Goal: Task Accomplishment & Management: Use online tool/utility

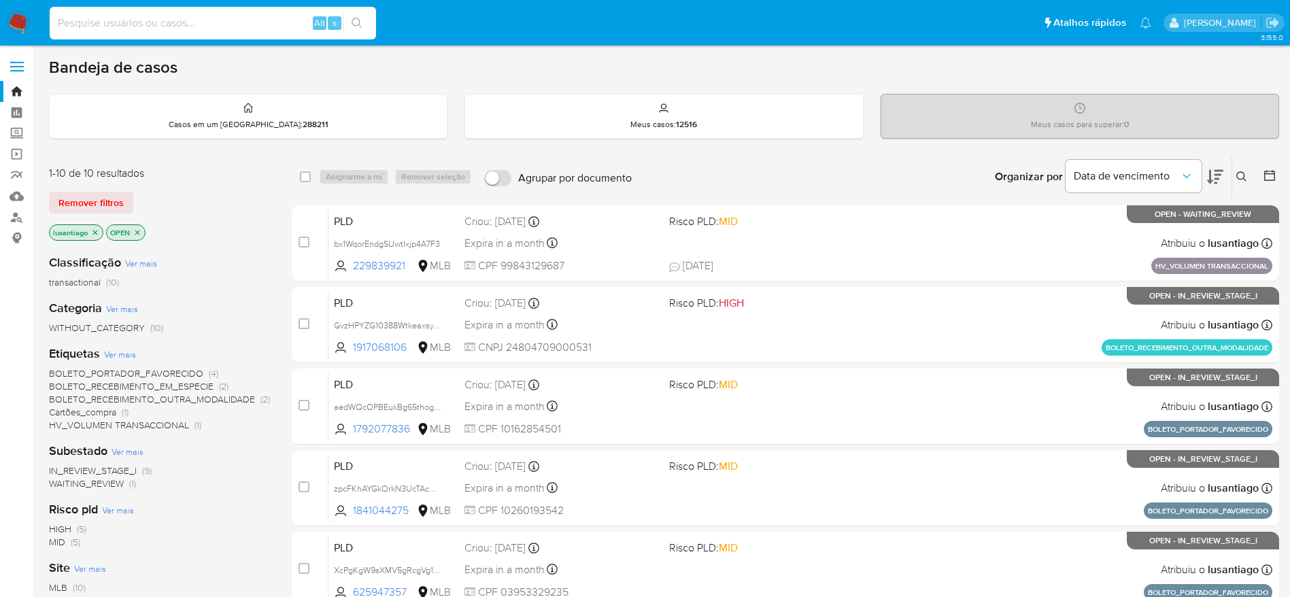
click at [216, 27] on input at bounding box center [213, 23] width 326 height 18
paste input "229839921"
type input "229839921"
click at [351, 26] on button "search-icon" at bounding box center [357, 23] width 28 height 19
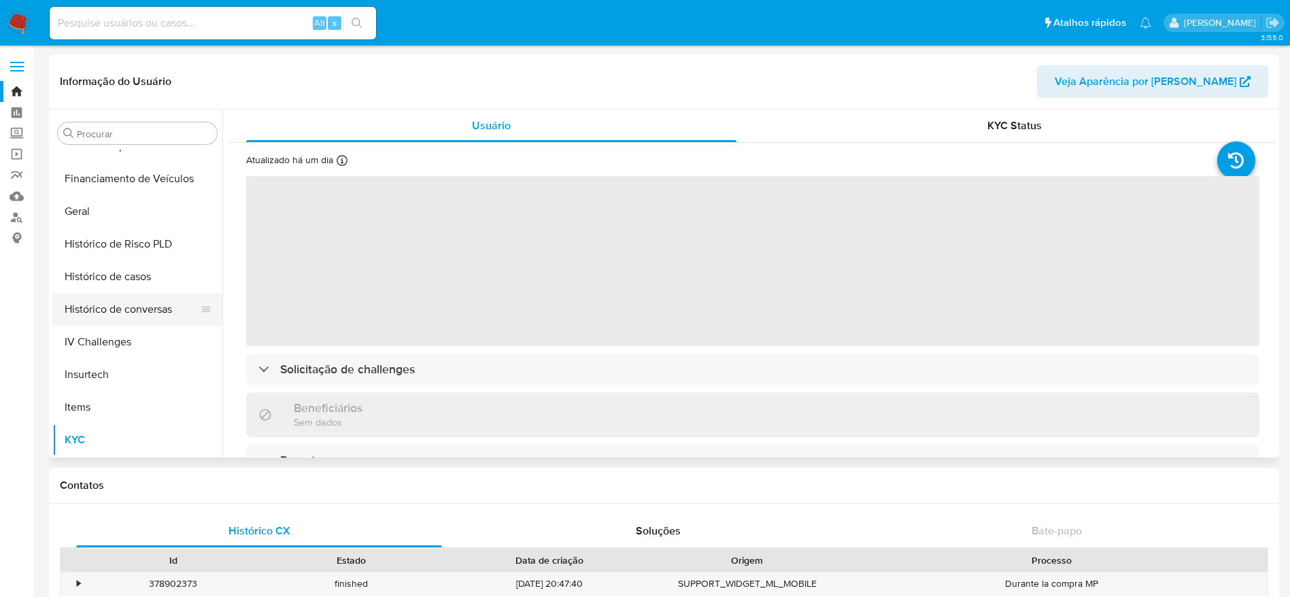
scroll to position [403, 0]
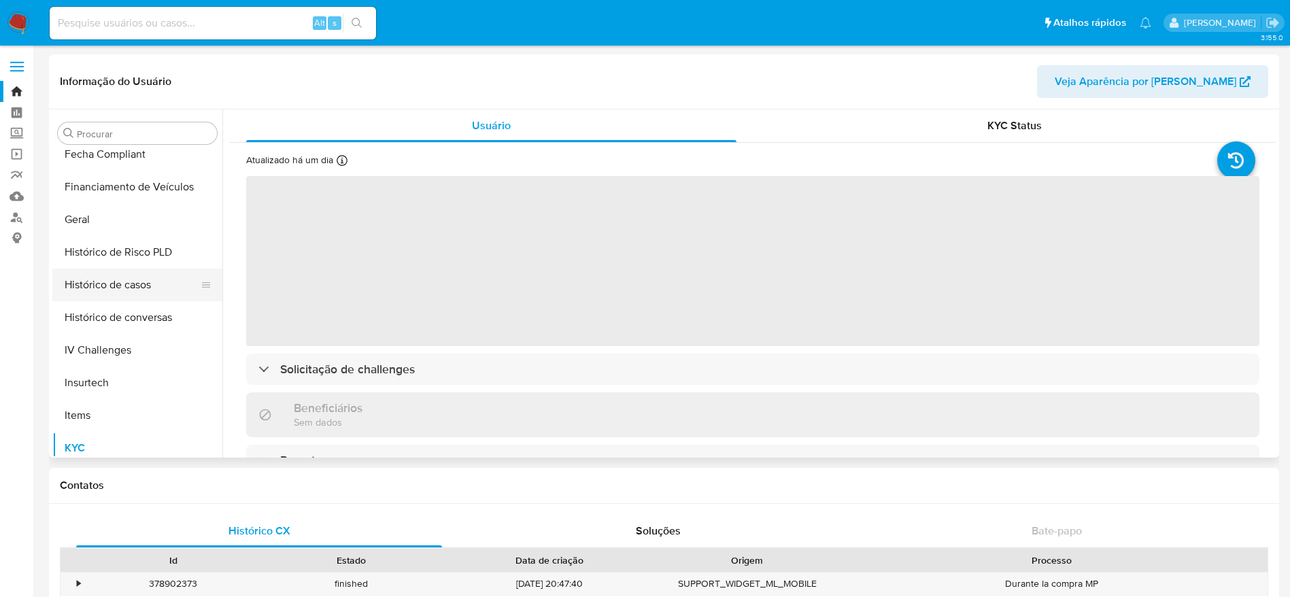
click at [144, 288] on button "Histórico de casos" at bounding box center [131, 285] width 159 height 33
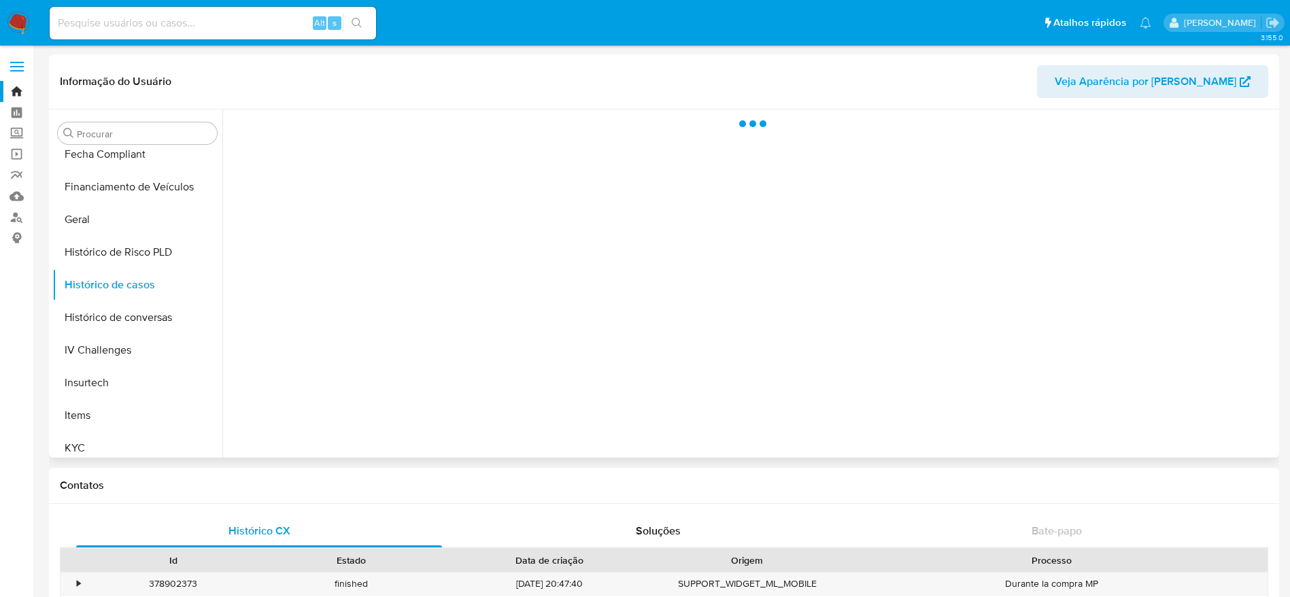
select select "10"
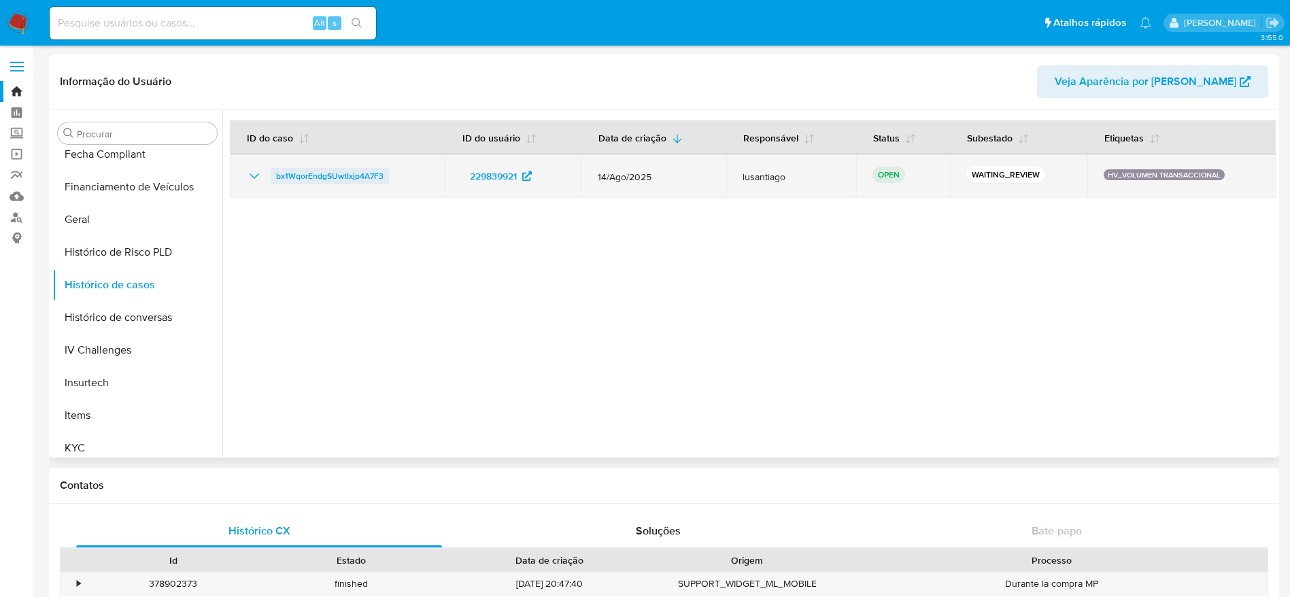
click at [309, 177] on span "bx1WqorEndgSUwtIxjp4A7F3" at bounding box center [329, 176] width 107 height 16
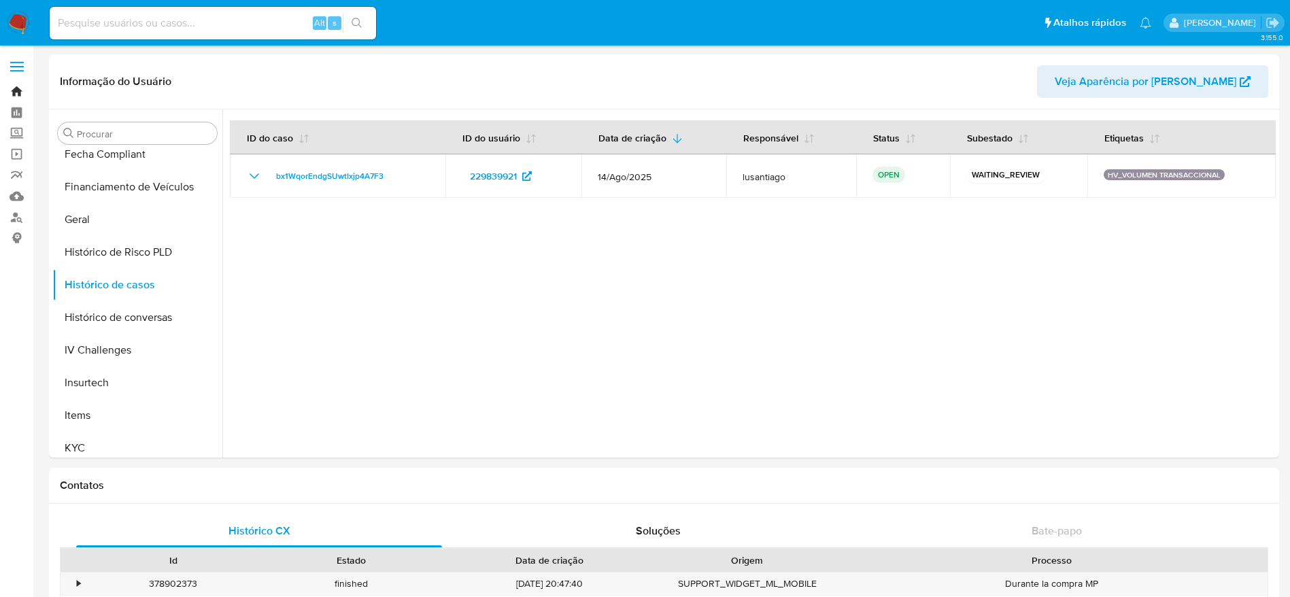
click at [11, 87] on link "Bandeja" at bounding box center [81, 91] width 162 height 21
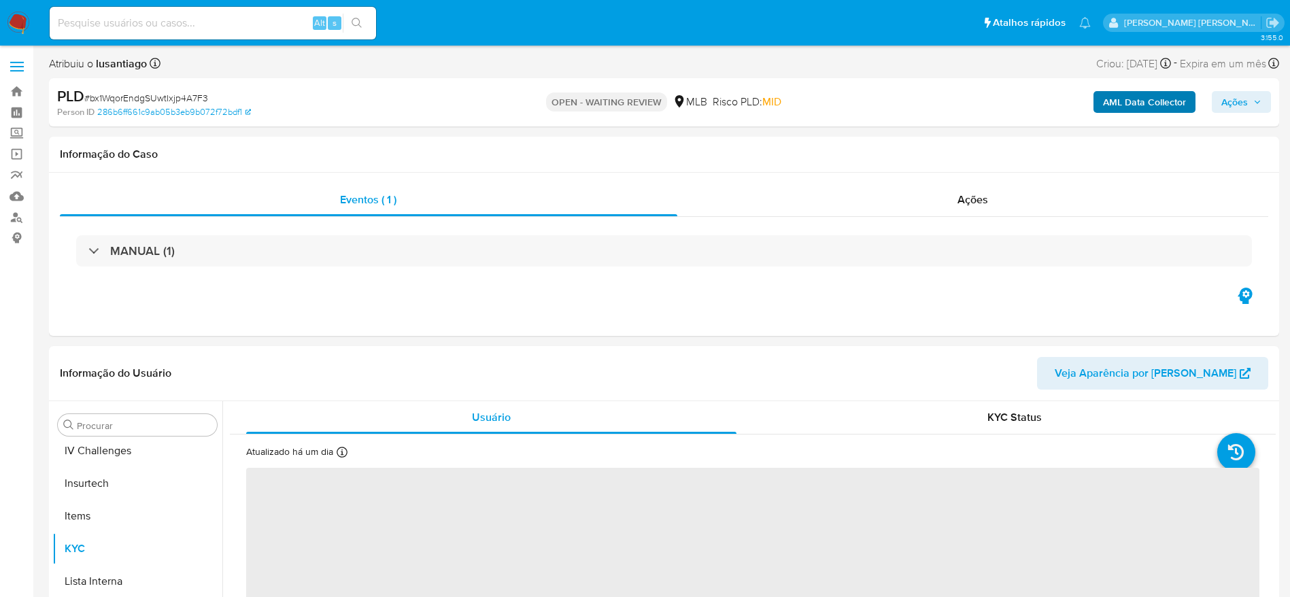
scroll to position [607, 0]
click at [1236, 109] on span "Ações" at bounding box center [1234, 102] width 27 height 22
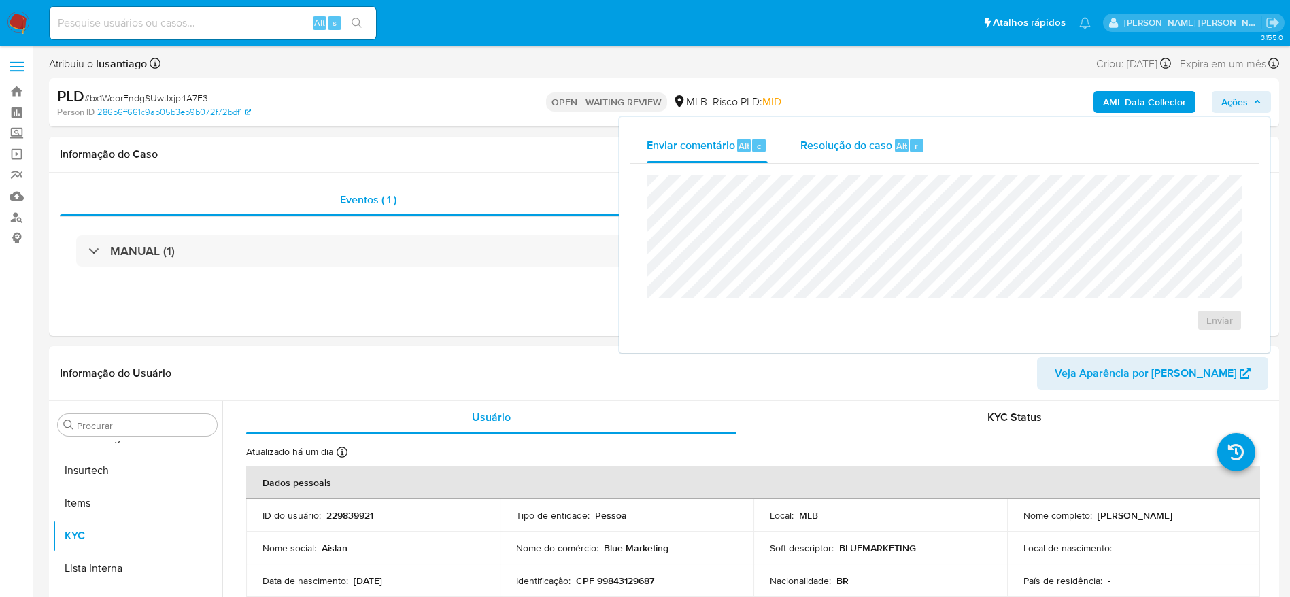
click at [847, 144] on span "Resolução do caso" at bounding box center [846, 145] width 92 height 16
select select "10"
click at [1253, 99] on icon "button" at bounding box center [1257, 102] width 8 height 8
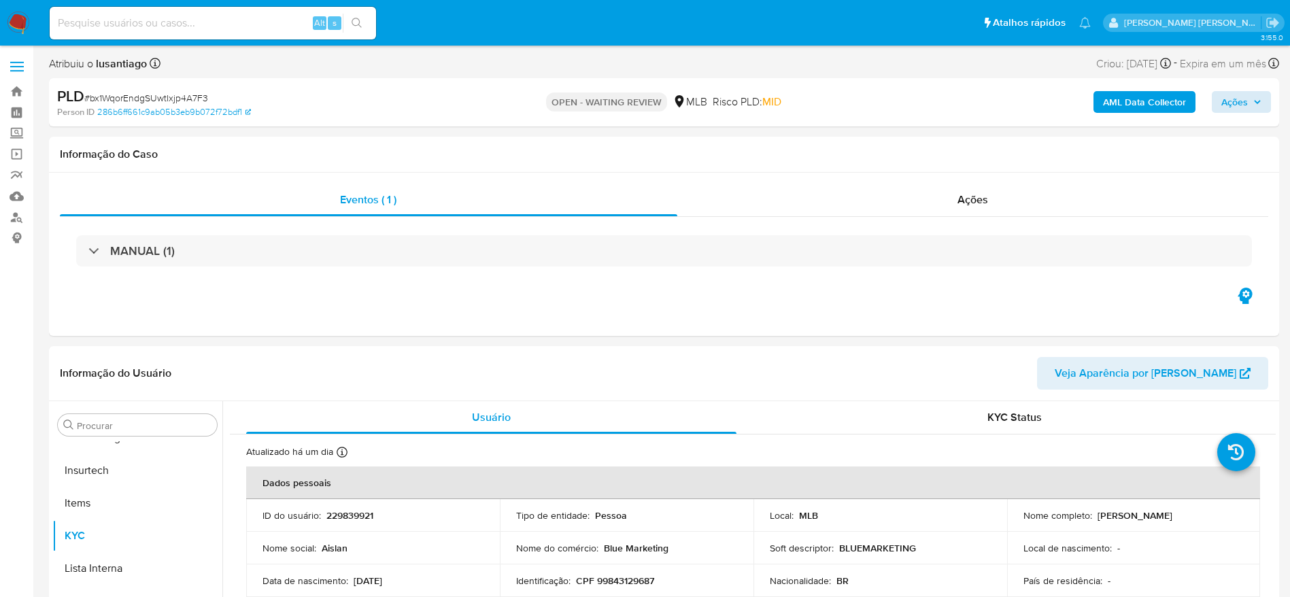
click at [174, 100] on span "# bx1WqorEndgSUwtIxjp4A7F3" at bounding box center [146, 98] width 124 height 14
copy span "bx1WqorEndgSUwtIxjp4A7F3"
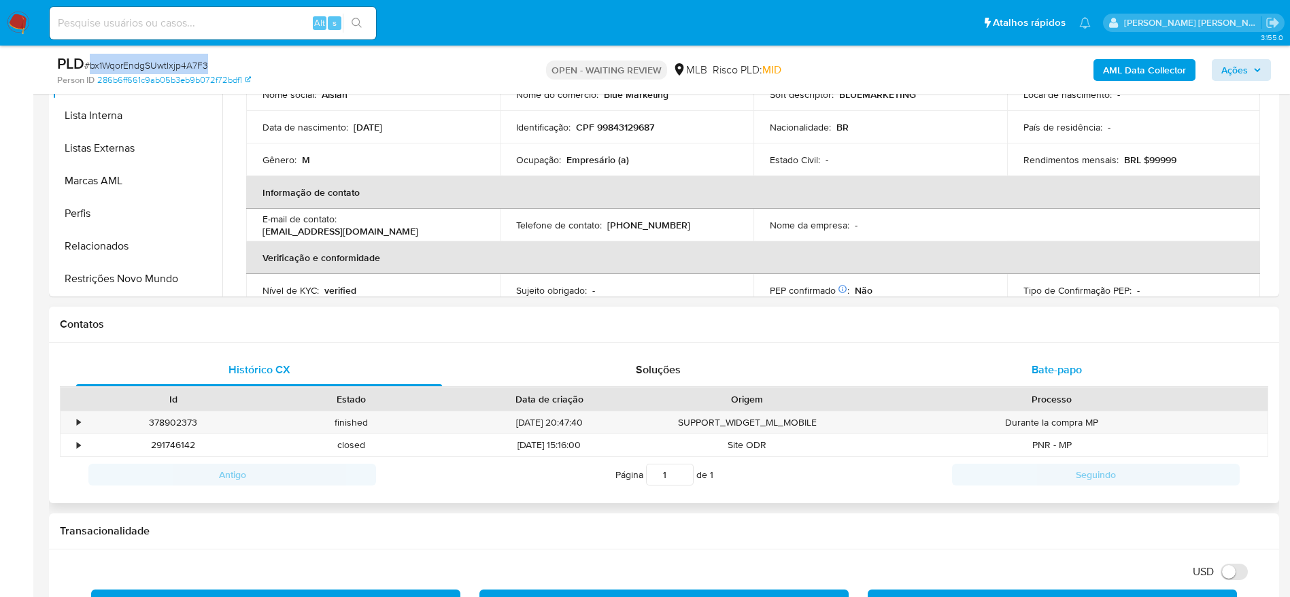
scroll to position [408, 0]
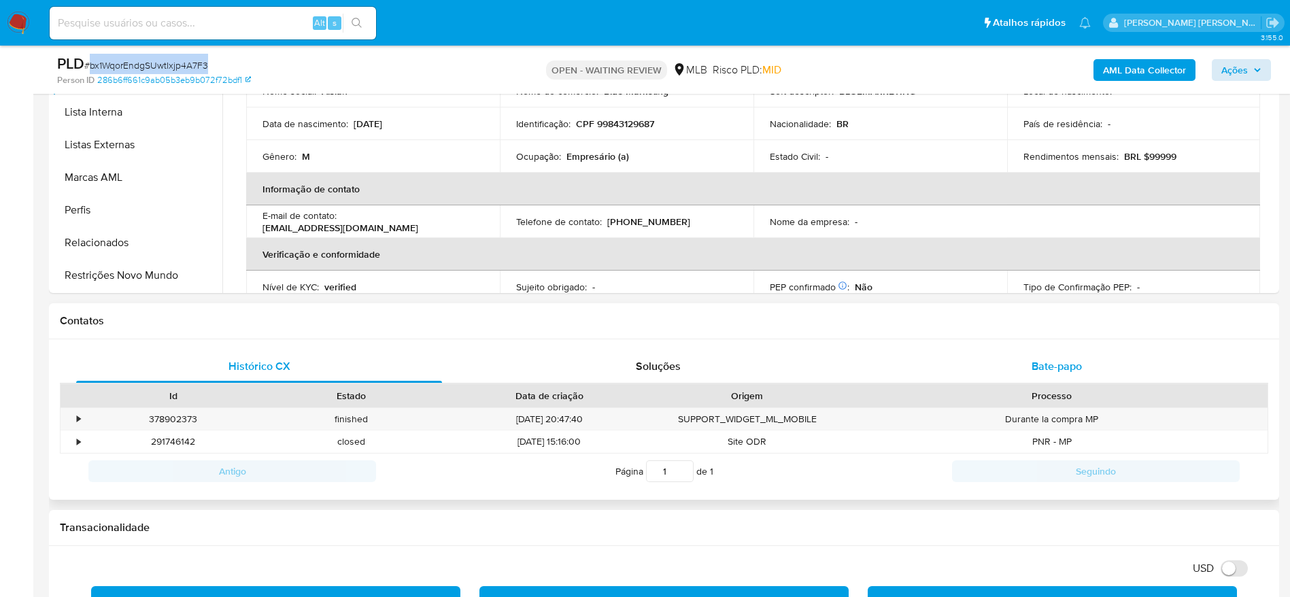
click at [963, 375] on div "Bate-papo" at bounding box center [1057, 366] width 366 height 33
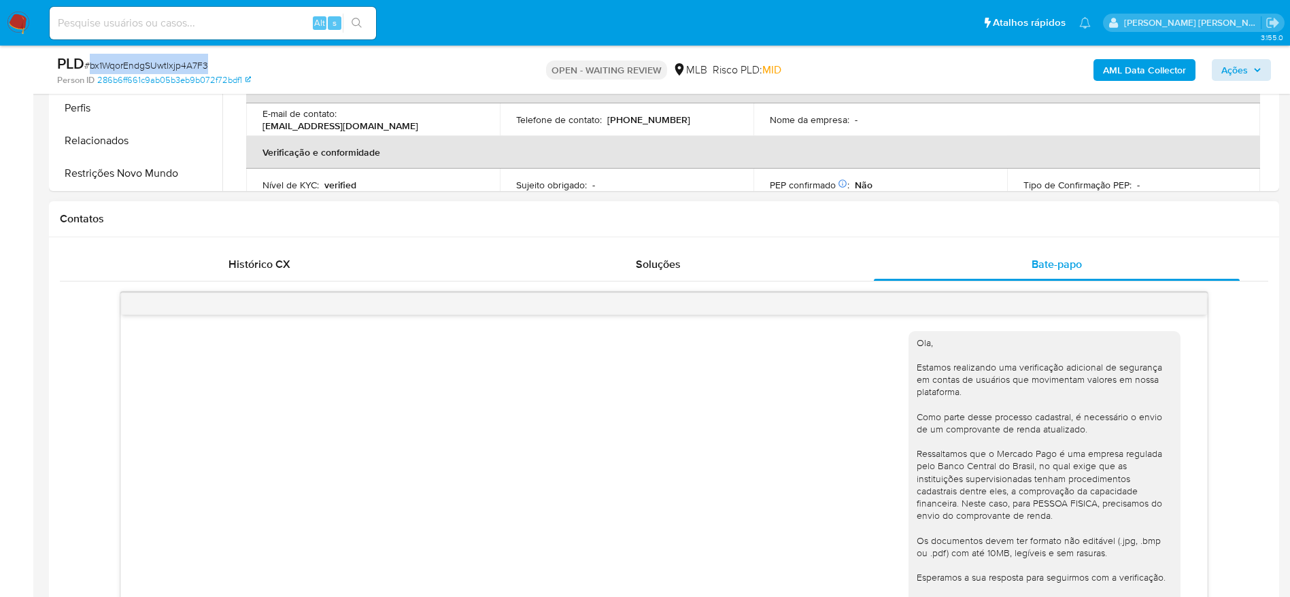
scroll to position [103, 0]
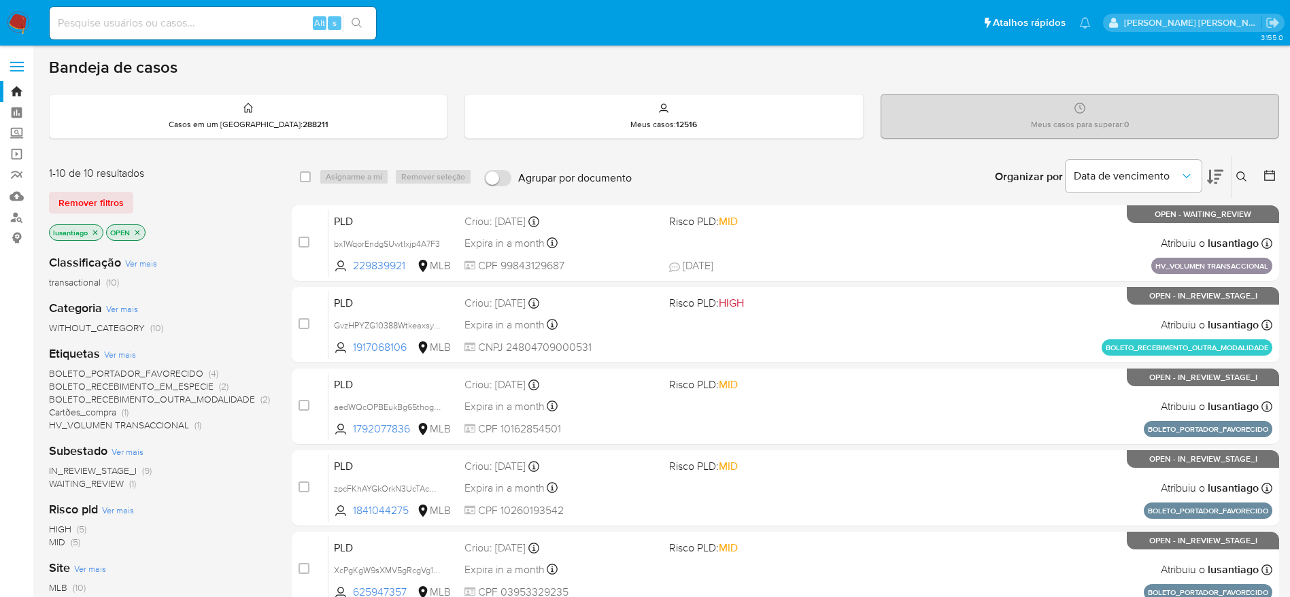
click at [1243, 176] on icon at bounding box center [1241, 176] width 11 height 11
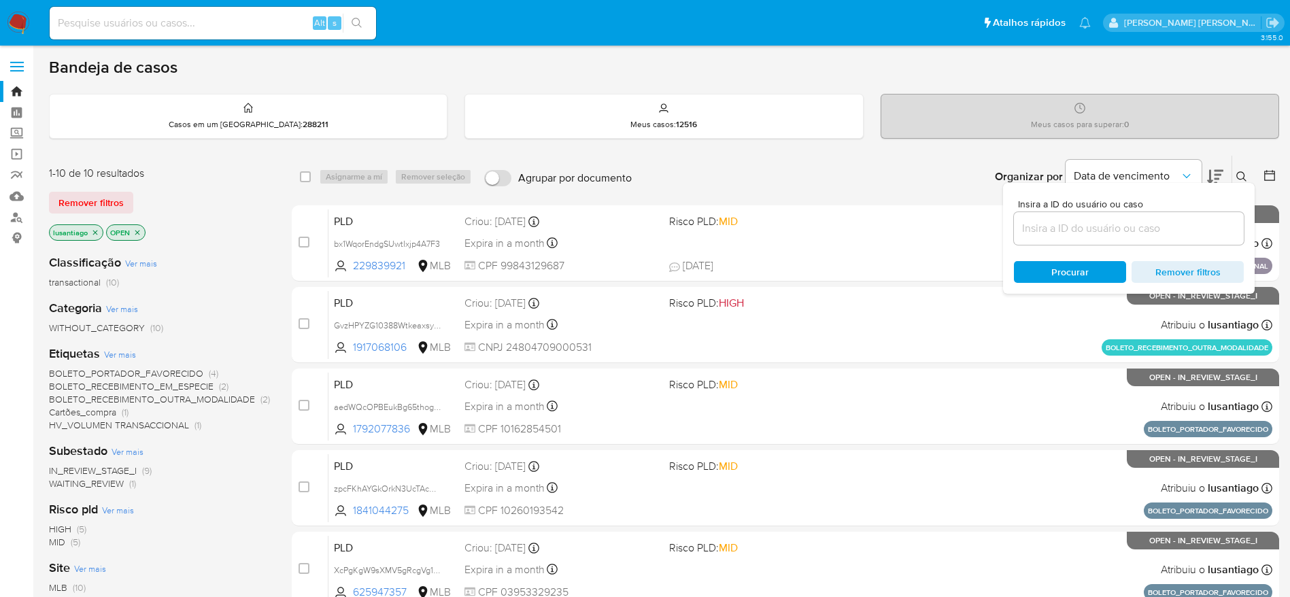
click at [1099, 233] on input at bounding box center [1129, 229] width 230 height 18
type input "bx1WqorEndgSUwtIxjp4A7F3"
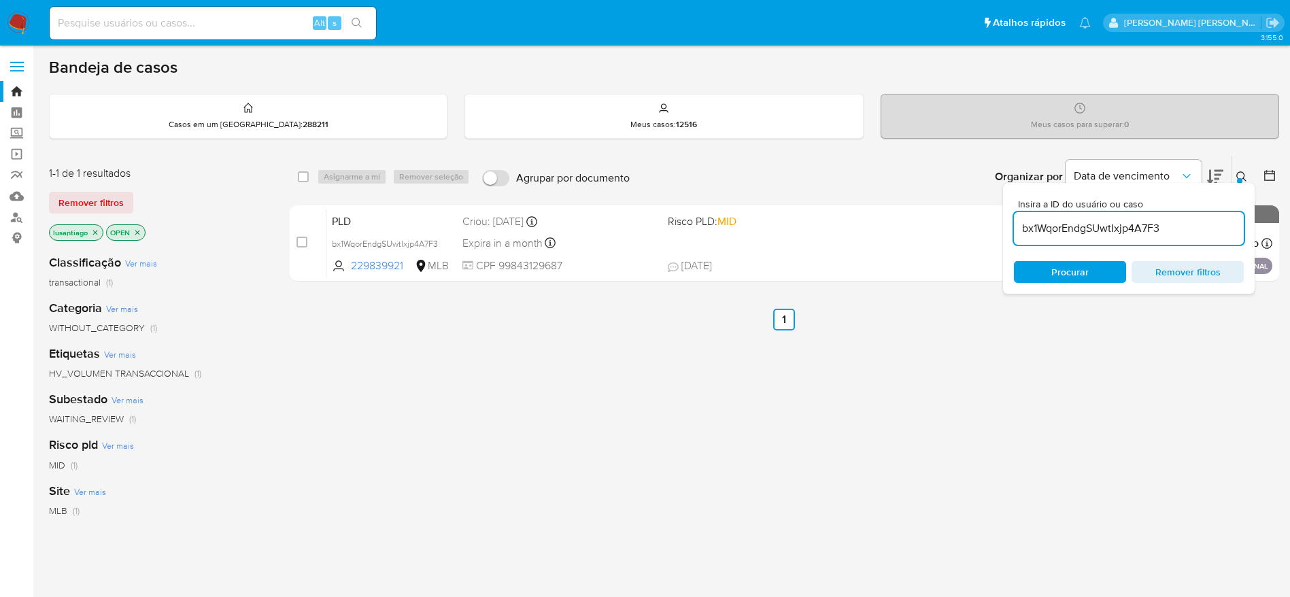
click at [1243, 175] on icon at bounding box center [1241, 176] width 11 height 11
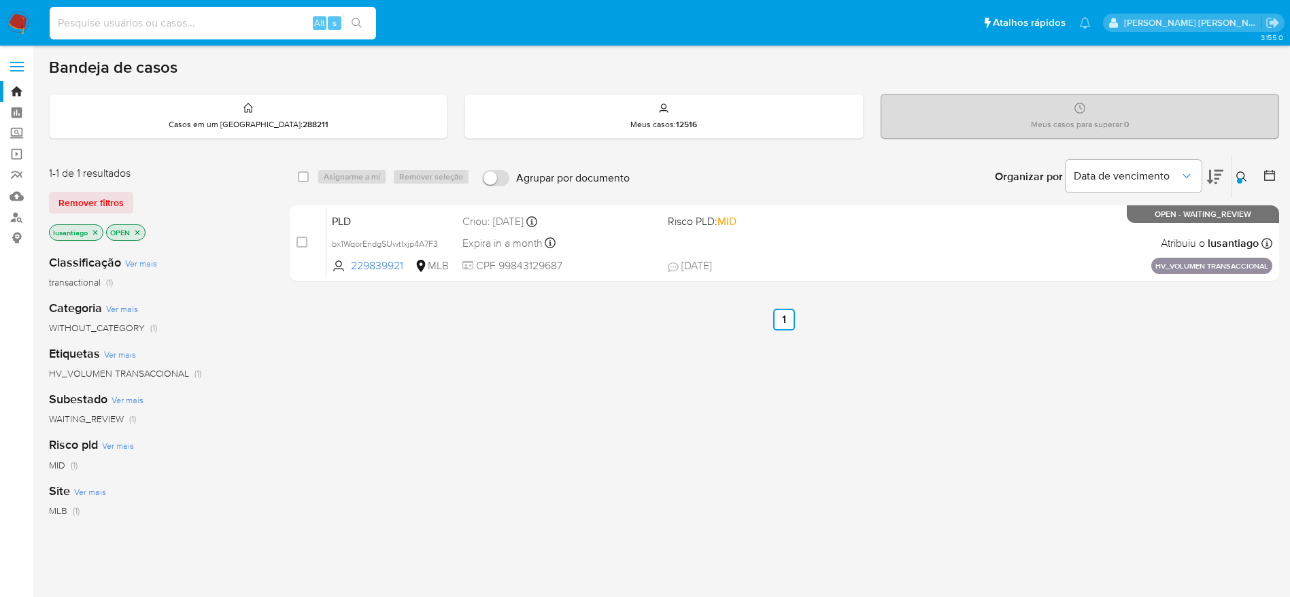
click at [271, 28] on input at bounding box center [213, 23] width 326 height 18
paste input "513477857"
type input "513477857"
click at [366, 27] on button "search-icon" at bounding box center [357, 23] width 28 height 19
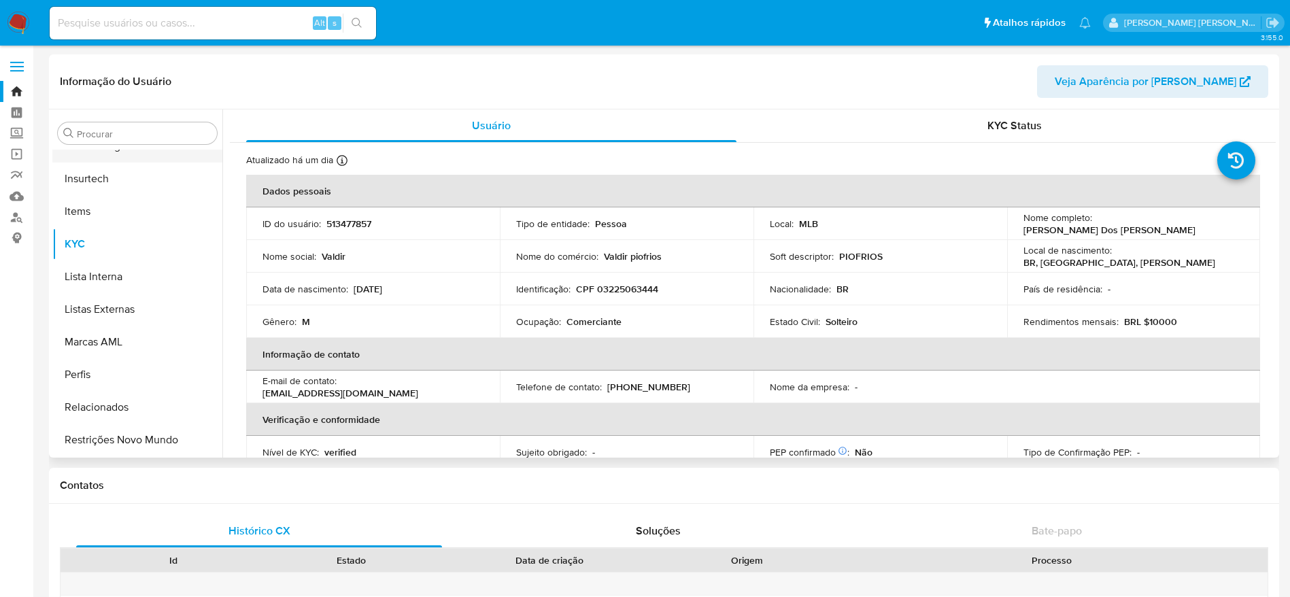
scroll to position [403, 0]
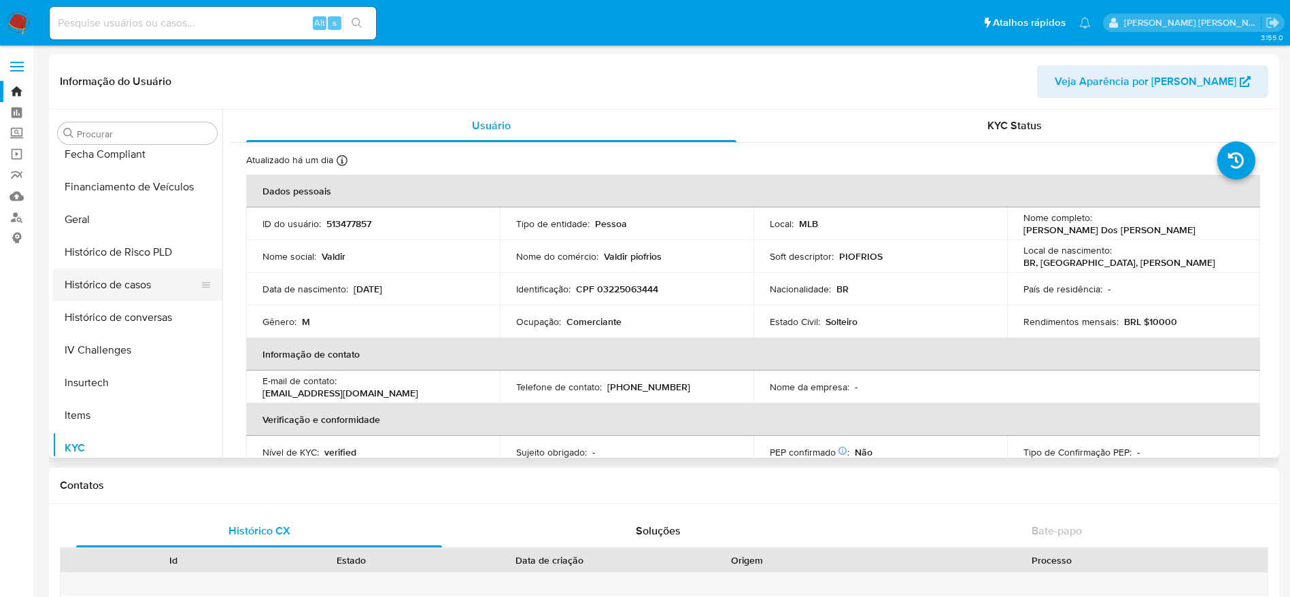
click at [127, 280] on button "Histórico de casos" at bounding box center [131, 285] width 159 height 33
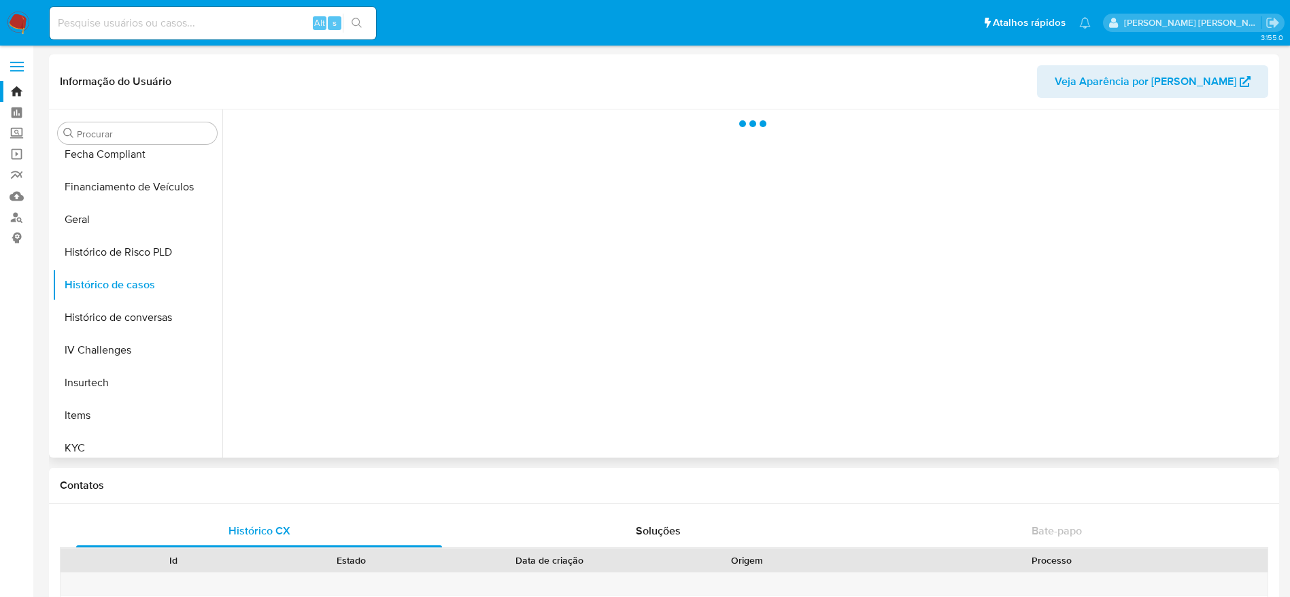
select select "10"
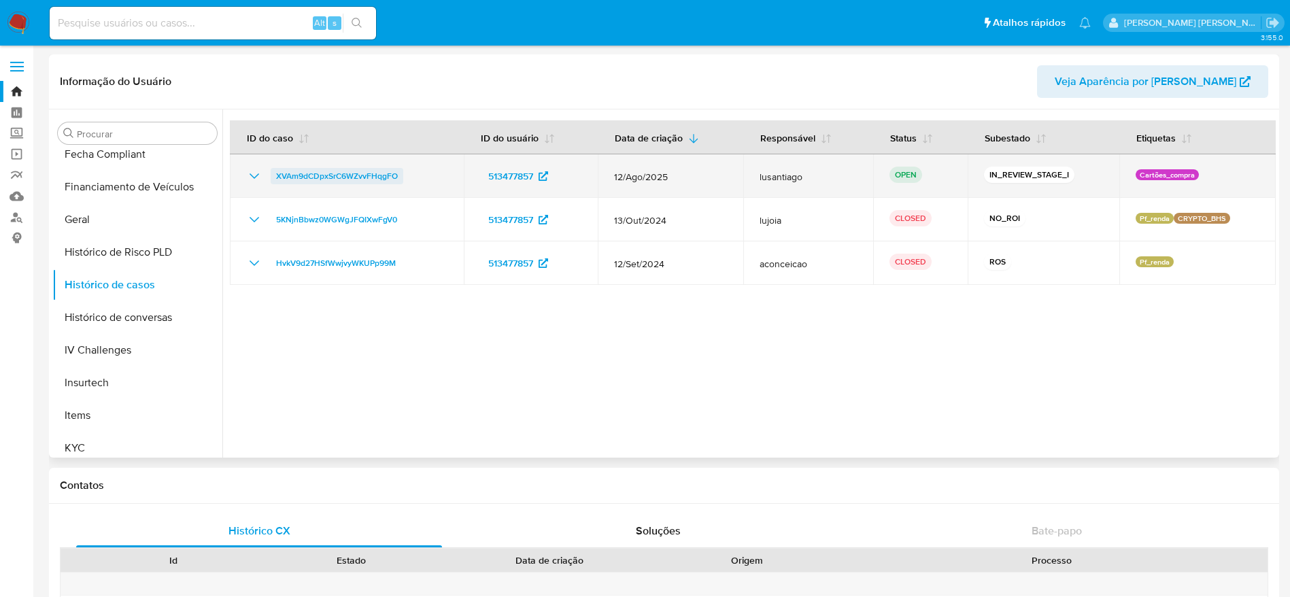
click at [358, 175] on span "XVAm9dCDpxSrC6WZvvFHqgFO" at bounding box center [337, 176] width 122 height 16
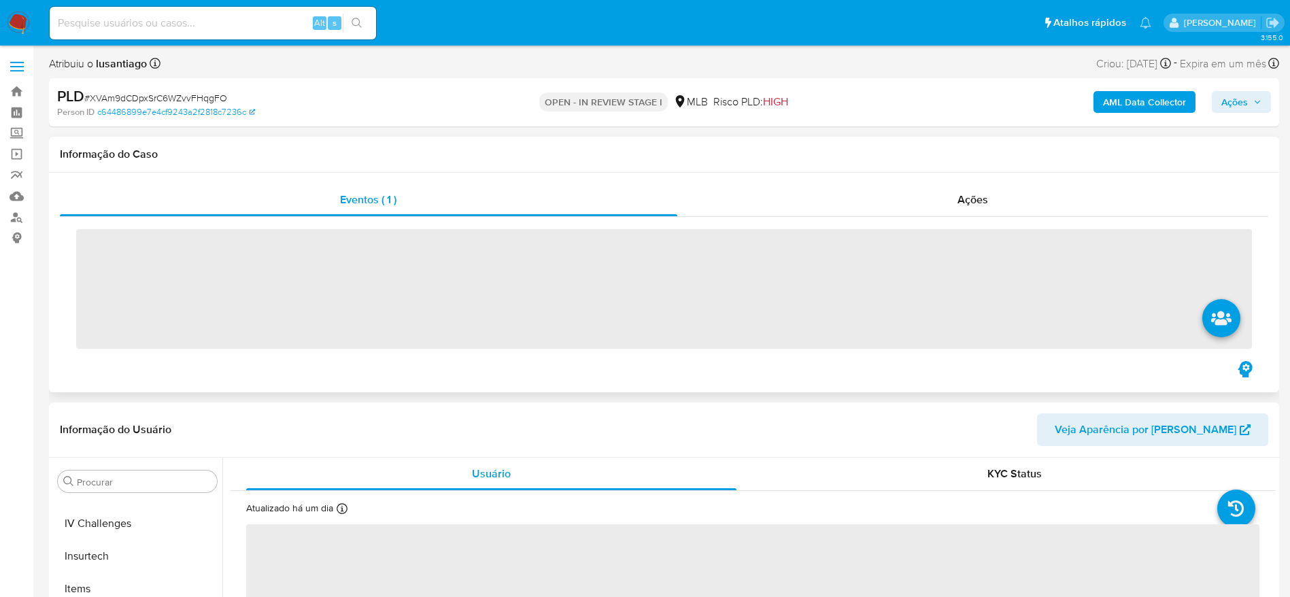
scroll to position [607, 0]
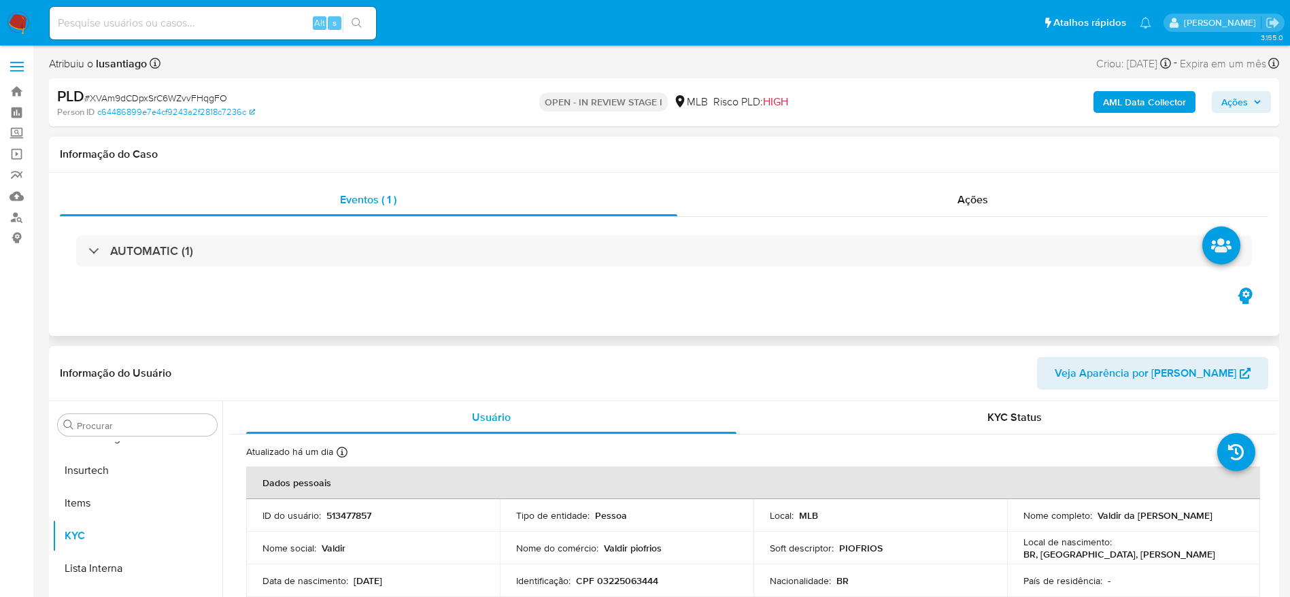
select select "10"
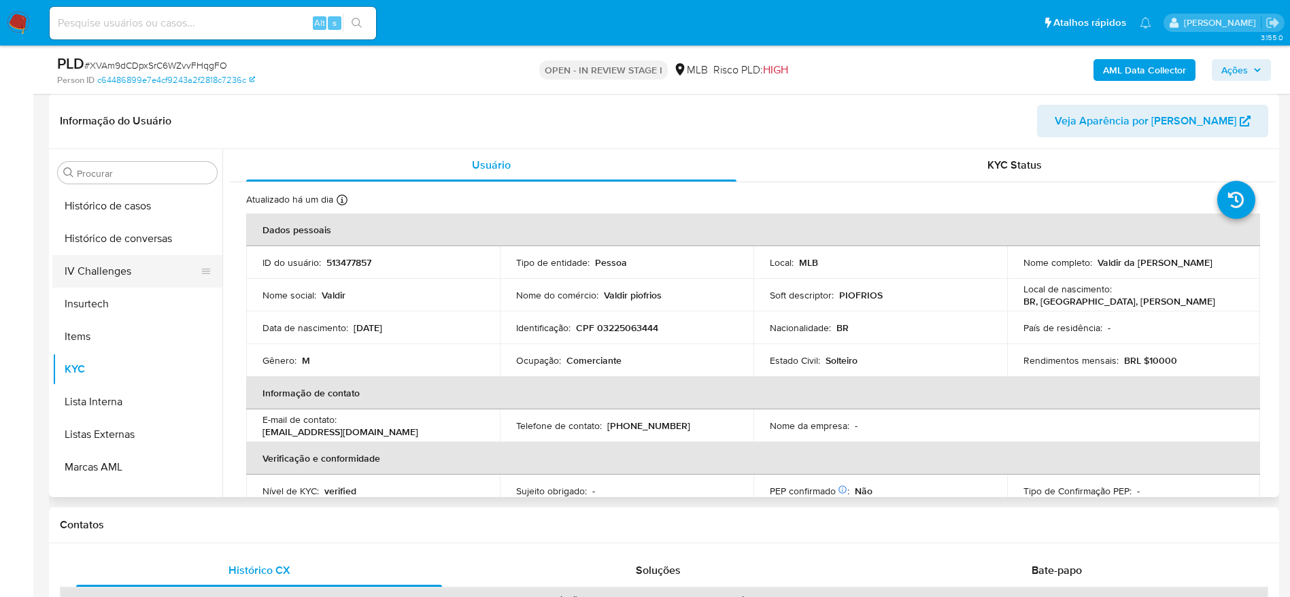
scroll to position [403, 0]
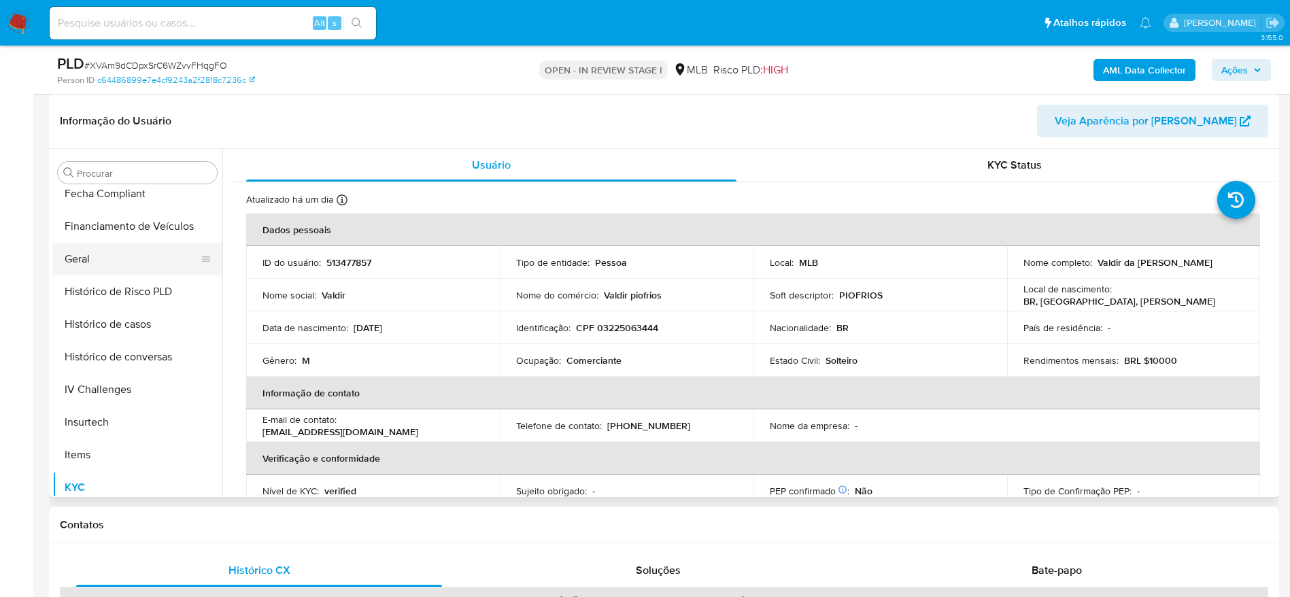
click at [128, 247] on button "Geral" at bounding box center [131, 259] width 159 height 33
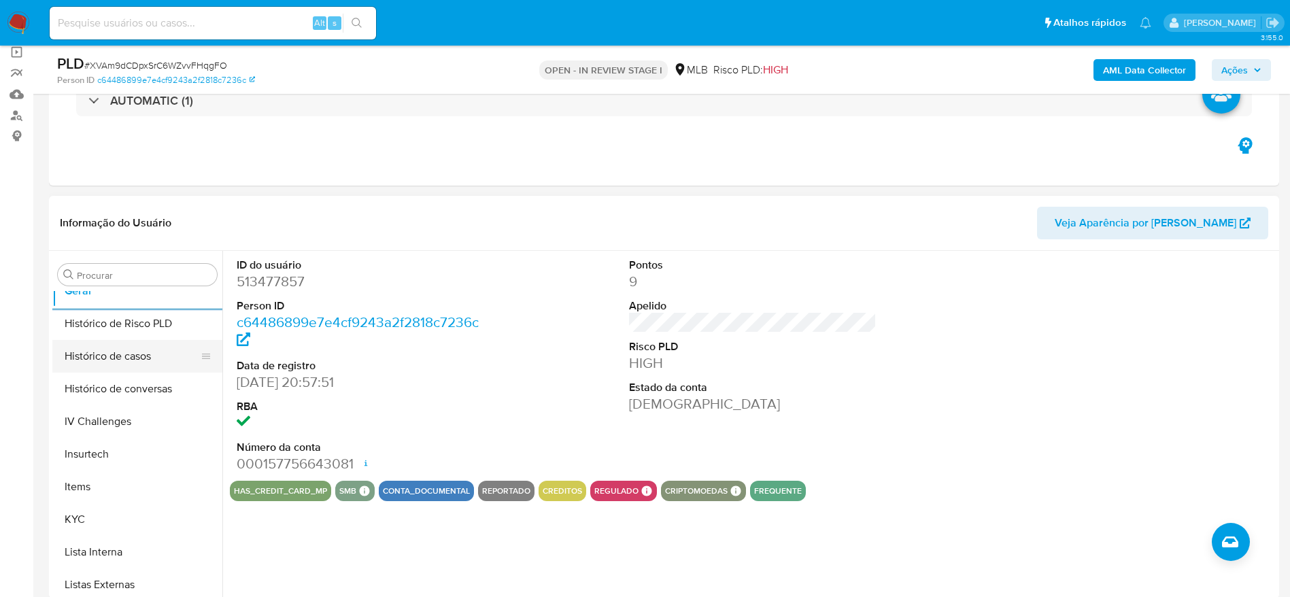
scroll to position [505, 0]
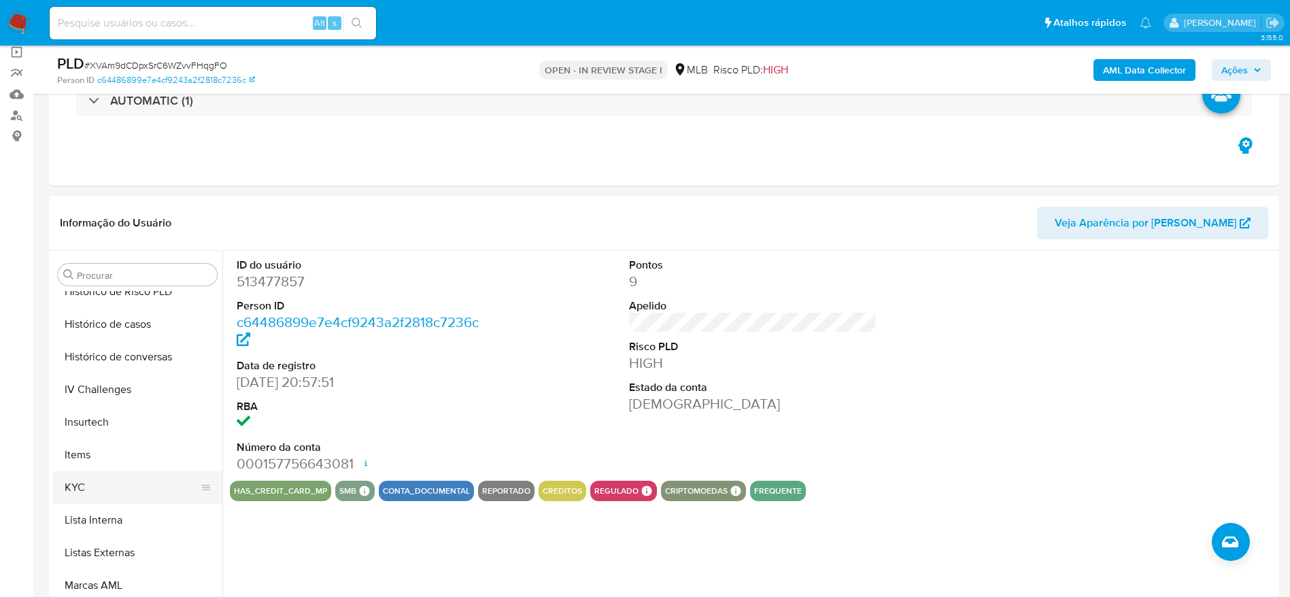
click at [97, 493] on button "KYC" at bounding box center [131, 487] width 159 height 33
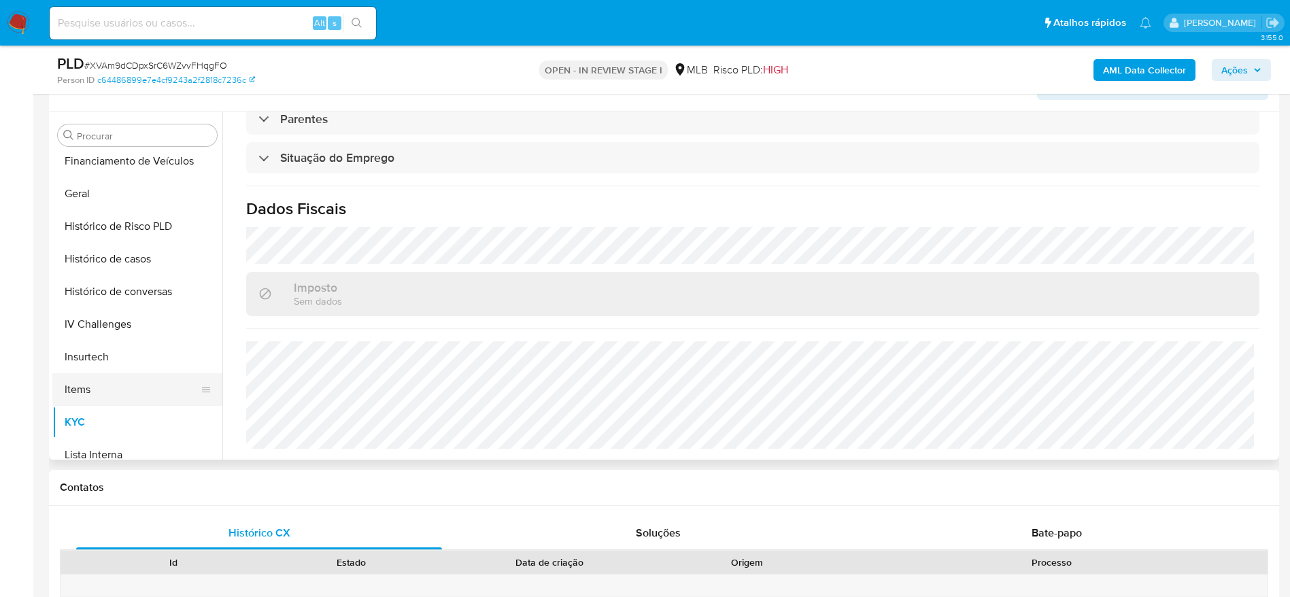
scroll to position [301, 0]
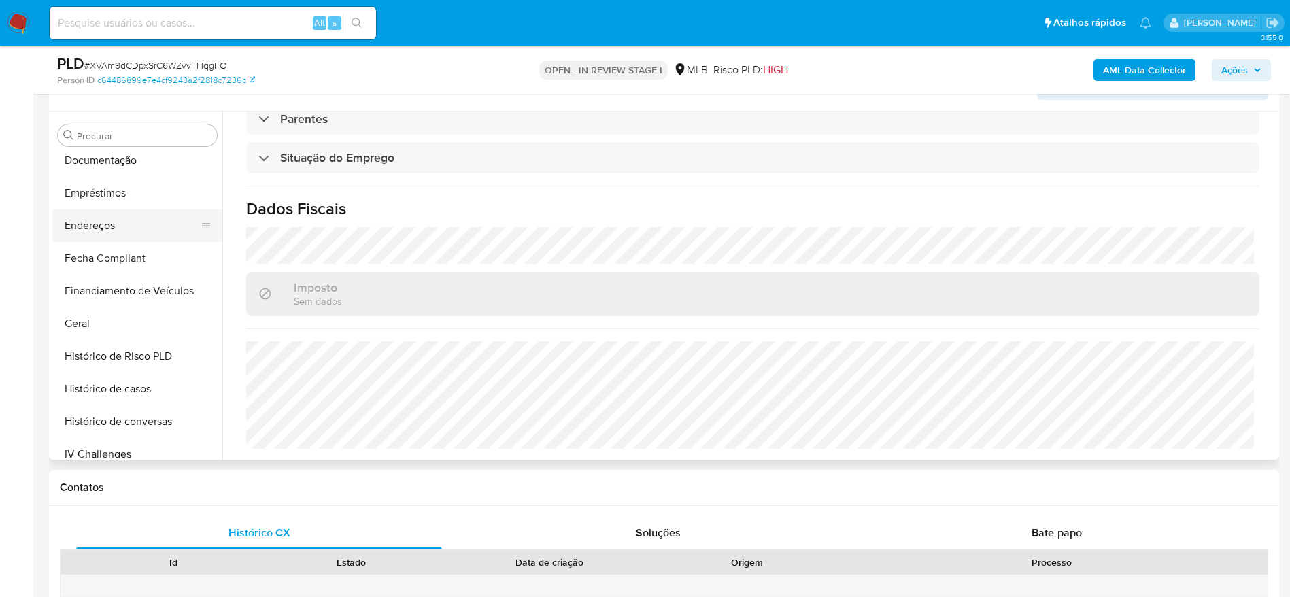
click at [107, 233] on button "Endereços" at bounding box center [131, 225] width 159 height 33
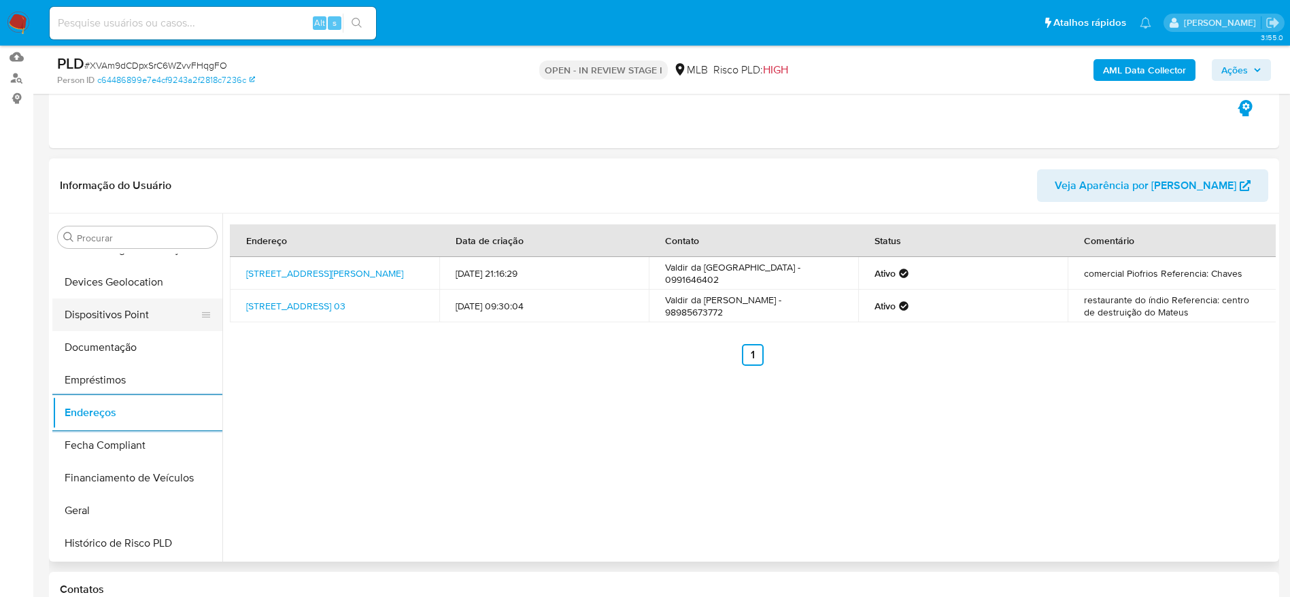
scroll to position [97, 0]
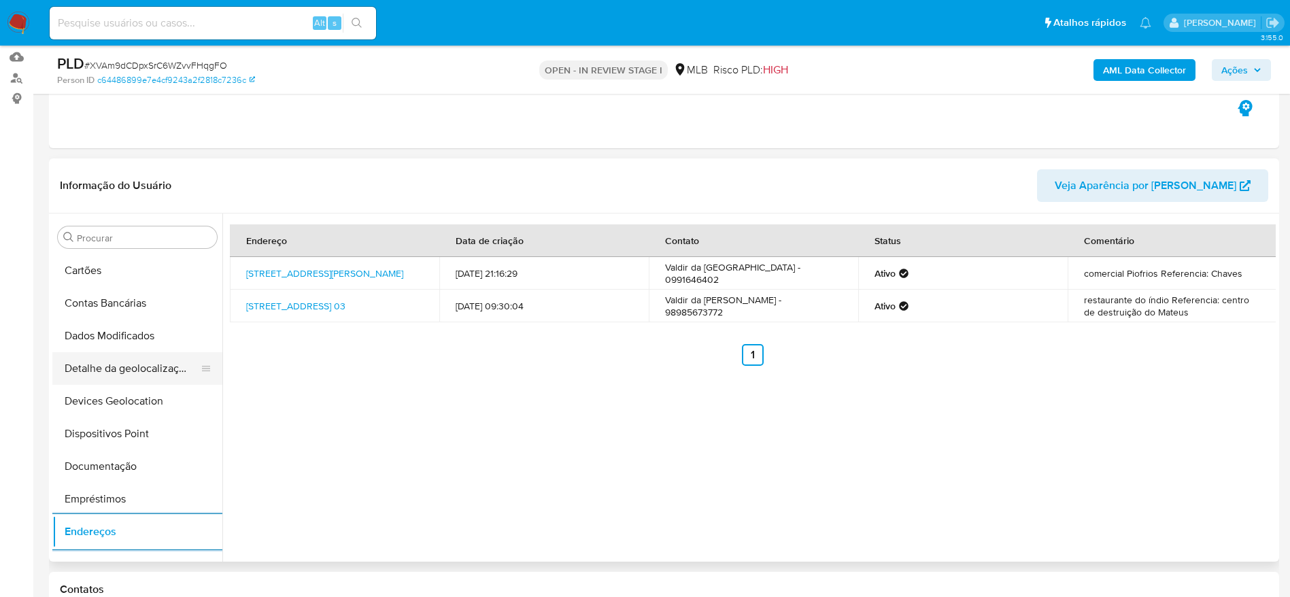
click at [127, 374] on button "Detalhe da geolocalização" at bounding box center [131, 368] width 159 height 33
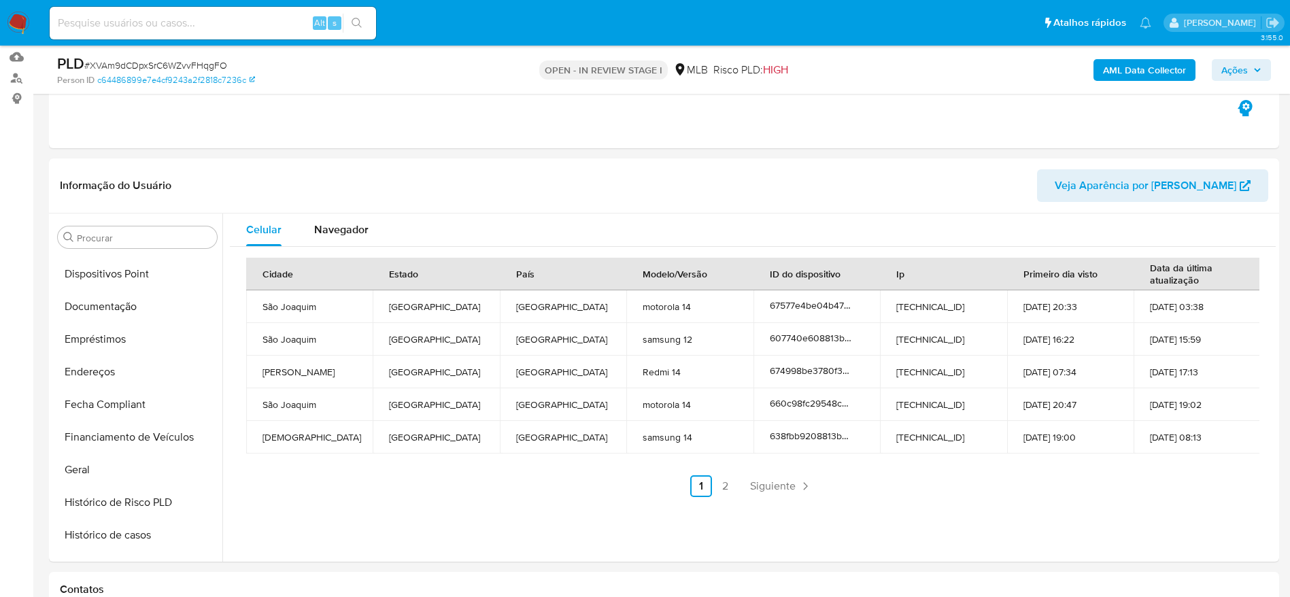
scroll to position [607, 0]
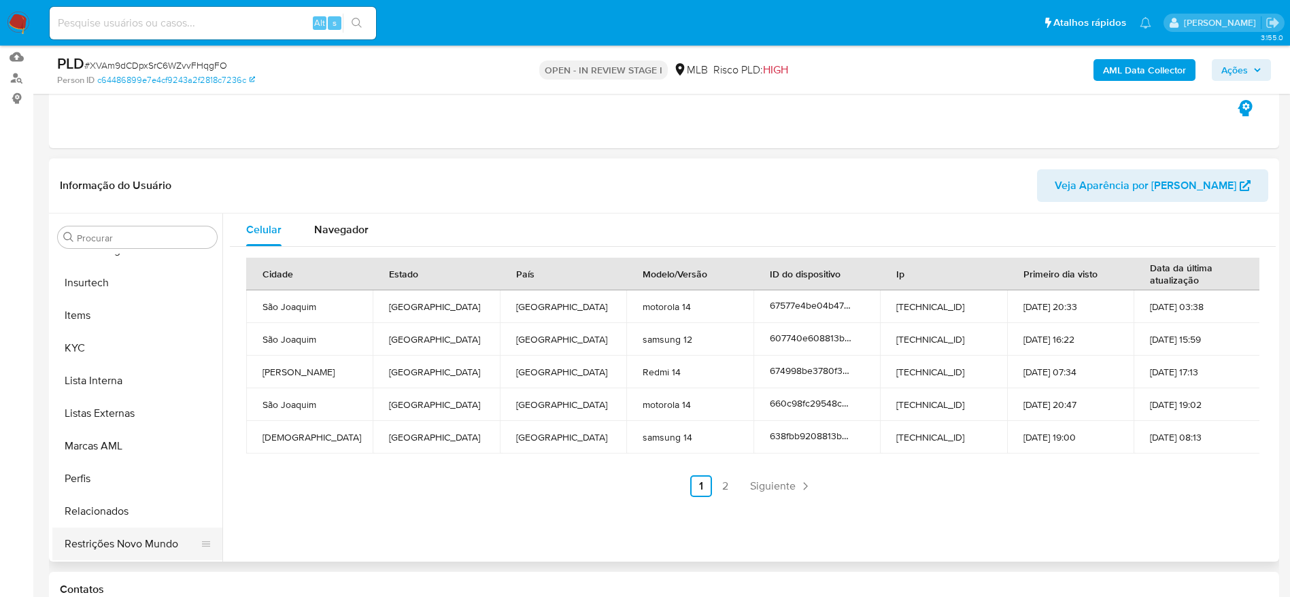
click at [141, 545] on button "Restrições Novo Mundo" at bounding box center [131, 544] width 159 height 33
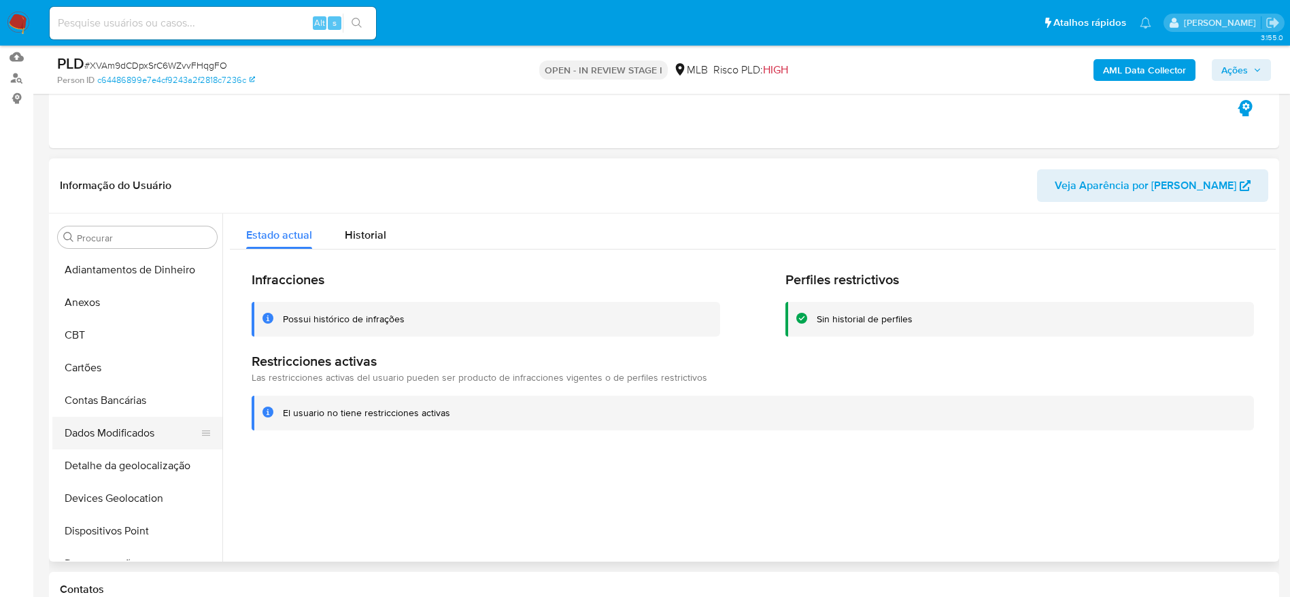
scroll to position [102, 0]
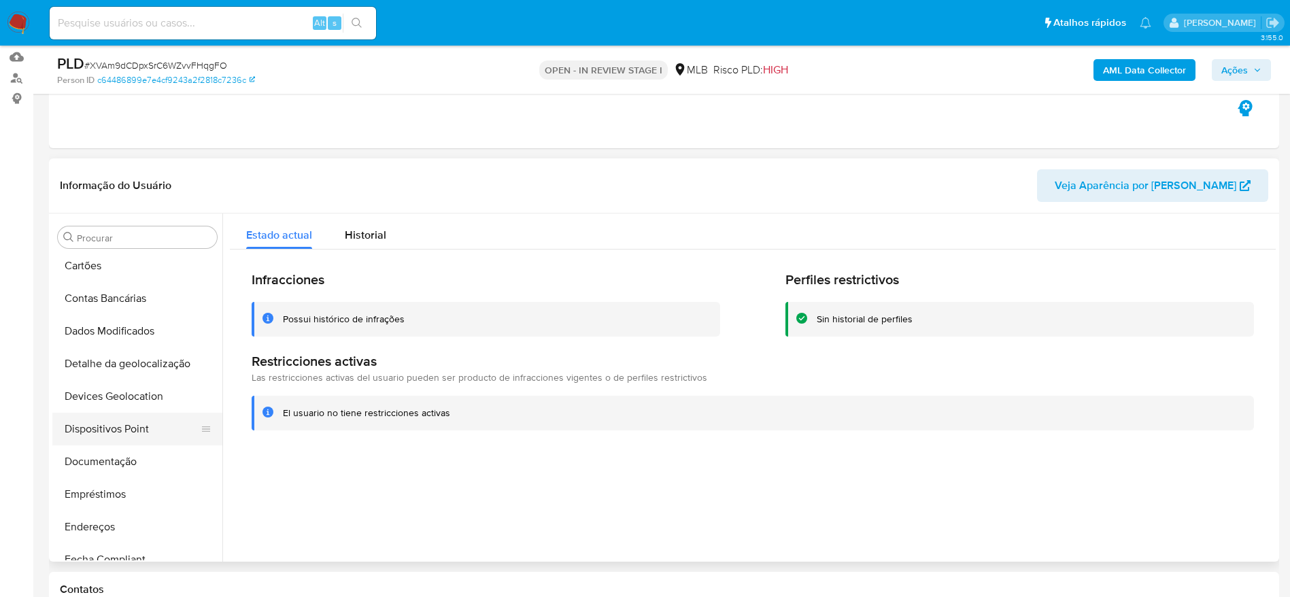
click at [139, 434] on button "Dispositivos Point" at bounding box center [131, 429] width 159 height 33
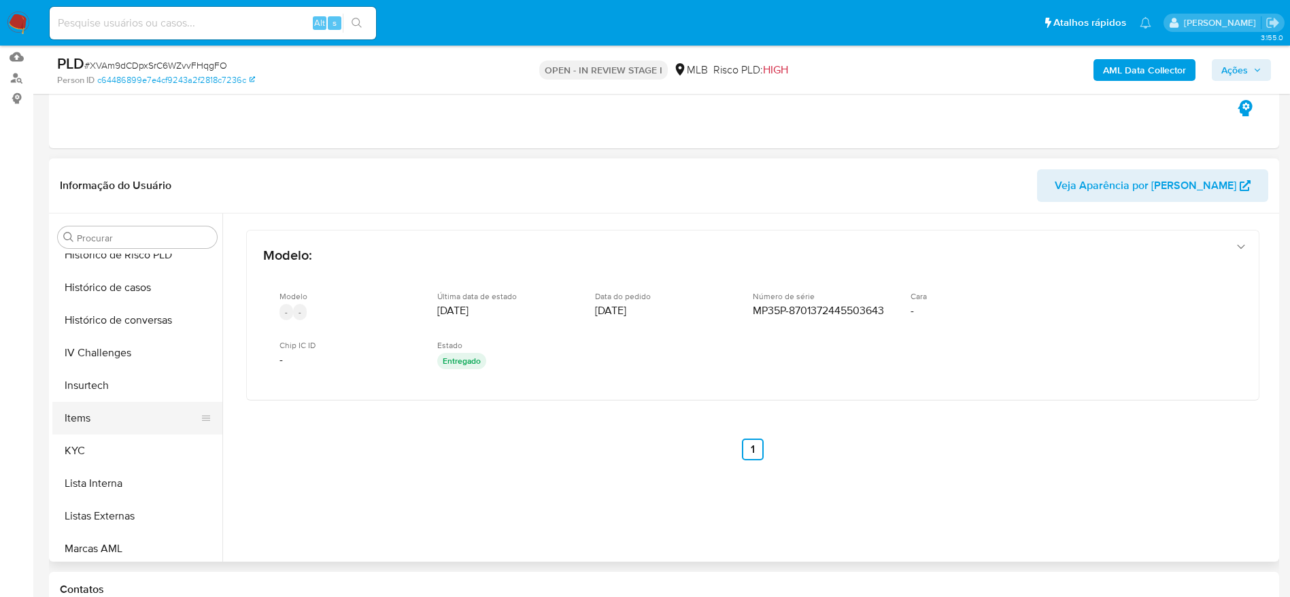
scroll to position [510, 0]
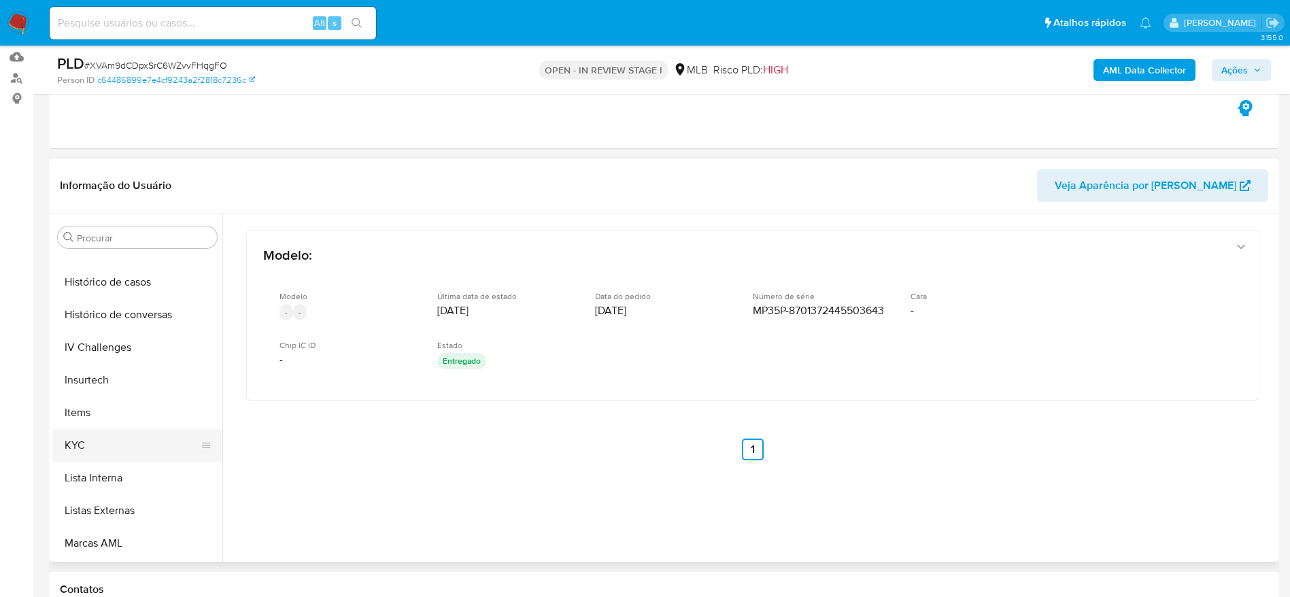
click at [135, 437] on button "KYC" at bounding box center [131, 445] width 159 height 33
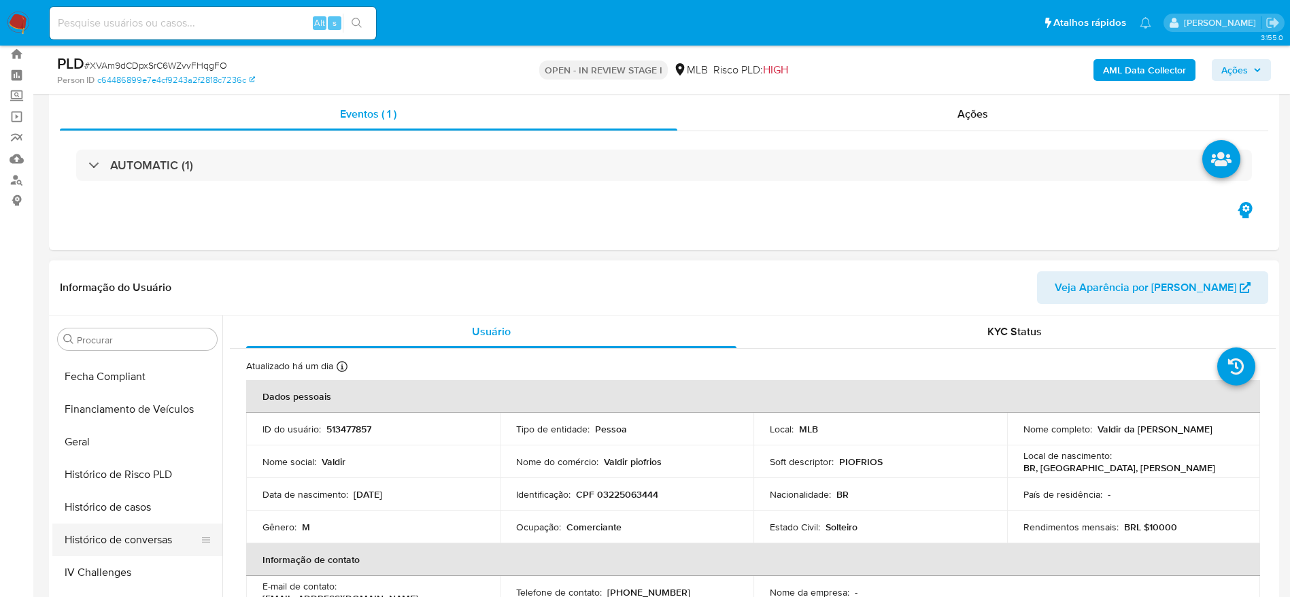
scroll to position [408, 0]
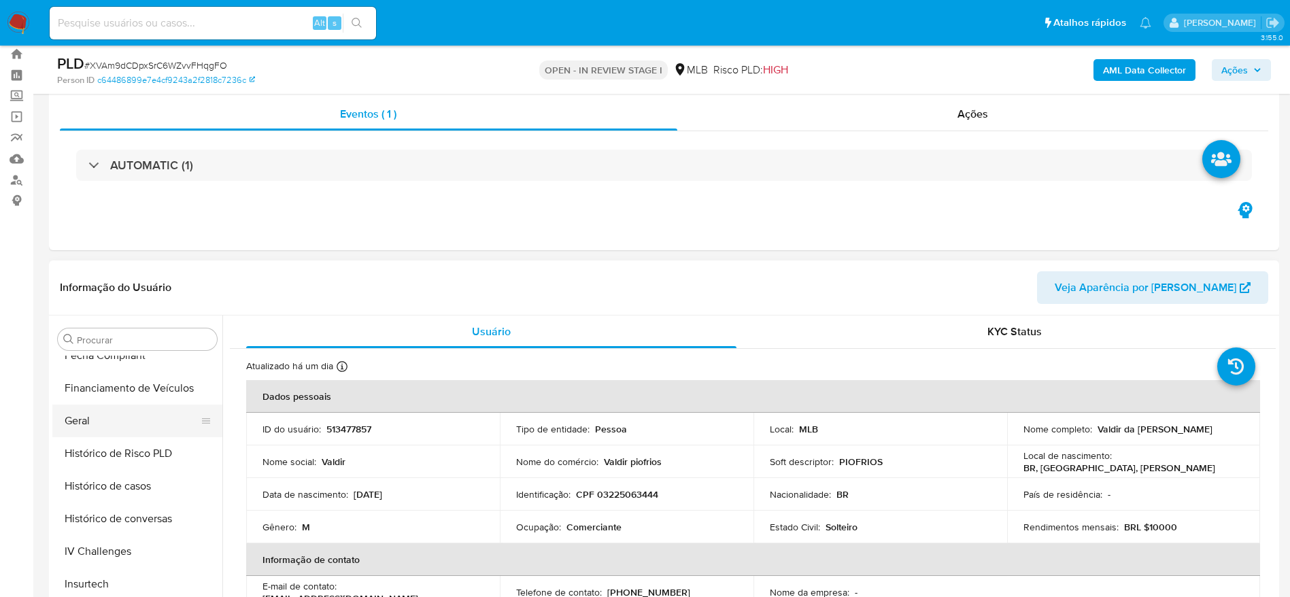
click at [97, 424] on button "Geral" at bounding box center [131, 421] width 159 height 33
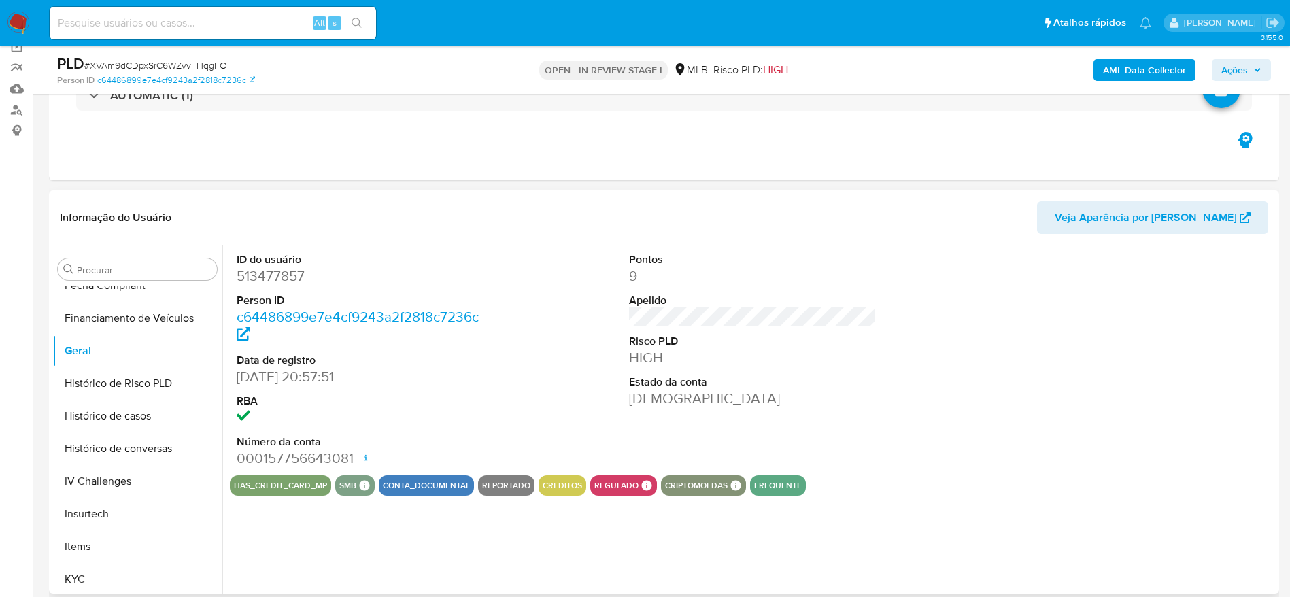
scroll to position [139, 0]
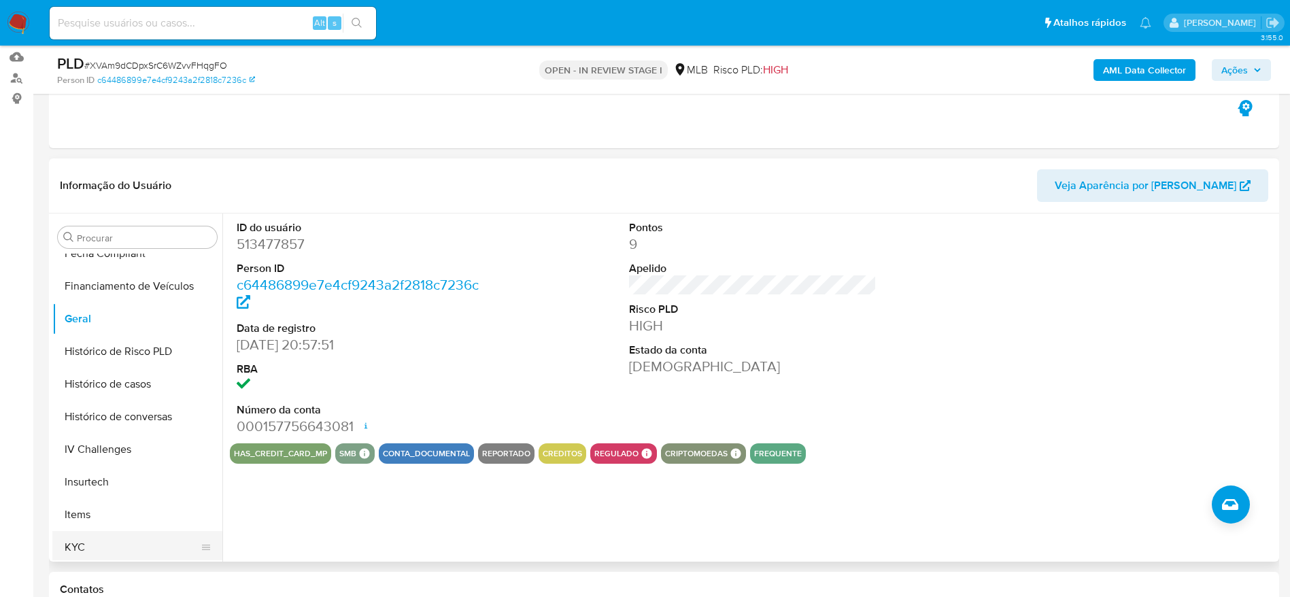
click at [96, 550] on button "KYC" at bounding box center [131, 547] width 159 height 33
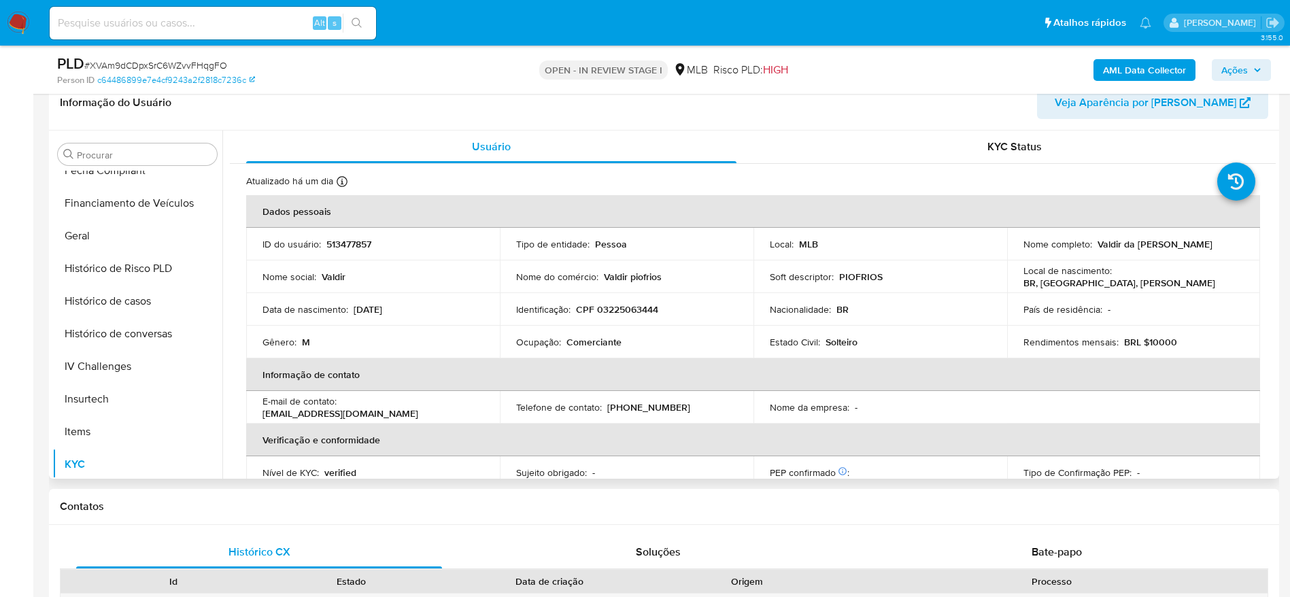
scroll to position [241, 0]
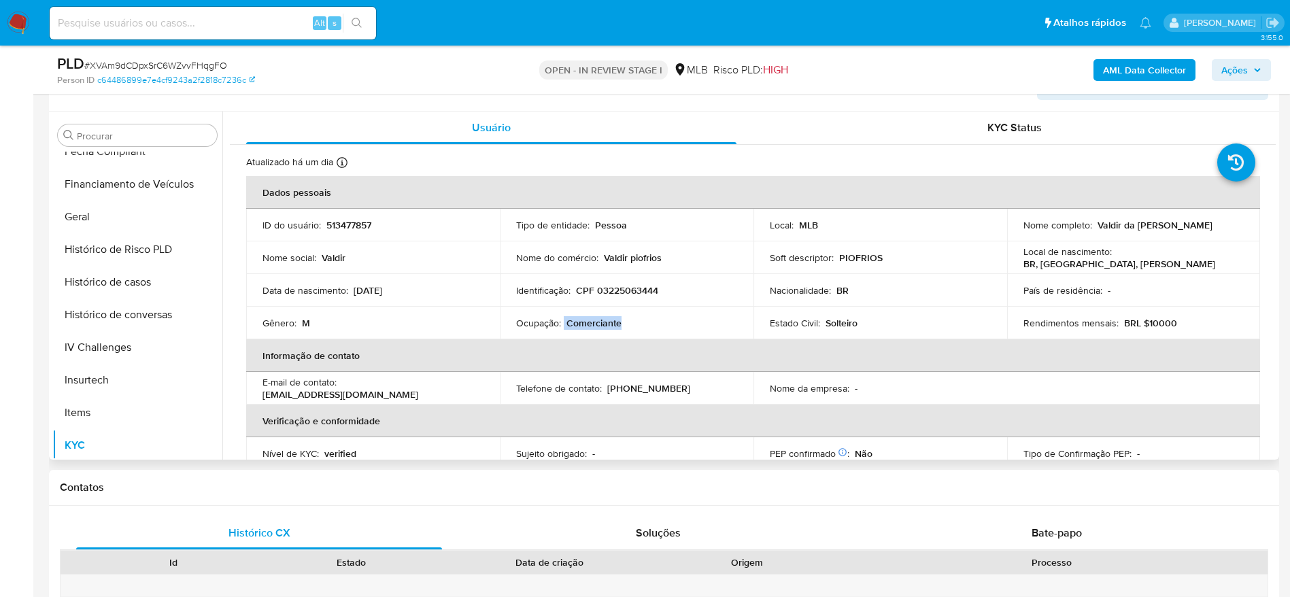
drag, startPoint x: 636, startPoint y: 323, endPoint x: 562, endPoint y: 324, distance: 74.1
click at [562, 324] on div "Ocupação : Comerciante" at bounding box center [626, 323] width 221 height 12
click at [564, 325] on div "Ocupação : Comerciante" at bounding box center [626, 323] width 221 height 12
drag, startPoint x: 632, startPoint y: 328, endPoint x: 565, endPoint y: 320, distance: 67.0
click at [565, 320] on div "Ocupação : Comerciante" at bounding box center [626, 323] width 221 height 12
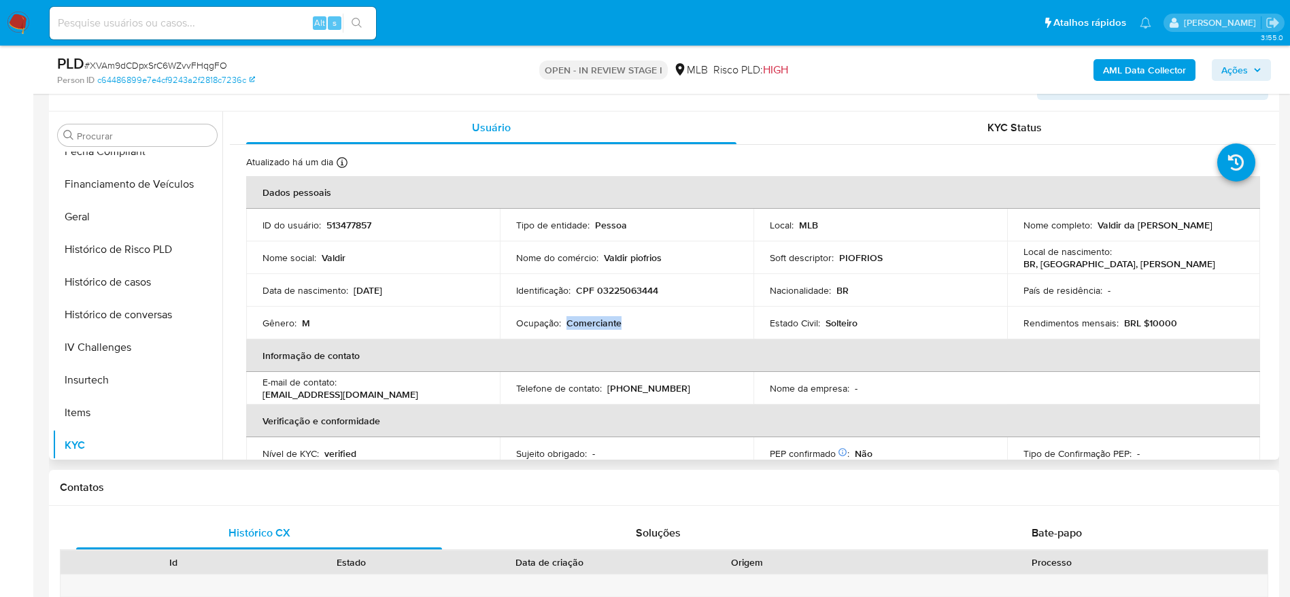
copy p "Comerciante"
click at [1165, 69] on b "AML Data Collector" at bounding box center [1144, 70] width 83 height 22
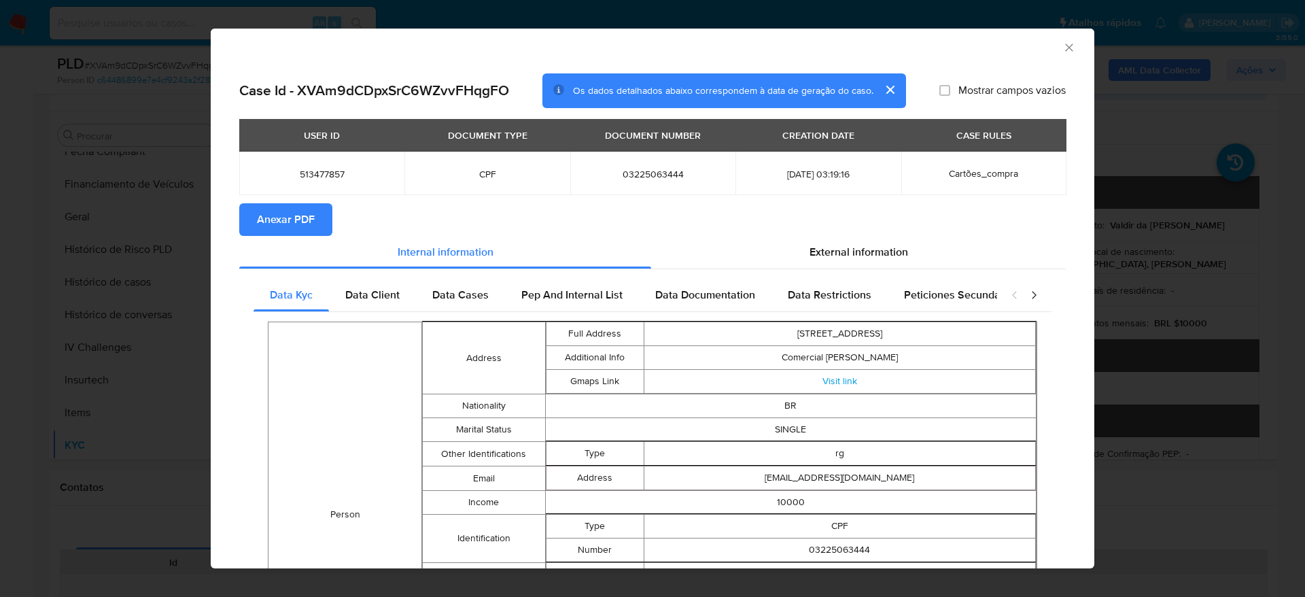
click at [1065, 46] on icon "Fechar a janela" at bounding box center [1068, 47] width 7 height 7
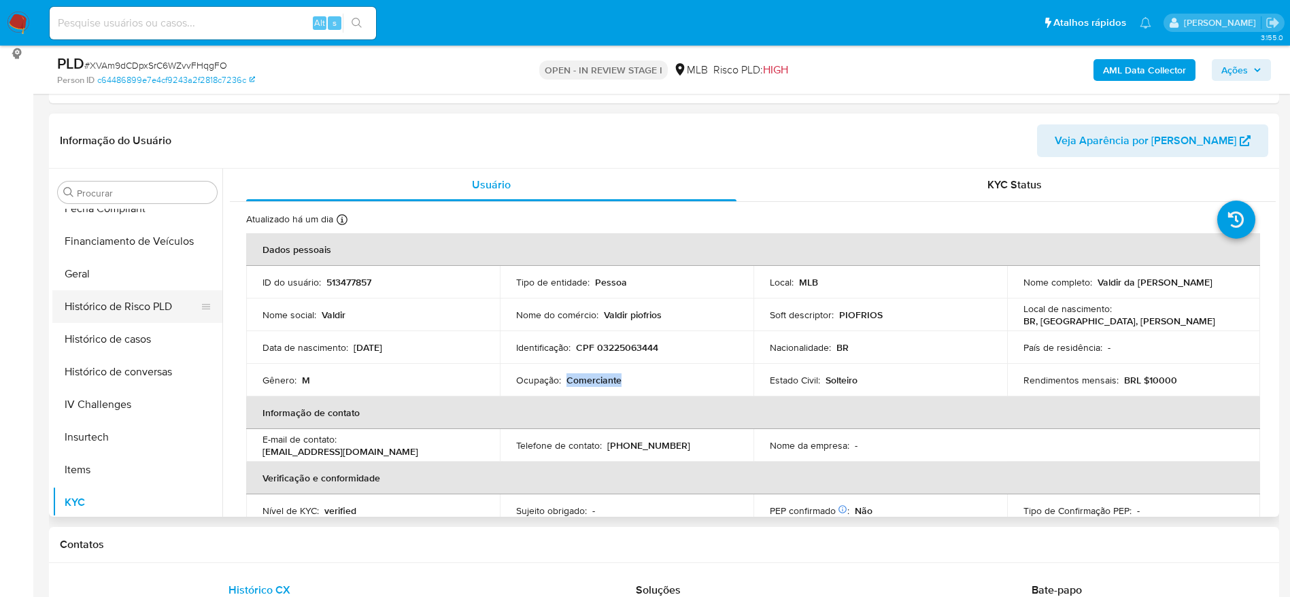
scroll to position [204, 0]
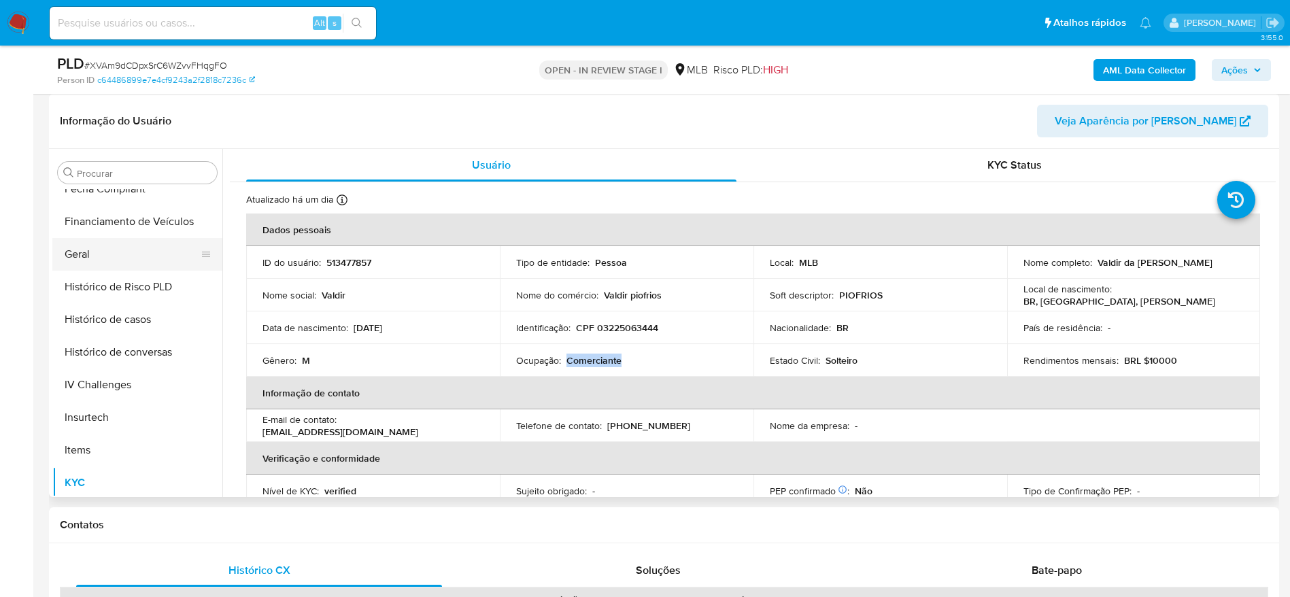
click at [79, 253] on button "Geral" at bounding box center [131, 254] width 159 height 33
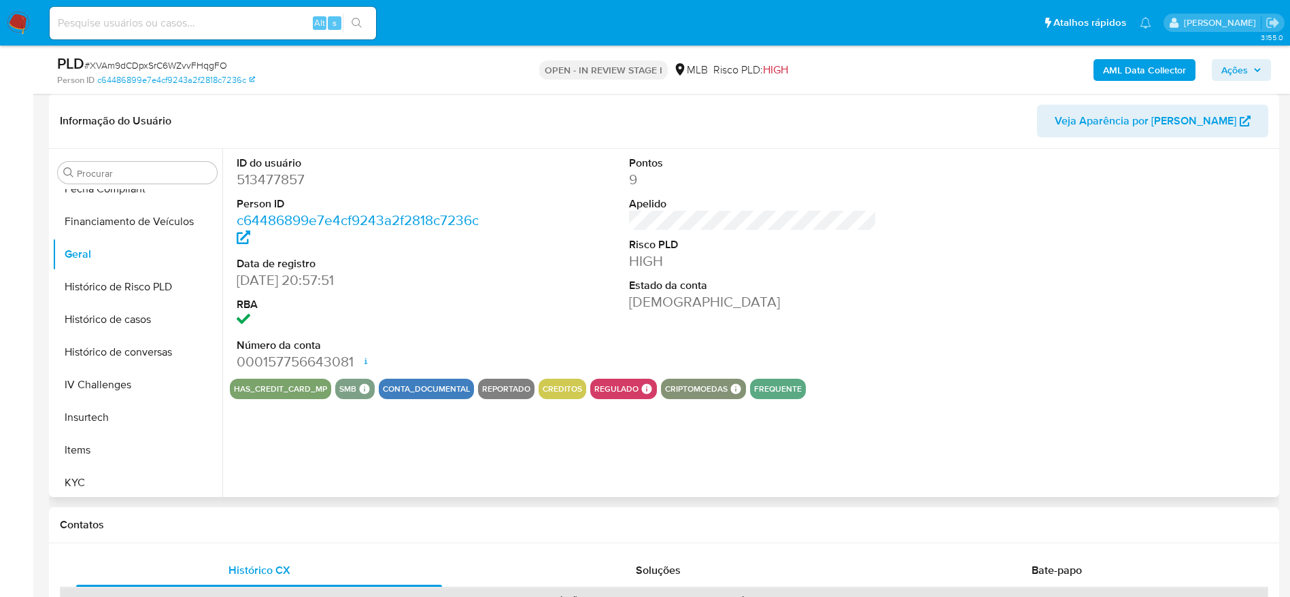
click at [276, 182] on dd "513477857" at bounding box center [361, 179] width 248 height 19
copy dd "513477857"
click at [290, 177] on dd "513477857" at bounding box center [361, 179] width 248 height 19
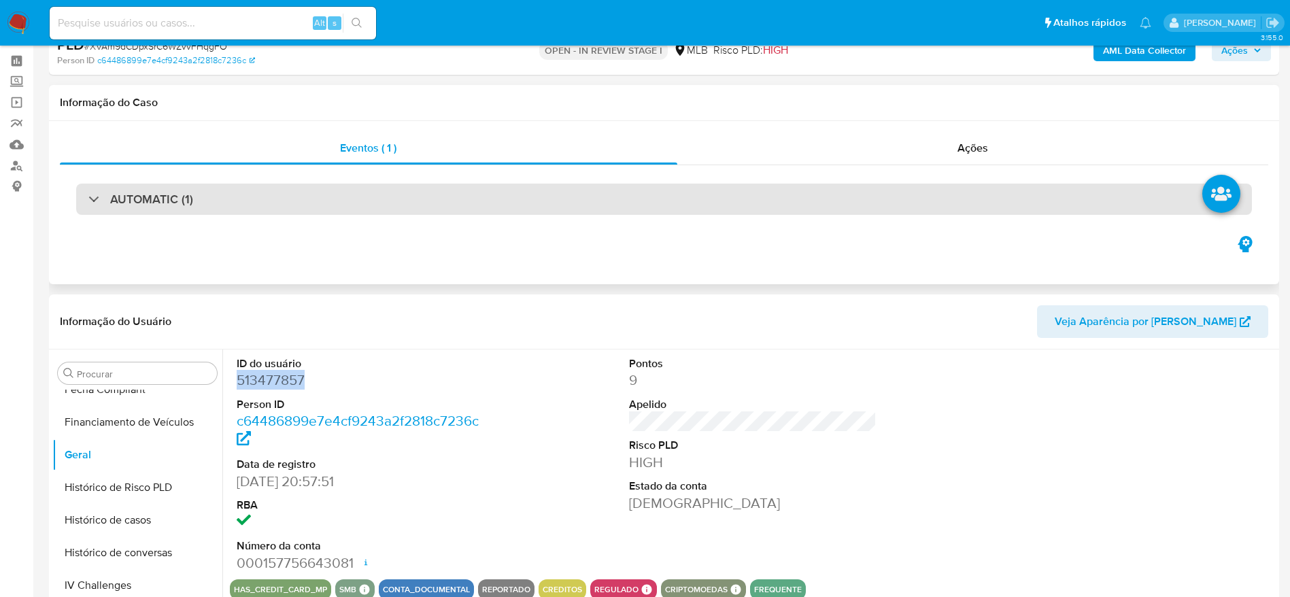
scroll to position [0, 0]
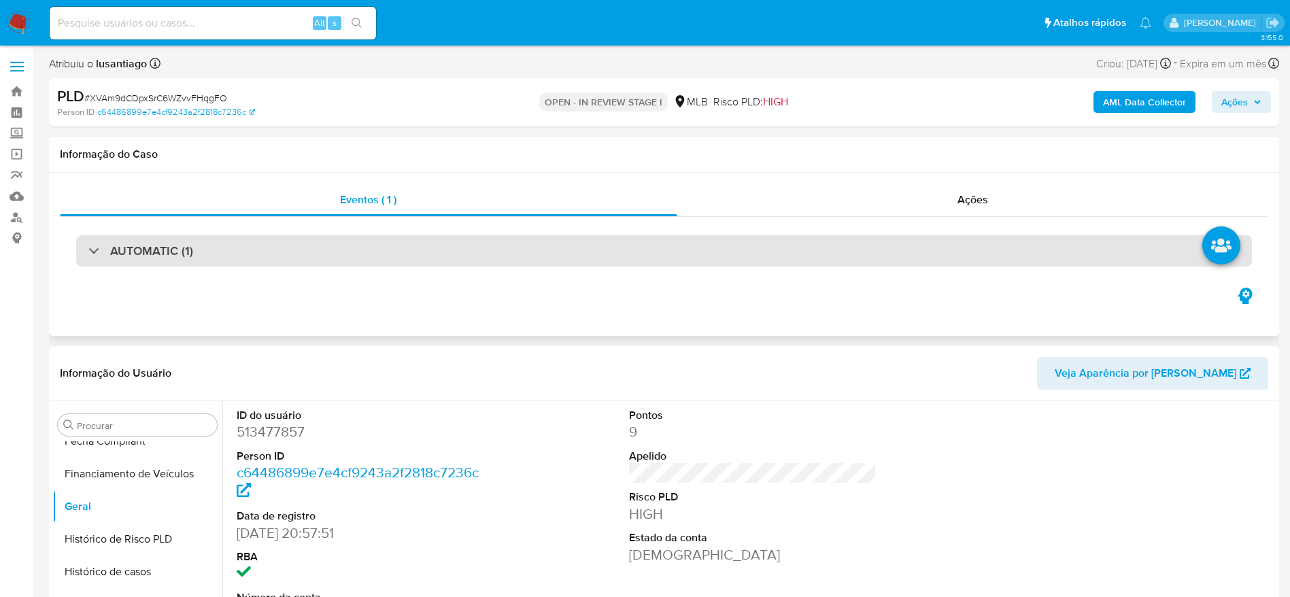
click at [349, 245] on div "AUTOMATIC (1)" at bounding box center [664, 250] width 1176 height 31
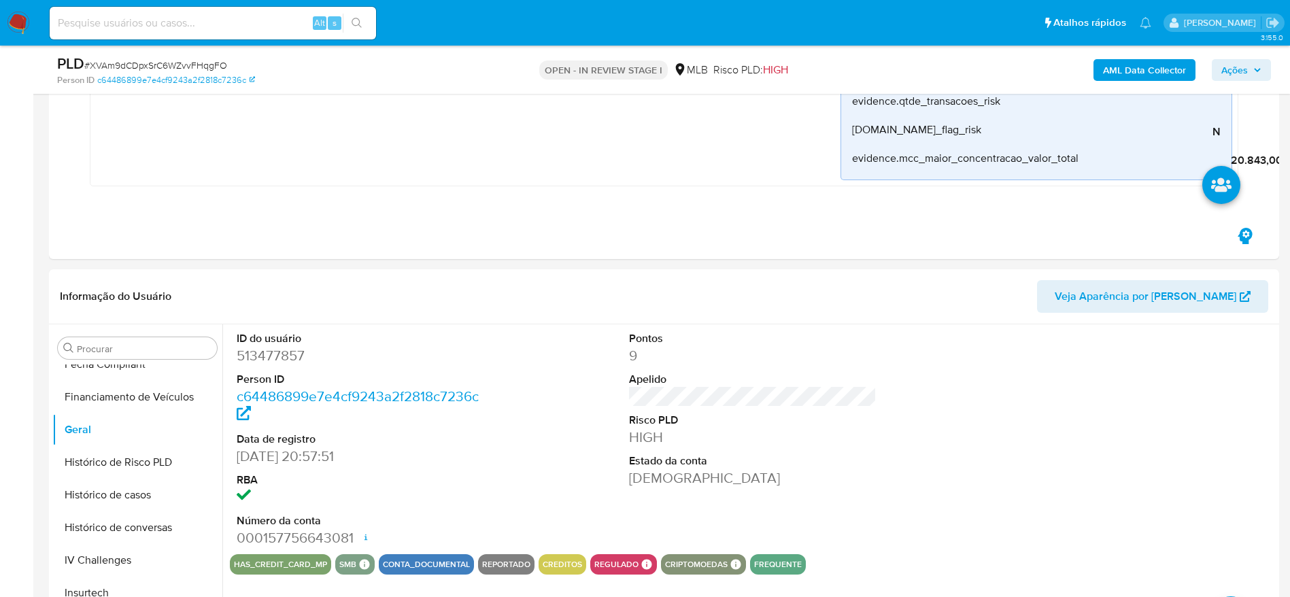
scroll to position [1020, 0]
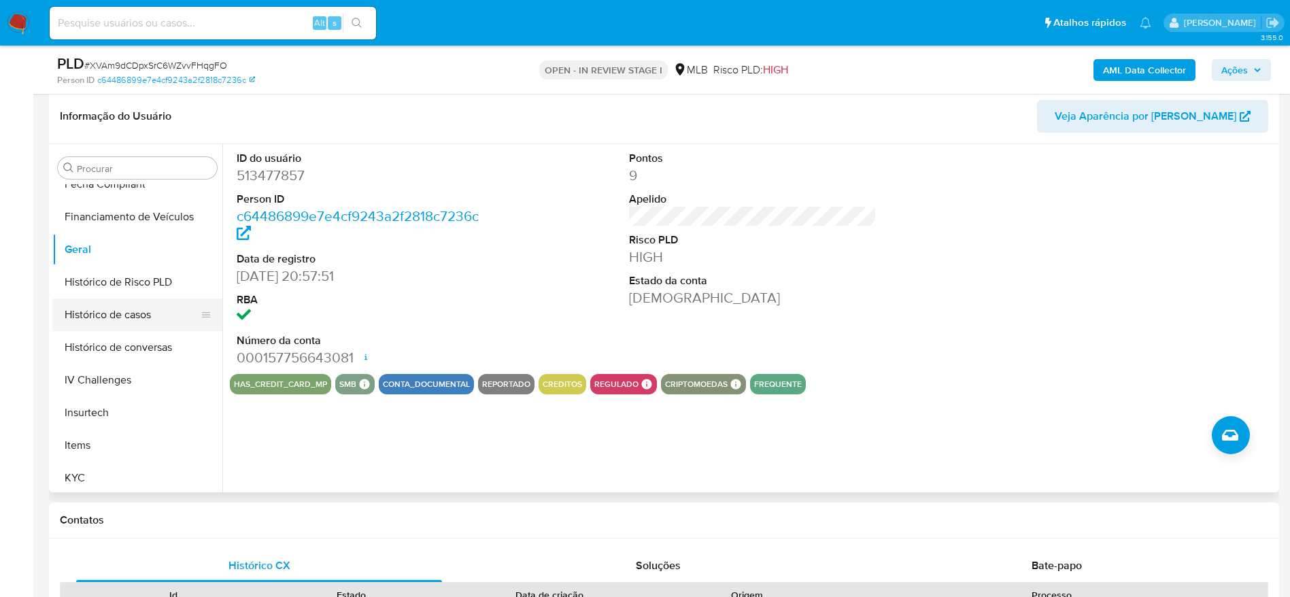
click at [108, 320] on button "Histórico de casos" at bounding box center [131, 314] width 159 height 33
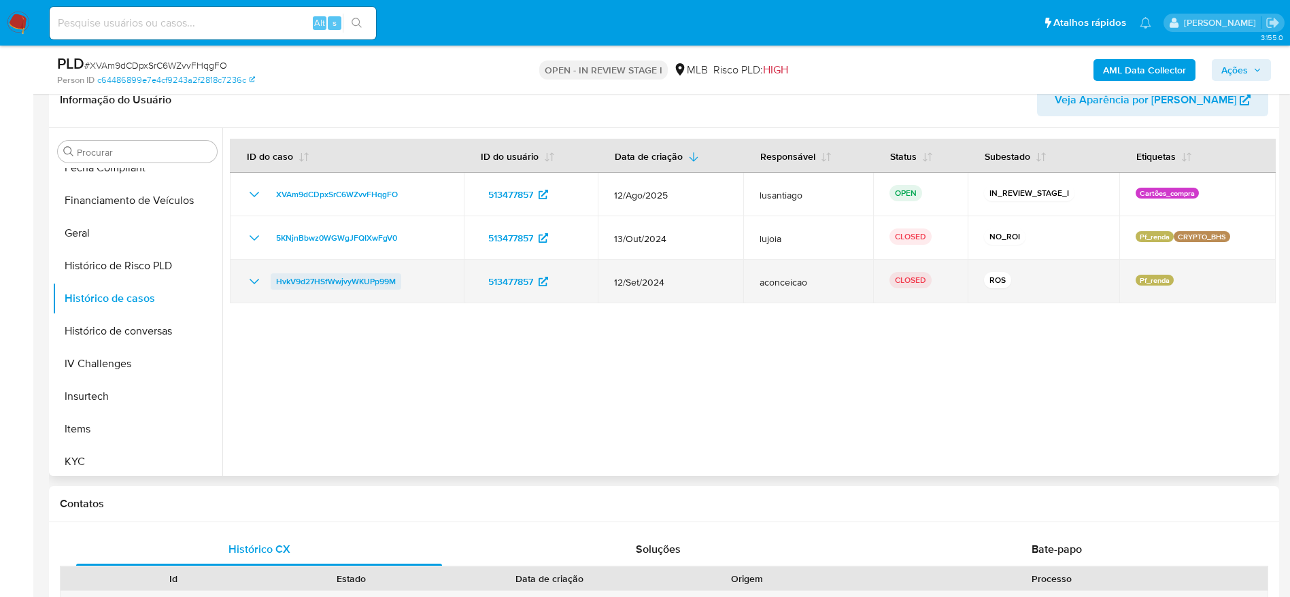
click at [335, 279] on span "HvkV9d27HSfWwjvyWKUPp99M" at bounding box center [336, 281] width 120 height 16
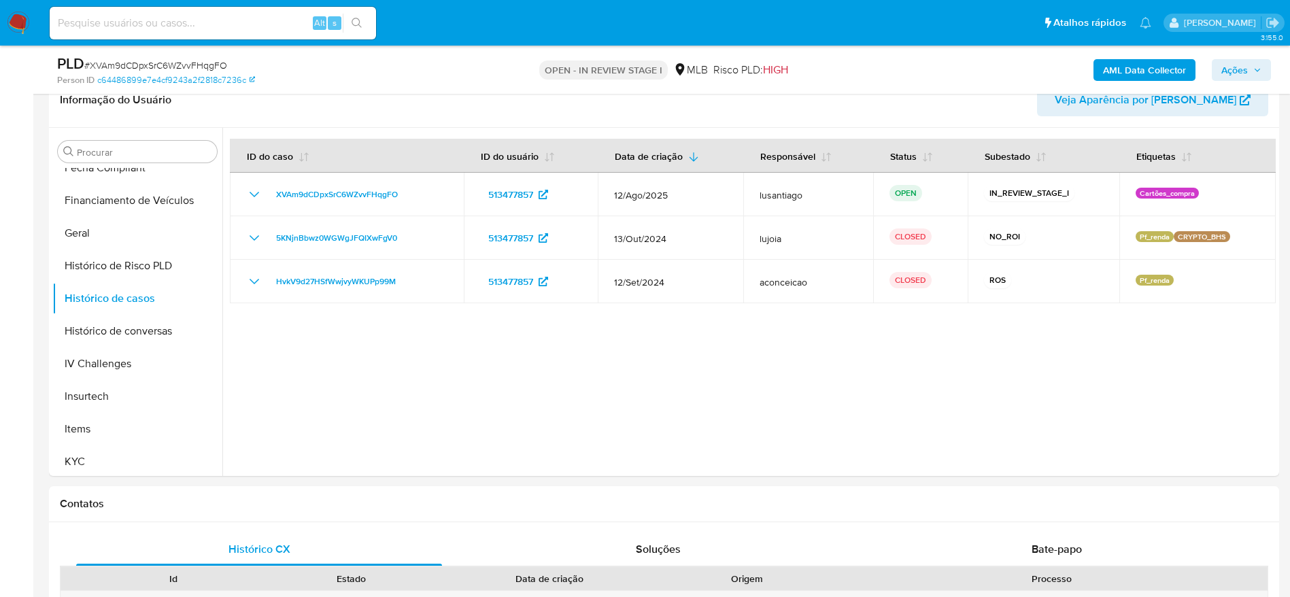
click at [1225, 73] on span "Ações" at bounding box center [1234, 70] width 27 height 22
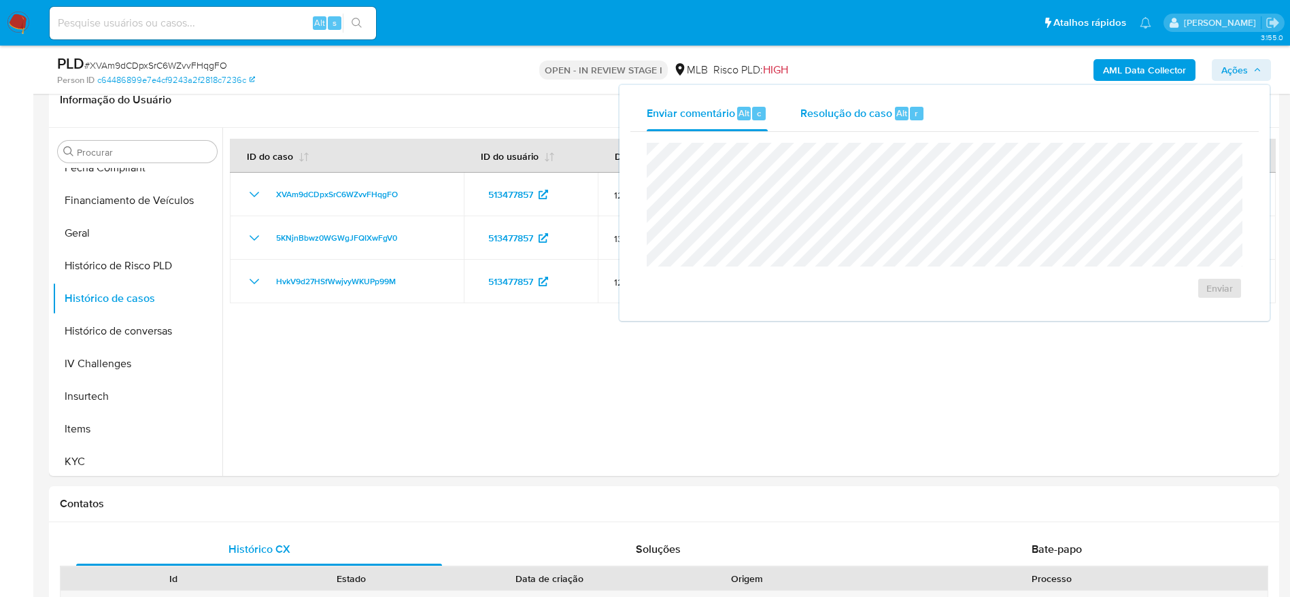
click at [857, 118] on span "Resolução do caso" at bounding box center [846, 113] width 92 height 16
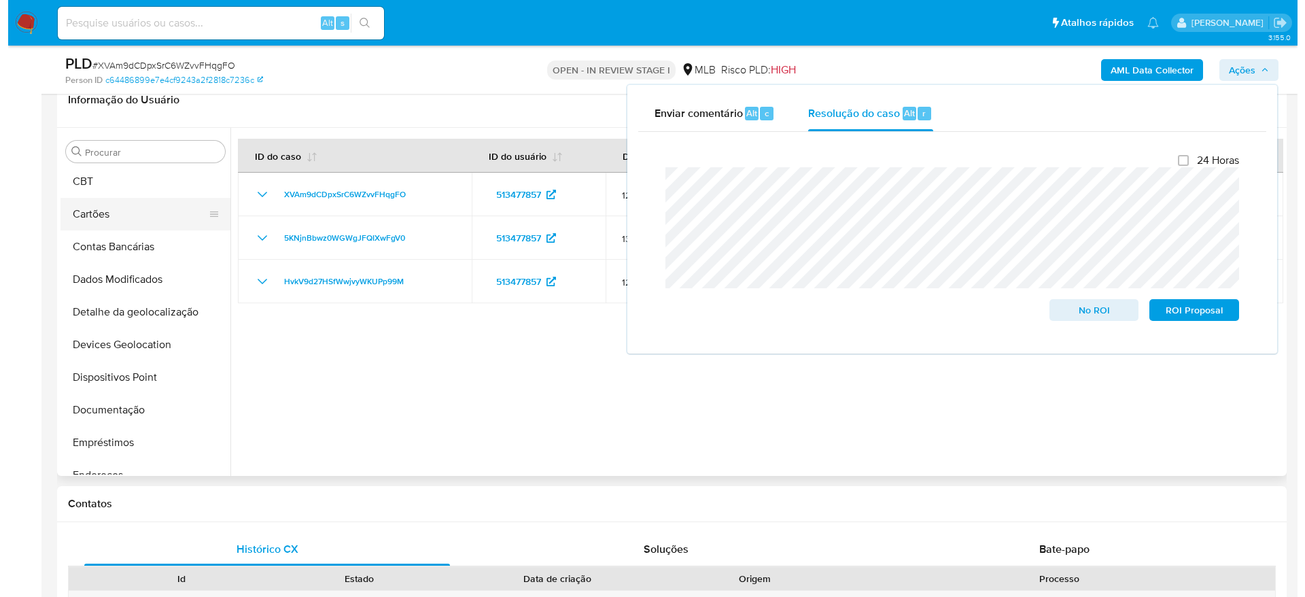
scroll to position [0, 0]
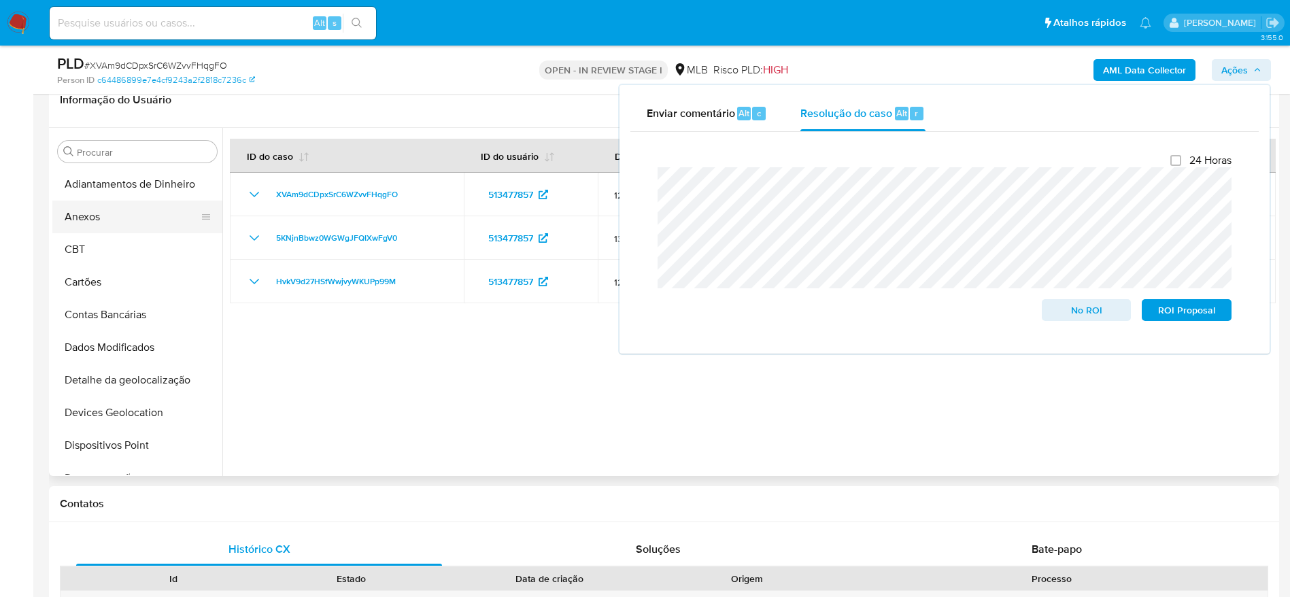
click at [107, 220] on button "Anexos" at bounding box center [131, 217] width 159 height 33
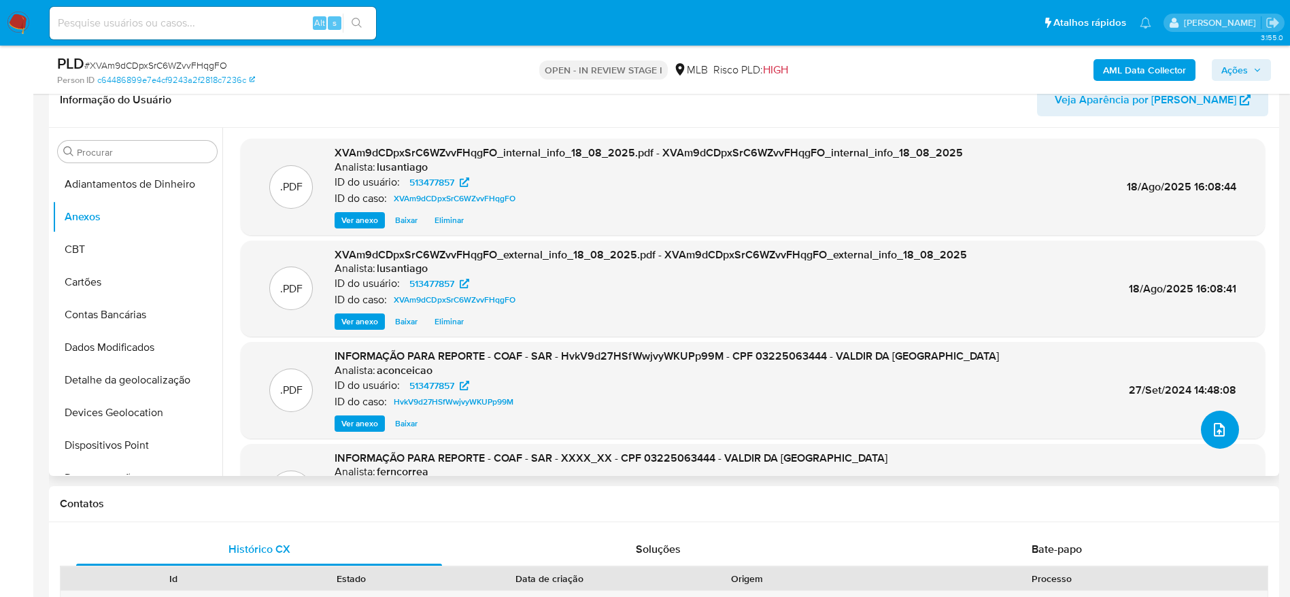
click at [1215, 418] on button "upload-file" at bounding box center [1220, 430] width 38 height 38
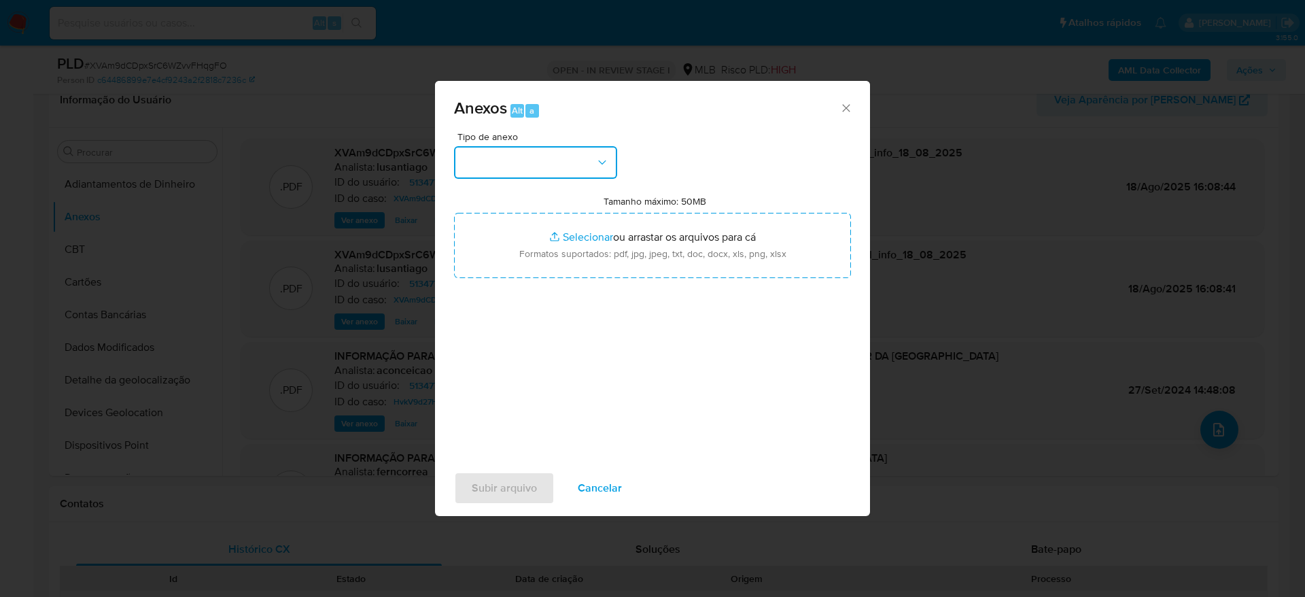
click at [561, 149] on button "button" at bounding box center [535, 162] width 163 height 33
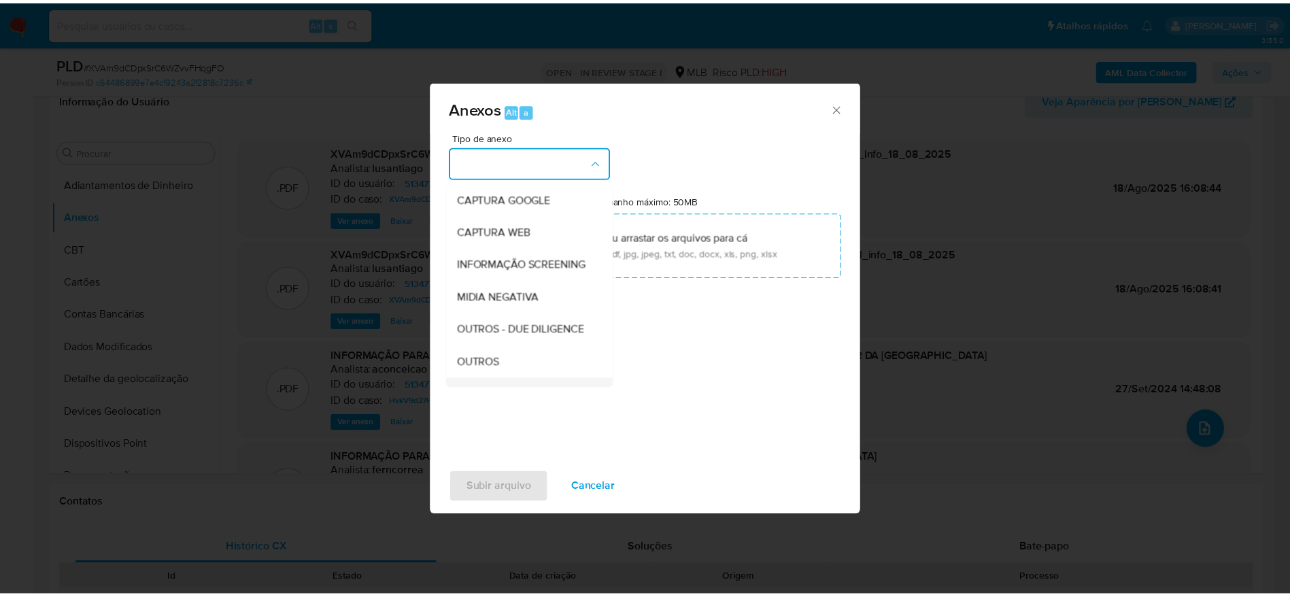
scroll to position [209, 0]
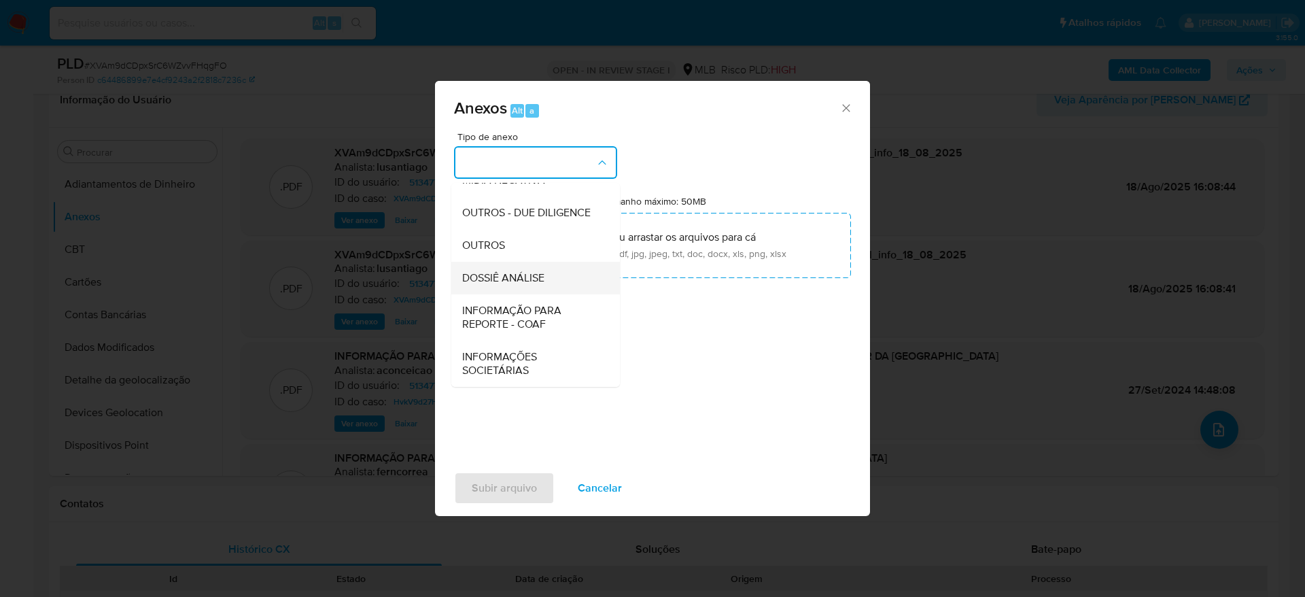
click at [519, 274] on span "DOSSIÊ ANÁLISE" at bounding box center [503, 278] width 82 height 14
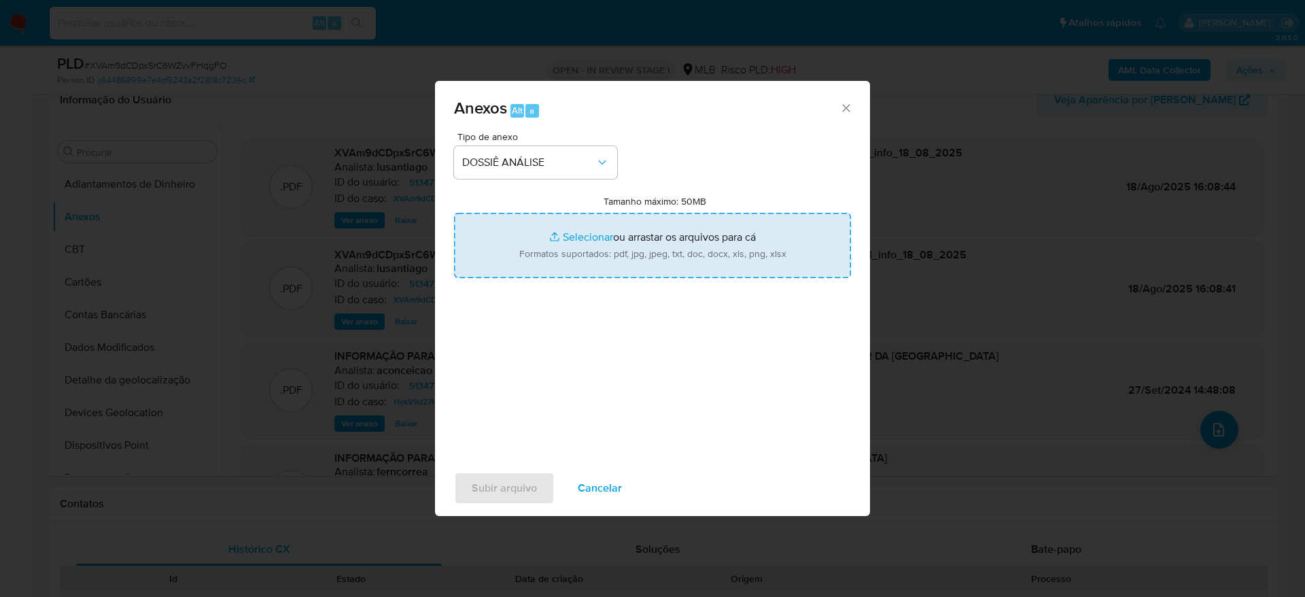
type input "C:\fakepath\Mulan 513477857_2025_08_19_08_51_35.xlsx"
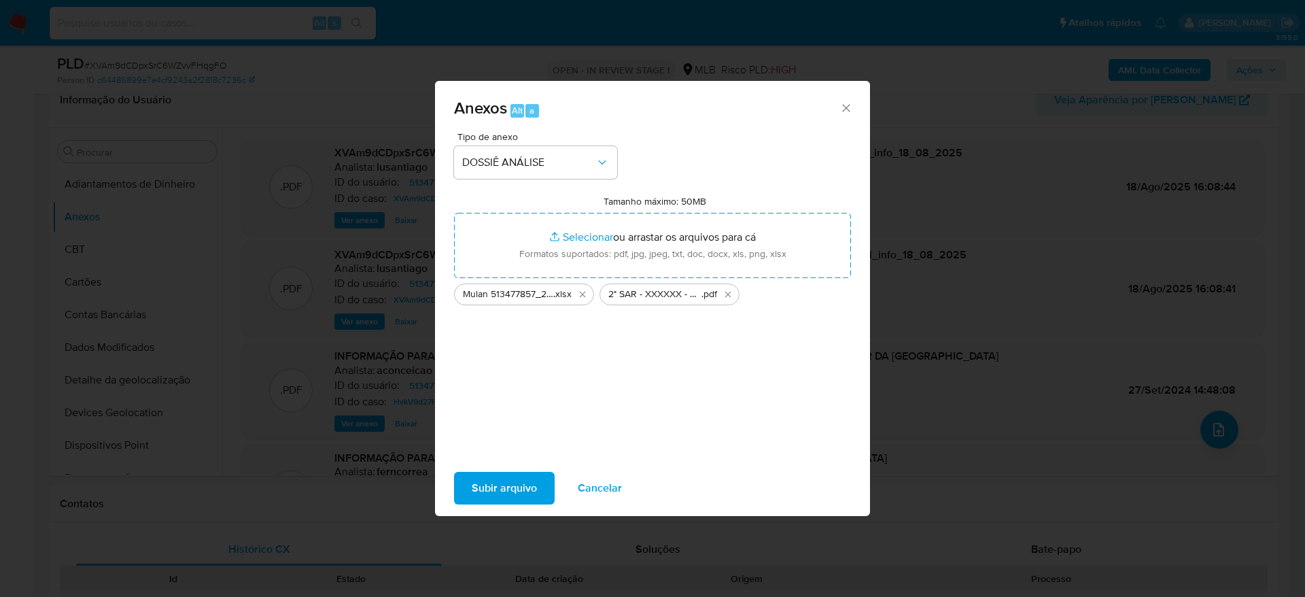
click at [496, 494] on span "Subir arquivo" at bounding box center [504, 488] width 65 height 30
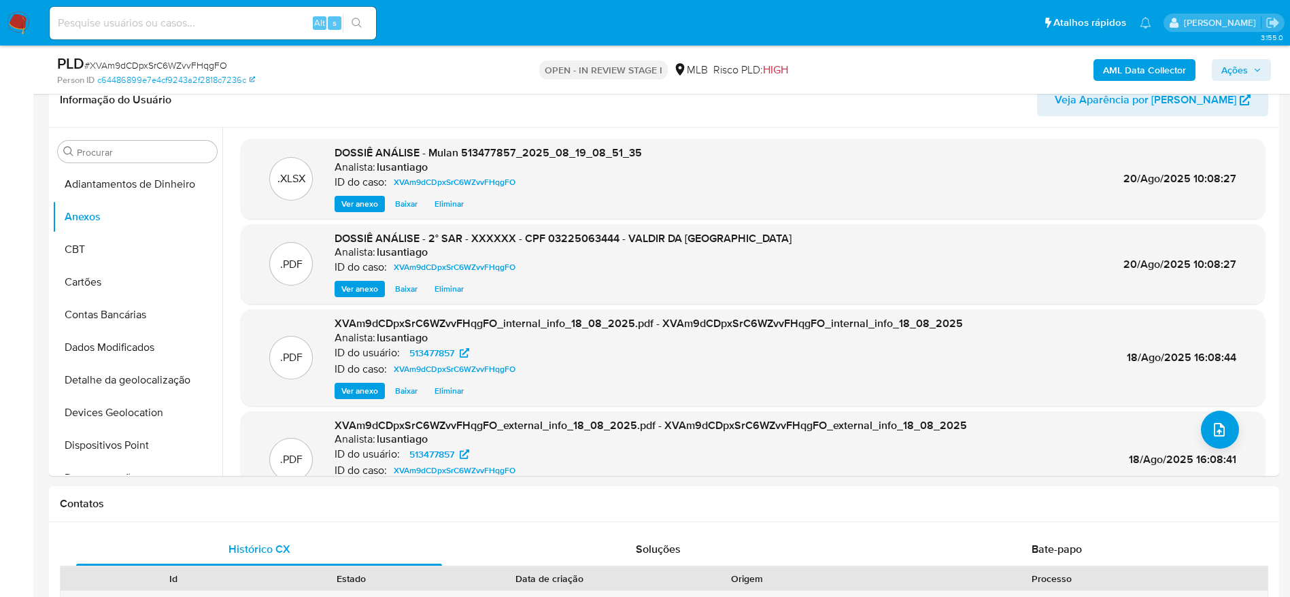
click at [1244, 72] on span "Ações" at bounding box center [1234, 70] width 27 height 22
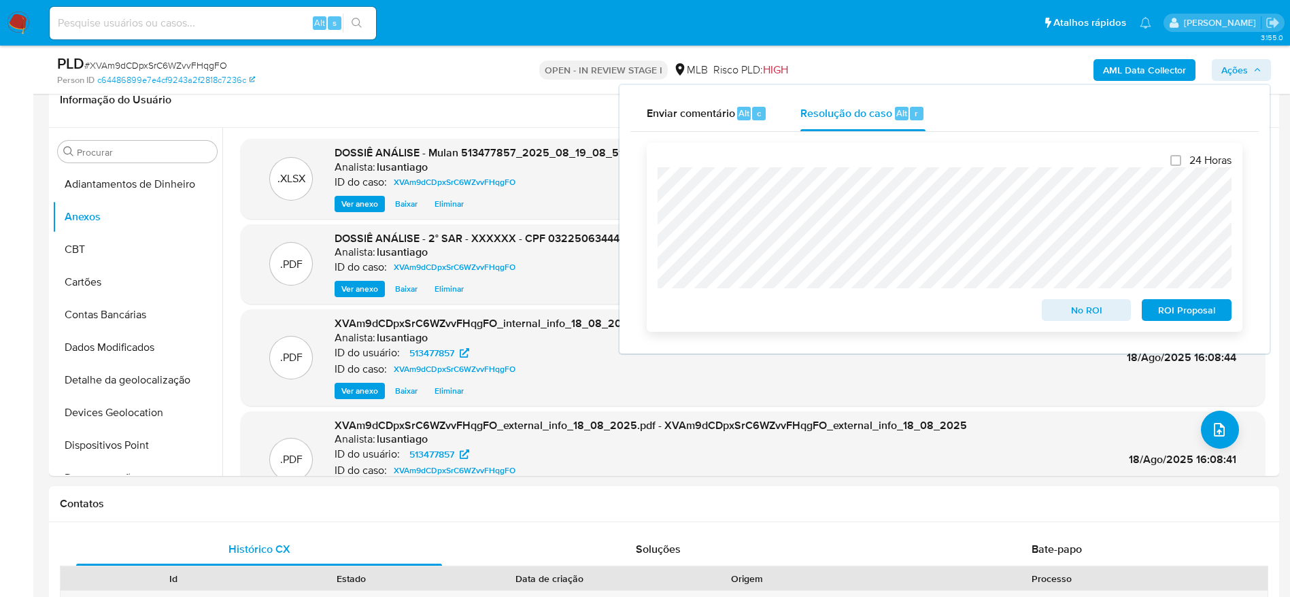
click at [1166, 313] on span "ROI Proposal" at bounding box center [1186, 310] width 71 height 19
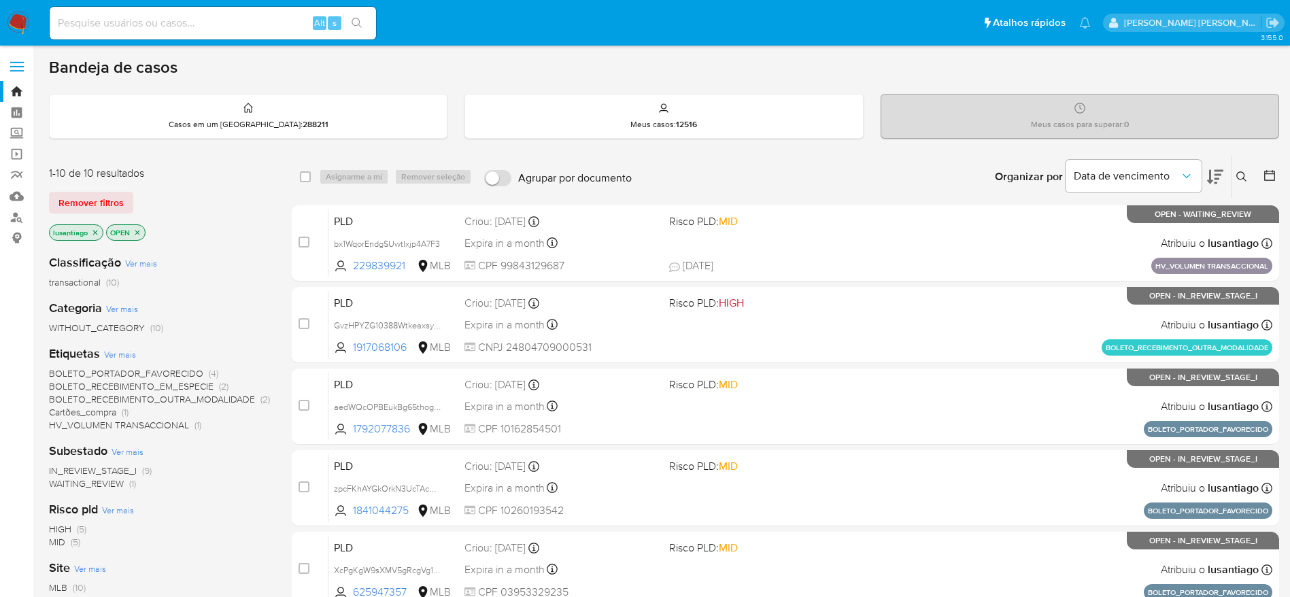
click at [128, 27] on input at bounding box center [213, 23] width 326 height 18
paste input "223069653"
type input "223069653"
drag, startPoint x: 362, startPoint y: 27, endPoint x: 345, endPoint y: 10, distance: 23.6
click at [362, 24] on icon "search-icon" at bounding box center [356, 23] width 11 height 11
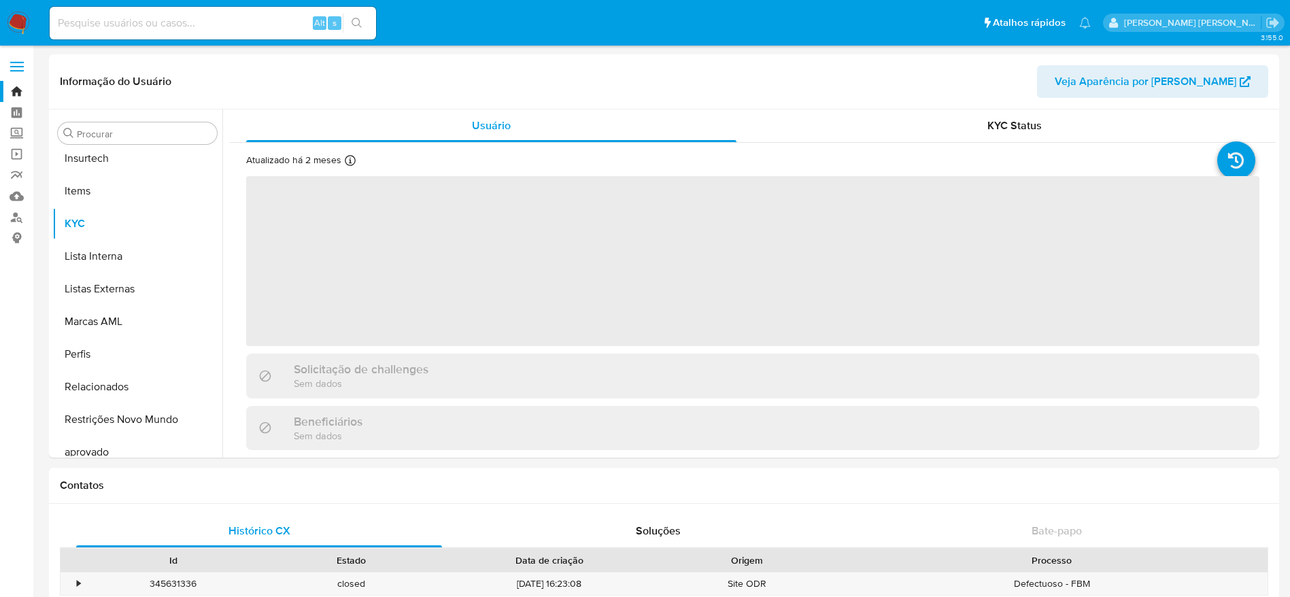
scroll to position [640, 0]
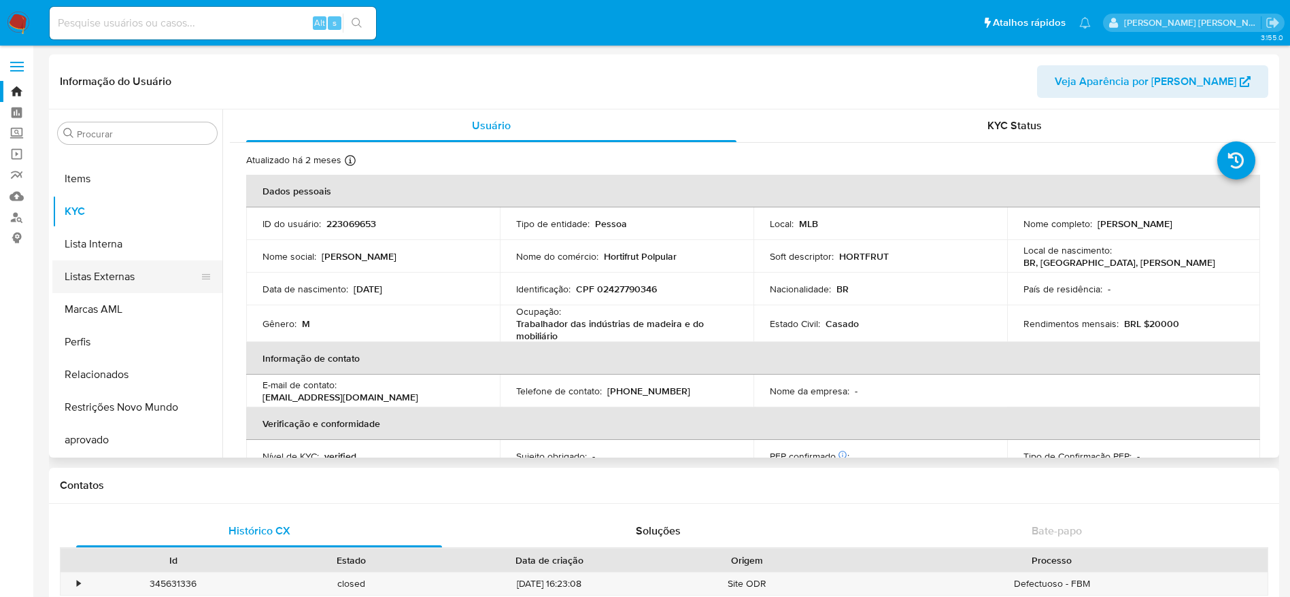
select select "10"
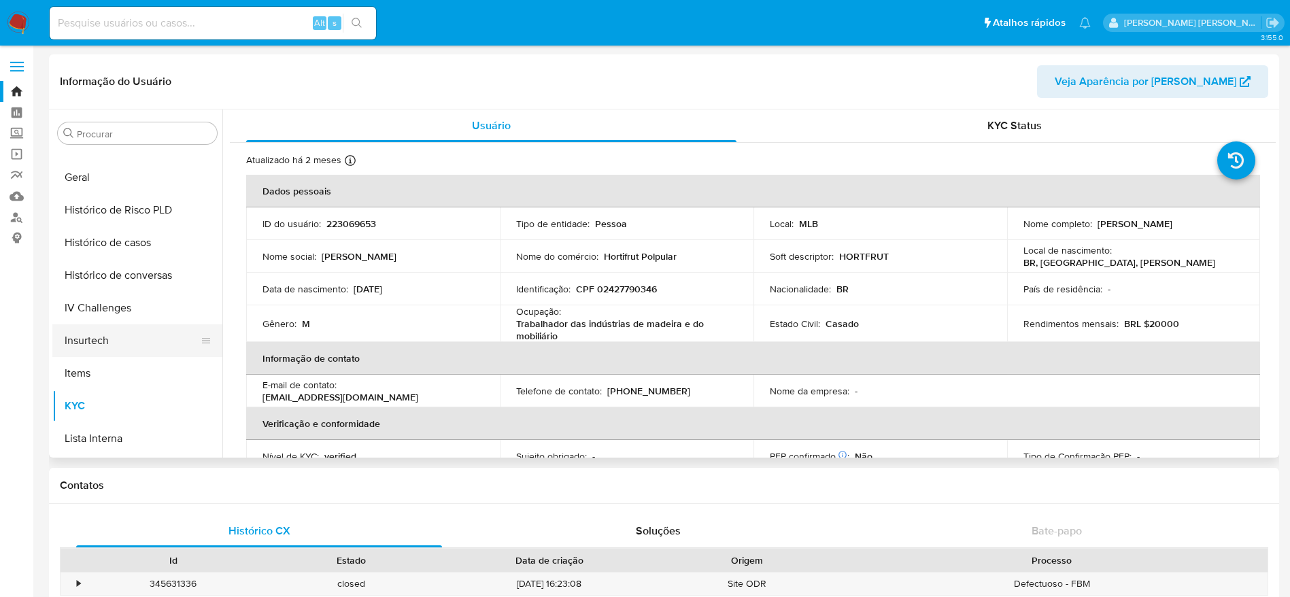
scroll to position [436, 0]
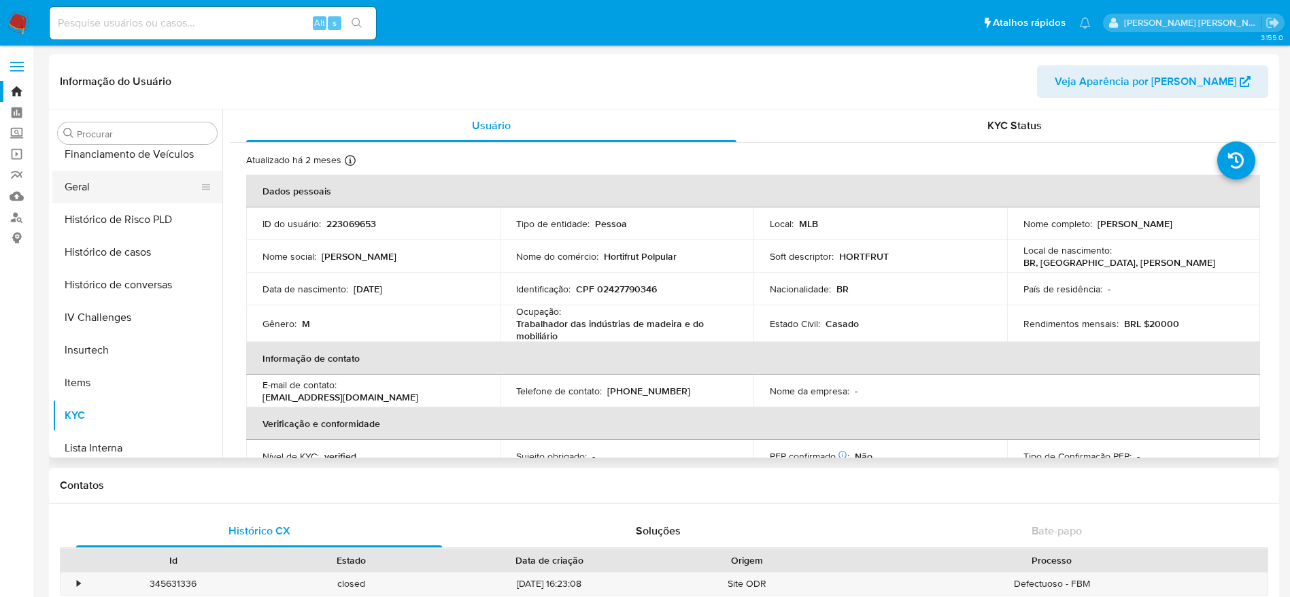
click at [118, 190] on button "Geral" at bounding box center [131, 187] width 159 height 33
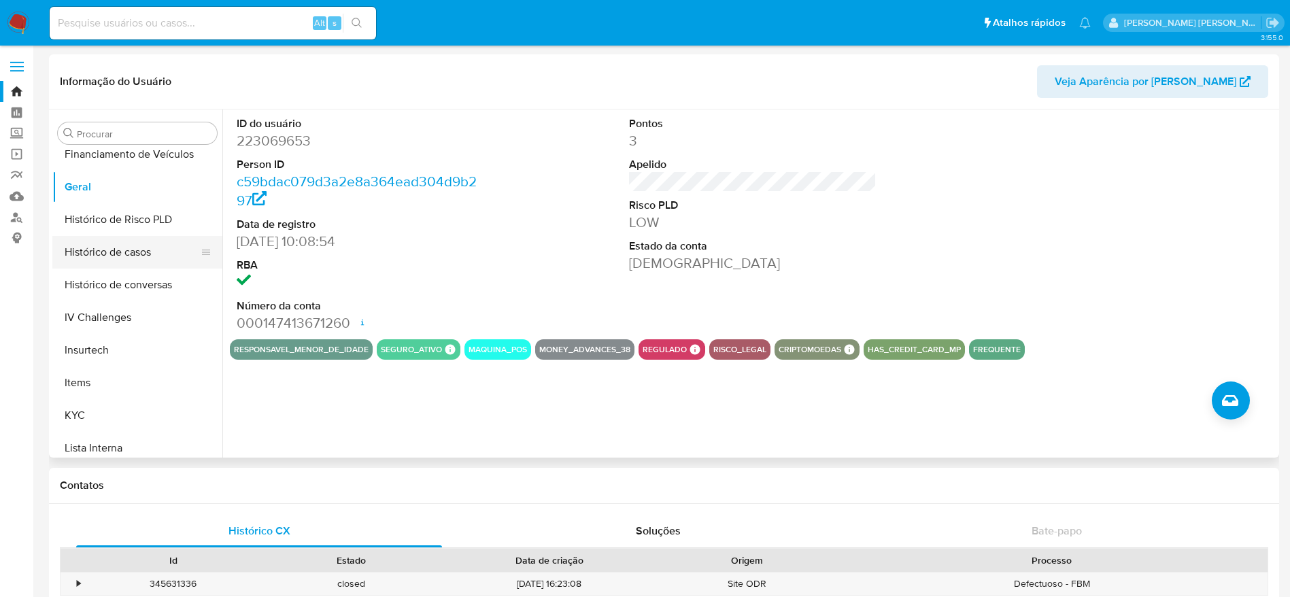
click at [136, 252] on button "Histórico de casos" at bounding box center [131, 252] width 159 height 33
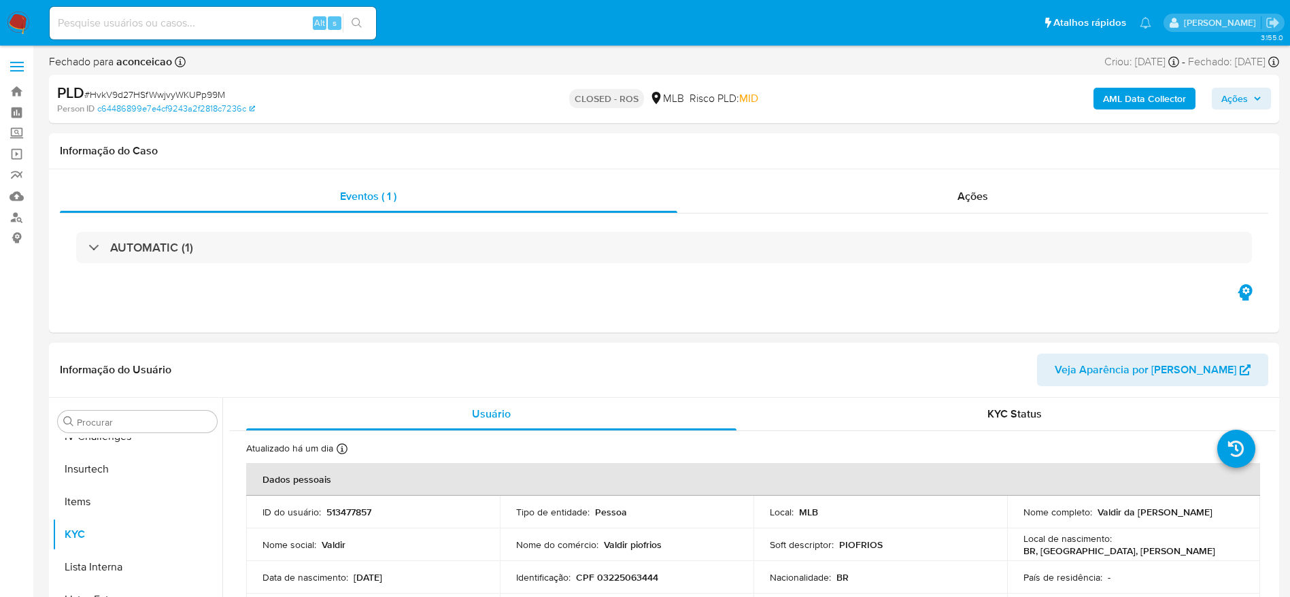
scroll to position [607, 0]
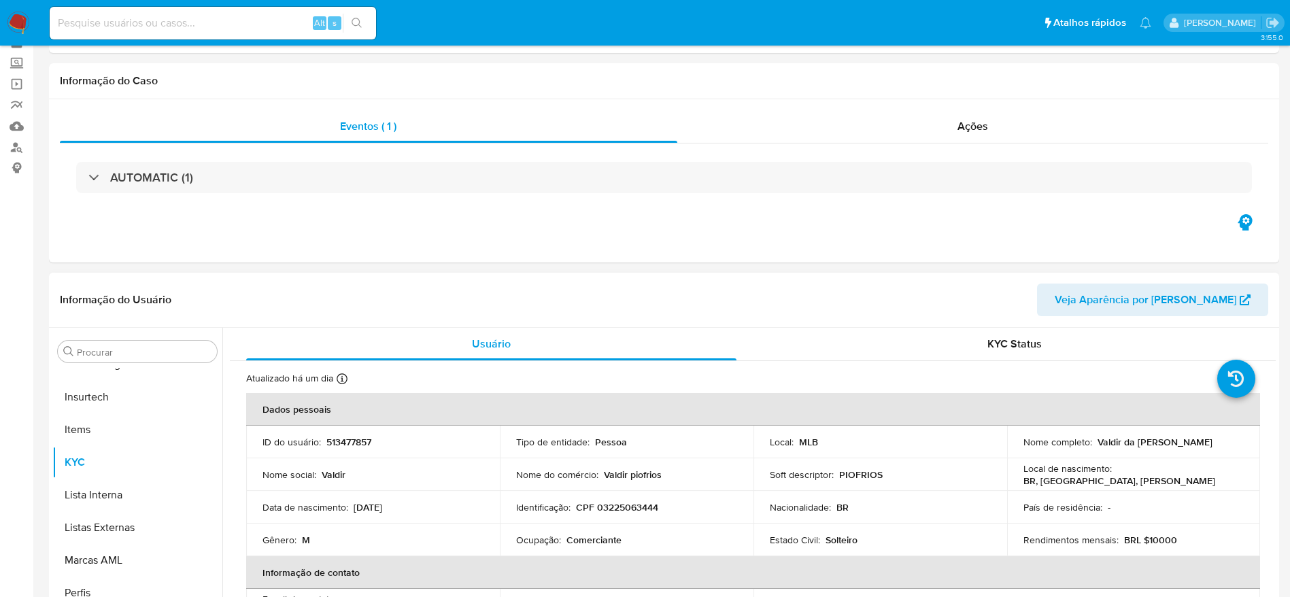
select select "10"
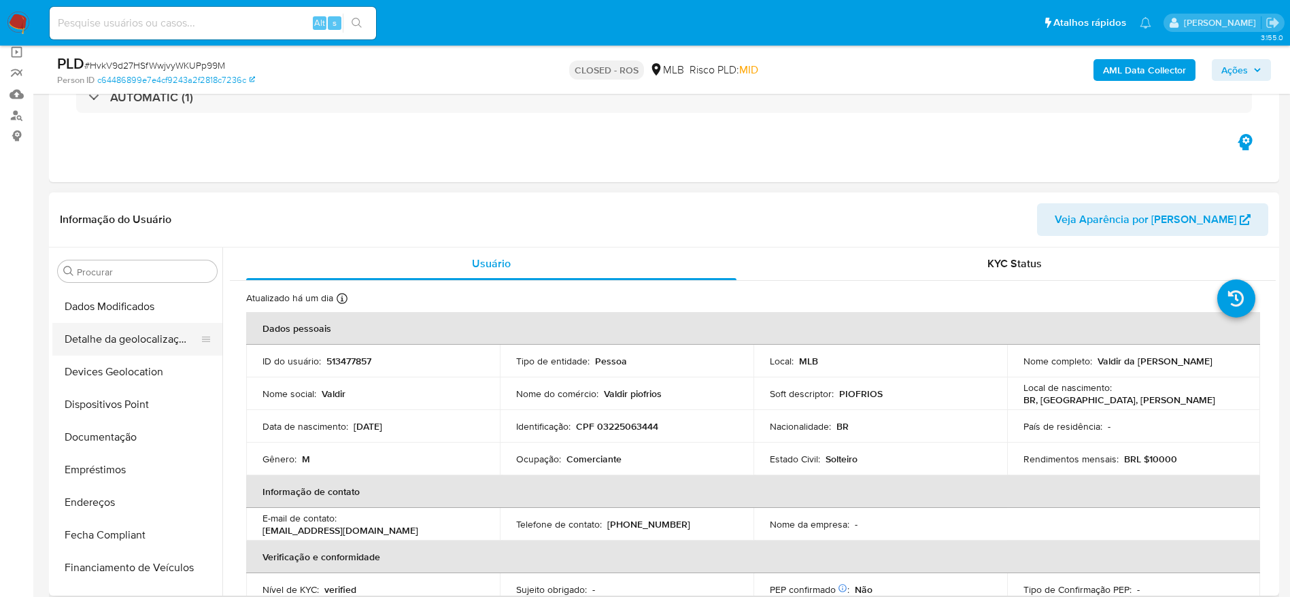
scroll to position [0, 0]
click at [97, 330] on button "Anexos" at bounding box center [131, 336] width 159 height 33
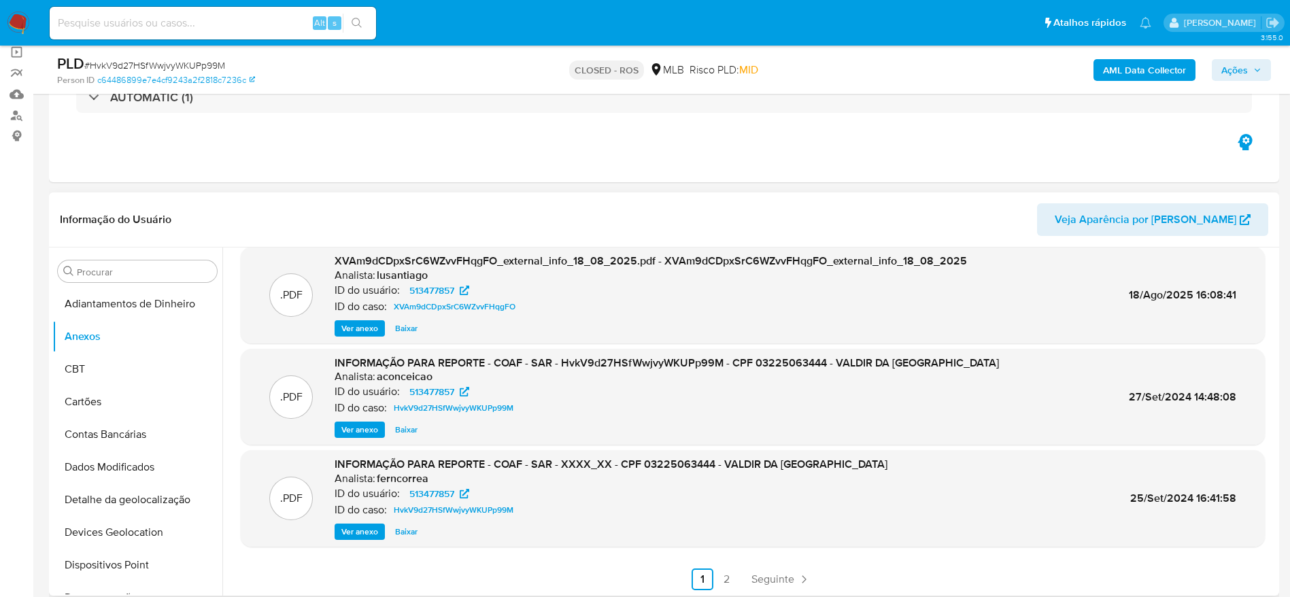
scroll to position [114, 0]
click at [359, 435] on span "Ver anexo" at bounding box center [359, 429] width 37 height 14
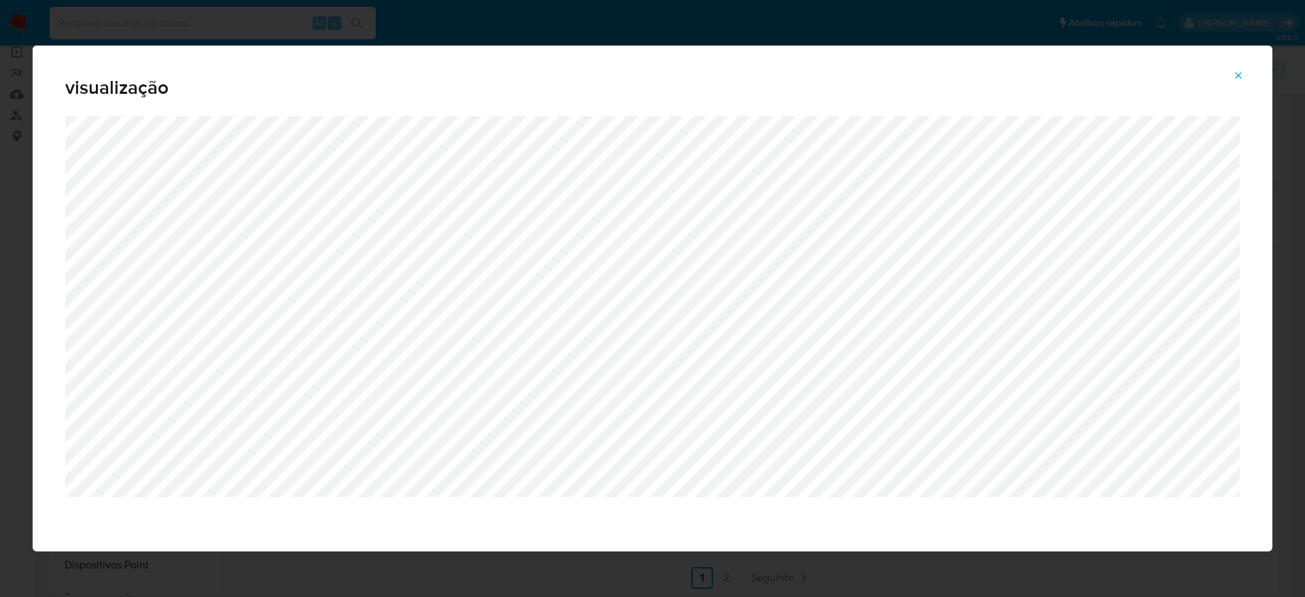
click at [1250, 69] on button "Attachment preview" at bounding box center [1239, 76] width 30 height 22
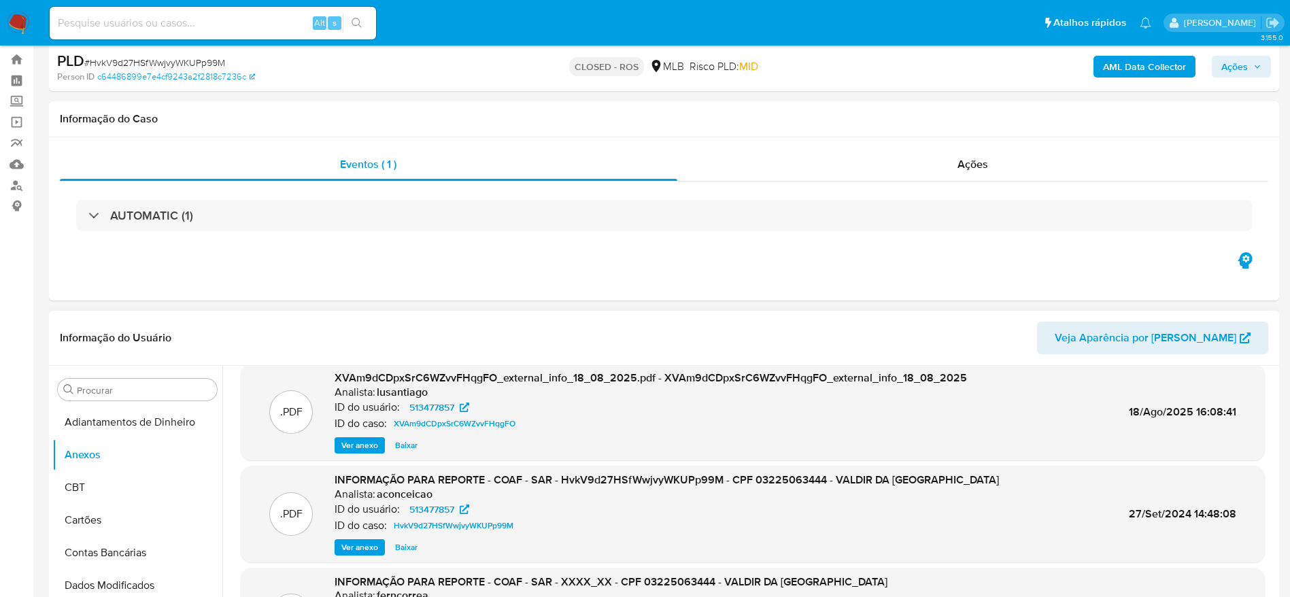
scroll to position [0, 0]
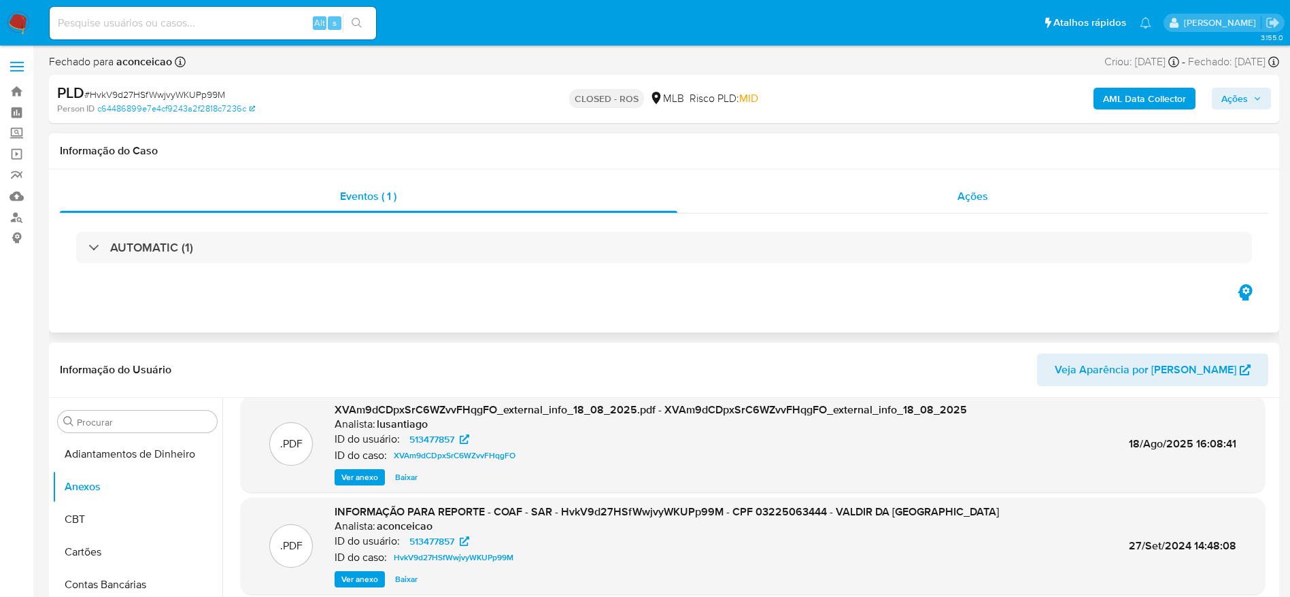
click at [819, 212] on div "Ações" at bounding box center [972, 196] width 591 height 33
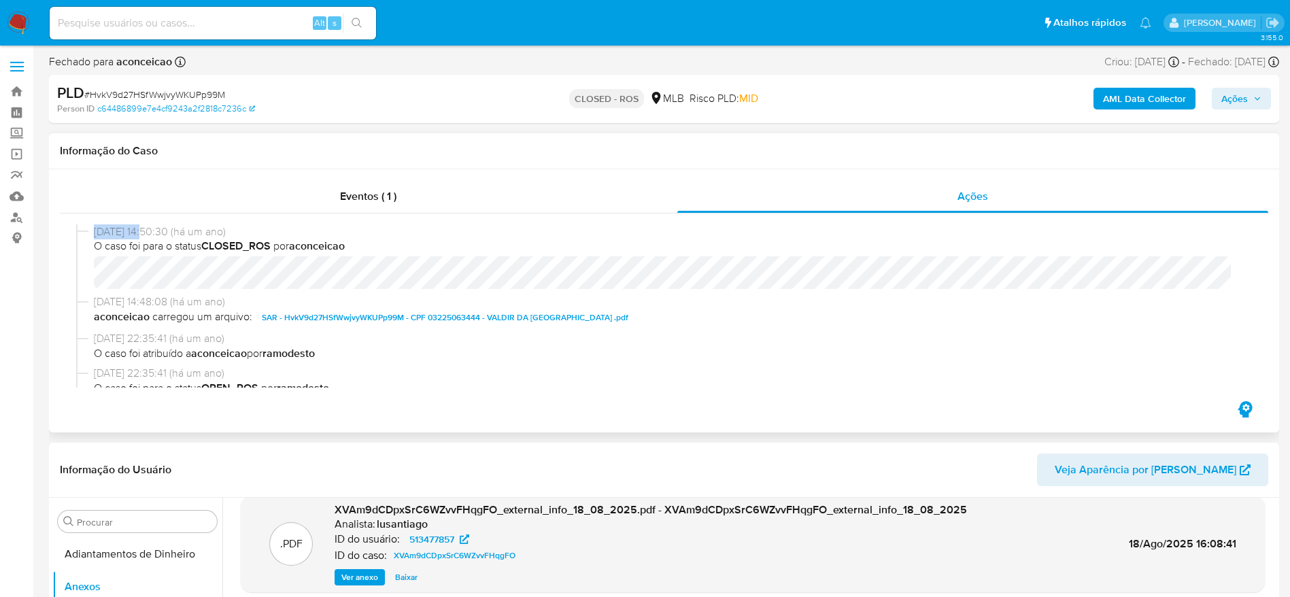
copy div "[DATE]"
drag, startPoint x: 148, startPoint y: 233, endPoint x: 88, endPoint y: 233, distance: 59.1
click at [88, 233] on div "[DATE] 14:50:30 (há um ano) O caso foi para o status CLOSED_ROS por aconceicao" at bounding box center [664, 259] width 1176 height 71
click at [201, 18] on input at bounding box center [213, 23] width 326 height 18
drag, startPoint x: 277, startPoint y: 107, endPoint x: 261, endPoint y: 109, distance: 15.8
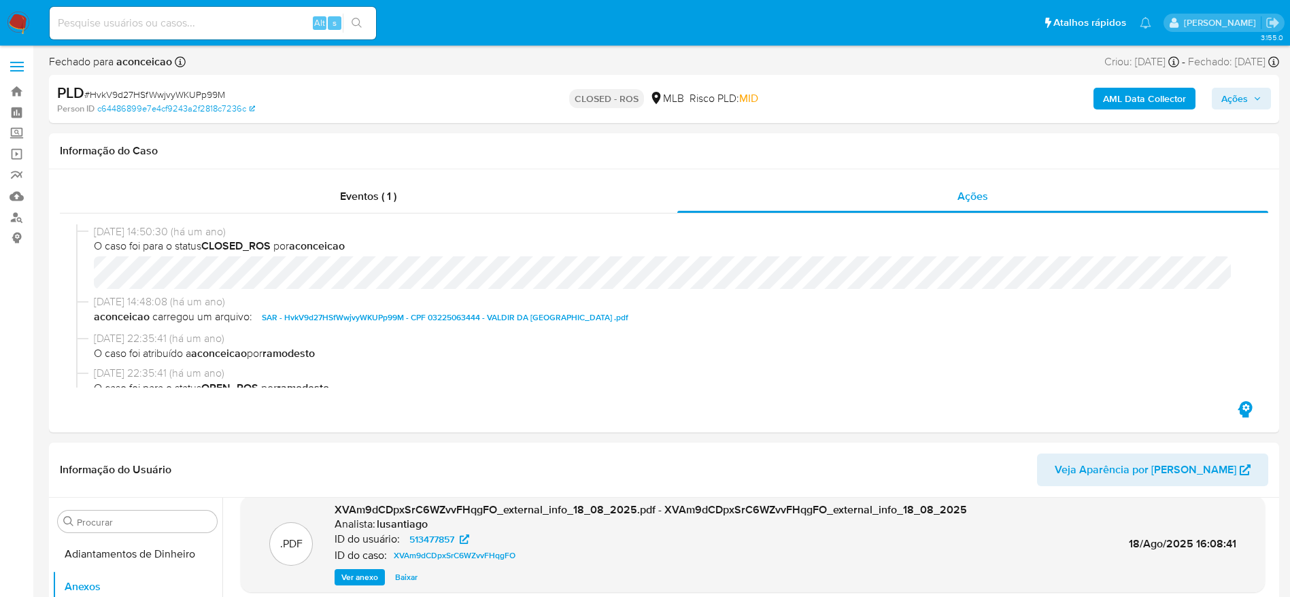
click at [261, 109] on div "Person ID c64486899e7e4cf9243a2f2818c7236c" at bounding box center [257, 109] width 401 height 12
click at [190, 107] on link "c64486899e7e4cf9243a2f2818c7236c" at bounding box center [176, 109] width 158 height 12
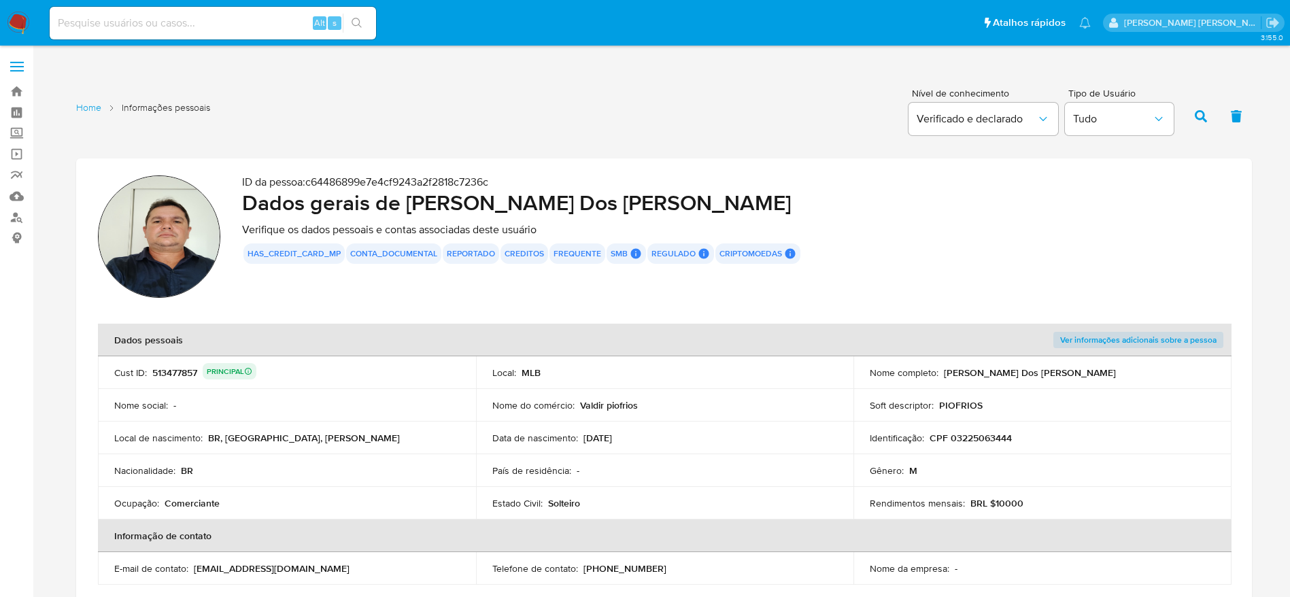
drag, startPoint x: 515, startPoint y: 182, endPoint x: 309, endPoint y: 179, distance: 205.3
click at [309, 179] on p "ID da pessoa : c64486899e7e4cf9243a2f2818c7236c" at bounding box center [736, 182] width 988 height 14
click at [16, 216] on link "Localizador de pessoas" at bounding box center [81, 217] width 162 height 21
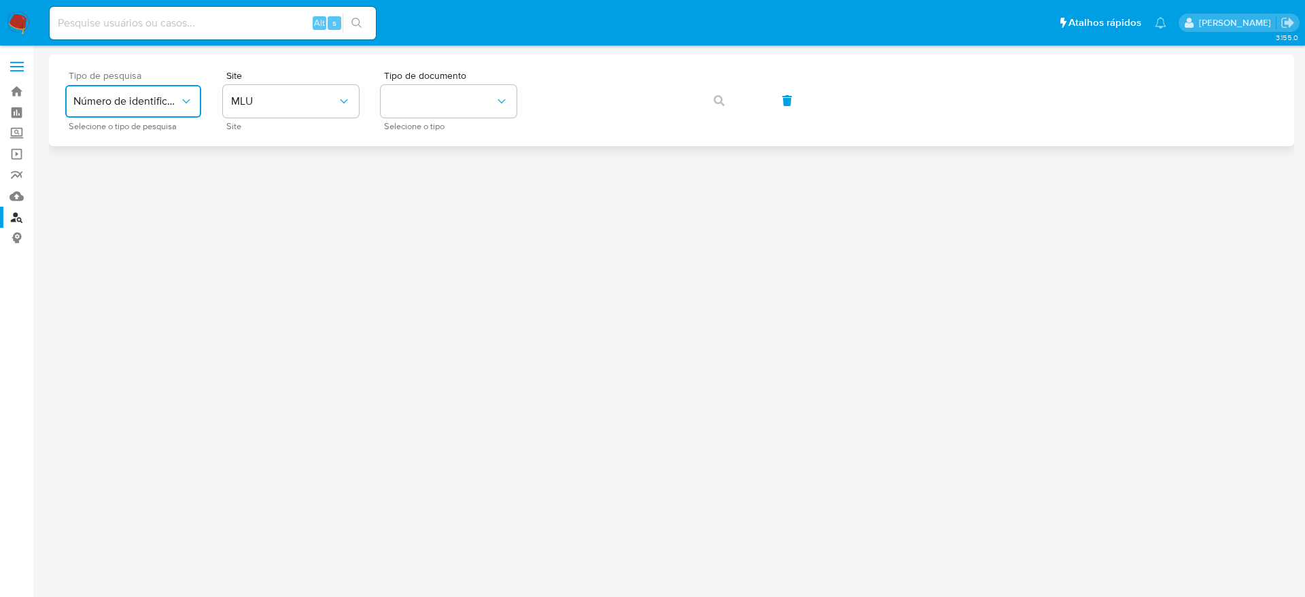
click at [139, 107] on span "Número de identificação" at bounding box center [126, 102] width 106 height 14
click at [141, 184] on div "User ID" at bounding box center [129, 184] width 112 height 33
click at [291, 29] on input at bounding box center [213, 23] width 326 height 18
paste input "c64486899e7e4cf9243a2f2818c7236c"
type input "c64486899e7e4cf9243a2f2818c7236c"
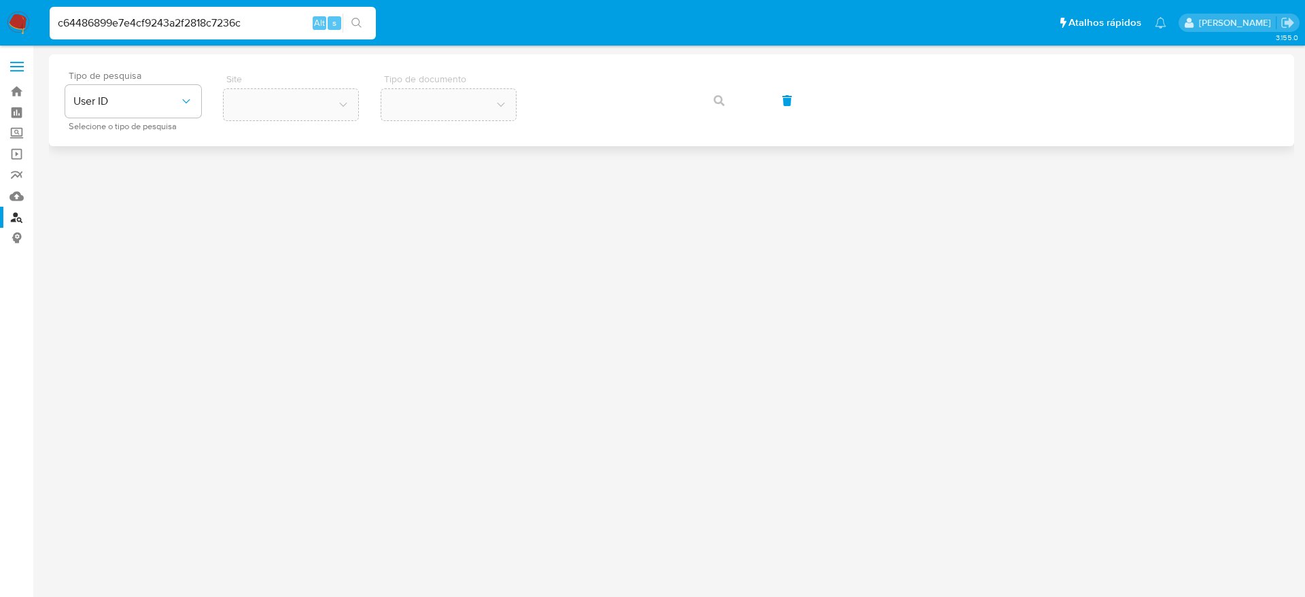
click at [363, 31] on button "search-icon" at bounding box center [357, 23] width 28 height 19
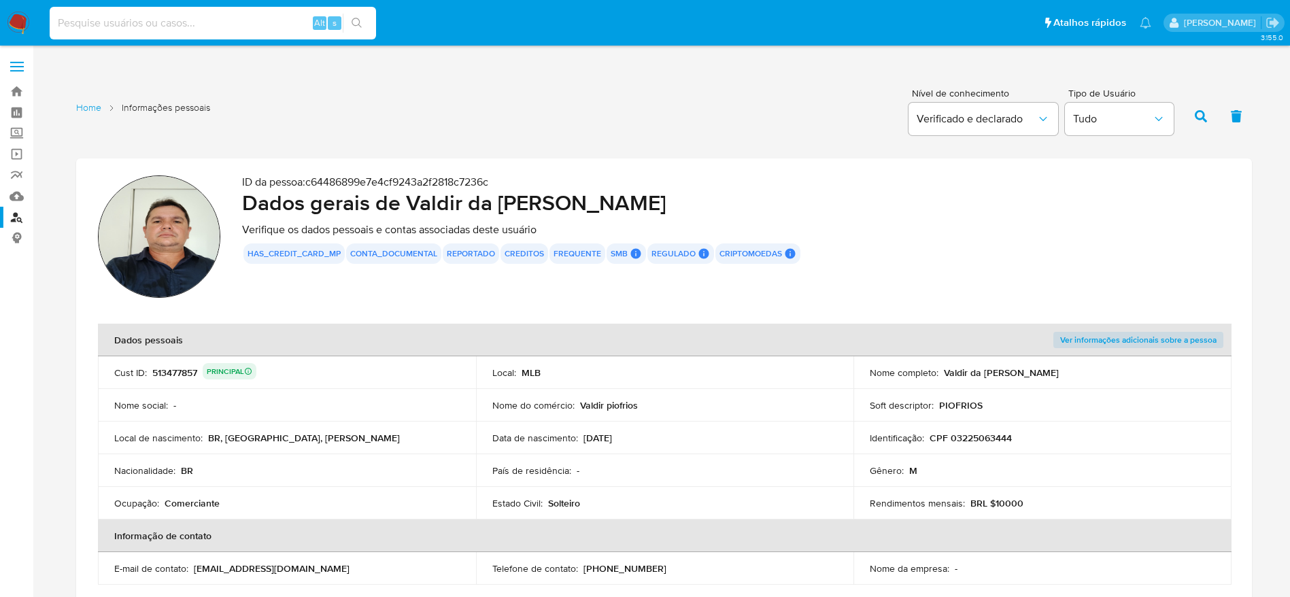
click at [260, 24] on input at bounding box center [213, 23] width 326 height 18
click at [314, 184] on p "ID da pessoa : c64486899e7e4cf9243a2f2818c7236c" at bounding box center [736, 182] width 988 height 14
drag, startPoint x: 309, startPoint y: 183, endPoint x: 515, endPoint y: 179, distance: 206.0
click at [515, 179] on p "ID da pessoa : c64486899e7e4cf9243a2f2818c7236c" at bounding box center [736, 182] width 988 height 14
click at [412, 124] on div "Home Informações pessoais Nível de conhecimento Verificado e declarado Tipo de …" at bounding box center [664, 115] width 1176 height 66
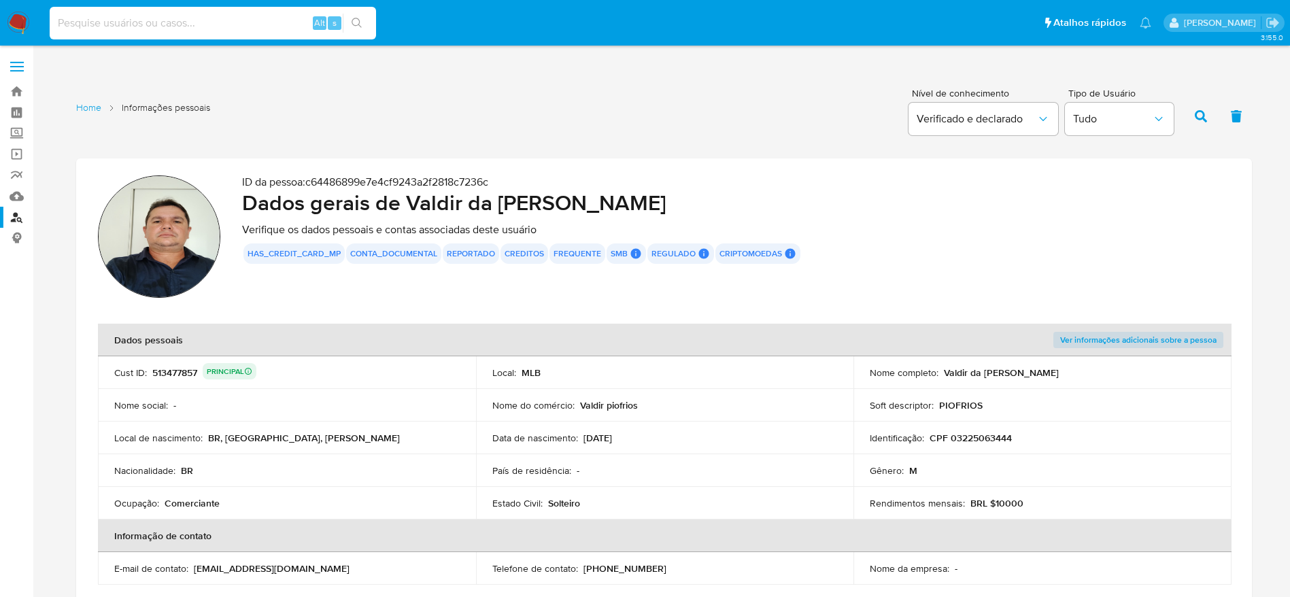
click at [220, 24] on input at bounding box center [213, 23] width 326 height 18
paste input "637c1b53291a67d6ea59642c58494c43"
type input "637c1b53291a67d6ea59642c58494c43"
click at [354, 21] on icon "search-icon" at bounding box center [356, 23] width 11 height 11
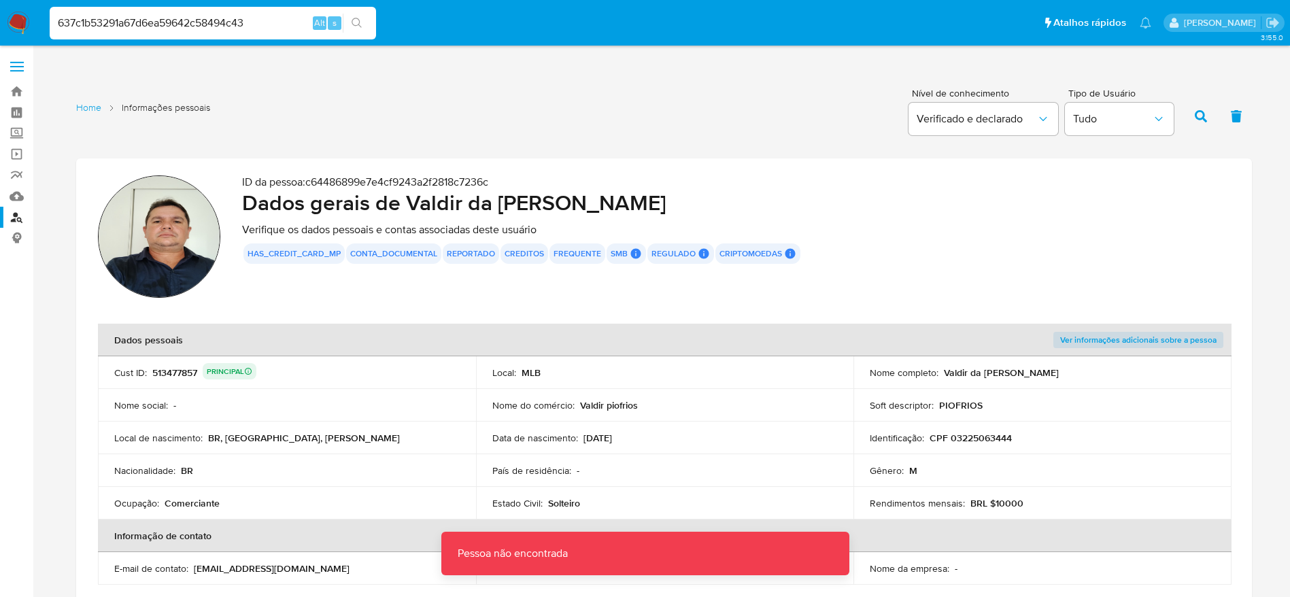
click at [270, 22] on input "637c1b53291a67d6ea59642c58494c43" at bounding box center [213, 23] width 326 height 18
click at [59, 20] on input "637c1b53291a67d6ea59642c58494c43" at bounding box center [213, 23] width 326 height 18
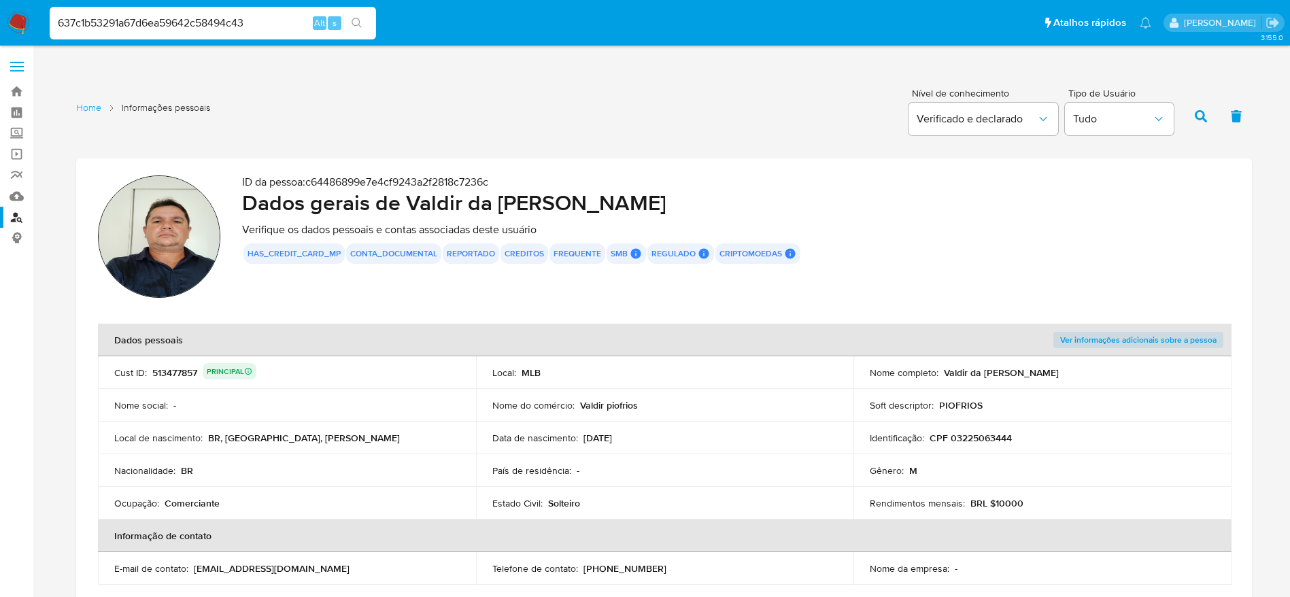
click at [362, 24] on icon "search-icon" at bounding box center [356, 23] width 11 height 11
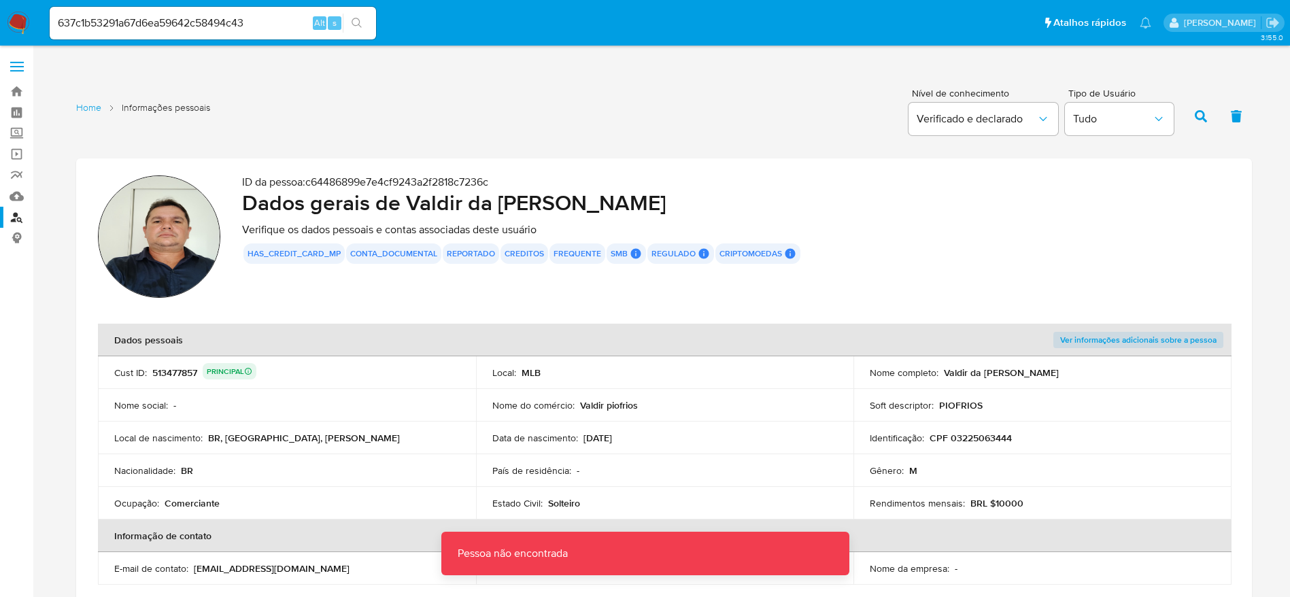
click at [264, 24] on input "637c1b53291a67d6ea59642c58494c43" at bounding box center [213, 23] width 326 height 18
click at [245, 22] on input "637c1b53291a67d6ea59642c58494c43" at bounding box center [213, 23] width 326 height 18
click at [144, 27] on input "637c1b53291a67d6ea59642c58494c43" at bounding box center [213, 23] width 326 height 18
click at [285, 21] on input "637c1b53291a67d6ea59642c58494c43" at bounding box center [213, 23] width 326 height 18
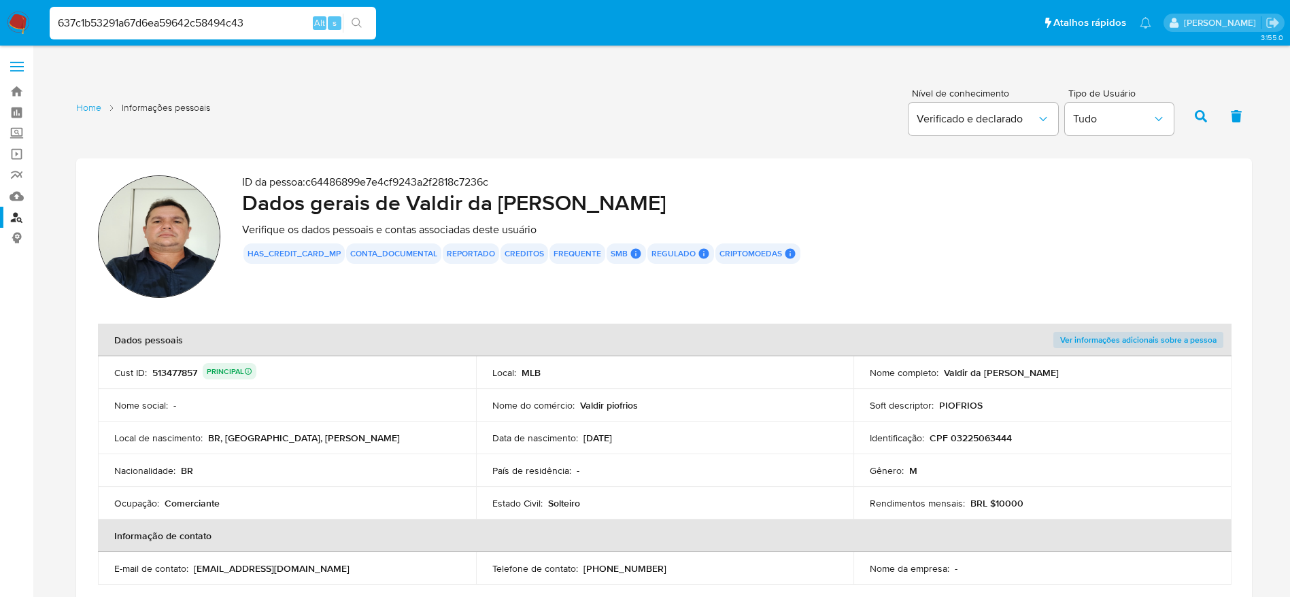
click at [274, 29] on input "637c1b53291a67d6ea59642c58494c43" at bounding box center [213, 23] width 326 height 18
click at [215, 29] on input at bounding box center [213, 23] width 326 height 18
paste input "NjMOXHIInEip4igfE1MUuOF3"
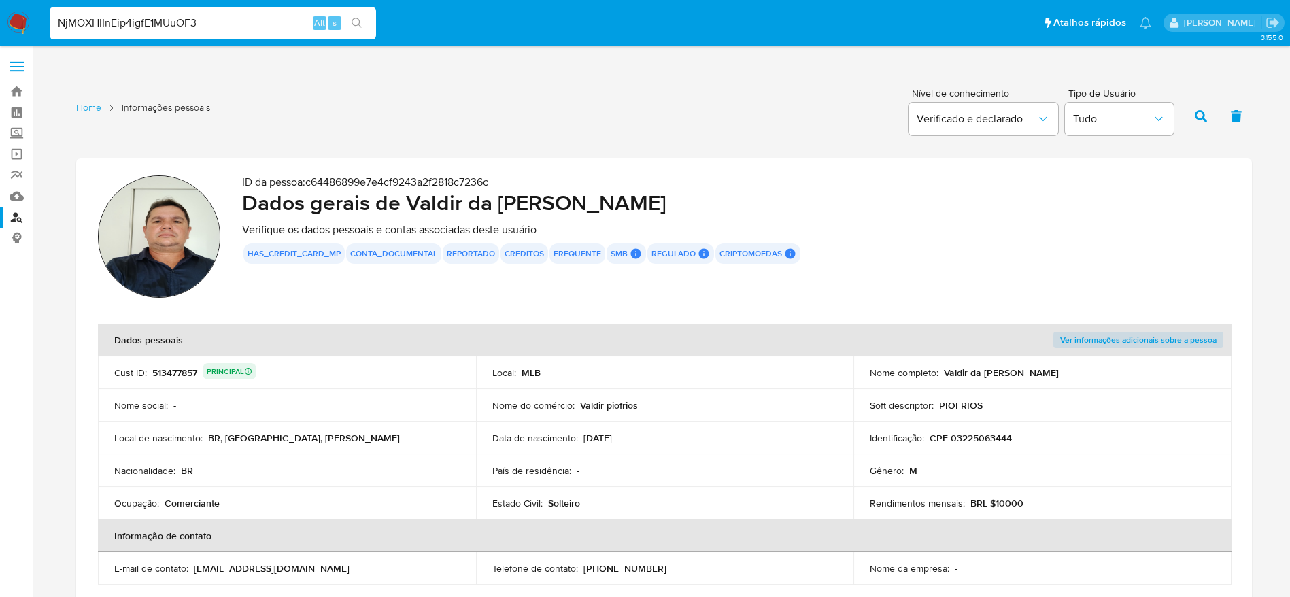
type input "NjMOXHIInEip4igfE1MUuOF3"
click at [354, 18] on icon "search-icon" at bounding box center [356, 23] width 11 height 11
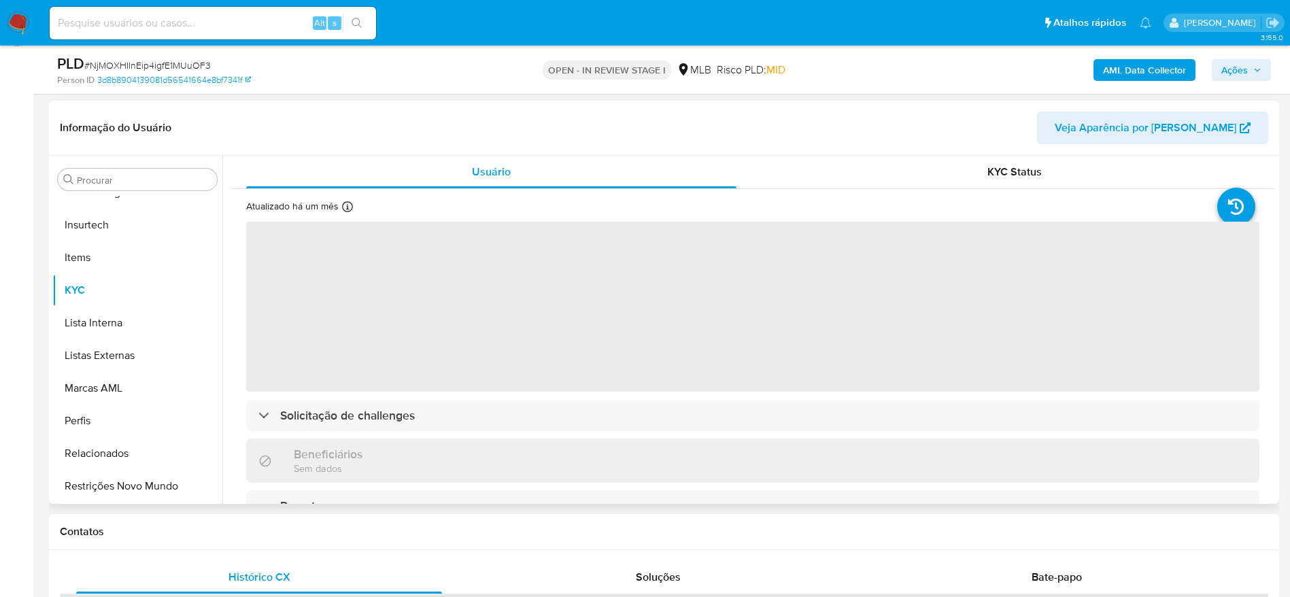
scroll to position [204, 0]
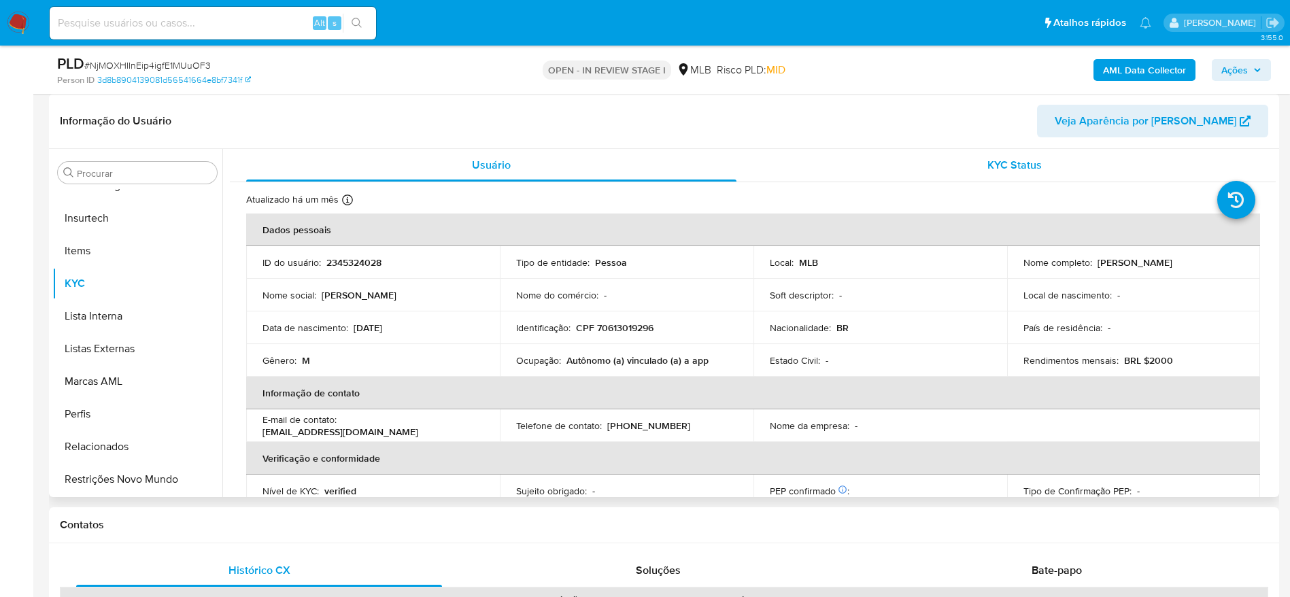
select select "10"
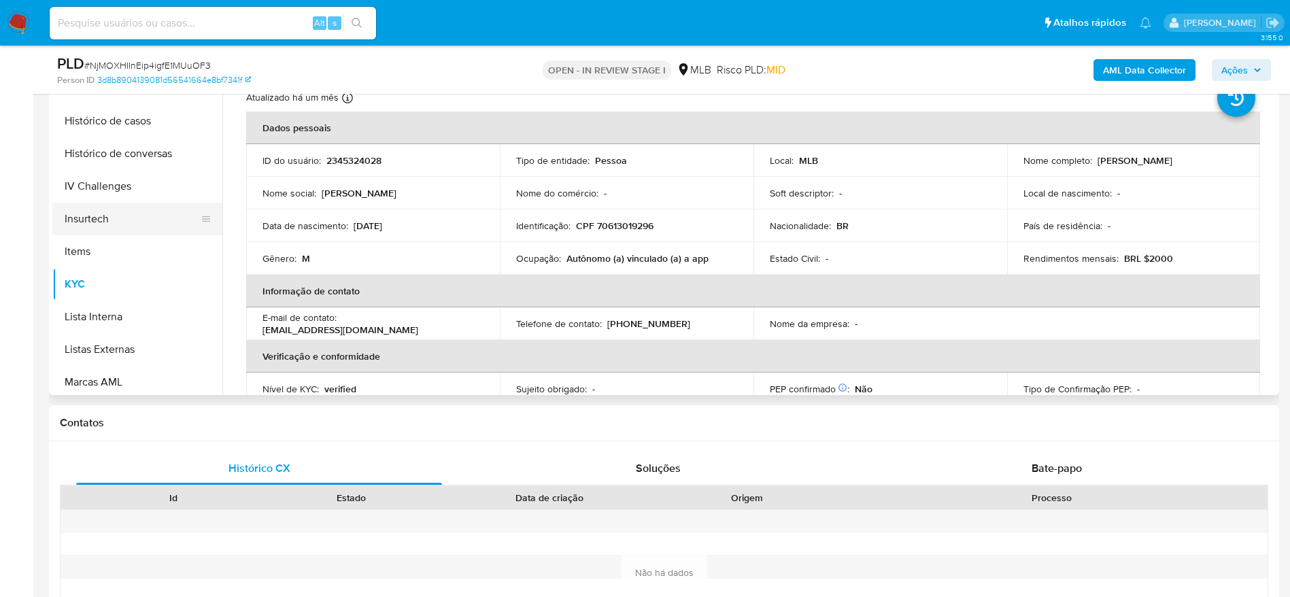
scroll to position [403, 0]
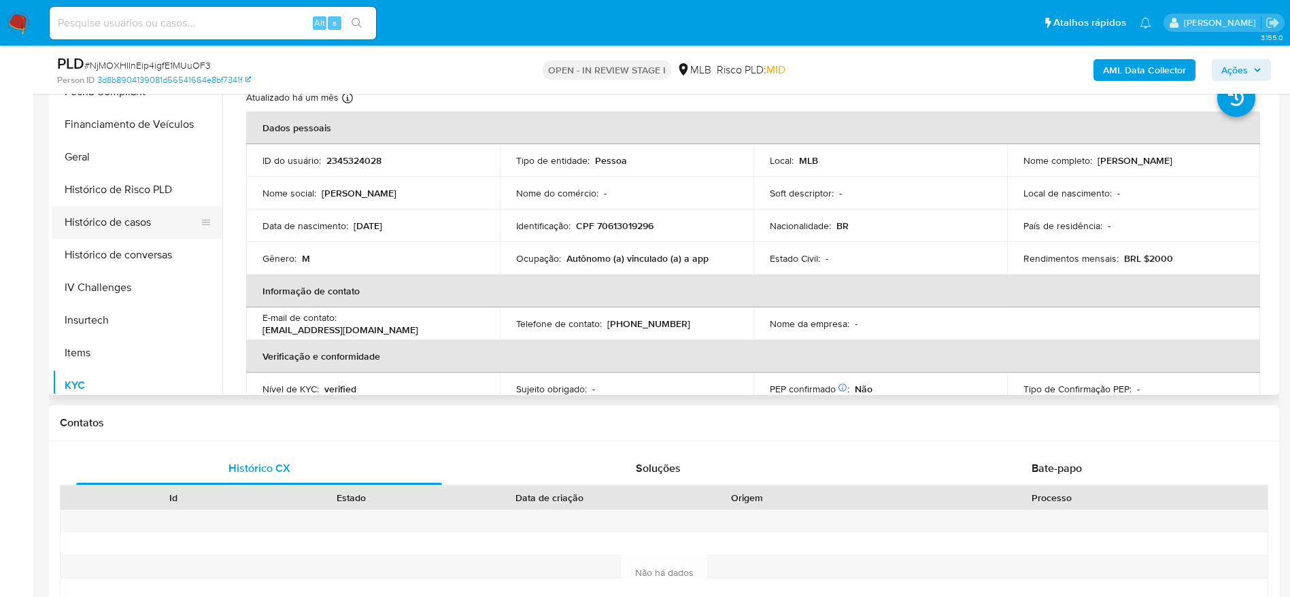
click at [122, 223] on button "Histórico de casos" at bounding box center [131, 222] width 159 height 33
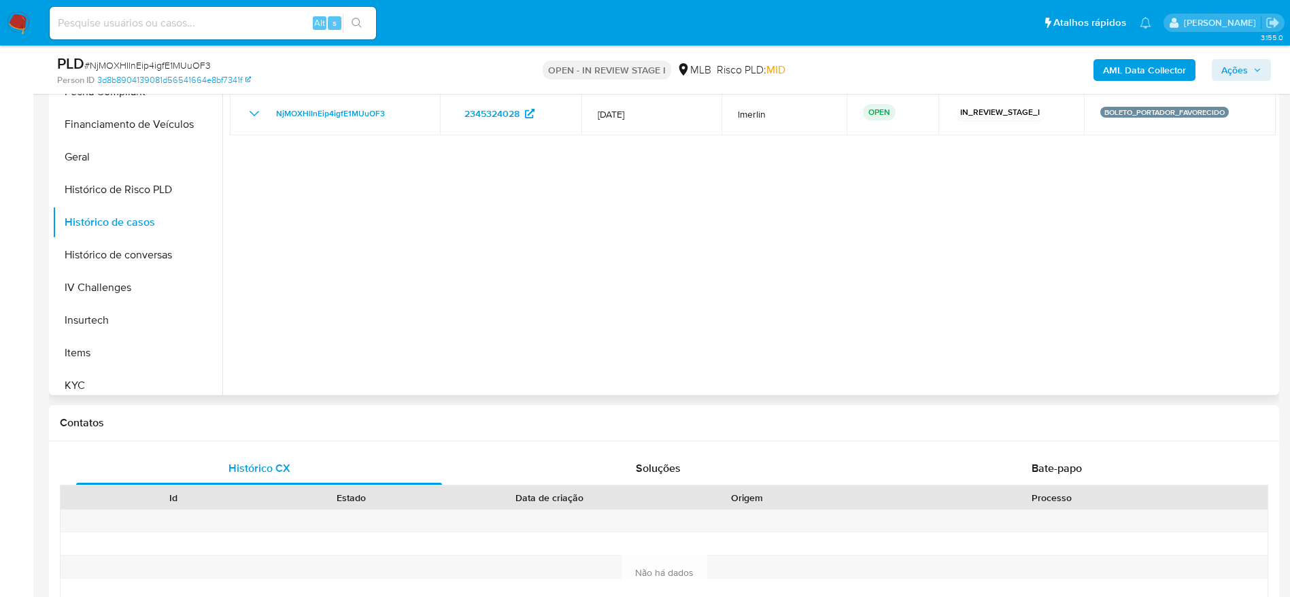
scroll to position [204, 0]
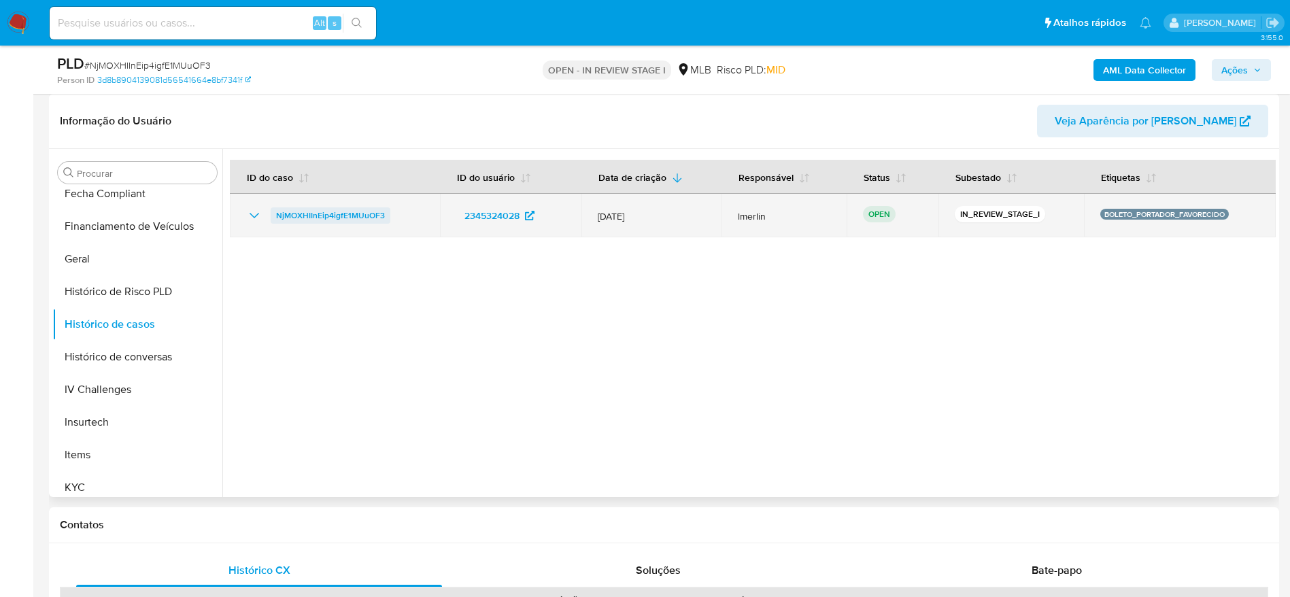
click at [355, 213] on span "NjMOXHIInEip4igfE1MUuOF3" at bounding box center [330, 215] width 109 height 16
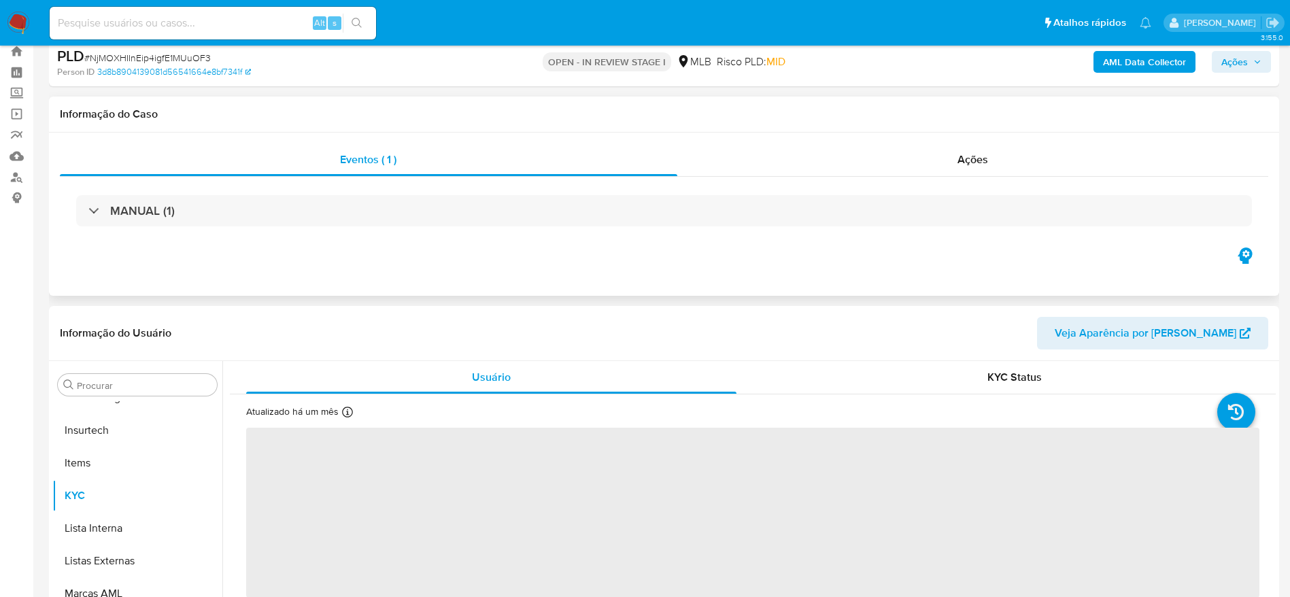
scroll to position [102, 0]
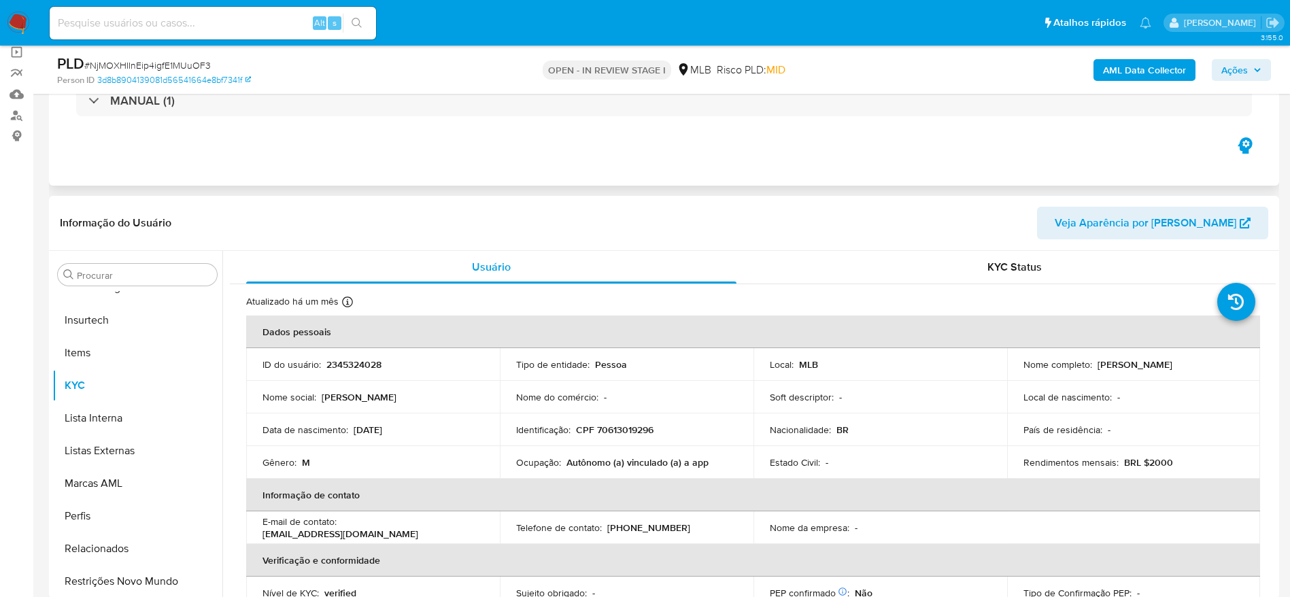
select select "10"
click at [347, 364] on p "2345324028" at bounding box center [353, 364] width 55 height 12
copy p "2345324028"
drag, startPoint x: 405, startPoint y: 163, endPoint x: 402, endPoint y: 176, distance: 13.4
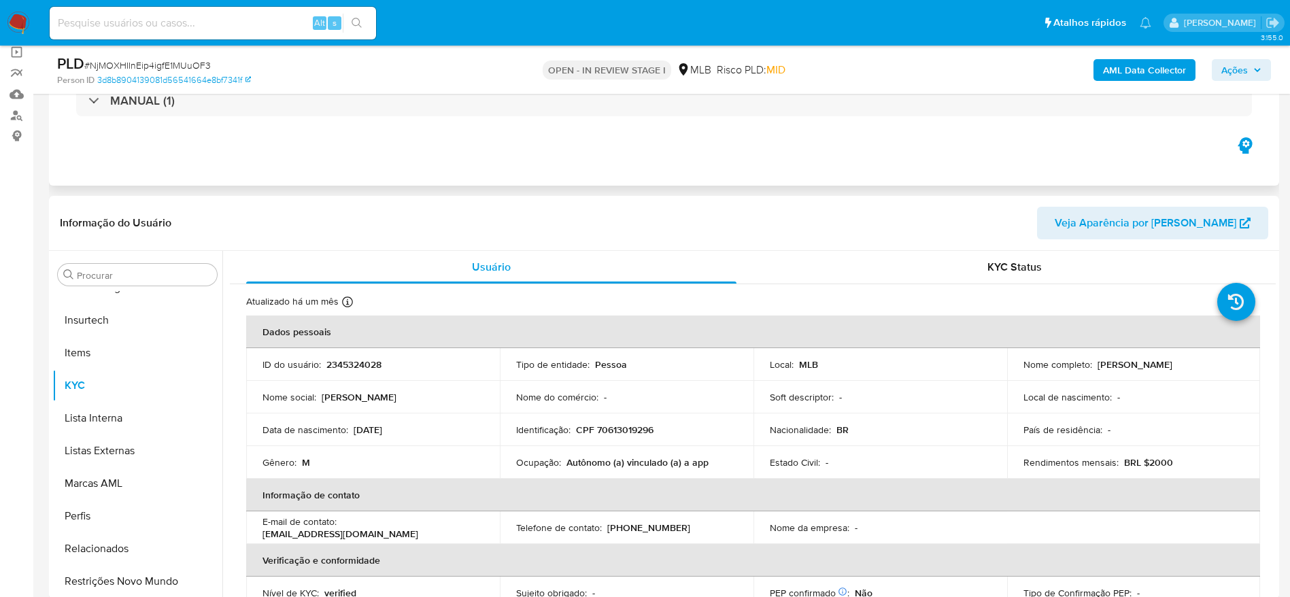
click at [405, 162] on div "Eventos ( 1 ) Ações MANUAL (1)" at bounding box center [664, 103] width 1230 height 163
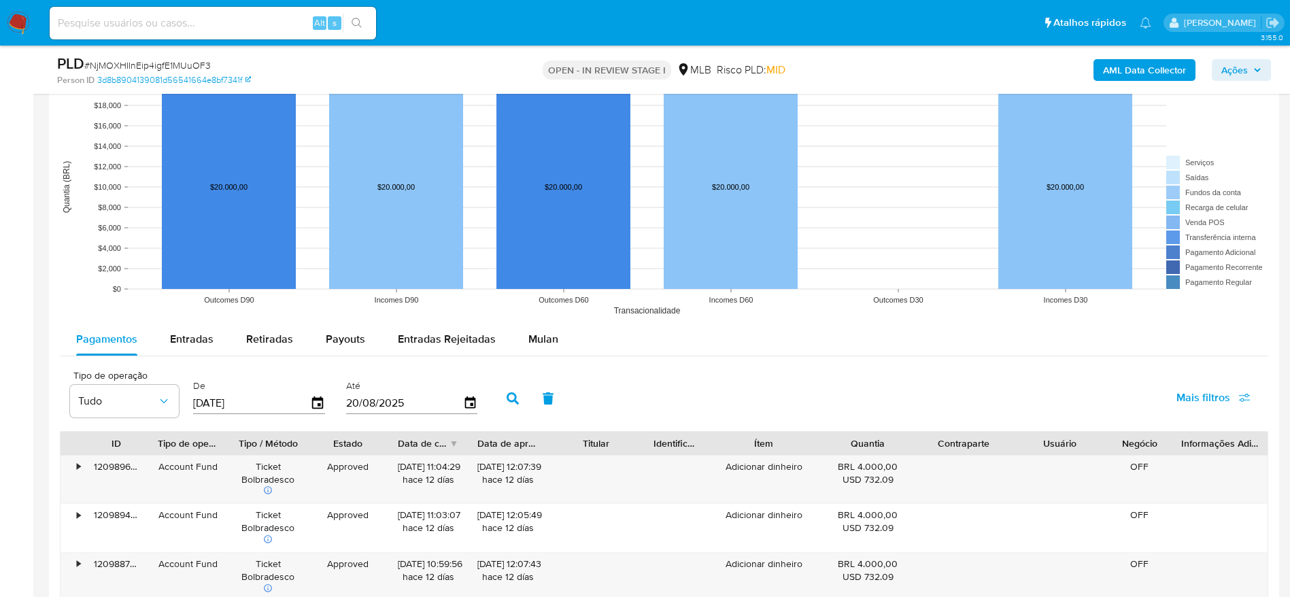
scroll to position [1428, 0]
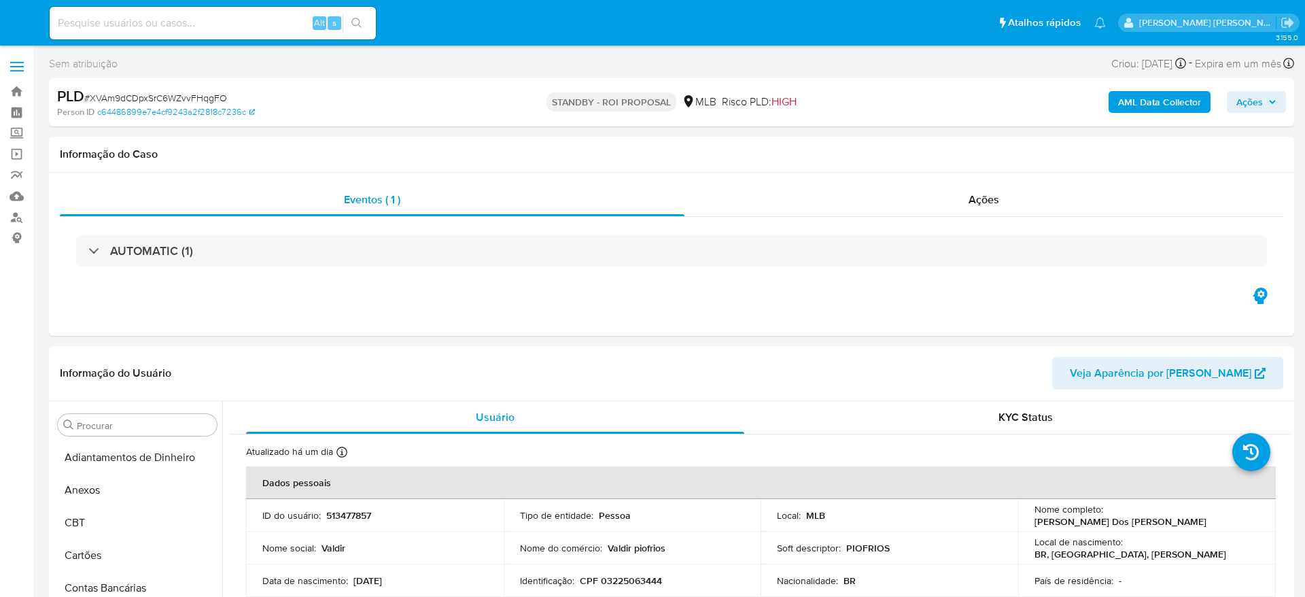
select select "10"
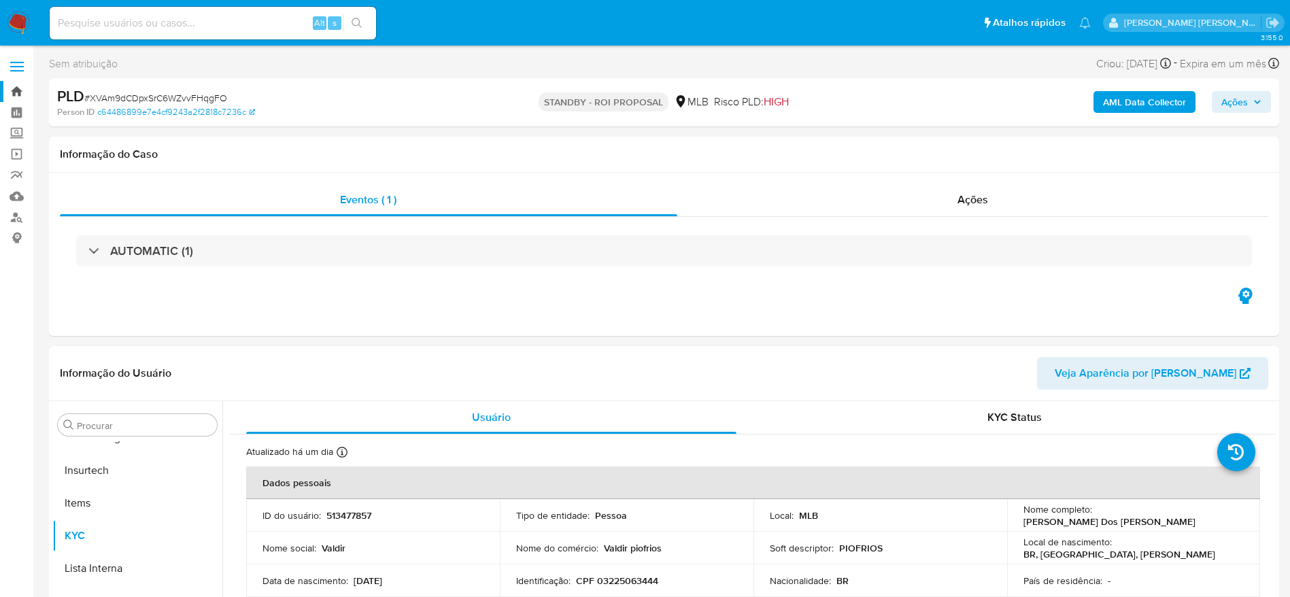
click at [14, 93] on link "Bandeja" at bounding box center [81, 91] width 162 height 21
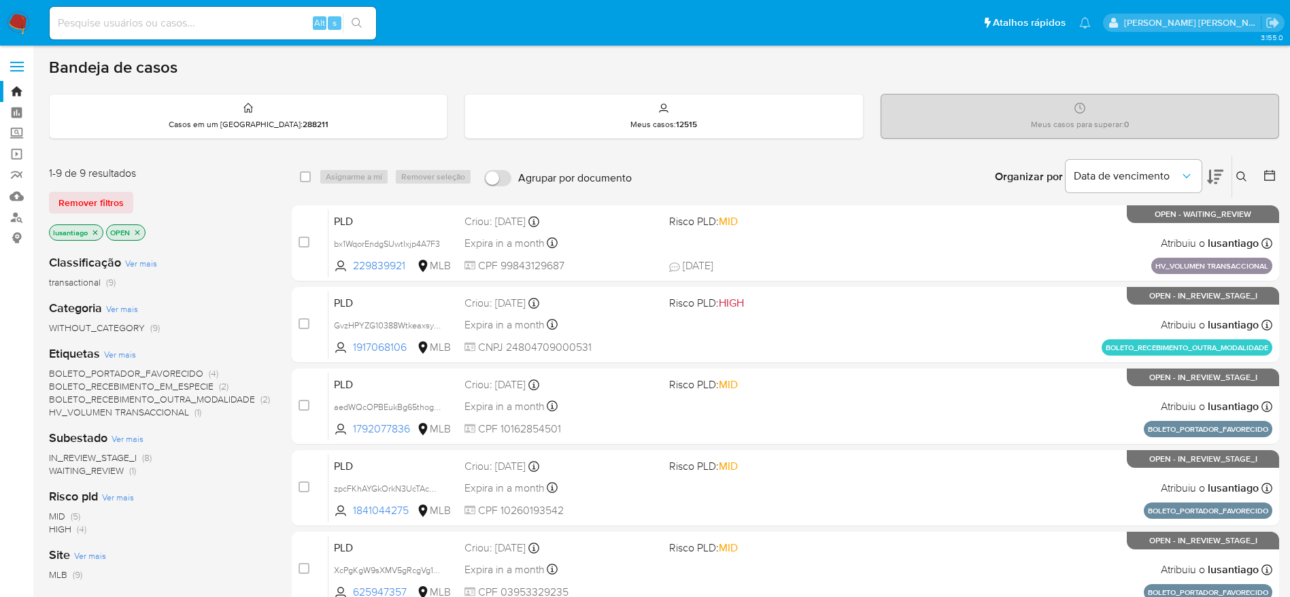
click at [187, 33] on div "Alt s" at bounding box center [213, 23] width 326 height 33
click at [194, 19] on input at bounding box center [213, 23] width 326 height 18
paste input "1381801157"
type input "1381801157"
click at [356, 18] on icon "search-icon" at bounding box center [356, 23] width 11 height 11
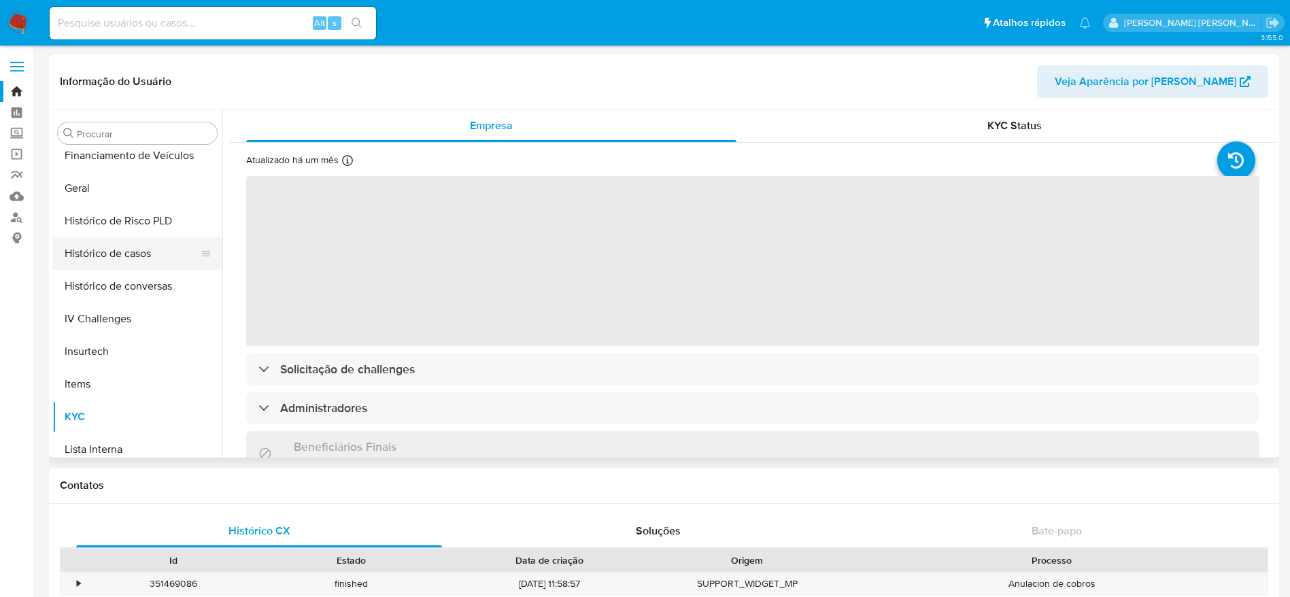
scroll to position [403, 0]
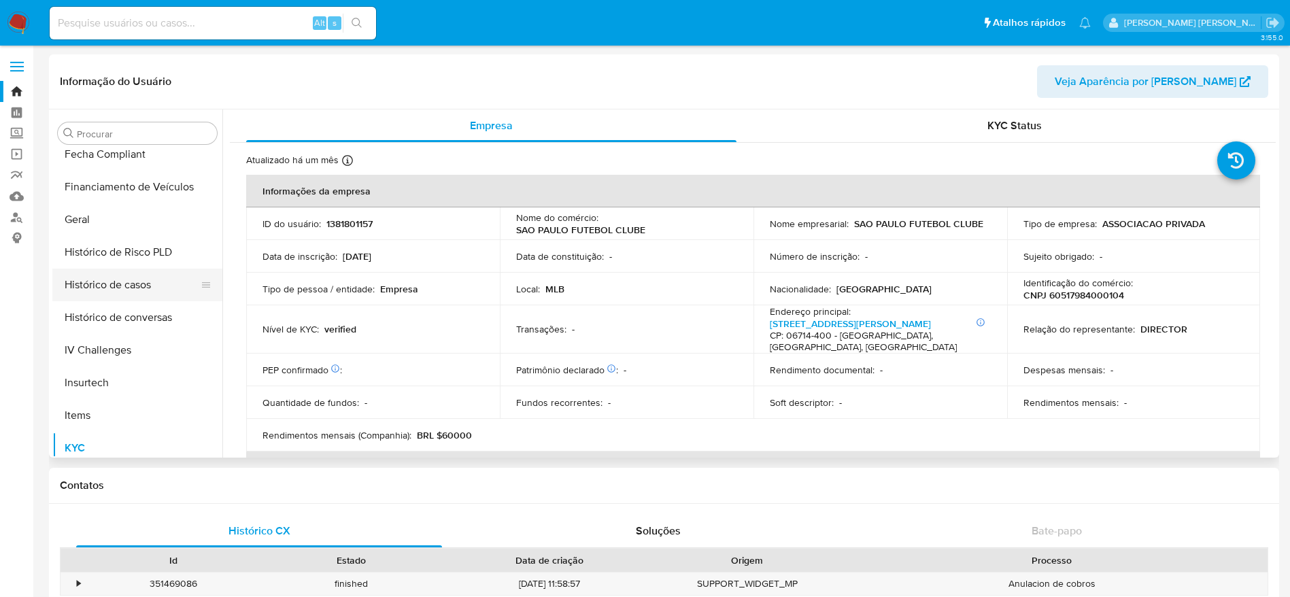
click at [124, 290] on button "Histórico de casos" at bounding box center [131, 285] width 159 height 33
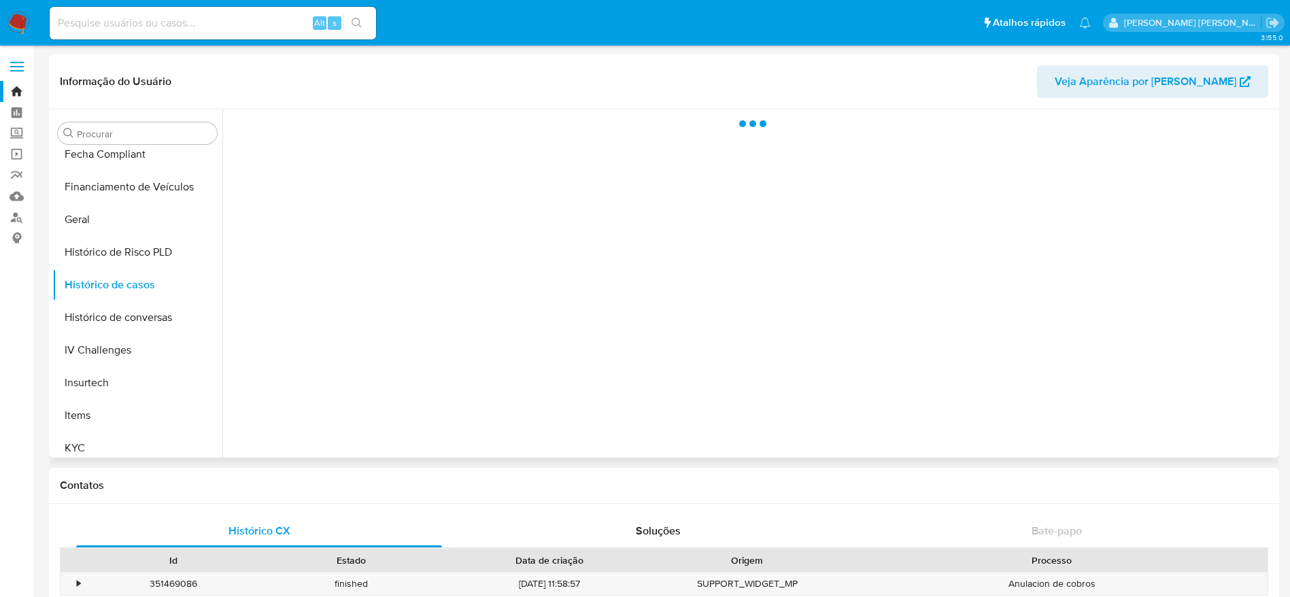
select select "10"
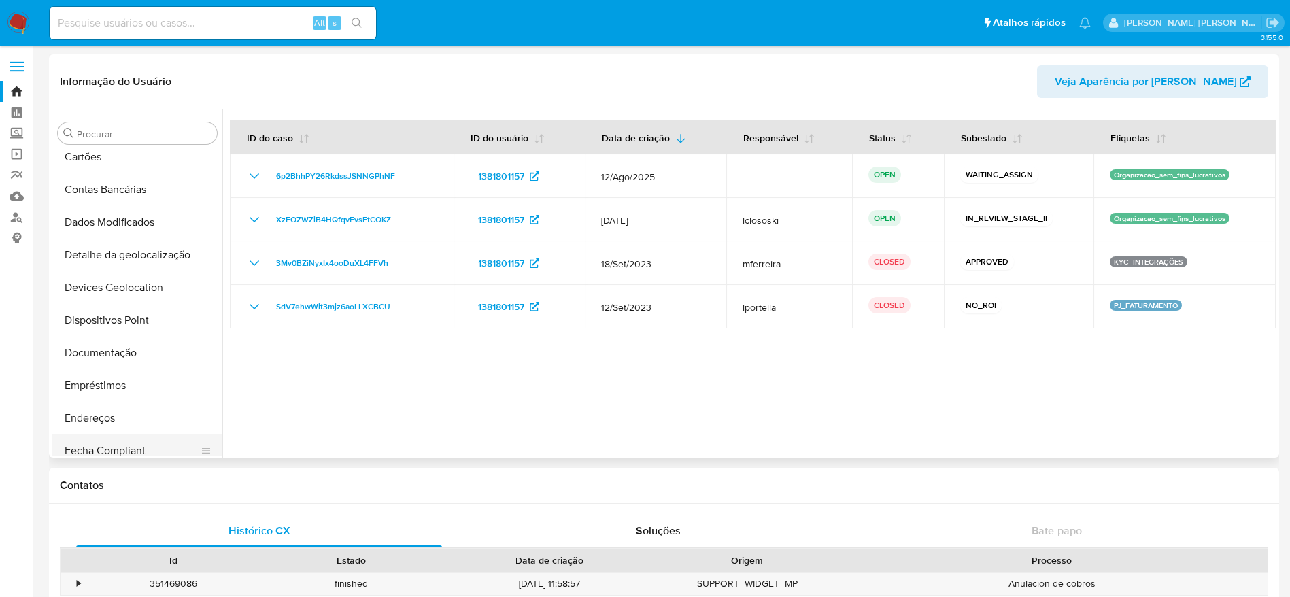
scroll to position [97, 0]
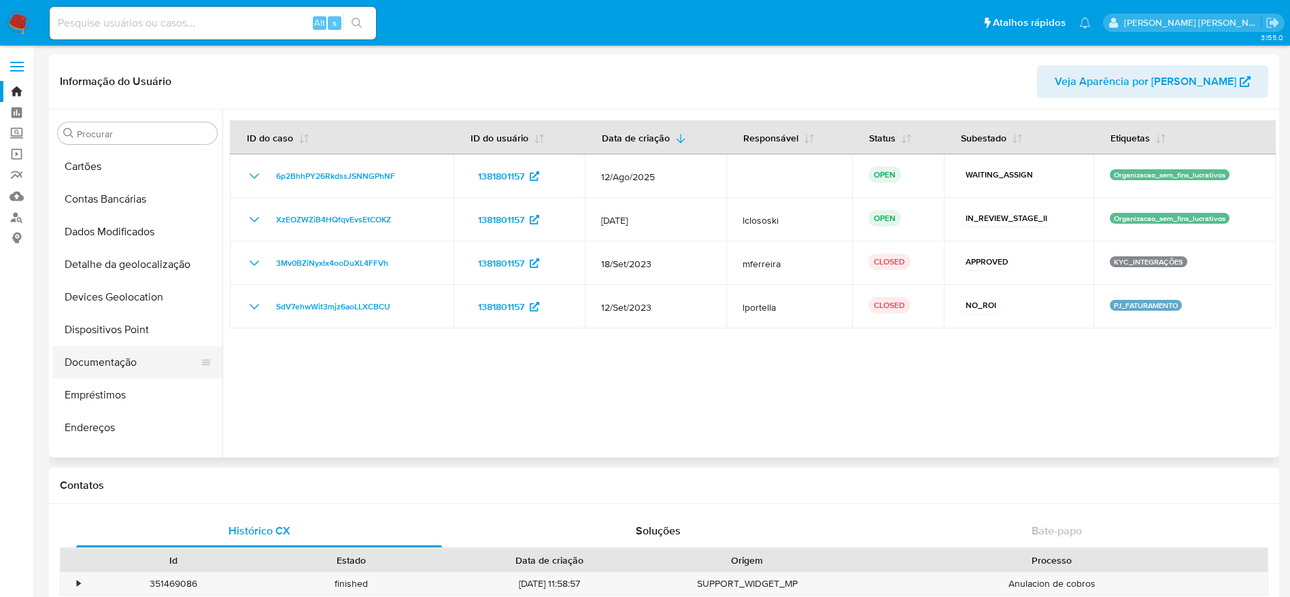
click at [120, 354] on button "Documentação" at bounding box center [131, 362] width 159 height 33
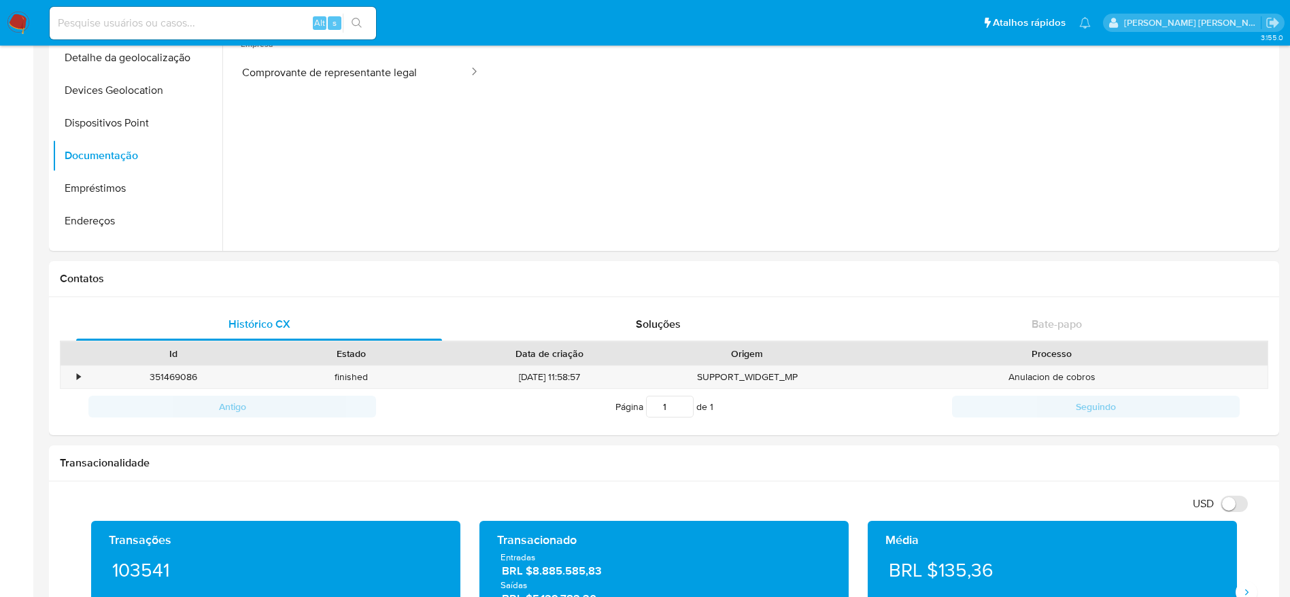
scroll to position [510, 0]
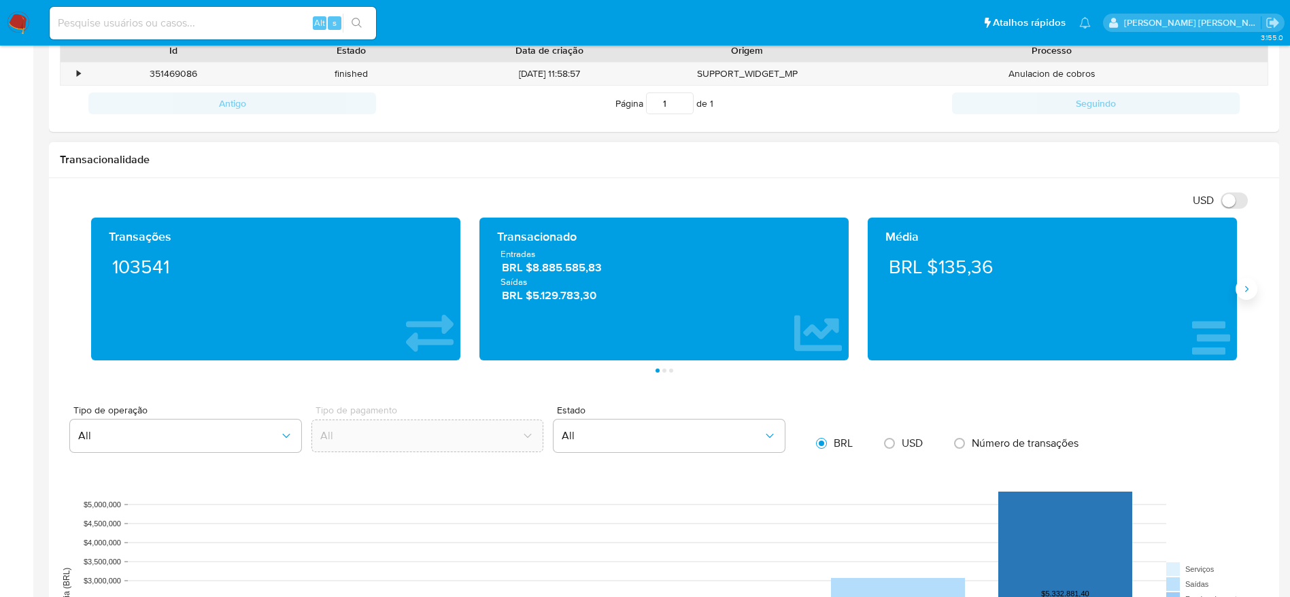
click at [1243, 294] on icon "Siguiente" at bounding box center [1246, 289] width 11 height 11
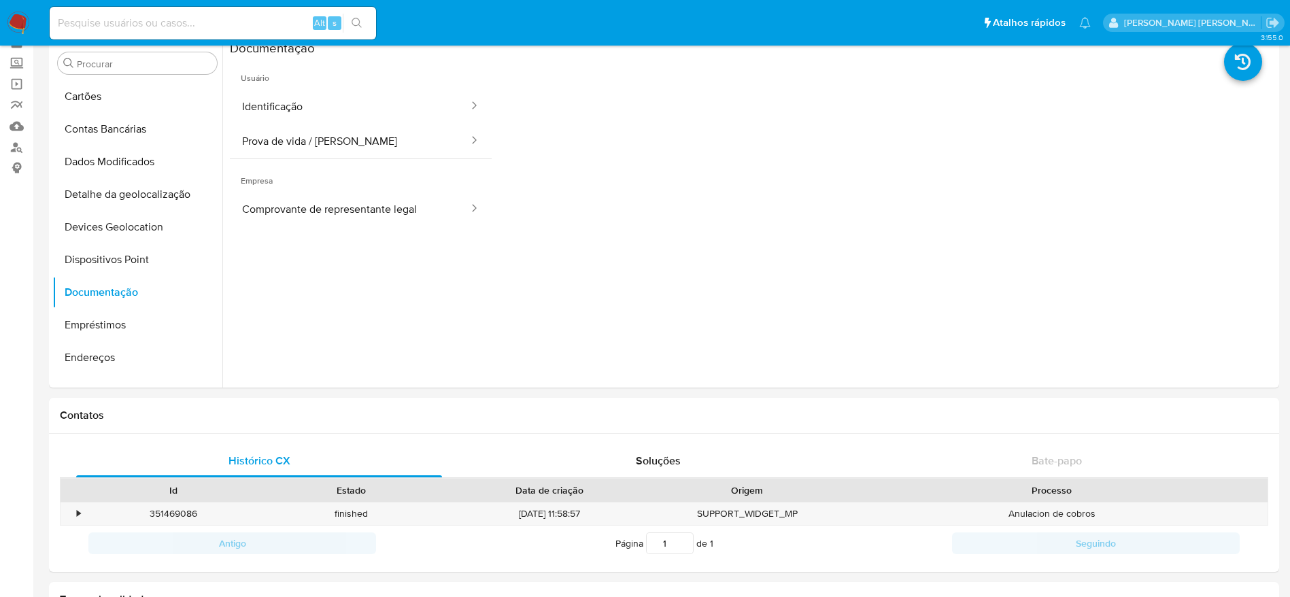
scroll to position [0, 0]
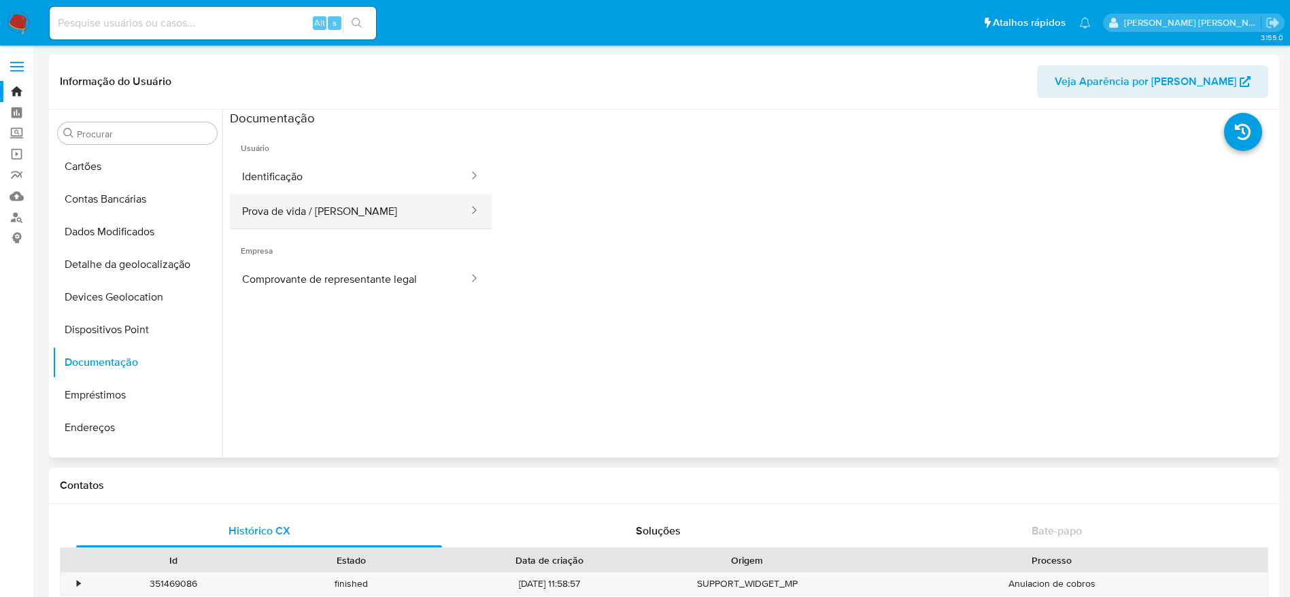
click at [290, 210] on button "Prova de vida / Selfie" at bounding box center [350, 211] width 240 height 35
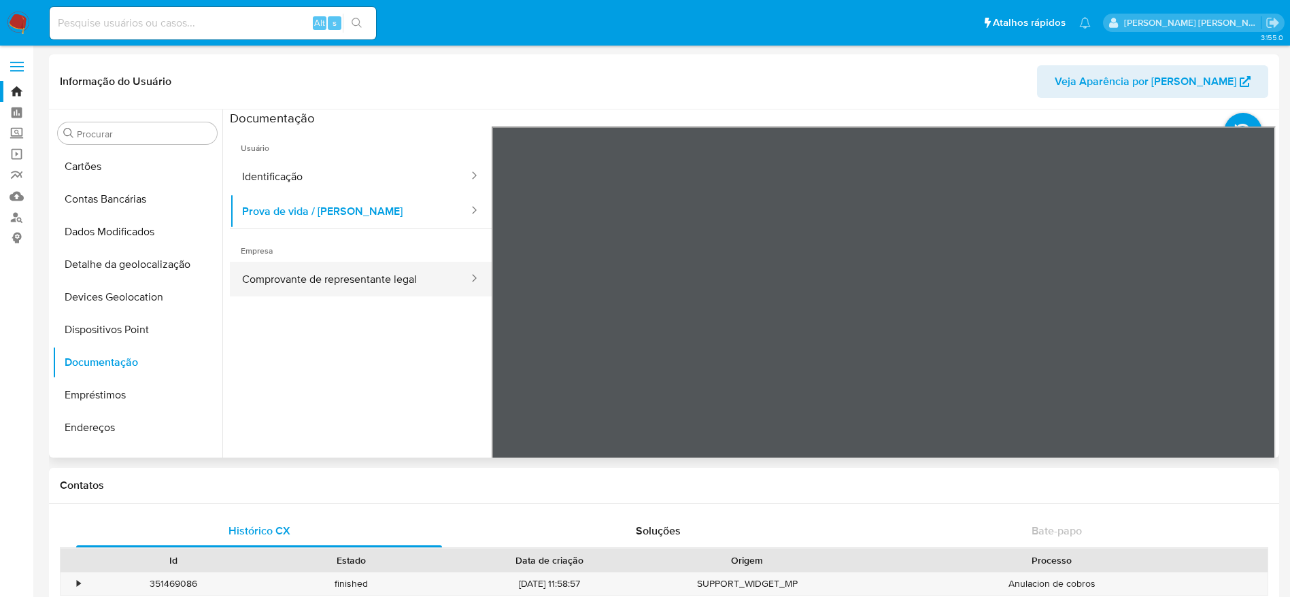
click at [298, 273] on button "Comprovante de representante legal" at bounding box center [350, 279] width 240 height 35
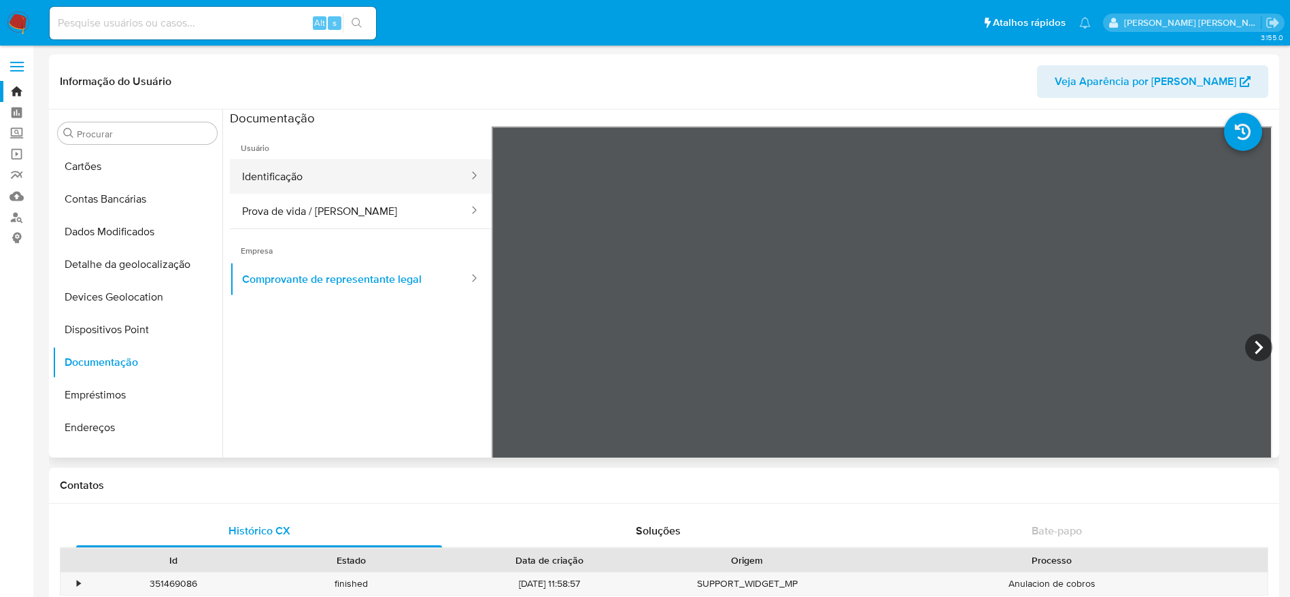
click at [307, 188] on button "Identificação" at bounding box center [350, 176] width 240 height 35
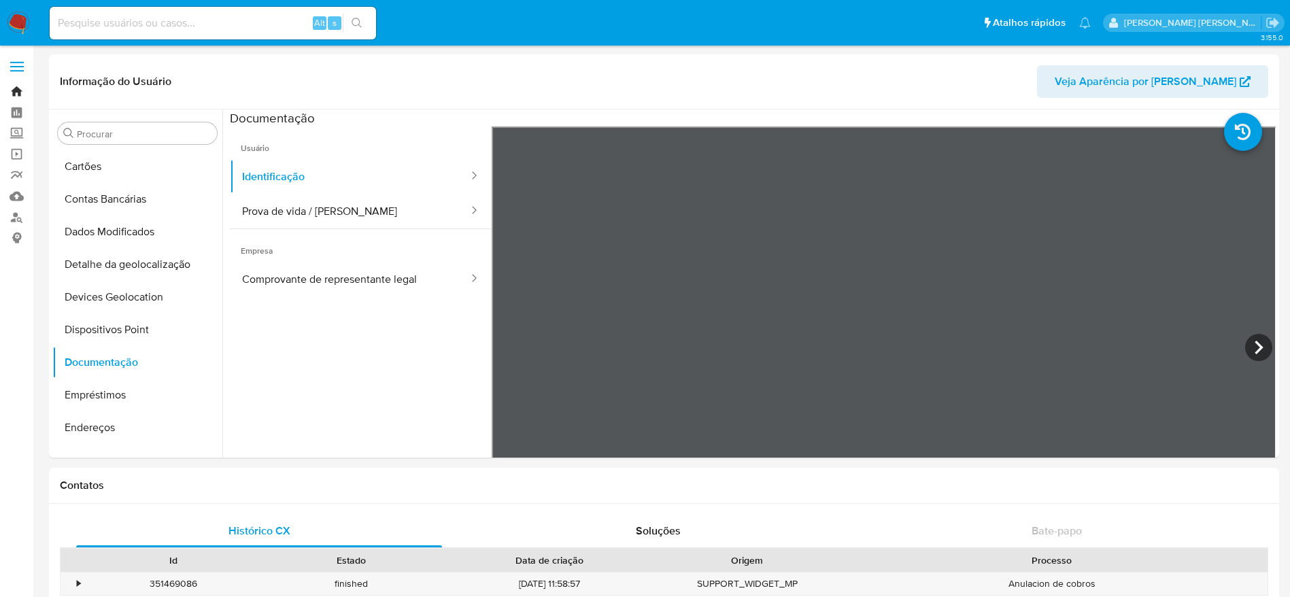
click at [10, 94] on link "Bandeja" at bounding box center [81, 91] width 162 height 21
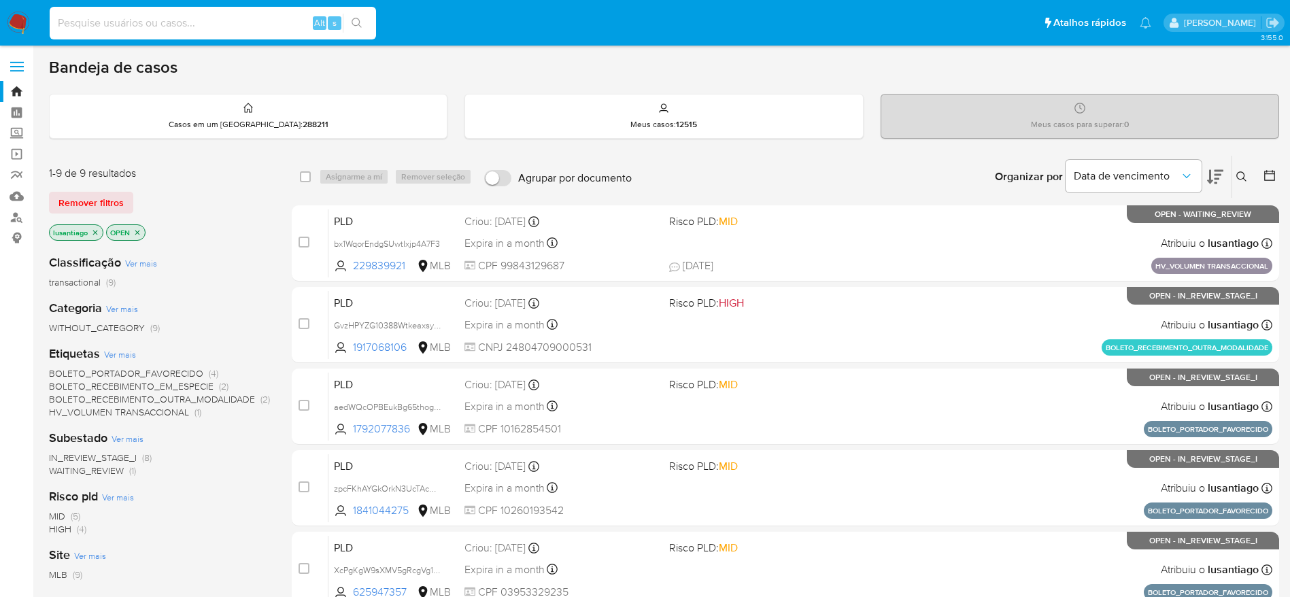
click at [191, 22] on input at bounding box center [213, 23] width 326 height 18
paste input "737496571"
type input "737496571"
click at [353, 20] on icon "search-icon" at bounding box center [356, 23] width 10 height 10
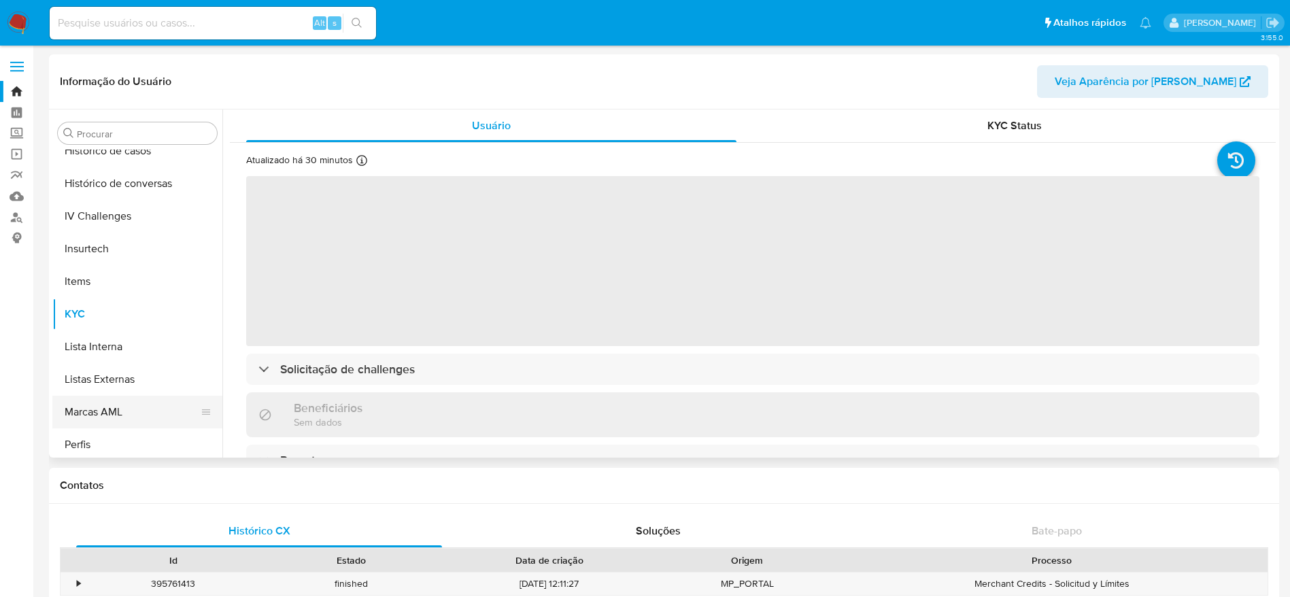
scroll to position [505, 0]
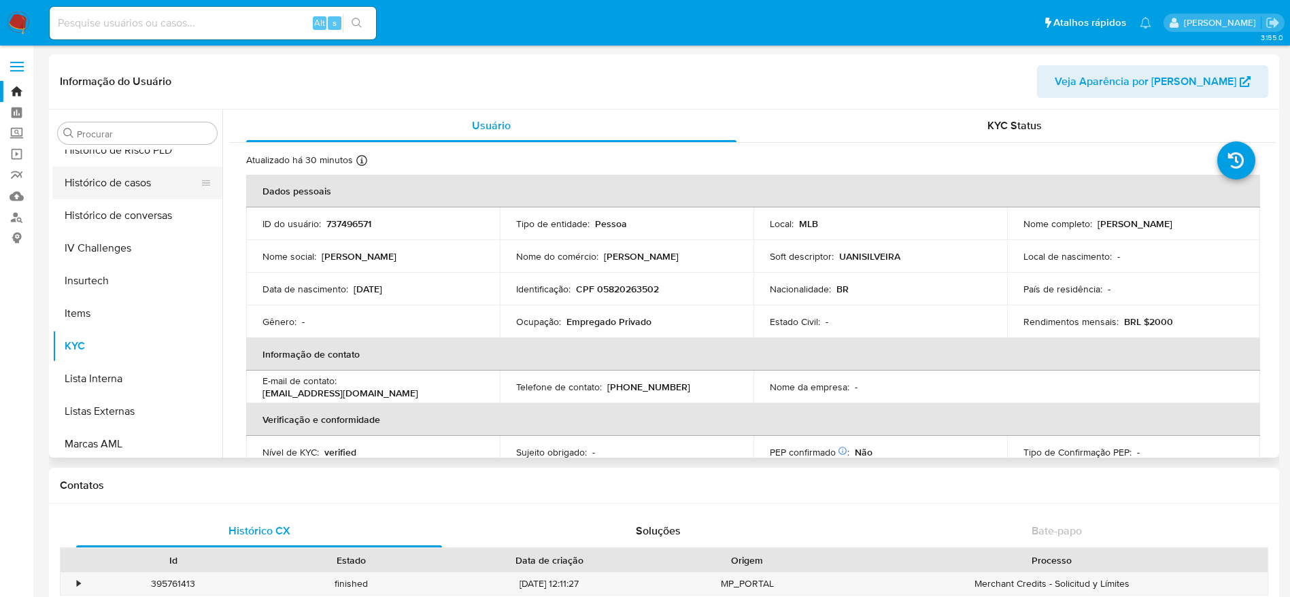
click at [134, 194] on button "Histórico de casos" at bounding box center [131, 183] width 159 height 33
select select "10"
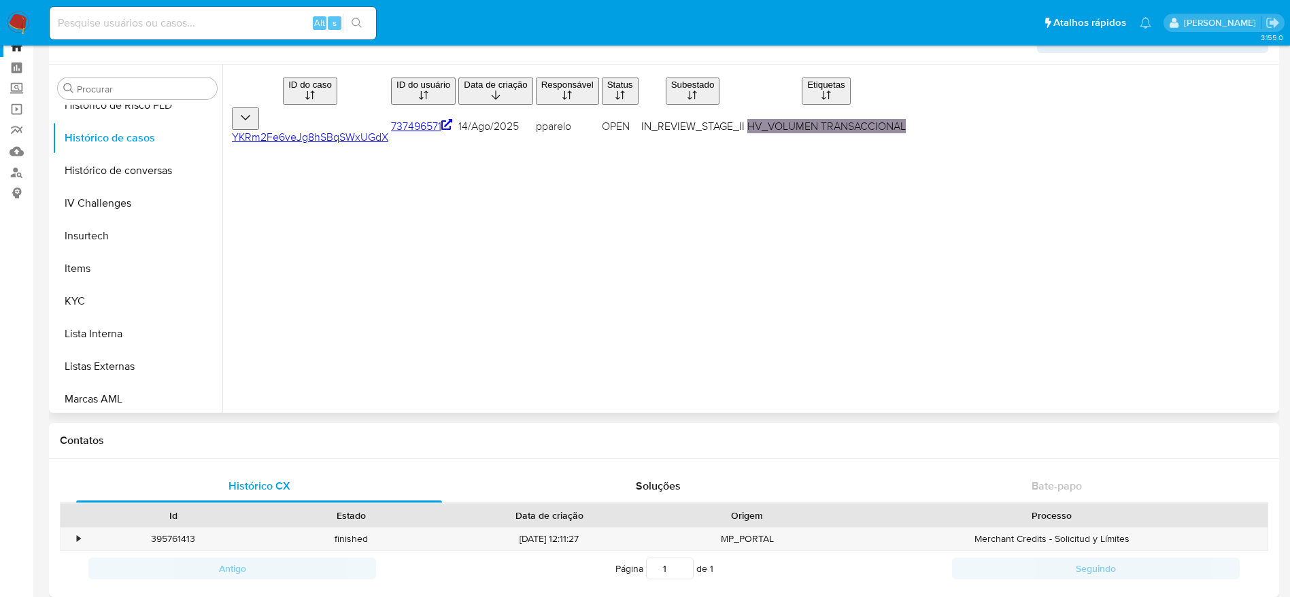
scroll to position [0, 0]
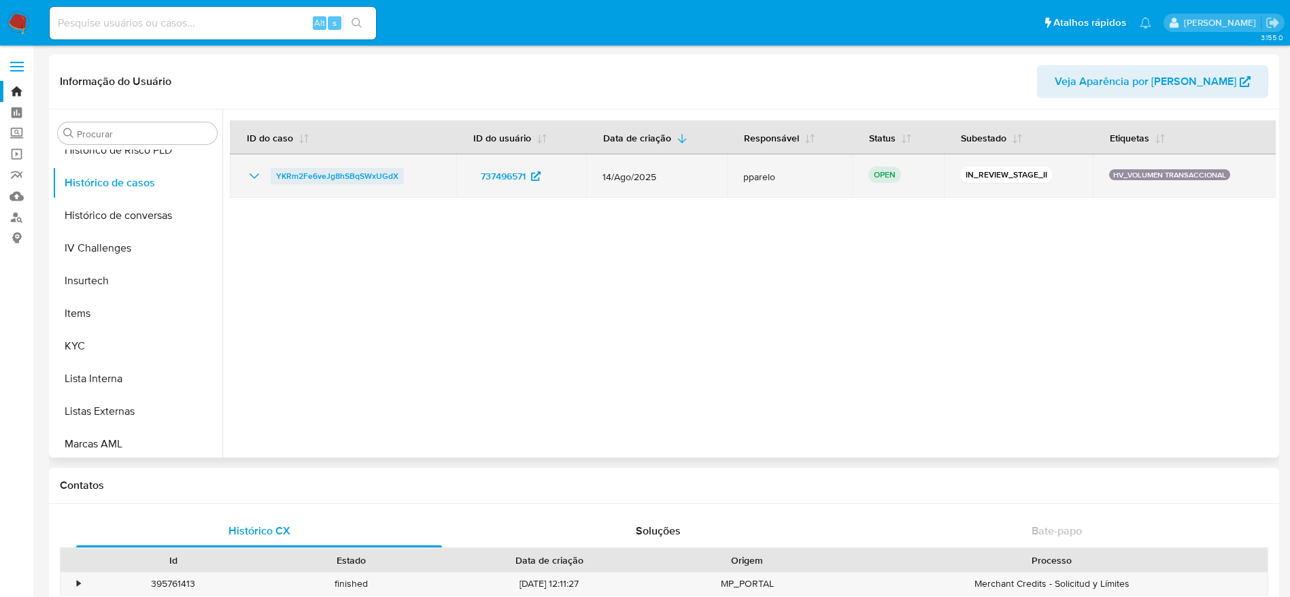
click at [381, 171] on span "YKRm2Fe6veJg8hSBqSWxUGdX" at bounding box center [337, 176] width 122 height 16
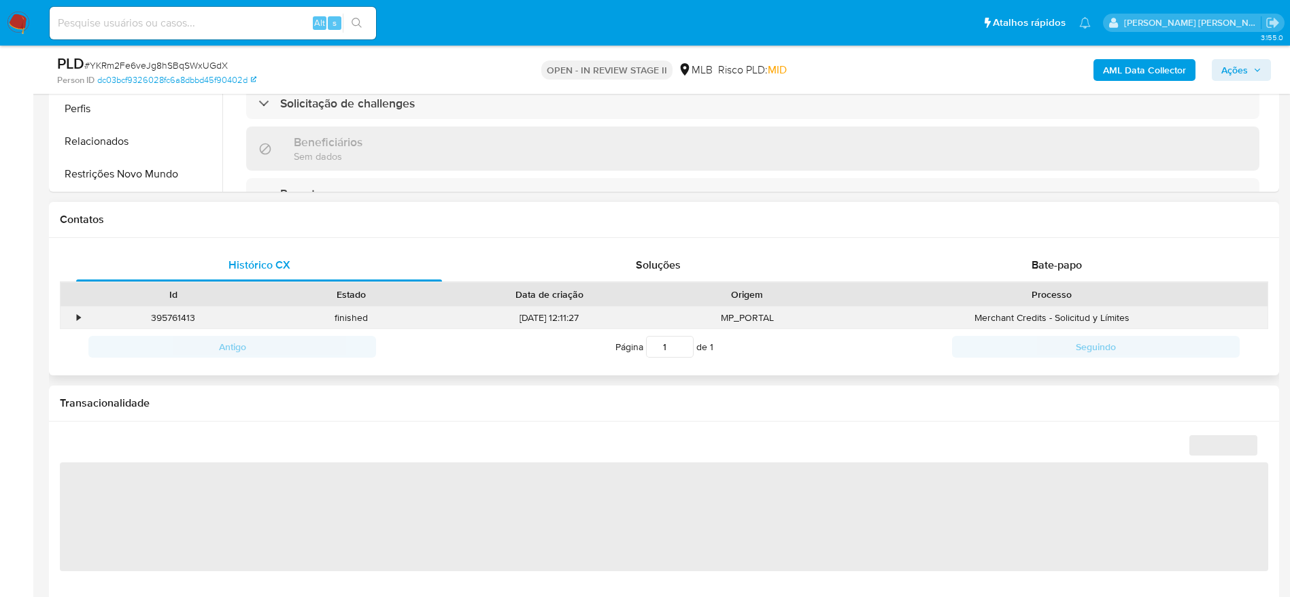
scroll to position [510, 0]
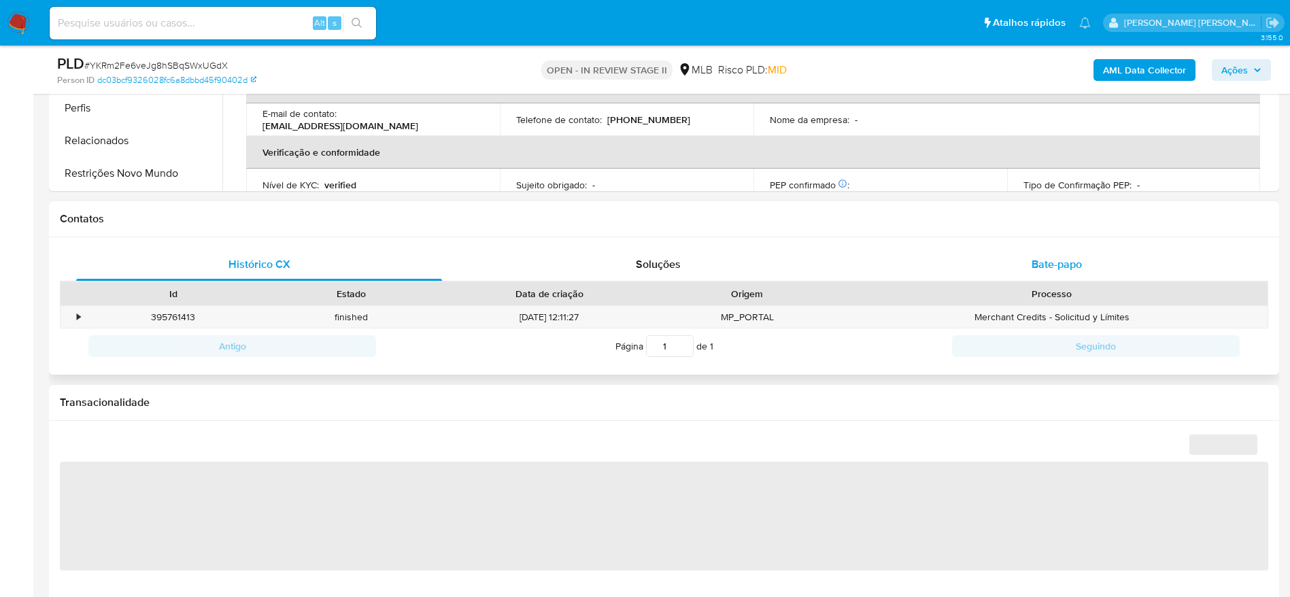
click at [1033, 254] on div "Bate-papo" at bounding box center [1057, 264] width 366 height 33
select select "10"
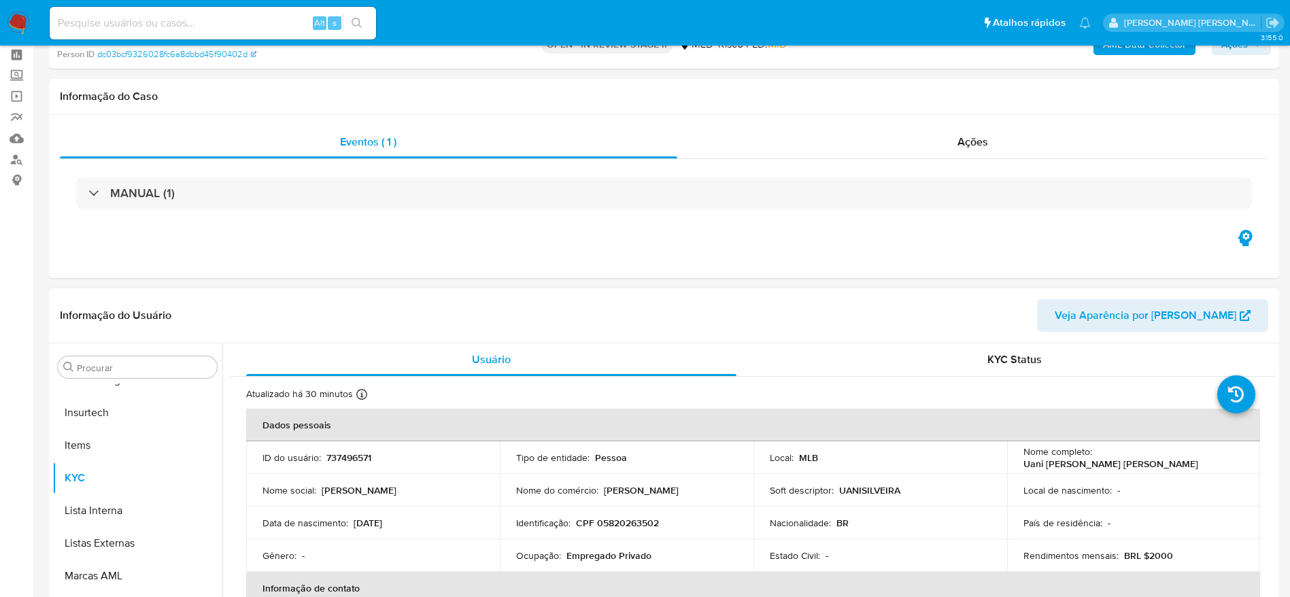
scroll to position [0, 0]
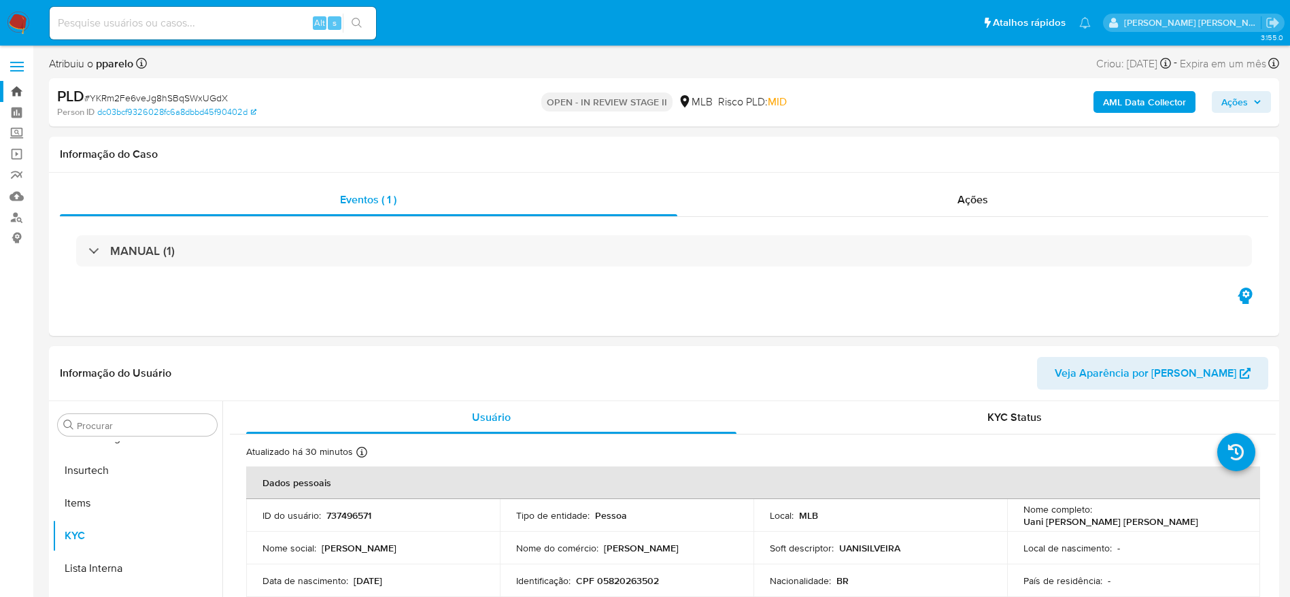
click at [19, 85] on link "Bandeja" at bounding box center [81, 91] width 162 height 21
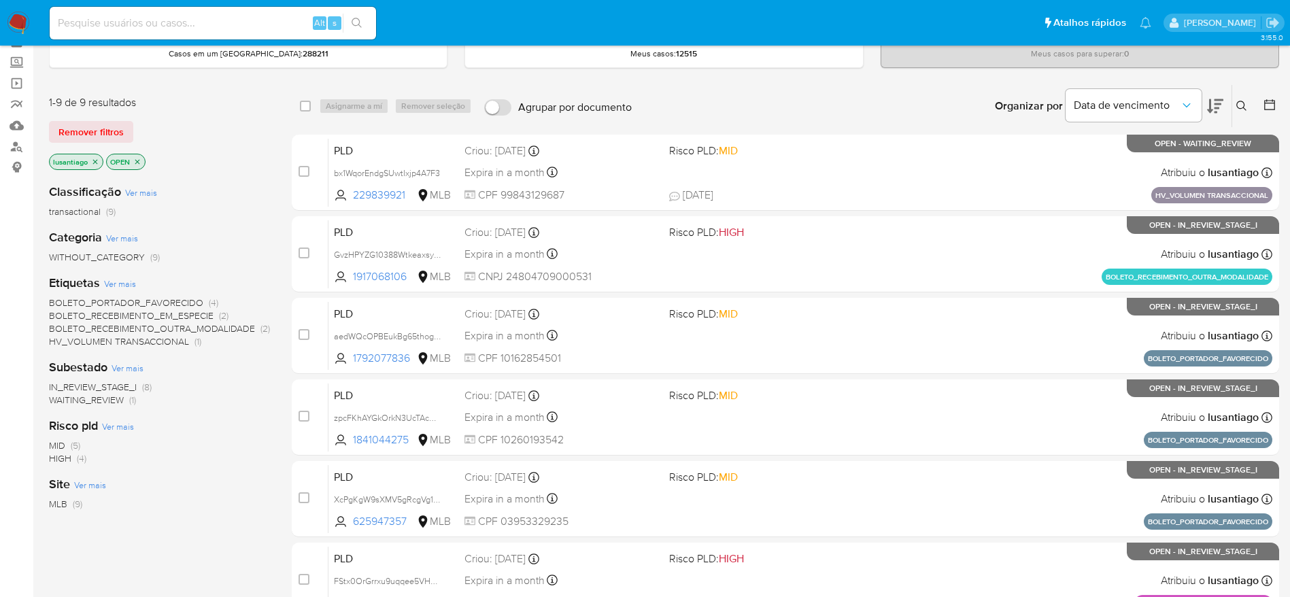
scroll to position [102, 0]
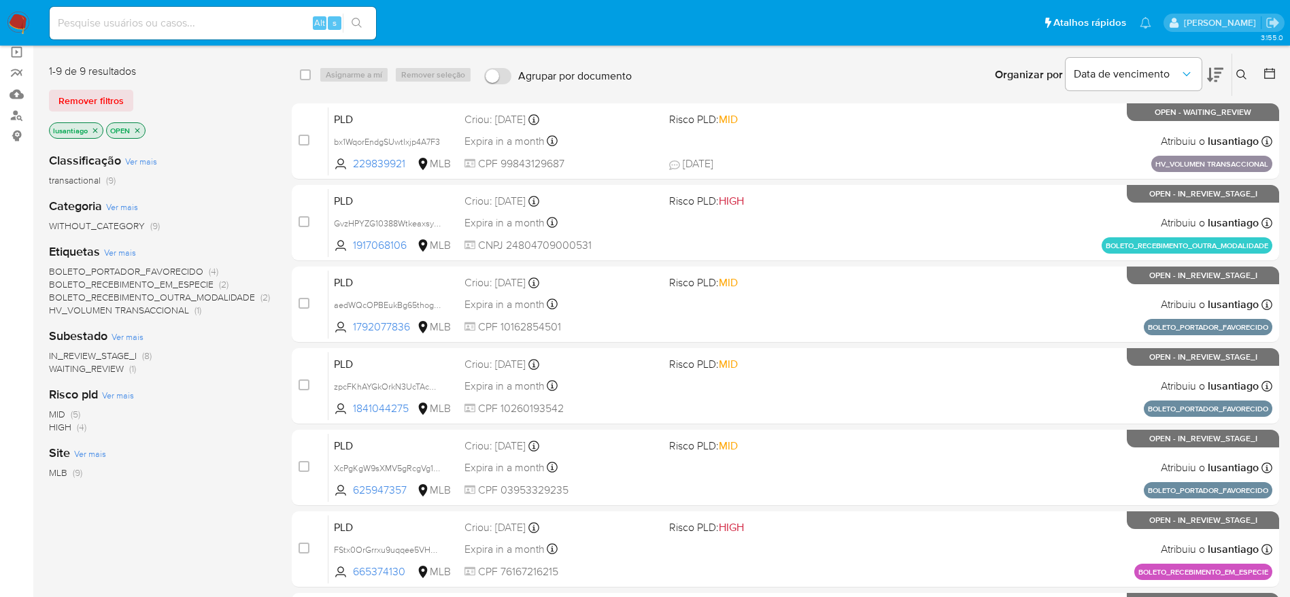
click at [154, 308] on span "HV_VOLUMEN TRANSACCIONAL" at bounding box center [119, 310] width 140 height 14
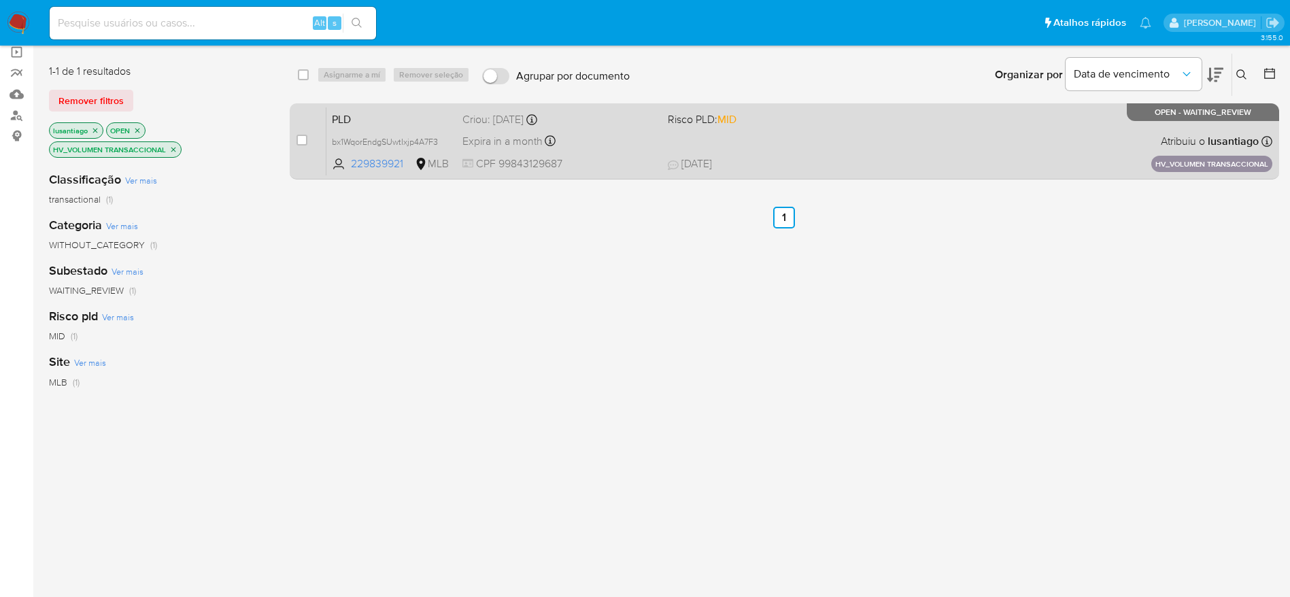
click at [839, 144] on div "PLD bx1WqorEndgSUwtIxjp4A7F3 229839921 MLB Risco PLD: MID Criou: 14/08/2025 Cri…" at bounding box center [799, 141] width 946 height 69
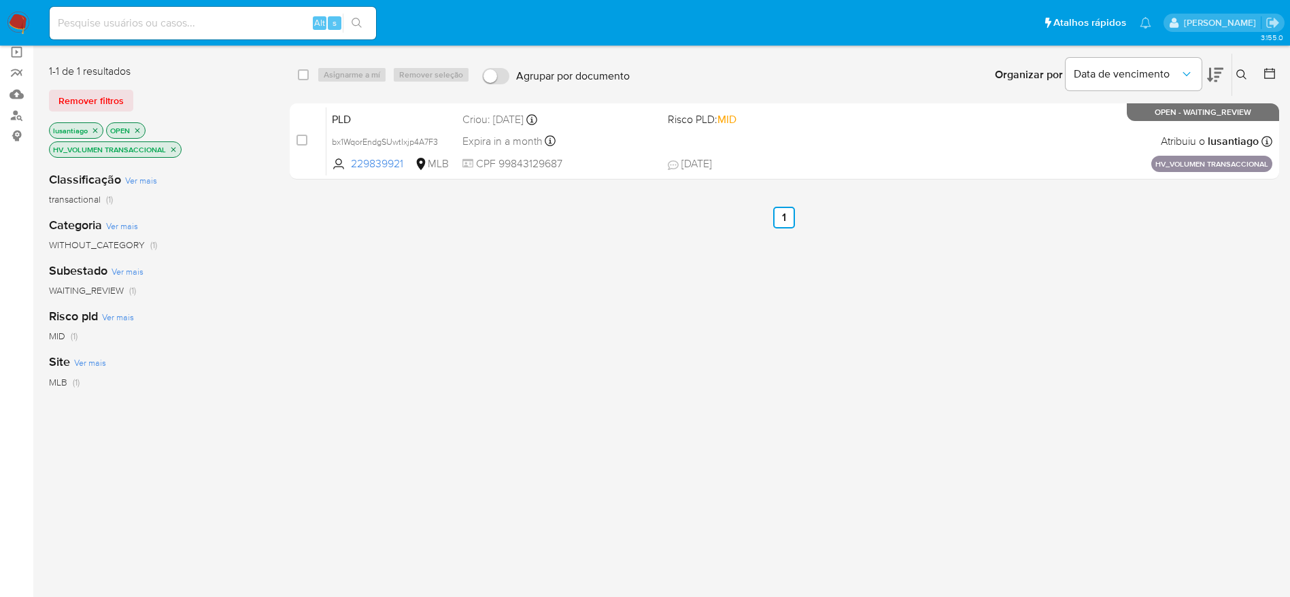
click at [175, 149] on icon "close-filter" at bounding box center [173, 149] width 8 height 8
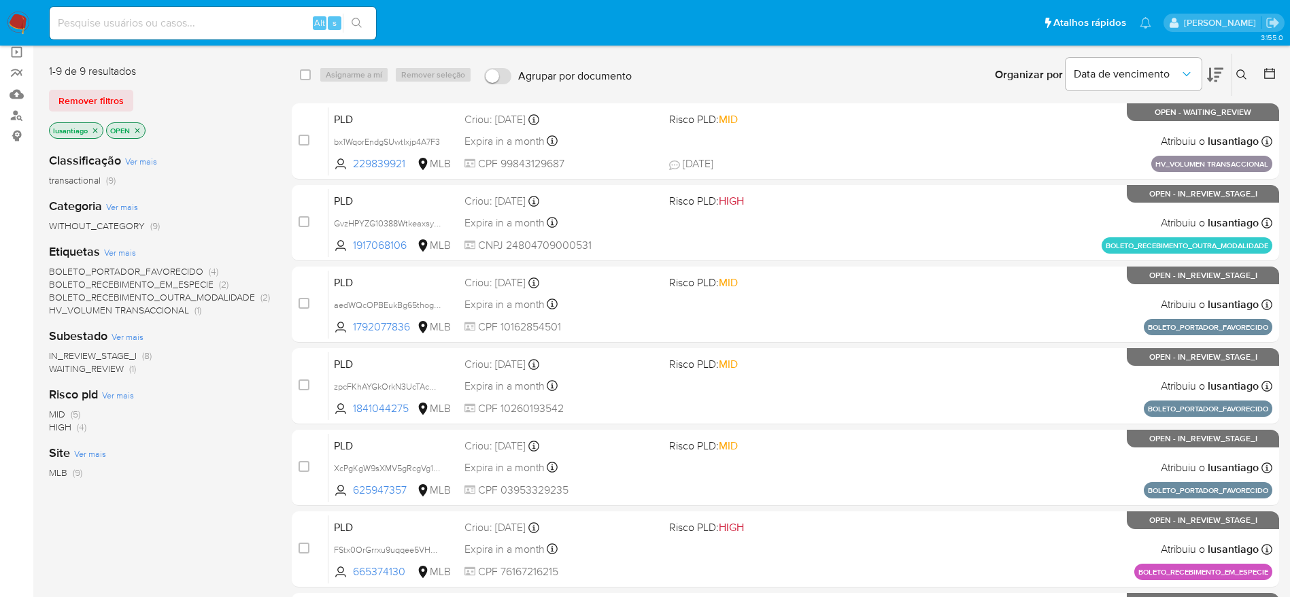
click at [184, 283] on span "BOLETO_RECEBIMENTO_EM_ESPECIE" at bounding box center [131, 284] width 165 height 14
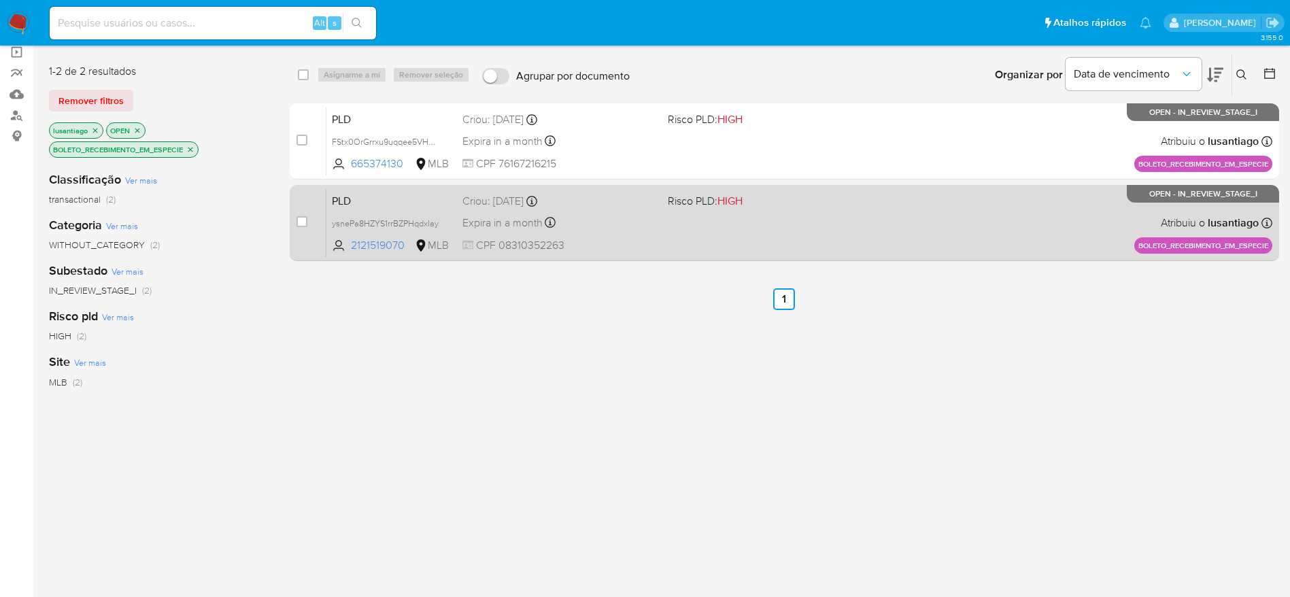
click at [610, 222] on div "Expira in a month Expira em 28/09/2025 09:35:30" at bounding box center [559, 222] width 194 height 18
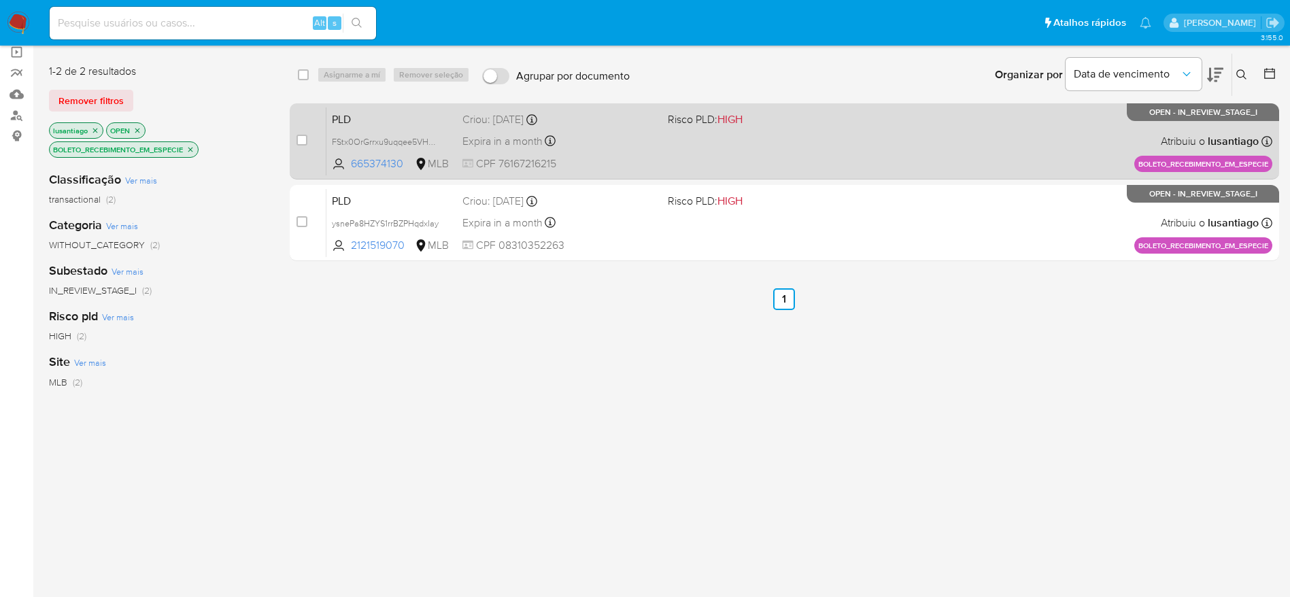
click at [604, 128] on div "PLD FStx0OrGrrxu9uqqee5VHmQ6 665374130 MLB Risco PLD: HIGH Criou: 14/08/2025 Cr…" at bounding box center [799, 141] width 946 height 69
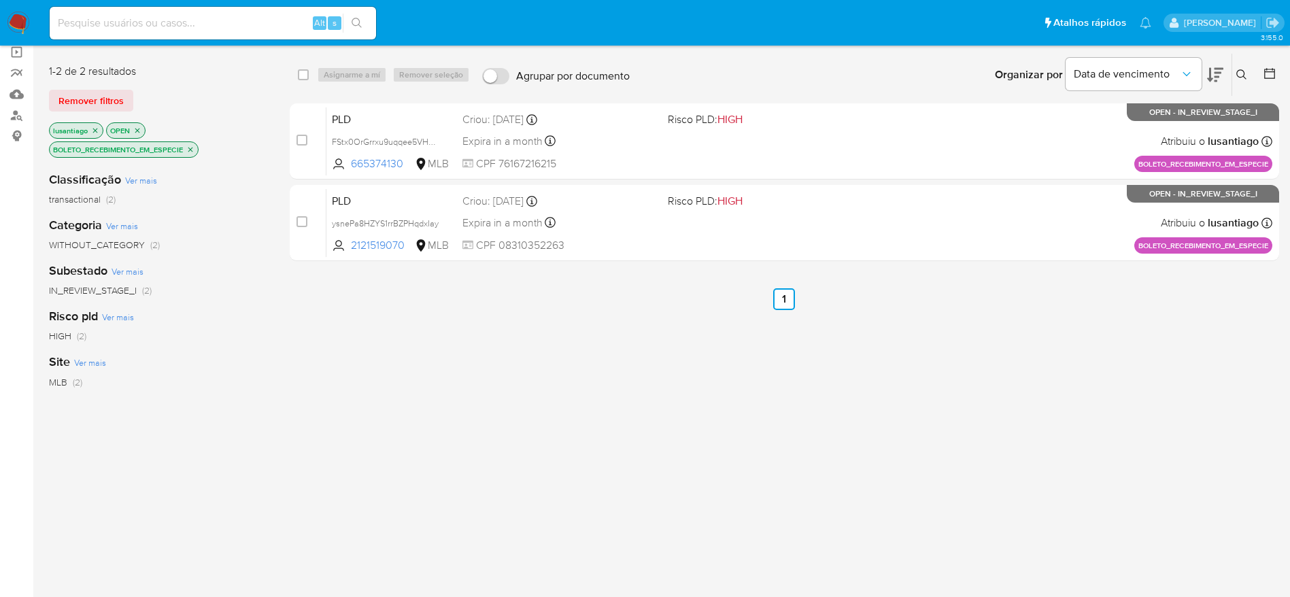
click at [194, 143] on p "BOLETO_RECEBIMENTO_EM_ESPECIE" at bounding box center [124, 149] width 148 height 15
click at [194, 150] on icon "close-filter" at bounding box center [190, 149] width 8 height 8
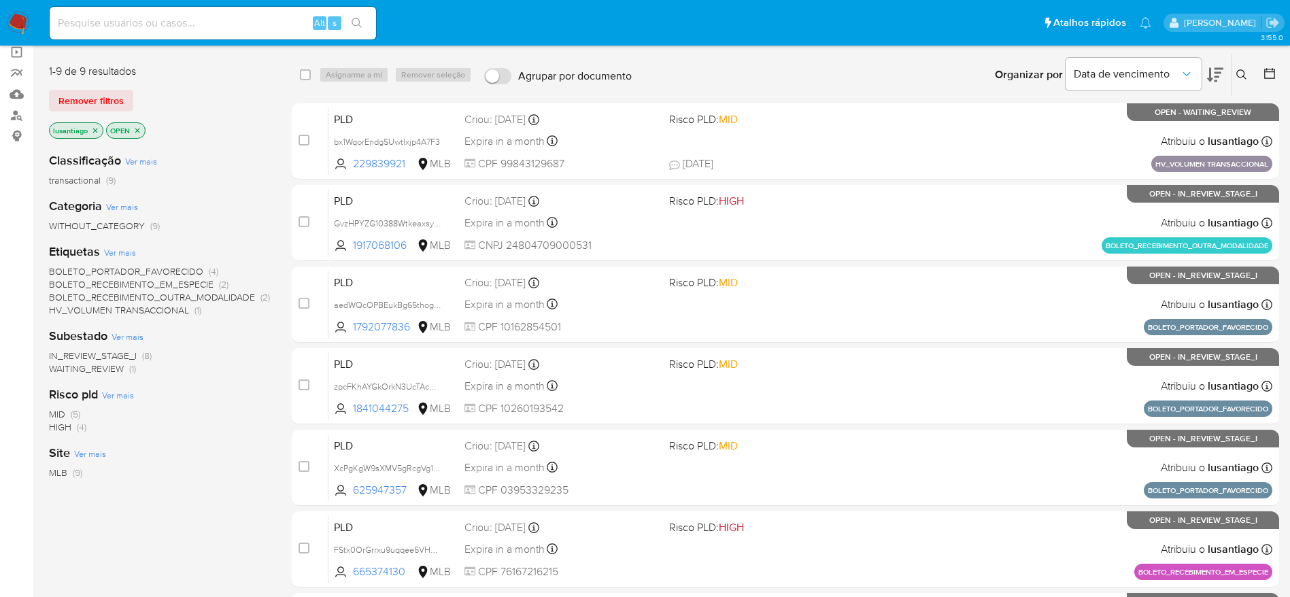
click at [191, 294] on span "BOLETO_RECEBIMENTO_OUTRA_MODALIDADE" at bounding box center [152, 297] width 206 height 14
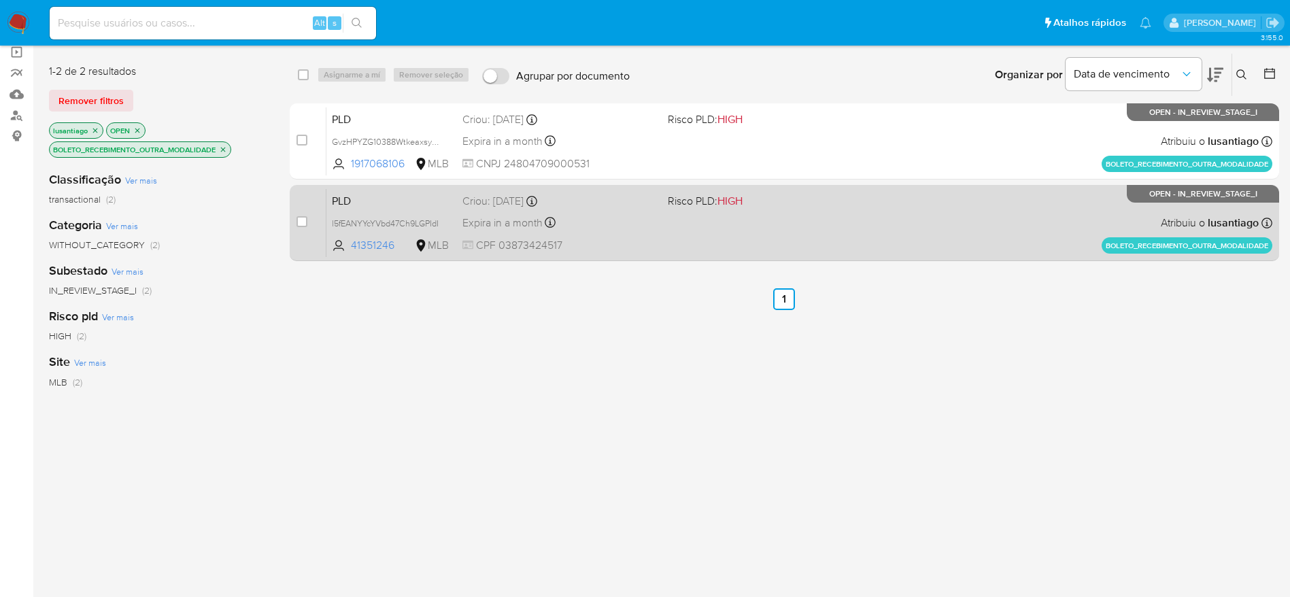
click at [684, 229] on div "PLD l5fEANYYcYVbd47Ch9LGPIdI 41351246 MLB Risco PLD: HIGH Criou: 14/08/2025 Cri…" at bounding box center [799, 222] width 946 height 69
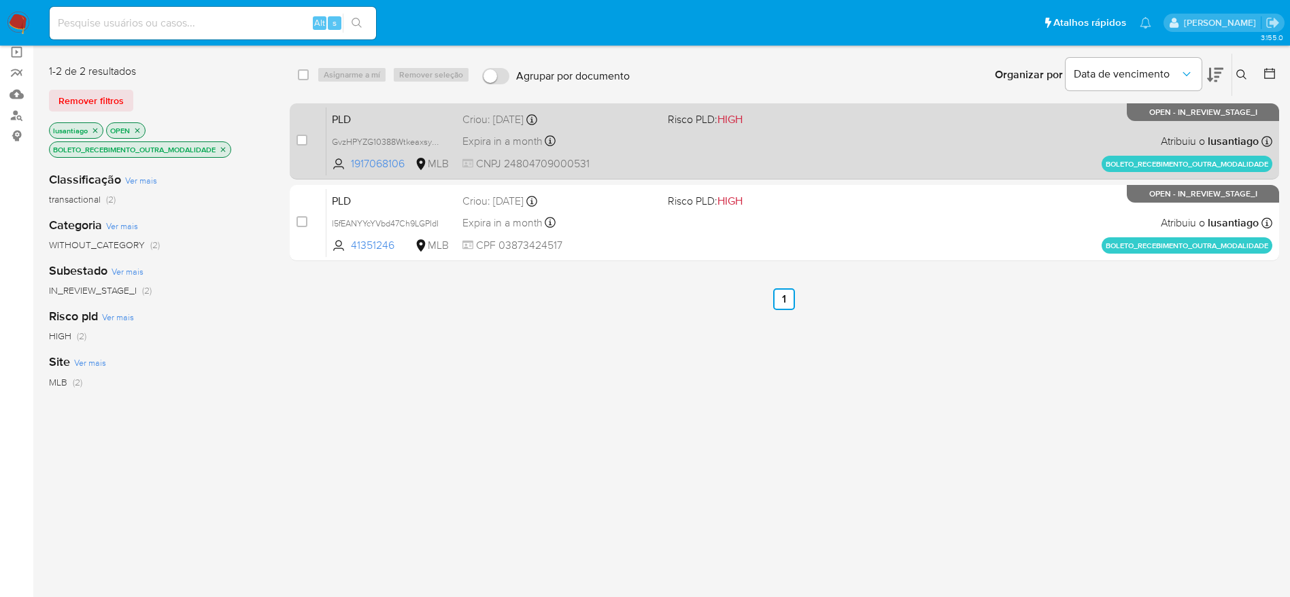
click at [613, 130] on div "PLD GvzHPYZG10388WtkeaxsyK8M 1917068106 MLB Risco PLD: HIGH Criou: 14/08/2025 C…" at bounding box center [799, 141] width 946 height 69
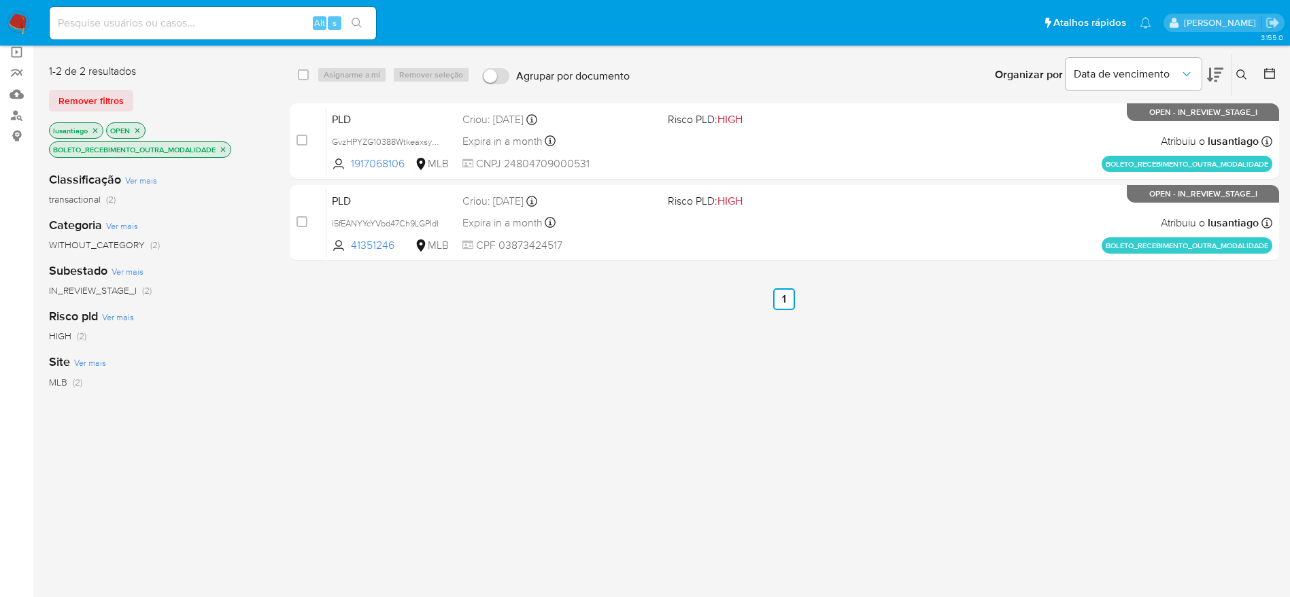
click at [225, 148] on icon "close-filter" at bounding box center [223, 149] width 5 height 5
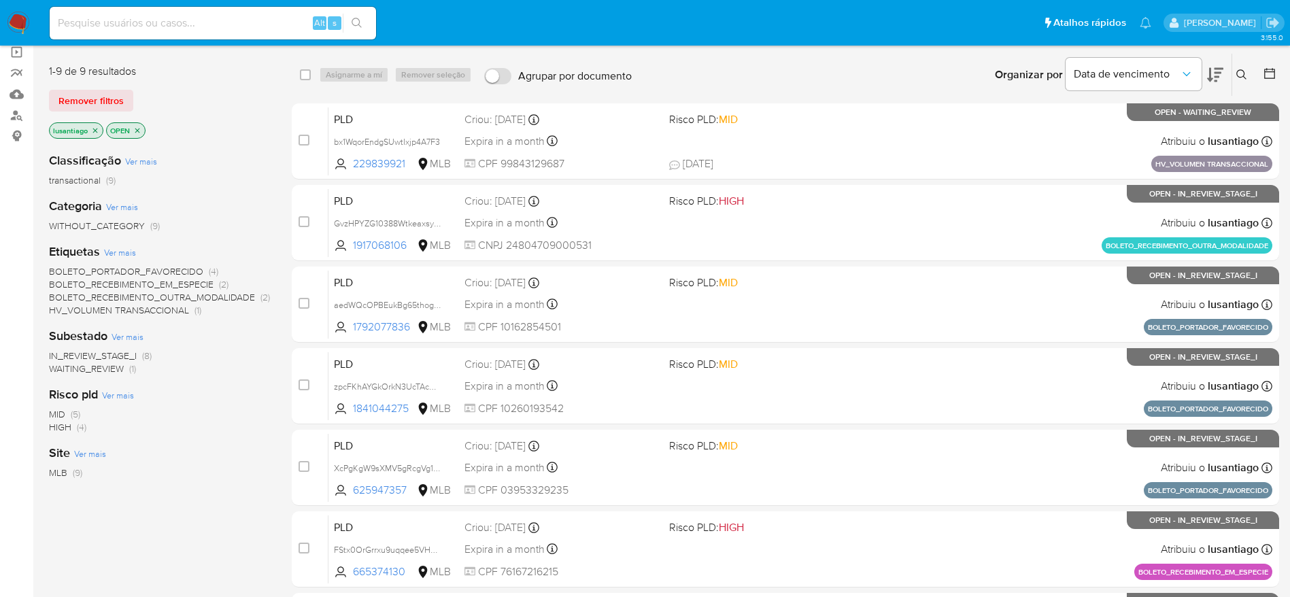
click at [177, 269] on span "BOLETO_PORTADOR_FAVORECIDO" at bounding box center [126, 271] width 154 height 14
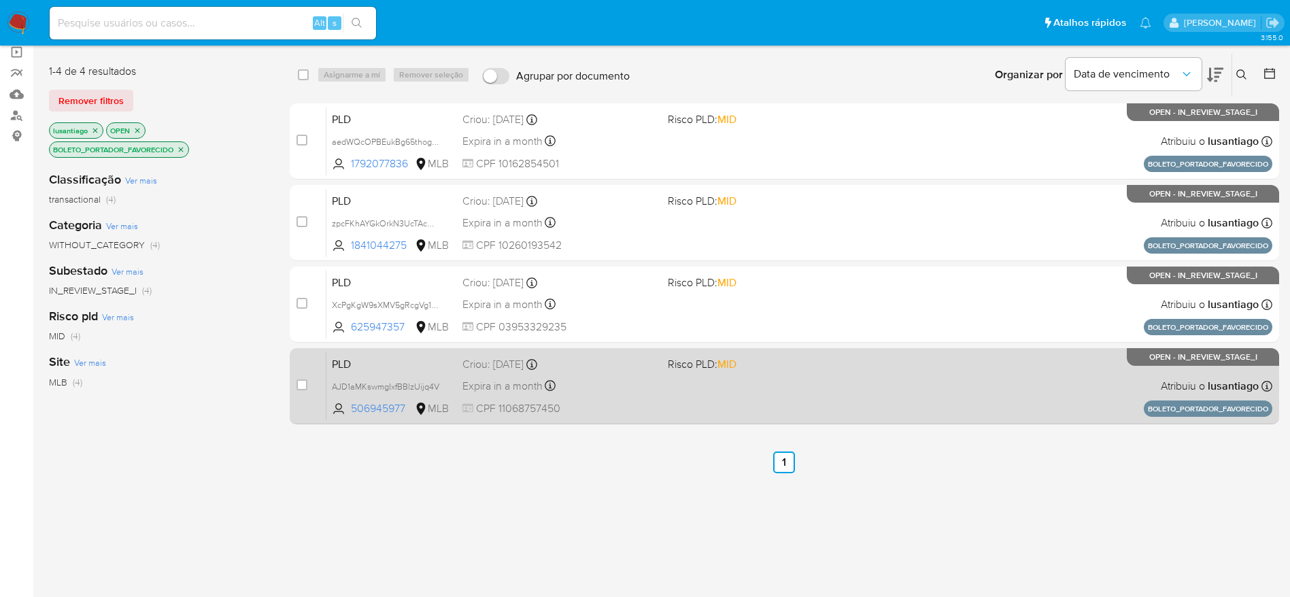
click at [628, 373] on div "PLD AJD1aMKswmgIxfBBlzUijq4V 506945977 MLB Risco PLD: MID Criou: 14/08/2025 Cri…" at bounding box center [799, 385] width 946 height 69
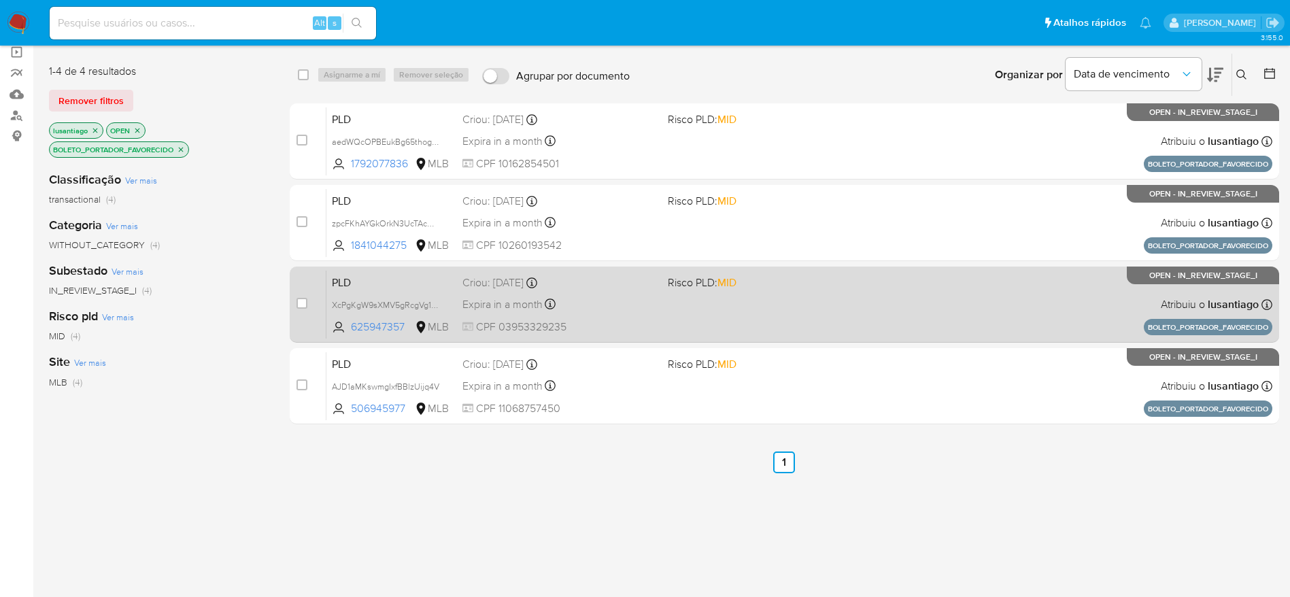
click at [588, 296] on div "Expira in a month Expira em 28/09/2025 09:36:00" at bounding box center [559, 304] width 194 height 18
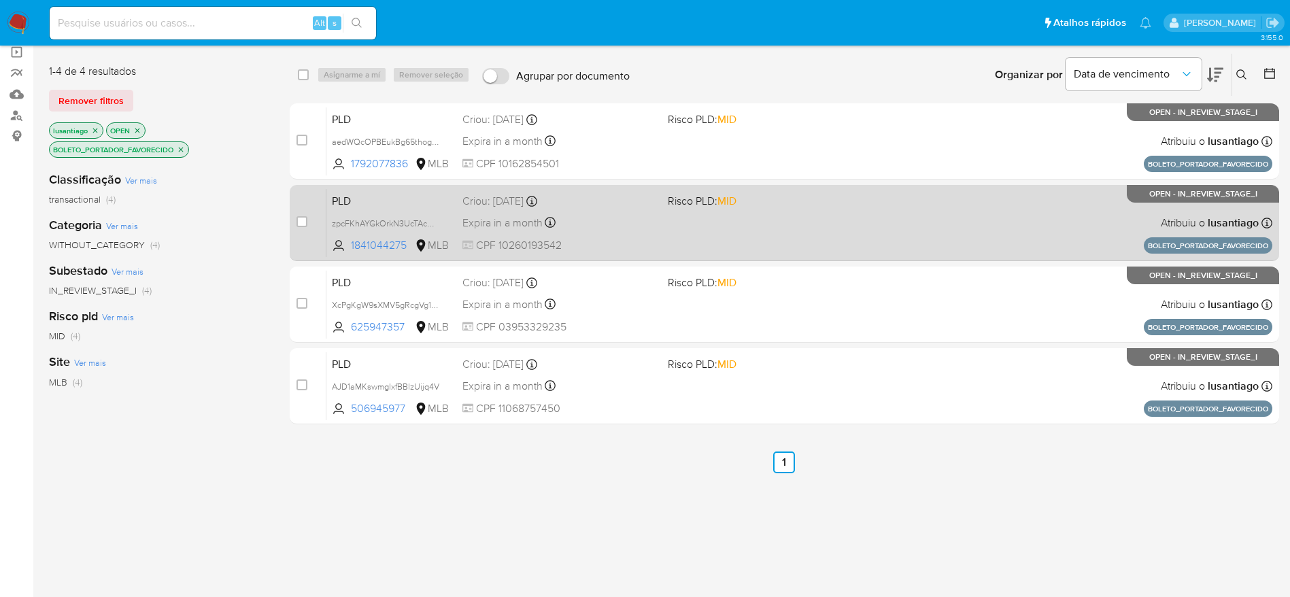
click at [635, 203] on div "Criou: 14/08/2025 Criou: 14/08/2025 09:36:07" at bounding box center [559, 201] width 194 height 15
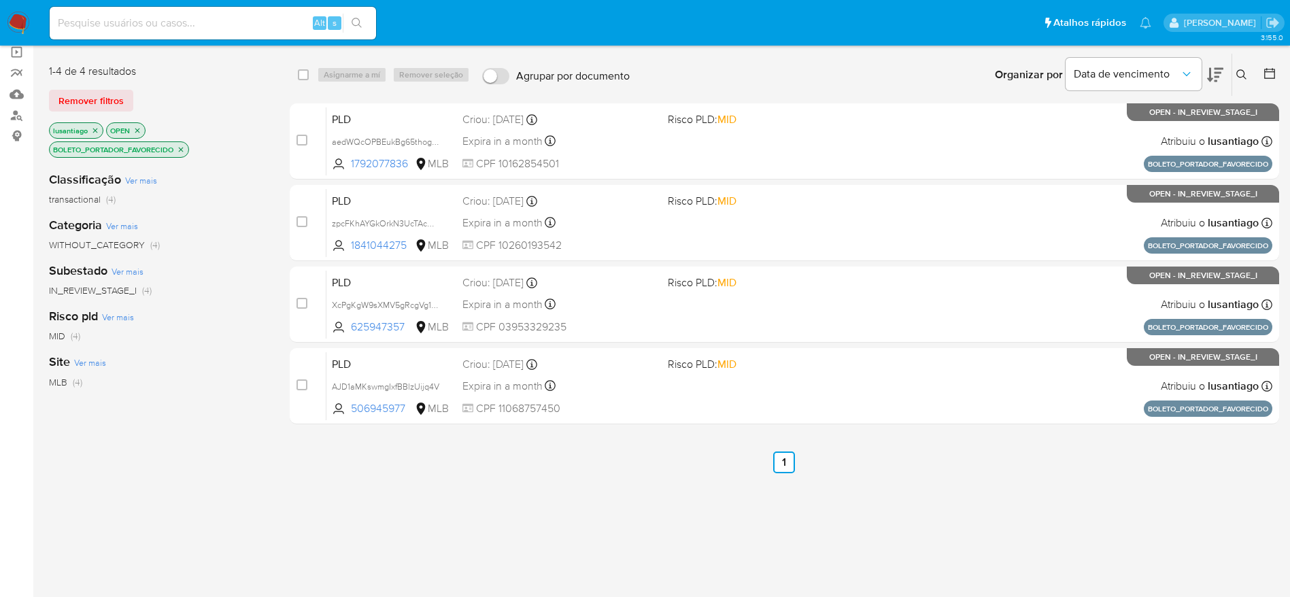
click at [185, 149] on icon "close-filter" at bounding box center [181, 149] width 8 height 8
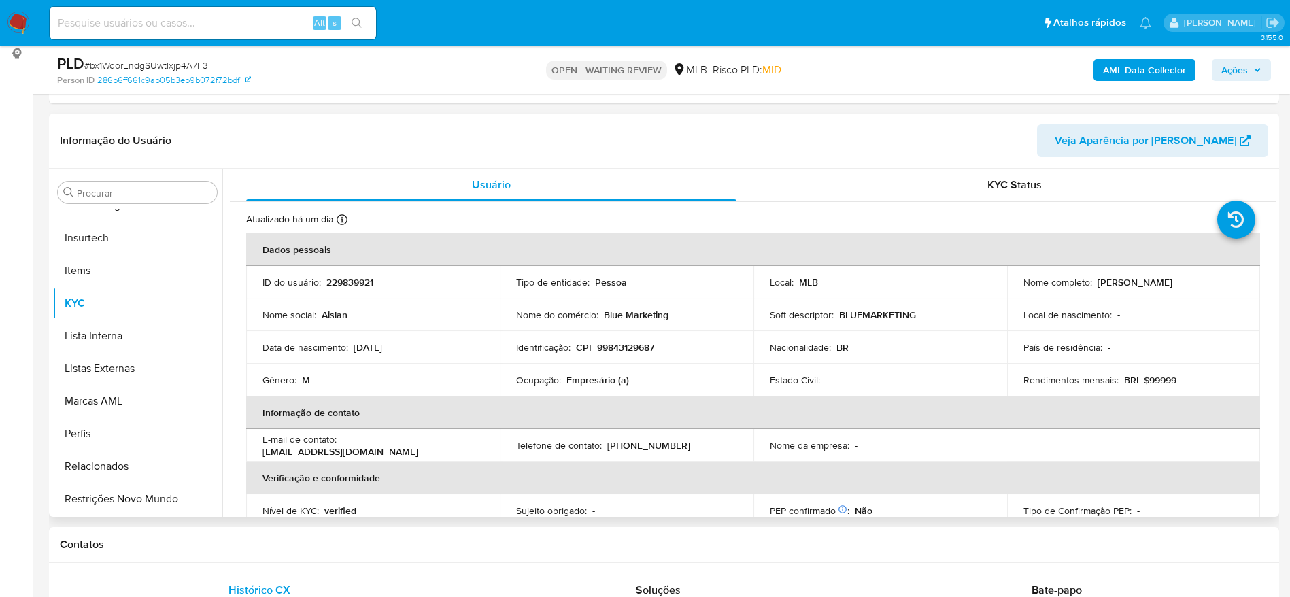
scroll to position [204, 0]
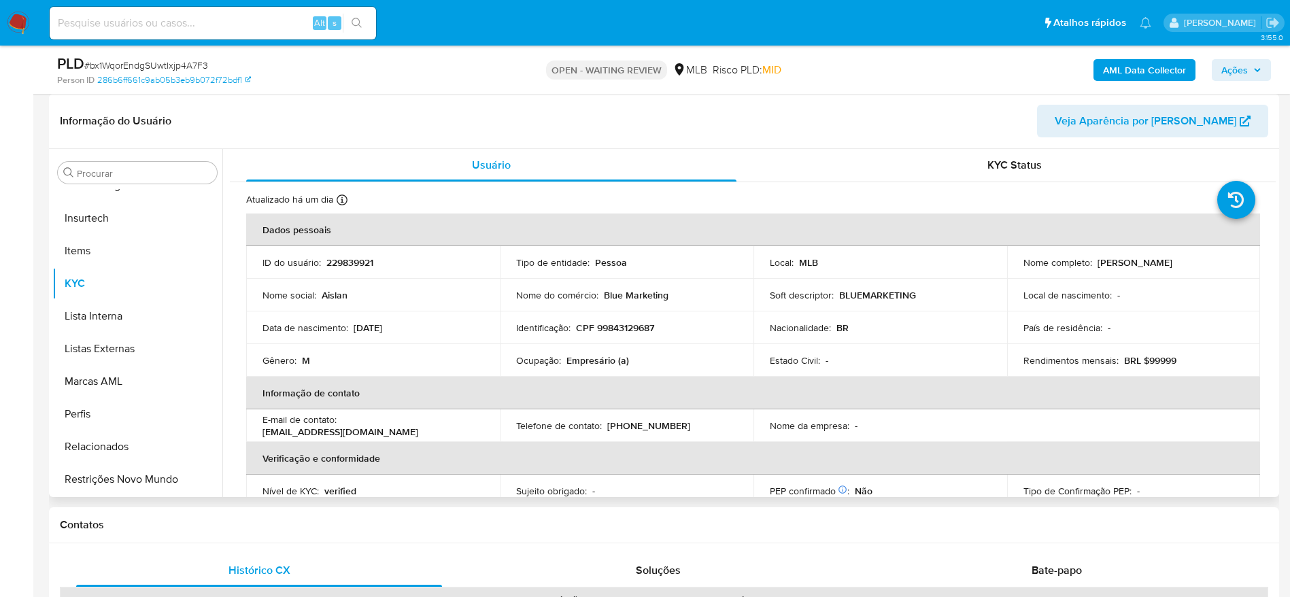
select select "10"
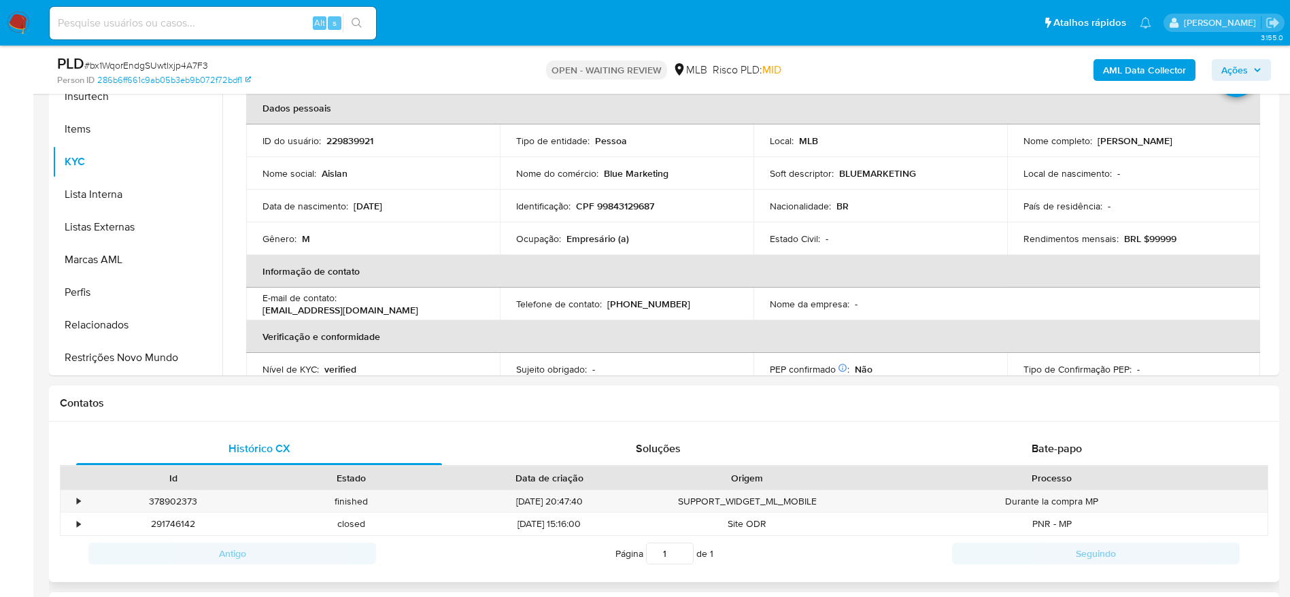
scroll to position [306, 0]
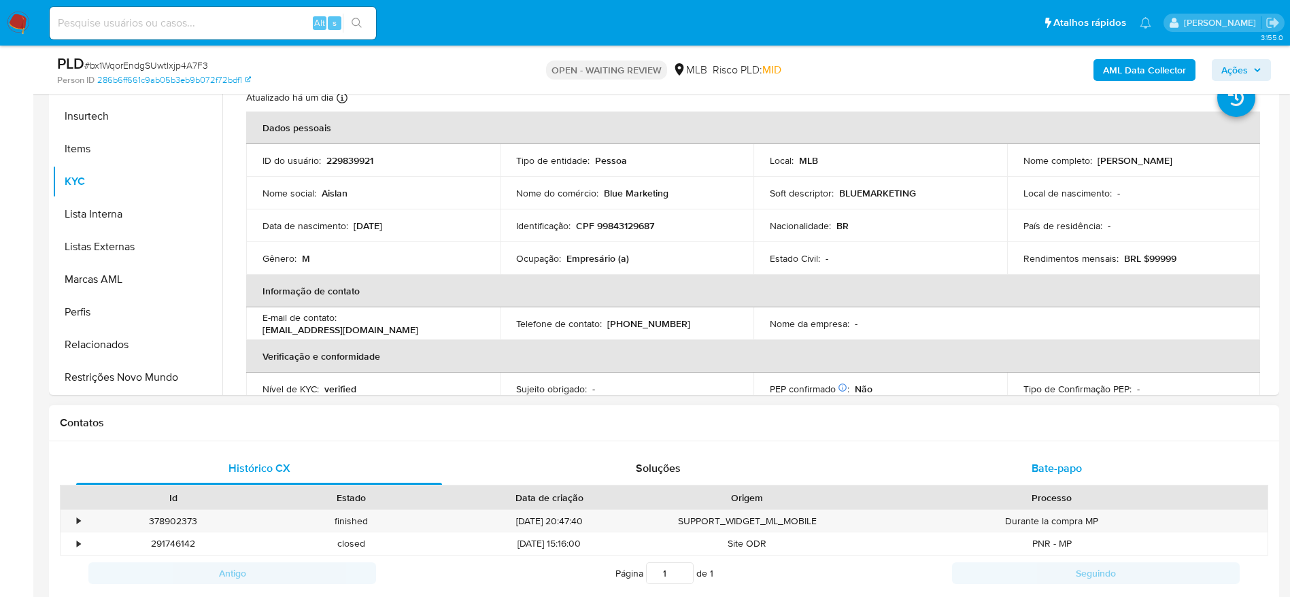
click at [1020, 466] on div "Bate-papo" at bounding box center [1057, 468] width 366 height 33
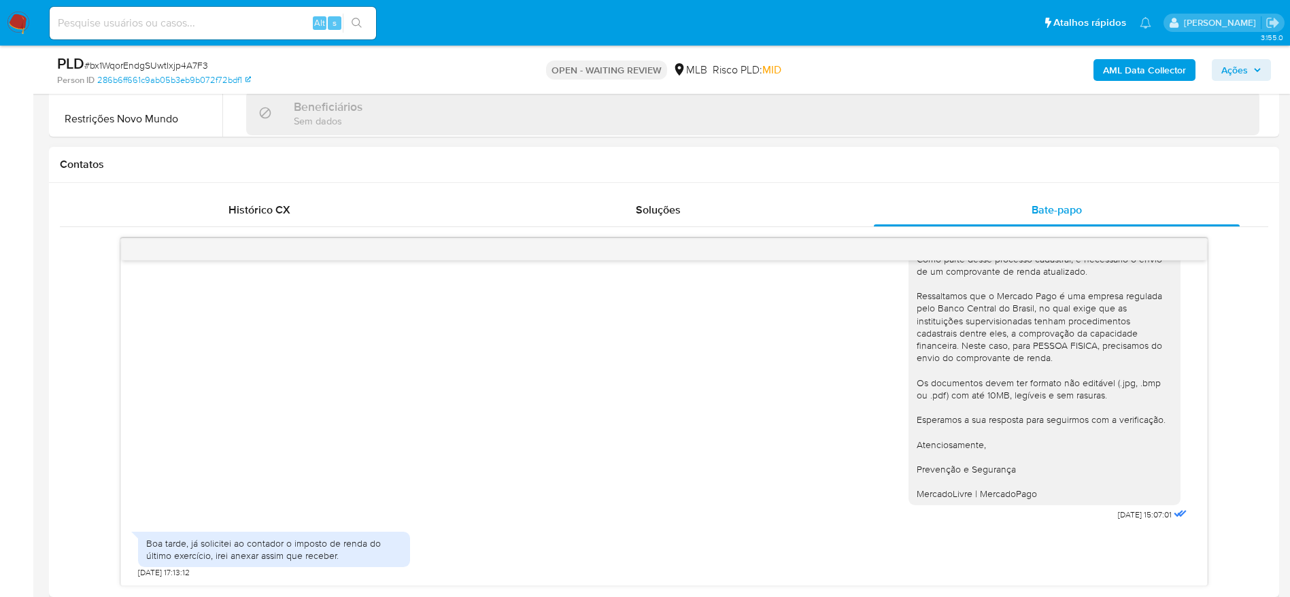
scroll to position [612, 0]
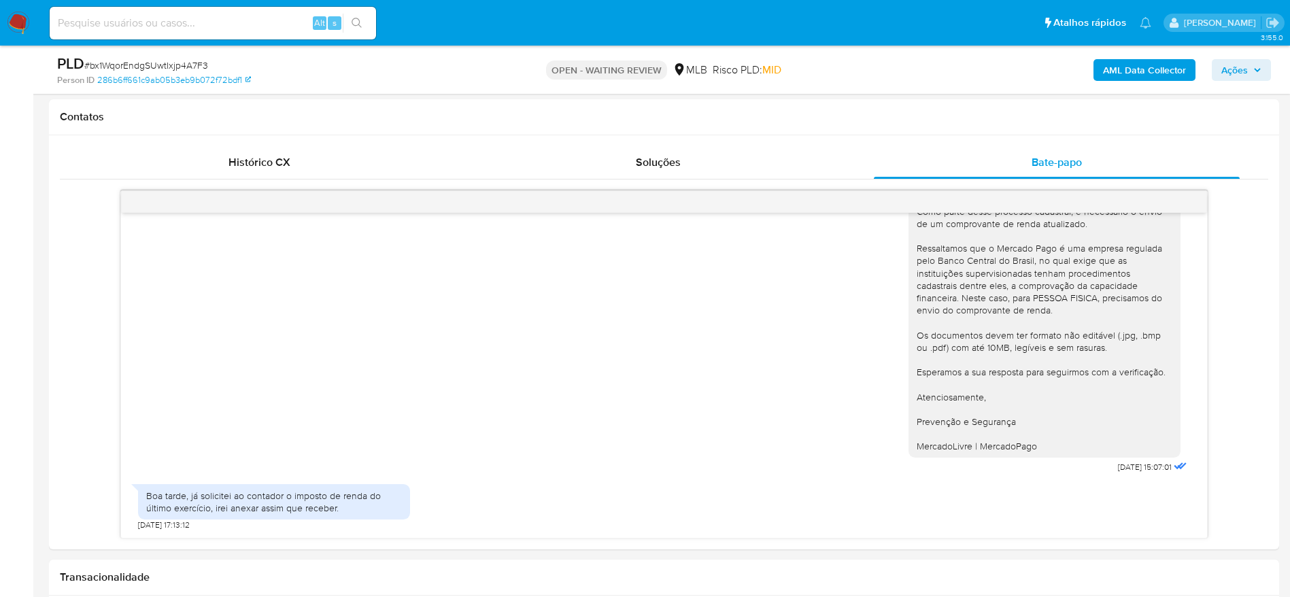
click at [1241, 62] on span "Ações" at bounding box center [1234, 70] width 27 height 22
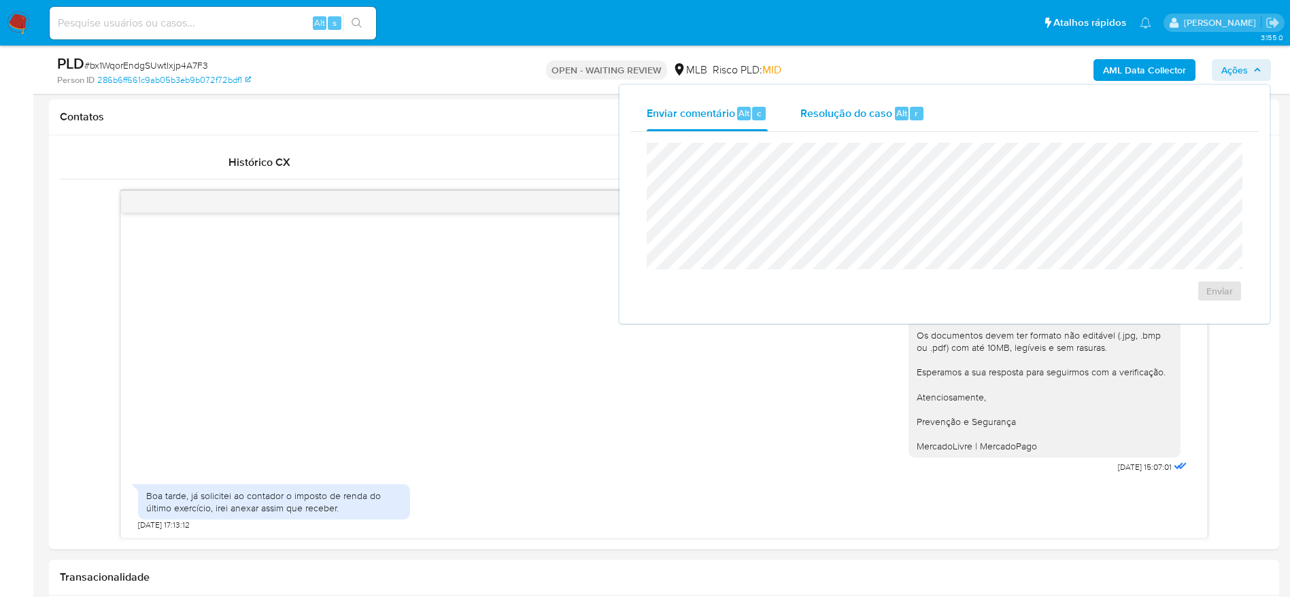
click at [851, 118] on span "Resolução do caso" at bounding box center [846, 113] width 92 height 16
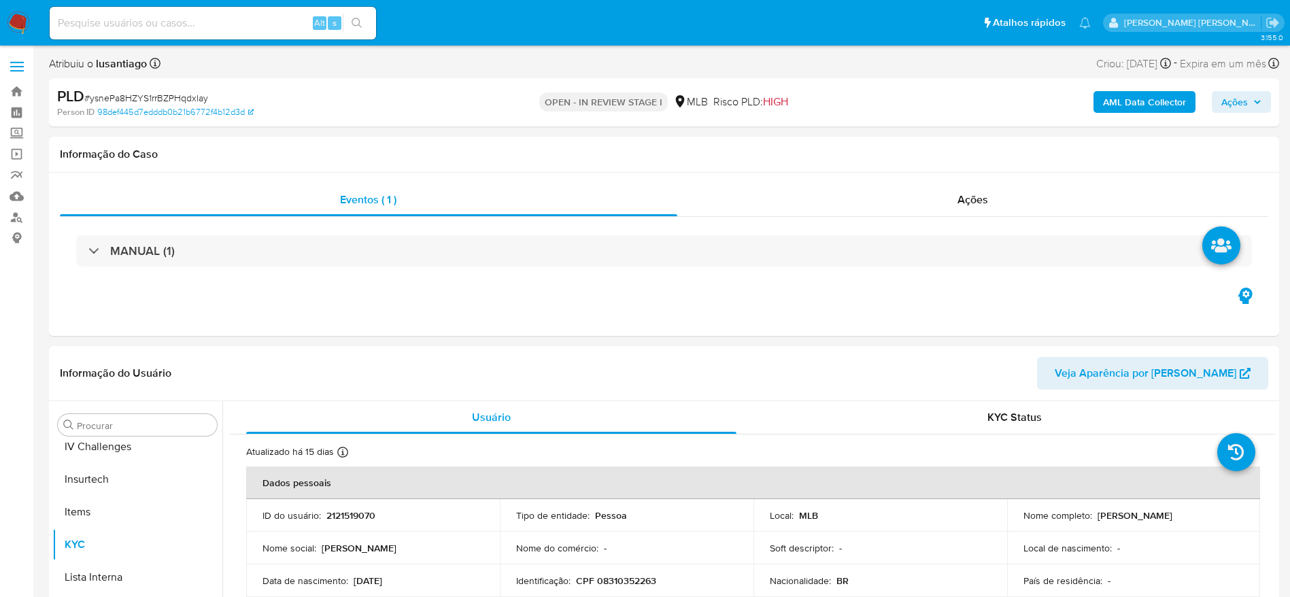
scroll to position [607, 0]
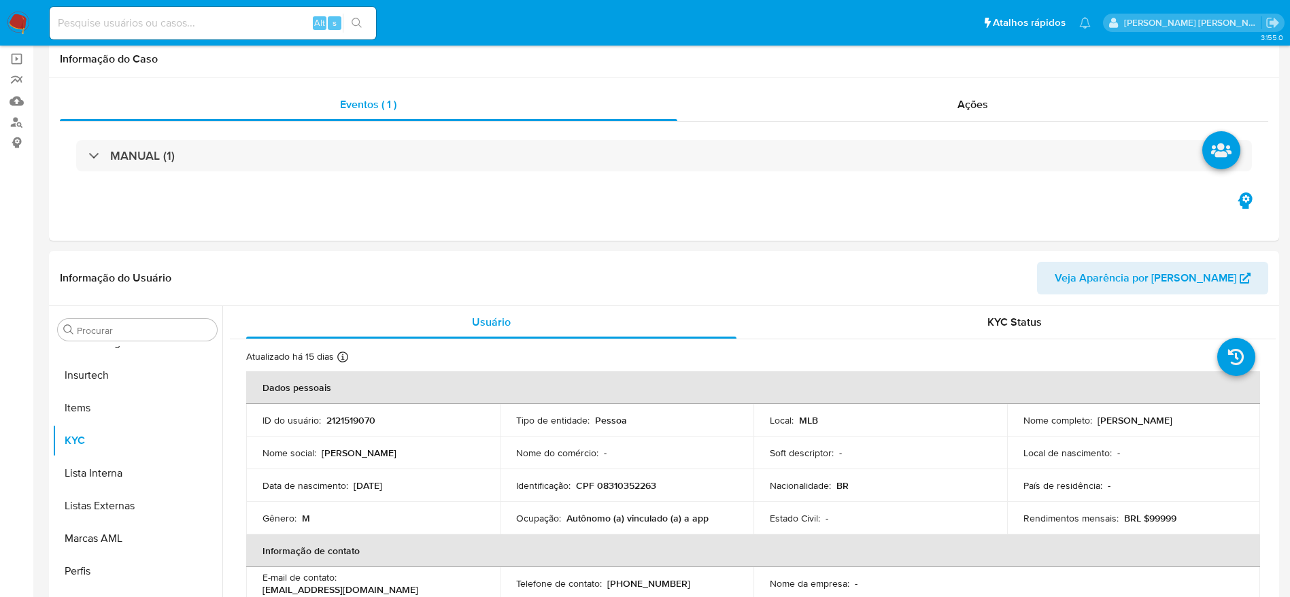
select select "10"
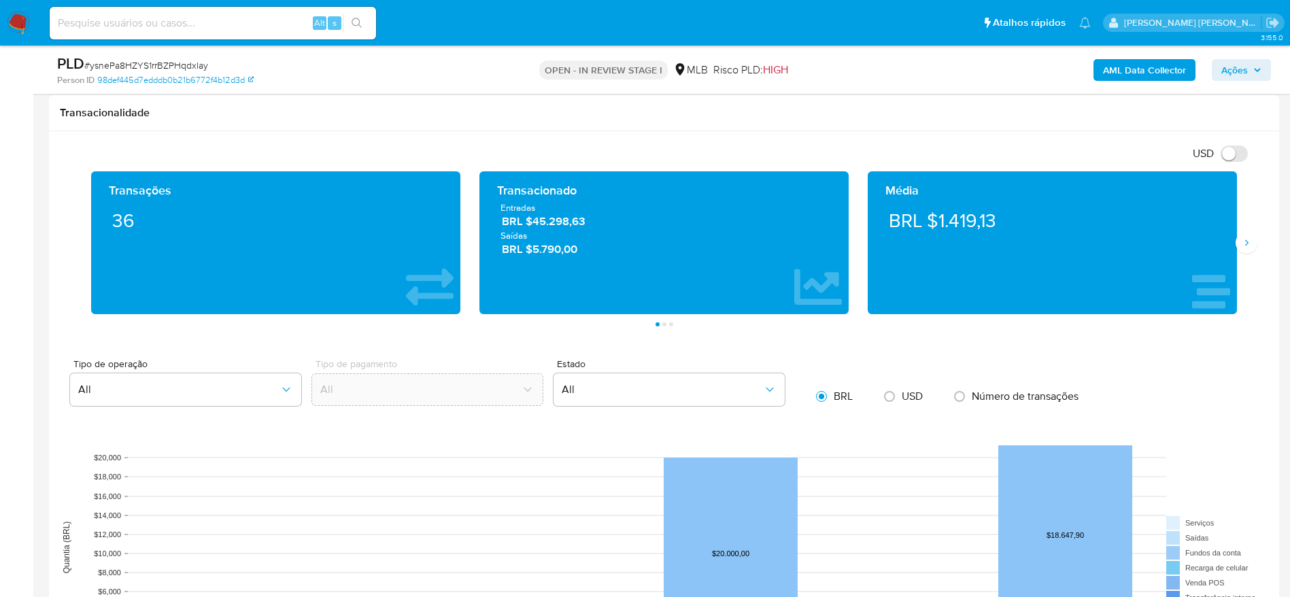
scroll to position [1224, 0]
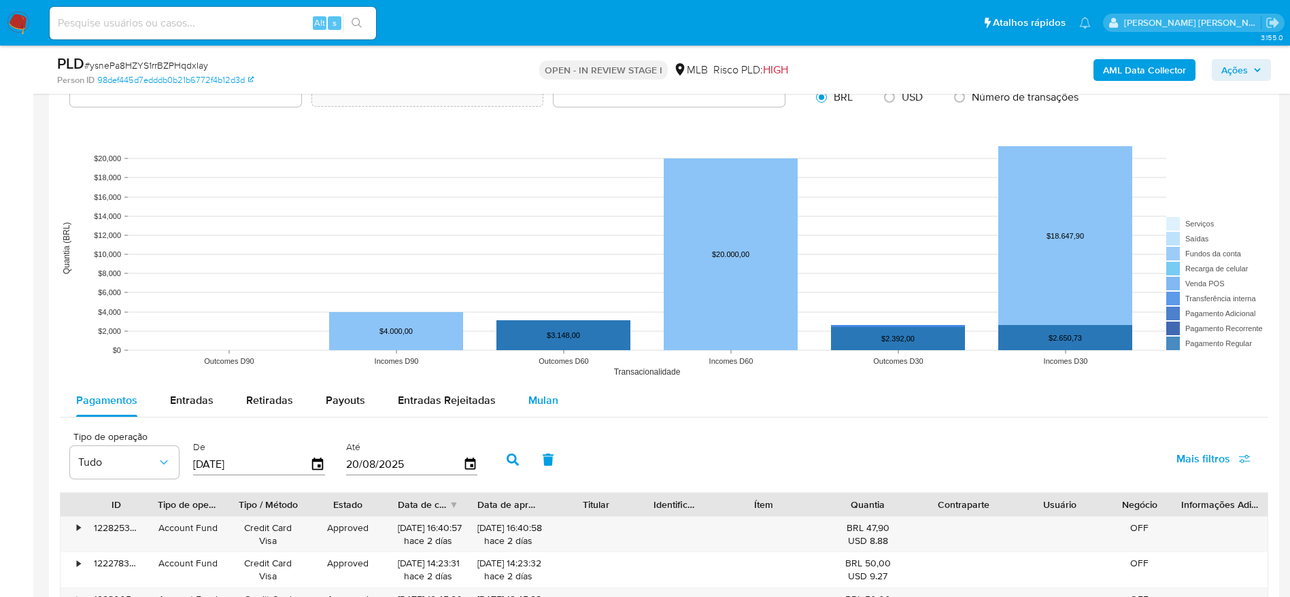
click at [521, 412] on button "Mulan" at bounding box center [543, 400] width 63 height 33
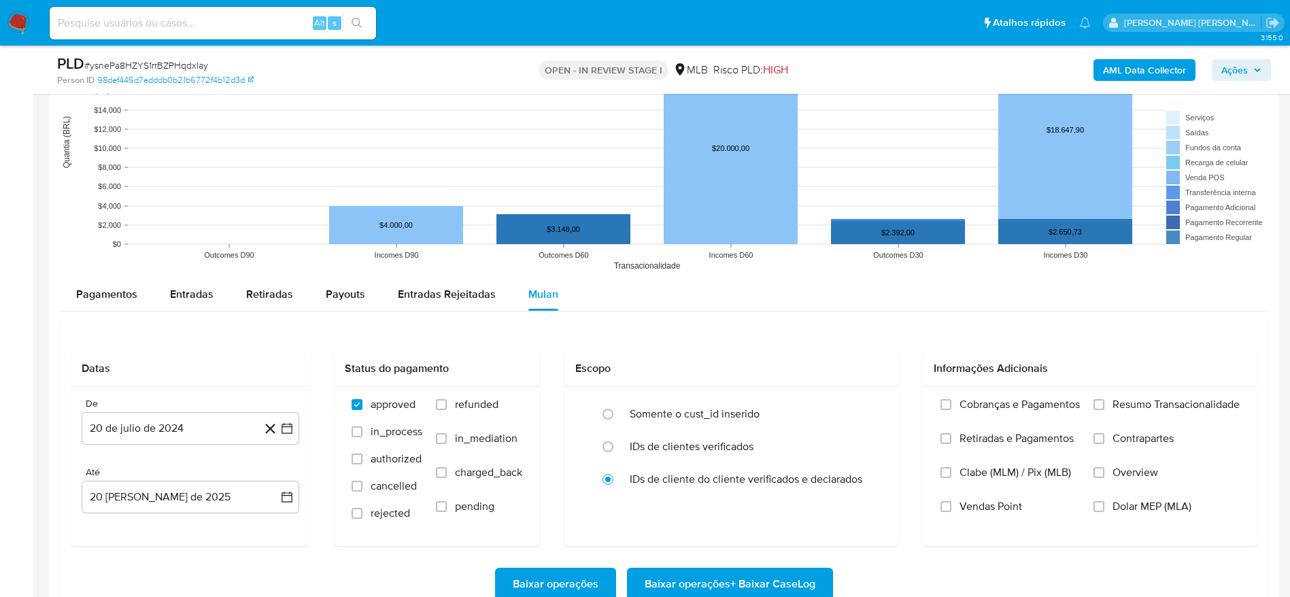
scroll to position [1428, 0]
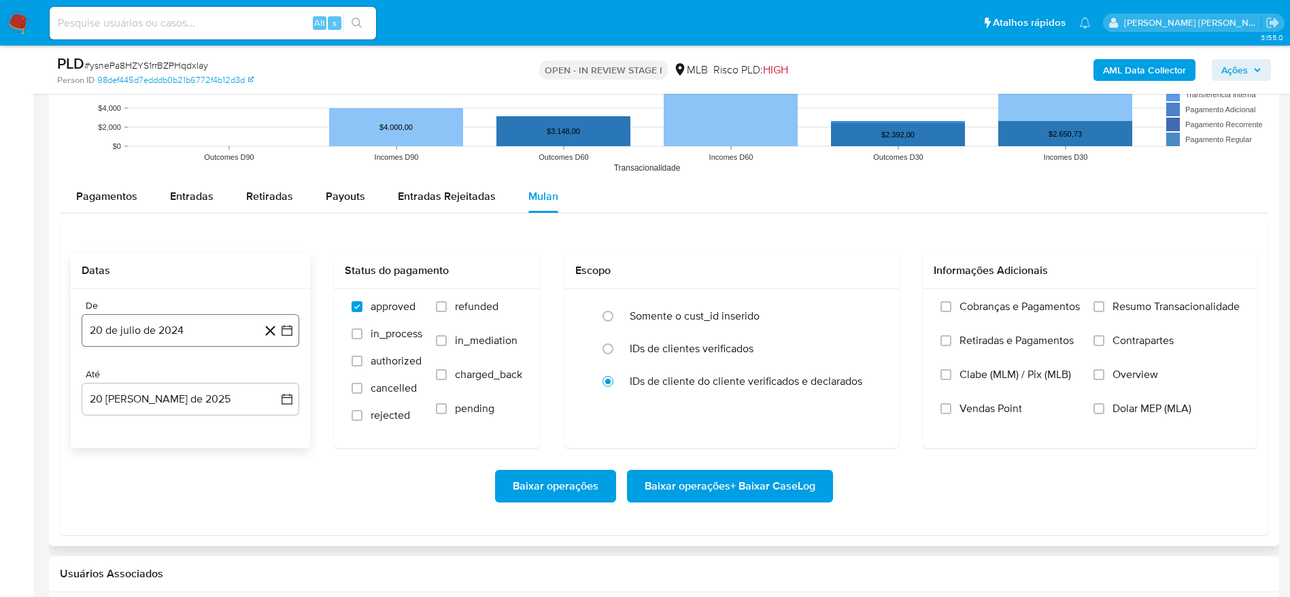
click at [145, 332] on button "20 de julio de 2024" at bounding box center [191, 330] width 218 height 33
click at [162, 377] on span "julio 2024" at bounding box center [183, 380] width 51 height 14
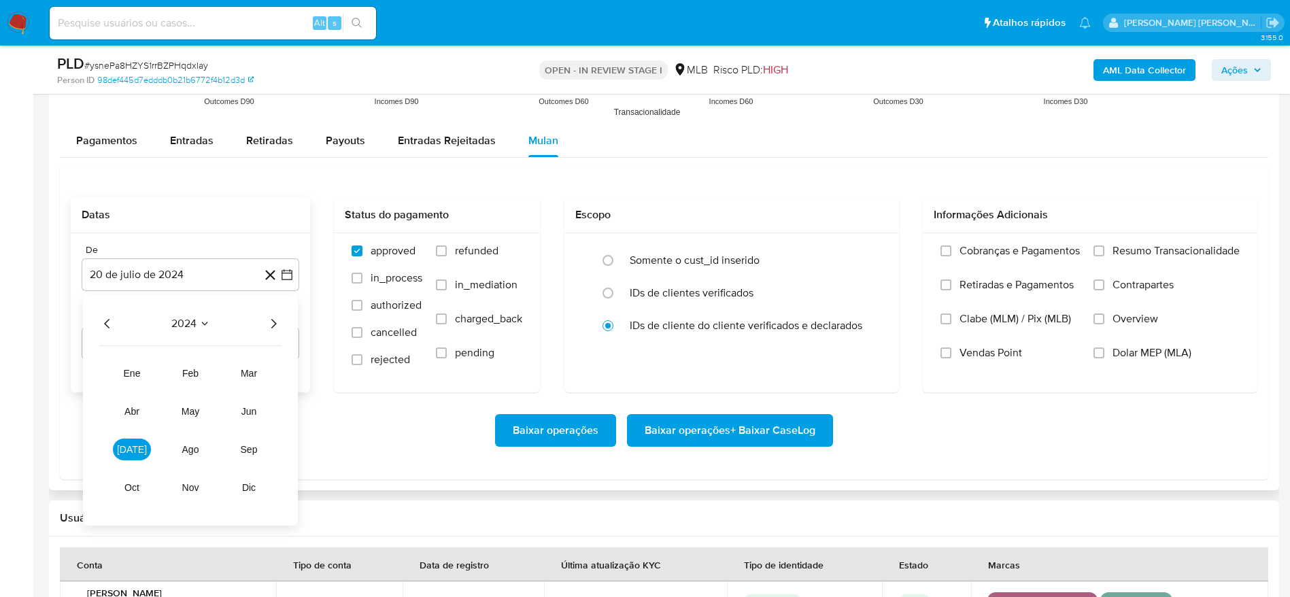
scroll to position [1530, 0]
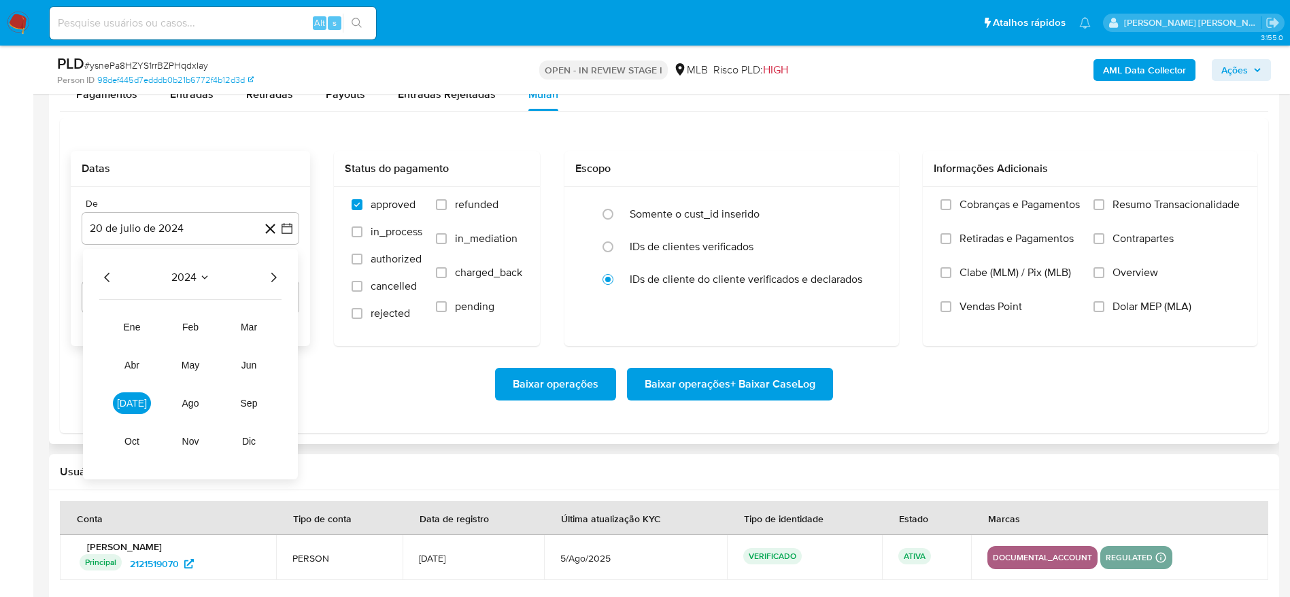
click at [274, 273] on icon "Año siguiente" at bounding box center [273, 277] width 16 height 16
click at [129, 404] on span "jul" at bounding box center [132, 403] width 30 height 11
click at [143, 329] on button "1" at bounding box center [136, 328] width 22 height 22
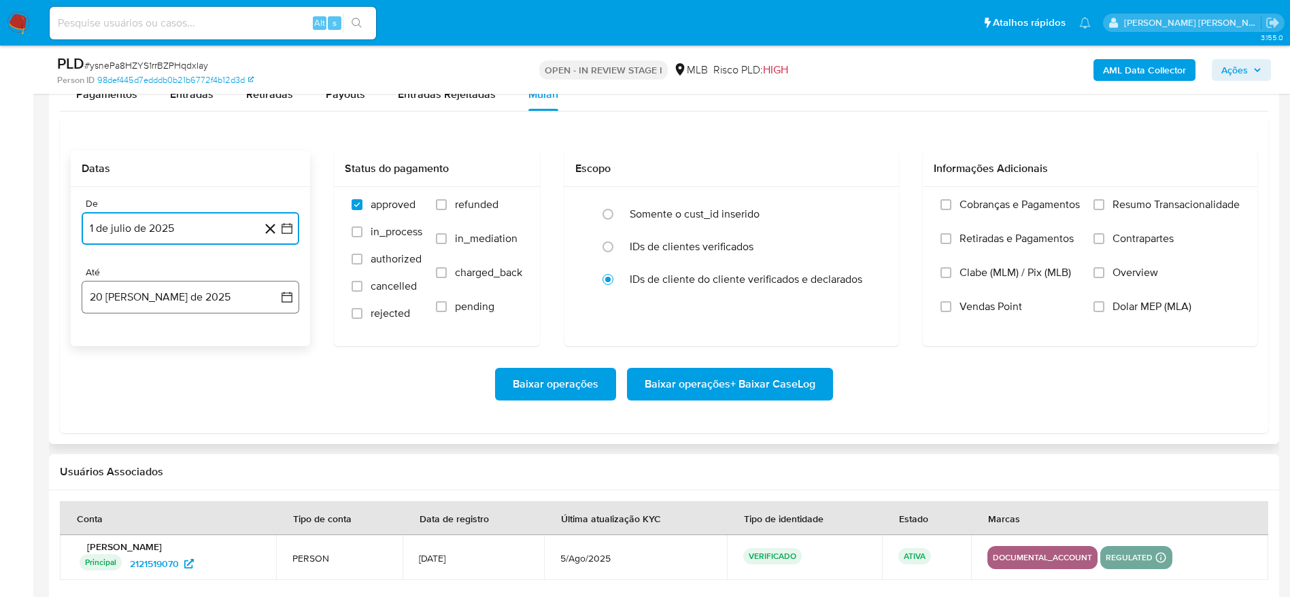
click at [149, 303] on button "20 de agosto de 2025" at bounding box center [191, 297] width 218 height 33
click at [139, 475] on button "19" at bounding box center [136, 478] width 22 height 22
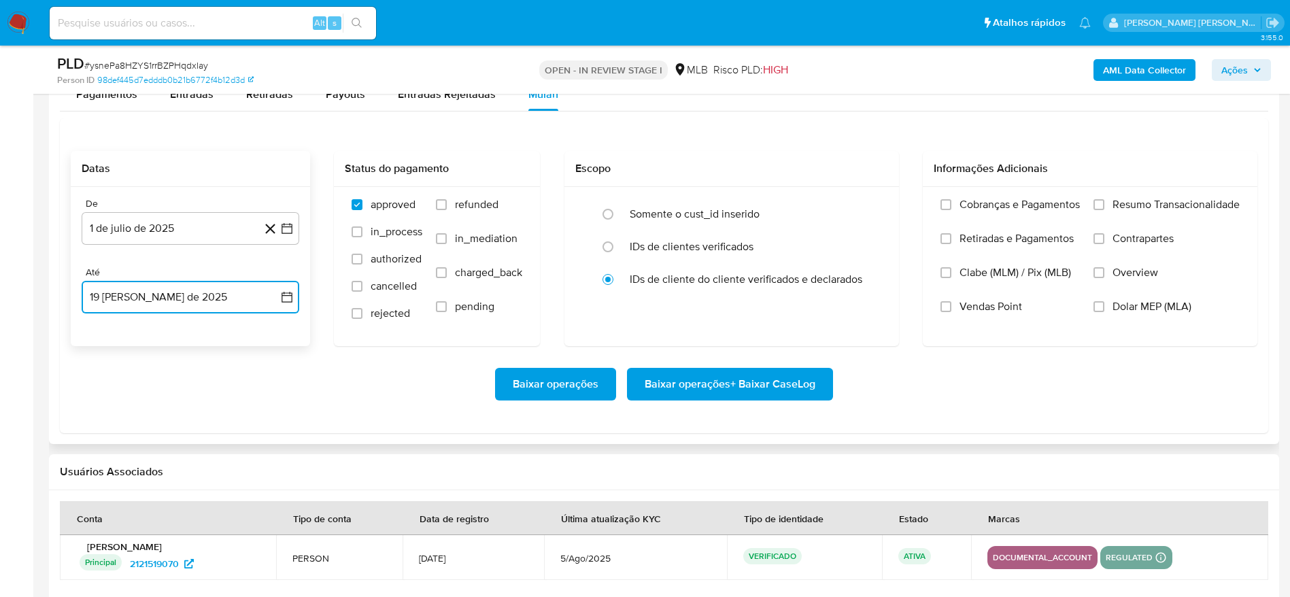
click at [211, 298] on button "19 de agosto de 2025" at bounding box center [191, 297] width 218 height 33
click at [131, 485] on button "19" at bounding box center [136, 478] width 22 height 22
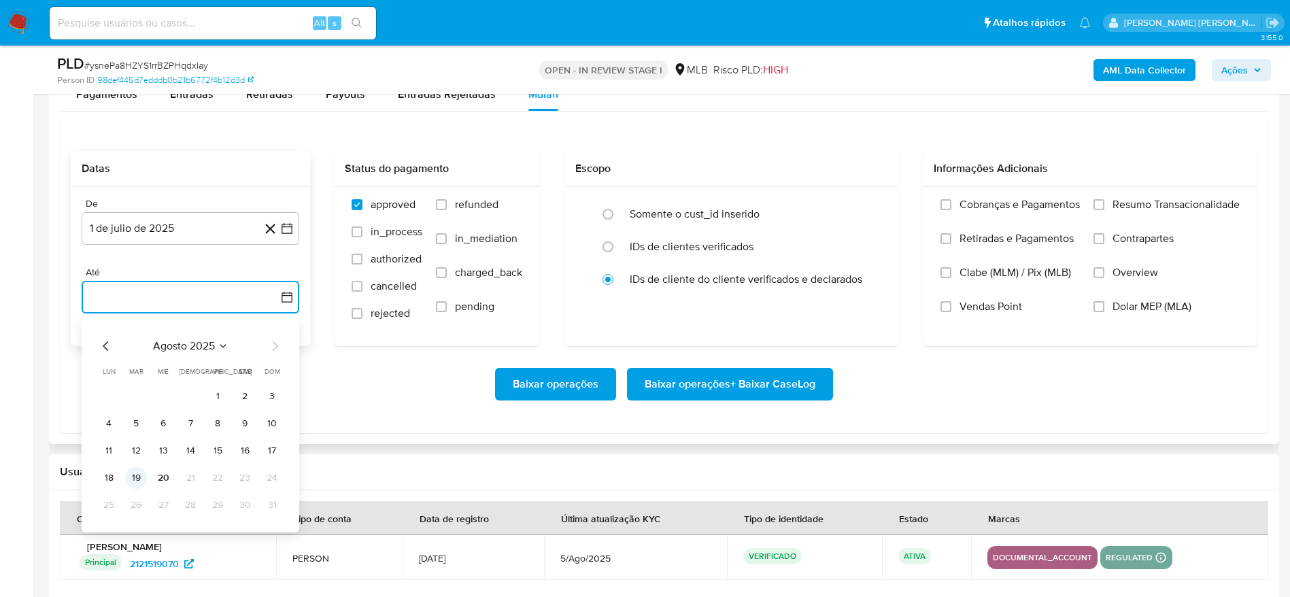
click at [133, 477] on button "19" at bounding box center [136, 478] width 22 height 22
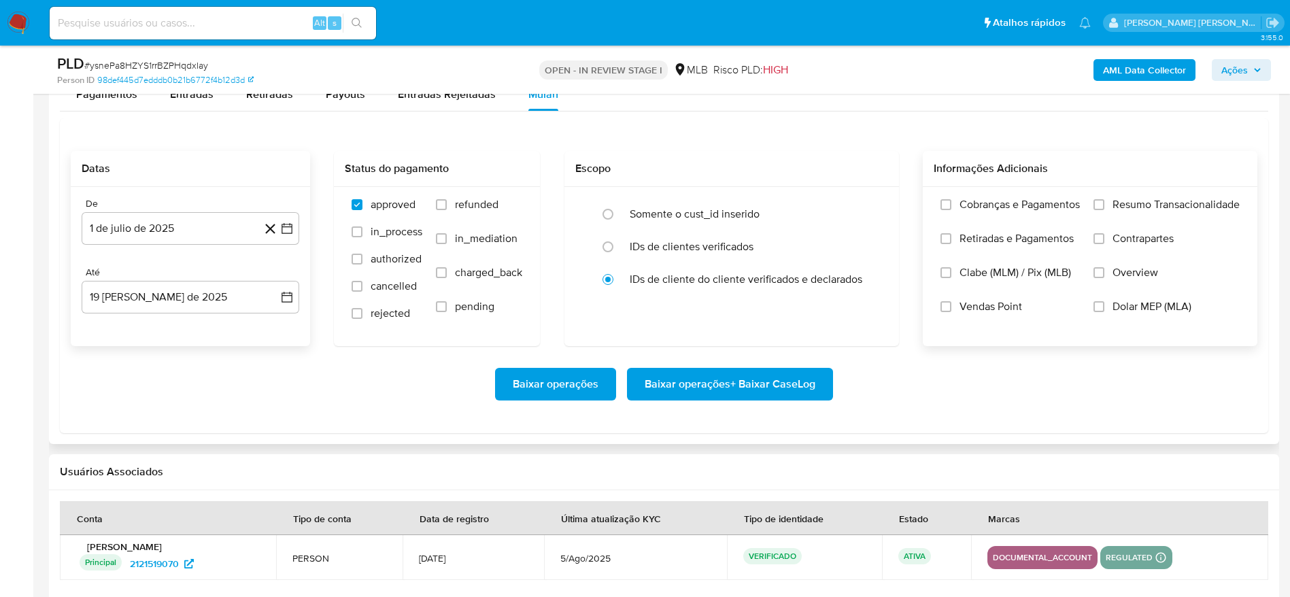
click at [1168, 203] on span "Resumo Transacionalidade" at bounding box center [1175, 205] width 127 height 14
click at [1104, 203] on input "Resumo Transacionalidade" at bounding box center [1098, 204] width 11 height 11
click at [751, 387] on span "Baixar operações + Baixar CaseLog" at bounding box center [730, 384] width 171 height 30
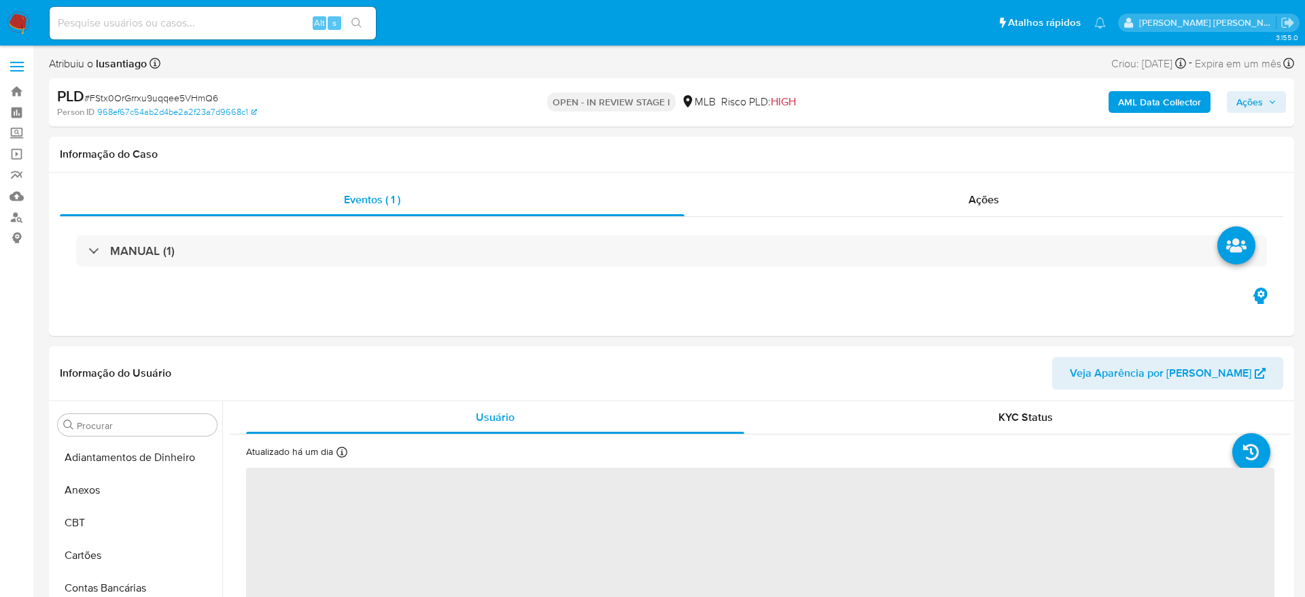
select select "10"
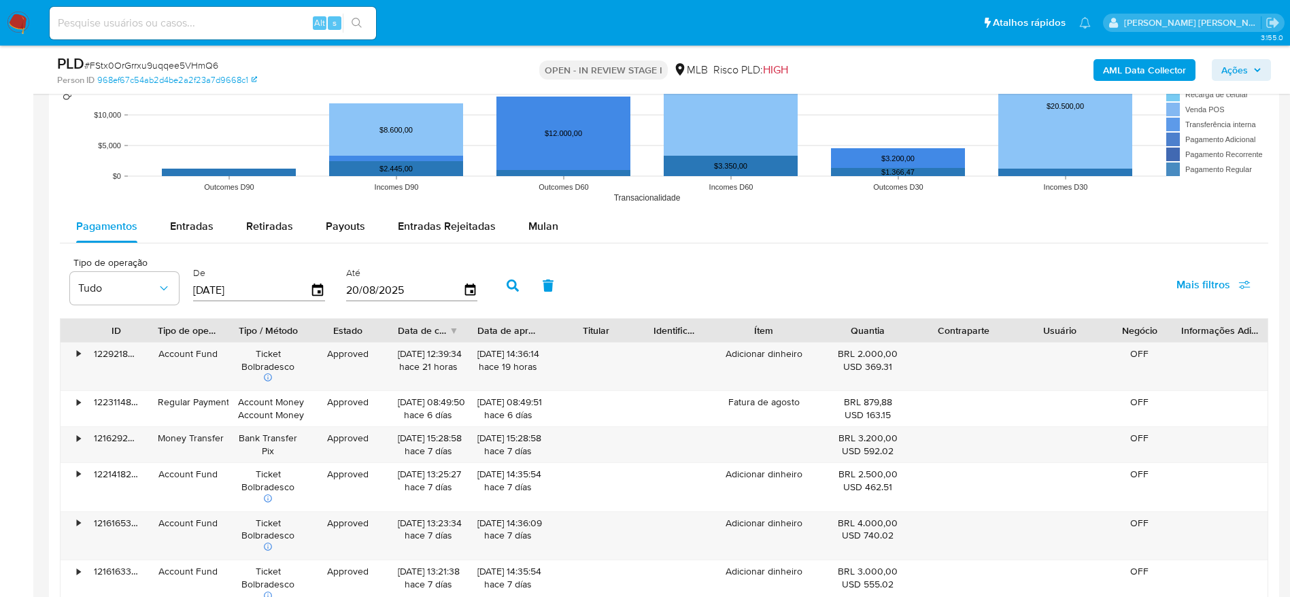
scroll to position [1326, 0]
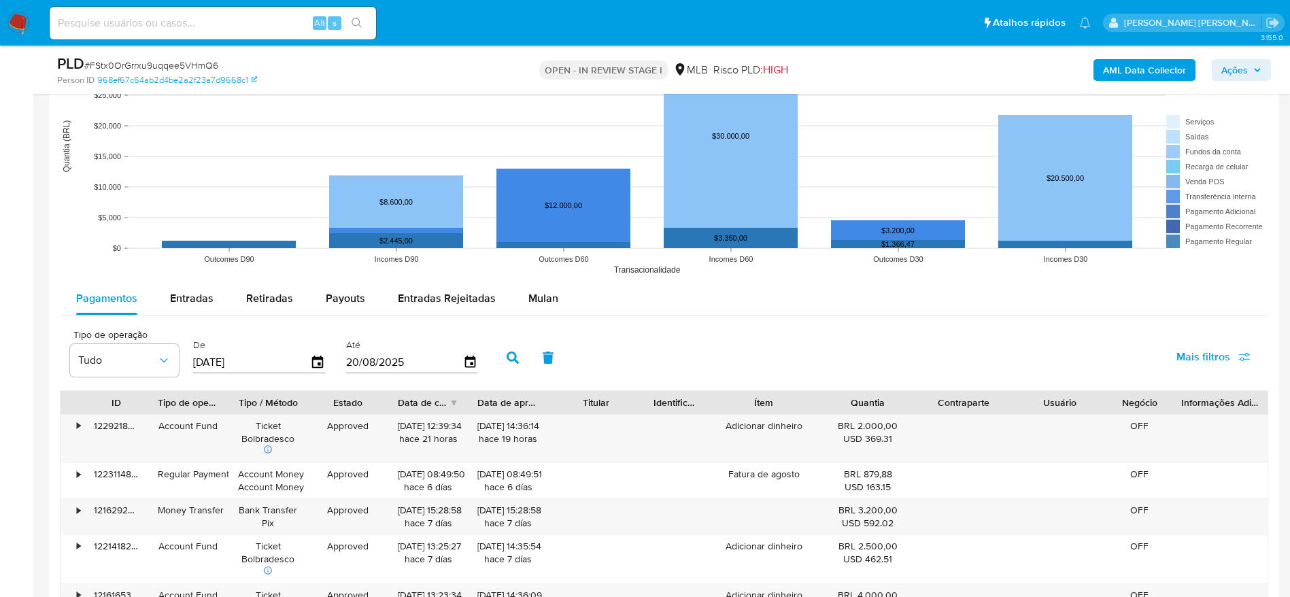
click at [537, 280] on rect at bounding box center [664, 146] width 1208 height 272
click at [528, 301] on span "Mulan" at bounding box center [543, 298] width 30 height 16
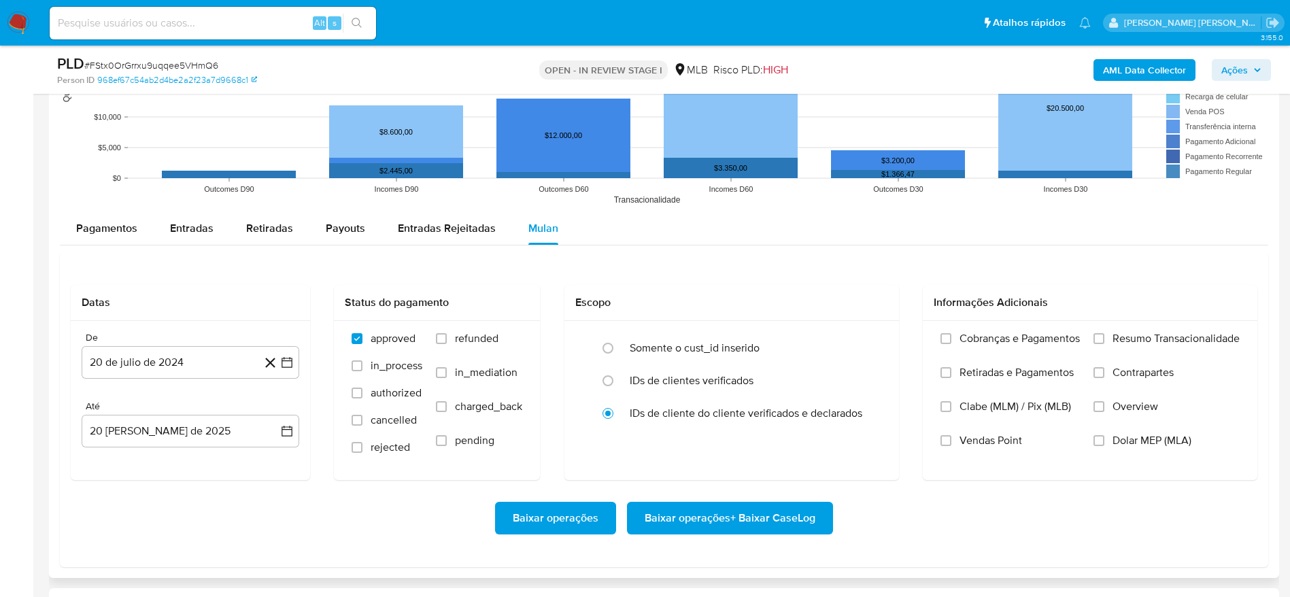
scroll to position [1428, 0]
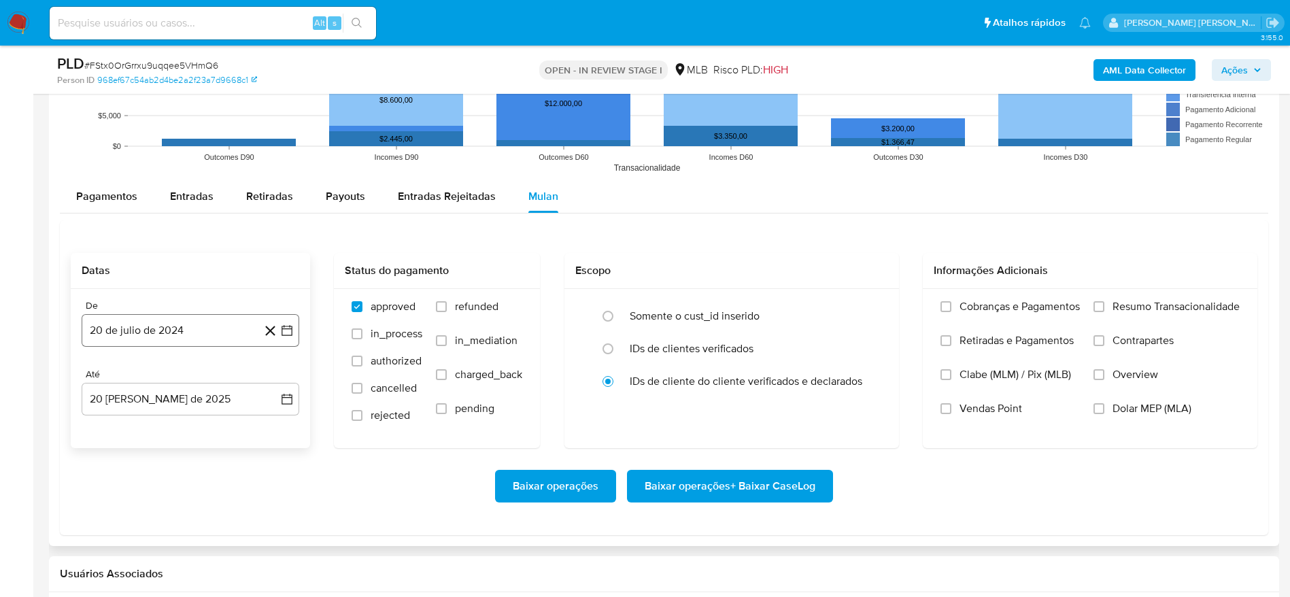
click at [168, 322] on button "20 de julio de 2024" at bounding box center [191, 330] width 218 height 33
click at [169, 378] on span "julio 2024" at bounding box center [183, 380] width 51 height 14
click at [273, 377] on icon "Año siguiente" at bounding box center [272, 379] width 16 height 16
click at [139, 500] on button "[DATE]" at bounding box center [131, 505] width 38 height 22
click at [136, 428] on button "1" at bounding box center [136, 430] width 22 height 22
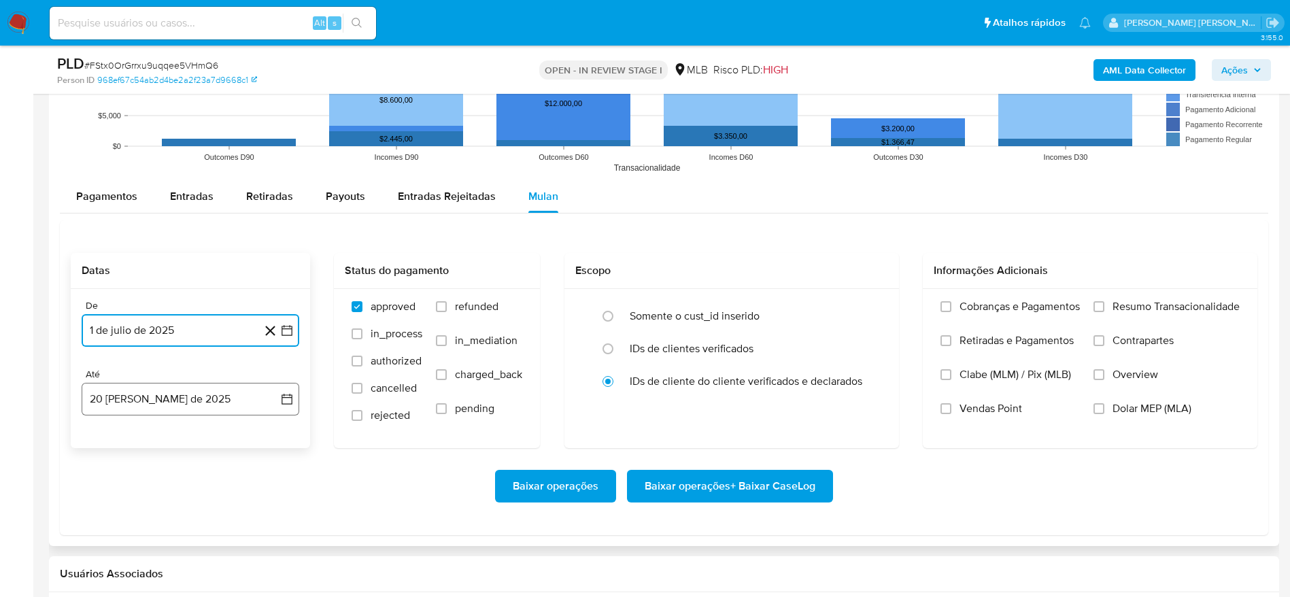
click at [139, 394] on button "20 [PERSON_NAME] de 2025" at bounding box center [191, 399] width 218 height 33
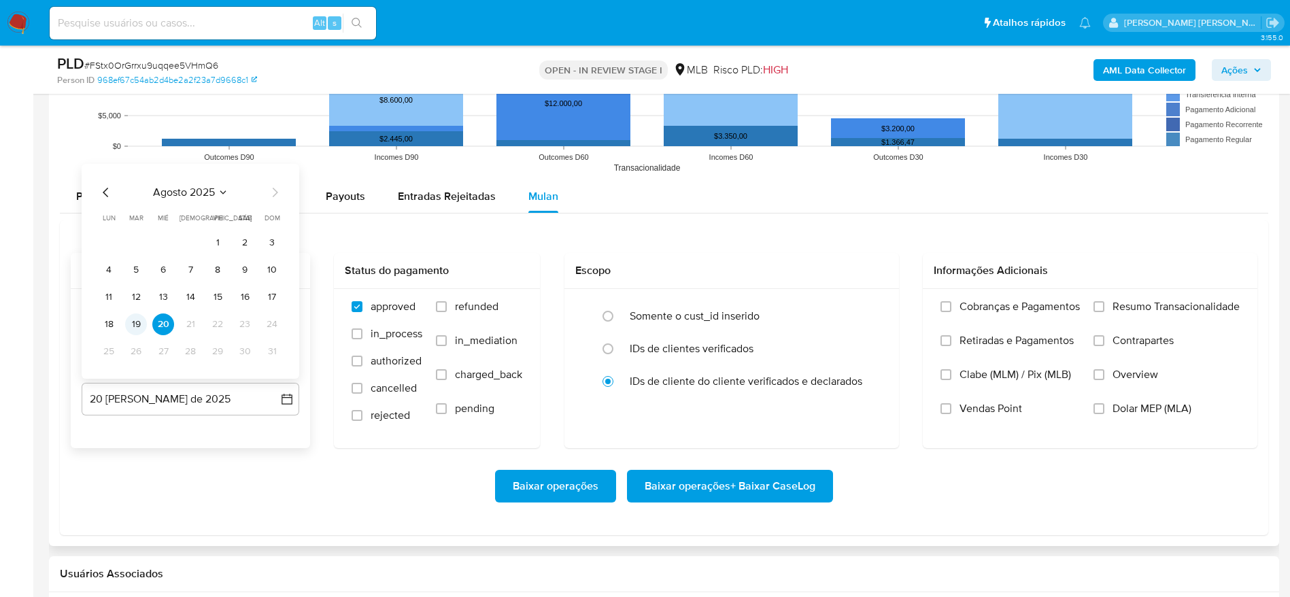
click at [135, 317] on button "19" at bounding box center [136, 324] width 22 height 22
click at [1116, 303] on span "Resumo Transacionalidade" at bounding box center [1175, 307] width 127 height 14
click at [1104, 303] on input "Resumo Transacionalidade" at bounding box center [1098, 306] width 11 height 11
click at [784, 482] on span "Baixar operações + Baixar CaseLog" at bounding box center [730, 486] width 171 height 30
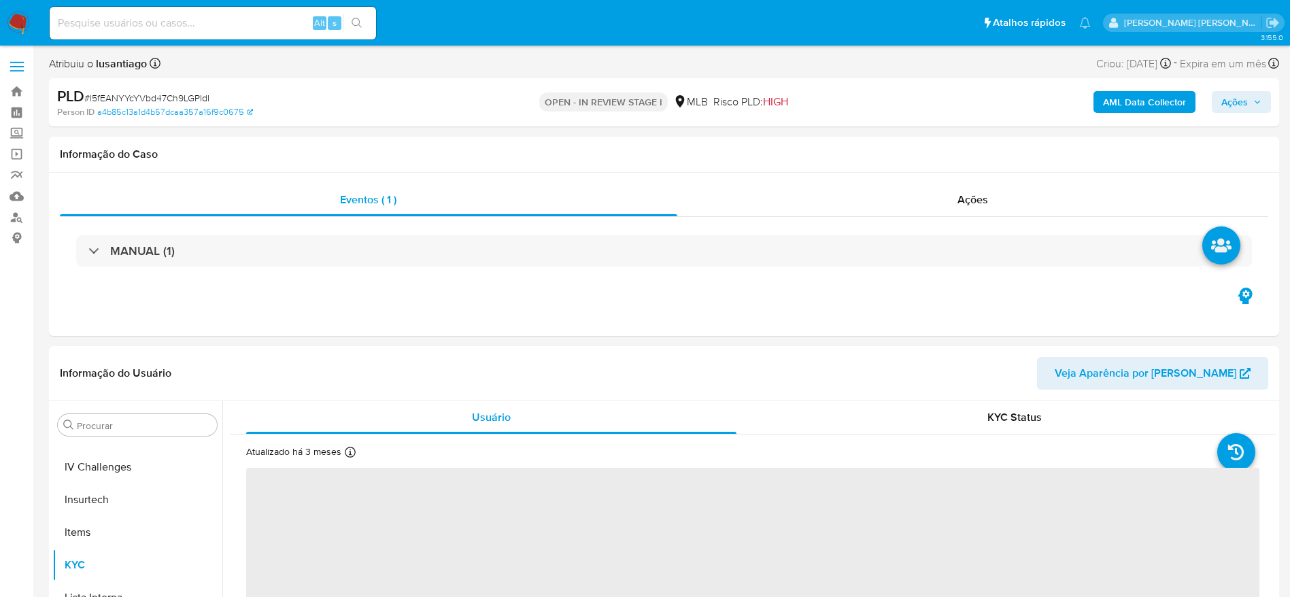
scroll to position [607, 0]
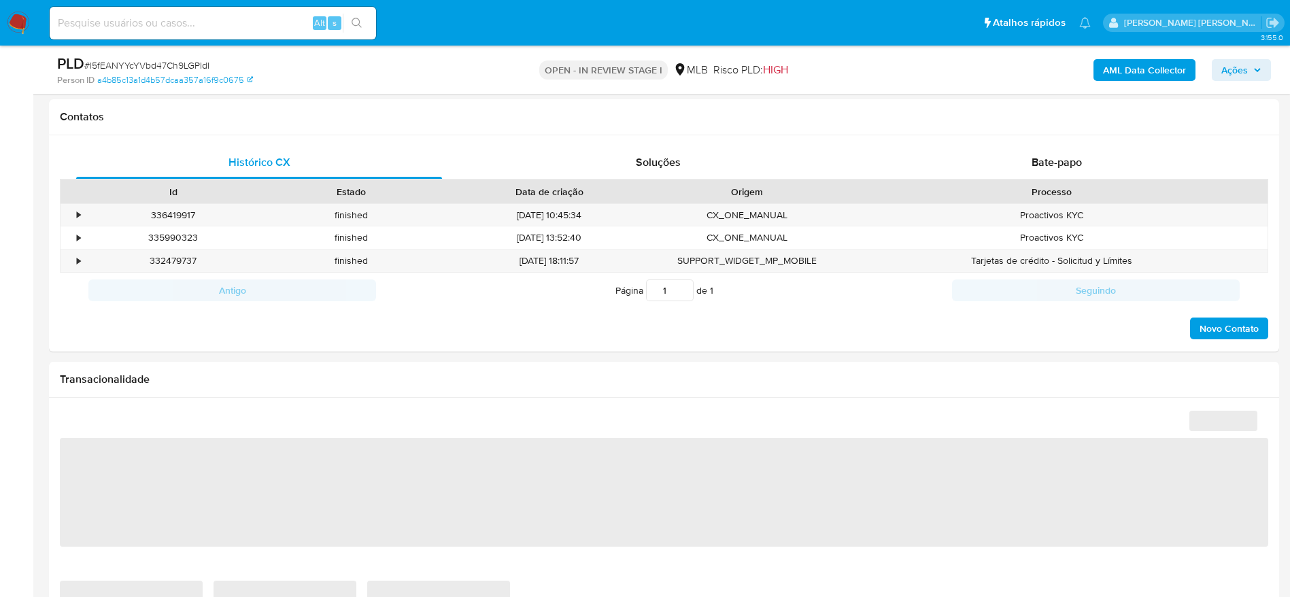
select select "10"
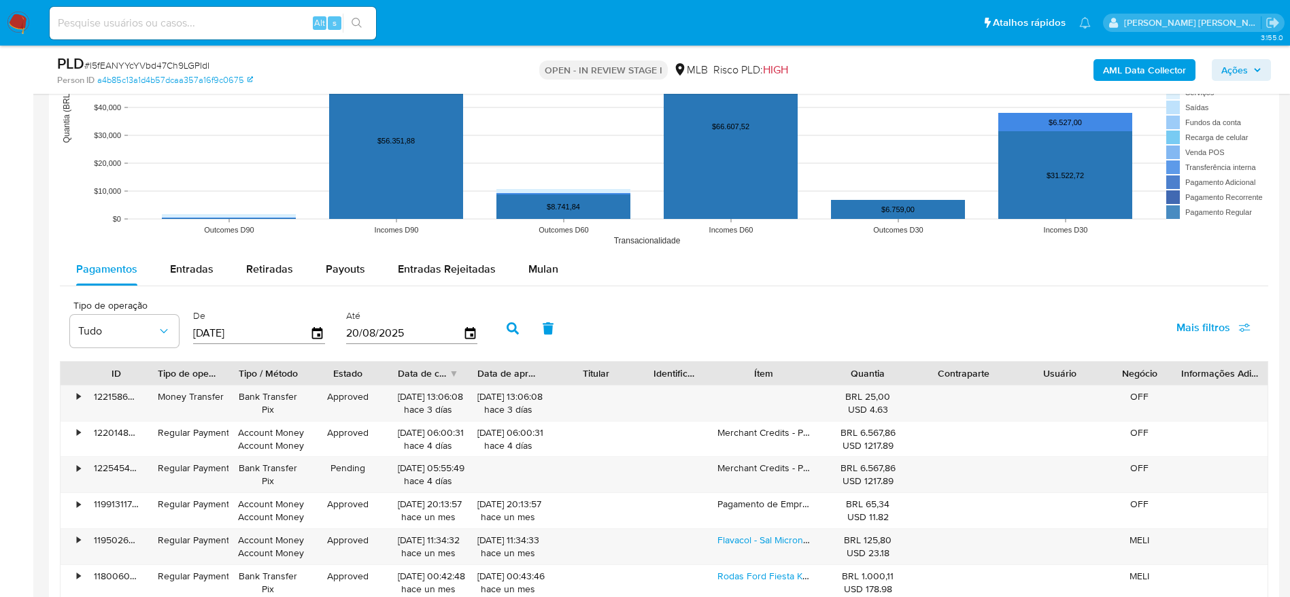
scroll to position [1326, 0]
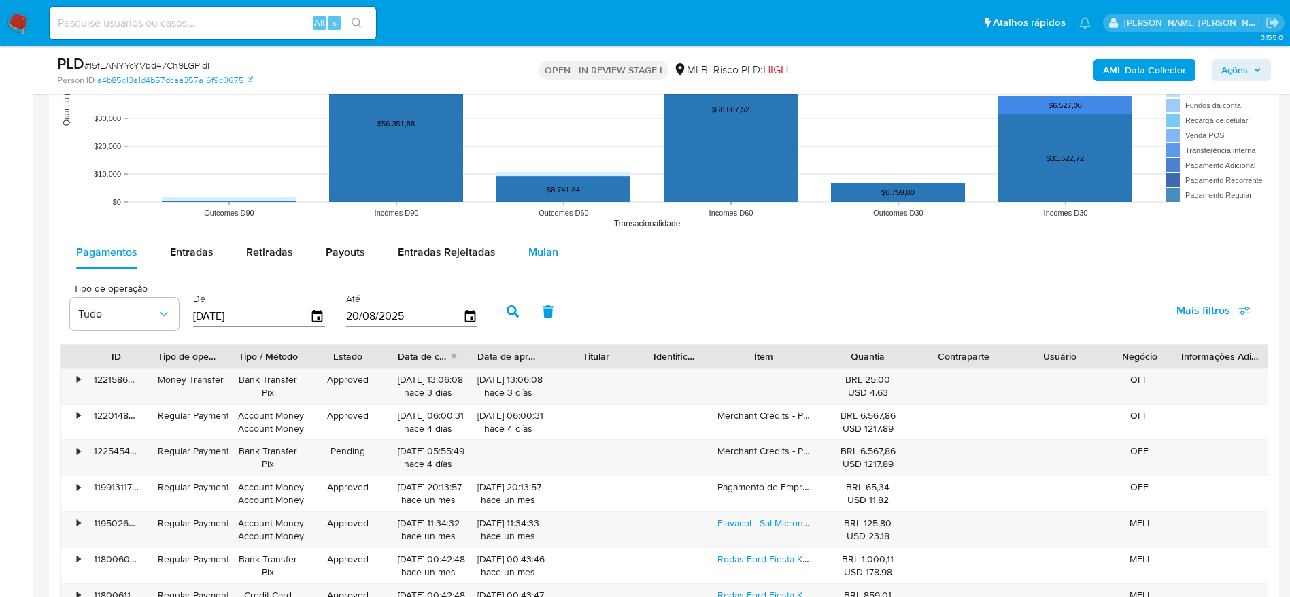
click at [534, 262] on div "Mulan" at bounding box center [543, 252] width 30 height 33
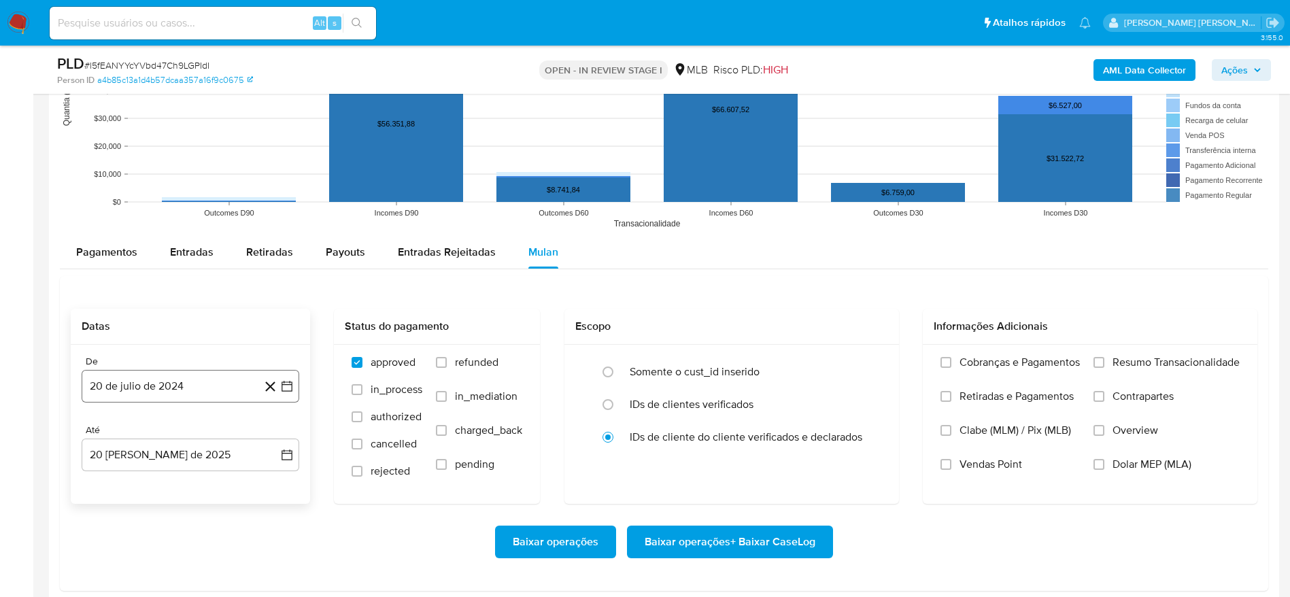
click at [179, 379] on button "20 de julio de 2024" at bounding box center [191, 386] width 218 height 33
click at [184, 173] on span "julio 2024" at bounding box center [183, 180] width 51 height 14
click at [273, 165] on icon "Año siguiente" at bounding box center [272, 164] width 16 height 16
click at [131, 291] on span "[DATE]" at bounding box center [131, 289] width 30 height 11
click at [139, 221] on button "1" at bounding box center [136, 230] width 22 height 22
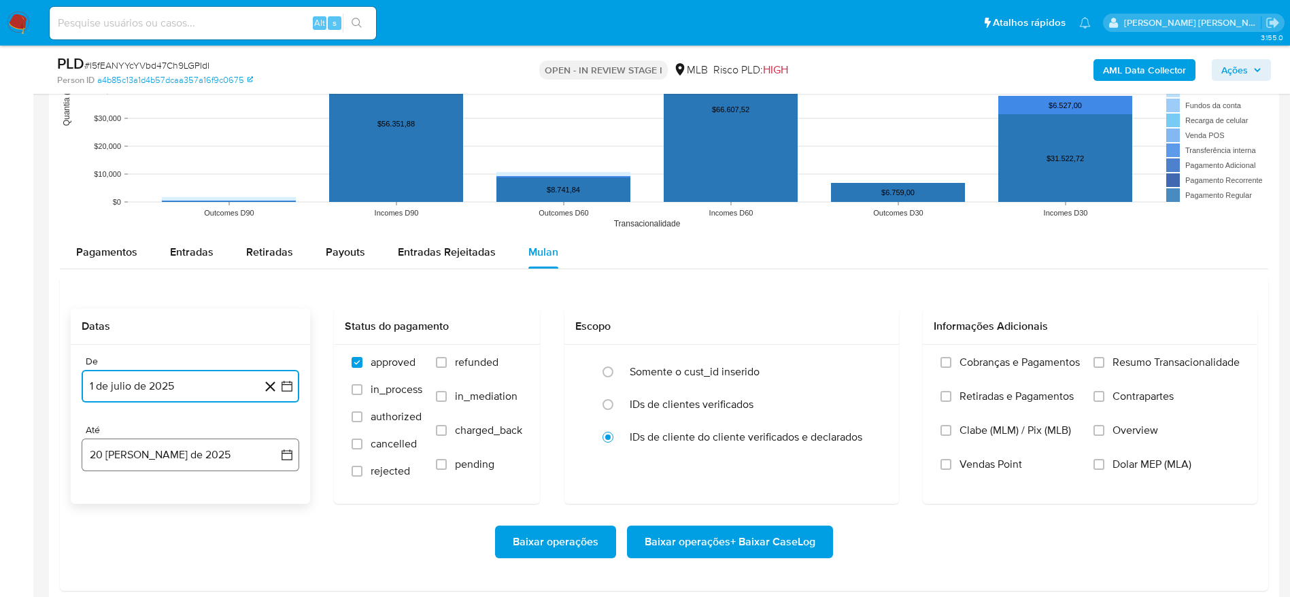
click at [149, 466] on button "20 [PERSON_NAME] de 2025" at bounding box center [191, 455] width 218 height 33
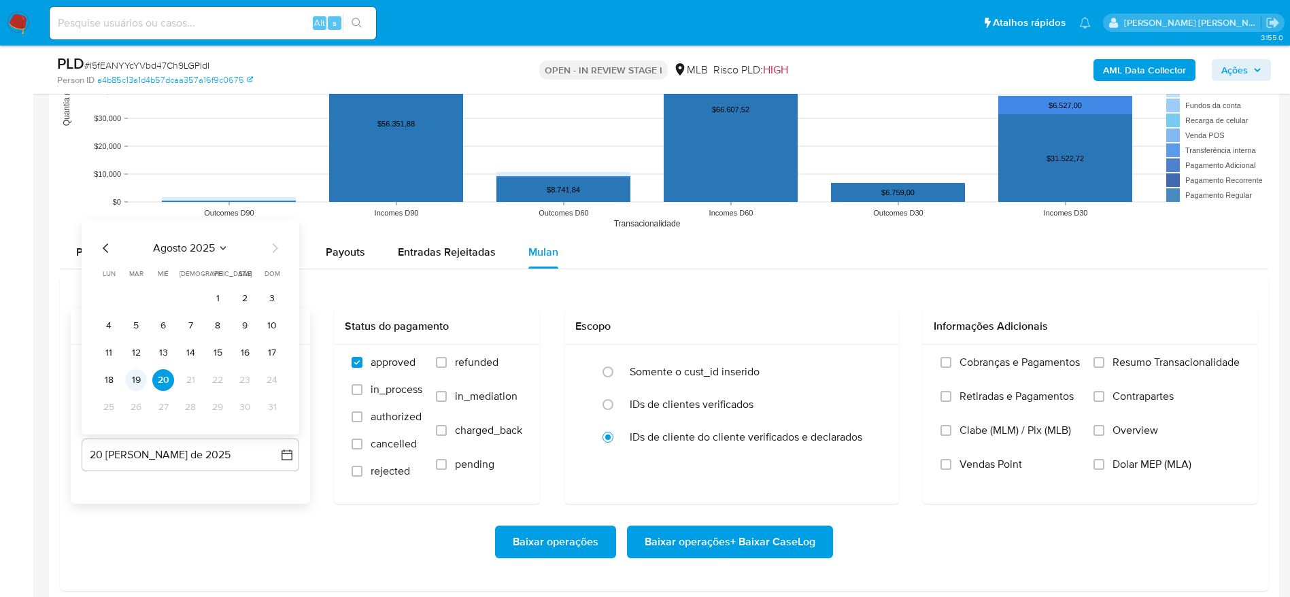
click at [131, 378] on button "19" at bounding box center [136, 380] width 22 height 22
click at [1116, 362] on span "Resumo Transacionalidade" at bounding box center [1175, 363] width 127 height 14
click at [1104, 362] on input "Resumo Transacionalidade" at bounding box center [1098, 362] width 11 height 11
click at [783, 539] on span "Baixar operações + Baixar CaseLog" at bounding box center [730, 542] width 171 height 30
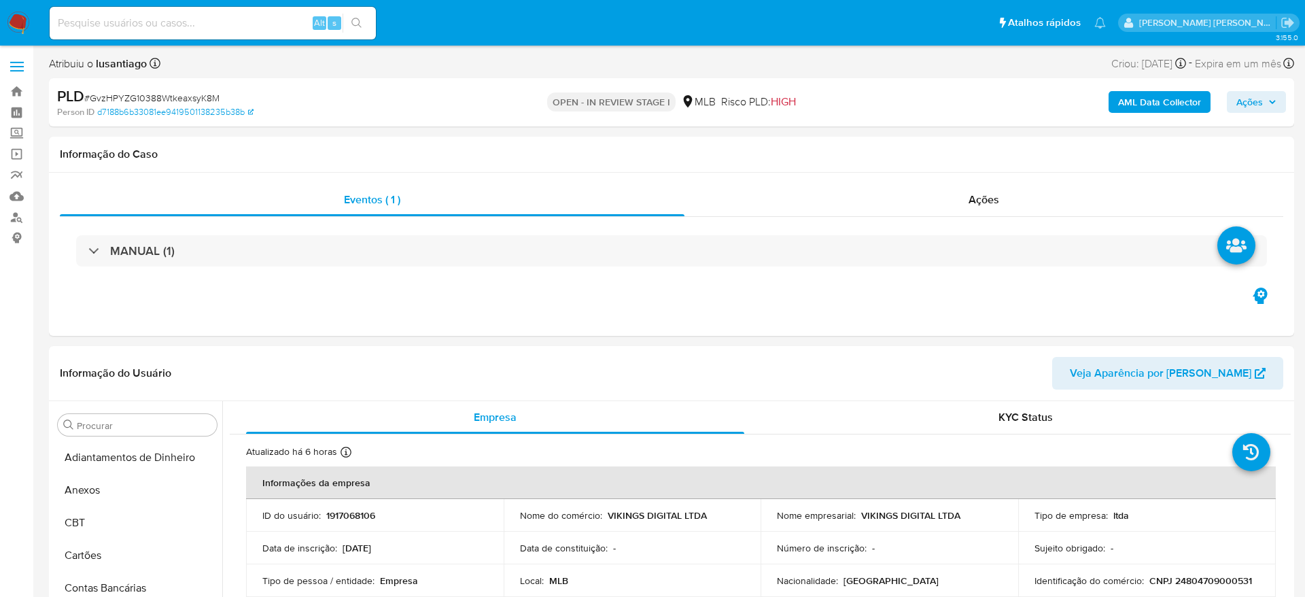
select select "10"
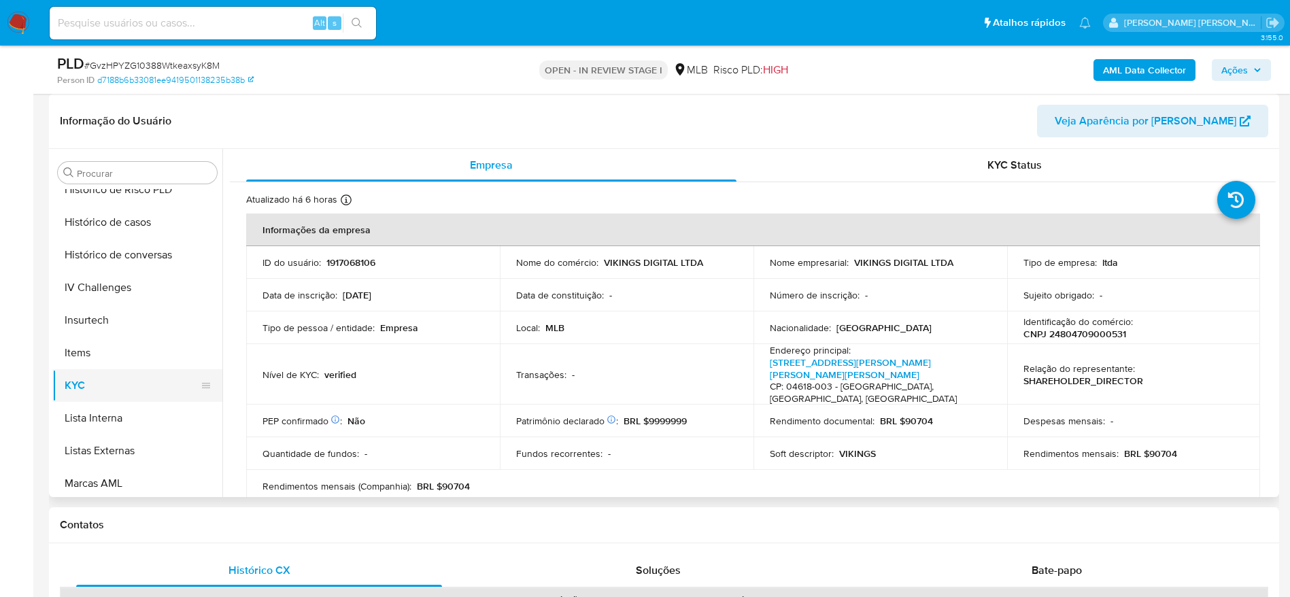
scroll to position [403, 0]
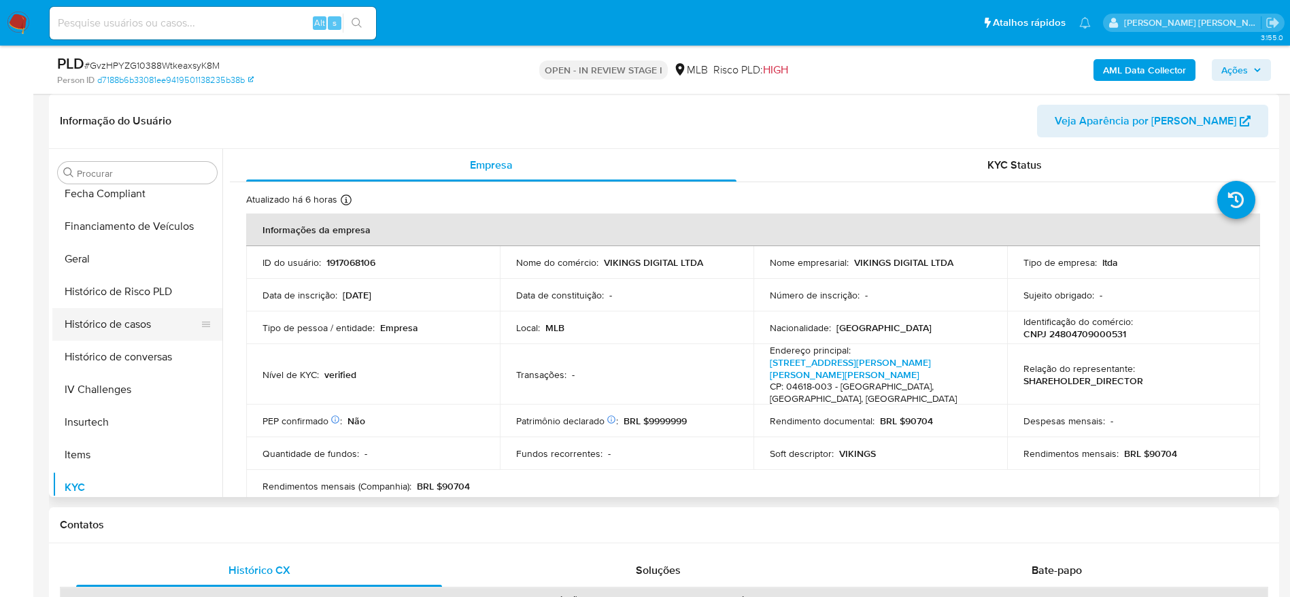
click at [118, 327] on button "Histórico de casos" at bounding box center [131, 324] width 159 height 33
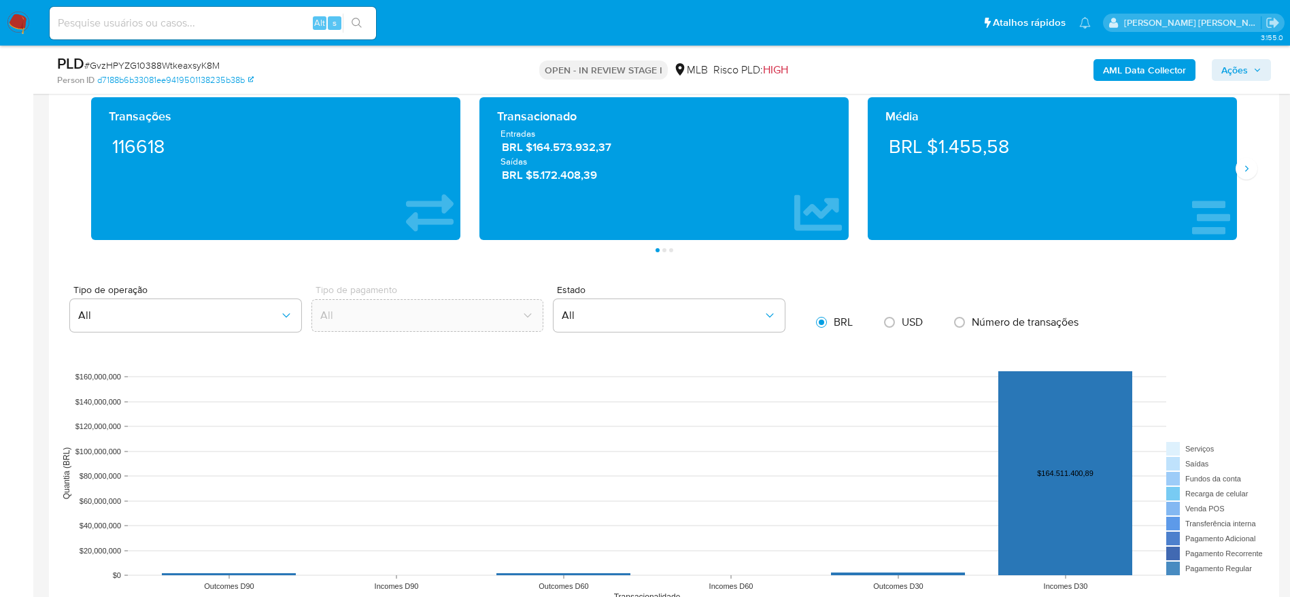
scroll to position [1224, 0]
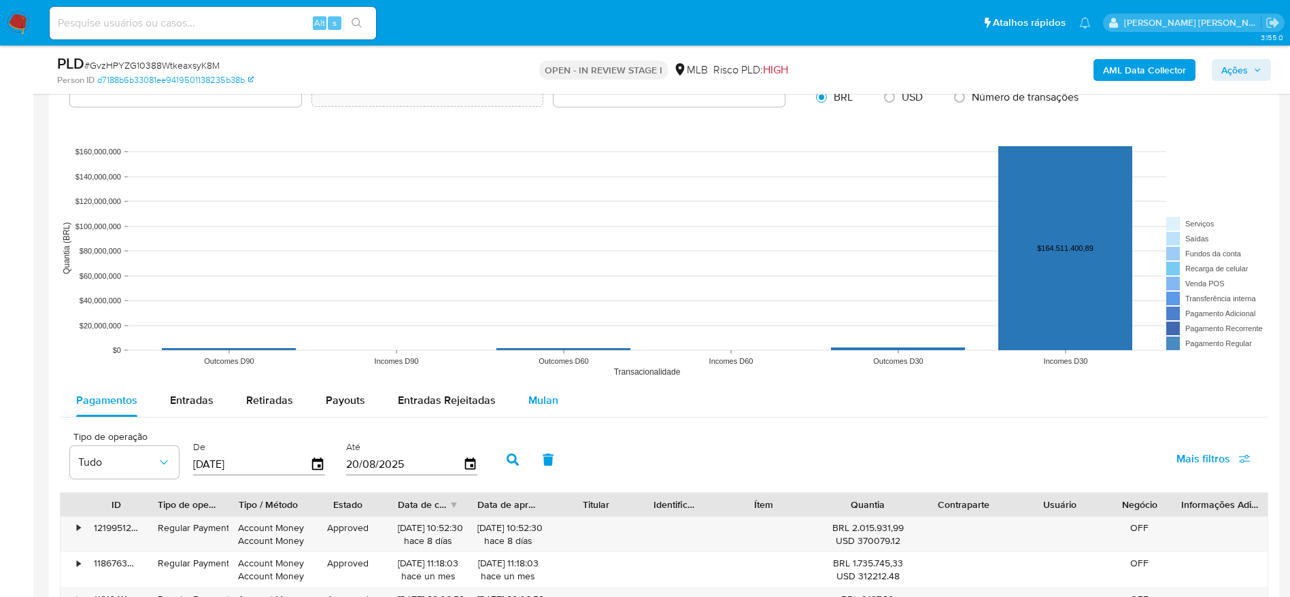
click at [536, 402] on span "Mulan" at bounding box center [543, 400] width 30 height 16
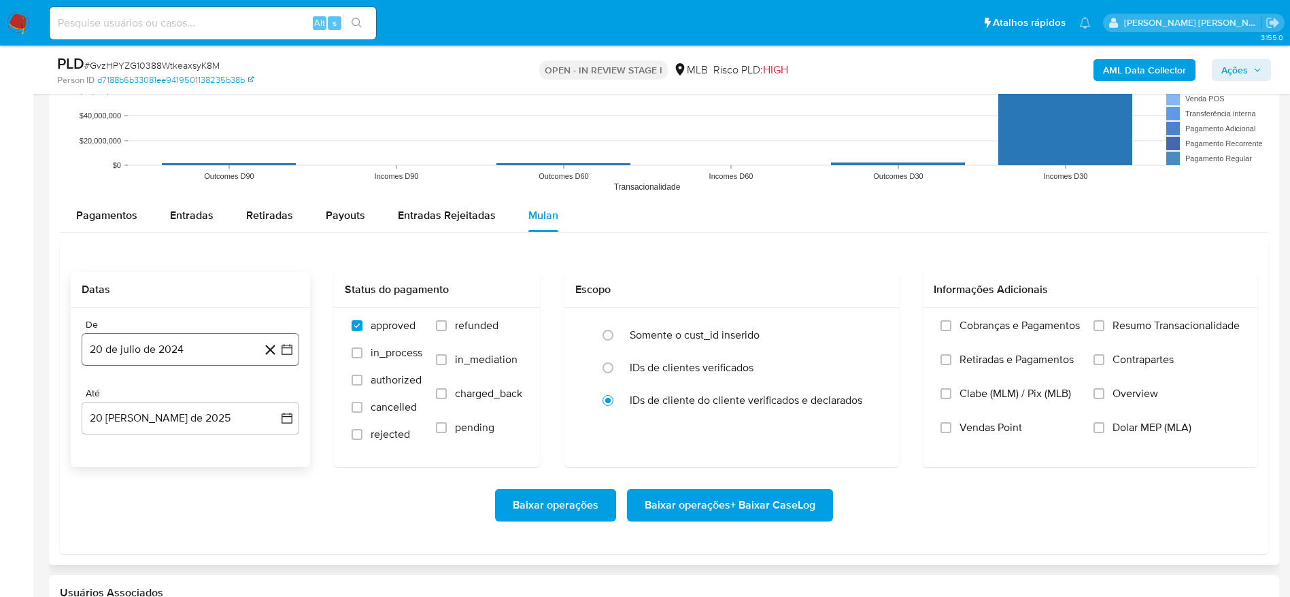
scroll to position [1428, 0]
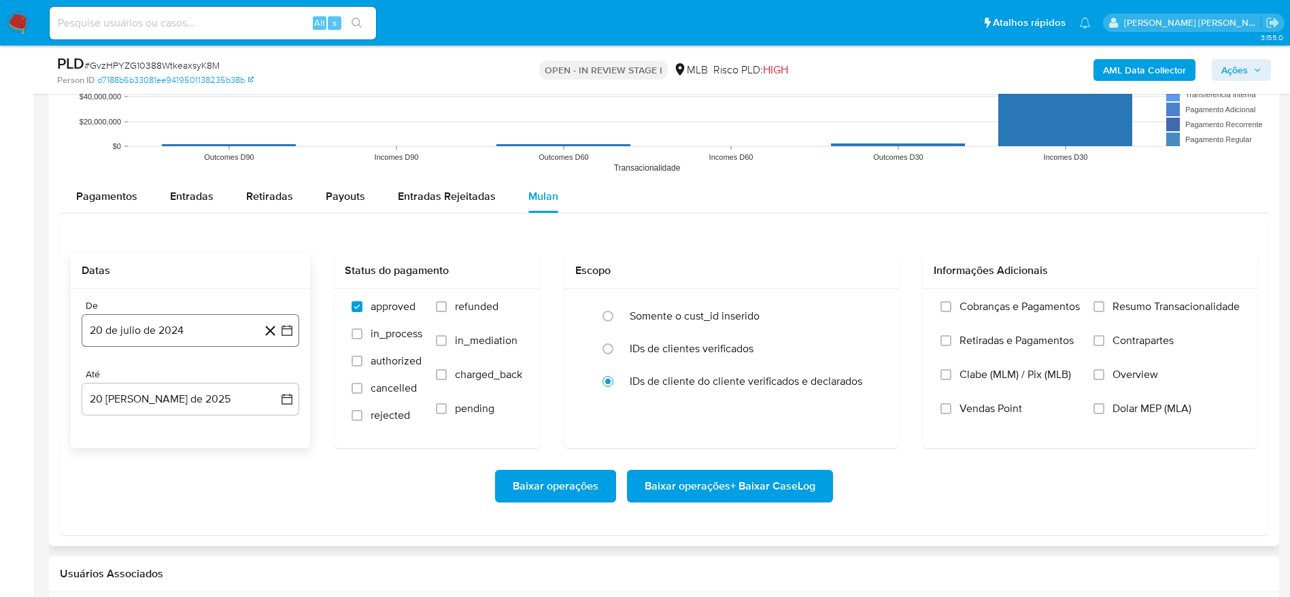
click at [162, 330] on button "20 de julio de 2024" at bounding box center [191, 330] width 218 height 33
click at [191, 378] on span "julio 2024" at bounding box center [183, 380] width 51 height 14
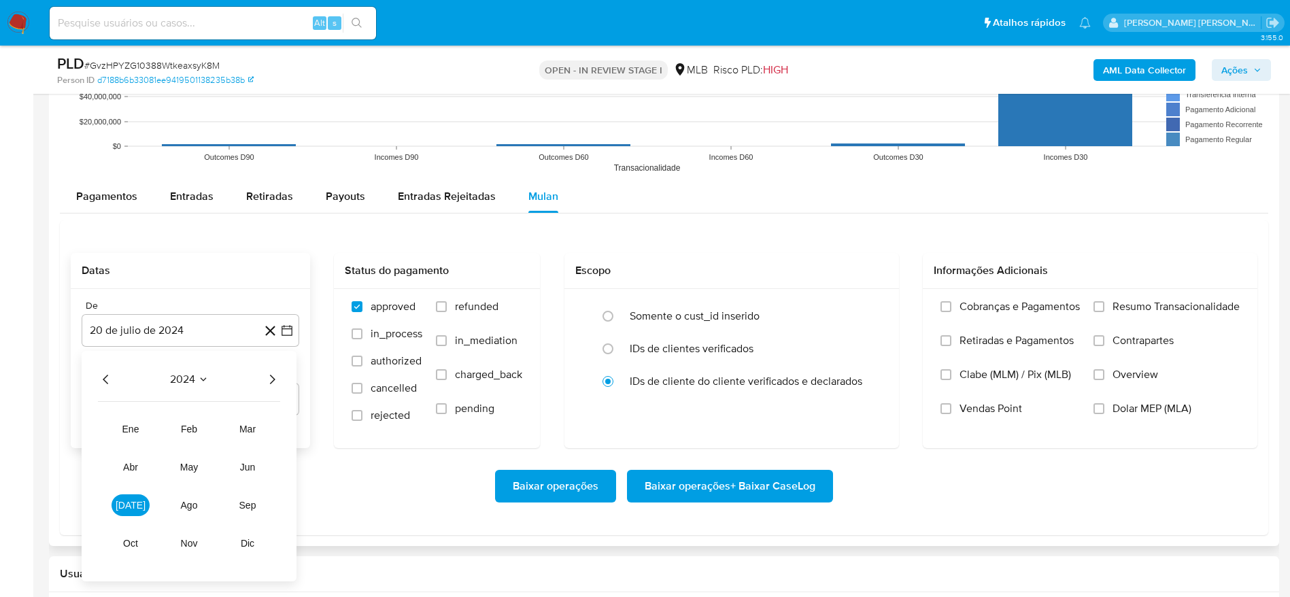
click at [265, 377] on icon "Año siguiente" at bounding box center [272, 379] width 16 height 16
click at [129, 506] on span "[DATE]" at bounding box center [131, 505] width 30 height 11
click at [140, 426] on button "1" at bounding box center [136, 430] width 22 height 22
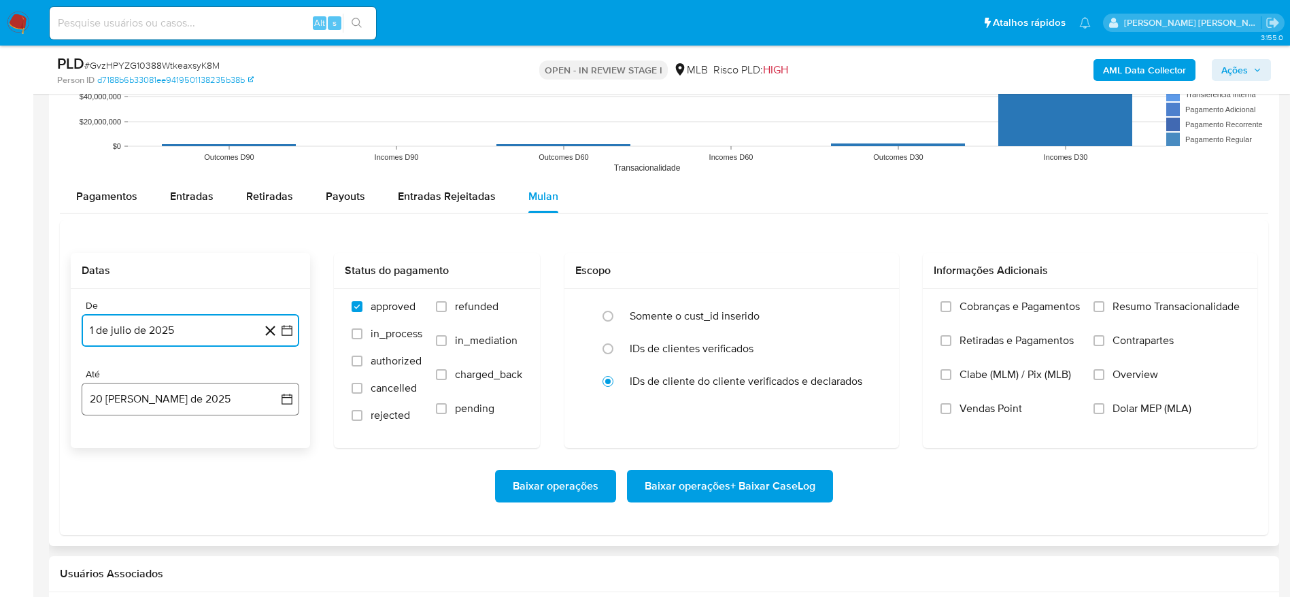
click at [142, 393] on button "20 [PERSON_NAME] de 2025" at bounding box center [191, 399] width 218 height 33
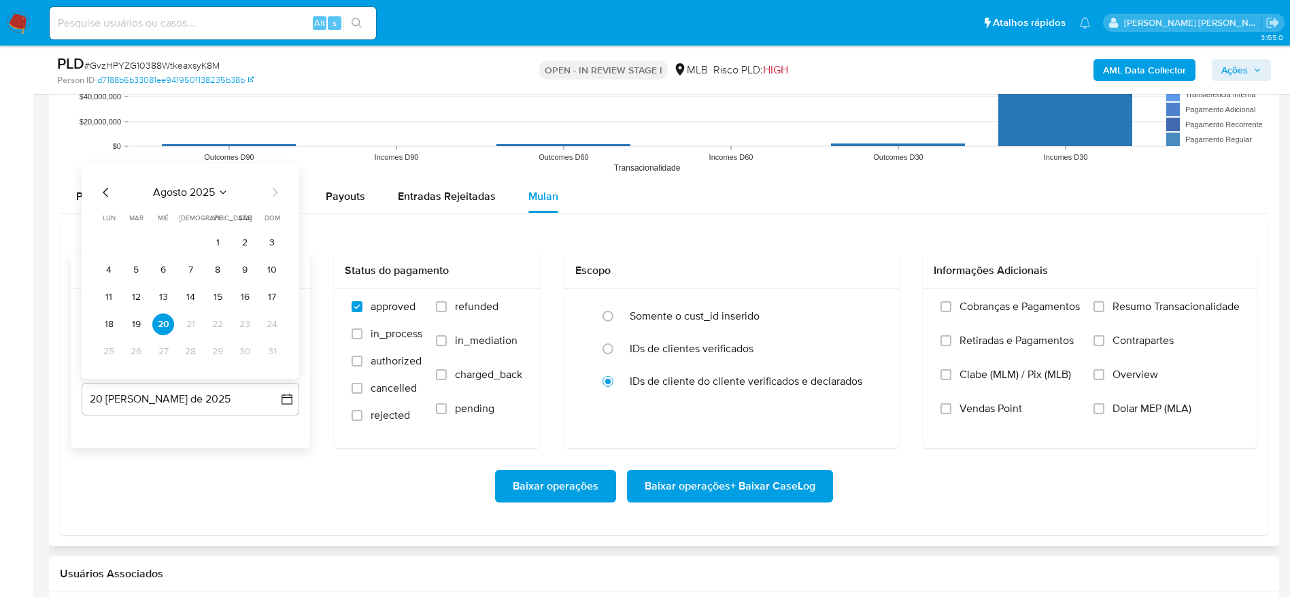
click at [100, 192] on div "agosto 2025 agosto 2025 lun lunes mar martes mié miércoles jue jueves vie viern…" at bounding box center [191, 271] width 218 height 215
click at [102, 192] on icon "Mes anterior" at bounding box center [106, 192] width 16 height 16
click at [103, 188] on icon "Mes anterior" at bounding box center [106, 192] width 16 height 16
click at [275, 167] on icon "Mes siguiente" at bounding box center [275, 165] width 5 height 10
click at [246, 239] on button "5" at bounding box center [245, 243] width 22 height 22
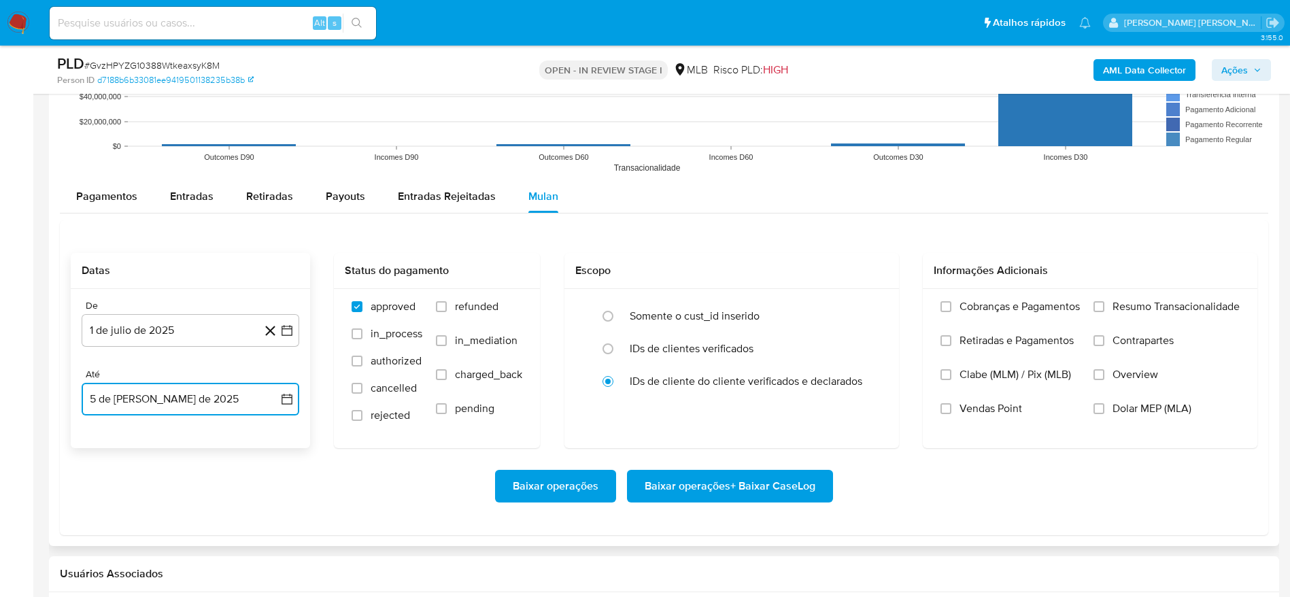
click at [292, 397] on icon "button" at bounding box center [286, 399] width 11 height 11
click at [194, 273] on button "10" at bounding box center [190, 270] width 22 height 22
click at [1126, 307] on span "Resumo Transacionalidade" at bounding box center [1175, 307] width 127 height 14
click at [1104, 307] on input "Resumo Transacionalidade" at bounding box center [1098, 306] width 11 height 11
click at [722, 489] on span "Baixar operações + Baixar CaseLog" at bounding box center [730, 486] width 171 height 30
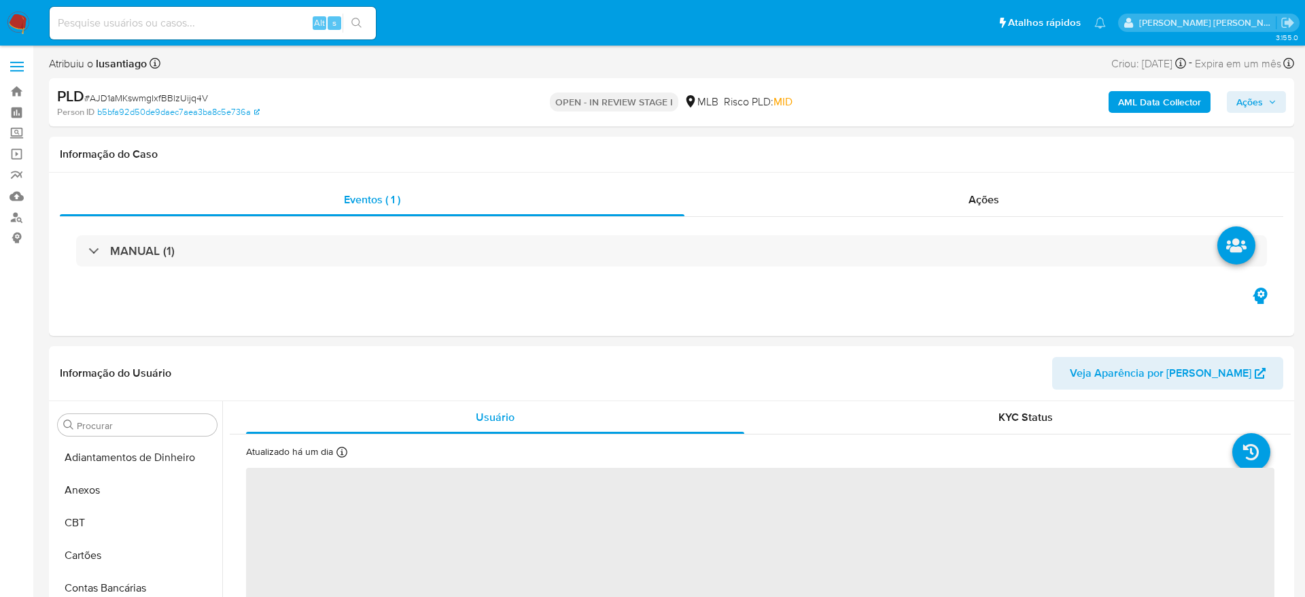
select select "10"
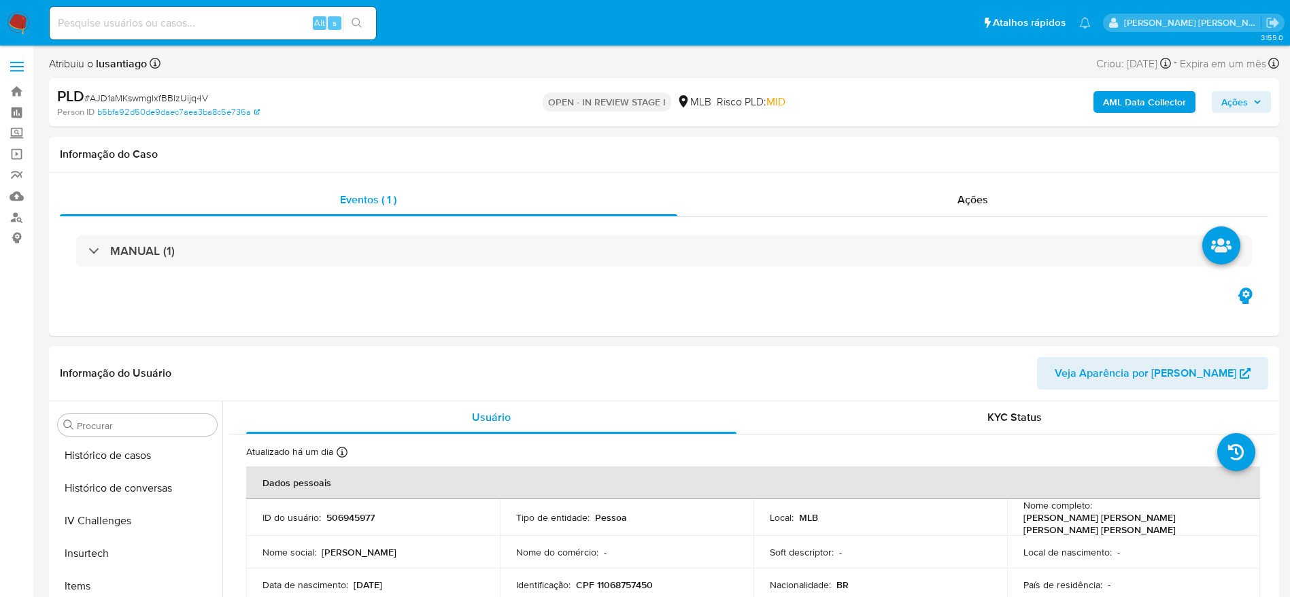
scroll to position [589, 0]
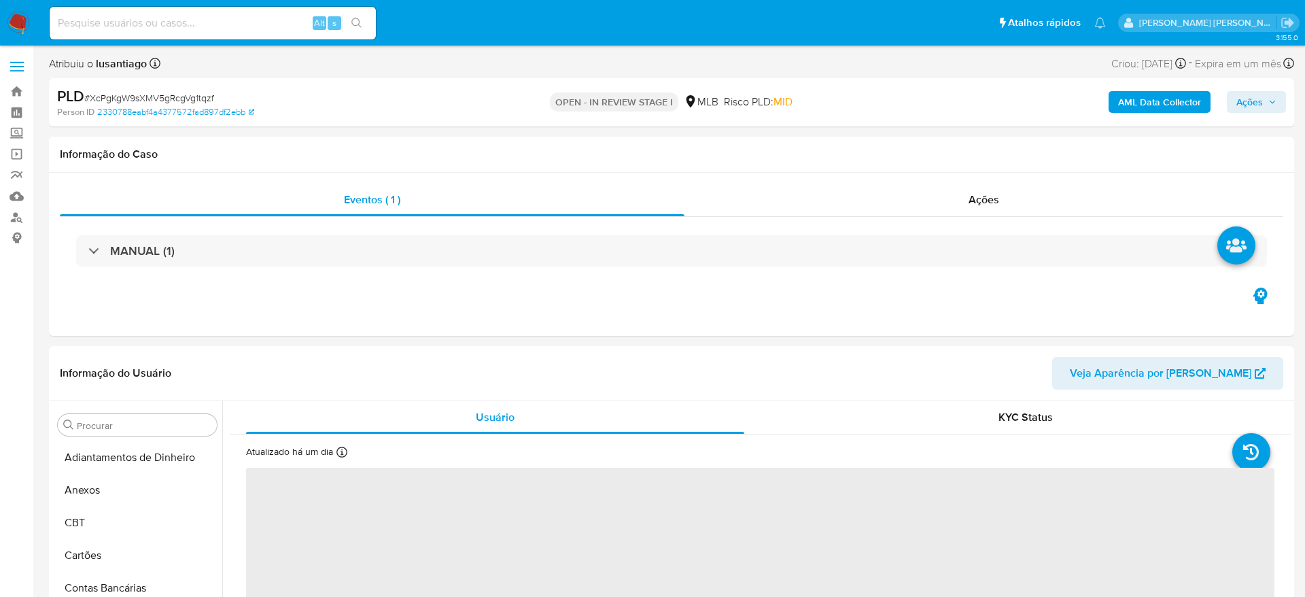
select select "10"
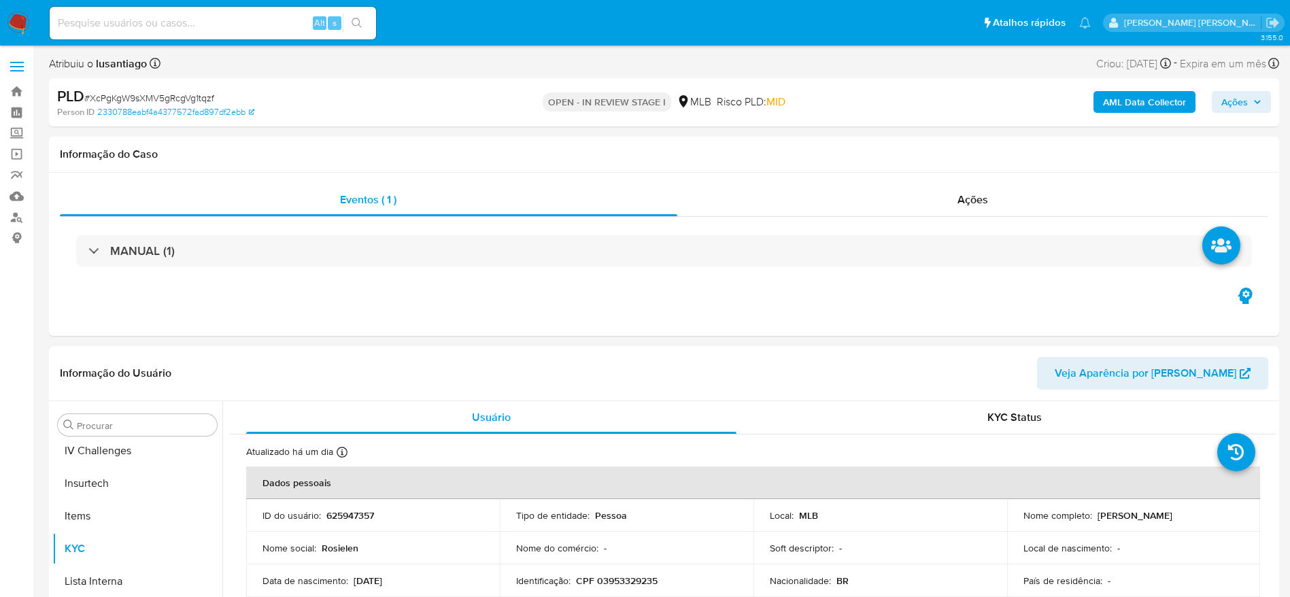
scroll to position [607, 0]
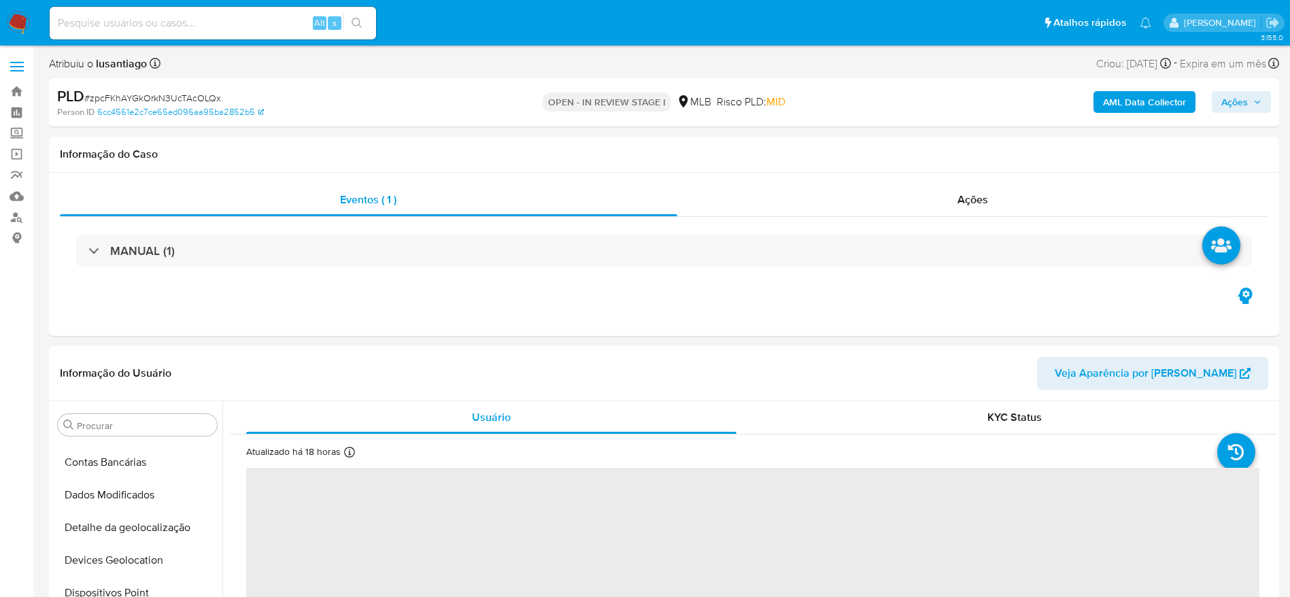
scroll to position [507, 0]
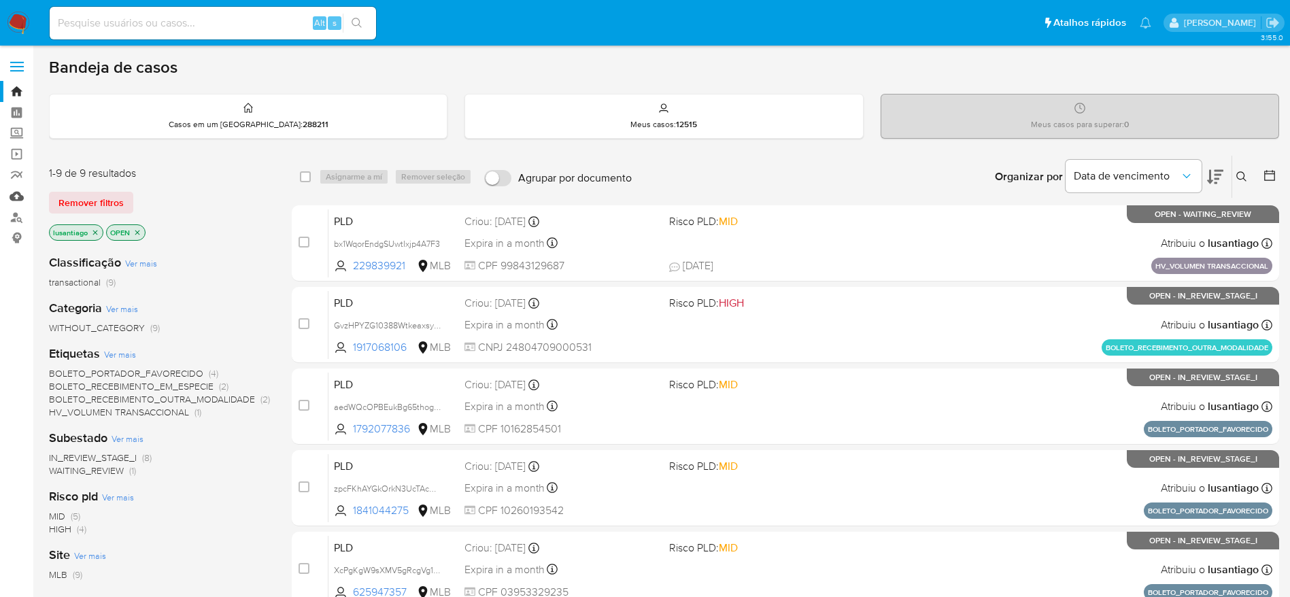
click at [10, 196] on link "Mulan" at bounding box center [81, 196] width 162 height 21
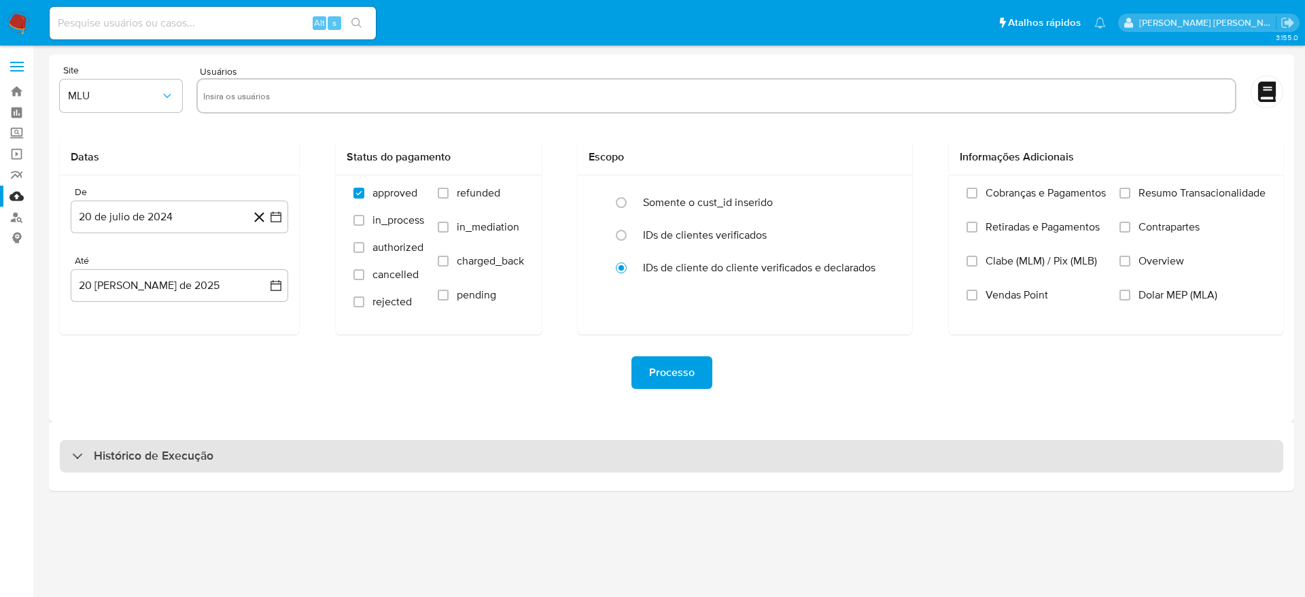
click at [208, 451] on h3 "Histórico de Execução" at bounding box center [154, 456] width 120 height 16
select select "10"
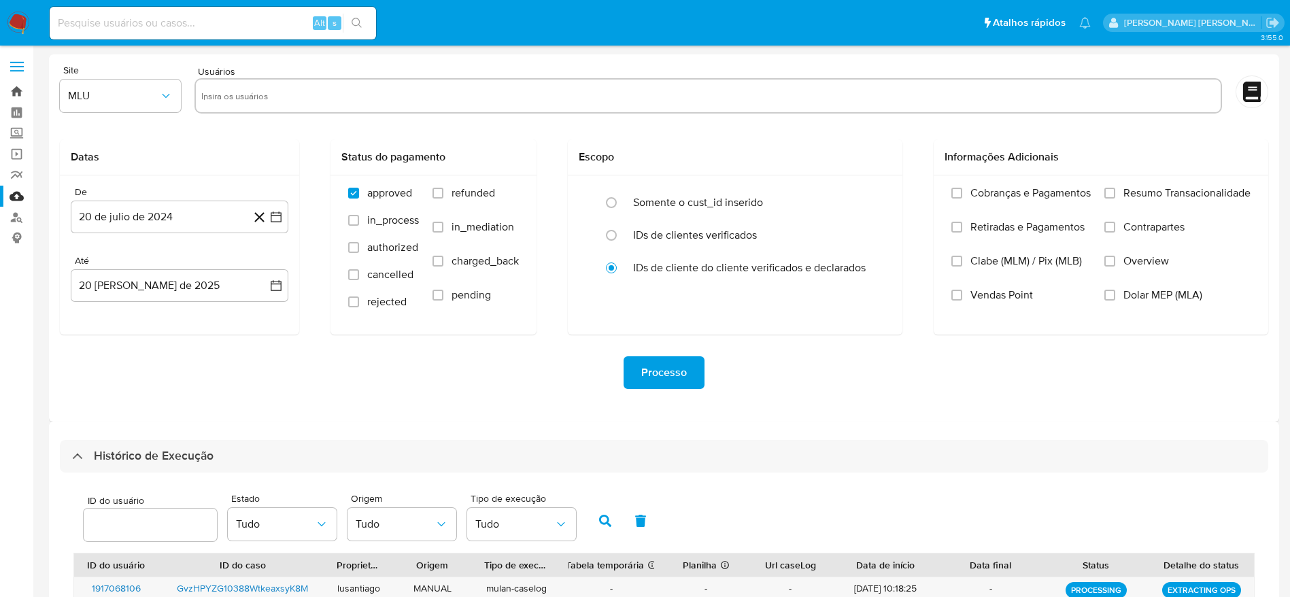
click at [15, 88] on link "Bandeja" at bounding box center [81, 91] width 162 height 21
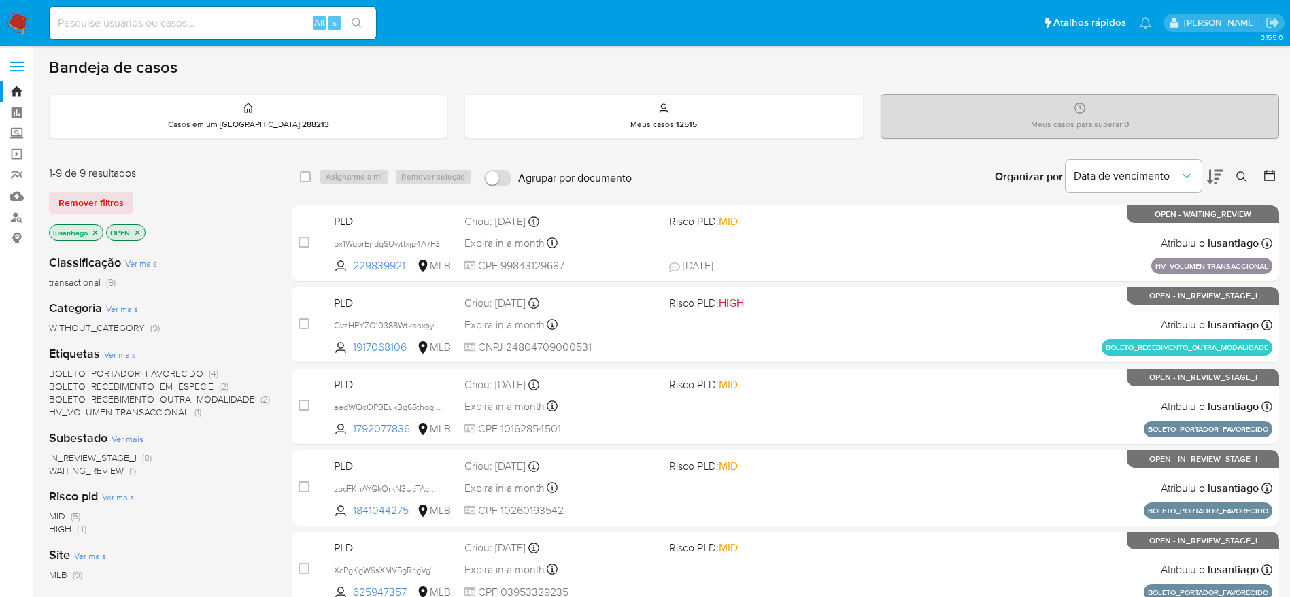
click at [208, 17] on input at bounding box center [213, 23] width 326 height 18
paste input "665374130"
type input "665374130"
click at [364, 22] on button "search-icon" at bounding box center [357, 23] width 28 height 19
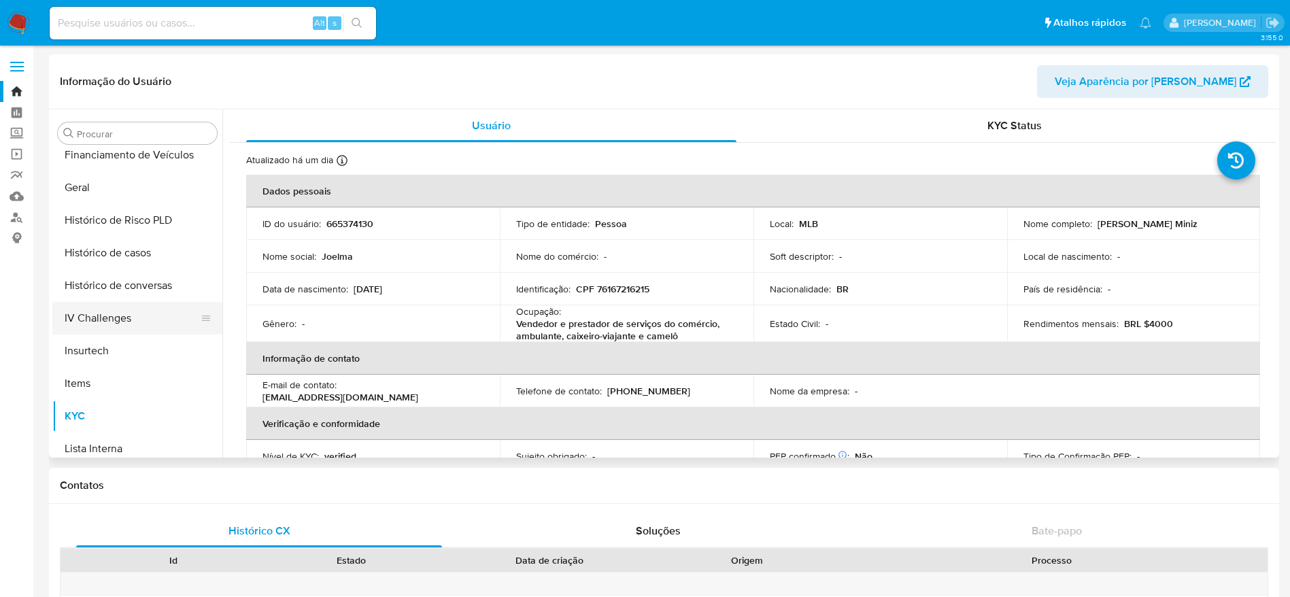
scroll to position [403, 0]
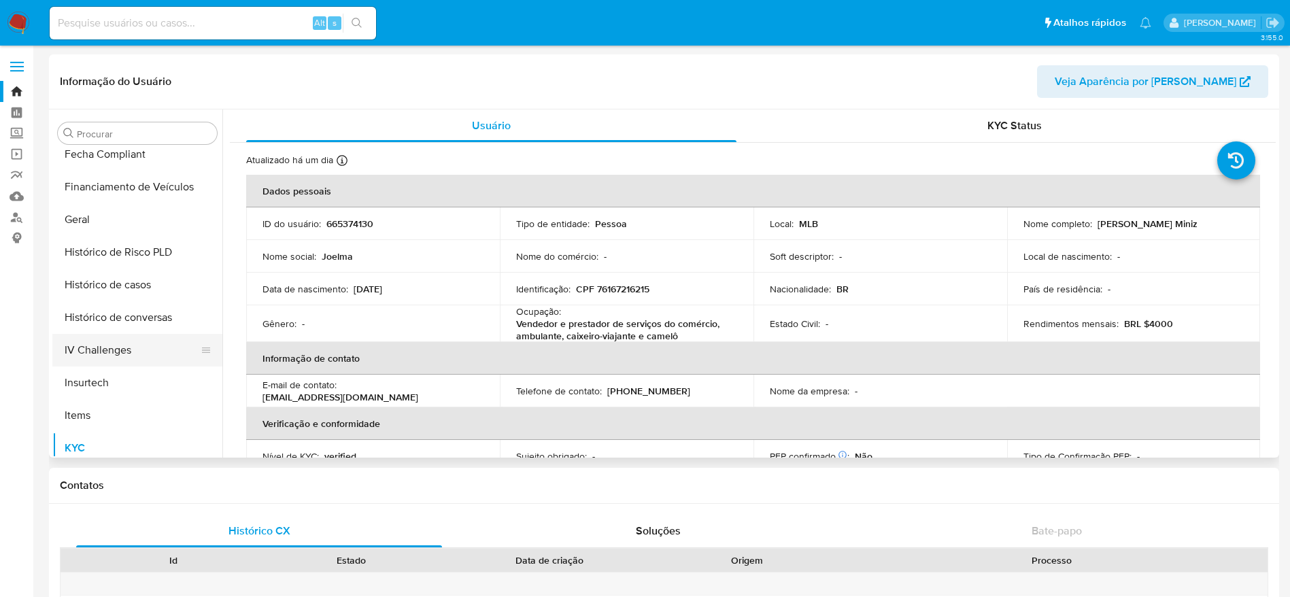
select select "10"
click at [131, 288] on button "Histórico de casos" at bounding box center [131, 285] width 159 height 33
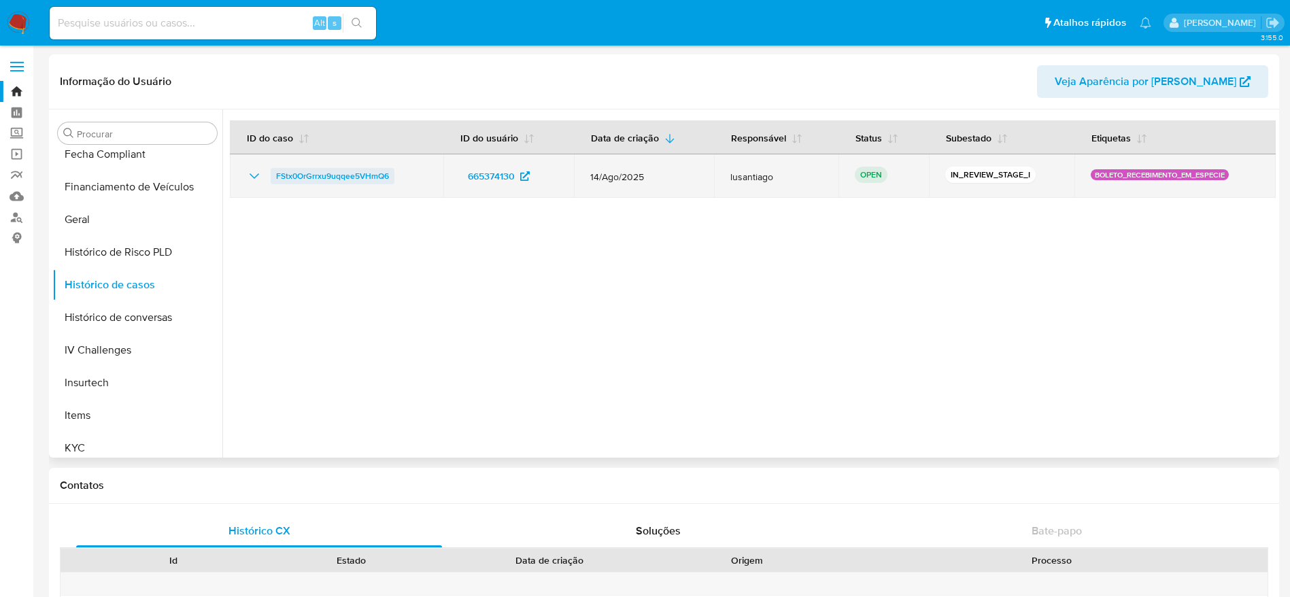
click at [328, 173] on span "FStx0OrGrrxu9uqqee5VHmQ6" at bounding box center [332, 176] width 113 height 16
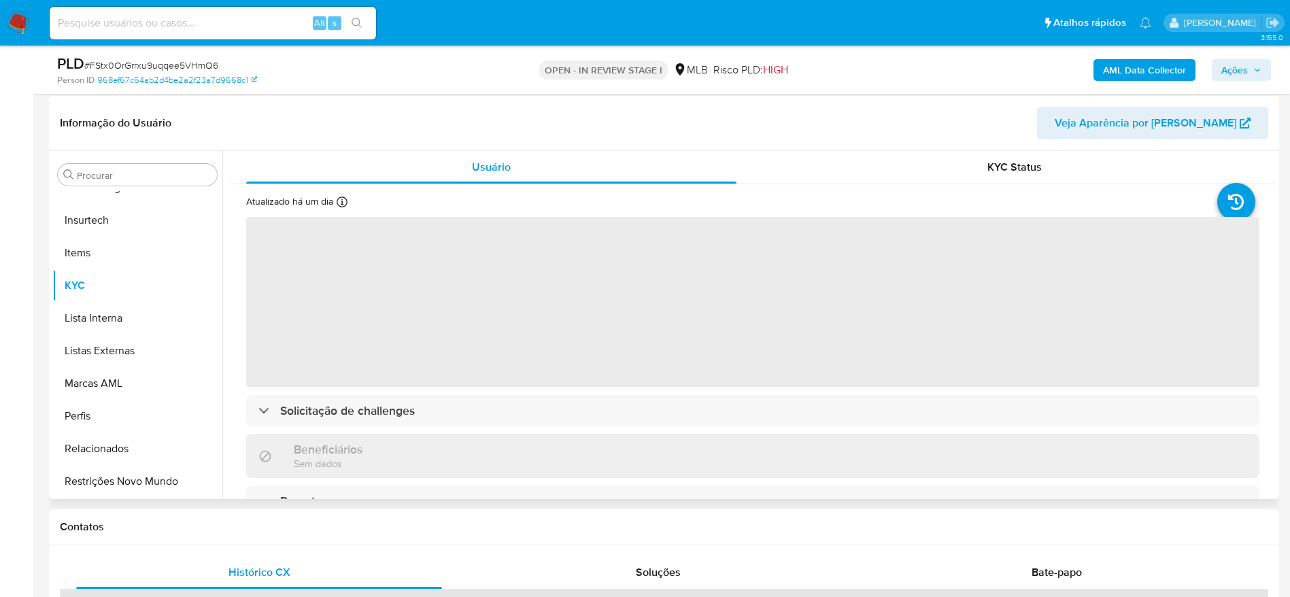
scroll to position [204, 0]
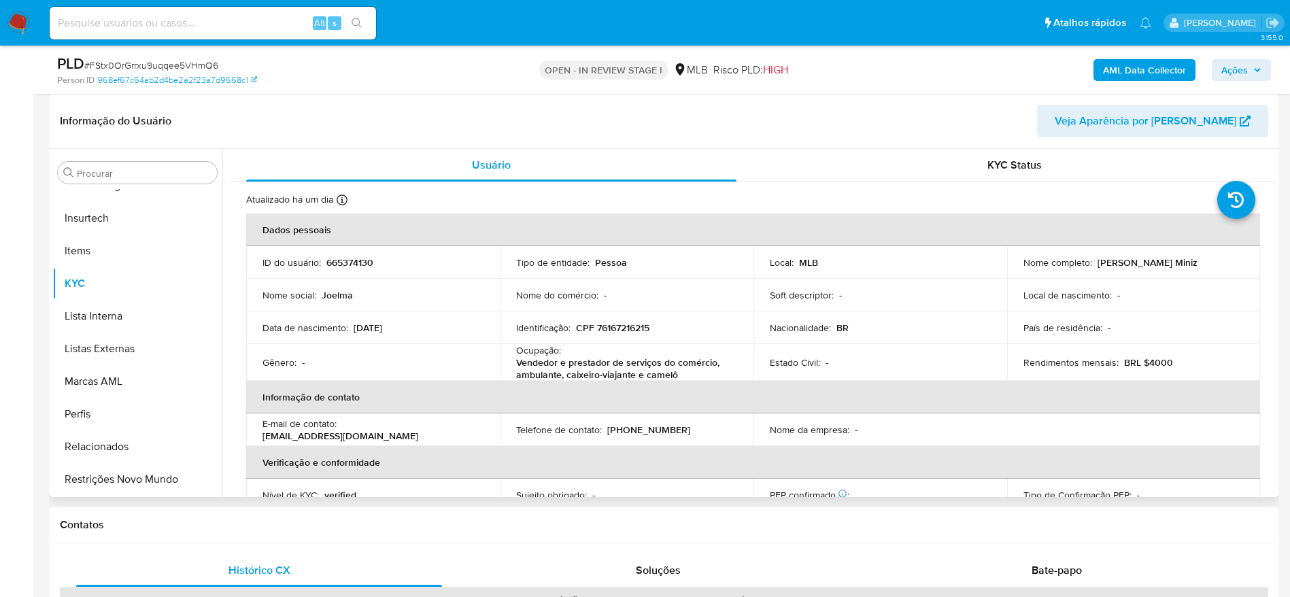
select select "10"
click at [609, 329] on p "CPF 76167216215" at bounding box center [612, 328] width 73 height 12
copy p "76167216215"
click at [623, 328] on p "CPF 76167216215" at bounding box center [612, 328] width 73 height 12
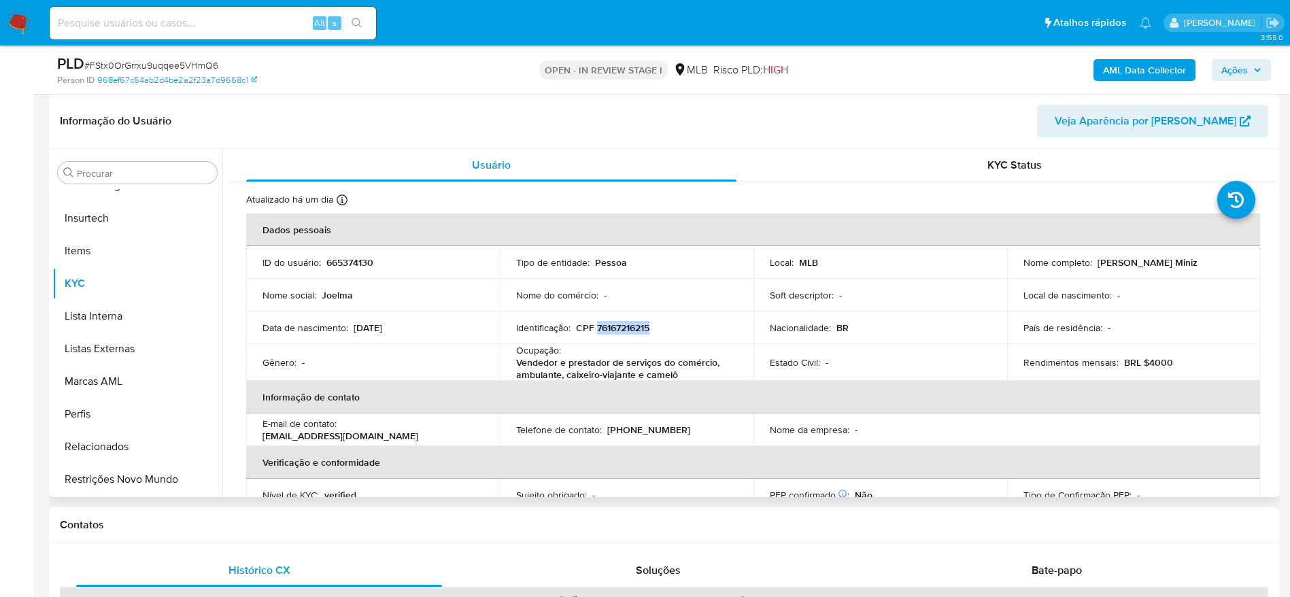
click at [623, 328] on p "CPF 76167216215" at bounding box center [612, 328] width 73 height 12
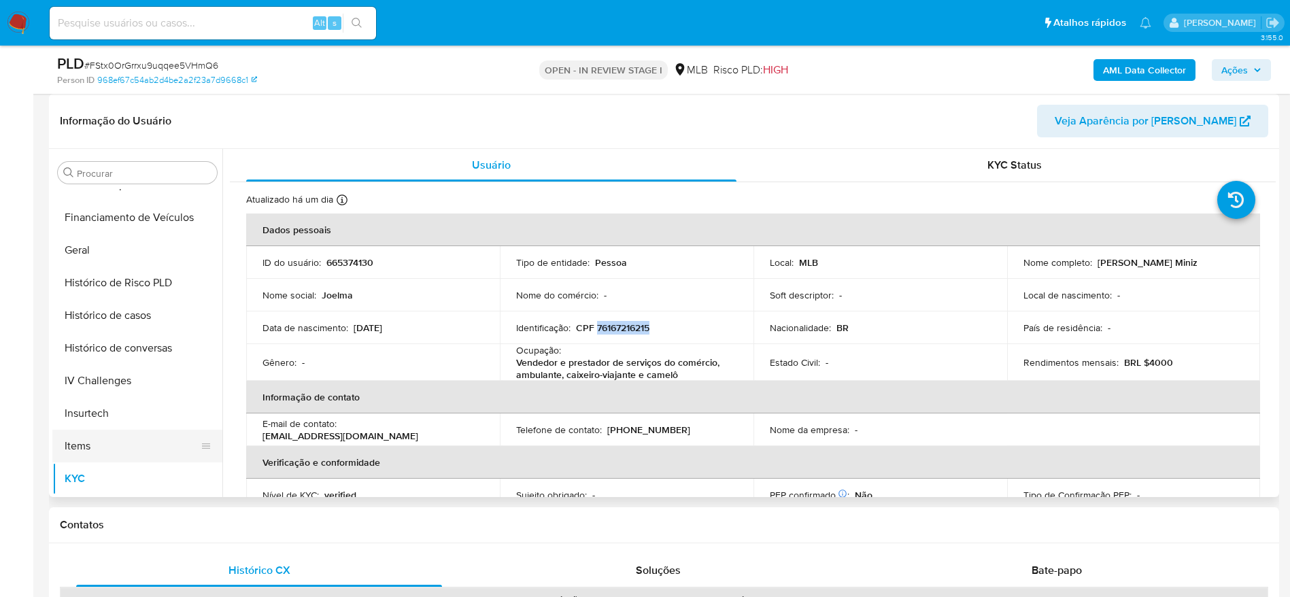
scroll to position [403, 0]
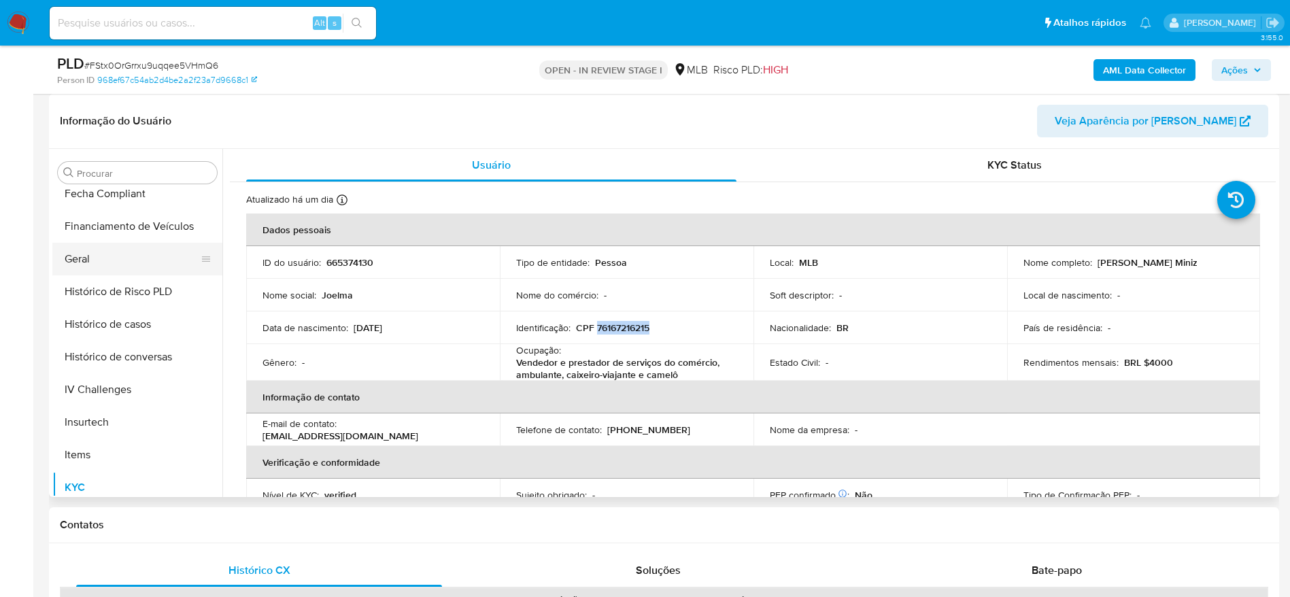
click at [98, 269] on button "Geral" at bounding box center [131, 259] width 159 height 33
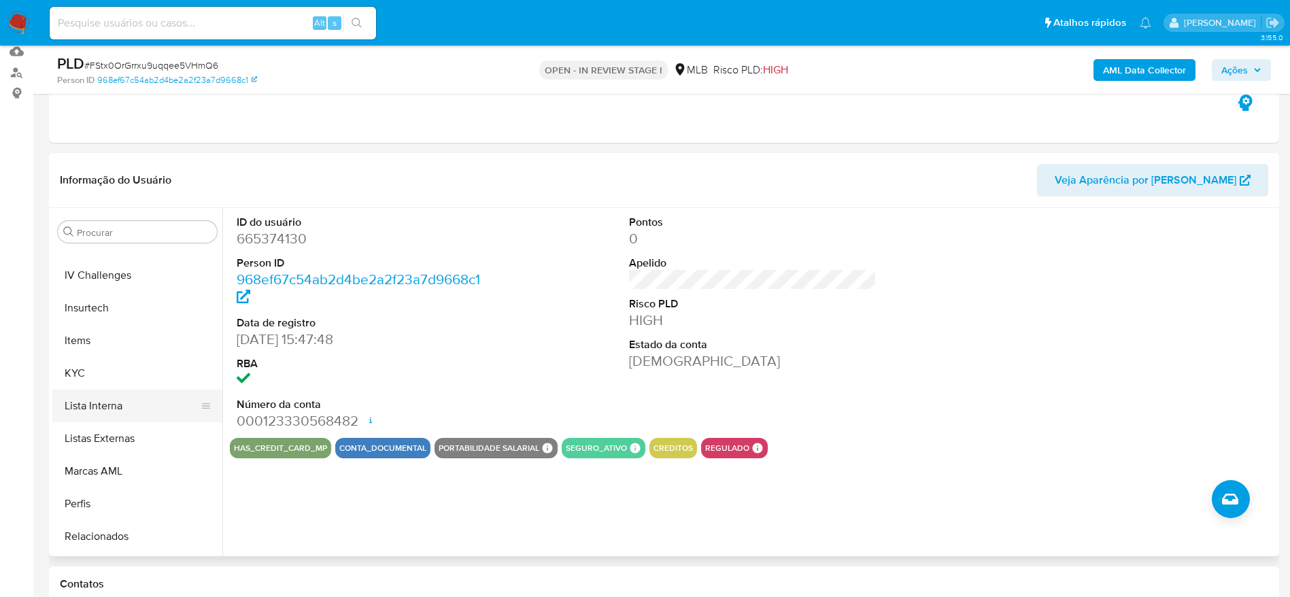
scroll to position [607, 0]
drag, startPoint x: 99, startPoint y: 315, endPoint x: 100, endPoint y: 336, distance: 20.4
click at [100, 316] on button "Items" at bounding box center [137, 310] width 170 height 33
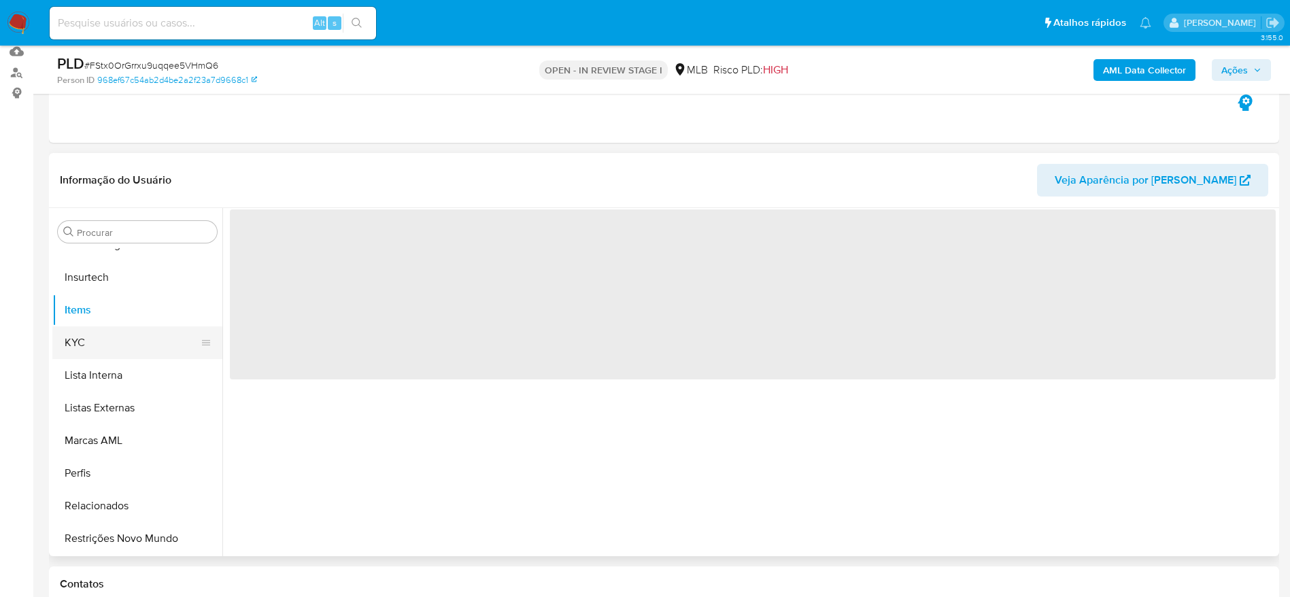
click at [95, 347] on button "KYC" at bounding box center [131, 342] width 159 height 33
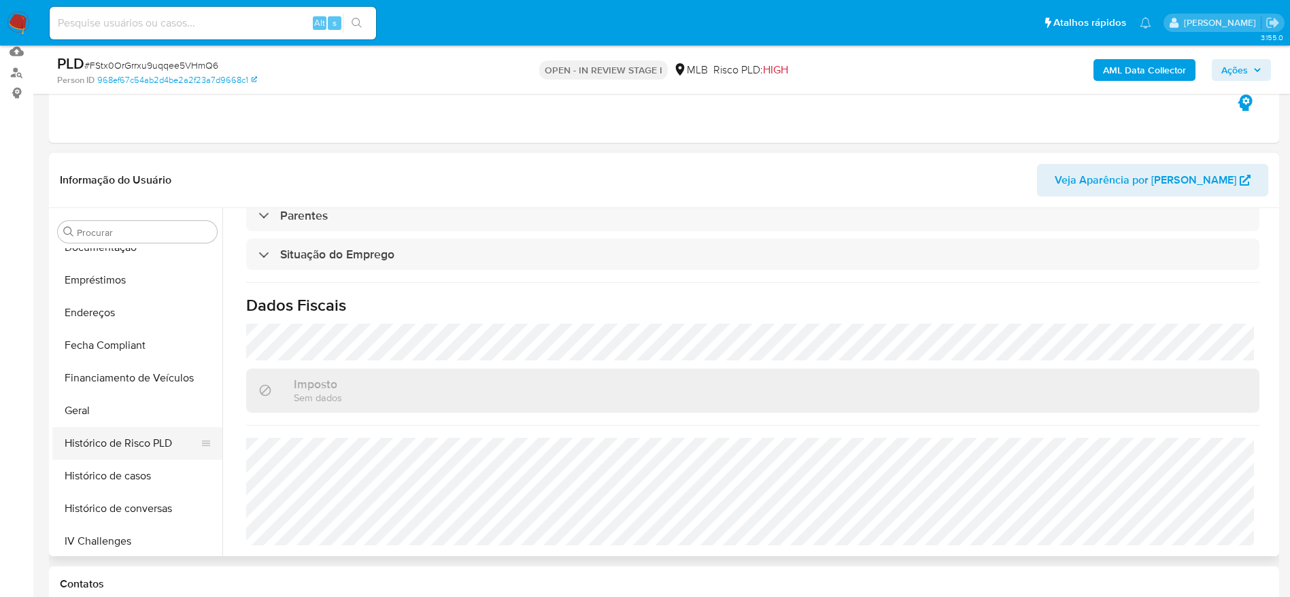
scroll to position [301, 0]
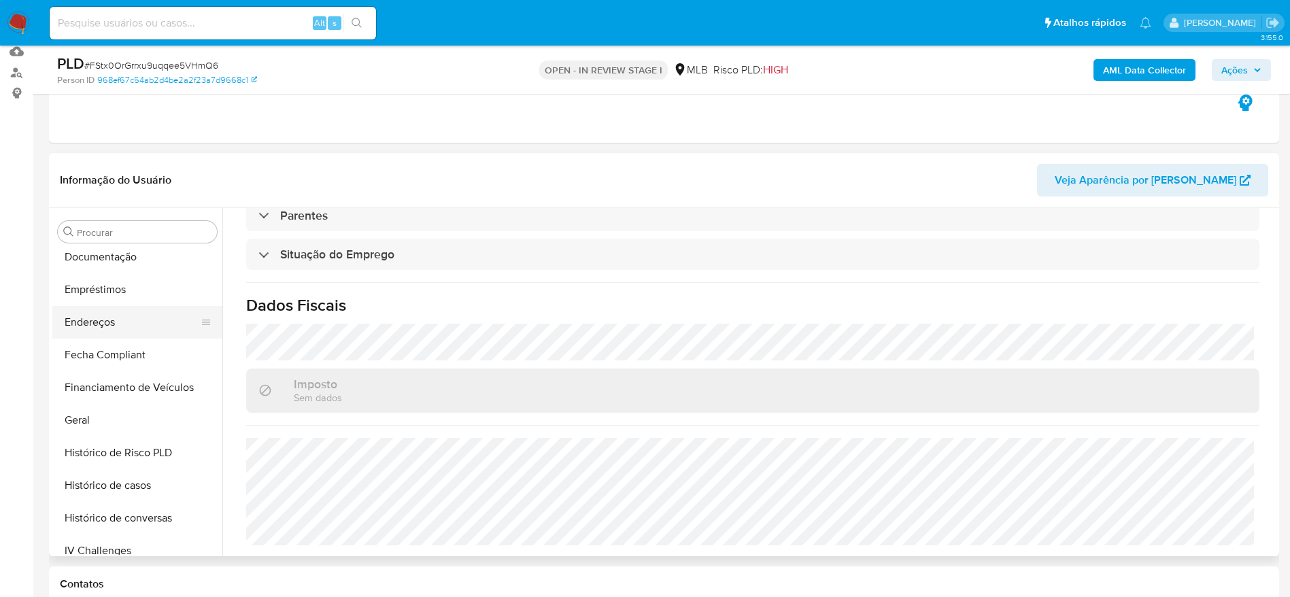
click at [117, 324] on button "Endereços" at bounding box center [131, 322] width 159 height 33
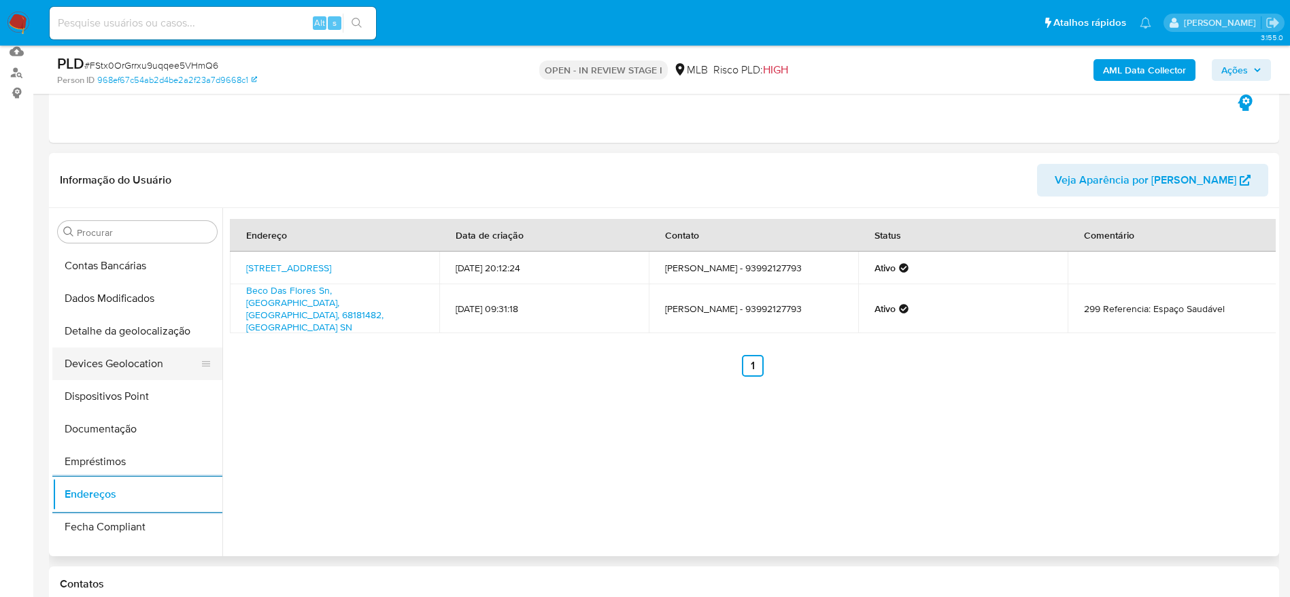
scroll to position [97, 0]
click at [108, 352] on button "Detalhe da geolocalização" at bounding box center [131, 363] width 159 height 33
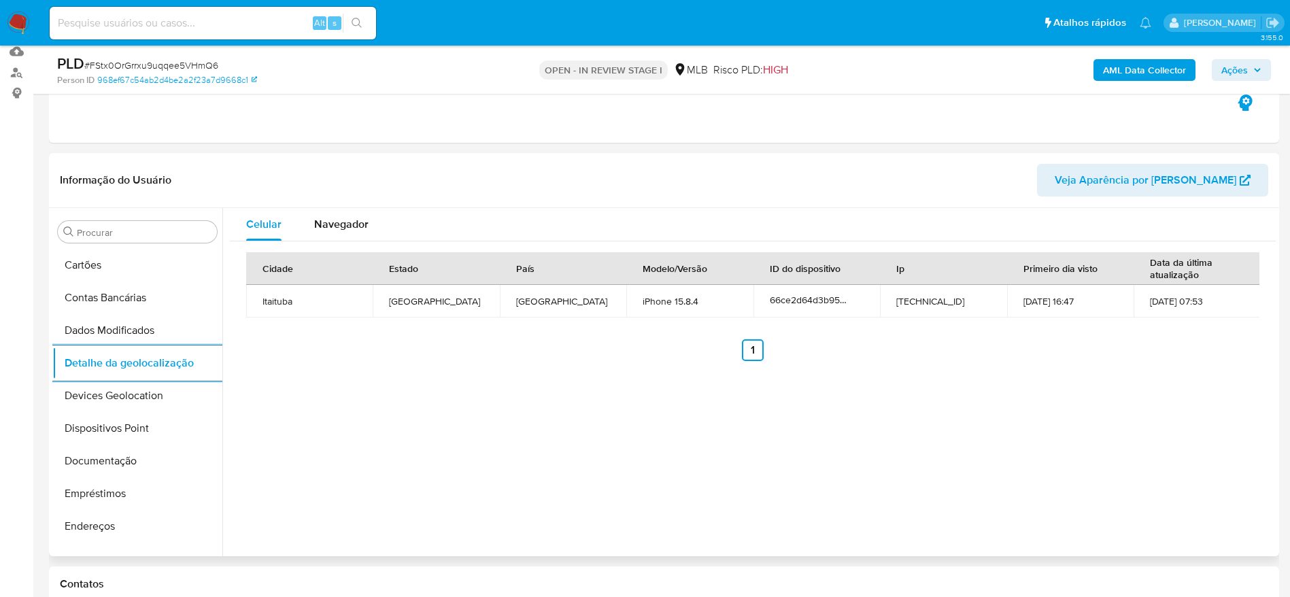
scroll to position [607, 0]
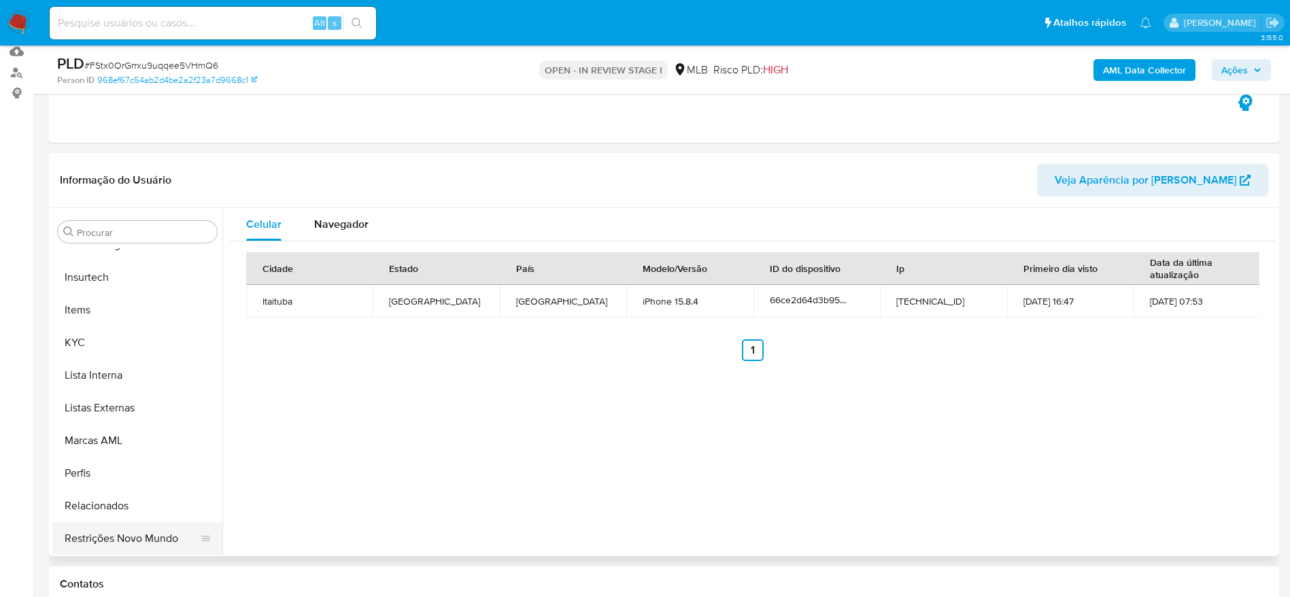
click at [109, 536] on button "Restrições Novo Mundo" at bounding box center [131, 538] width 159 height 33
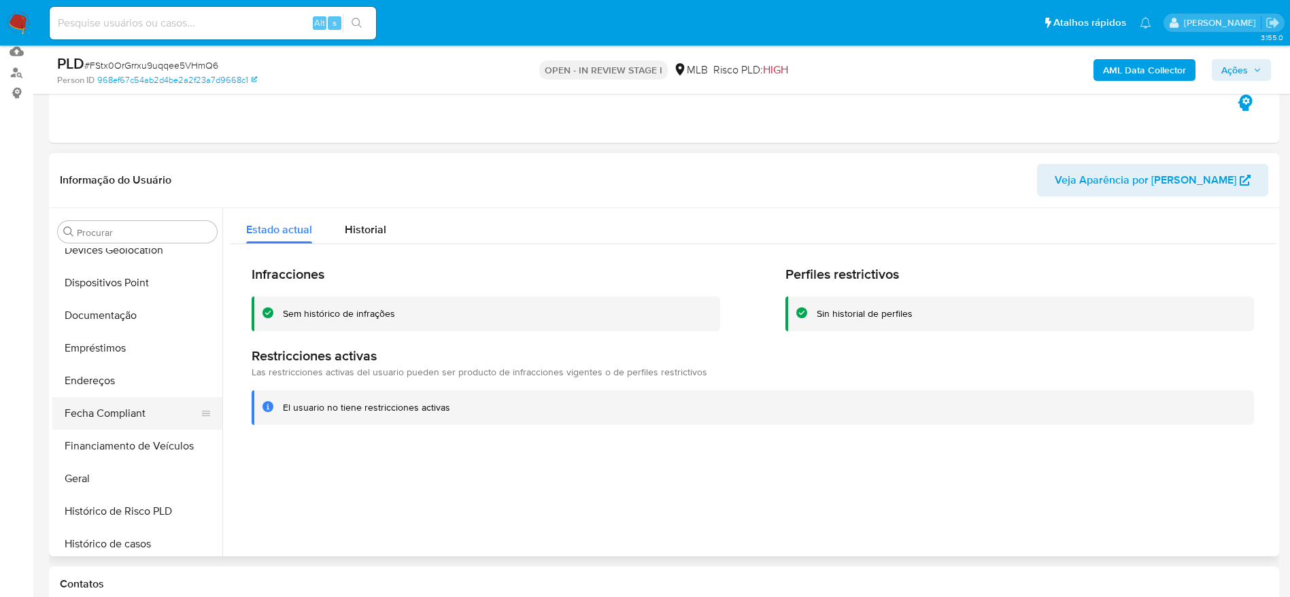
scroll to position [199, 0]
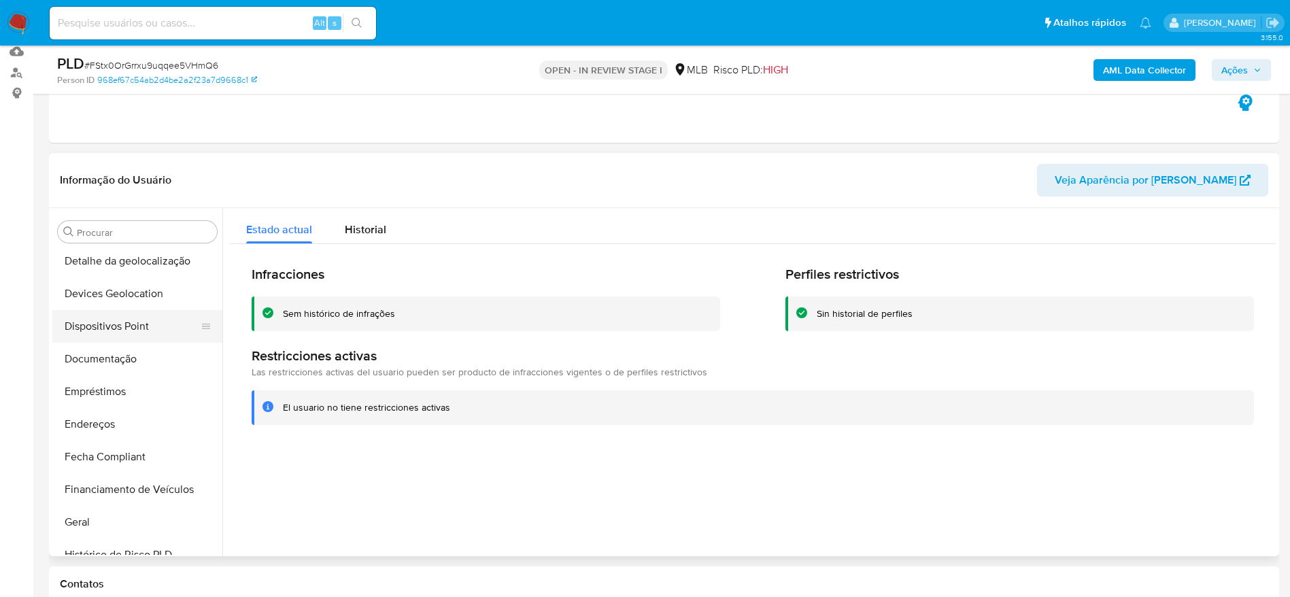
click at [109, 324] on button "Dispositivos Point" at bounding box center [131, 326] width 159 height 33
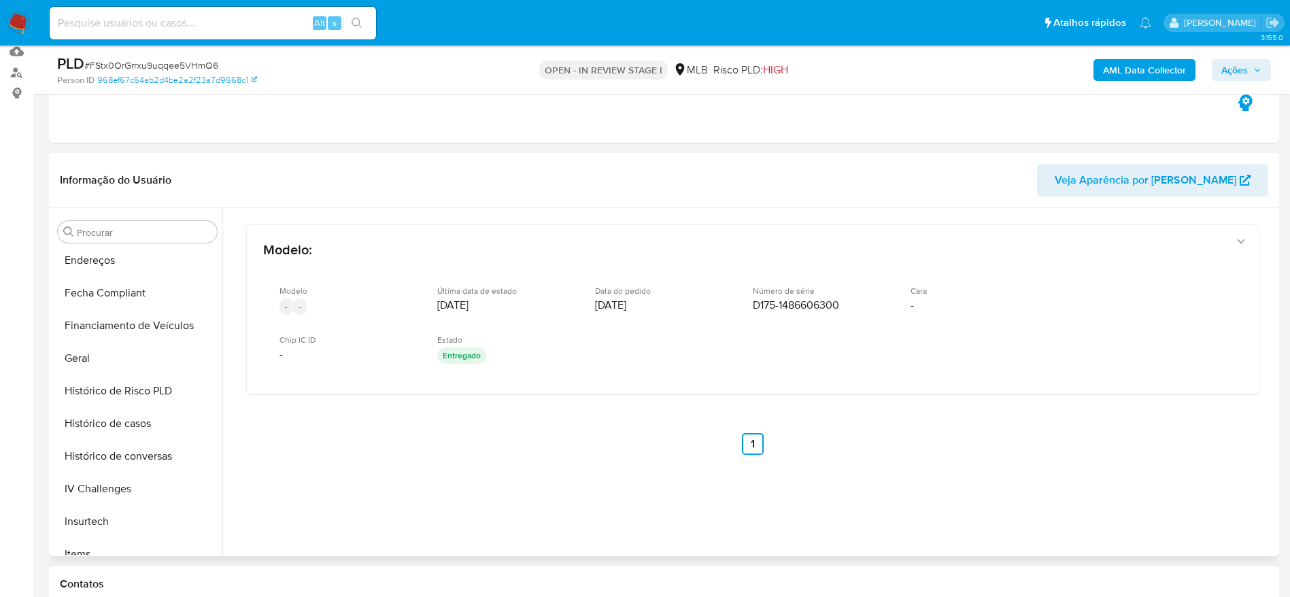
scroll to position [607, 0]
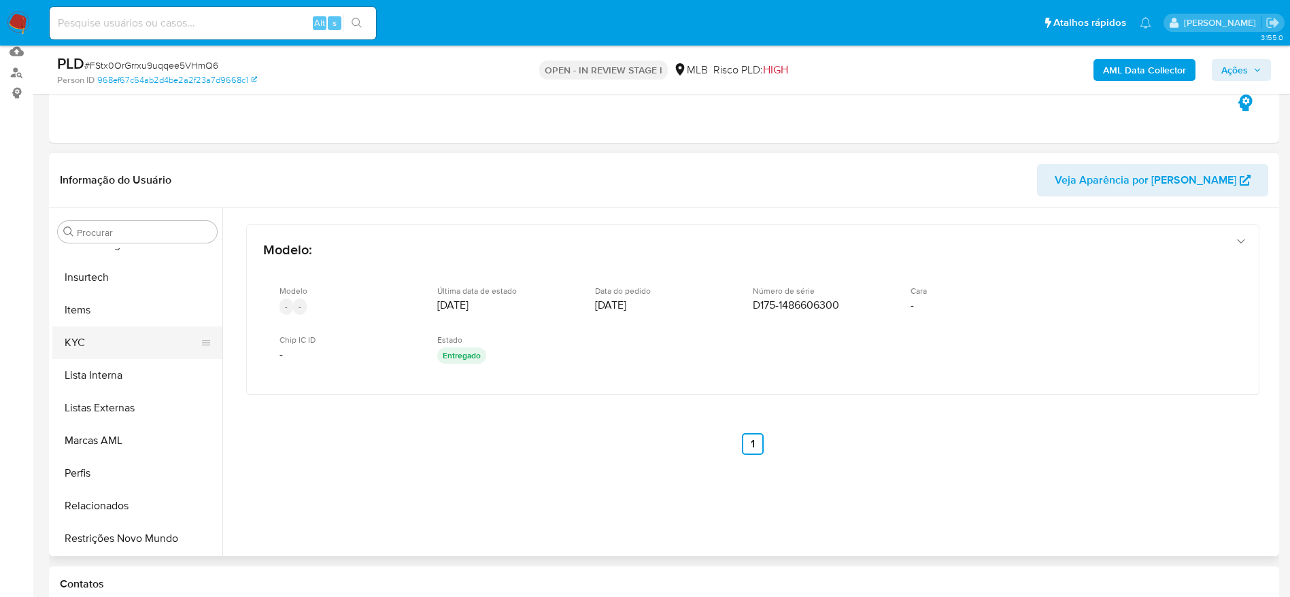
click at [92, 342] on button "KYC" at bounding box center [131, 342] width 159 height 33
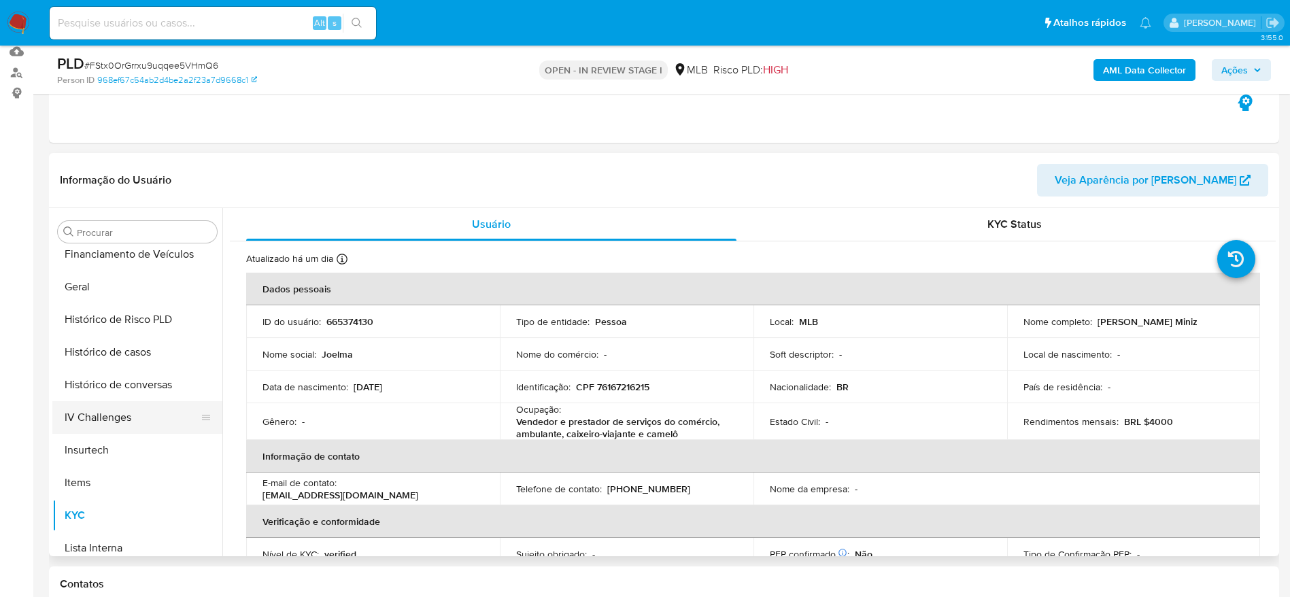
scroll to position [403, 0]
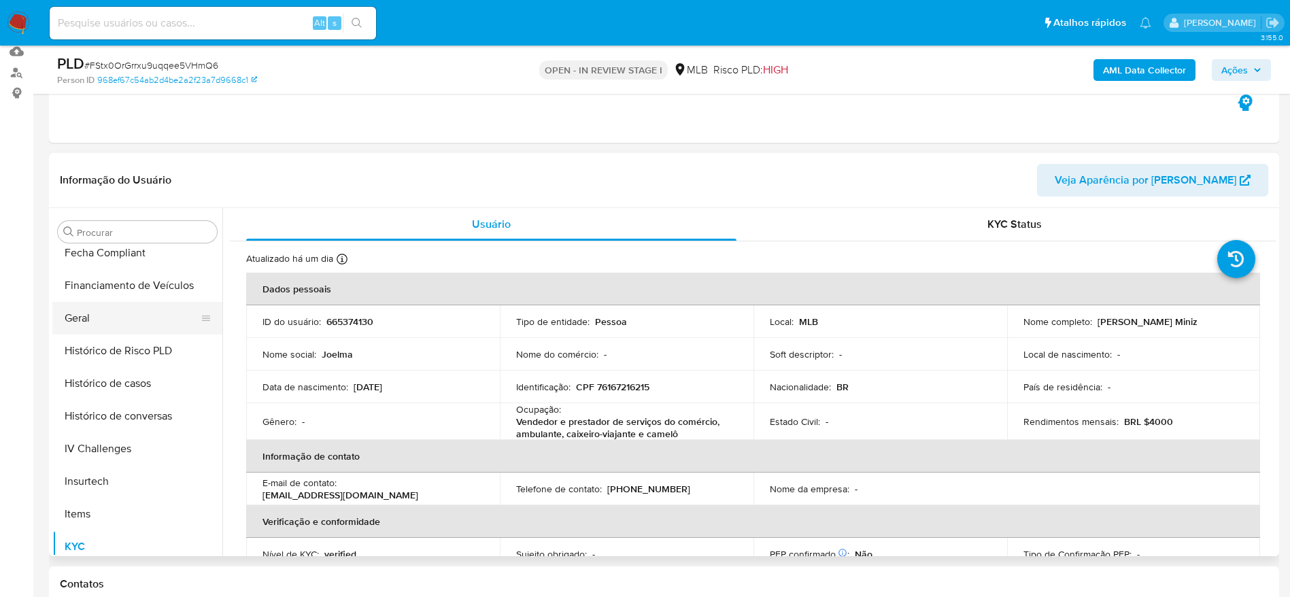
click at [73, 311] on button "Geral" at bounding box center [131, 318] width 159 height 33
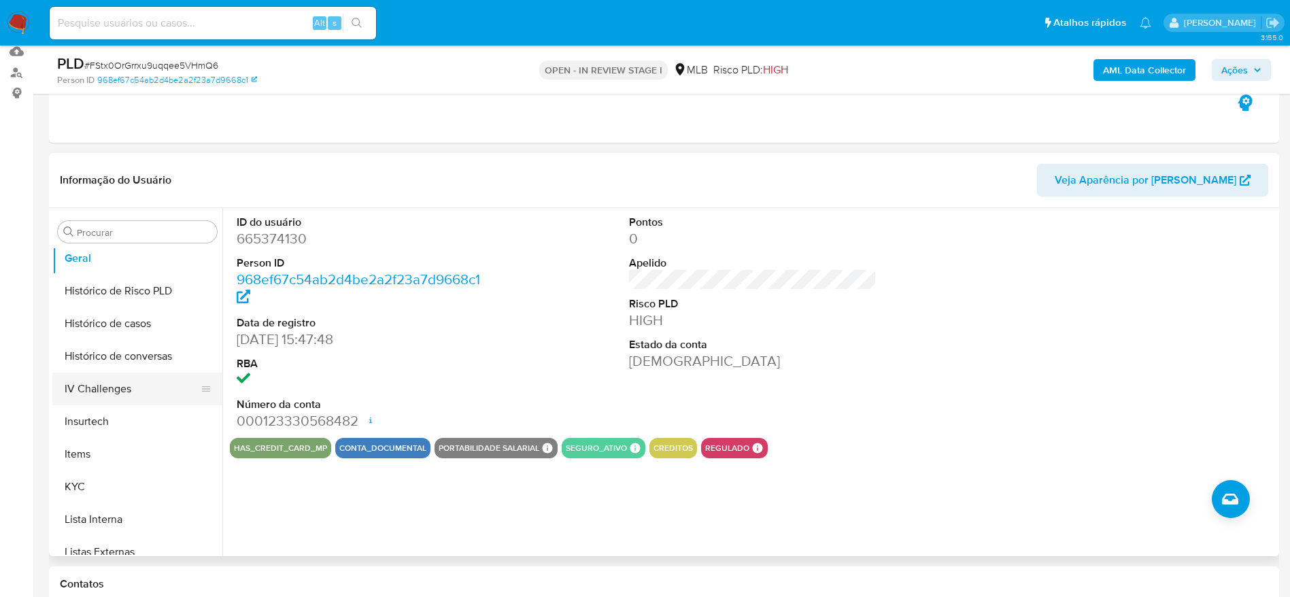
scroll to position [505, 0]
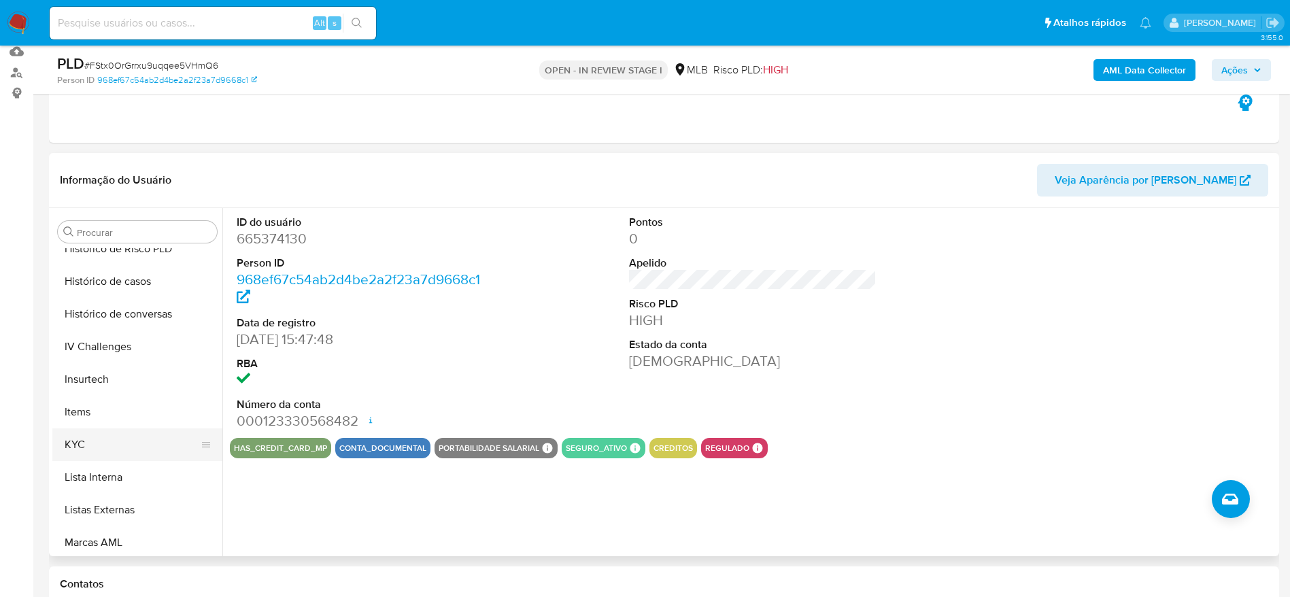
click at [142, 446] on button "KYC" at bounding box center [131, 444] width 159 height 33
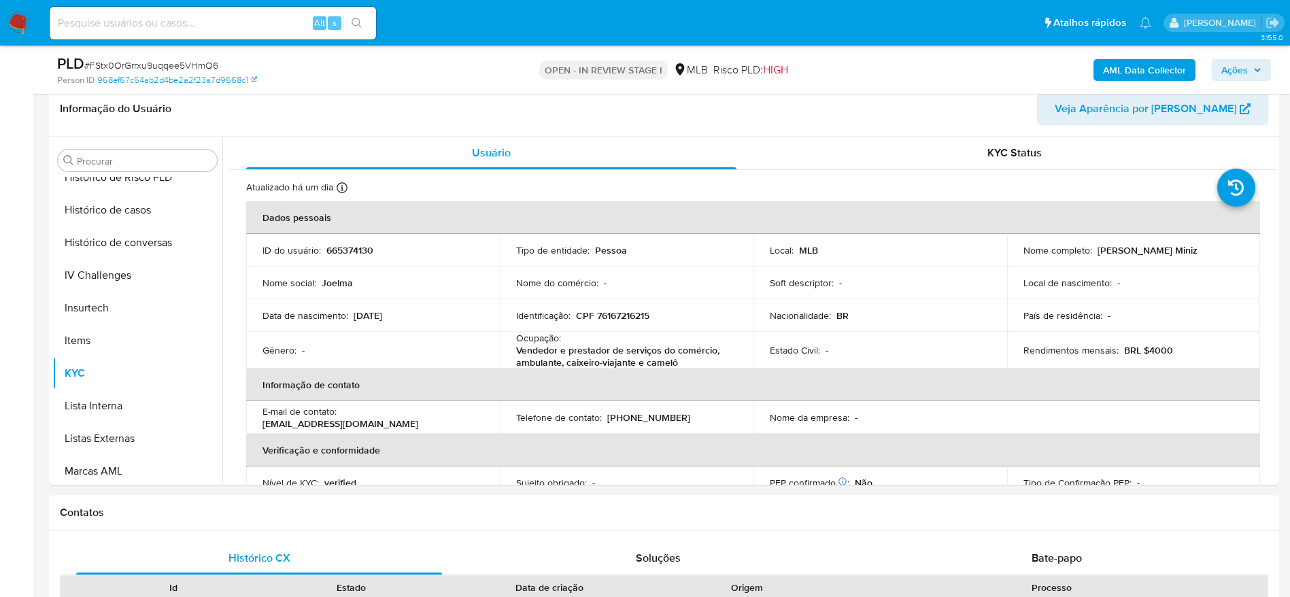
scroll to position [247, 0]
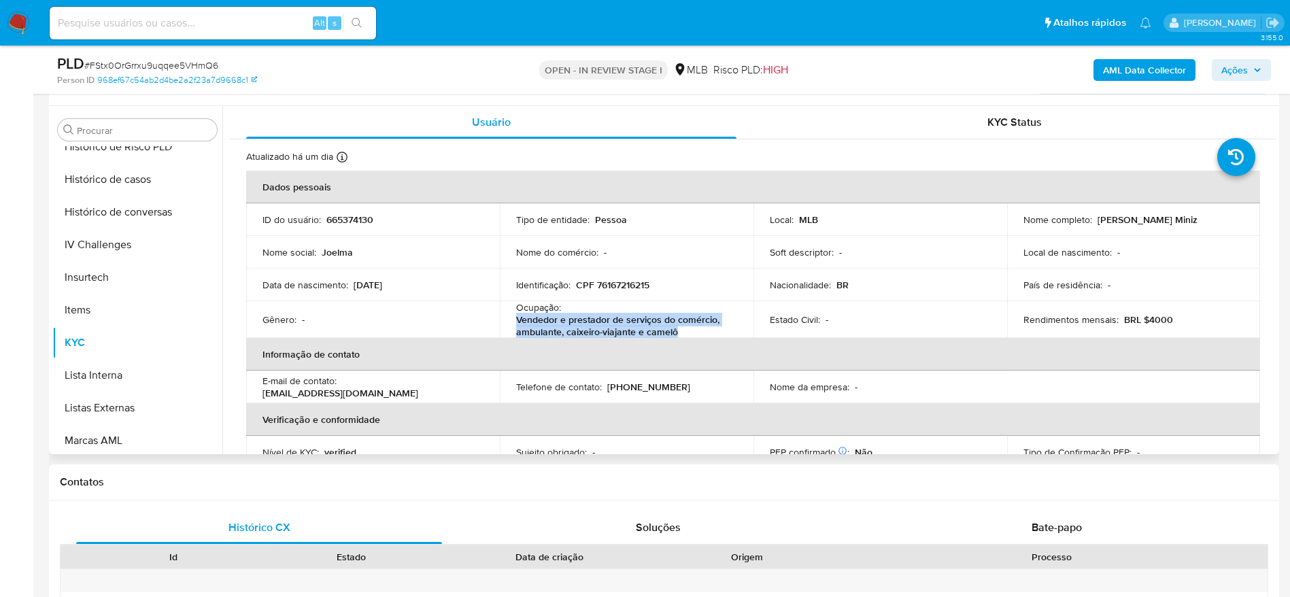
drag, startPoint x: 681, startPoint y: 332, endPoint x: 517, endPoint y: 322, distance: 164.8
click at [517, 322] on p "Vendedor e prestador de serviços do comércio, ambulante, caixeiro-viajante e ca…" at bounding box center [624, 325] width 216 height 24
copy p "Vendedor e prestador de serviços do comércio, ambulante, caixeiro-viajante e ca…"
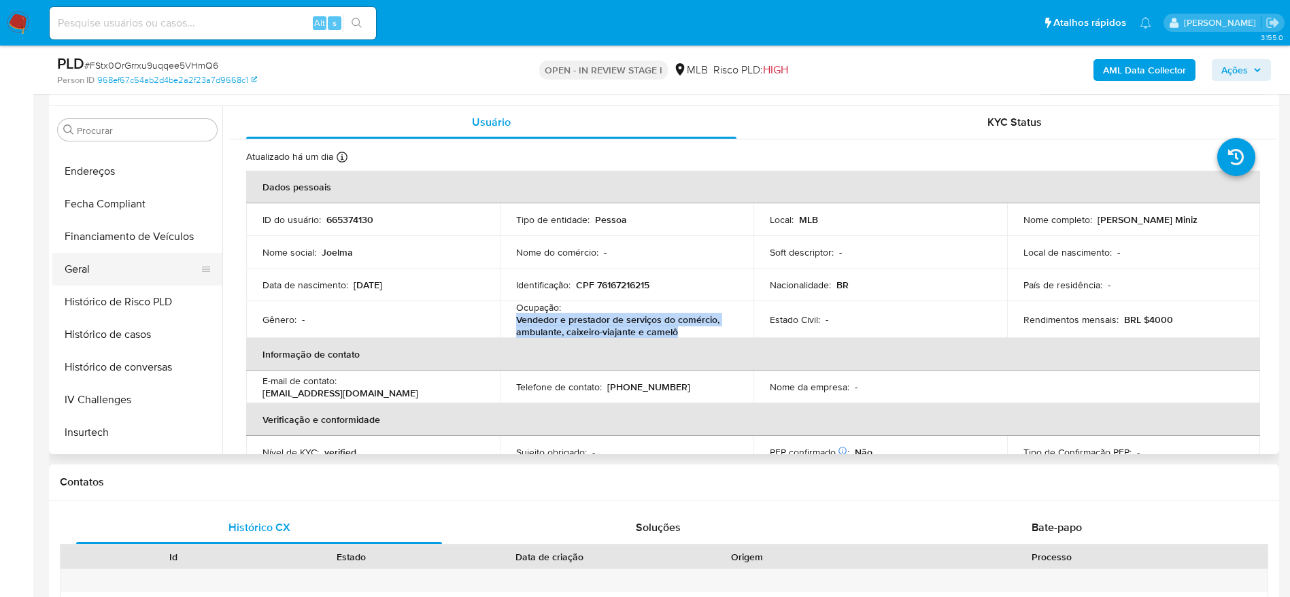
scroll to position [301, 0]
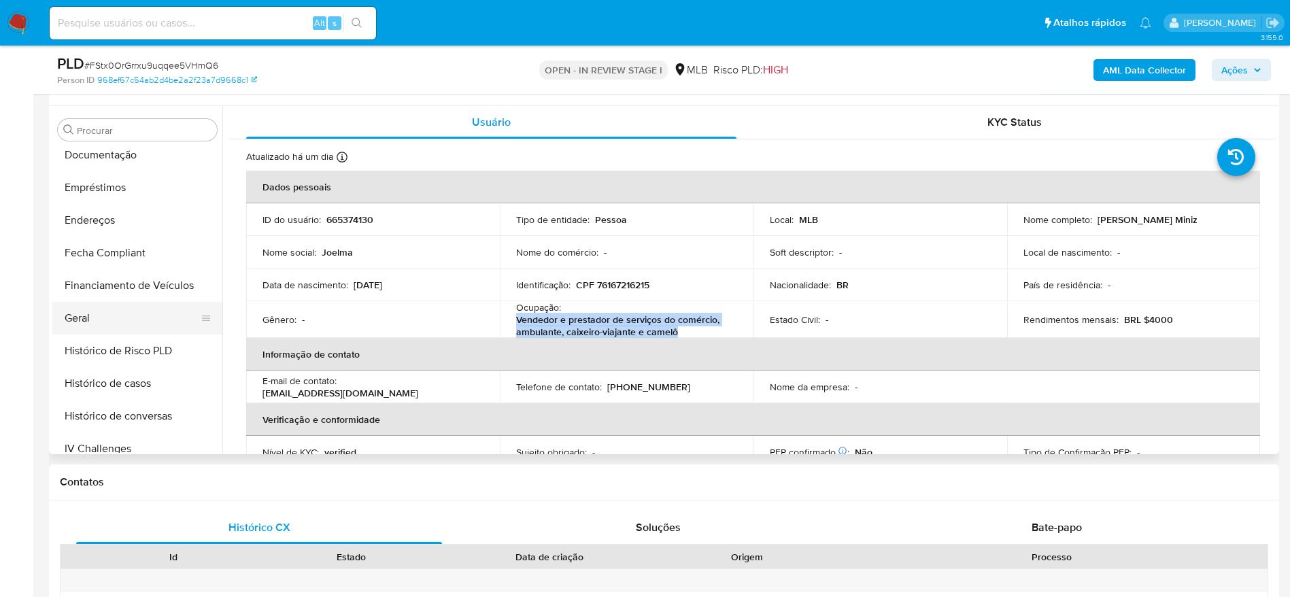
click at [103, 311] on button "Geral" at bounding box center [131, 318] width 159 height 33
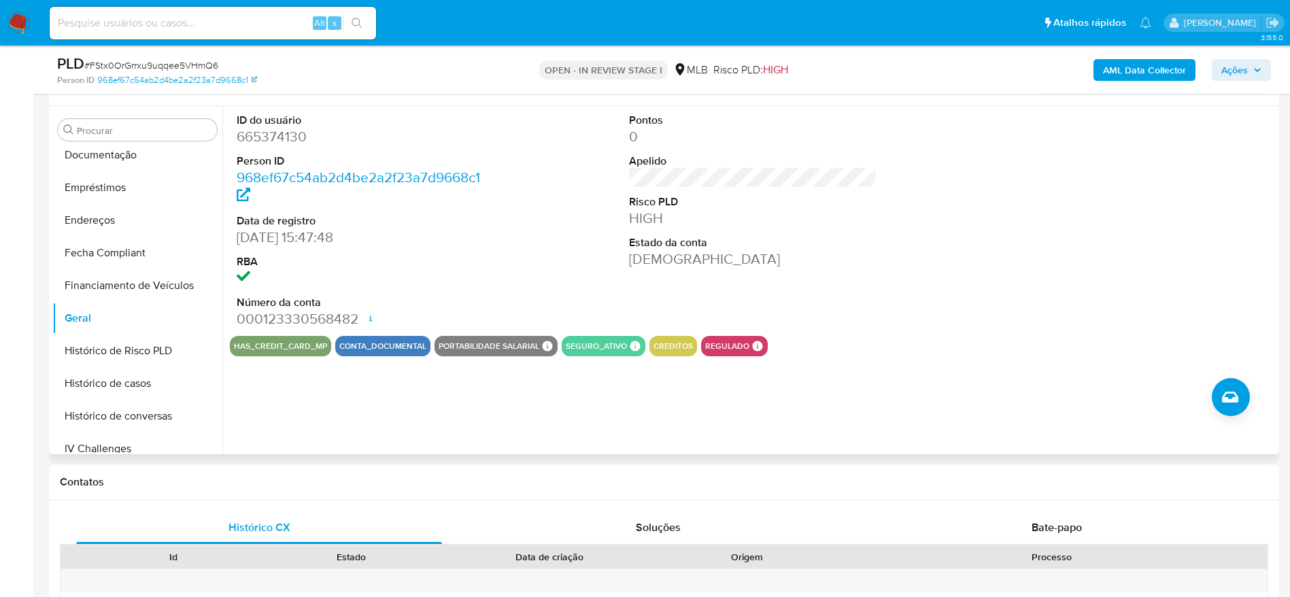
click at [276, 135] on dd "665374130" at bounding box center [361, 136] width 248 height 19
copy dd "665374130"
click at [1255, 74] on span "Ações" at bounding box center [1241, 70] width 40 height 19
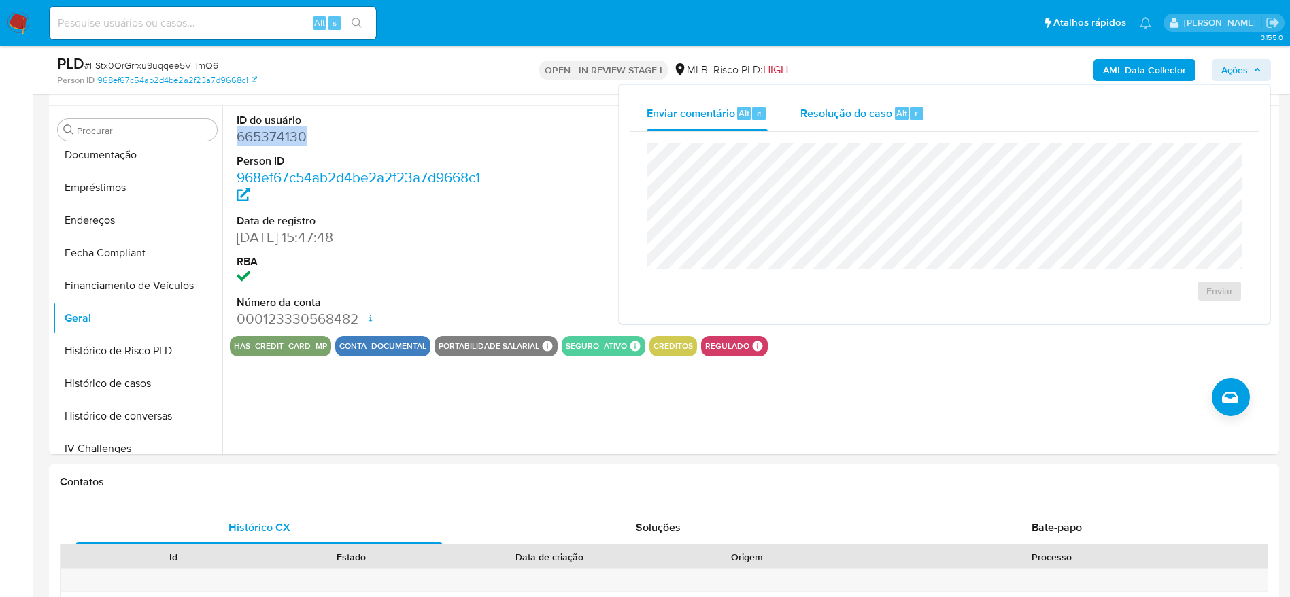
drag, startPoint x: 857, startPoint y: 117, endPoint x: 851, endPoint y: 126, distance: 10.4
click at [857, 118] on span "Resolução do caso" at bounding box center [846, 113] width 92 height 16
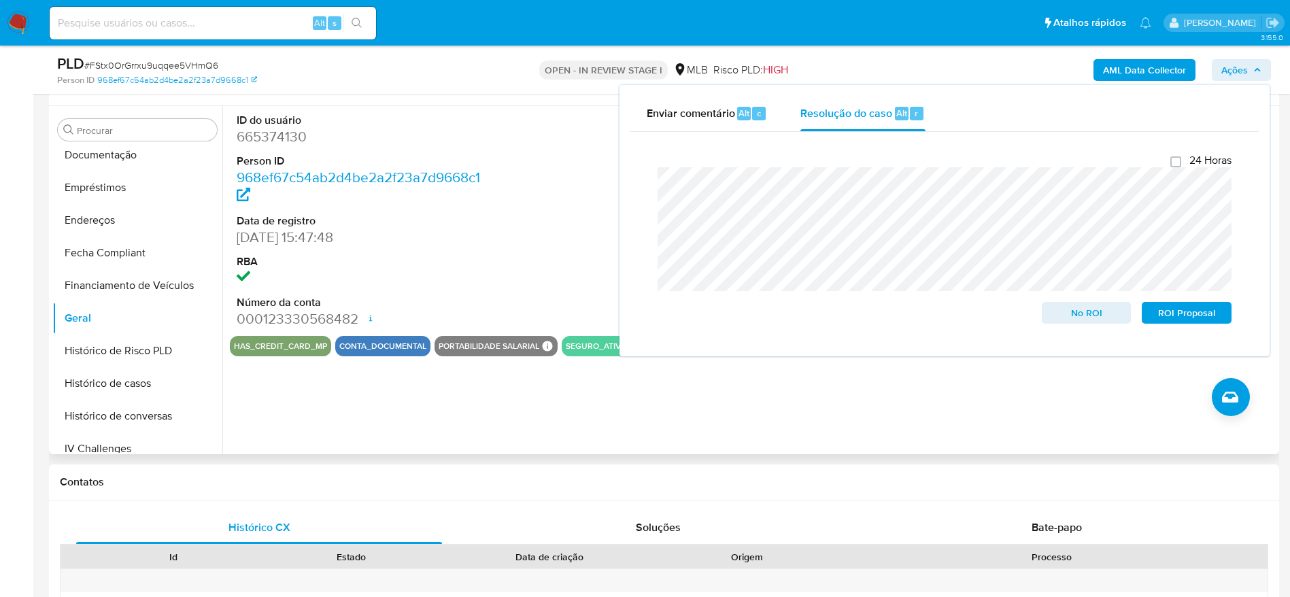
scroll to position [97, 0]
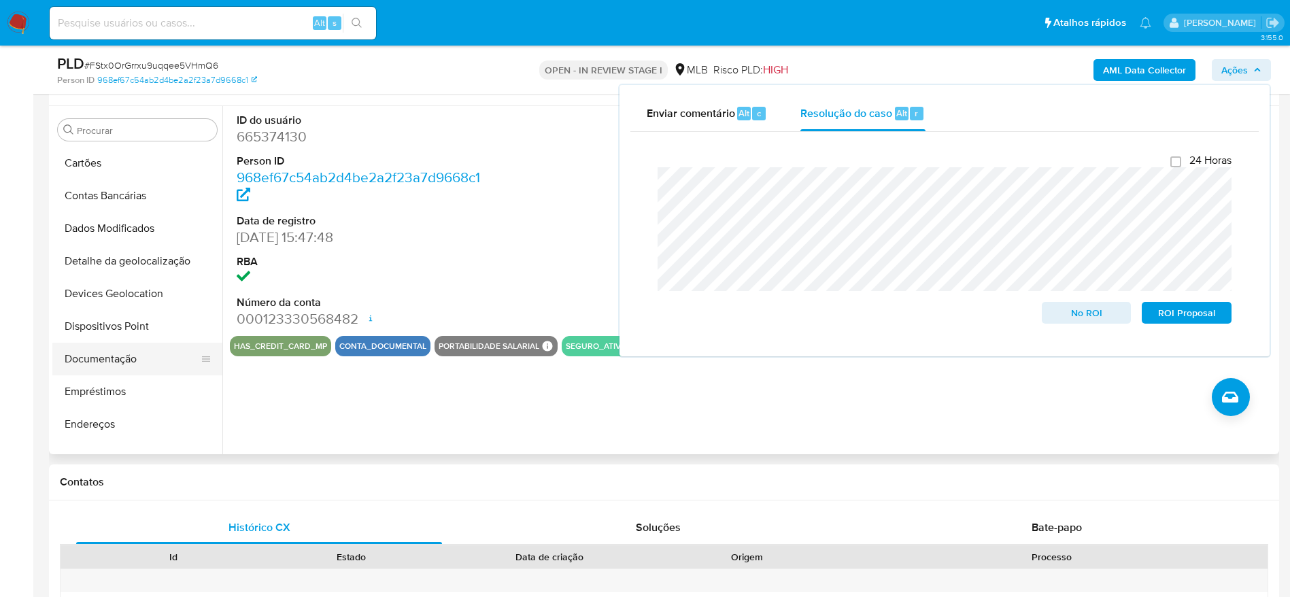
click at [114, 350] on button "Documentação" at bounding box center [131, 359] width 159 height 33
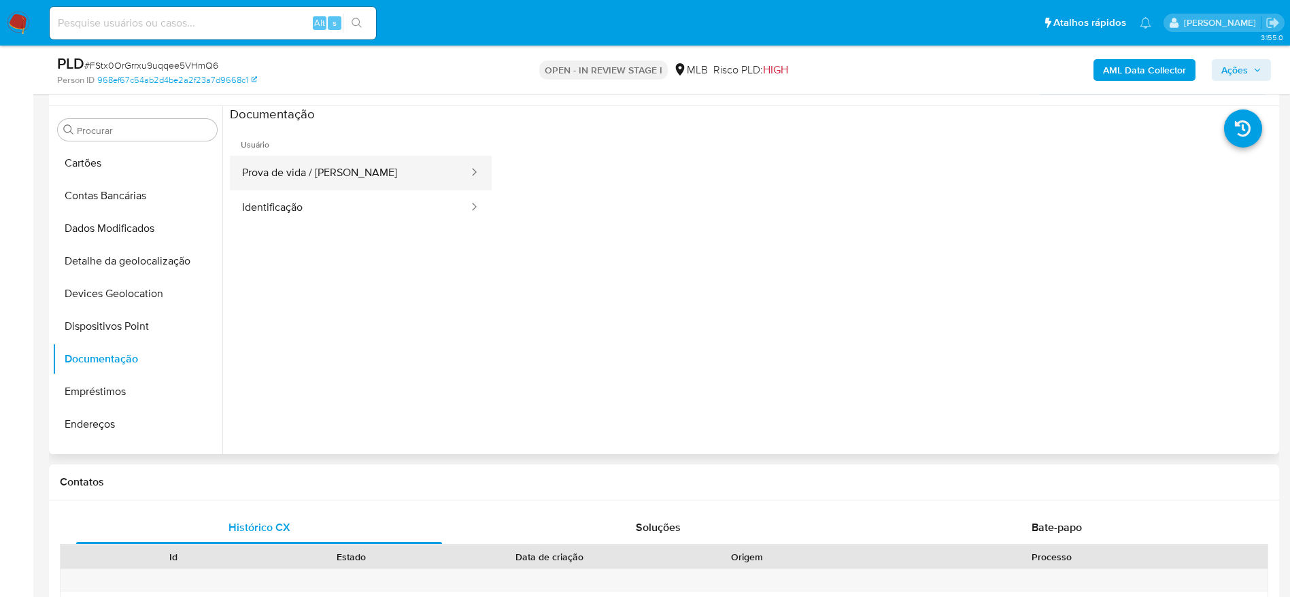
click at [305, 175] on button "Prova de vida / Selfie" at bounding box center [350, 173] width 240 height 35
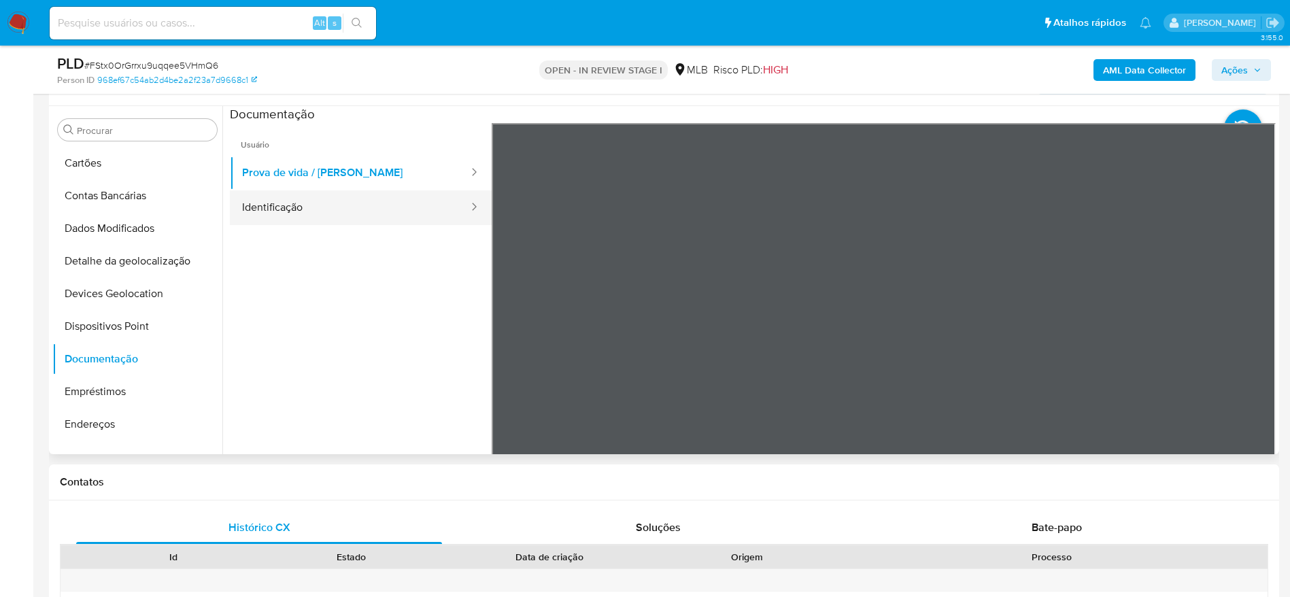
click at [290, 207] on button "Identificação" at bounding box center [350, 207] width 240 height 35
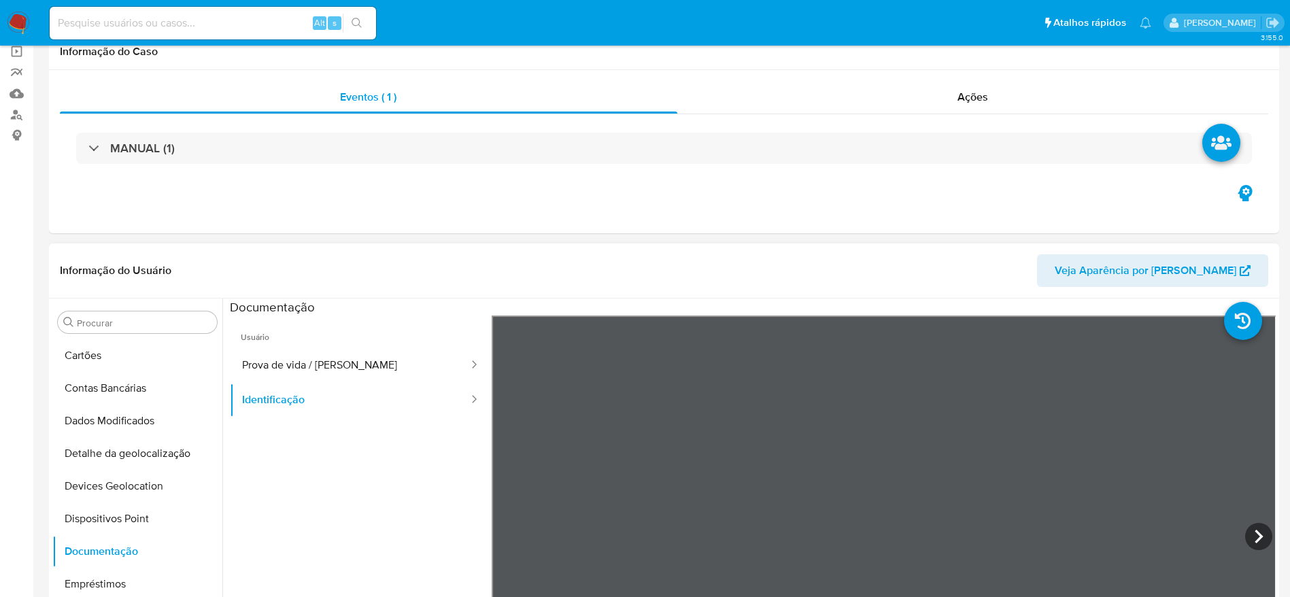
scroll to position [0, 0]
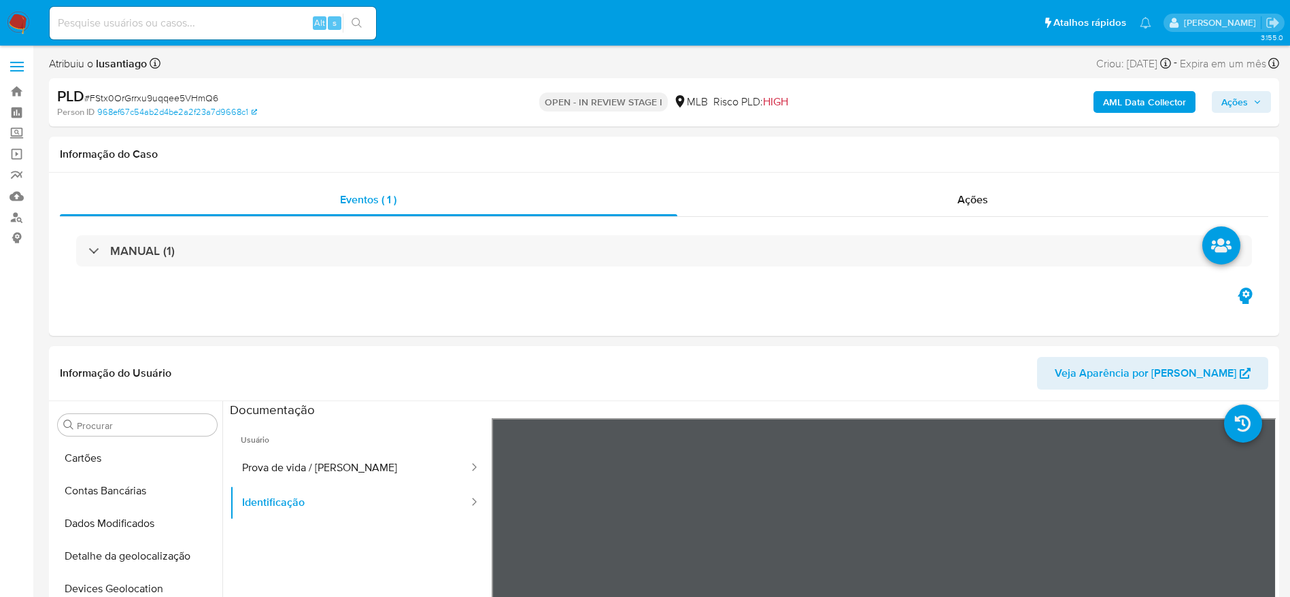
click at [1231, 103] on span "Ações" at bounding box center [1234, 102] width 27 height 22
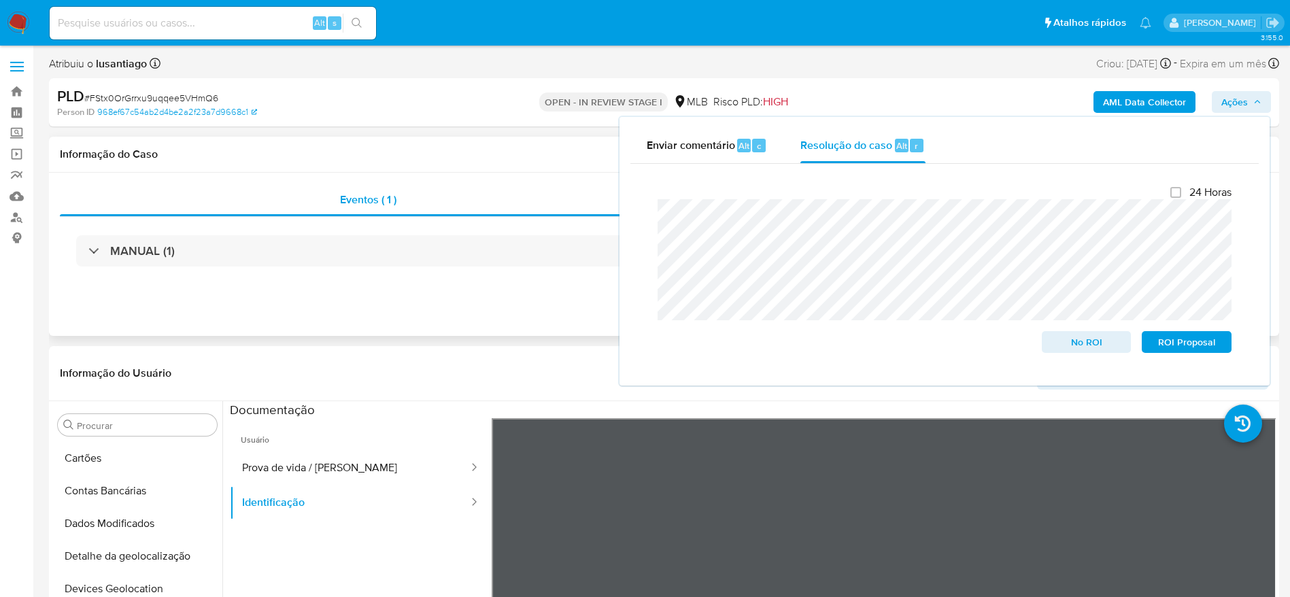
click at [475, 159] on h1 "Informação do Caso" at bounding box center [664, 155] width 1208 height 14
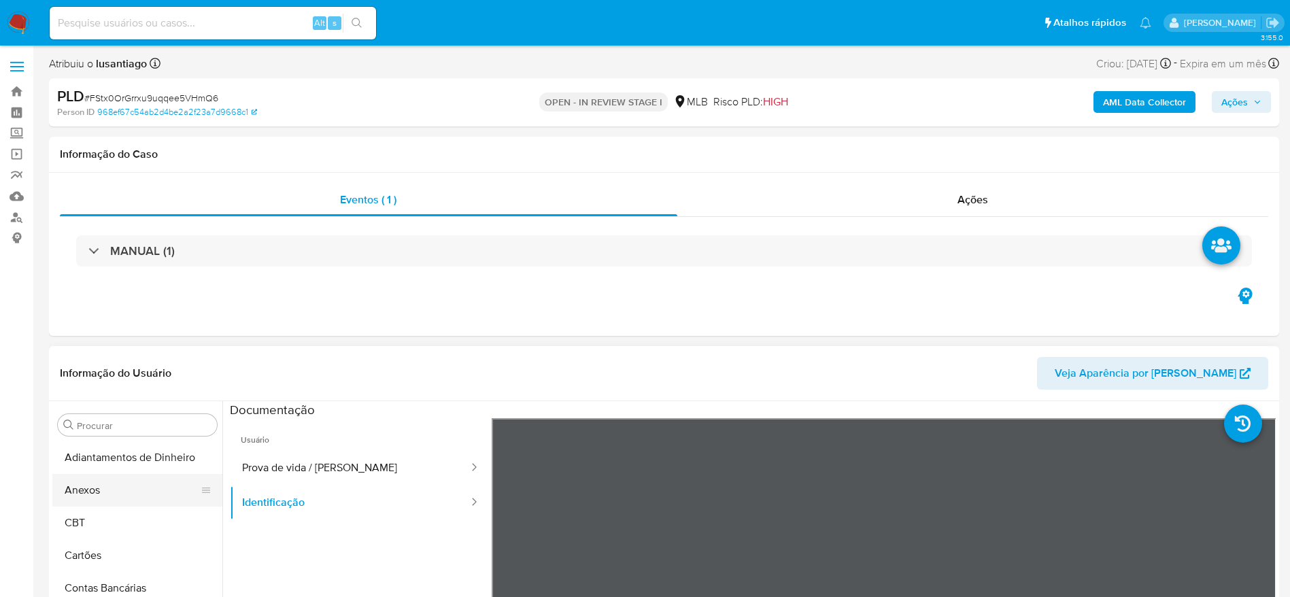
click at [116, 489] on button "Anexos" at bounding box center [131, 490] width 159 height 33
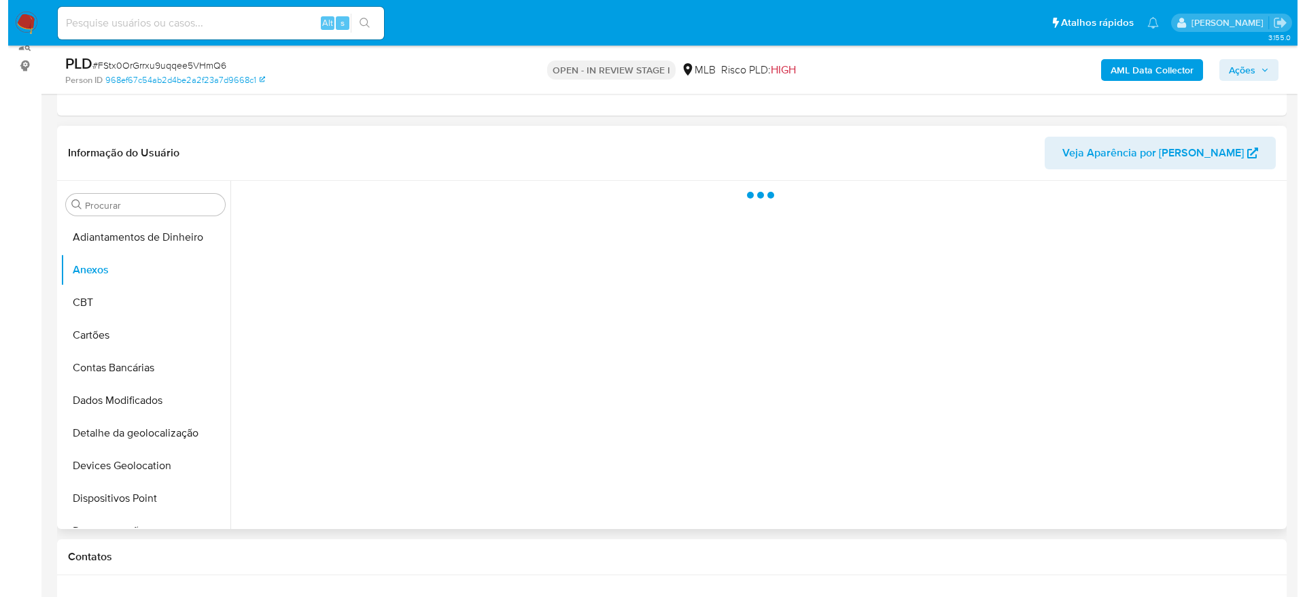
scroll to position [204, 0]
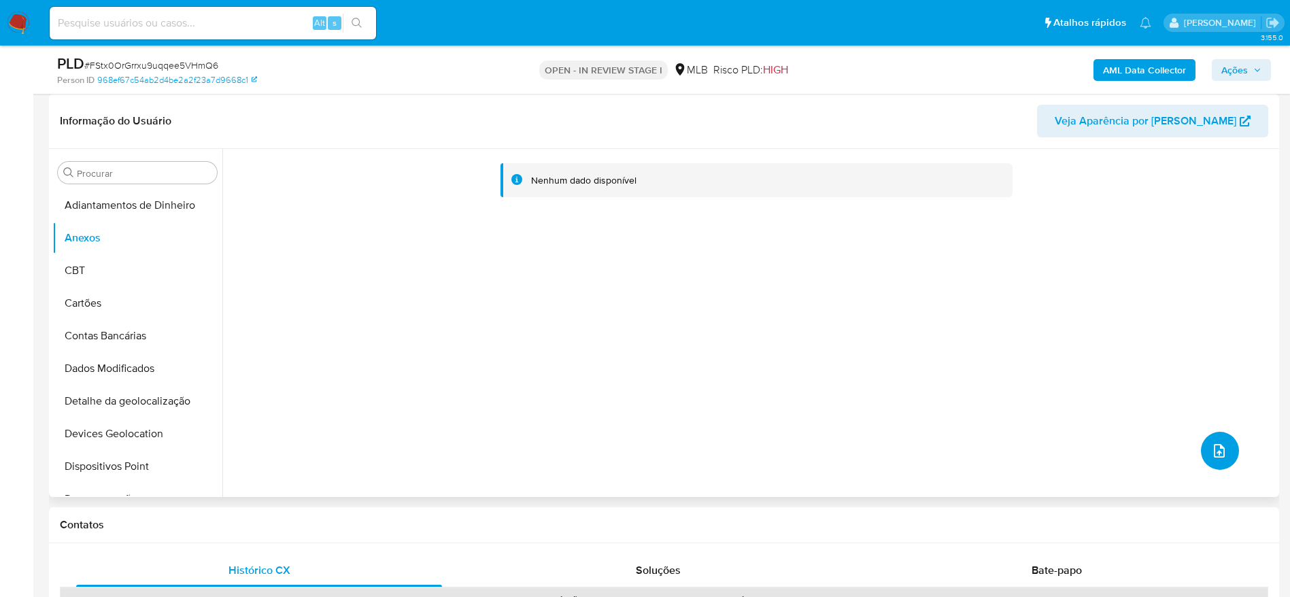
click at [1214, 451] on icon "upload-file" at bounding box center [1219, 451] width 11 height 14
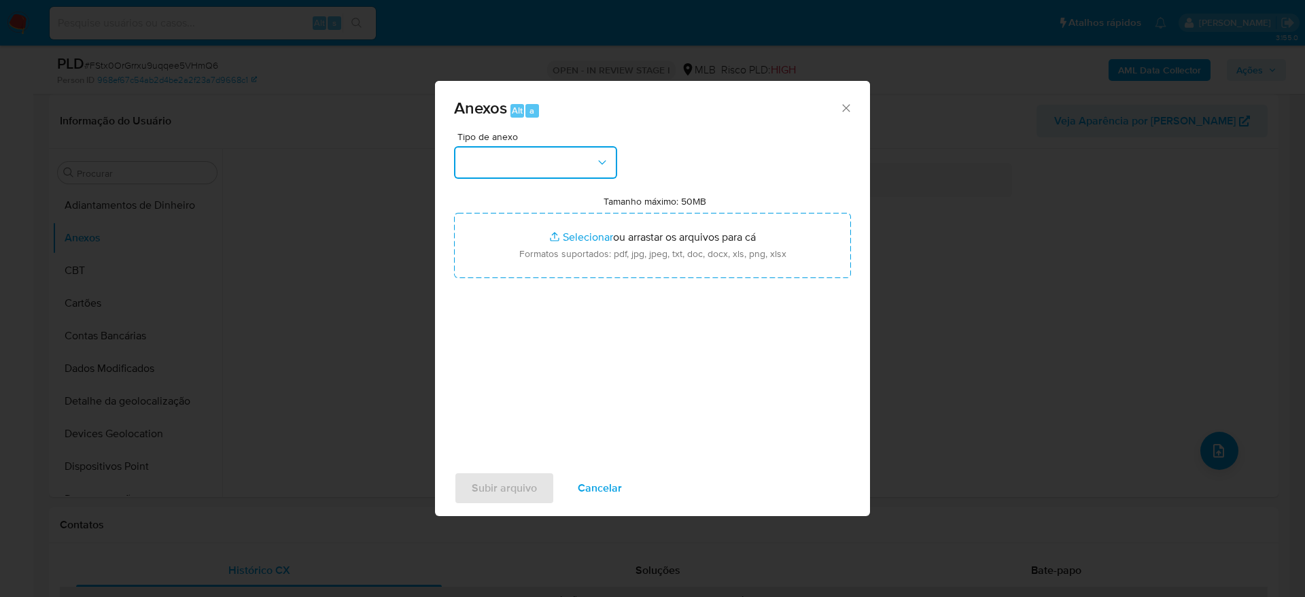
click at [553, 162] on button "button" at bounding box center [535, 162] width 163 height 33
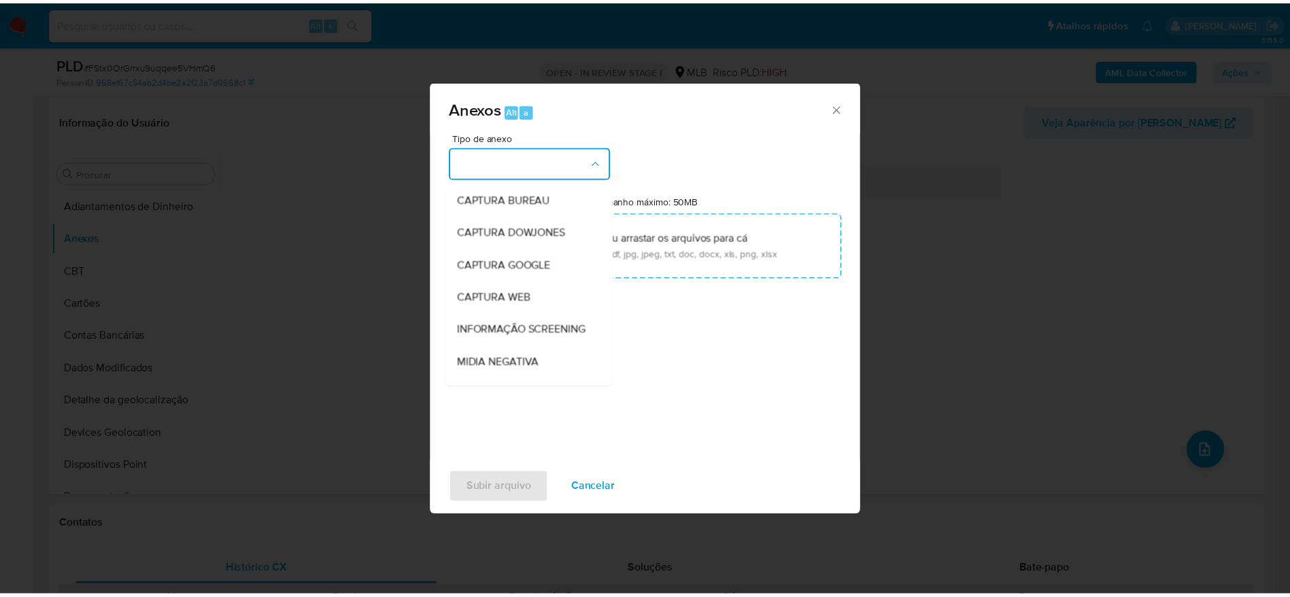
scroll to position [209, 0]
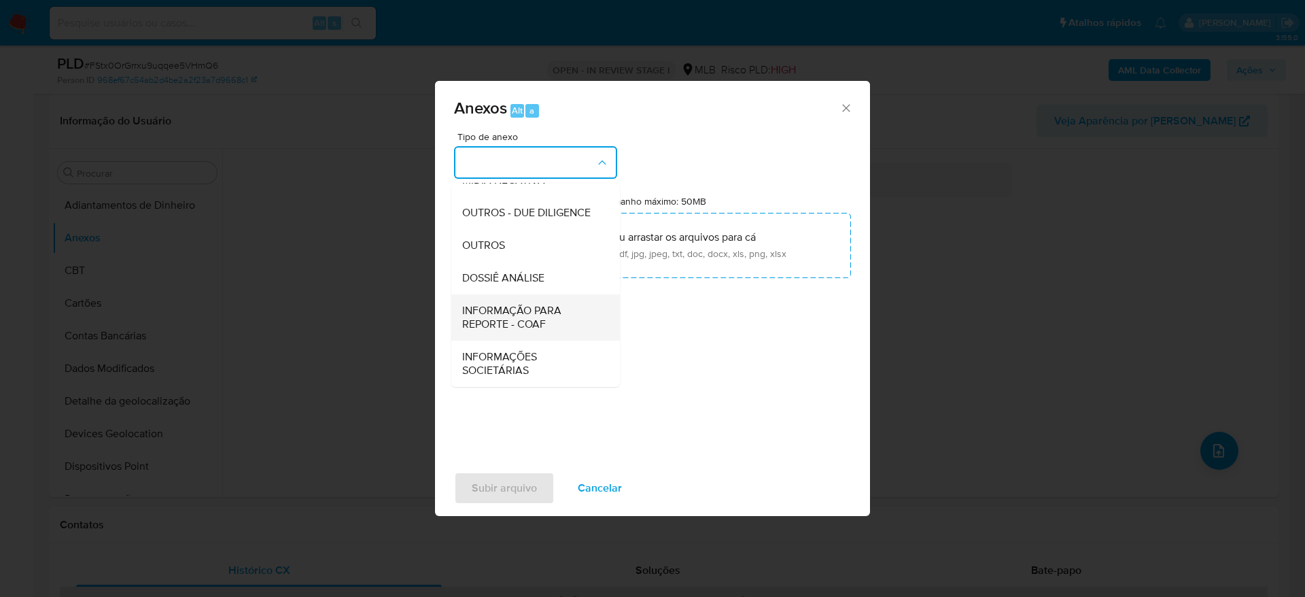
click at [517, 301] on div "INFORMAÇÃO PARA REPORTE - COAF" at bounding box center [531, 317] width 139 height 46
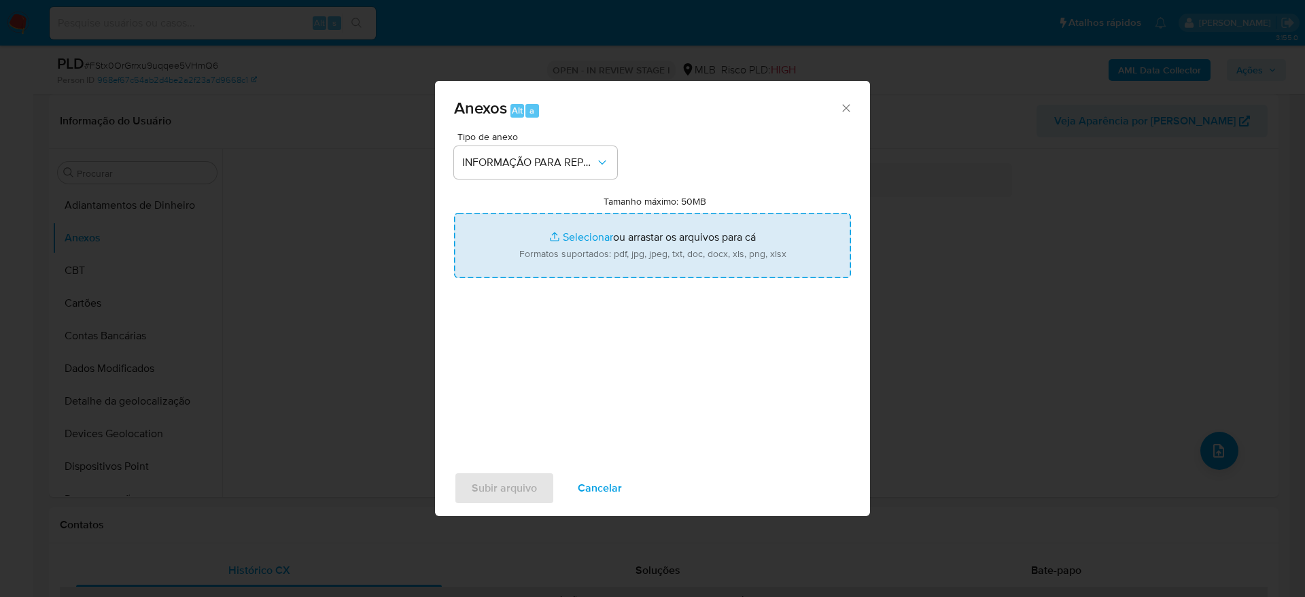
type input "C:\fakepath\SAR - XXXXXX - CPF 76167216215 - JOELMA BARROS MINIZ.pdf"
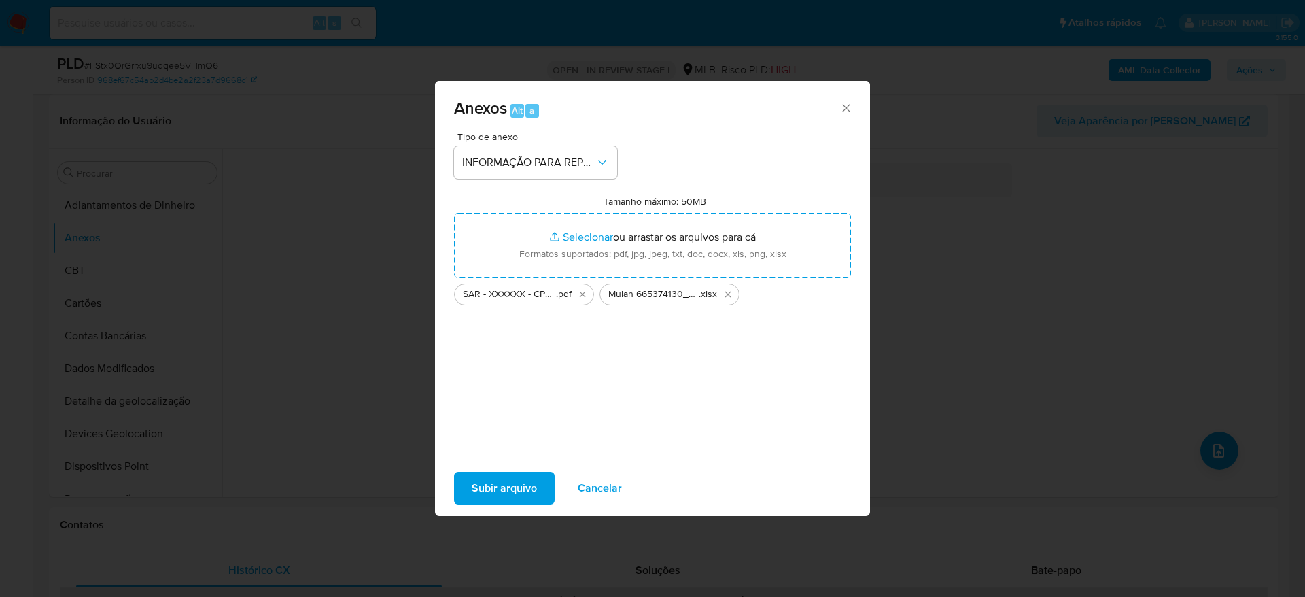
click at [511, 490] on span "Subir arquivo" at bounding box center [504, 488] width 65 height 30
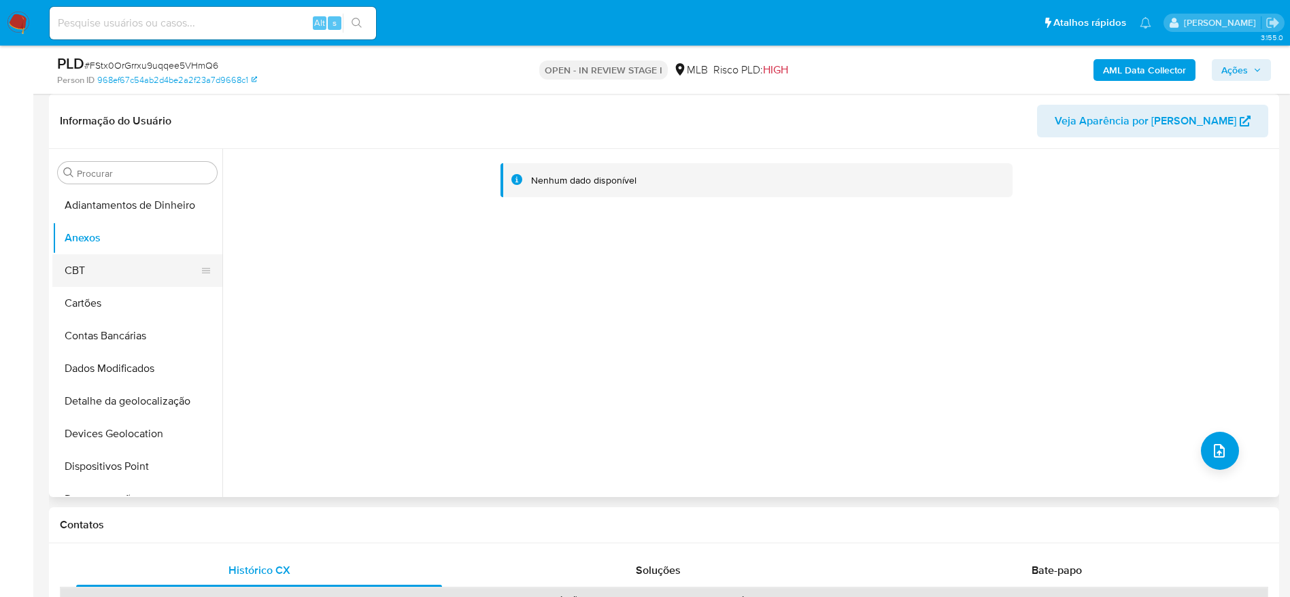
click at [126, 264] on button "CBT" at bounding box center [131, 270] width 159 height 33
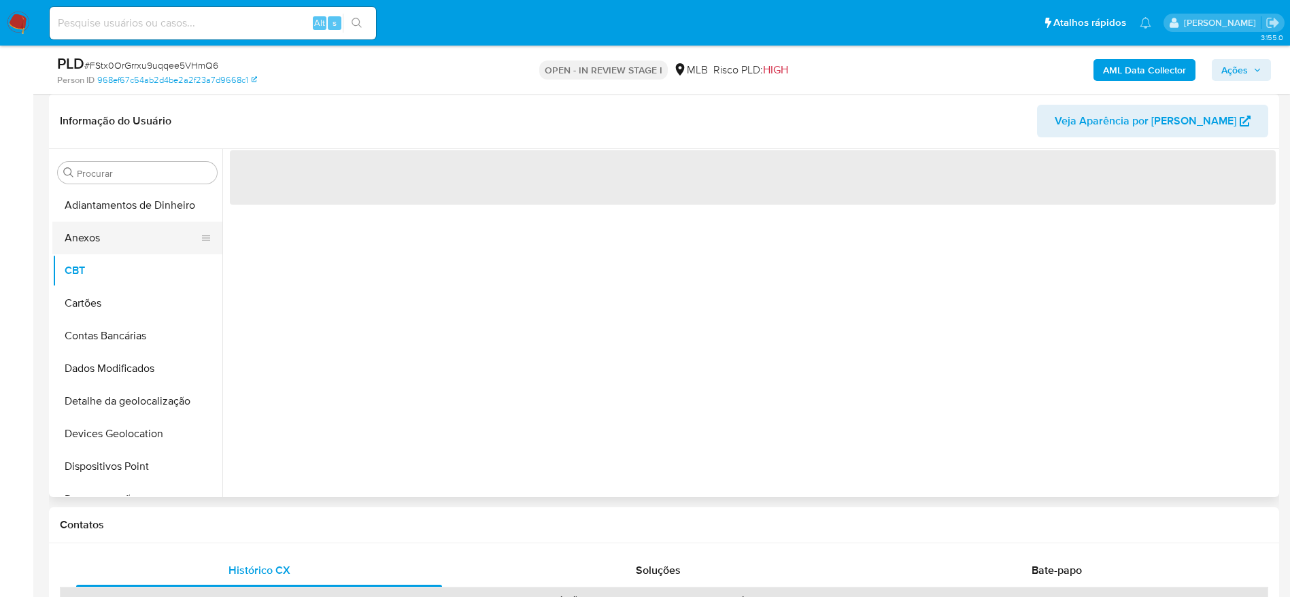
click at [124, 243] on button "Anexos" at bounding box center [131, 238] width 159 height 33
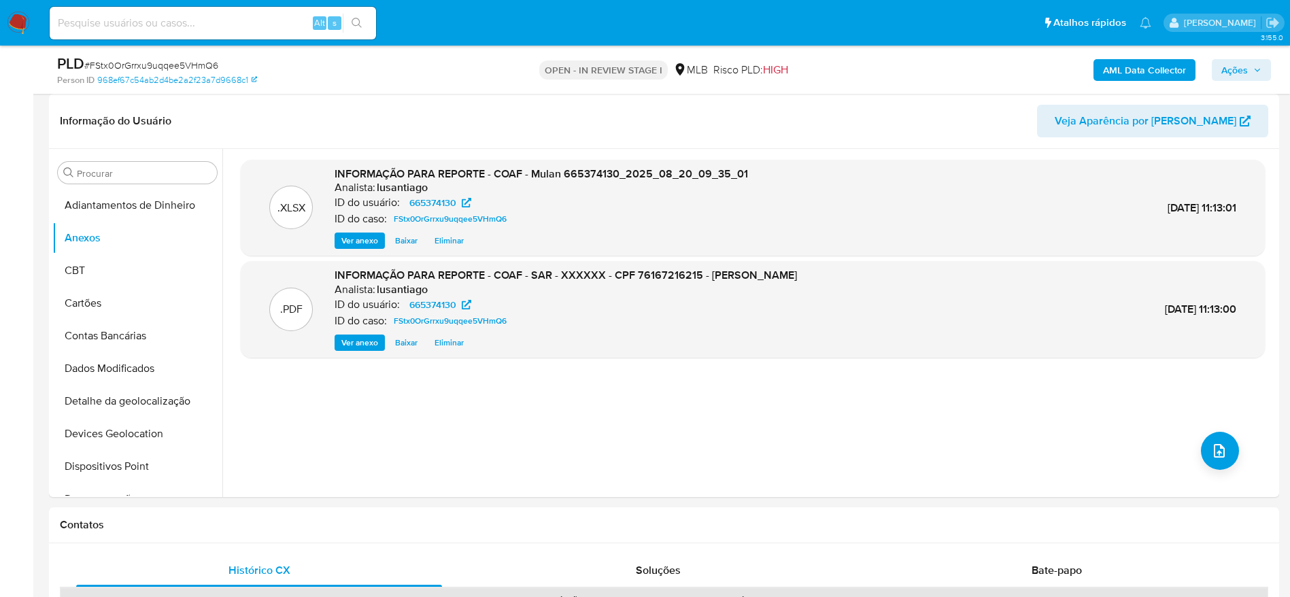
click at [1143, 72] on b "AML Data Collector" at bounding box center [1144, 70] width 83 height 22
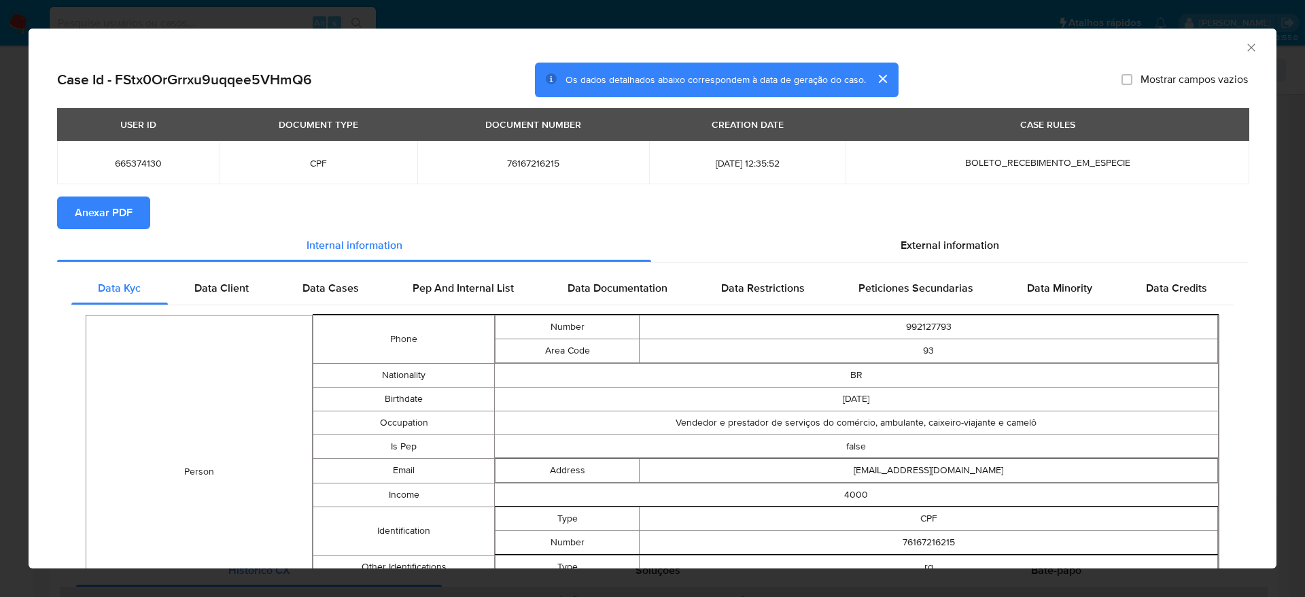
click at [115, 218] on span "Anexar PDF" at bounding box center [104, 213] width 58 height 30
click at [1245, 46] on icon "Fechar a janela" at bounding box center [1252, 48] width 14 height 14
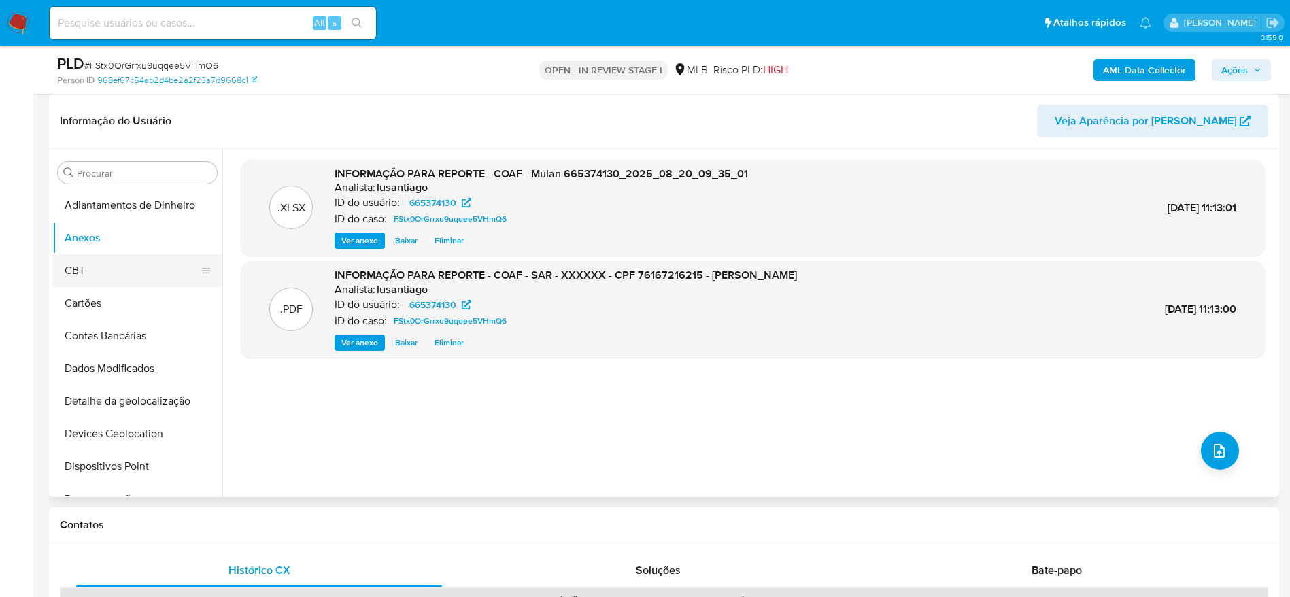
drag, startPoint x: 85, startPoint y: 294, endPoint x: 85, endPoint y: 283, distance: 11.6
click at [85, 294] on button "Cartões" at bounding box center [137, 303] width 170 height 33
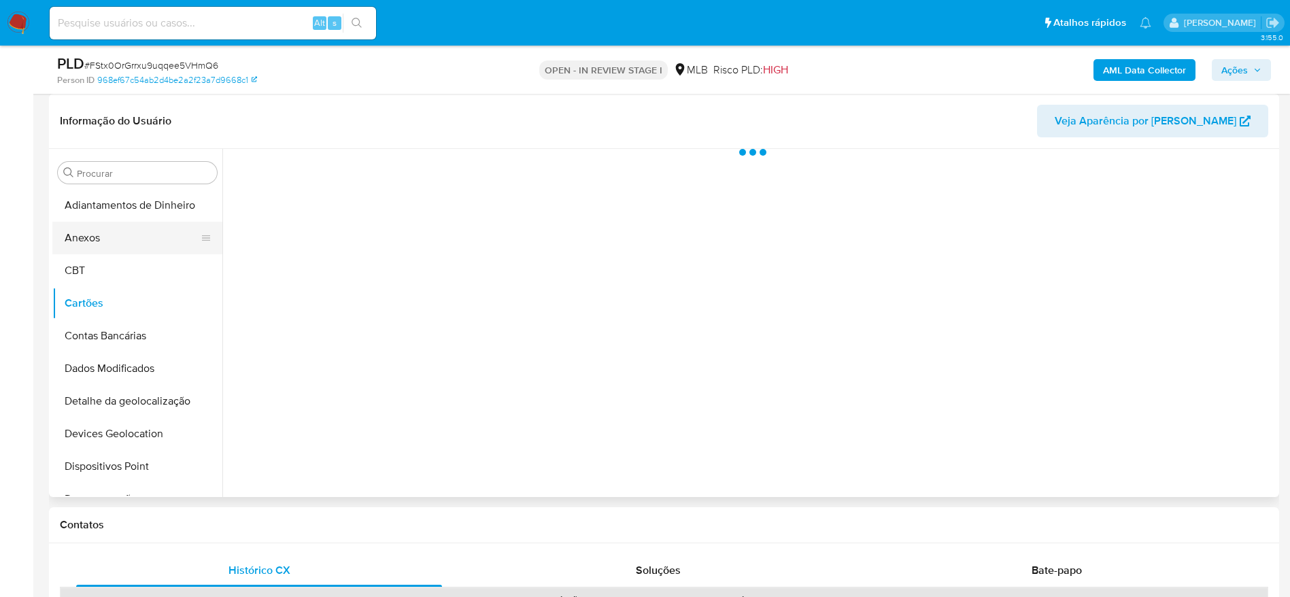
click at [92, 237] on button "Anexos" at bounding box center [131, 238] width 159 height 33
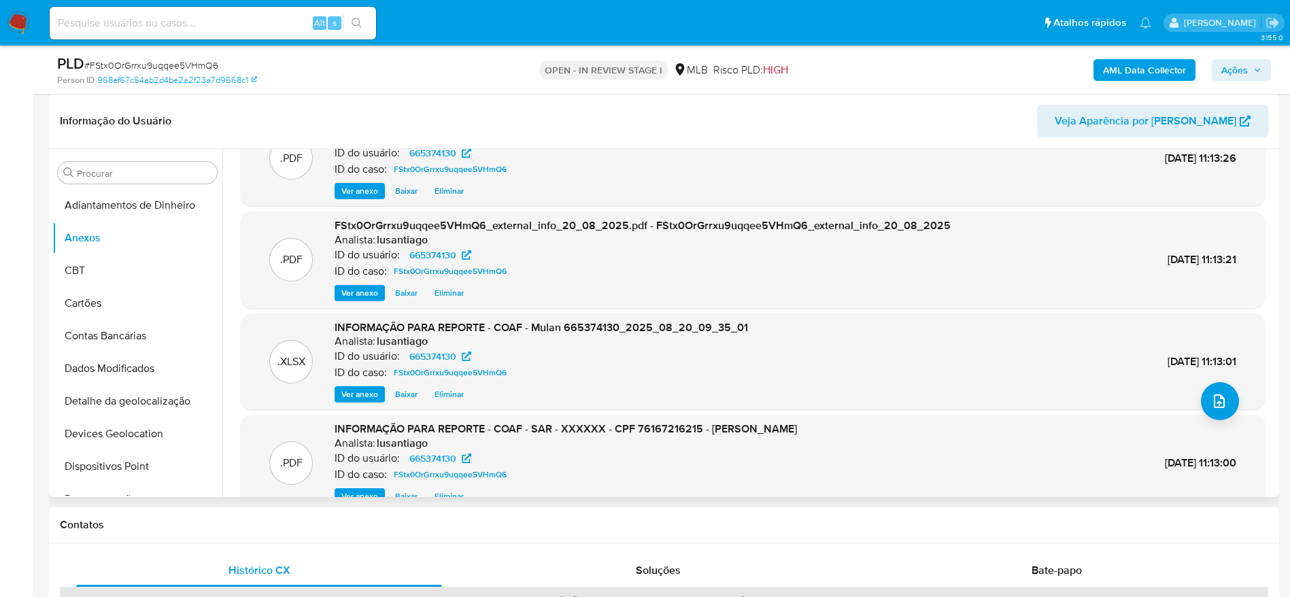
scroll to position [76, 0]
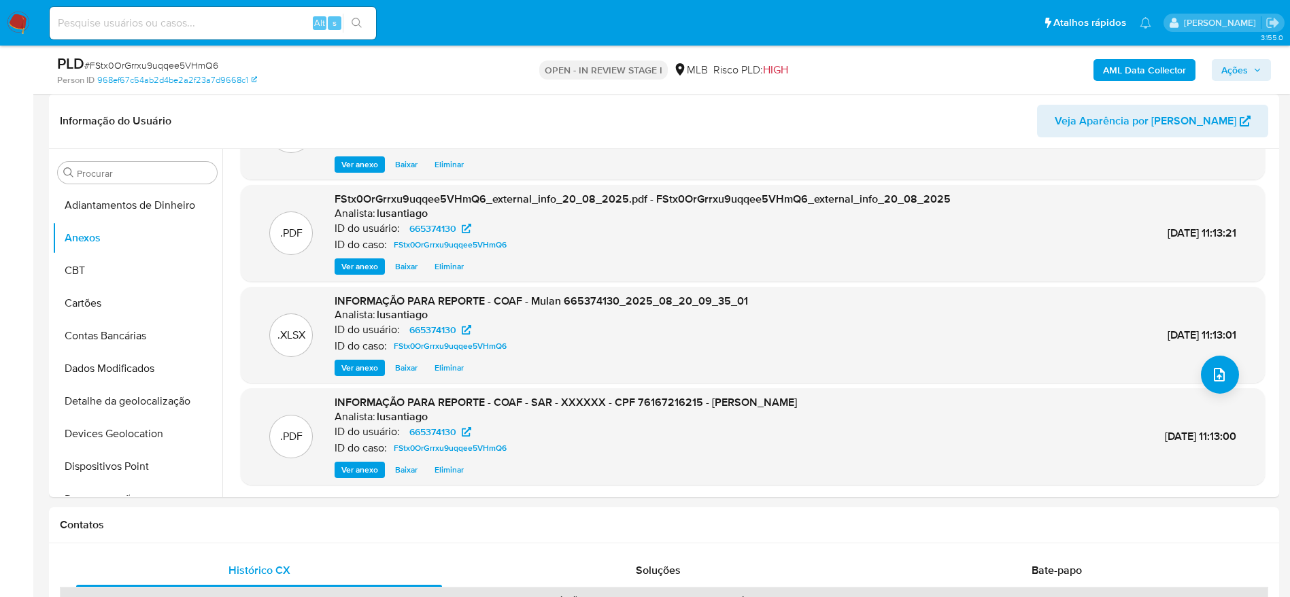
click at [1218, 67] on button "Ações" at bounding box center [1241, 70] width 59 height 22
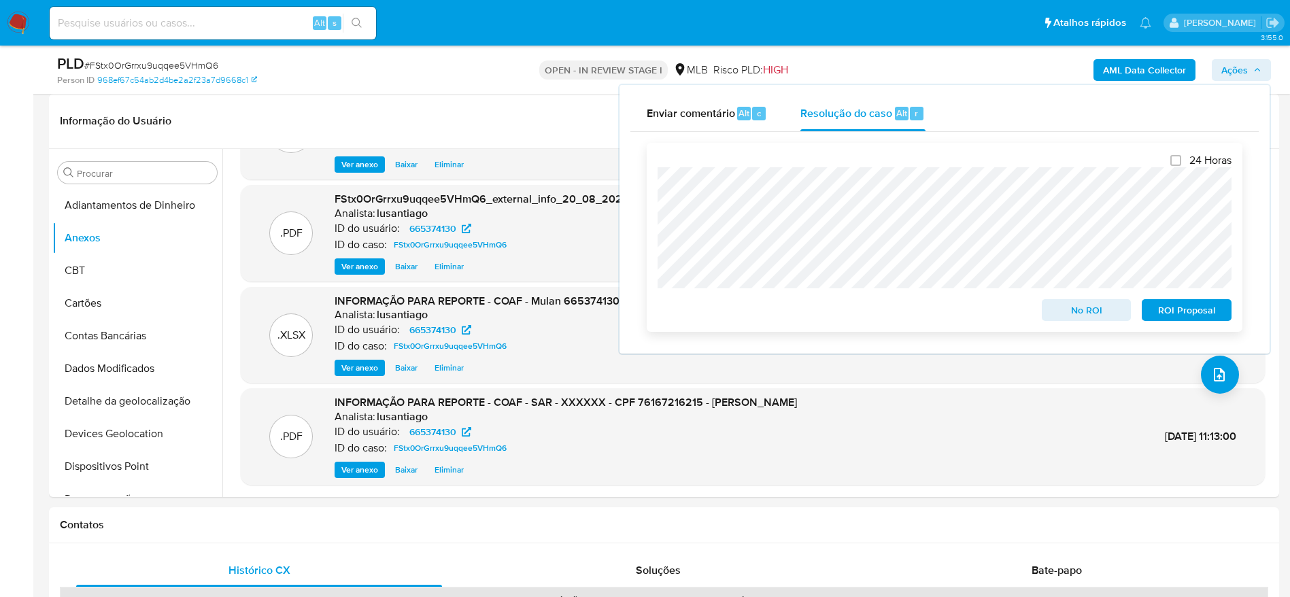
click at [1197, 313] on span "ROI Proposal" at bounding box center [1186, 310] width 71 height 19
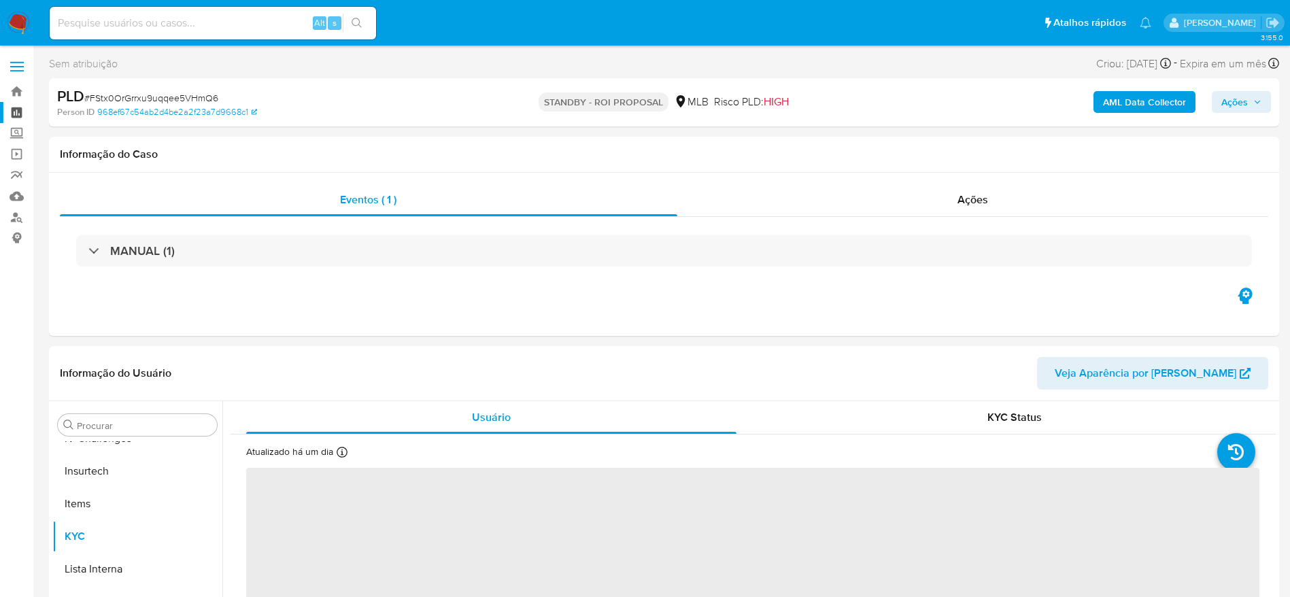
scroll to position [607, 0]
click at [10, 97] on link "Bandeja" at bounding box center [81, 91] width 162 height 21
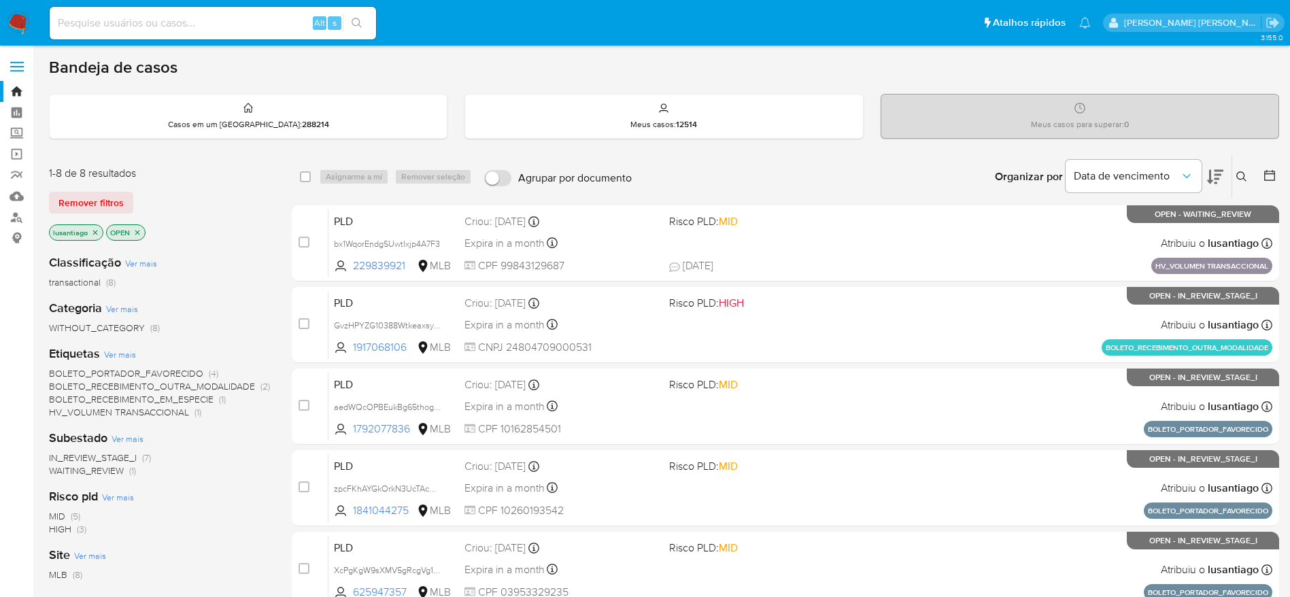
click at [150, 26] on input at bounding box center [213, 23] width 326 height 18
paste input "2121519070"
type input "2121519070"
click at [359, 25] on icon "search-icon" at bounding box center [356, 23] width 11 height 11
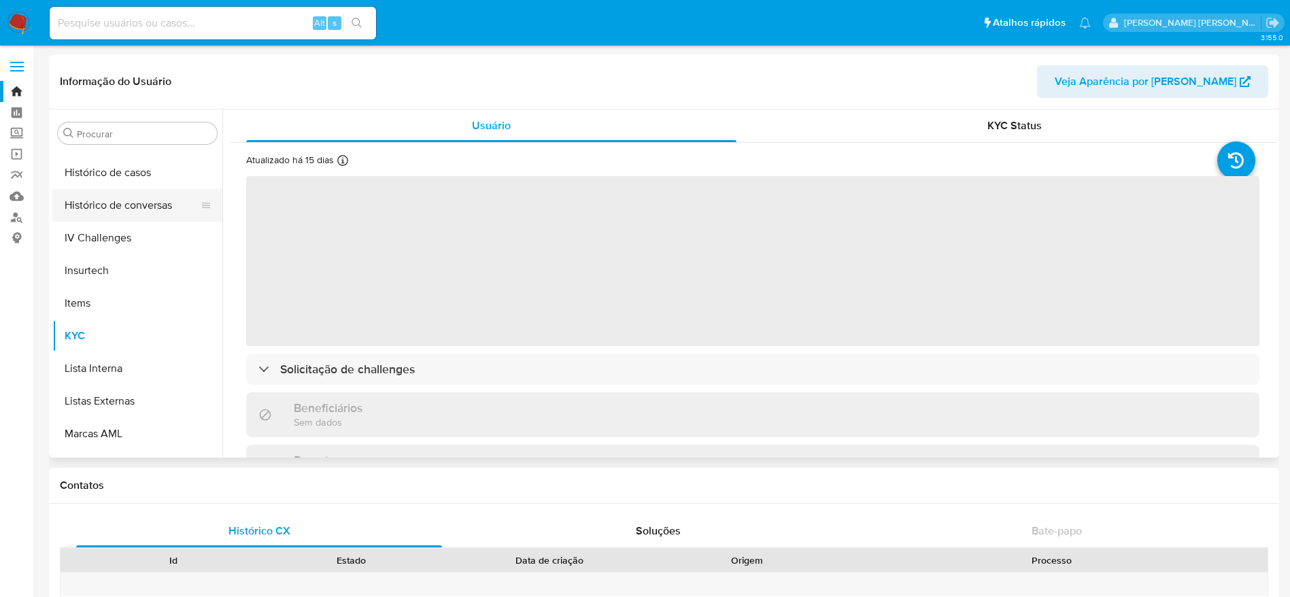
scroll to position [403, 0]
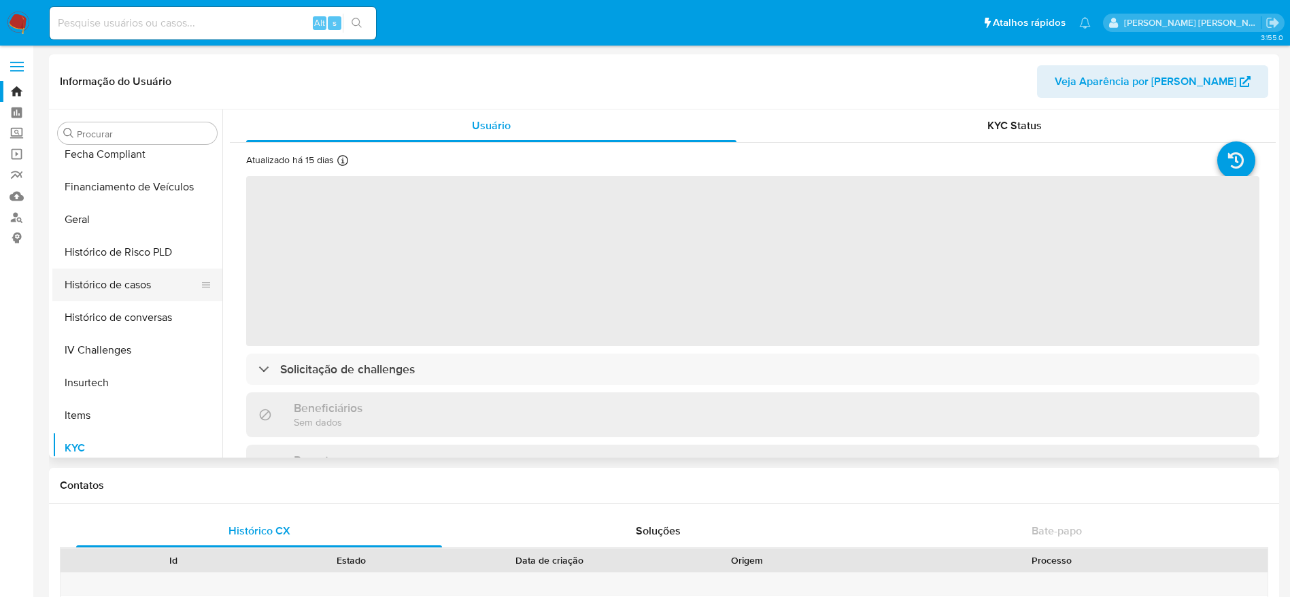
click at [128, 281] on button "Histórico de casos" at bounding box center [131, 285] width 159 height 33
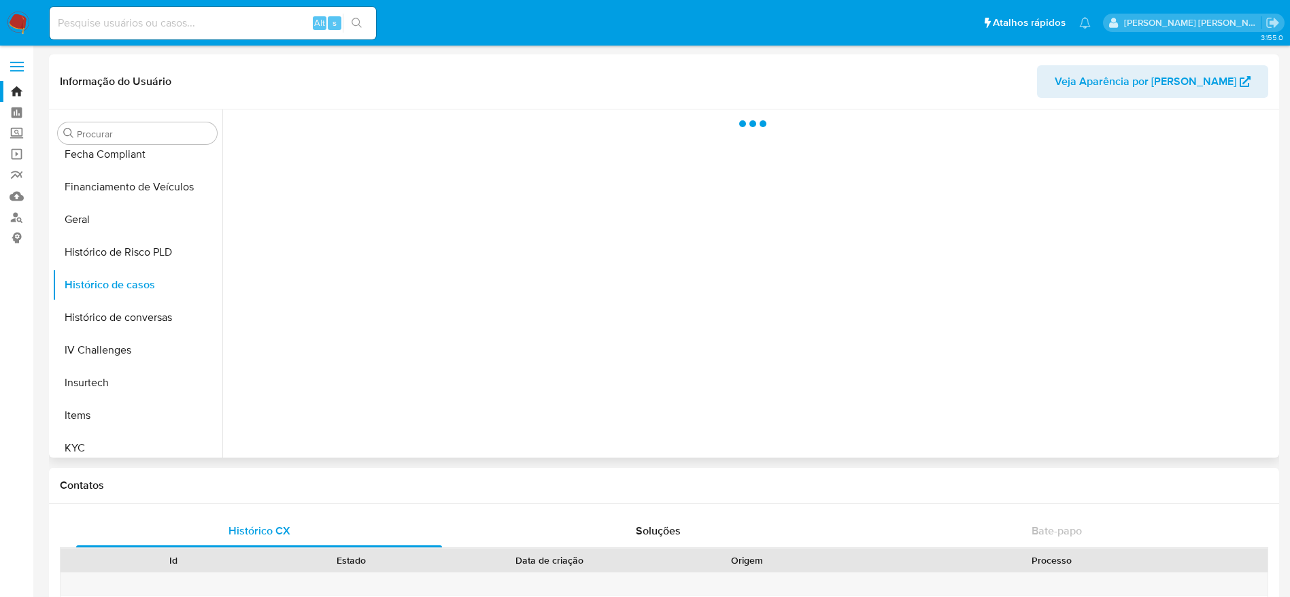
select select "10"
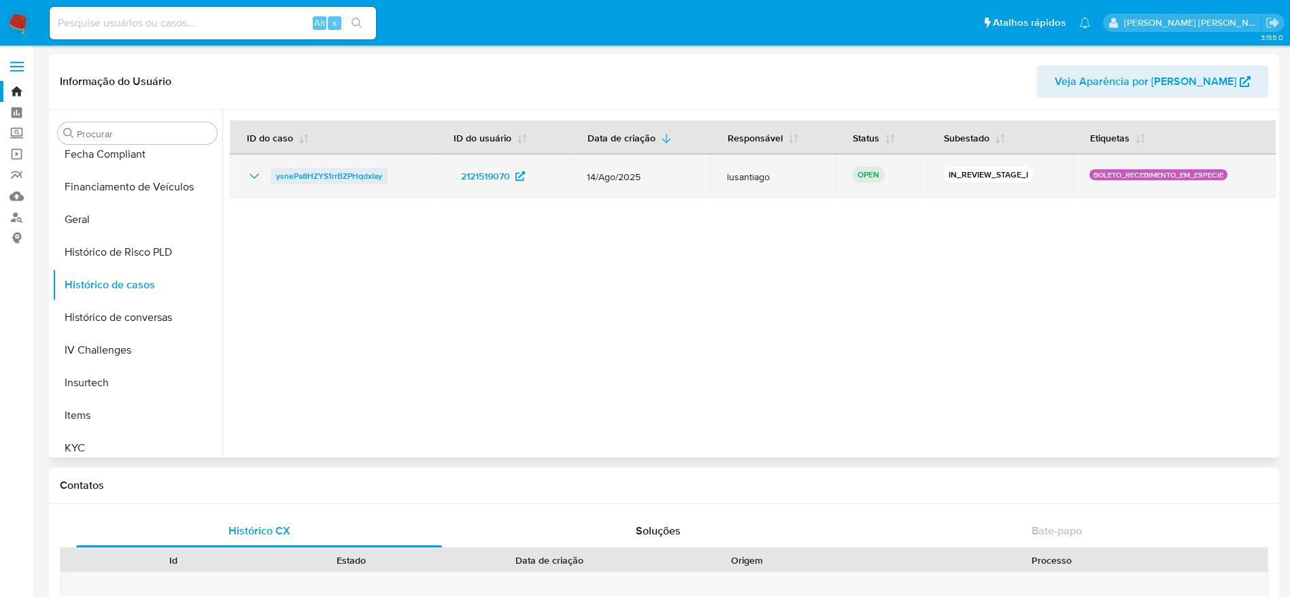
click at [301, 173] on span "ysnePa8HZYS1rrBZPHqdxIay" at bounding box center [329, 176] width 106 height 16
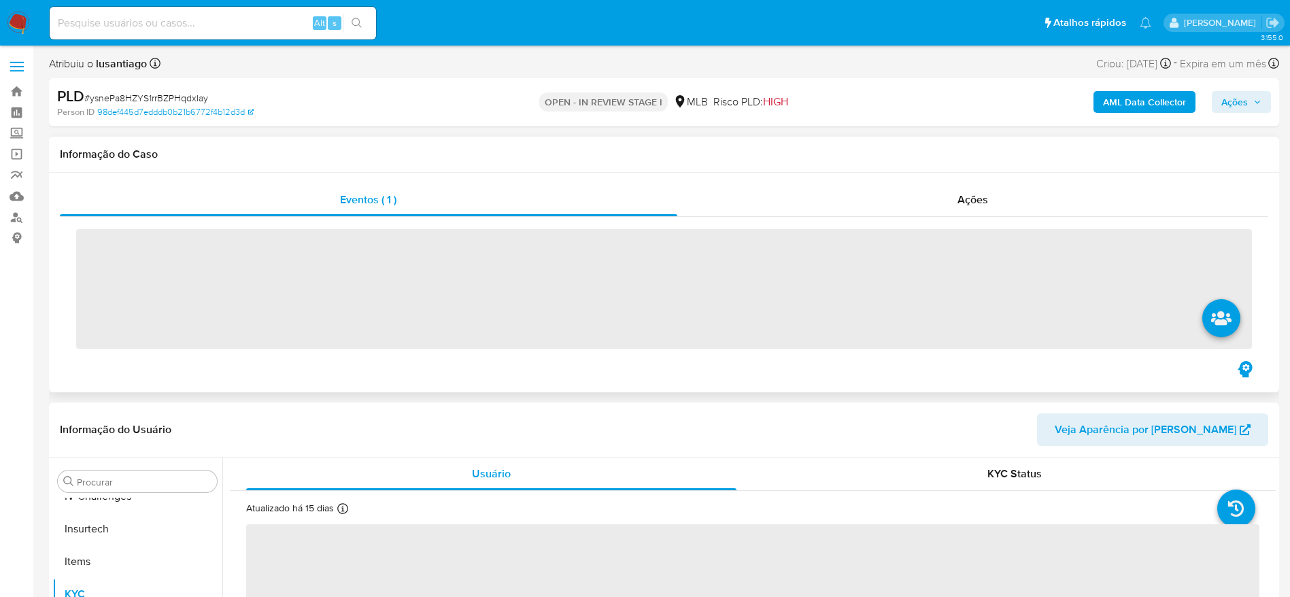
scroll to position [607, 0]
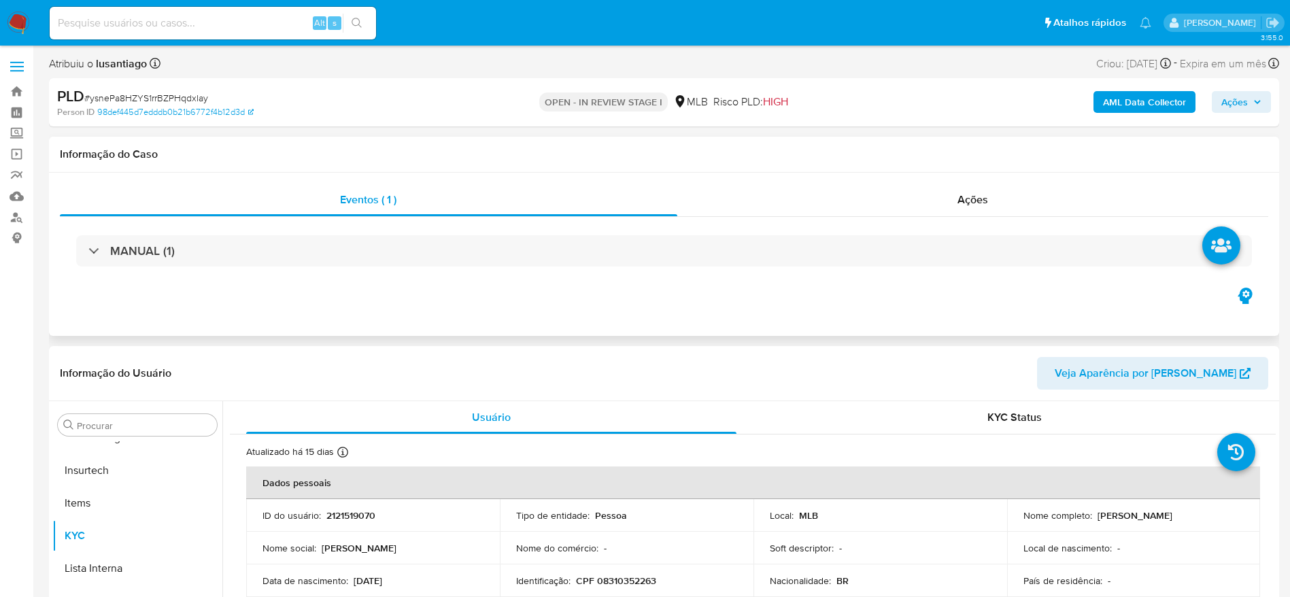
select select "10"
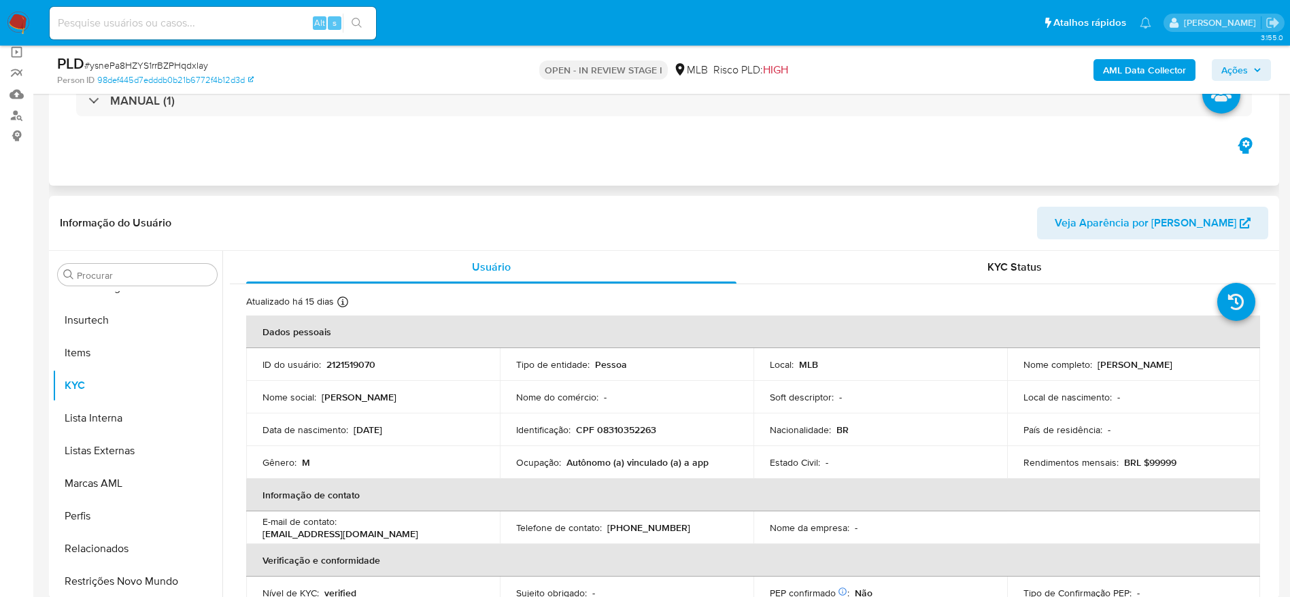
scroll to position [204, 0]
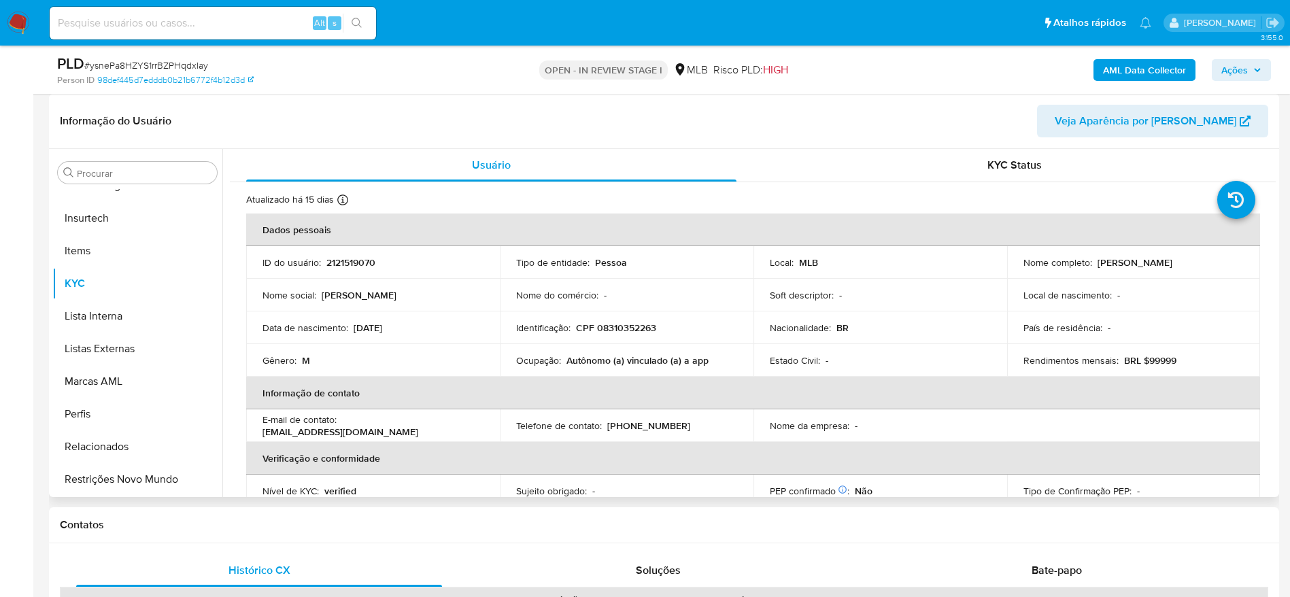
click at [614, 325] on p "CPF 08310352263" at bounding box center [616, 328] width 80 height 12
copy p "08310352263"
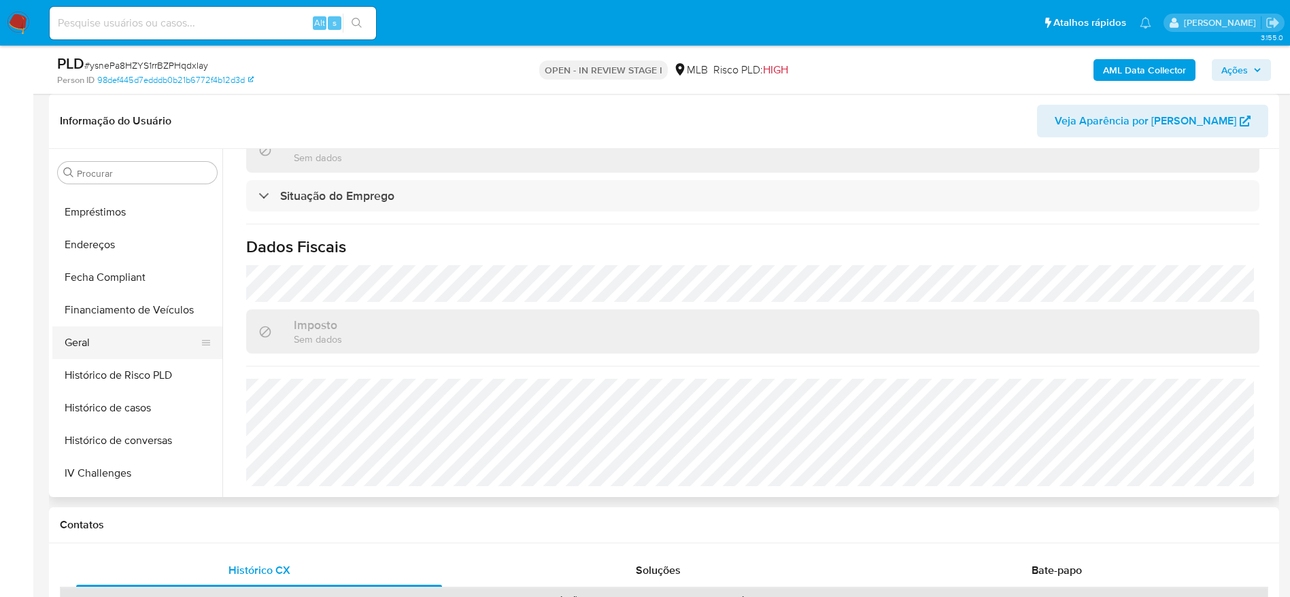
scroll to position [301, 0]
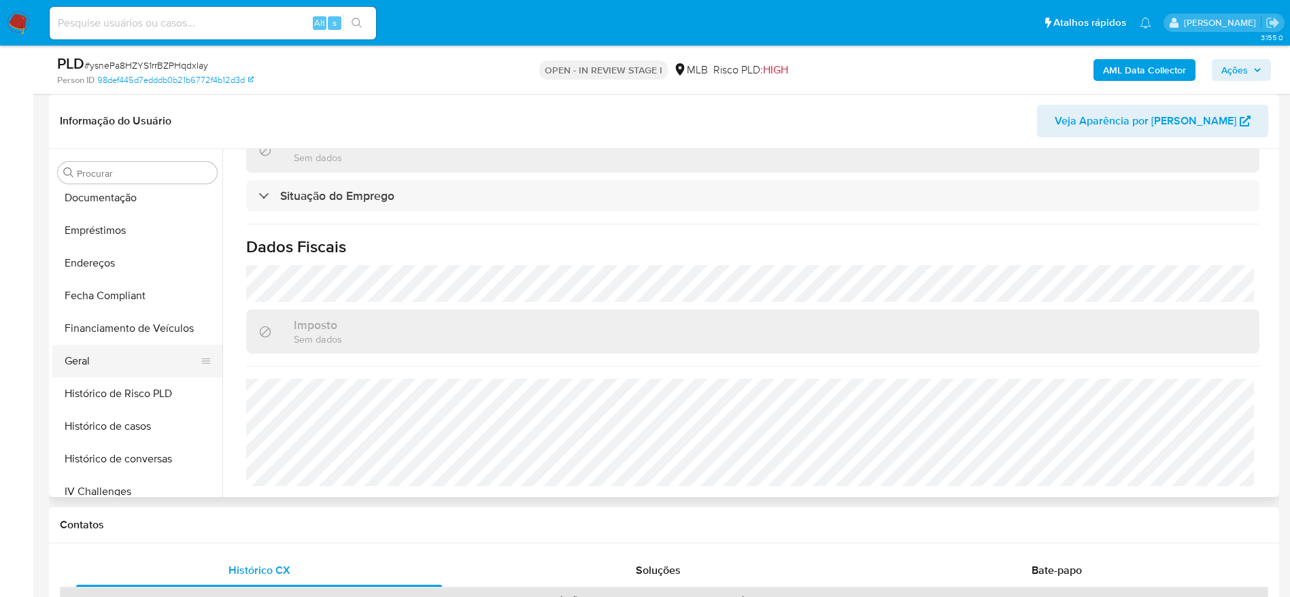
click at [88, 362] on button "Geral" at bounding box center [131, 361] width 159 height 33
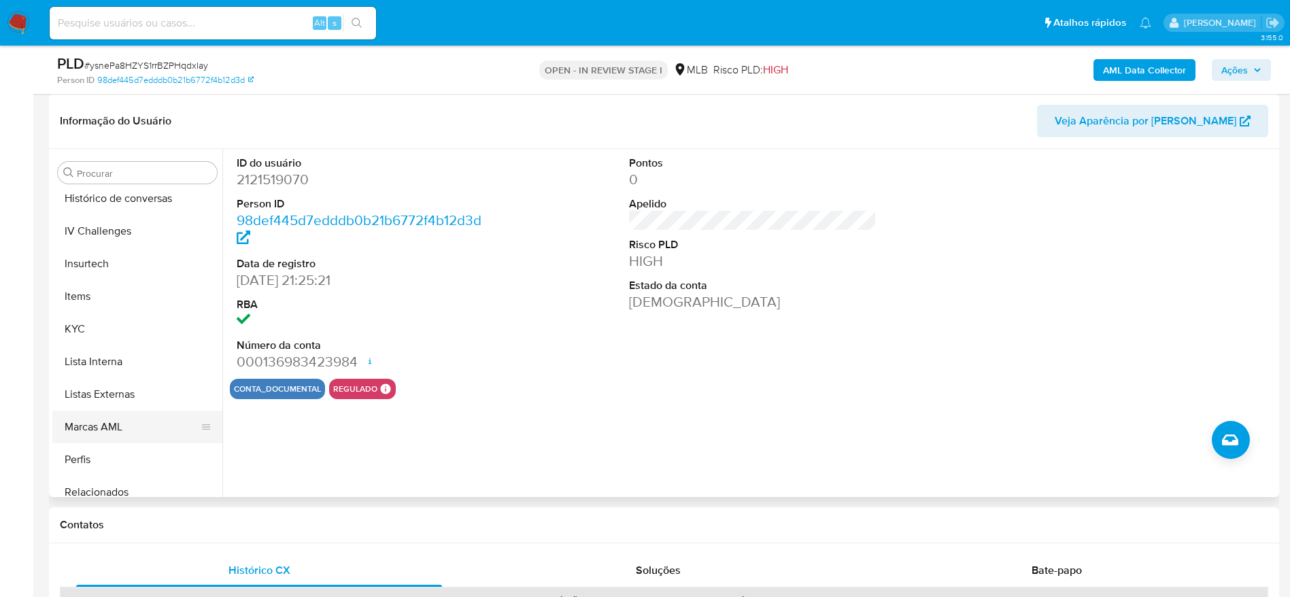
scroll to position [607, 0]
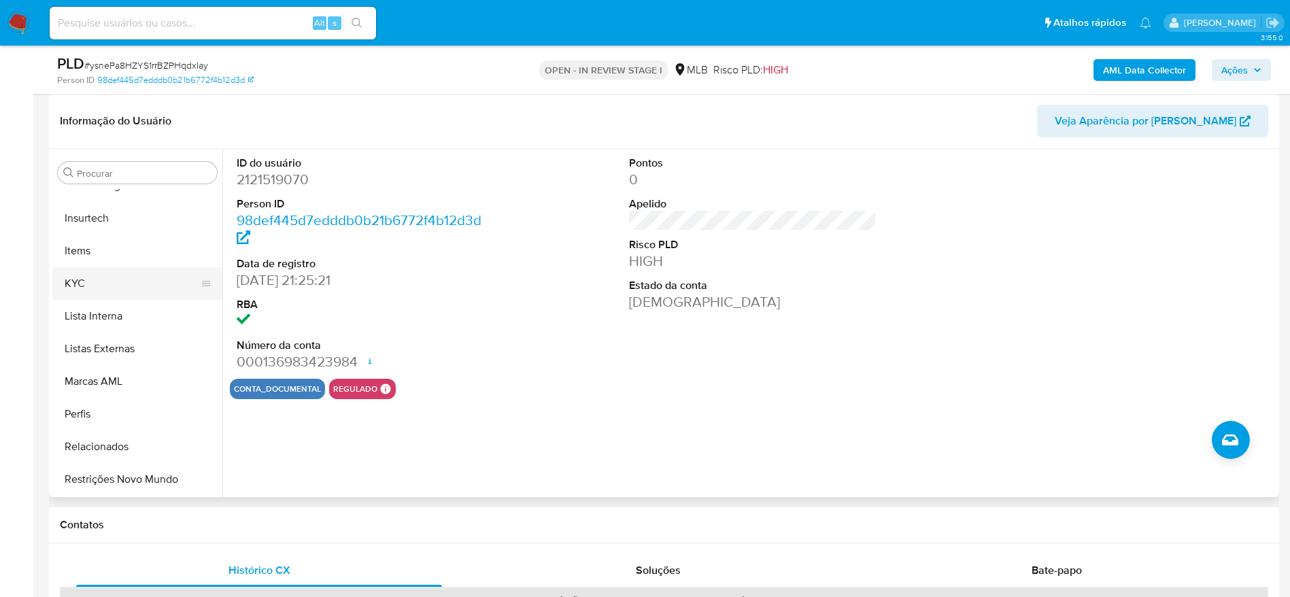
click at [82, 280] on button "KYC" at bounding box center [131, 283] width 159 height 33
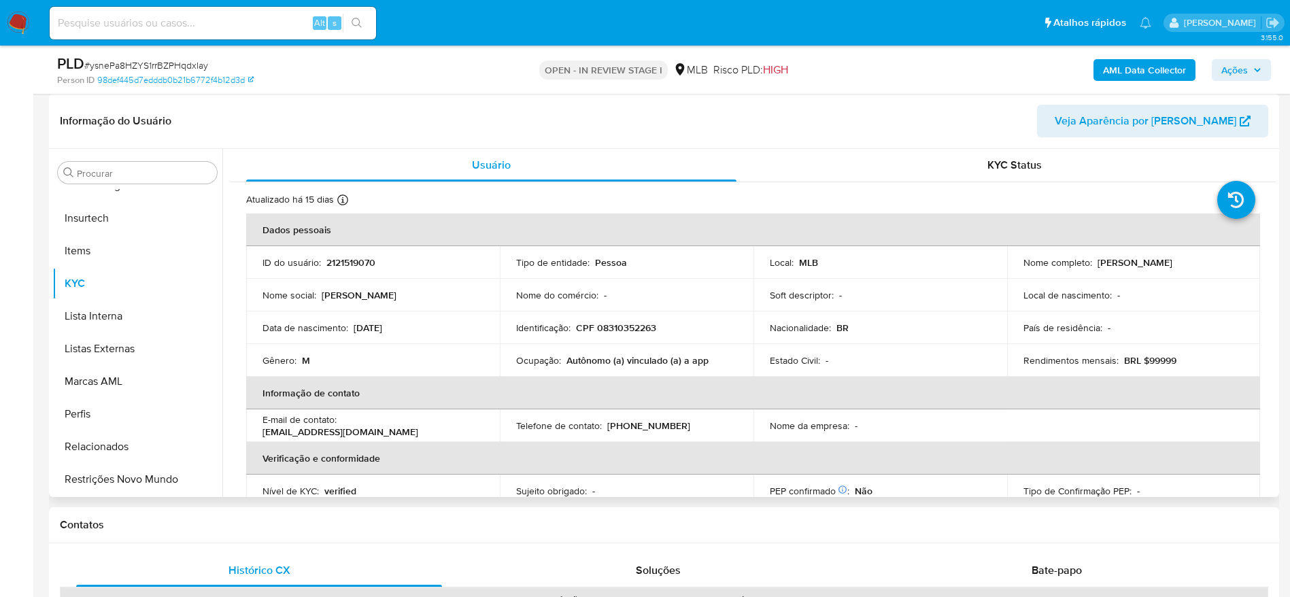
click at [1273, 169] on div "Usuário KYC Status Atualizado há 15 dias Criado: [DATE] 22:26:04 Atualizado: [D…" at bounding box center [748, 323] width 1053 height 348
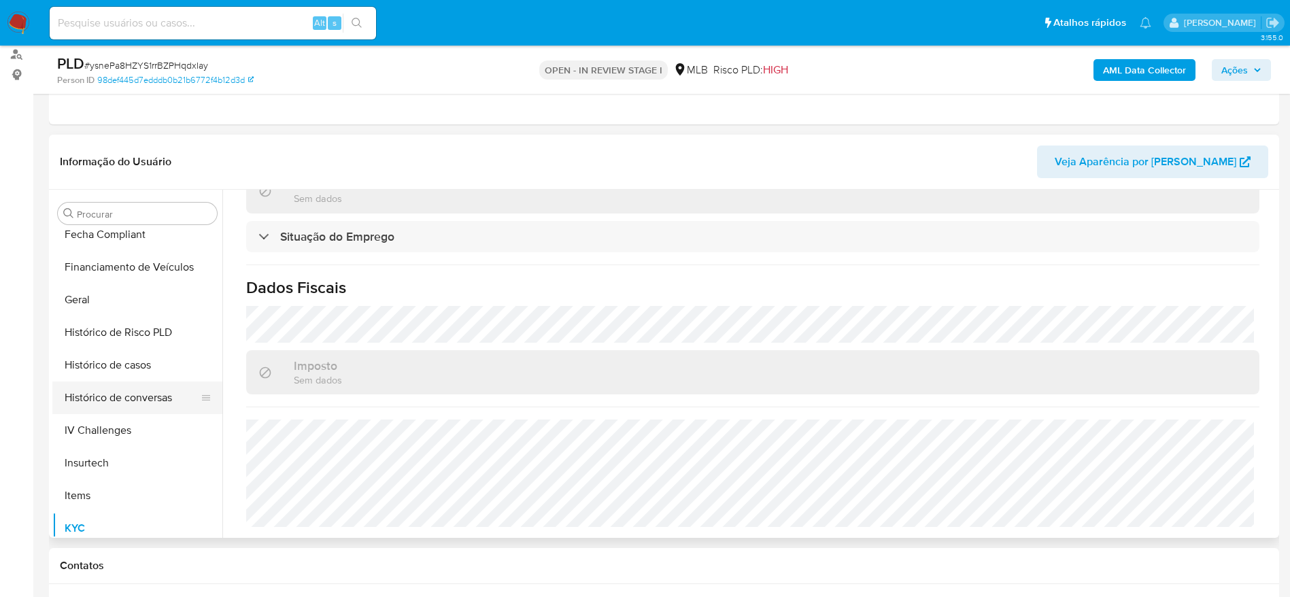
scroll to position [301, 0]
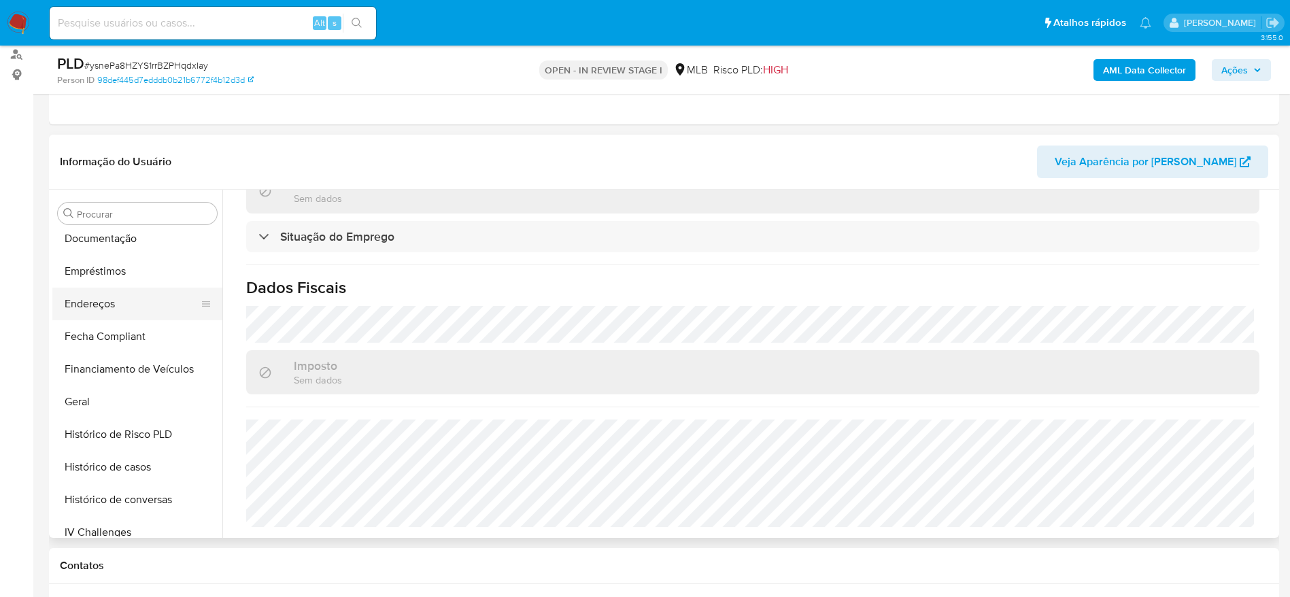
click at [123, 296] on button "Endereços" at bounding box center [131, 304] width 159 height 33
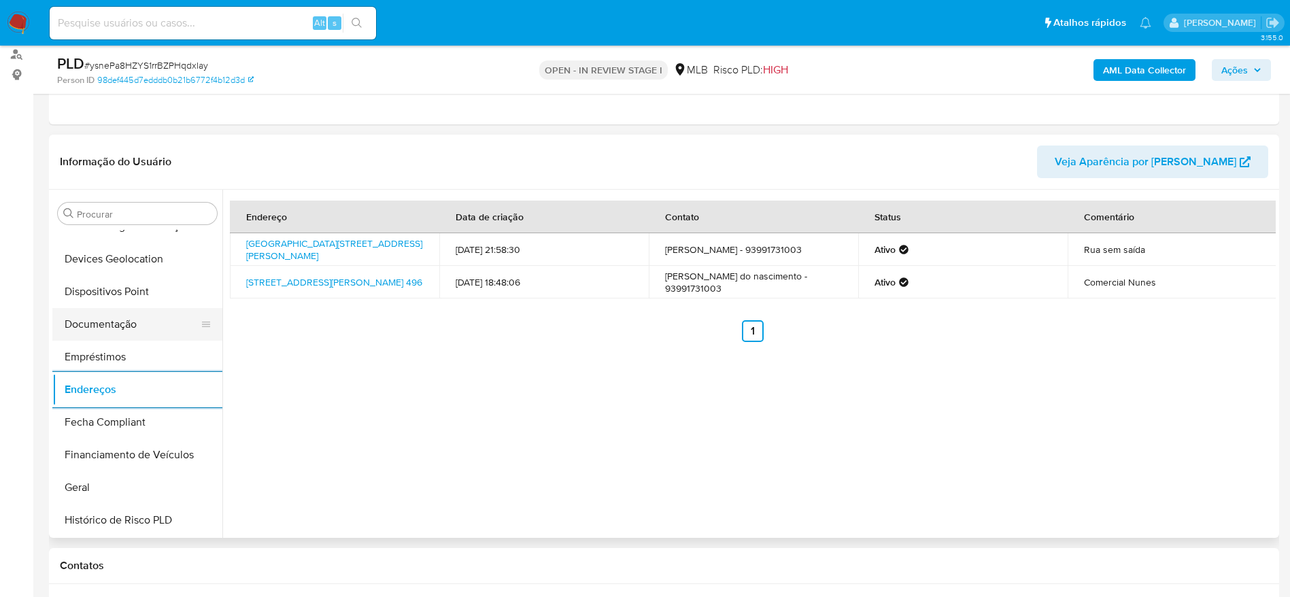
scroll to position [97, 0]
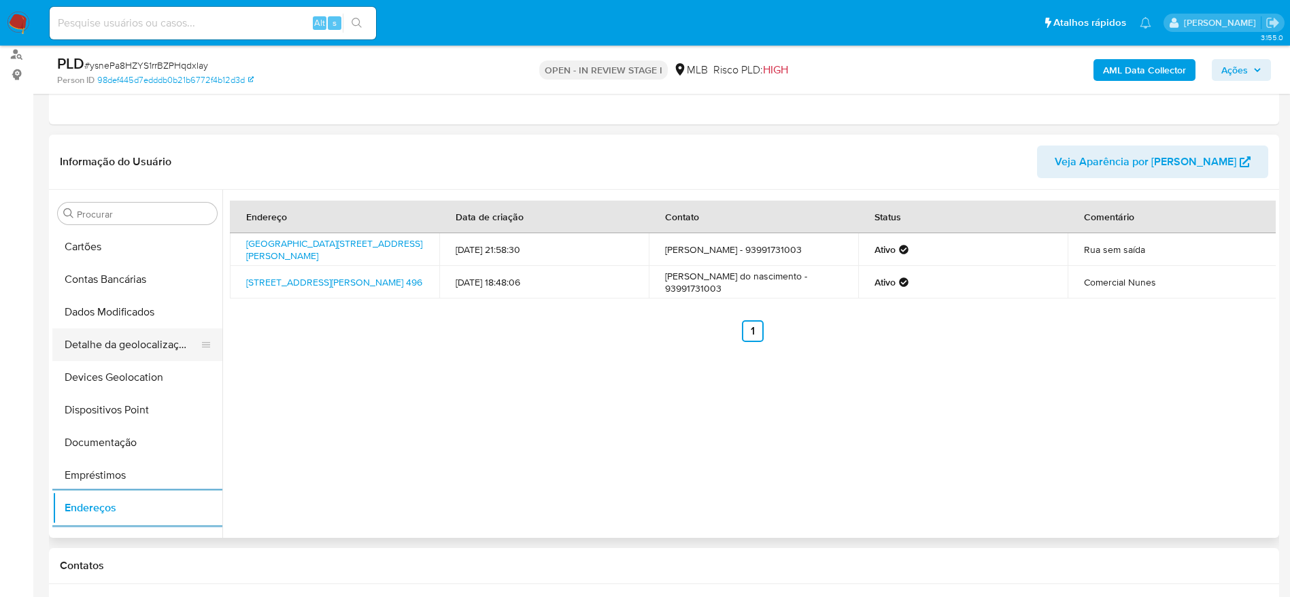
click at [133, 342] on button "Detalhe da geolocalização" at bounding box center [131, 344] width 159 height 33
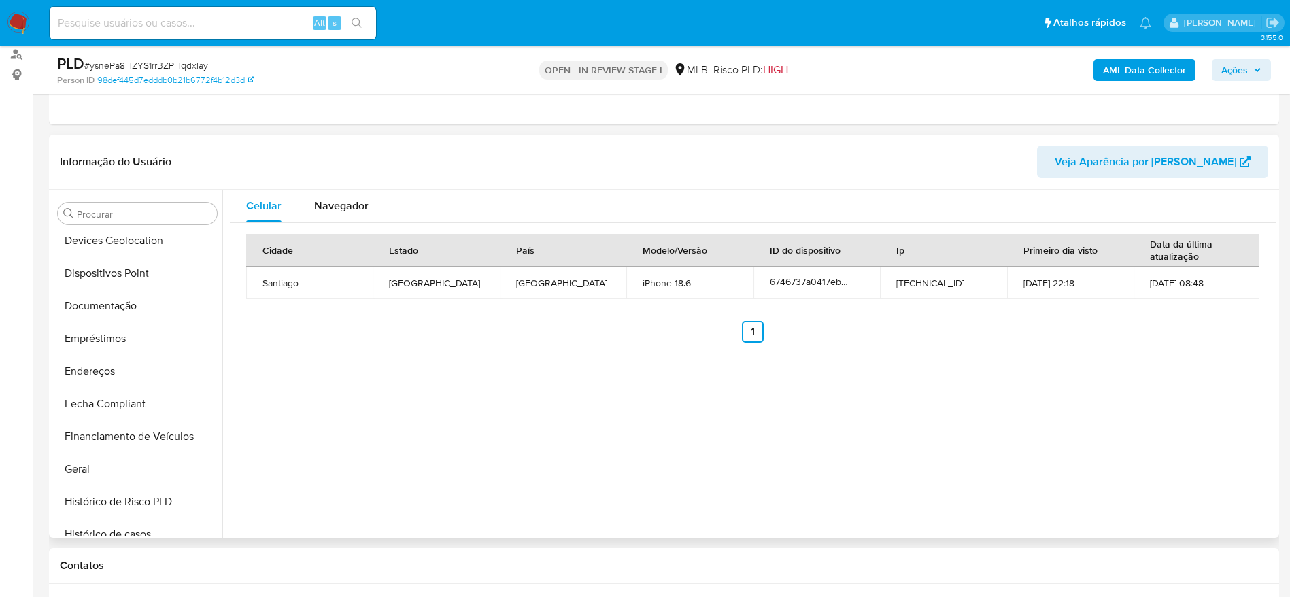
scroll to position [607, 0]
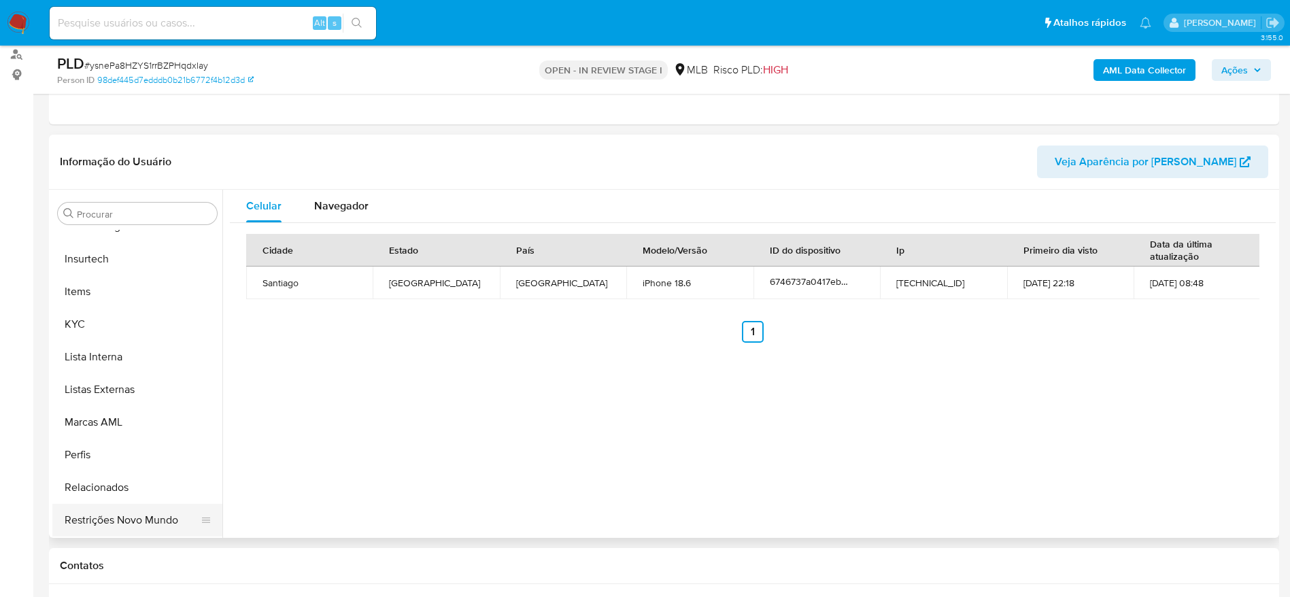
click at [87, 520] on button "Restrições Novo Mundo" at bounding box center [131, 520] width 159 height 33
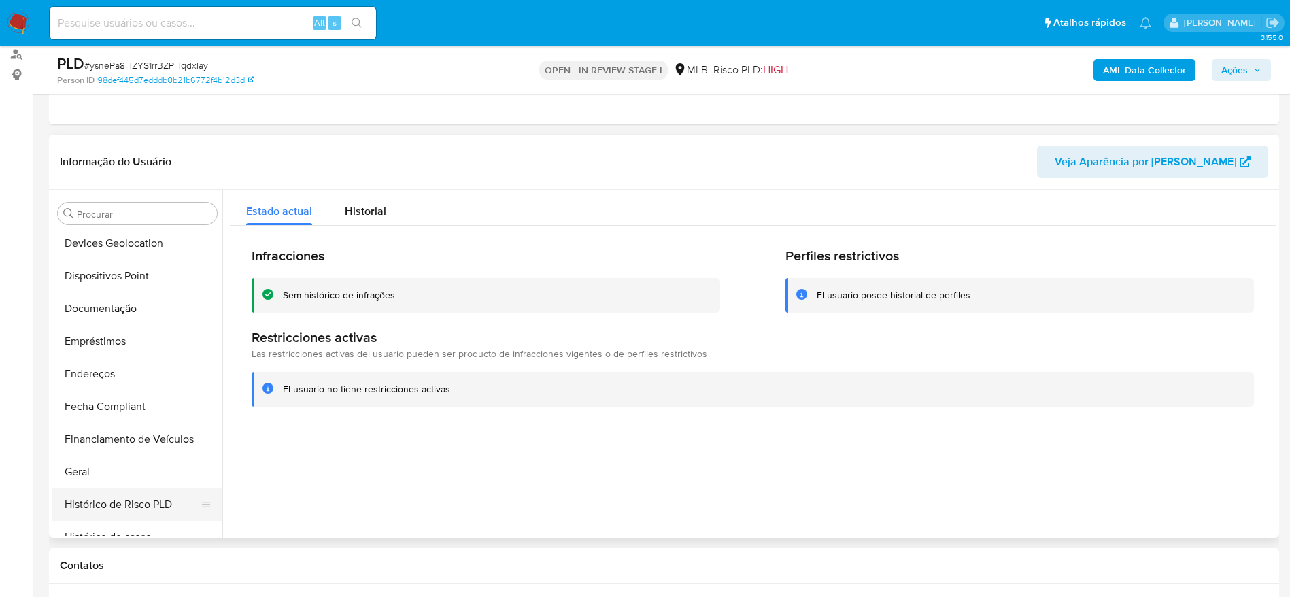
scroll to position [199, 0]
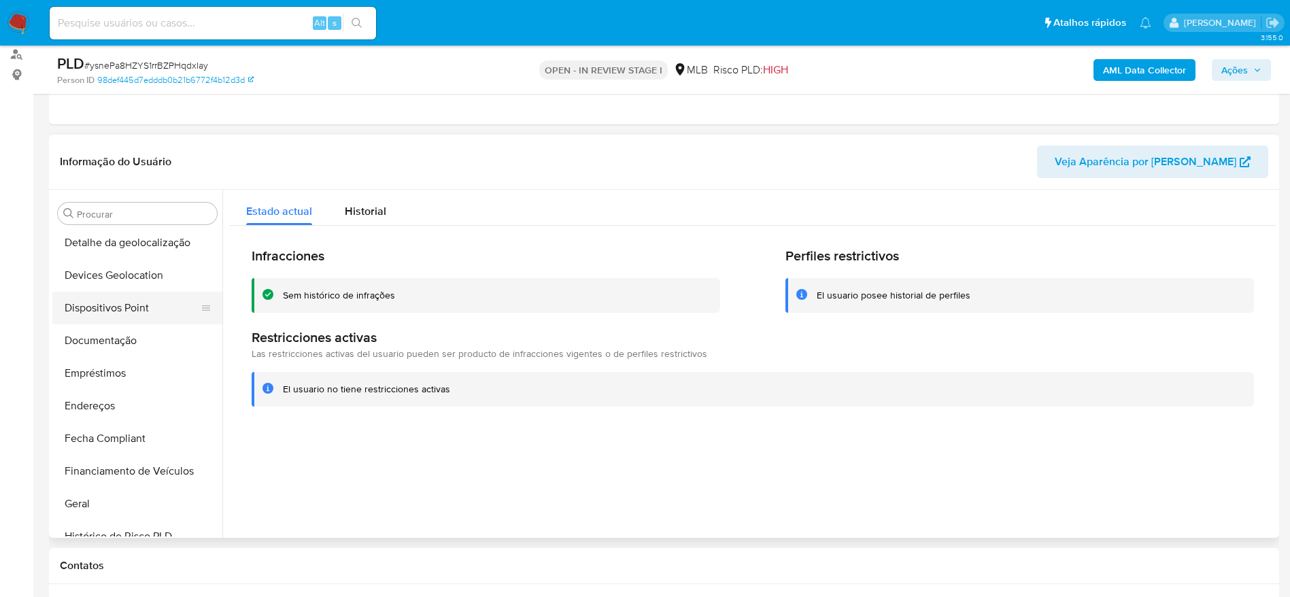
click at [113, 316] on button "Dispositivos Point" at bounding box center [131, 308] width 159 height 33
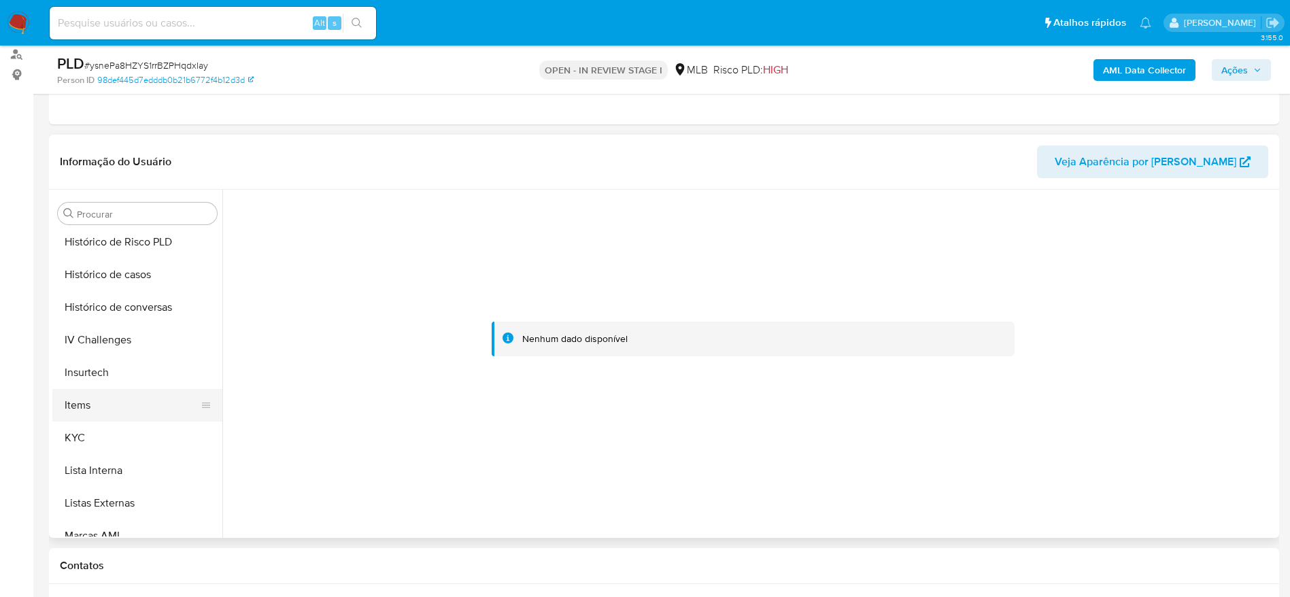
scroll to position [505, 0]
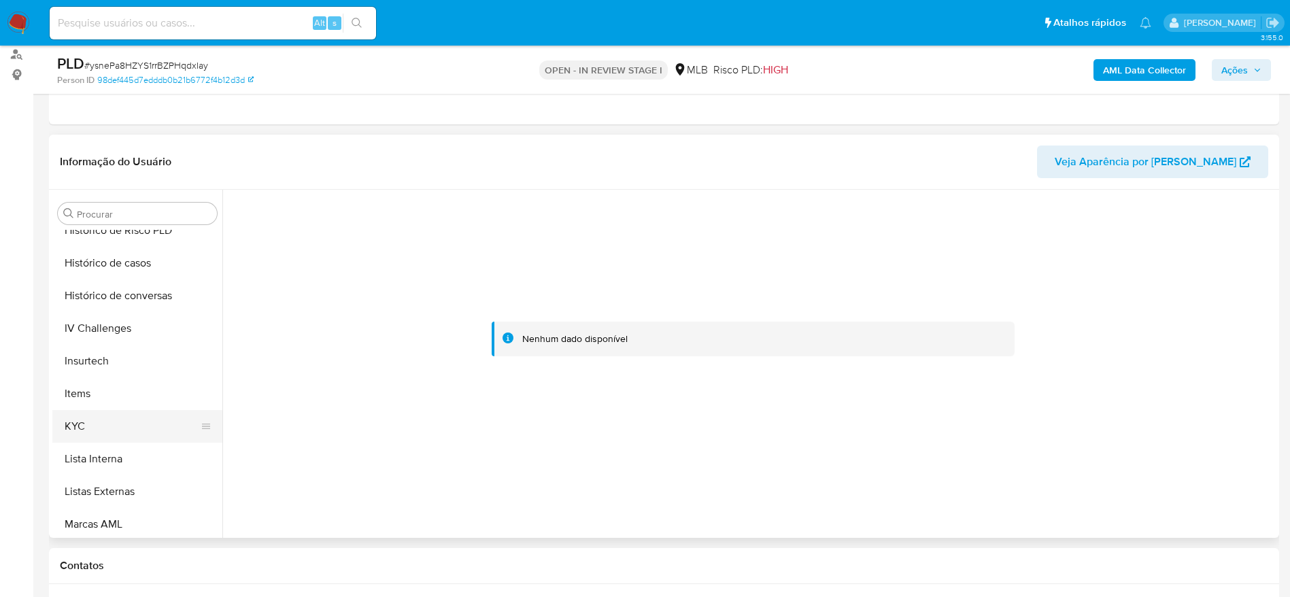
click at [119, 430] on button "KYC" at bounding box center [131, 426] width 159 height 33
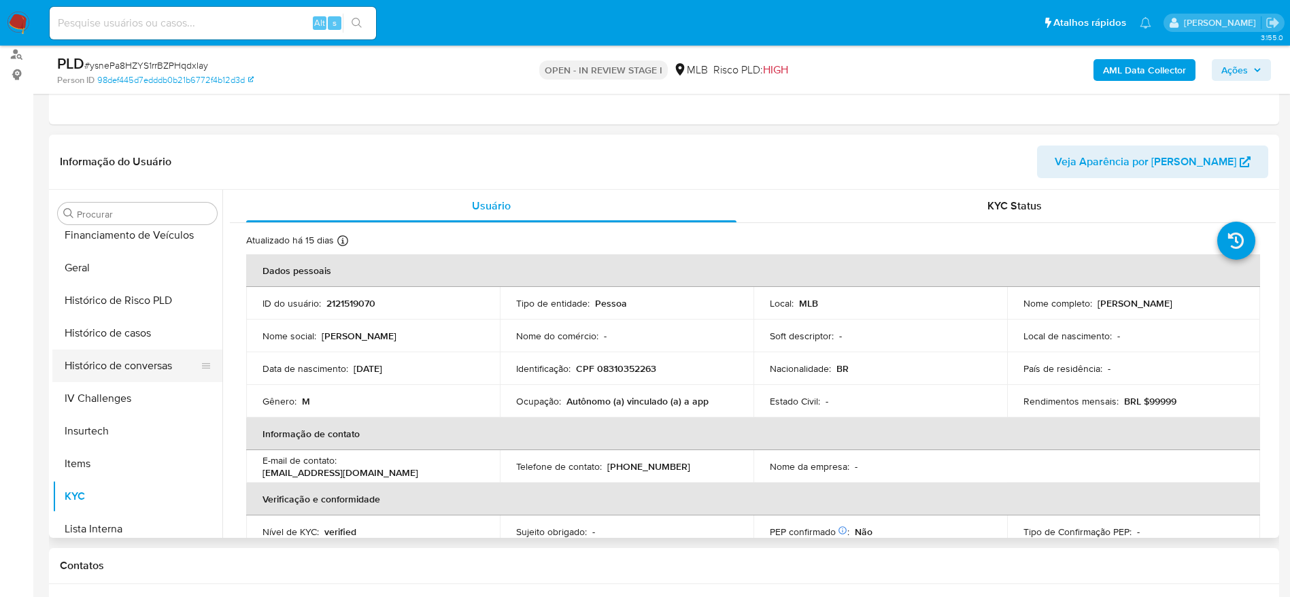
scroll to position [403, 0]
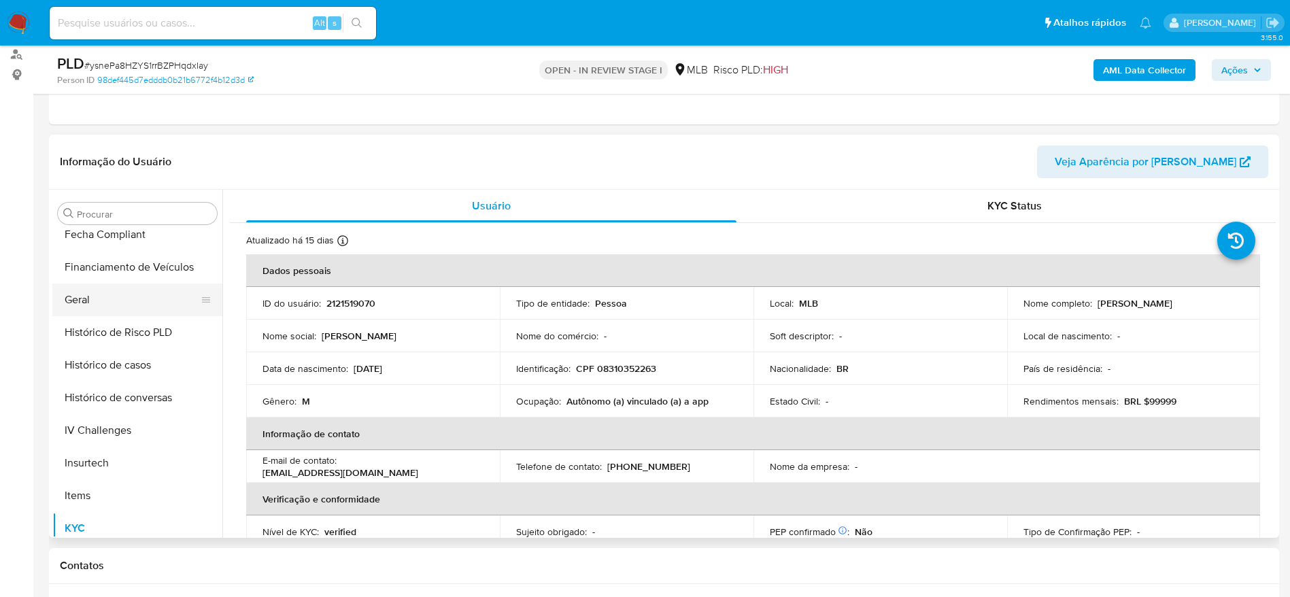
click at [92, 285] on button "Geral" at bounding box center [131, 300] width 159 height 33
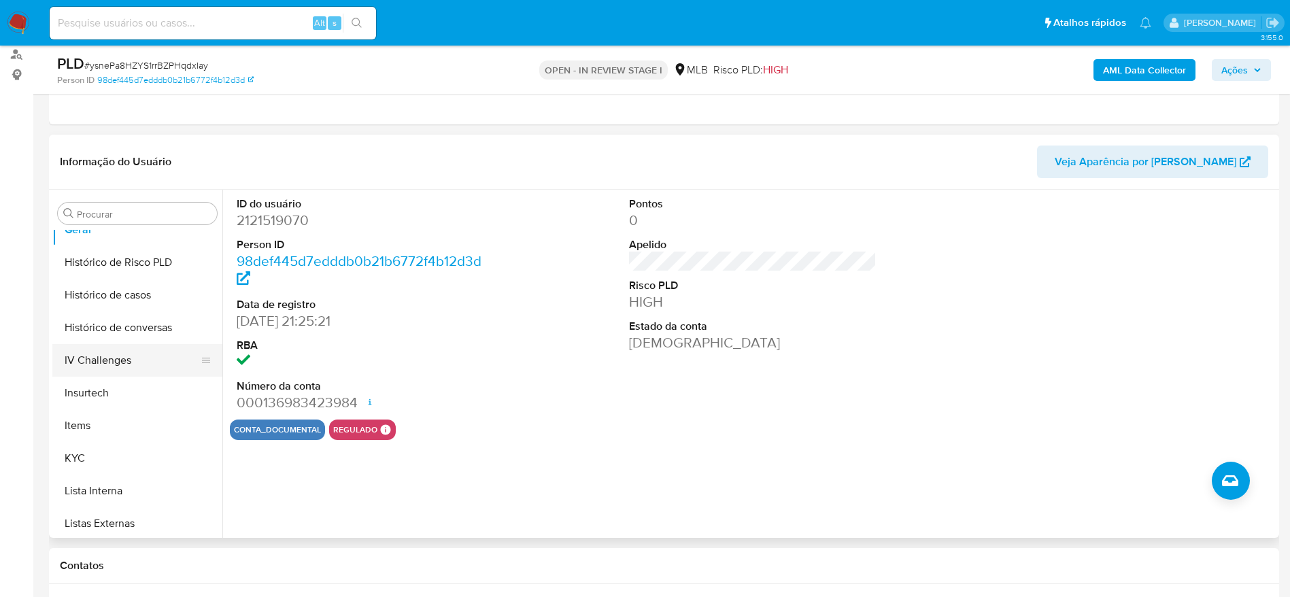
scroll to position [505, 0]
click at [118, 417] on button "KYC" at bounding box center [131, 426] width 159 height 33
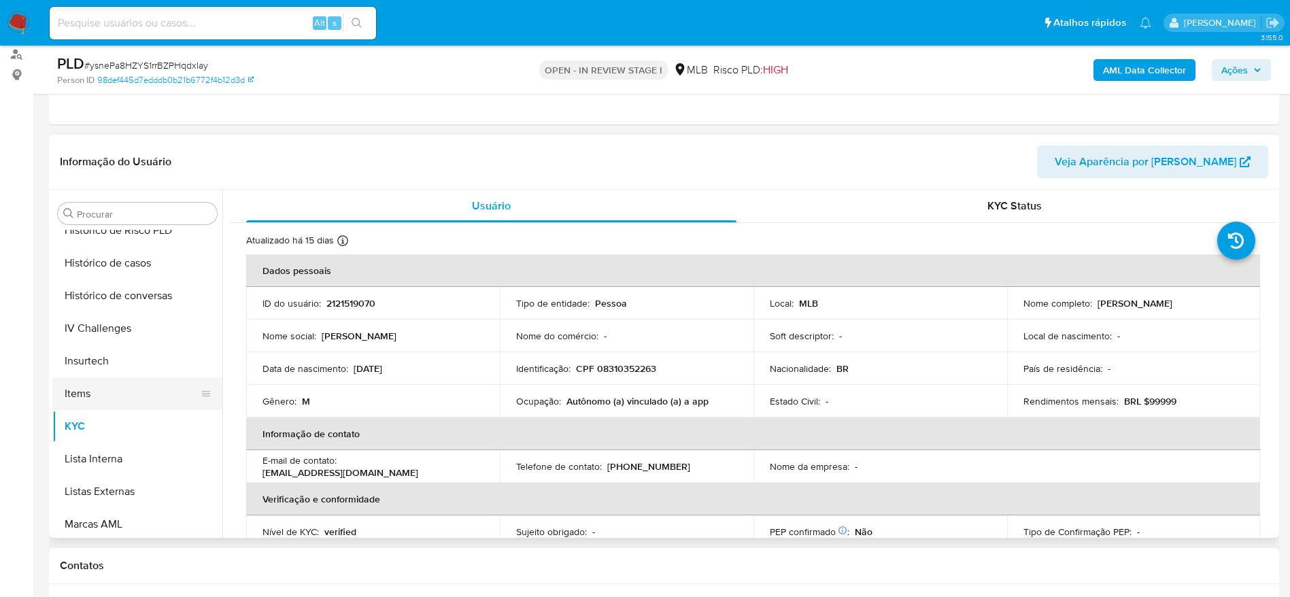
scroll to position [403, 0]
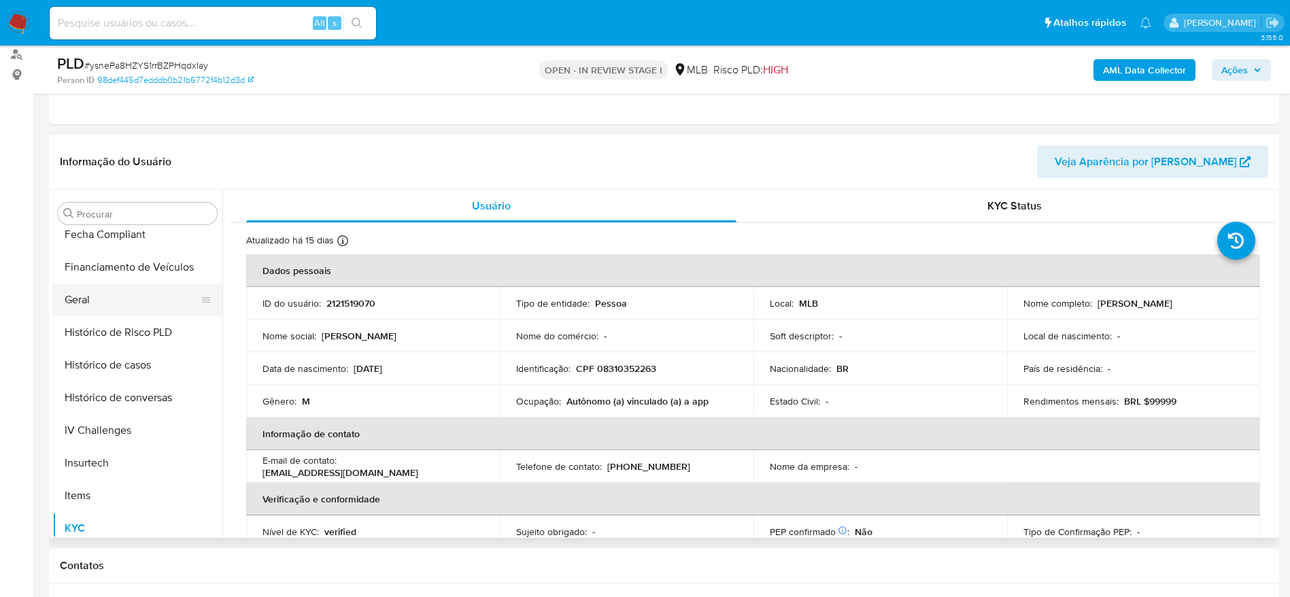
click at [98, 297] on button "Geral" at bounding box center [131, 300] width 159 height 33
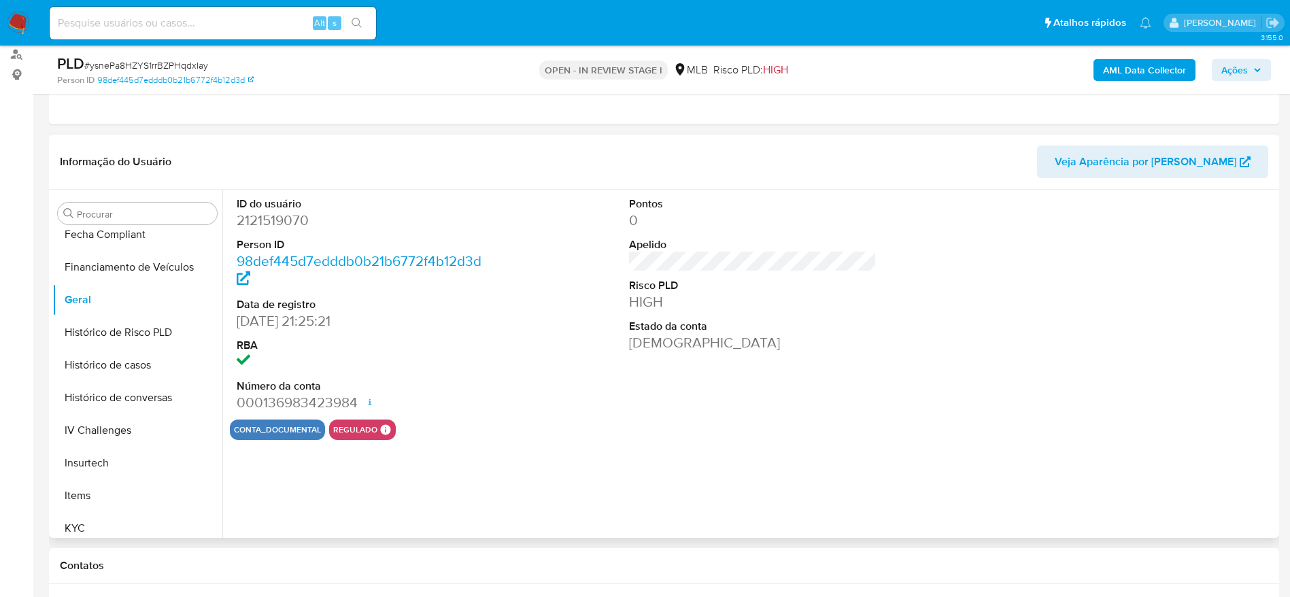
click at [287, 220] on dd "2121519070" at bounding box center [361, 220] width 248 height 19
copy dd "2121519070"
click at [1252, 68] on span "Ações" at bounding box center [1241, 70] width 40 height 19
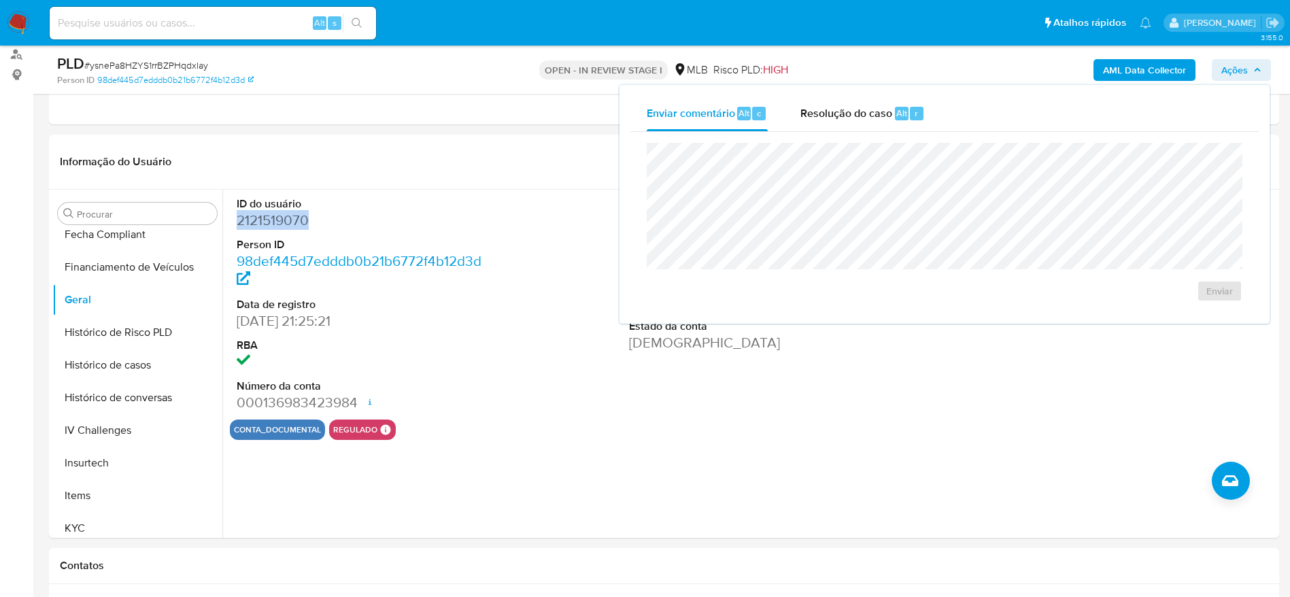
drag, startPoint x: 844, startPoint y: 101, endPoint x: 841, endPoint y: 139, distance: 38.2
click at [844, 102] on div "Resolução do caso Alt r" at bounding box center [862, 113] width 124 height 35
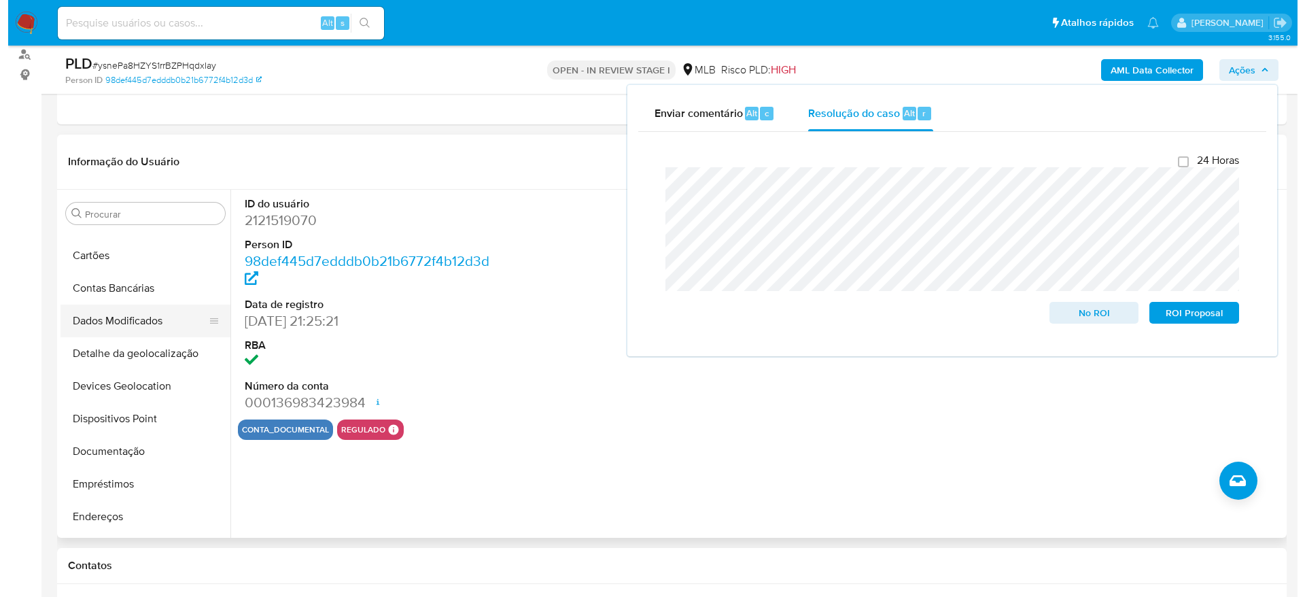
scroll to position [0, 0]
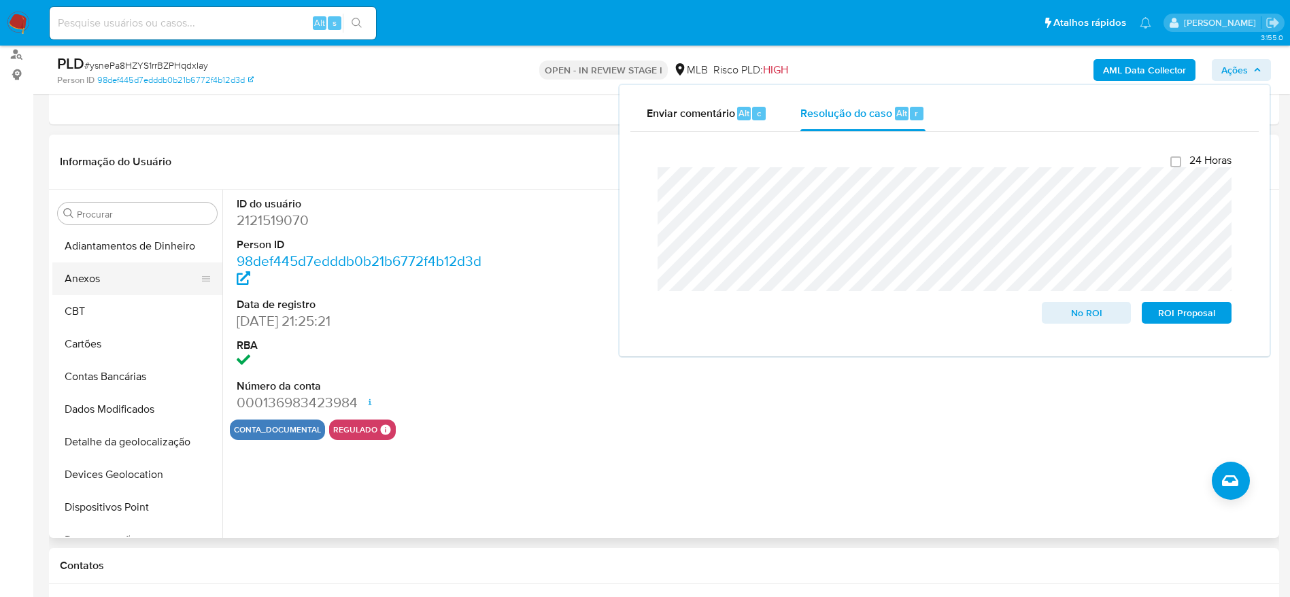
click at [101, 279] on button "Anexos" at bounding box center [131, 278] width 159 height 33
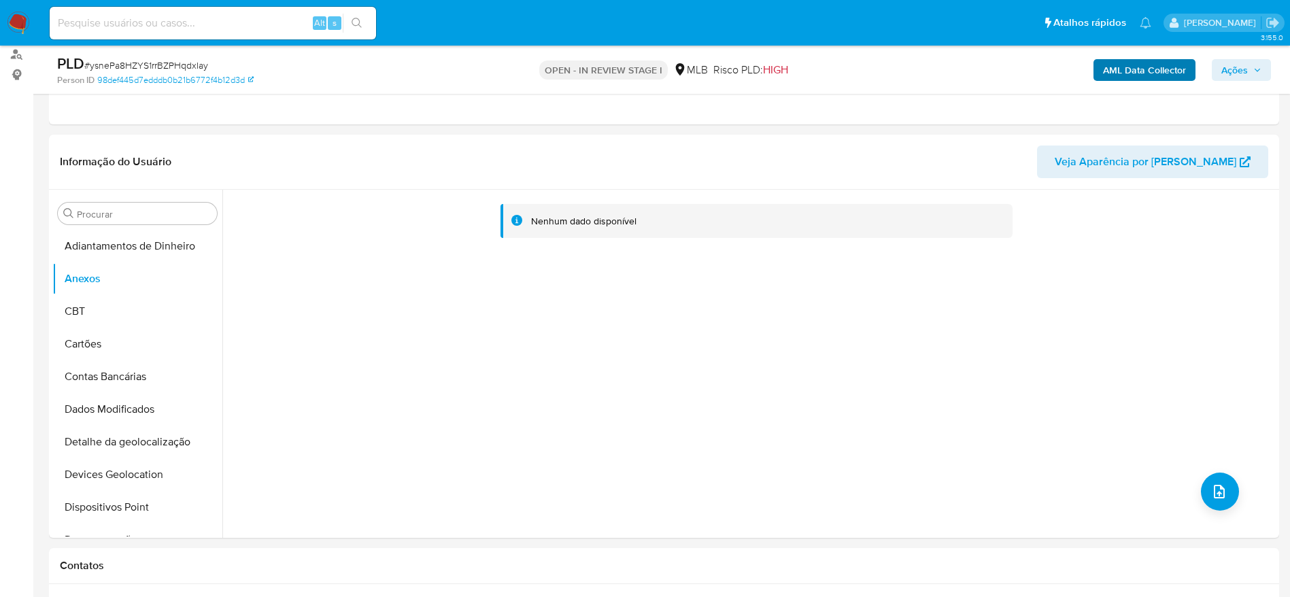
drag, startPoint x: 1251, startPoint y: 66, endPoint x: 1184, endPoint y: 78, distance: 68.4
click at [1249, 66] on span "Ações" at bounding box center [1241, 70] width 40 height 19
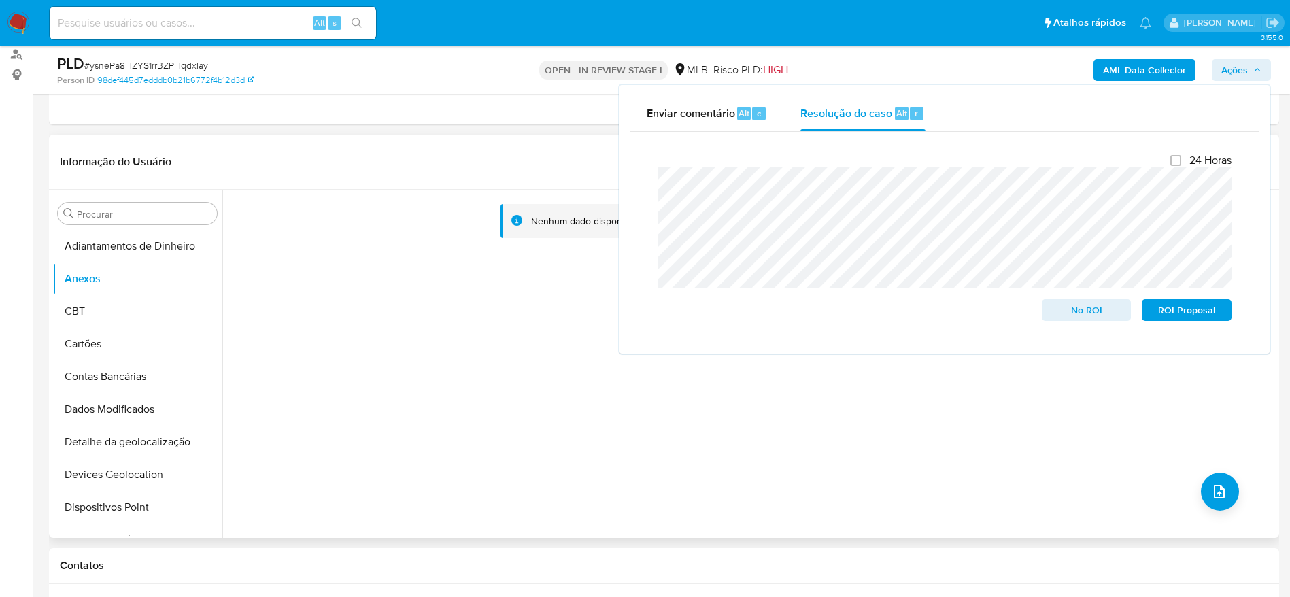
click at [332, 352] on div "Nenhum dado disponível" at bounding box center [748, 364] width 1053 height 348
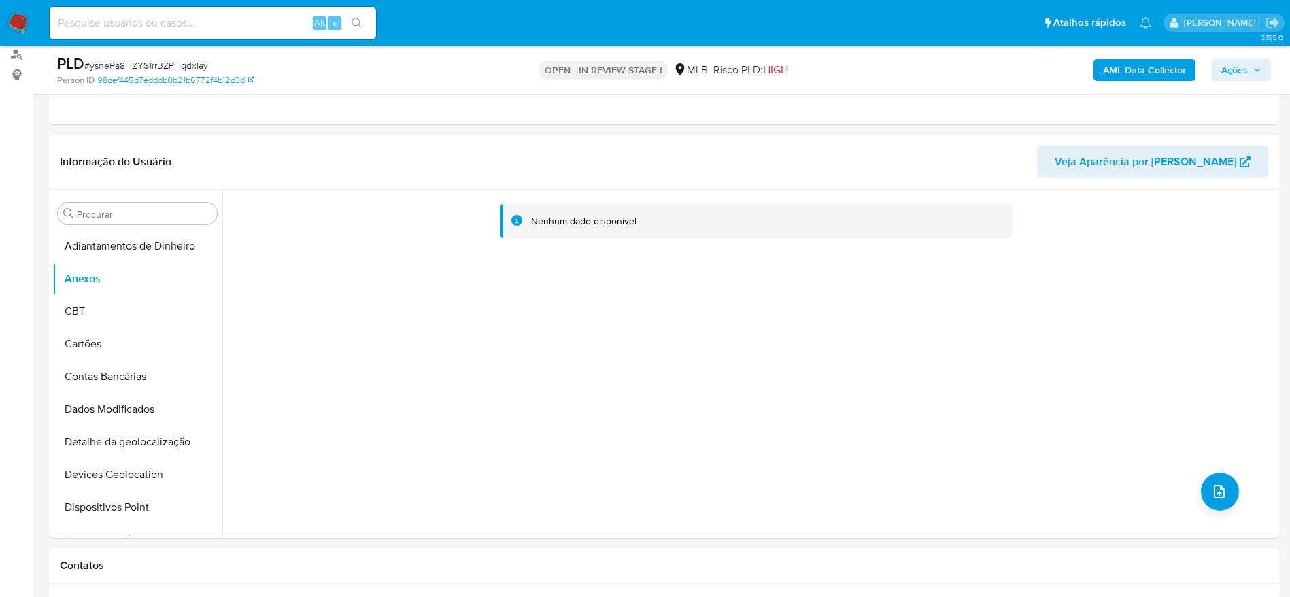
click at [1163, 63] on b "AML Data Collector" at bounding box center [1144, 70] width 83 height 22
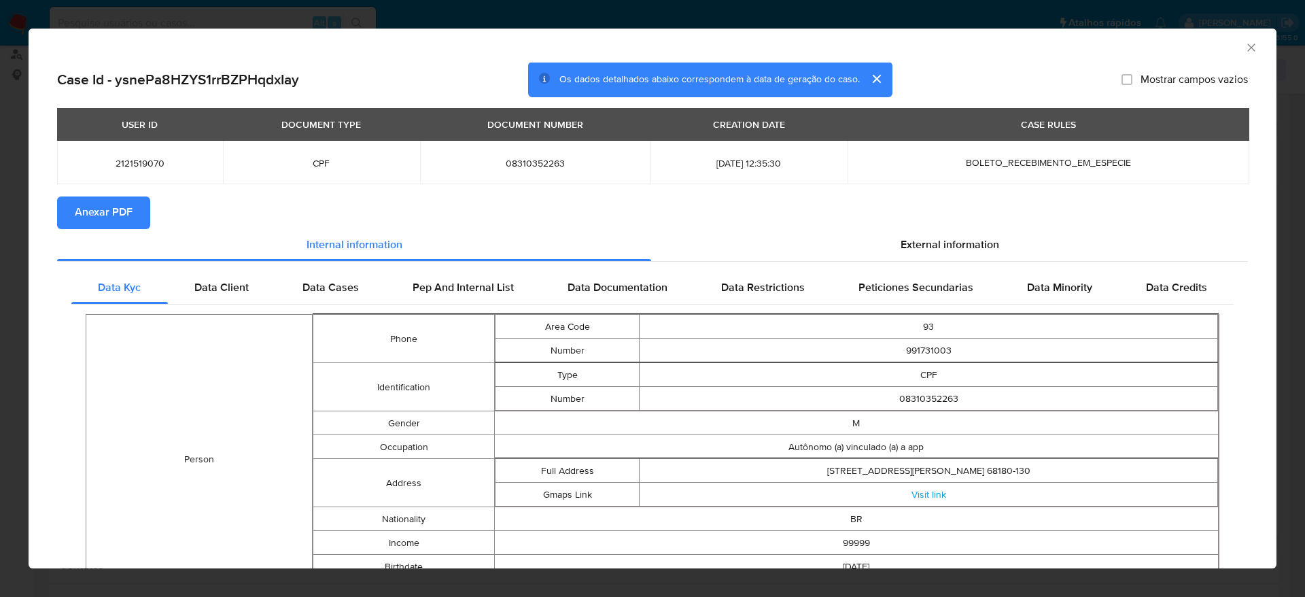
click at [94, 207] on span "Anexar PDF" at bounding box center [104, 213] width 58 height 30
click at [1245, 47] on icon "Fechar a janela" at bounding box center [1252, 48] width 14 height 14
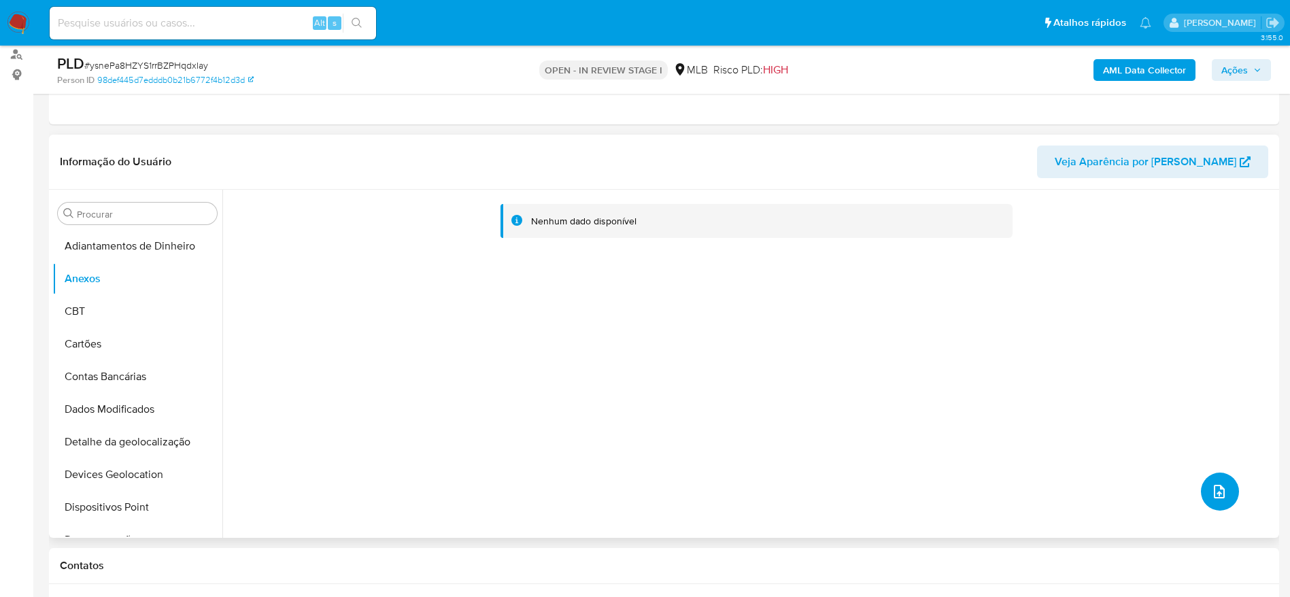
click at [1201, 490] on button "upload-file" at bounding box center [1220, 492] width 38 height 38
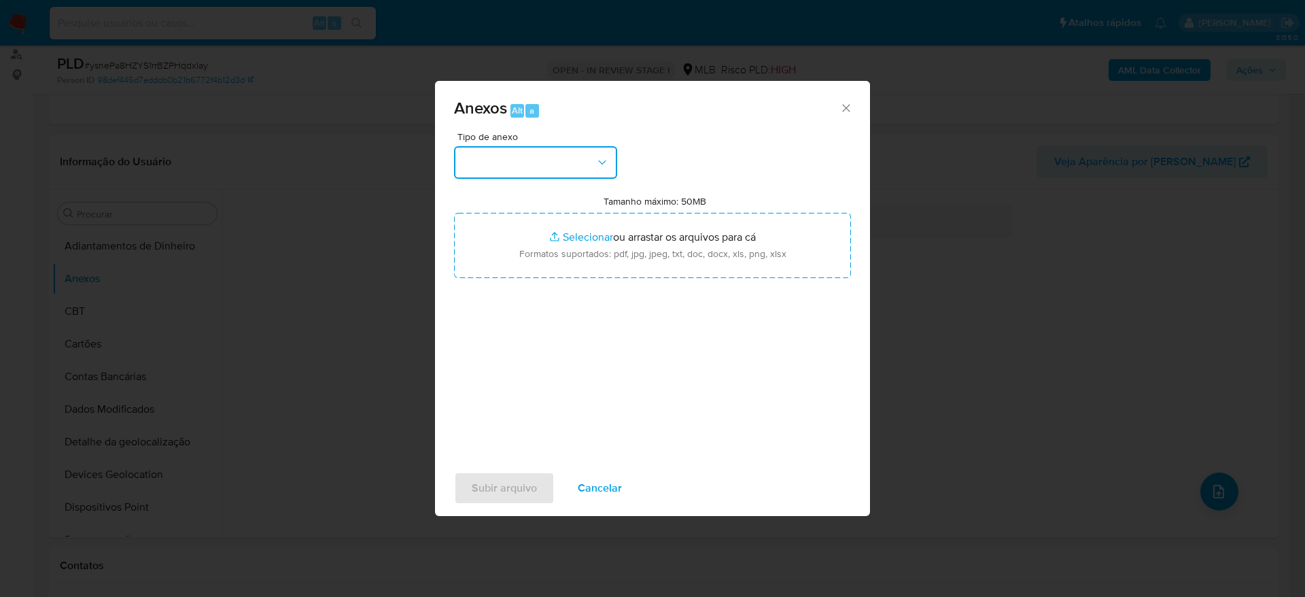
click at [554, 165] on button "button" at bounding box center [535, 162] width 163 height 33
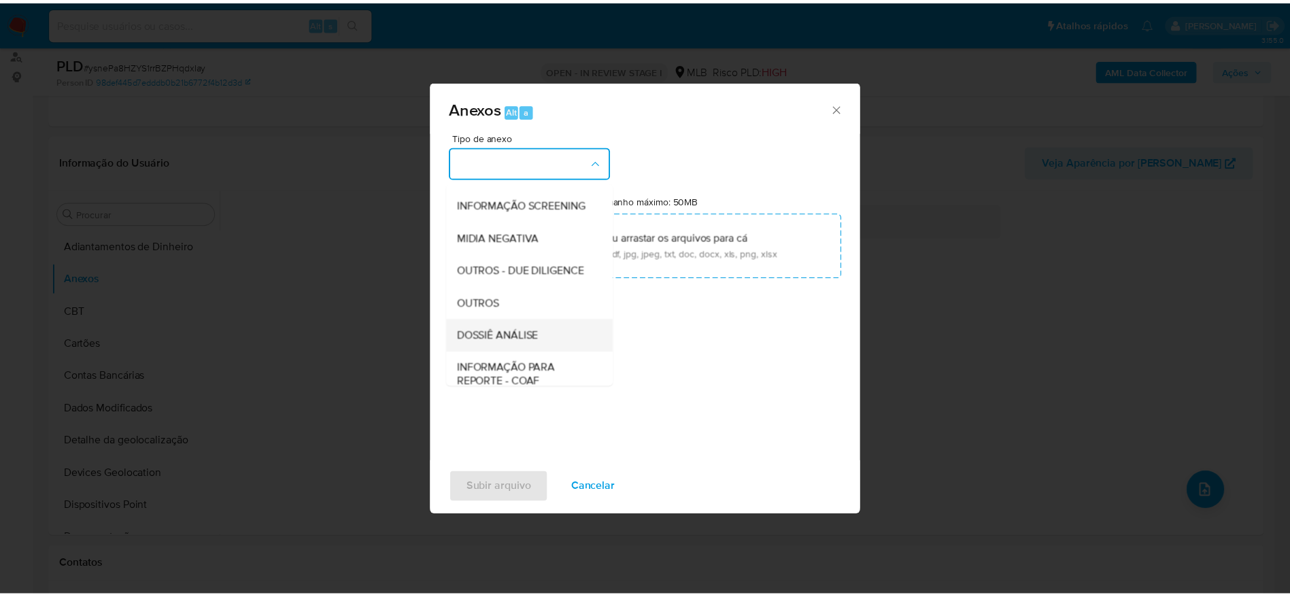
scroll to position [209, 0]
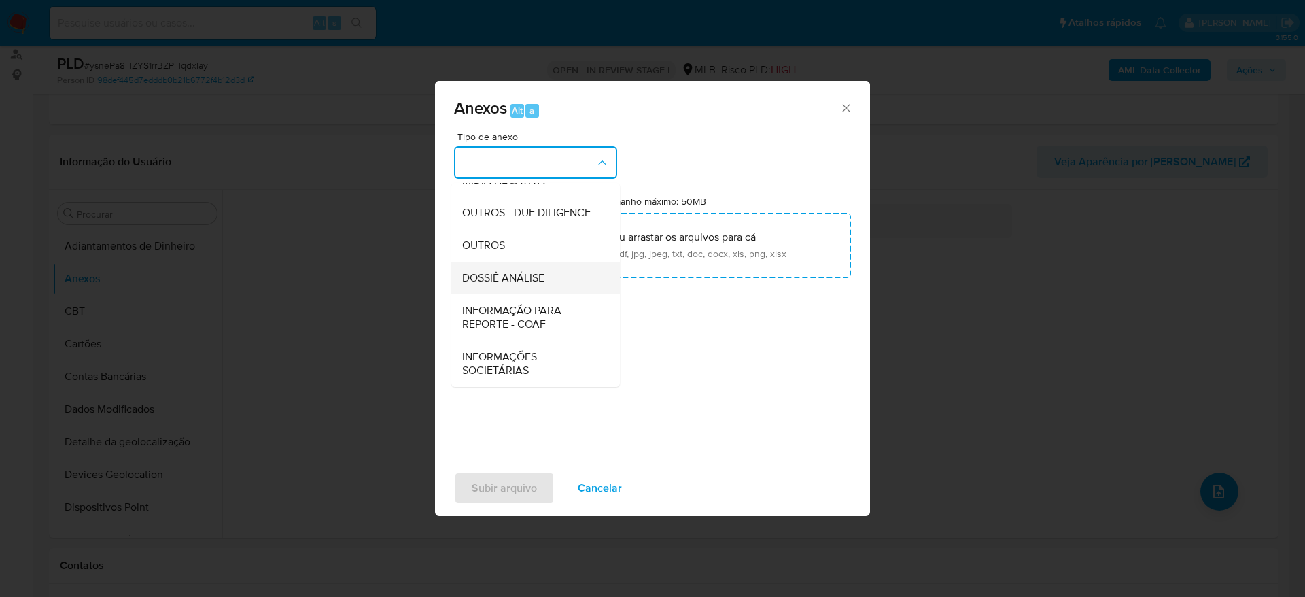
click at [543, 284] on span "DOSSIÊ ANÁLISE" at bounding box center [503, 278] width 82 height 14
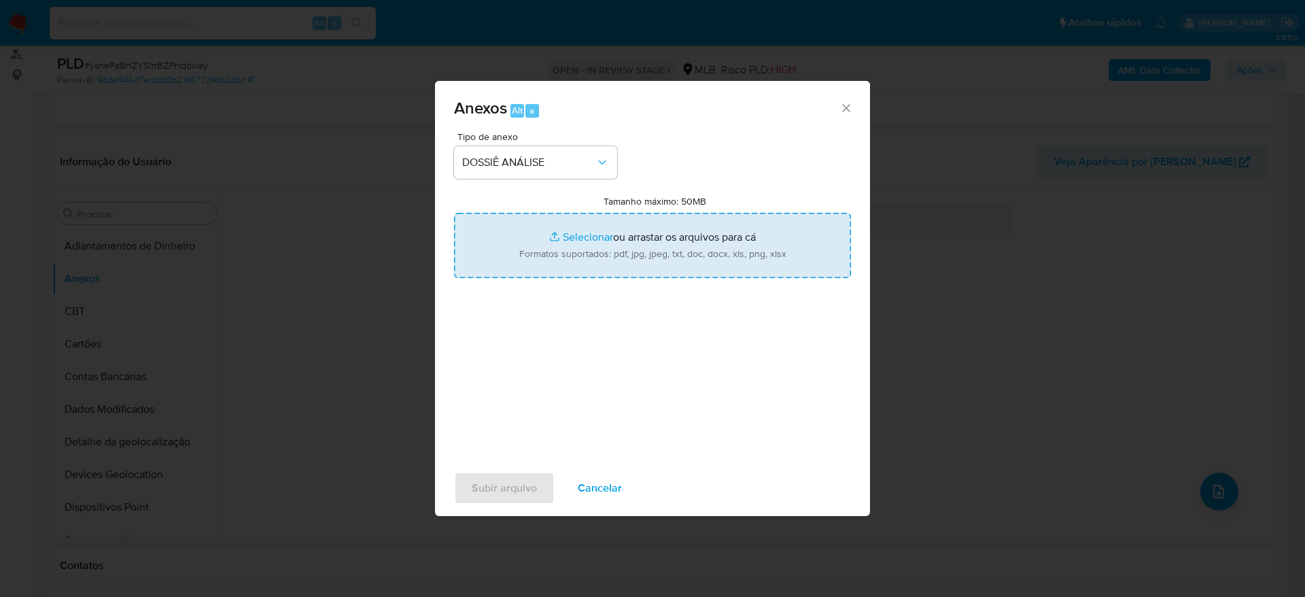
type input "C:\fakepath\Mulan 2121519070_2025_08_20_09_34_46.xlsx"
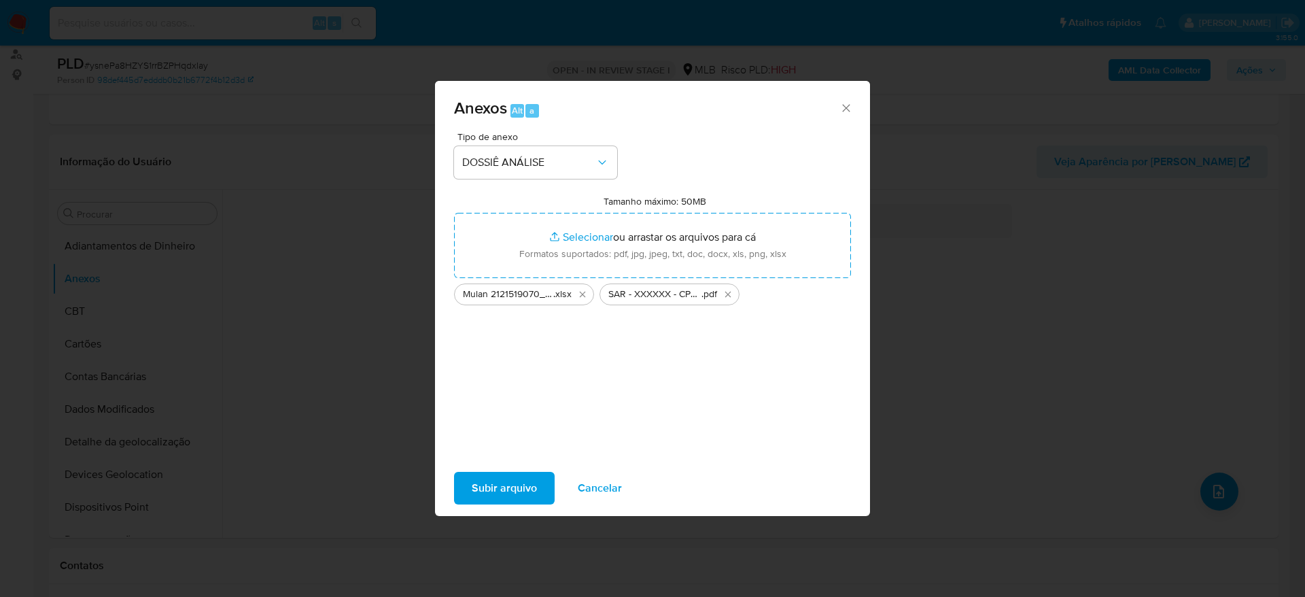
click at [480, 483] on span "Subir arquivo" at bounding box center [504, 488] width 65 height 30
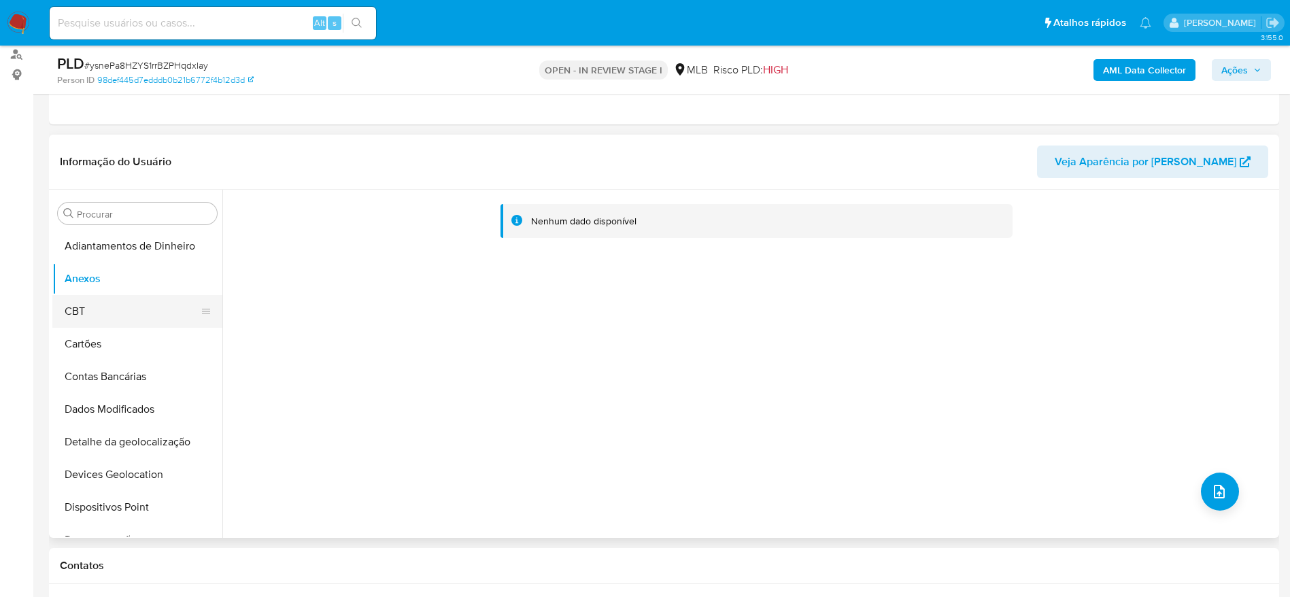
click at [75, 313] on button "CBT" at bounding box center [131, 311] width 159 height 33
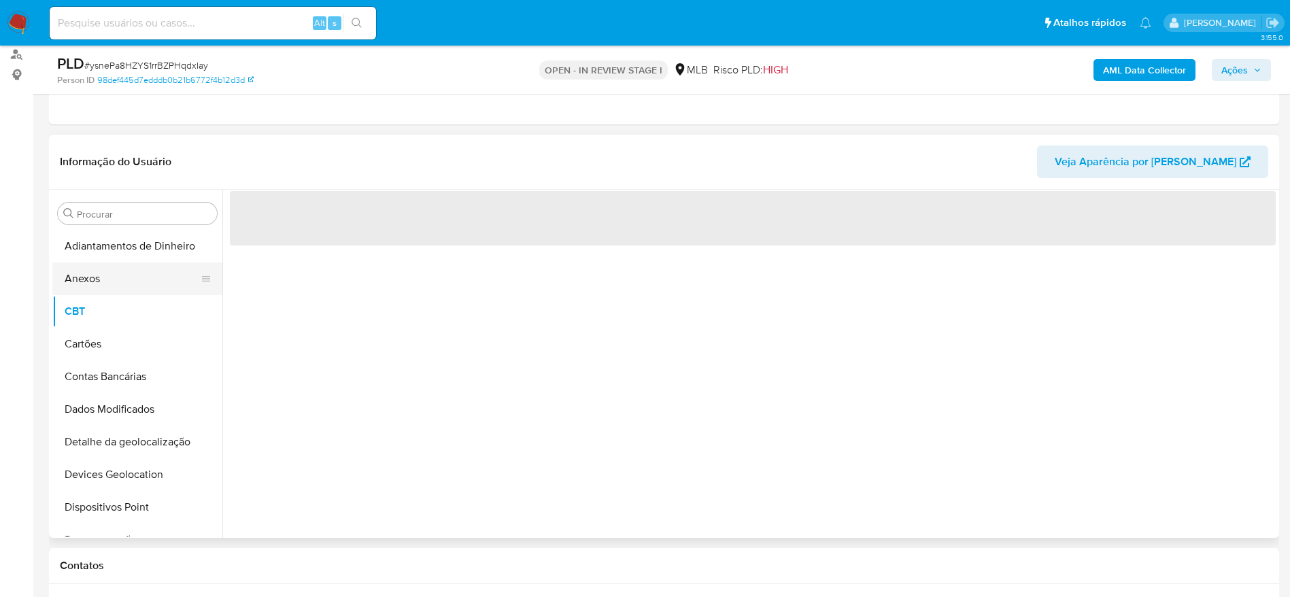
click at [88, 273] on button "Anexos" at bounding box center [131, 278] width 159 height 33
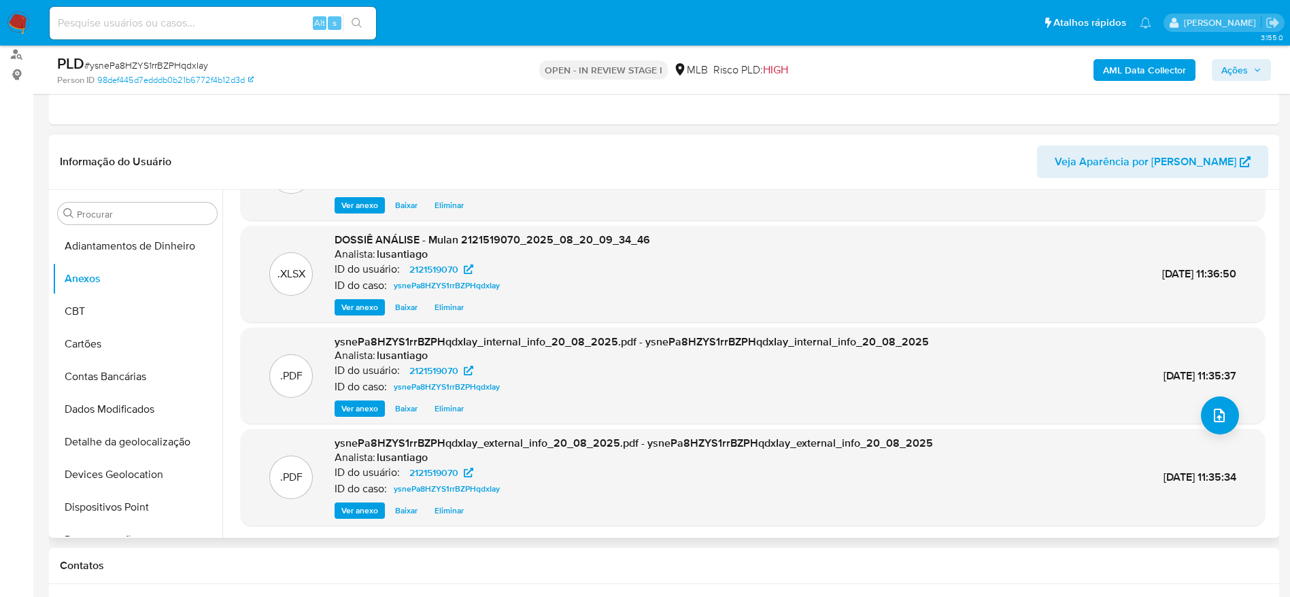
scroll to position [0, 0]
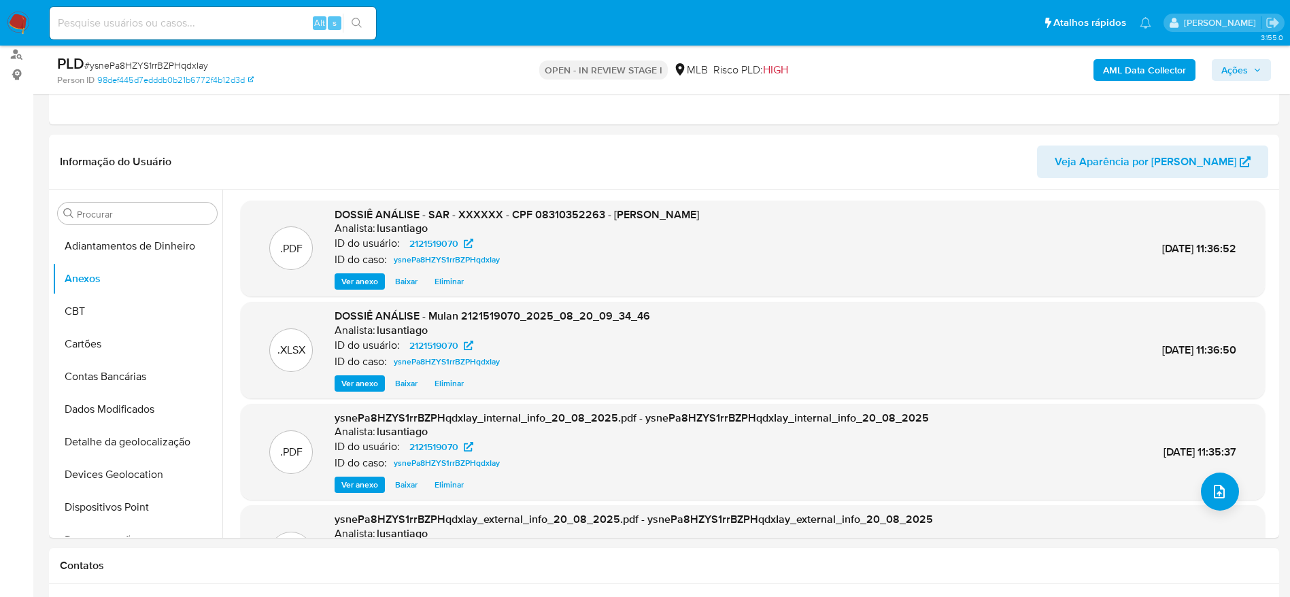
click at [1266, 67] on button "Ações" at bounding box center [1241, 70] width 59 height 22
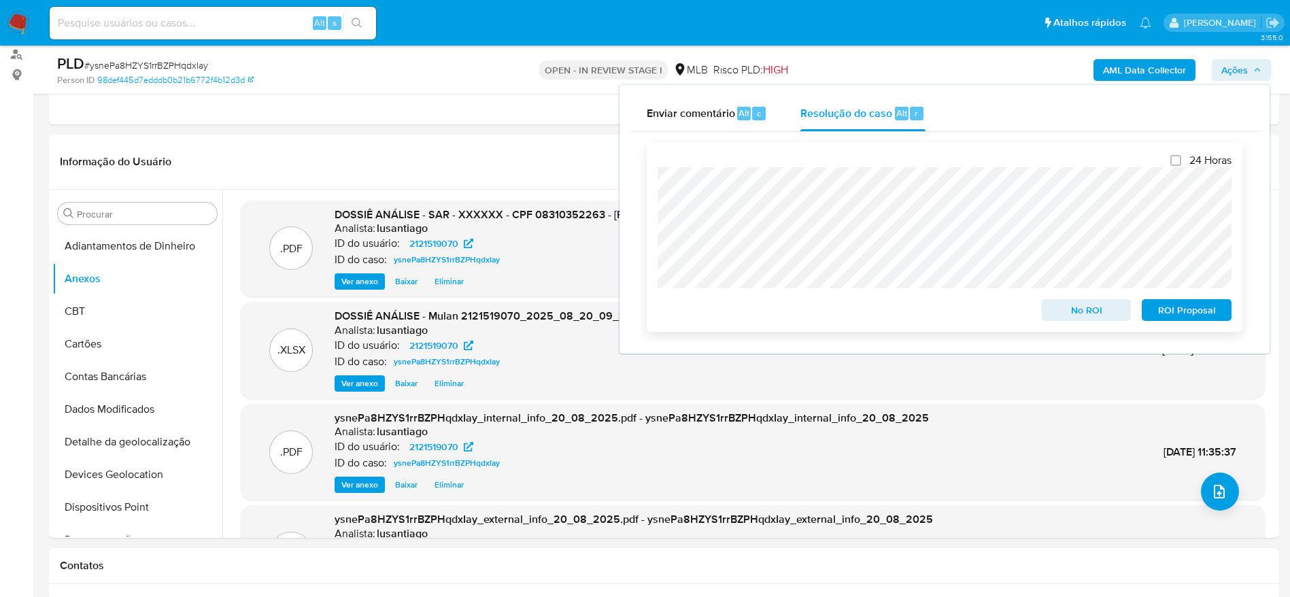
click at [1189, 312] on span "ROI Proposal" at bounding box center [1186, 310] width 71 height 19
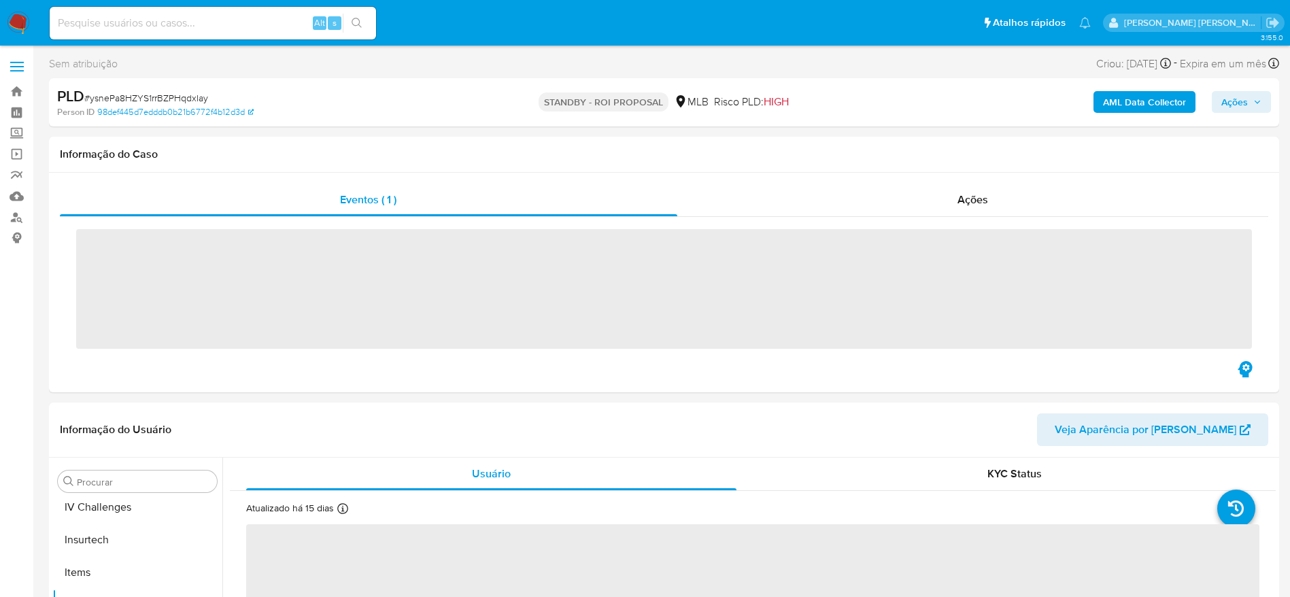
scroll to position [607, 0]
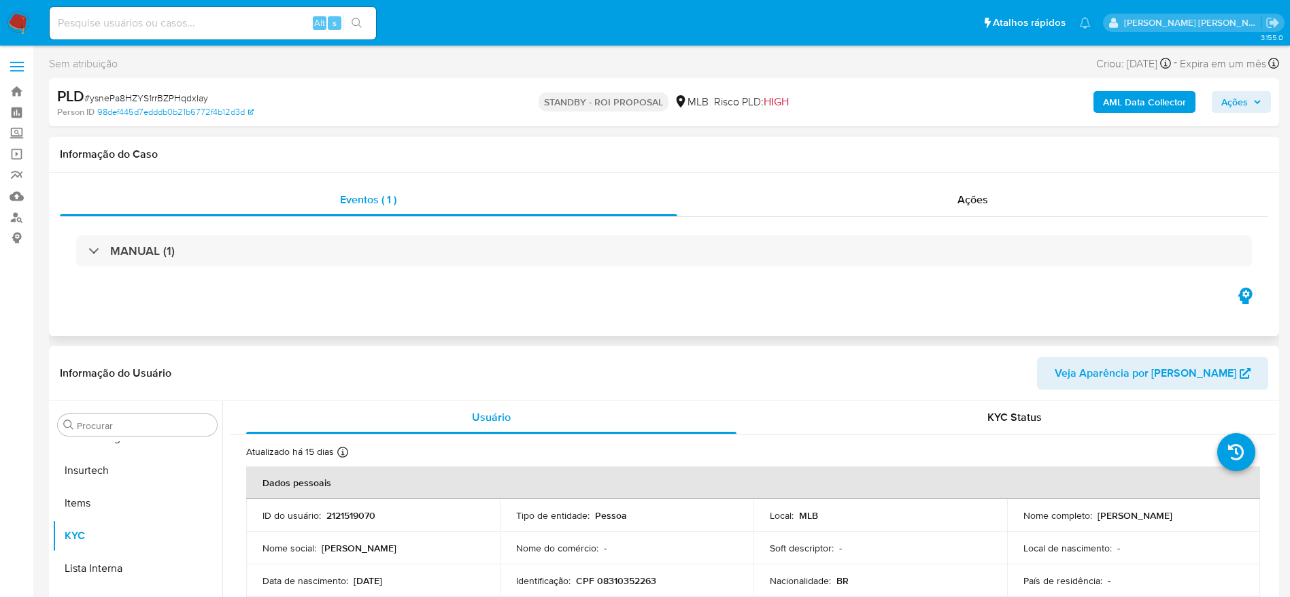
select select "10"
click at [14, 84] on link "Bandeja" at bounding box center [81, 91] width 162 height 21
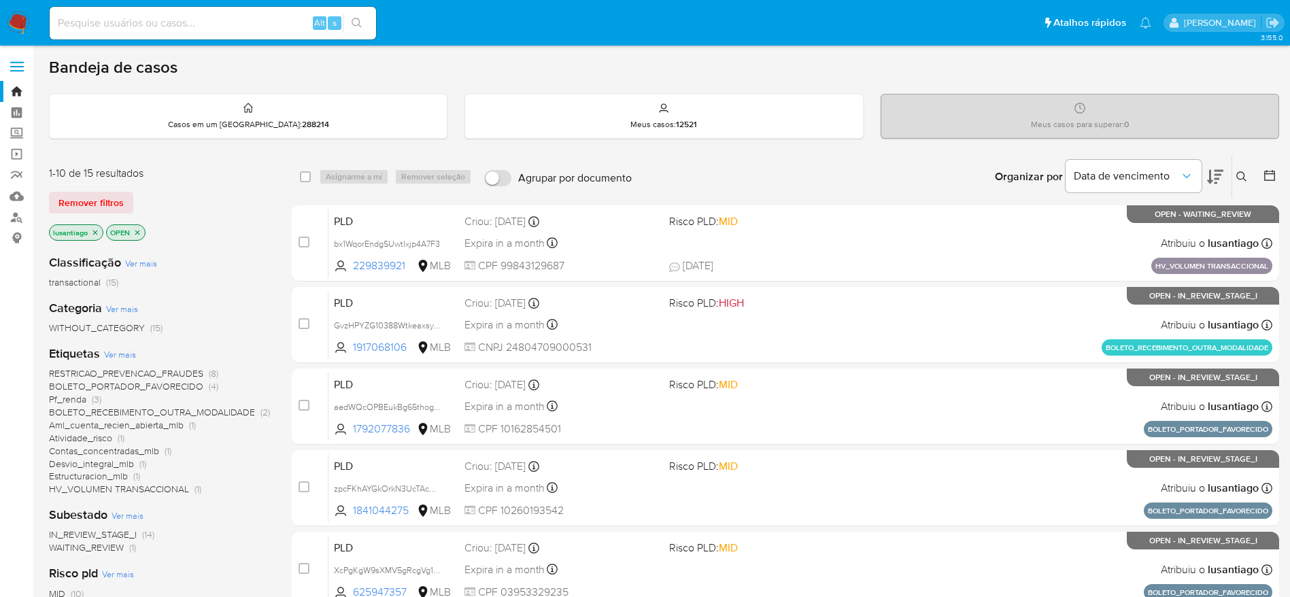
click at [66, 393] on span "Pf_renda" at bounding box center [67, 399] width 37 height 14
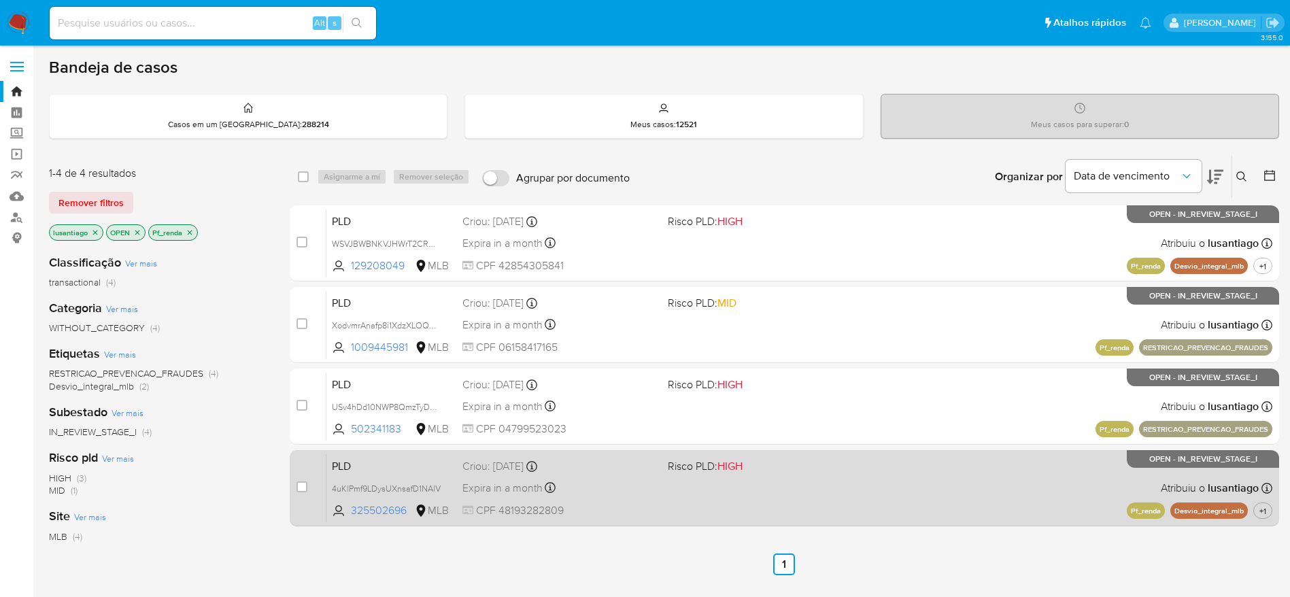
click at [870, 490] on div "PLD 4uKlPmf9LDysUXnsafD1NAlV 325502696 MLB Risco PLD: HIGH Criou: 12/08/2025 Cr…" at bounding box center [799, 487] width 946 height 69
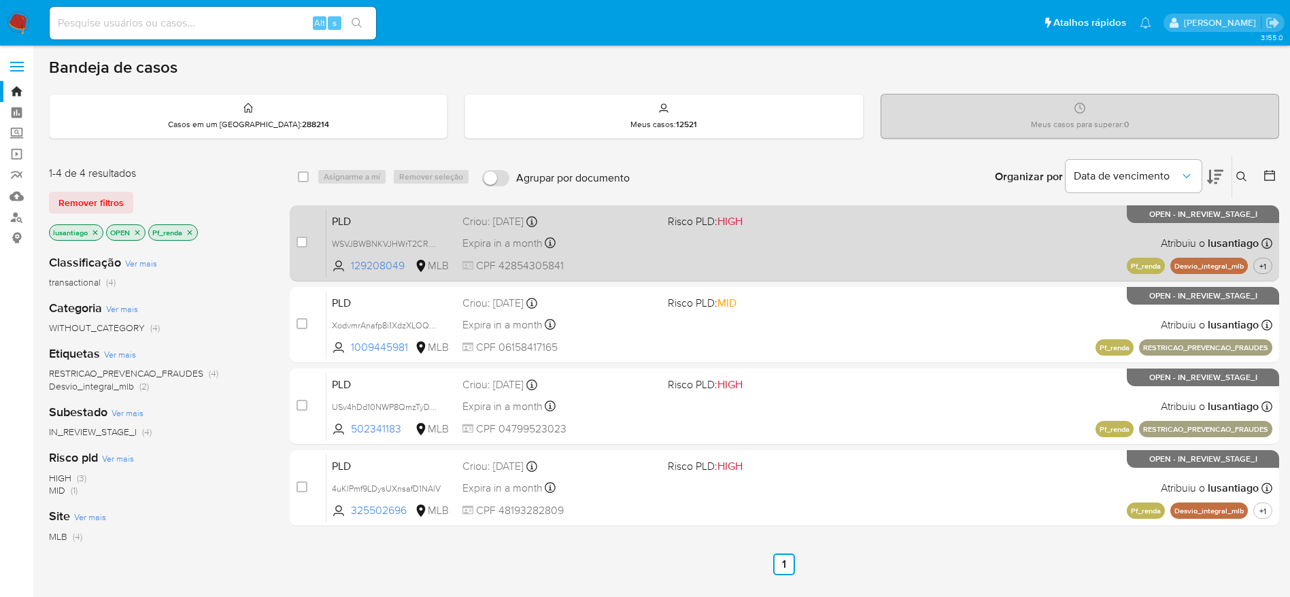
click at [589, 236] on div "Expira in a month Expira em 26/09/2025 00:09:23" at bounding box center [559, 243] width 194 height 18
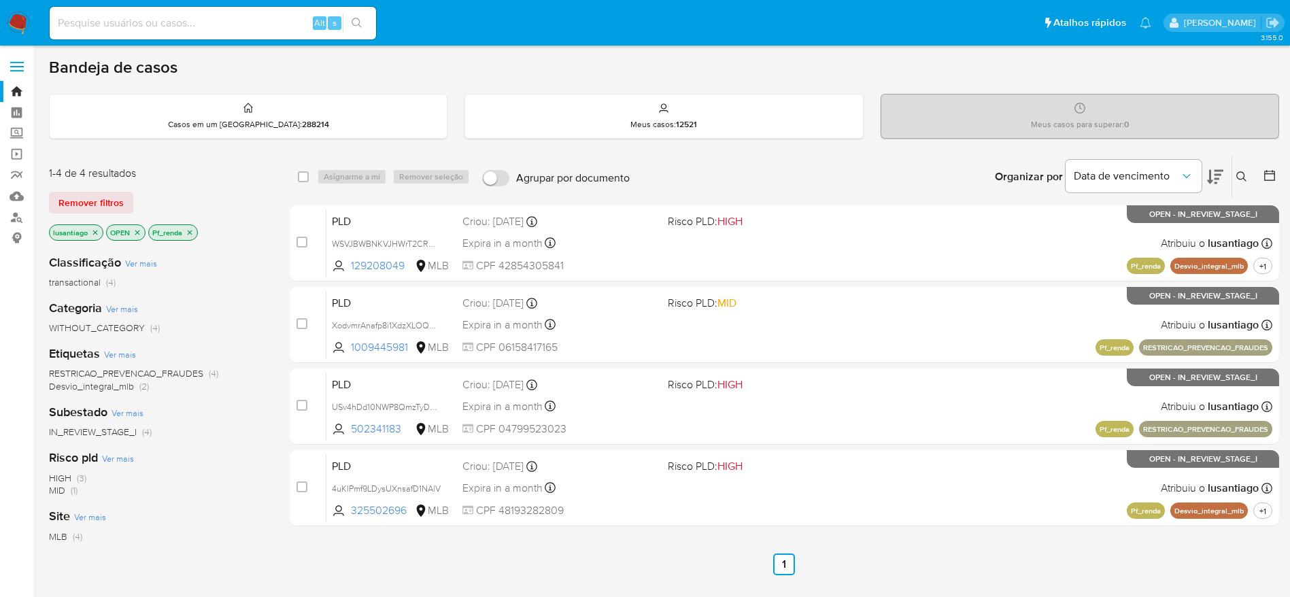
click at [190, 228] on icon "close-filter" at bounding box center [190, 232] width 8 height 8
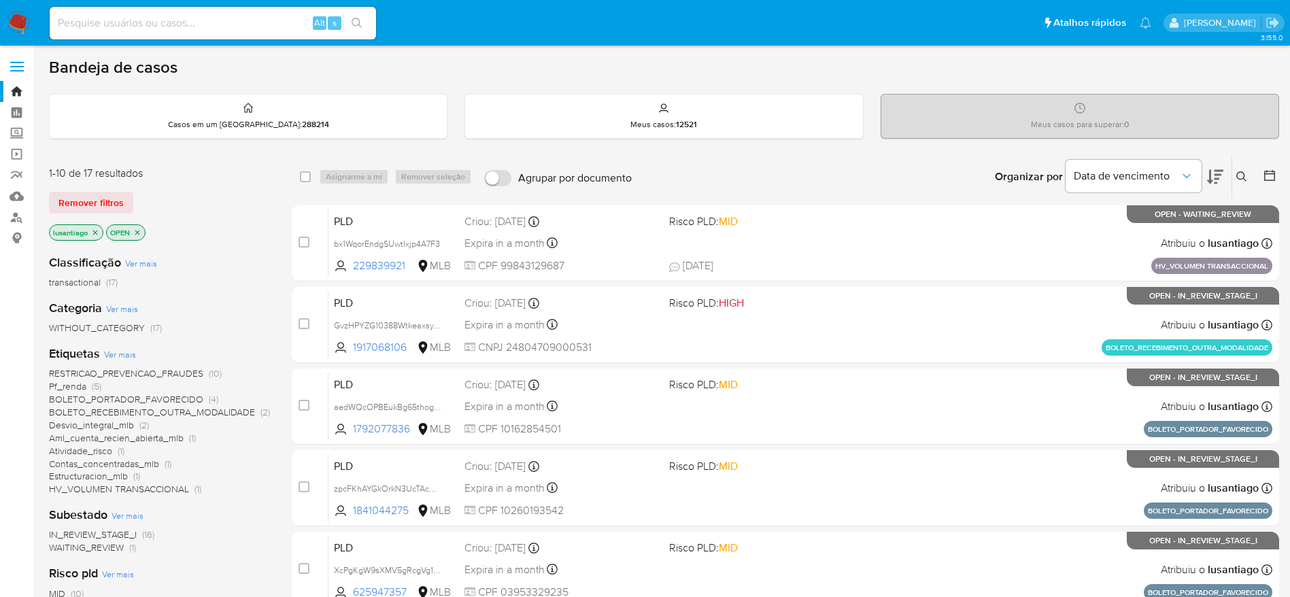
click at [75, 384] on span "Pf_renda" at bounding box center [67, 386] width 37 height 14
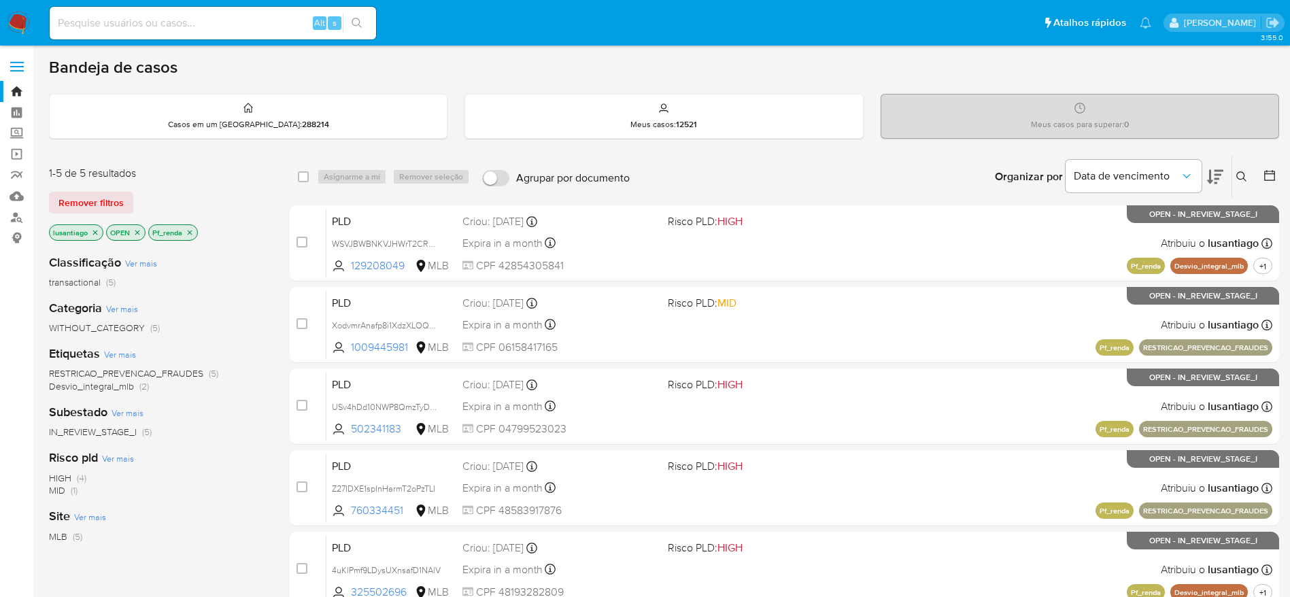
click at [192, 228] on icon "close-filter" at bounding box center [190, 232] width 8 height 8
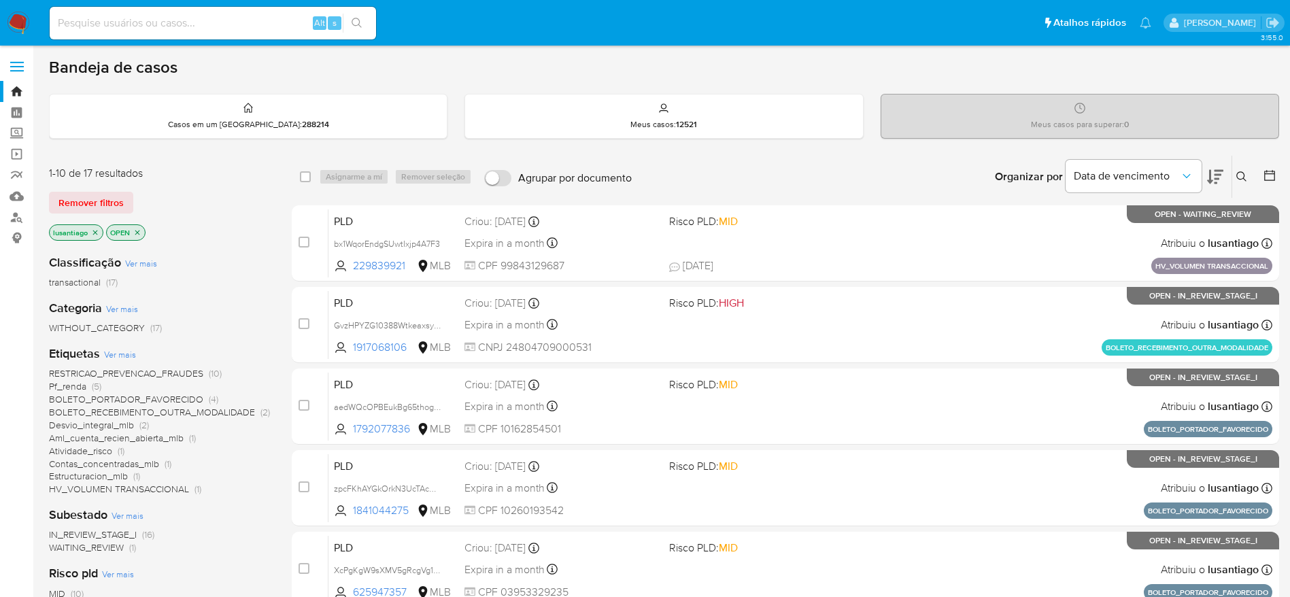
click at [77, 452] on span "Atividade_risco" at bounding box center [80, 451] width 63 height 14
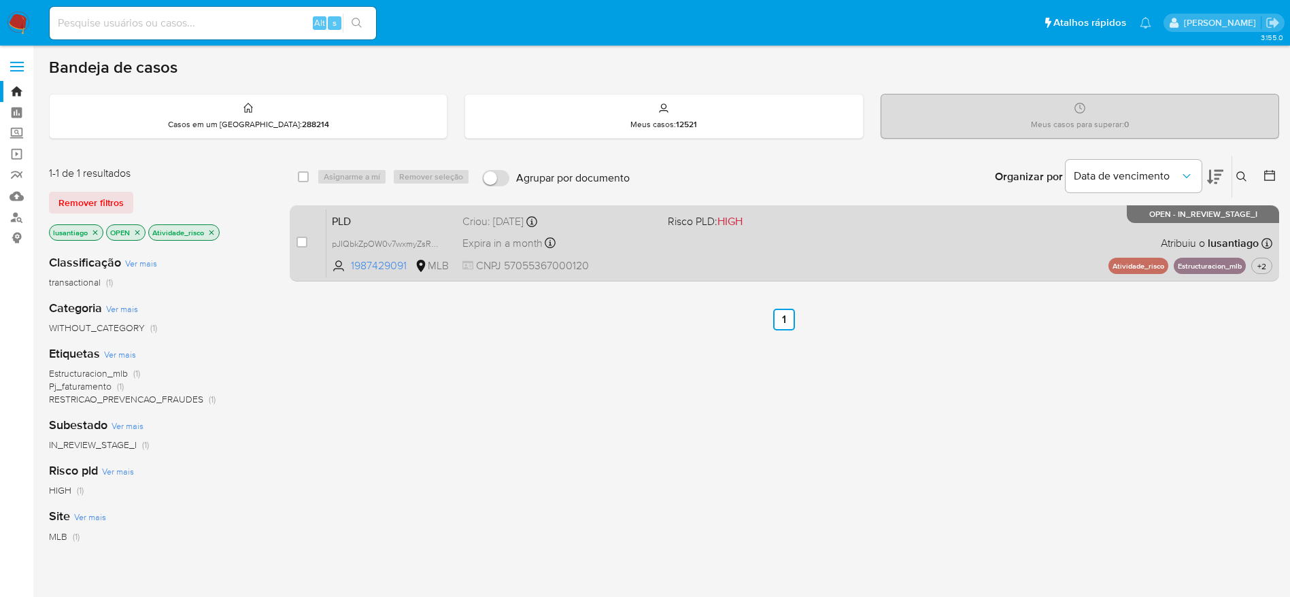
click at [821, 252] on div "PLD pJIQbkZpOW0v7wxmyZsRpsAf 1987429091 MLB Risco PLD: HIGH Criou: 12/08/2025 C…" at bounding box center [799, 243] width 946 height 69
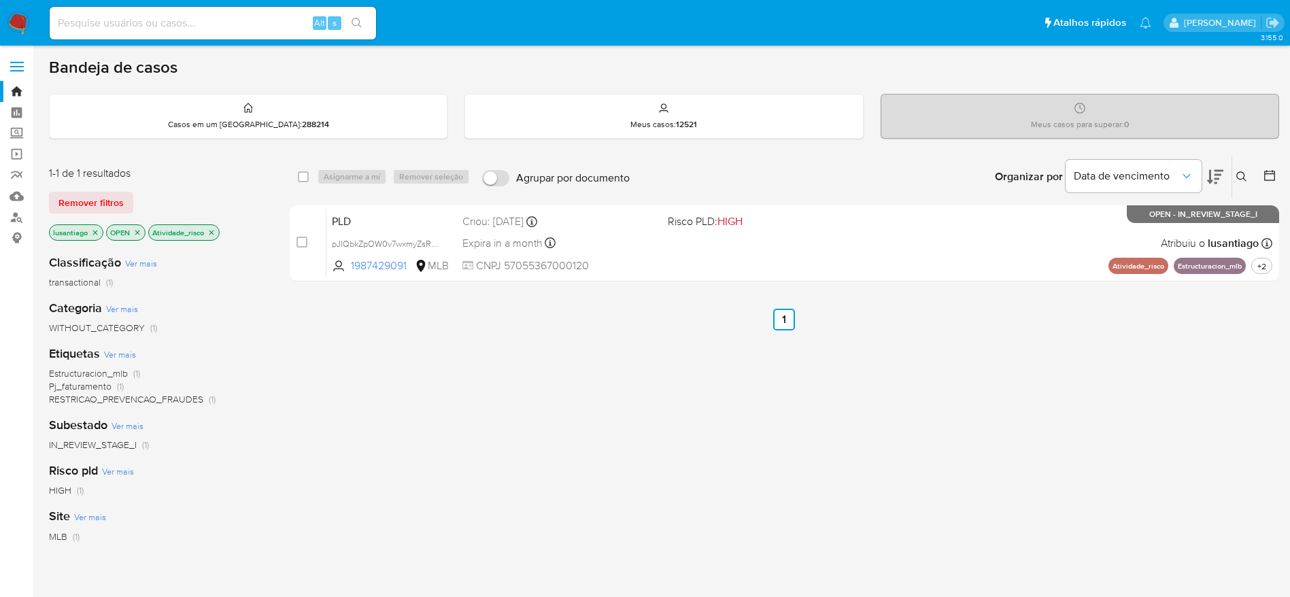
click at [210, 233] on icon "close-filter" at bounding box center [211, 232] width 5 height 5
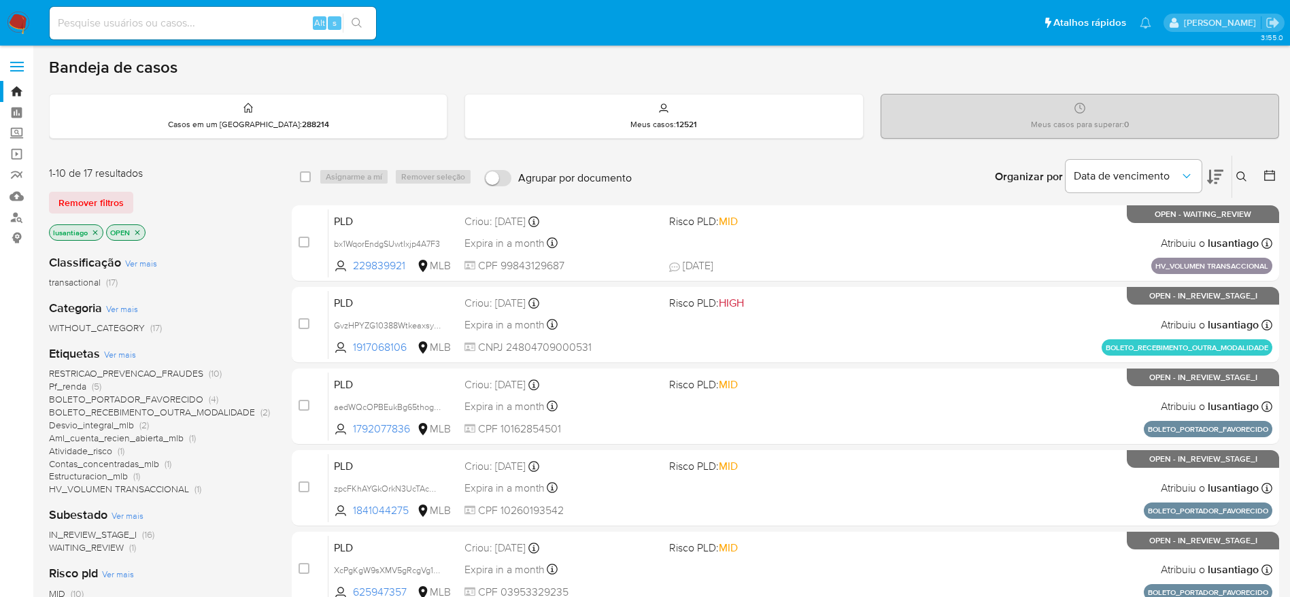
click at [89, 460] on span "Contas_concentradas_mlb" at bounding box center [104, 464] width 110 height 14
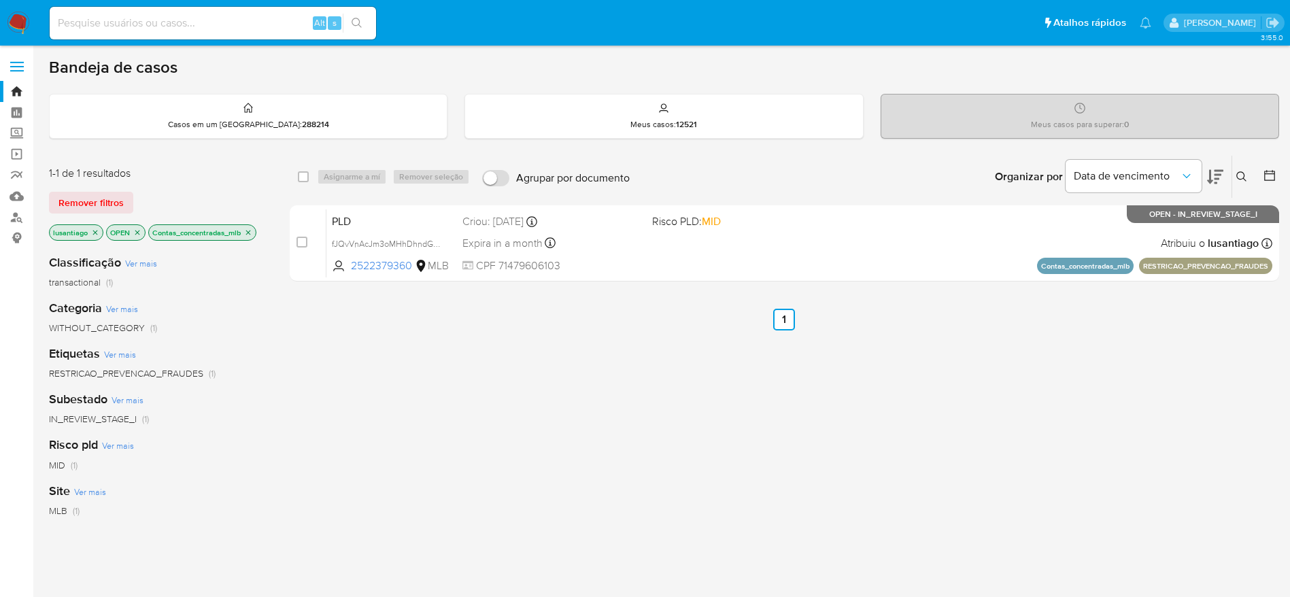
click at [252, 232] on icon "close-filter" at bounding box center [248, 232] width 8 height 8
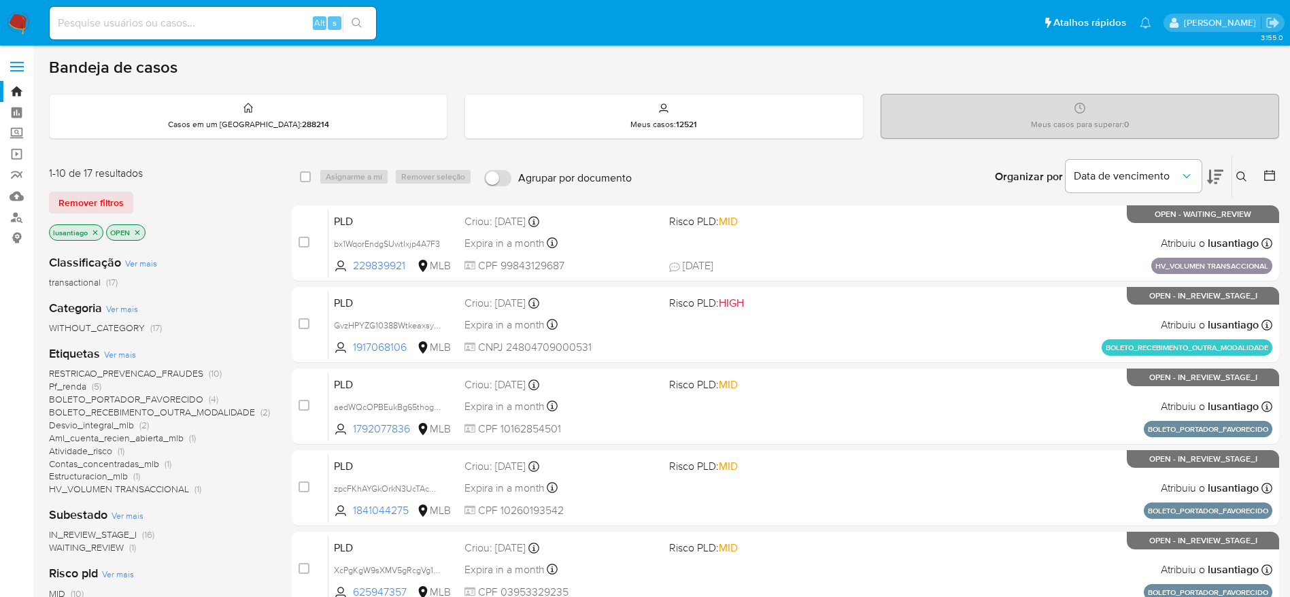
click at [137, 436] on span "Aml_cuenta_recien_abierta_mlb" at bounding box center [116, 438] width 135 height 14
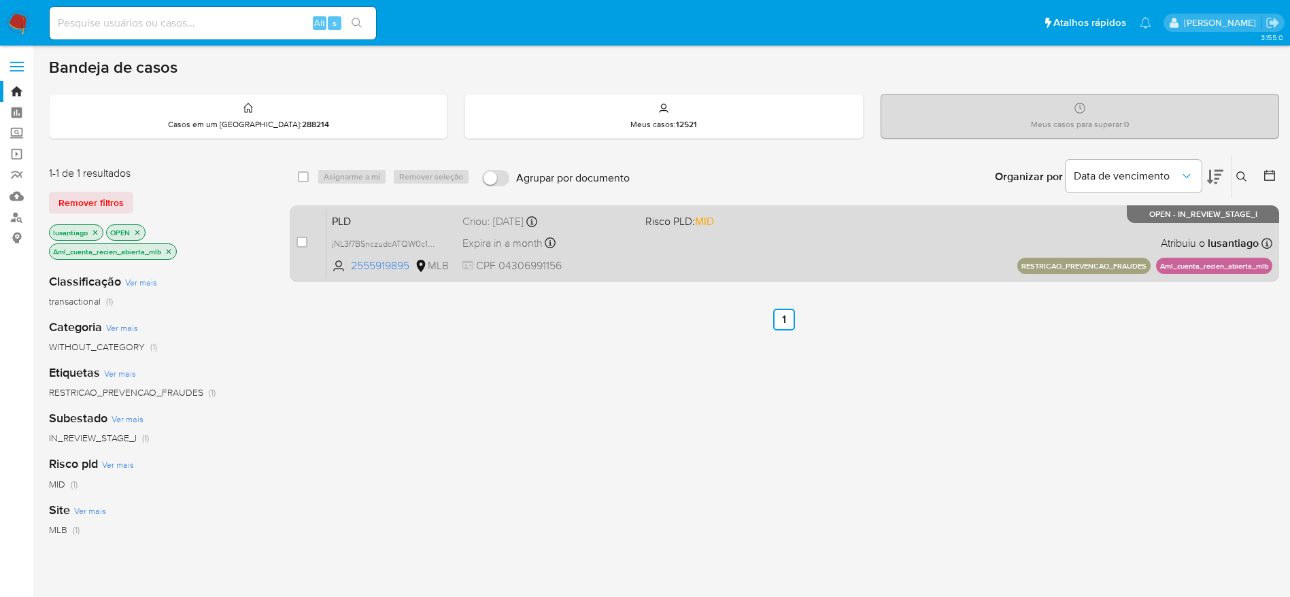
click at [595, 248] on div "Expira in a month Expira em 26/09/2025 00:18:02" at bounding box center [548, 243] width 172 height 18
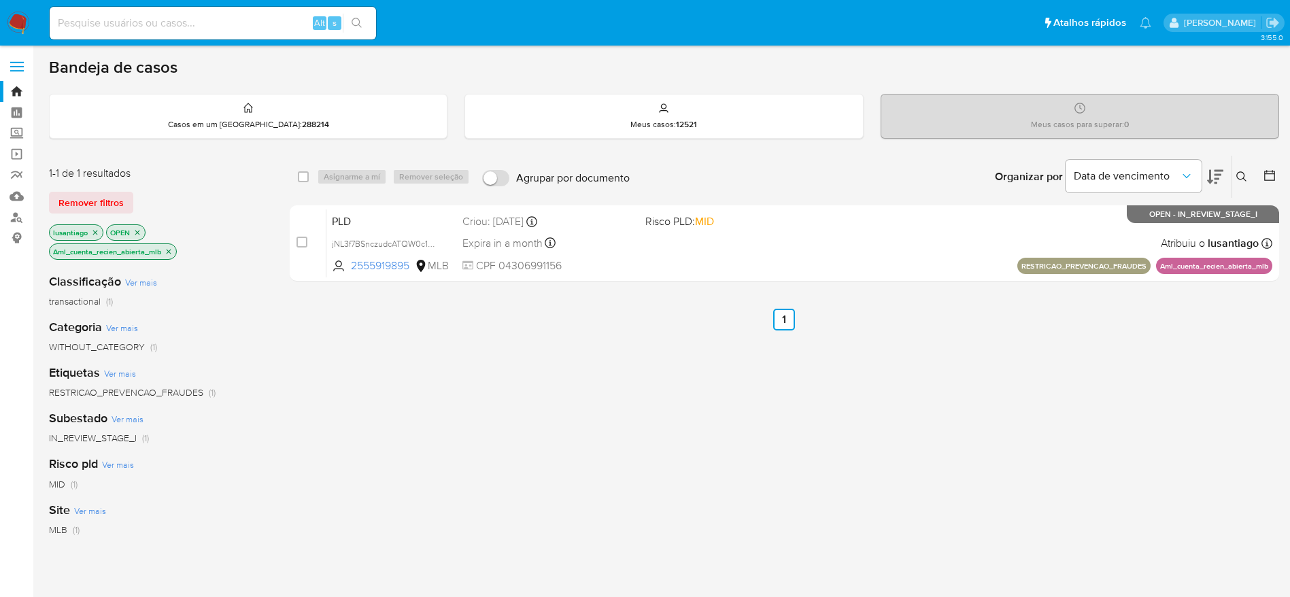
click at [211, 22] on input at bounding box center [213, 23] width 326 height 18
paste input "41351246"
type input "41351246"
click at [362, 18] on icon "search-icon" at bounding box center [356, 23] width 11 height 11
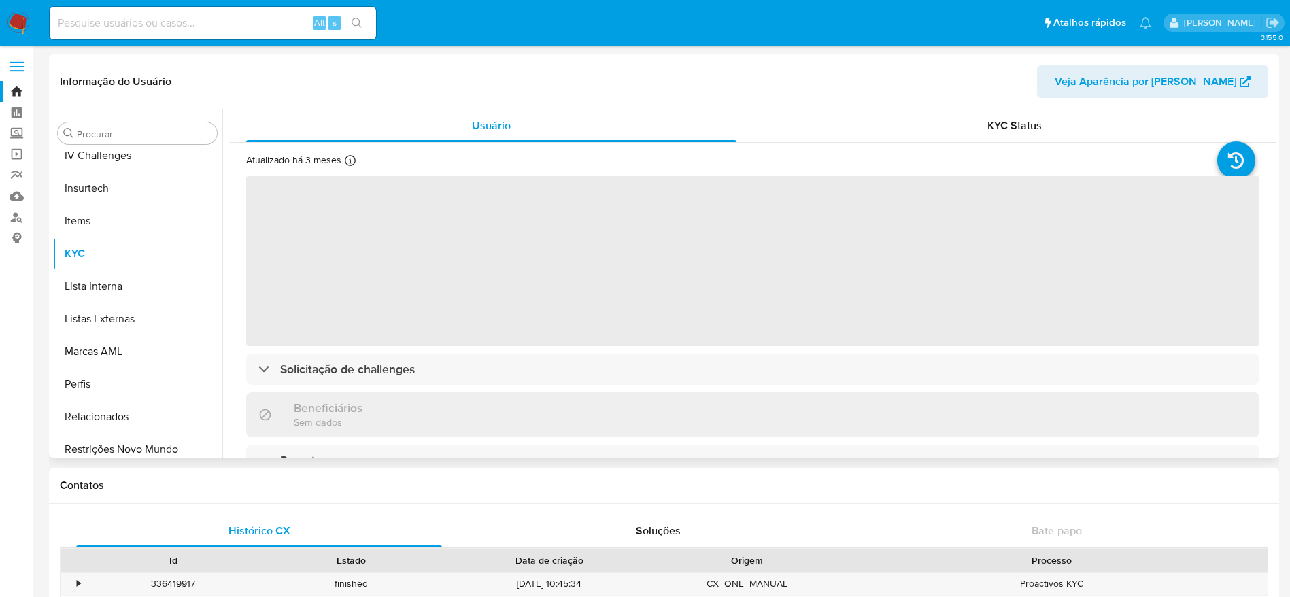
scroll to position [607, 0]
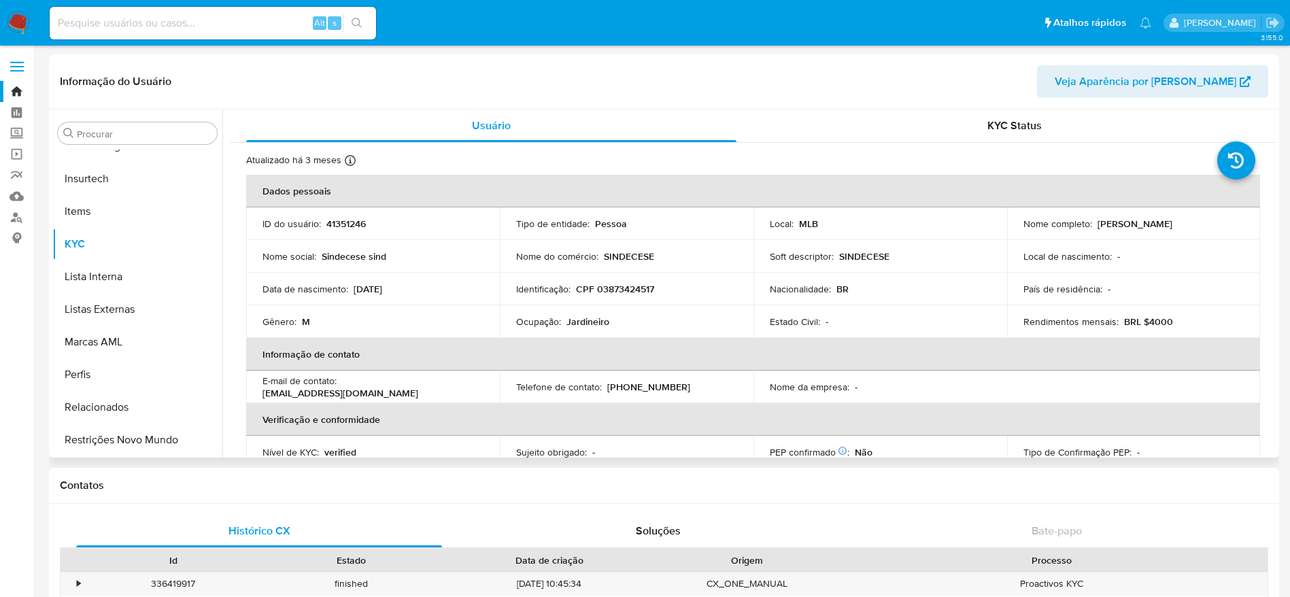
select select "10"
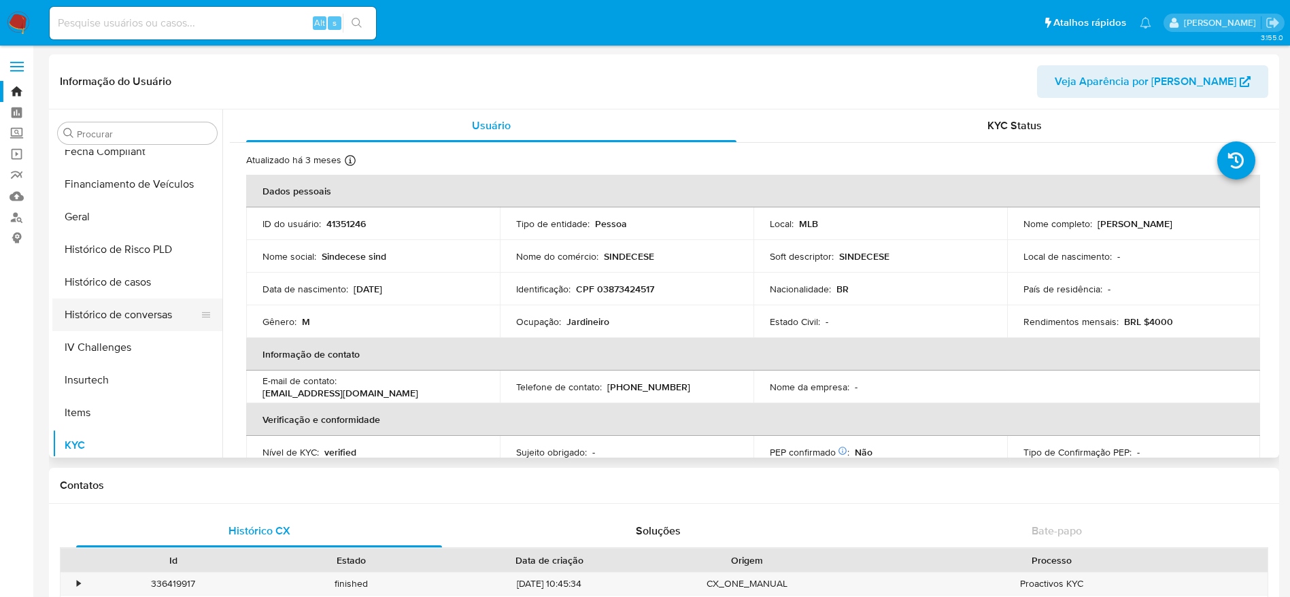
scroll to position [403, 0]
click at [116, 285] on button "Histórico de casos" at bounding box center [131, 285] width 159 height 33
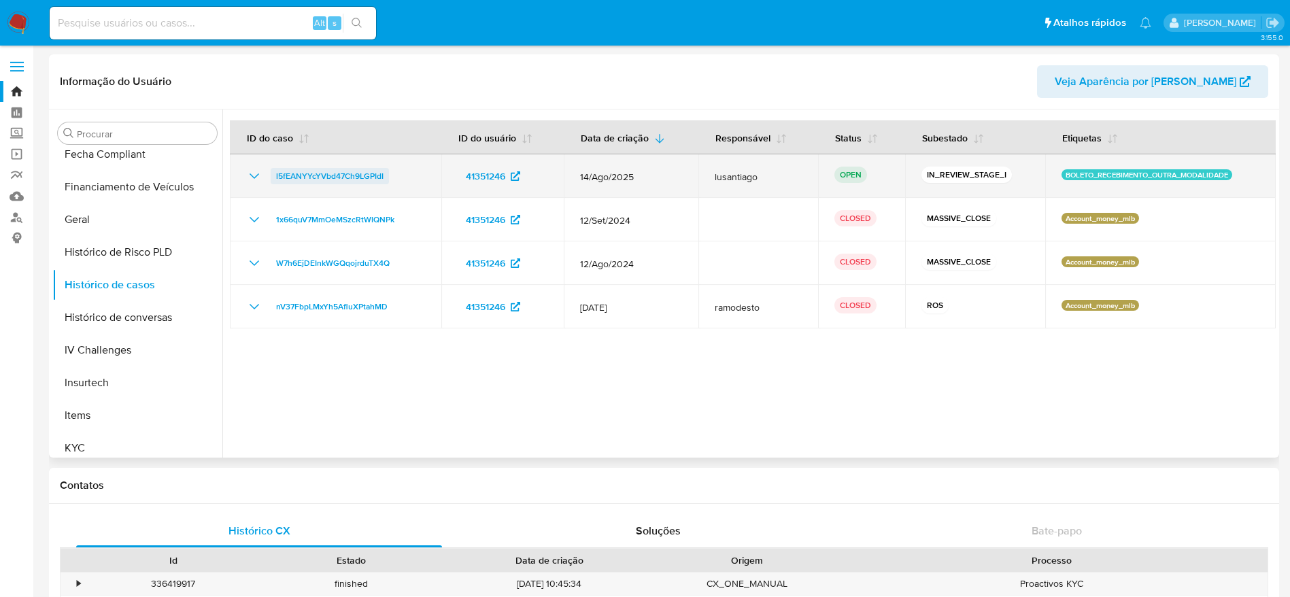
click at [353, 174] on span "l5fEANYYcYVbd47Ch9LGPIdI" at bounding box center [329, 176] width 107 height 16
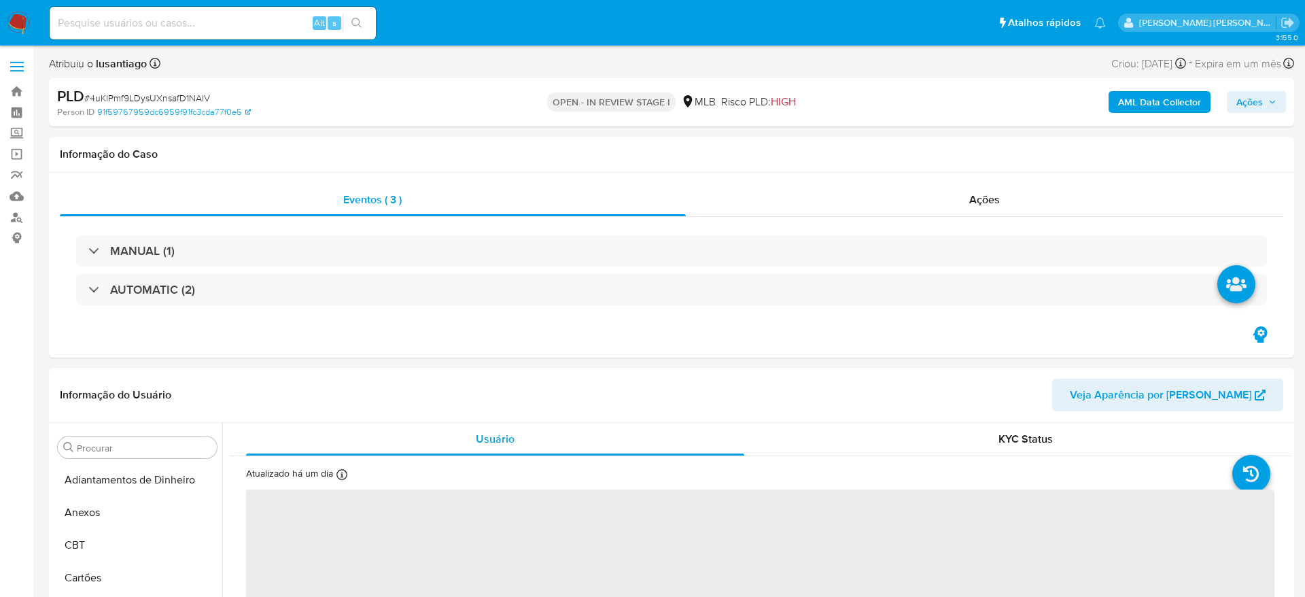
select select "10"
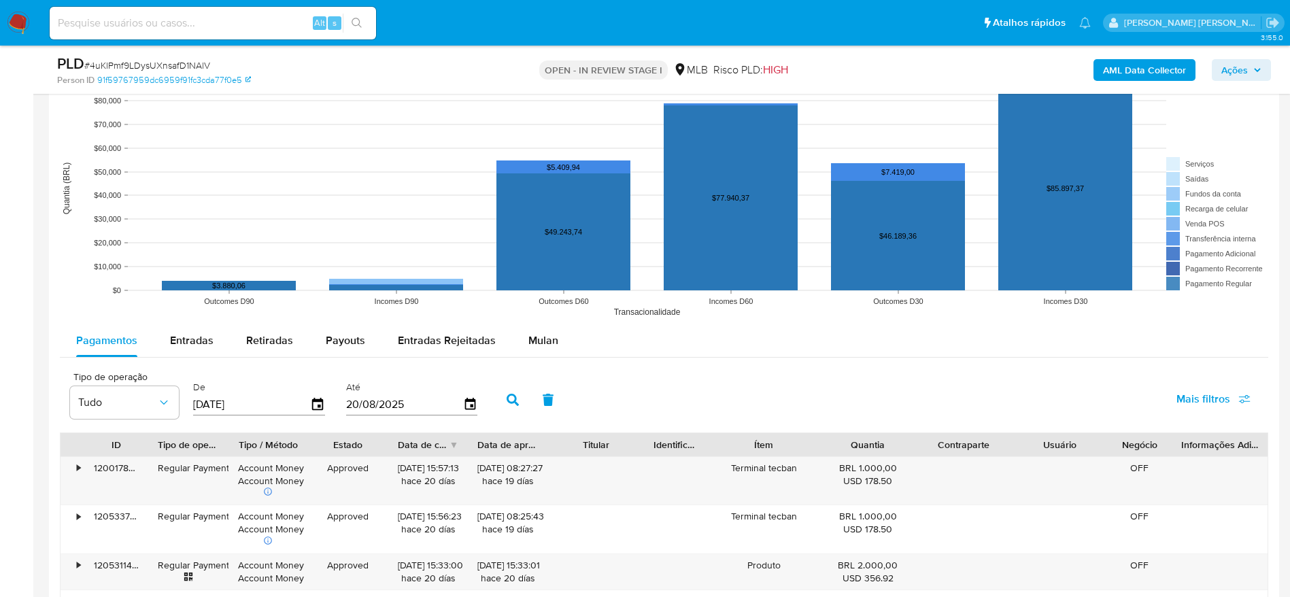
scroll to position [1224, 0]
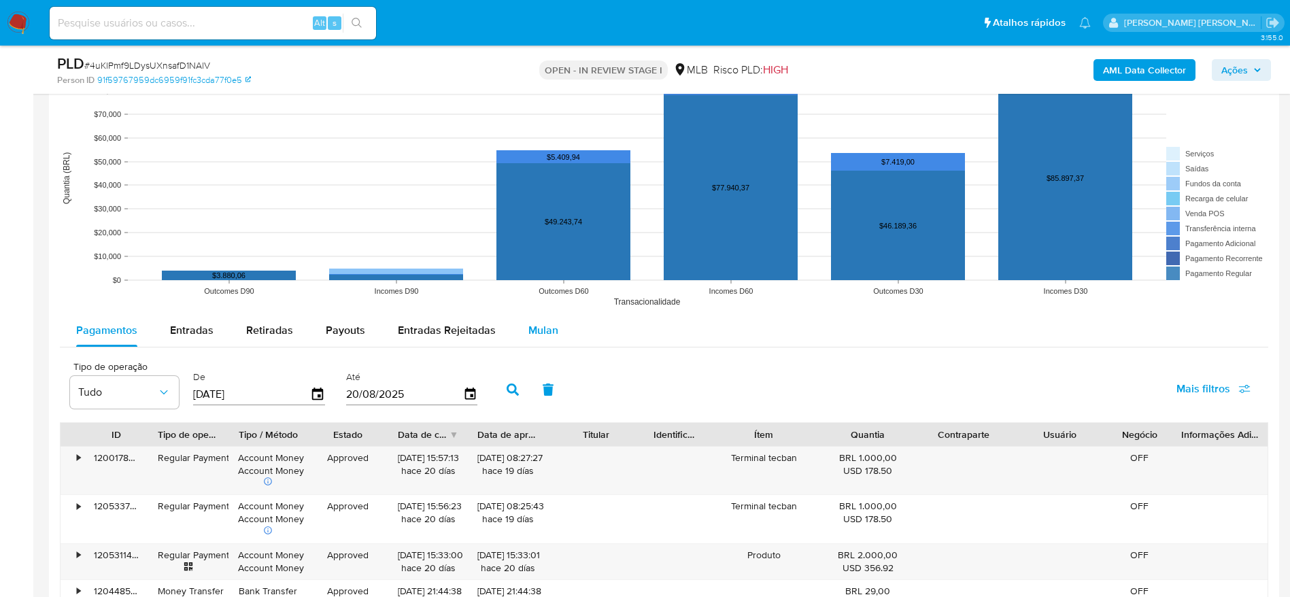
click at [524, 324] on button "Mulan" at bounding box center [543, 330] width 63 height 33
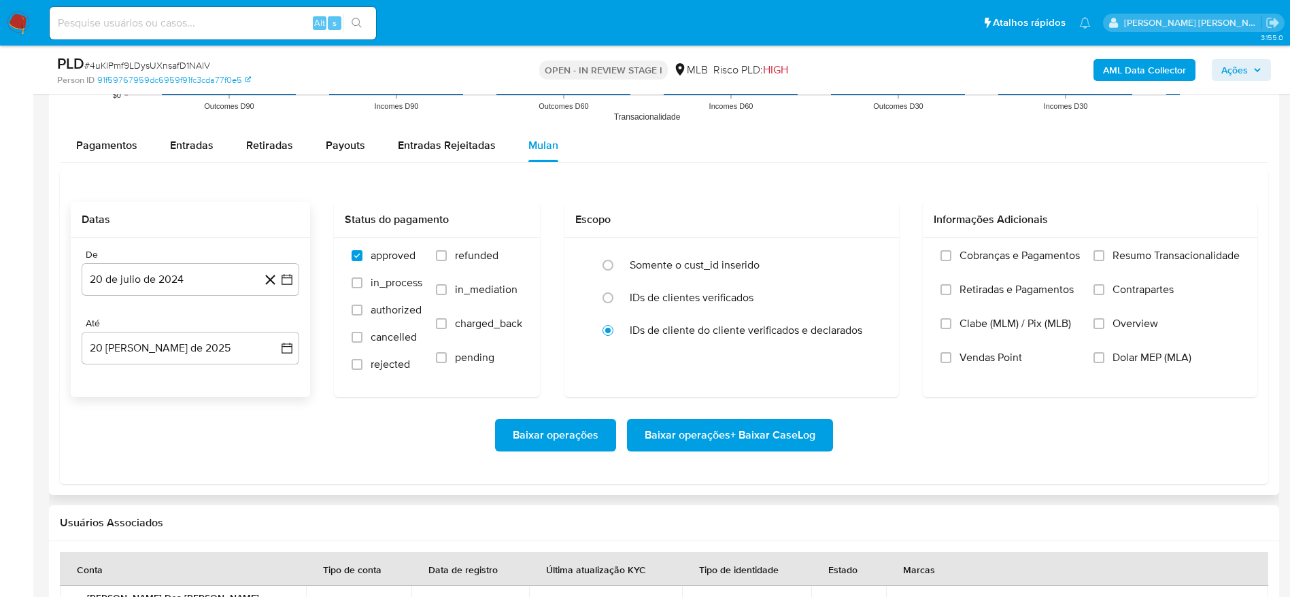
scroll to position [1428, 0]
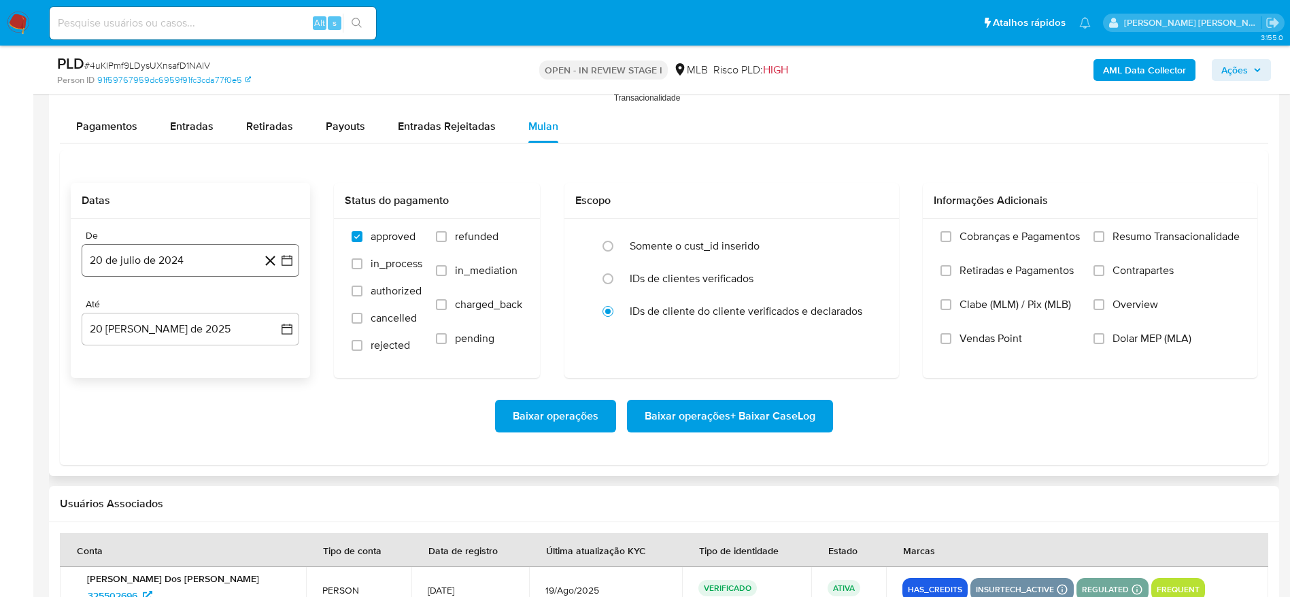
click at [160, 264] on button "20 de julio de 2024" at bounding box center [191, 260] width 218 height 33
click at [187, 303] on span "julio 2024" at bounding box center [183, 310] width 51 height 14
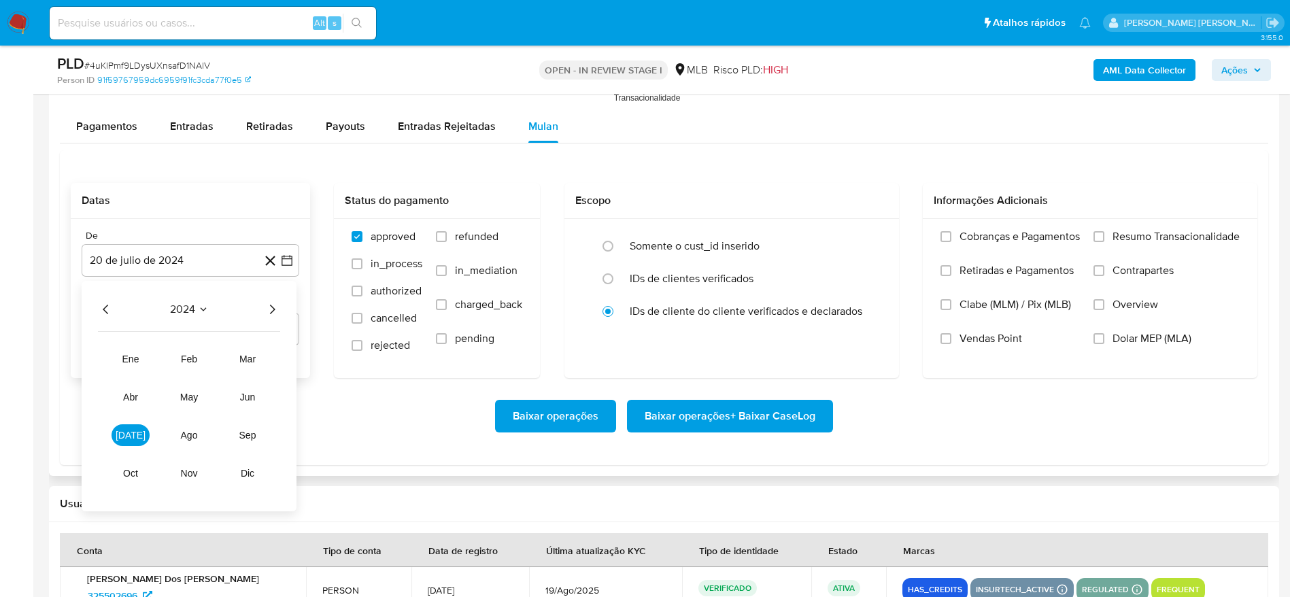
click at [278, 311] on icon "Año siguiente" at bounding box center [272, 309] width 16 height 16
click at [137, 432] on button "[DATE]" at bounding box center [131, 435] width 38 height 22
click at [141, 354] on button "1" at bounding box center [136, 360] width 22 height 22
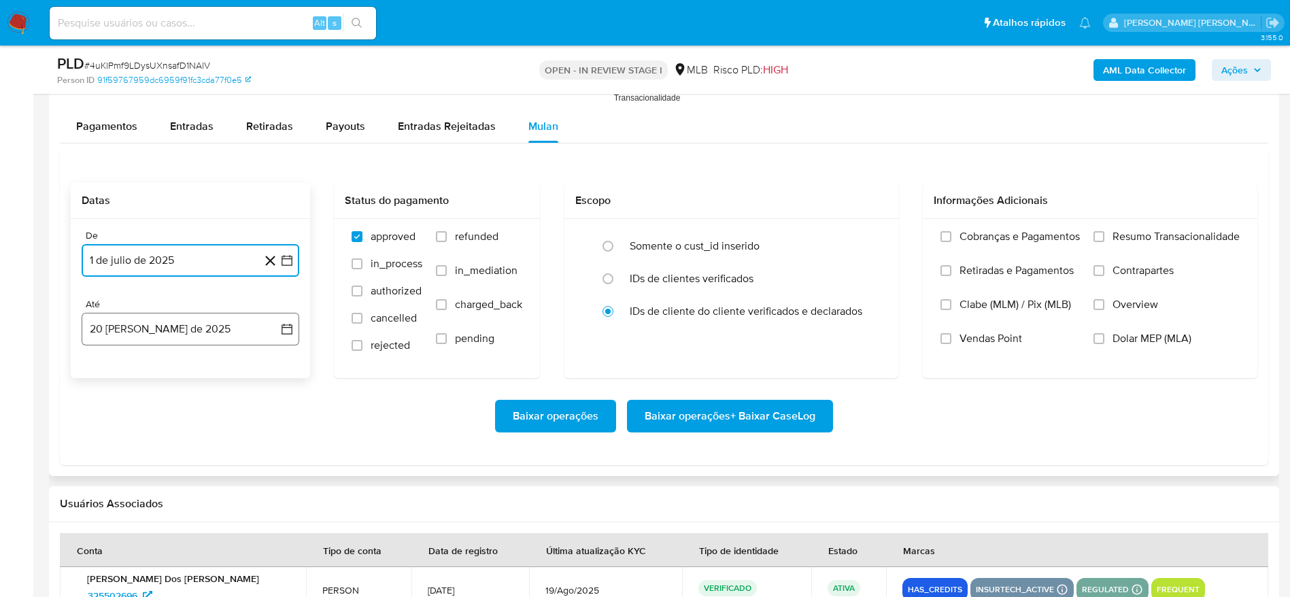
click at [136, 328] on button "20 [PERSON_NAME] de 2025" at bounding box center [191, 329] width 218 height 33
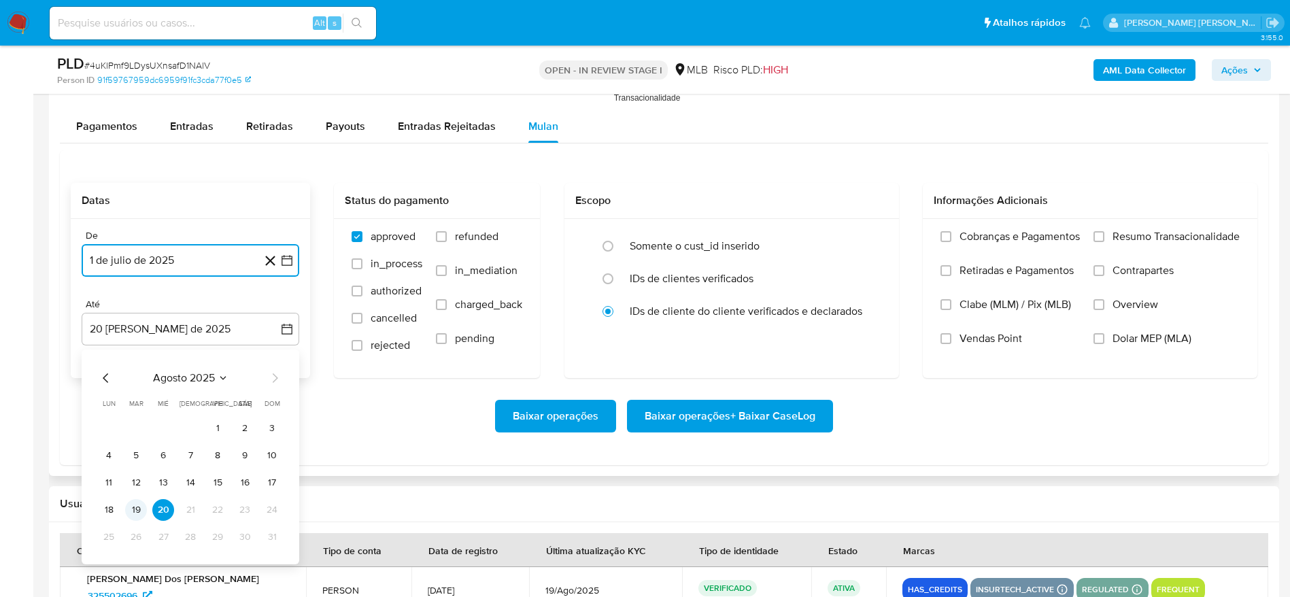
click at [140, 499] on button "19" at bounding box center [136, 510] width 22 height 22
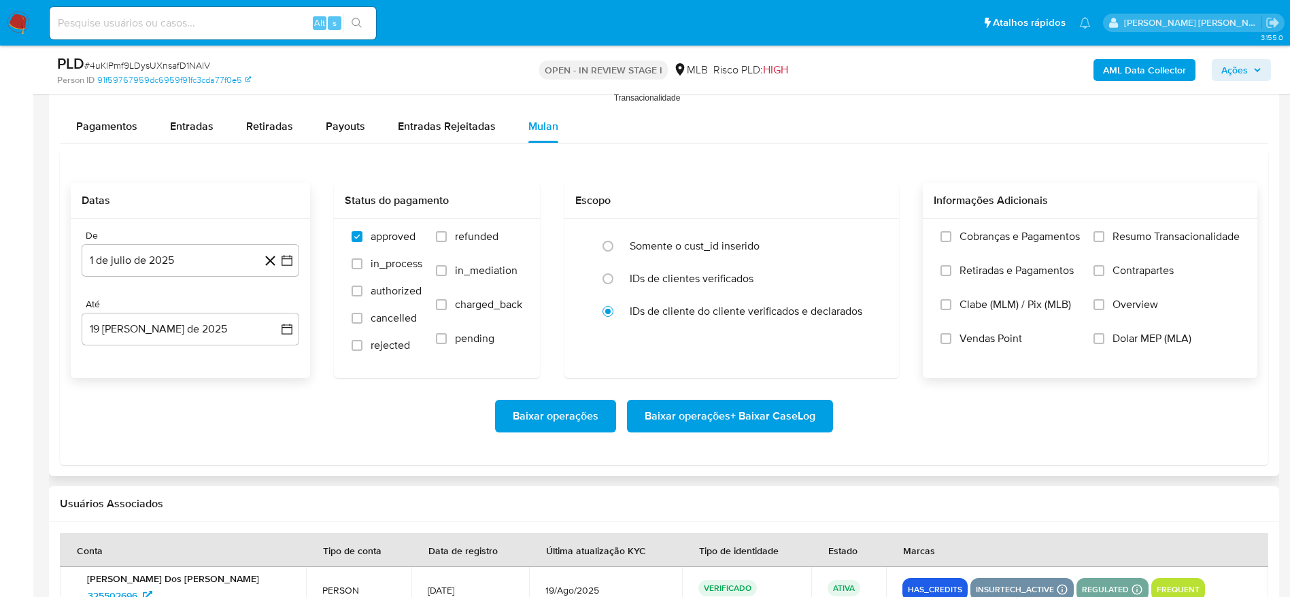
click at [1145, 230] on span "Resumo Transacionalidade" at bounding box center [1175, 237] width 127 height 14
click at [1104, 231] on input "Resumo Transacionalidade" at bounding box center [1098, 236] width 11 height 11
click at [765, 421] on span "Baixar operações + Baixar CaseLog" at bounding box center [730, 416] width 171 height 30
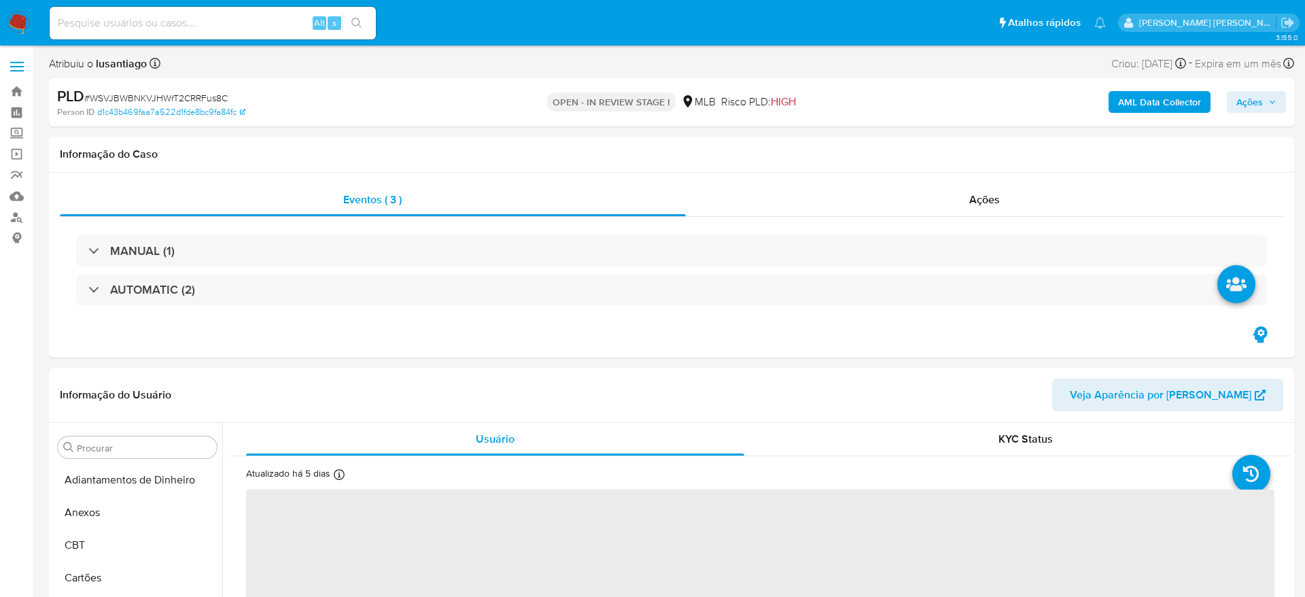
select select "10"
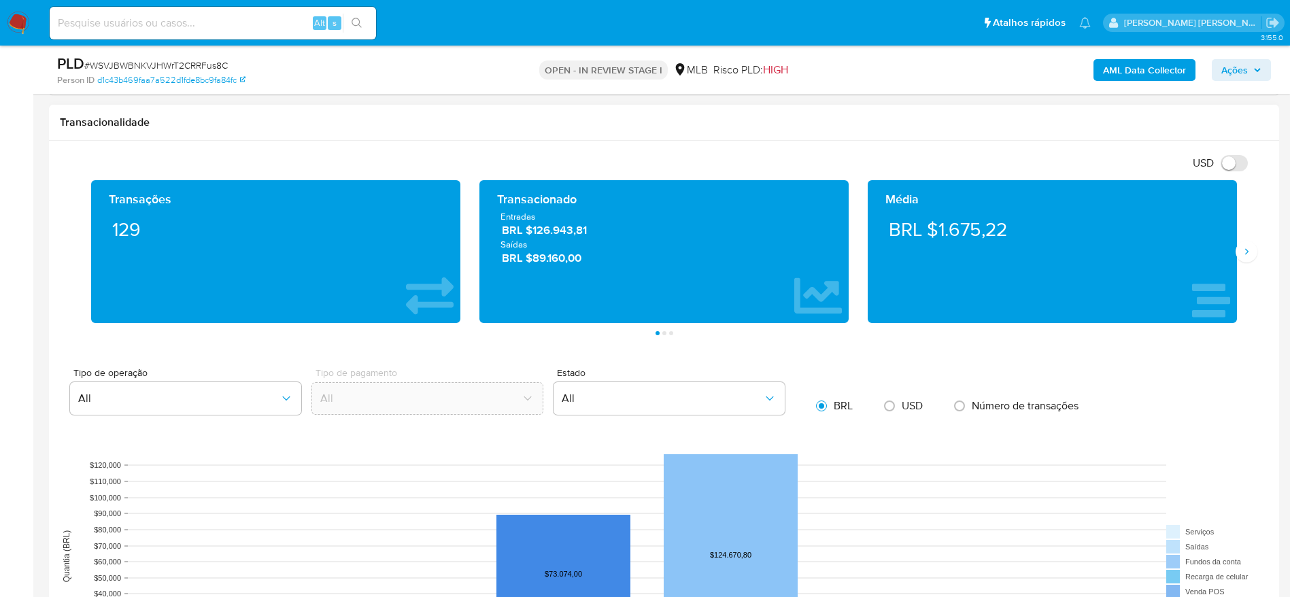
scroll to position [1224, 0]
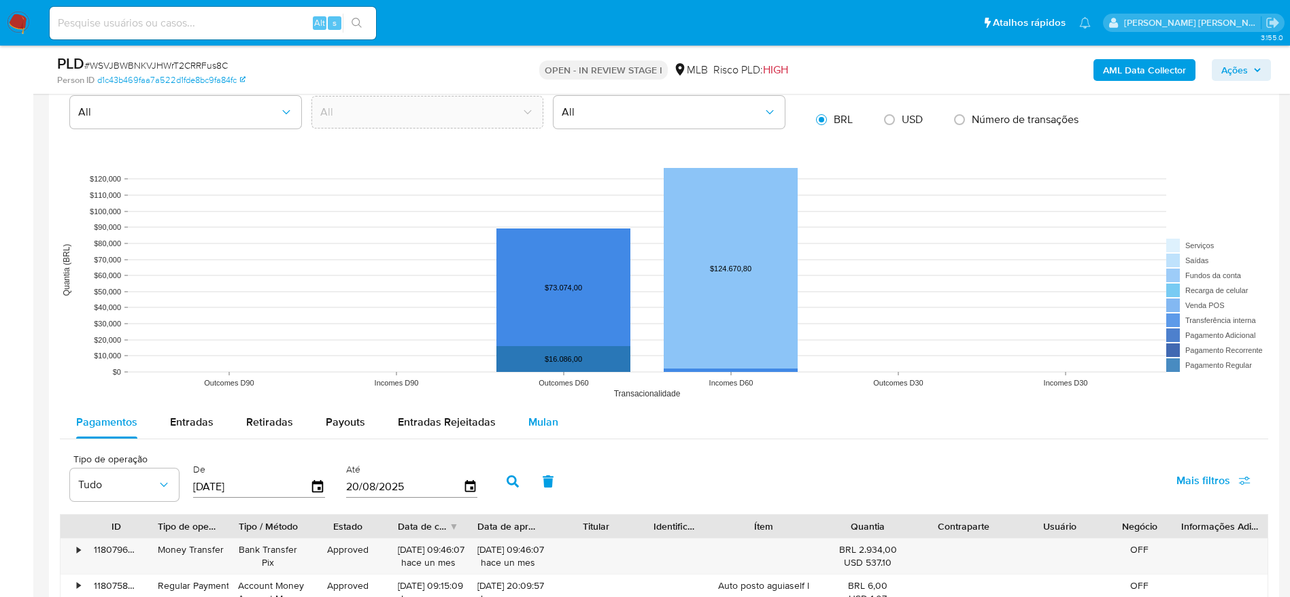
drag, startPoint x: 539, startPoint y: 419, endPoint x: 521, endPoint y: 419, distance: 17.7
click at [536, 419] on span "Mulan" at bounding box center [543, 422] width 30 height 16
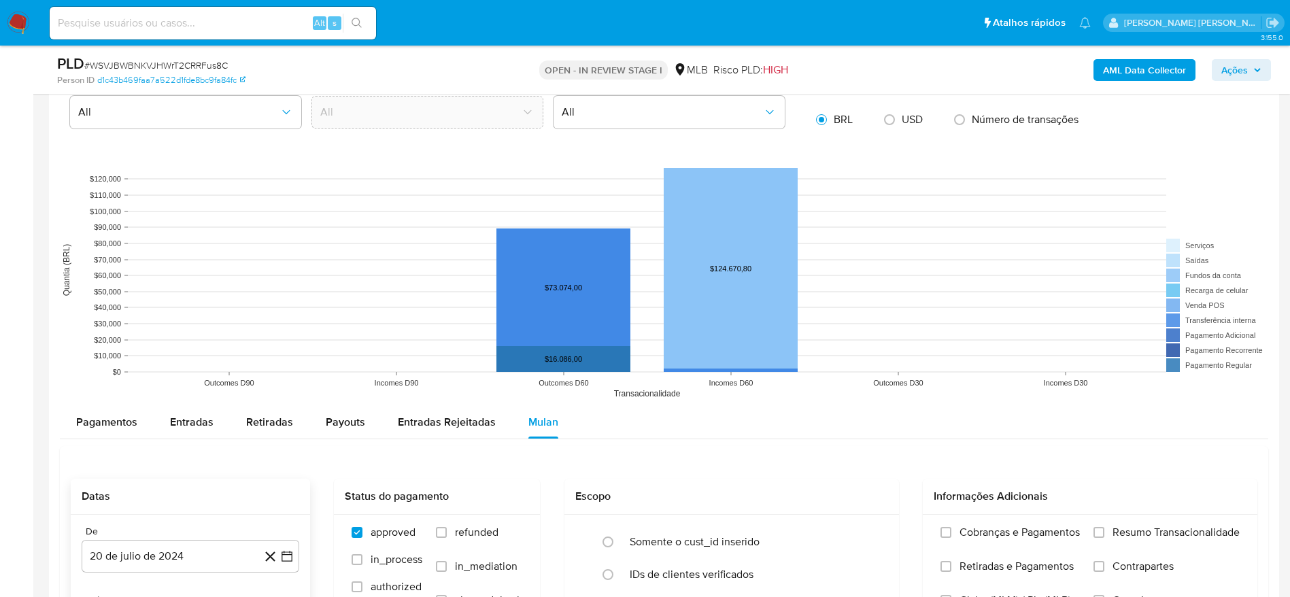
scroll to position [1530, 0]
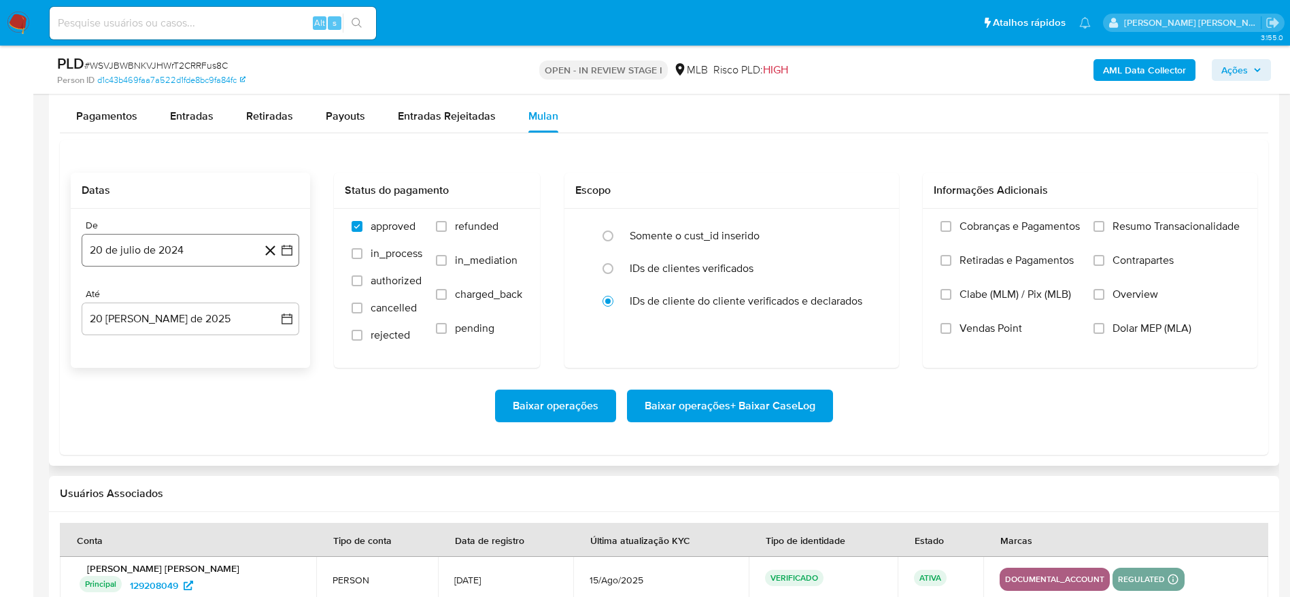
click at [135, 252] on button "20 de julio de 2024" at bounding box center [191, 250] width 218 height 33
click at [171, 300] on span "julio 2024" at bounding box center [183, 299] width 51 height 14
click at [269, 298] on icon "Año siguiente" at bounding box center [272, 299] width 16 height 16
click at [120, 413] on tr "ene feb mar abr may jun [DATE] ago sep oct nov dic" at bounding box center [189, 406] width 155 height 136
click at [129, 426] on span "[DATE]" at bounding box center [131, 424] width 30 height 11
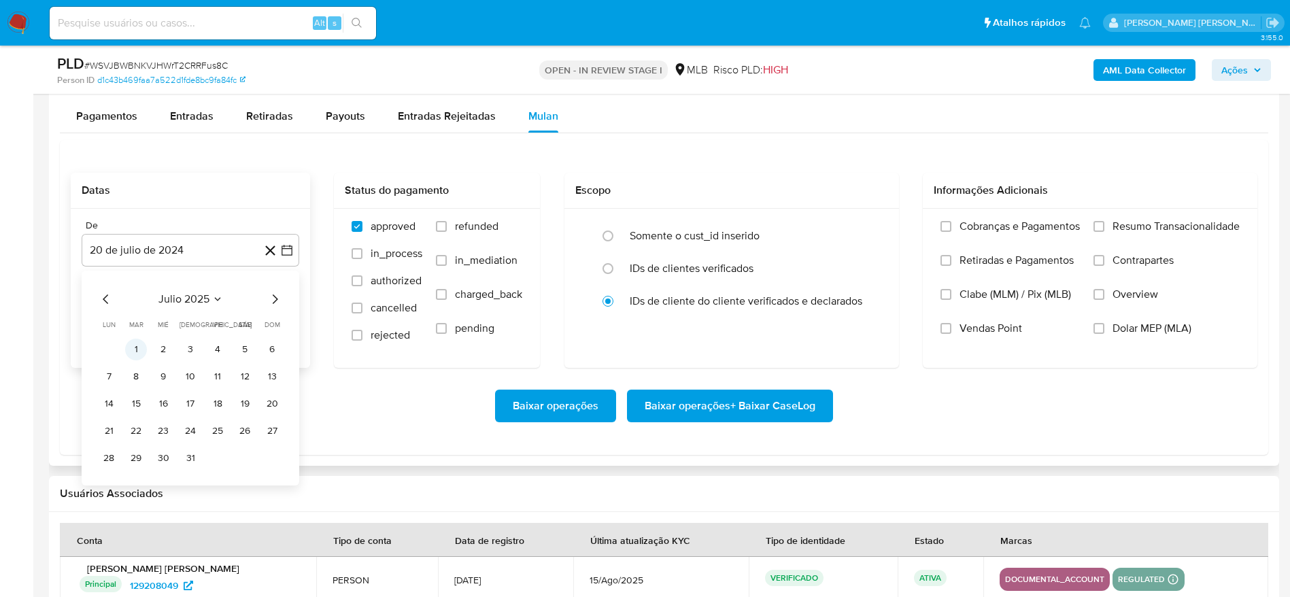
click at [137, 346] on button "1" at bounding box center [136, 350] width 22 height 22
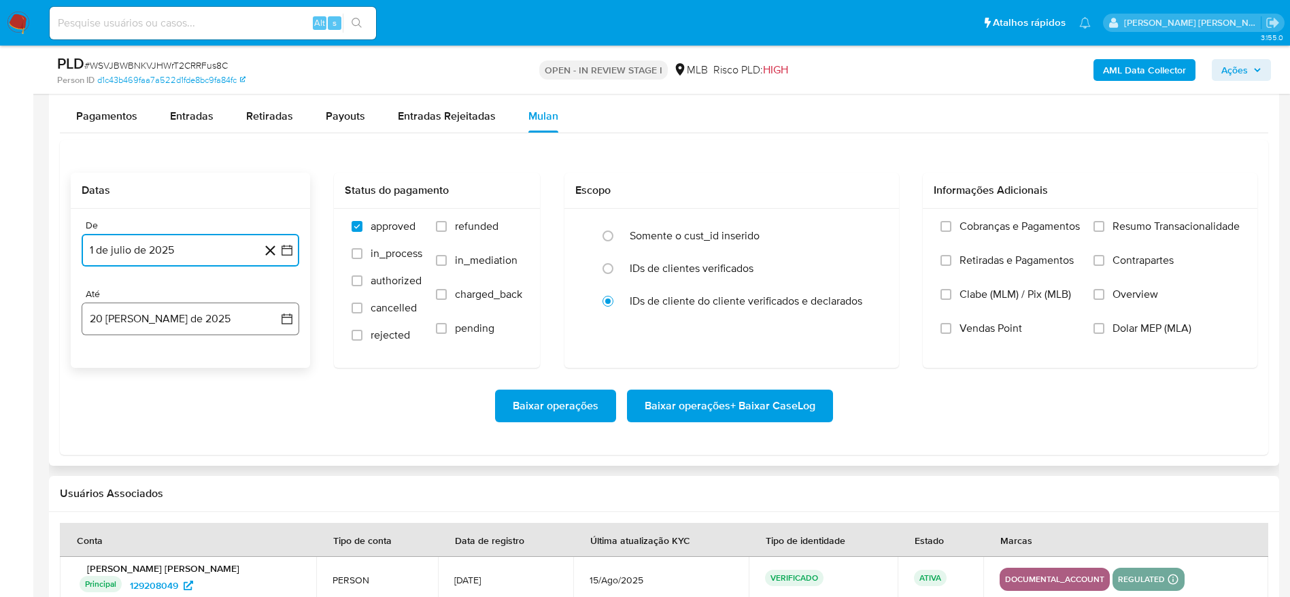
click at [122, 318] on button "20 [PERSON_NAME] de 2025" at bounding box center [191, 319] width 218 height 33
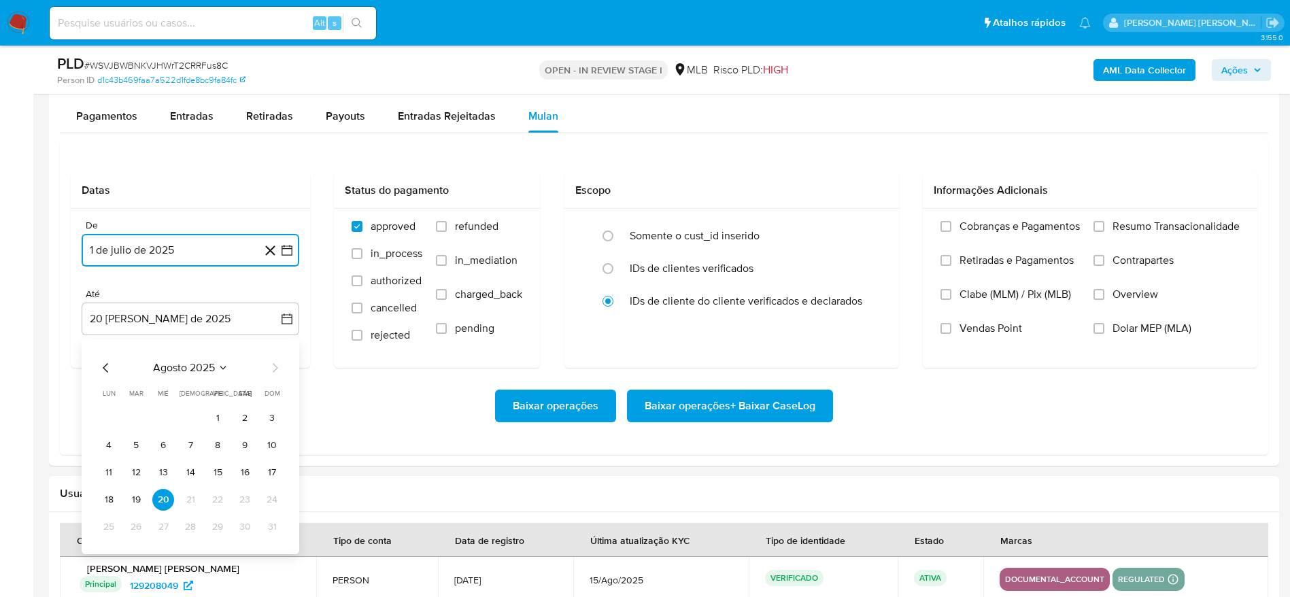
click at [140, 490] on button "19" at bounding box center [136, 500] width 22 height 22
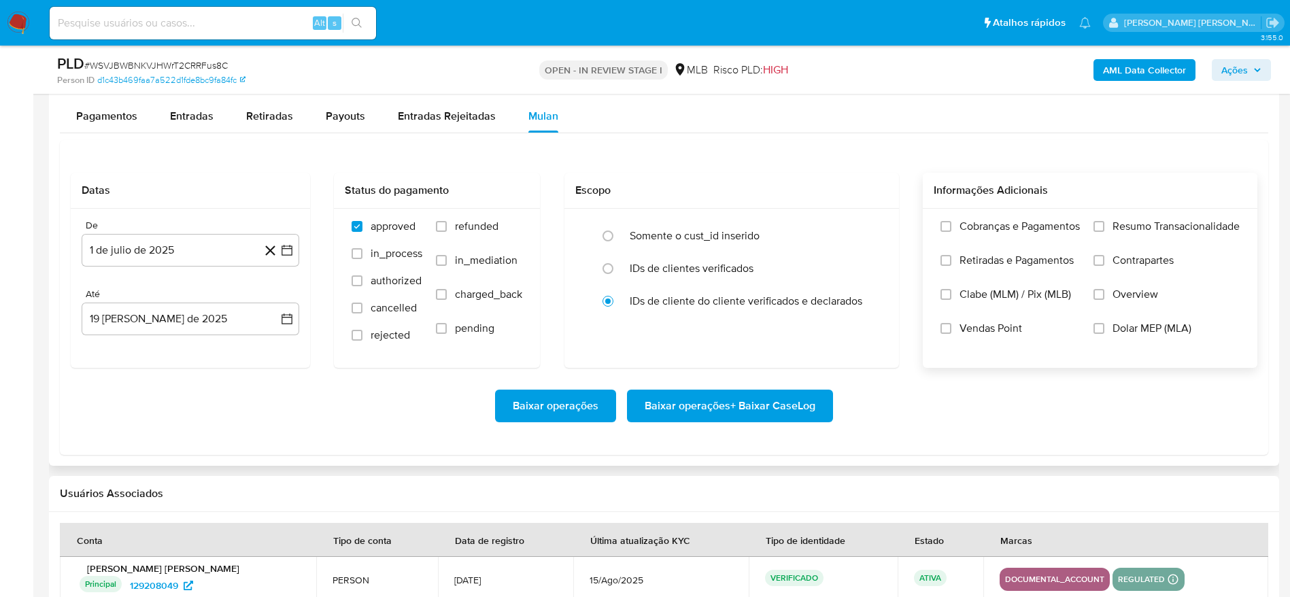
click at [1145, 224] on span "Resumo Transacionalidade" at bounding box center [1175, 227] width 127 height 14
click at [1104, 224] on input "Resumo Transacionalidade" at bounding box center [1098, 226] width 11 height 11
click at [800, 405] on span "Baixar operações + Baixar CaseLog" at bounding box center [730, 406] width 171 height 30
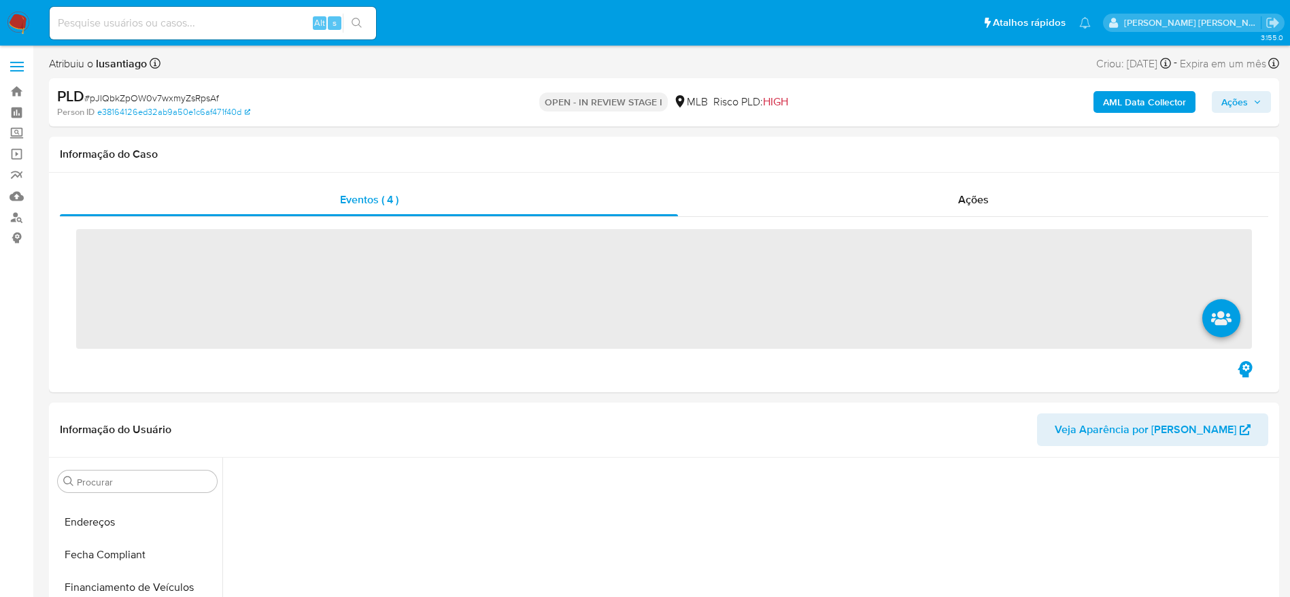
scroll to position [538, 0]
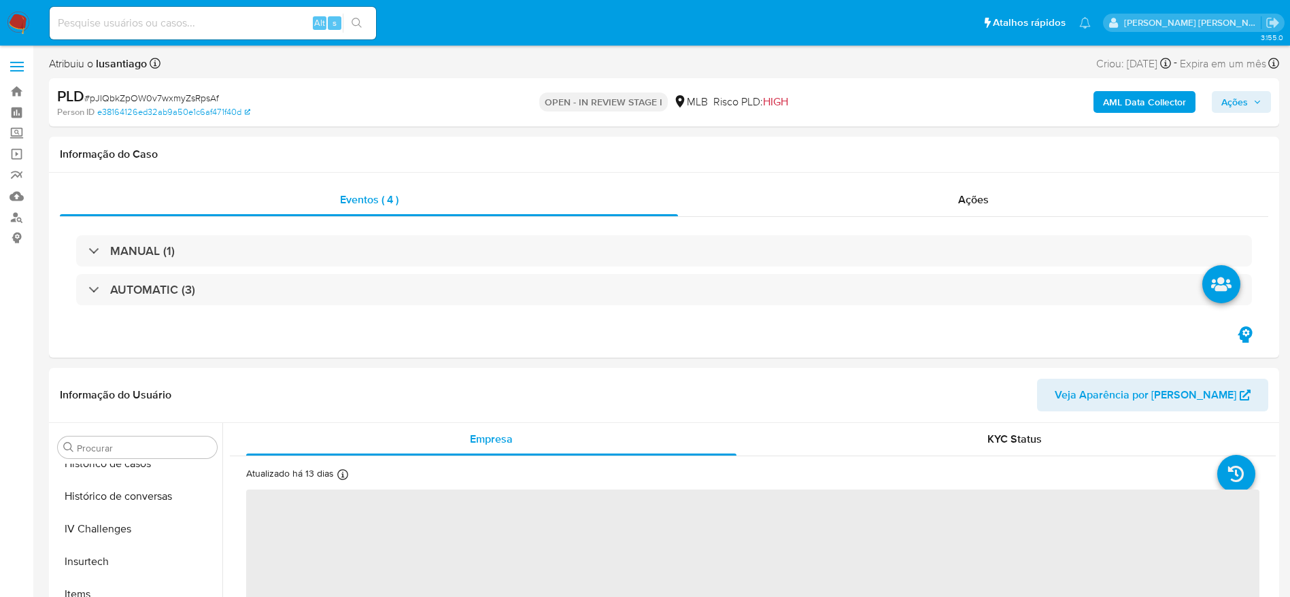
select select "10"
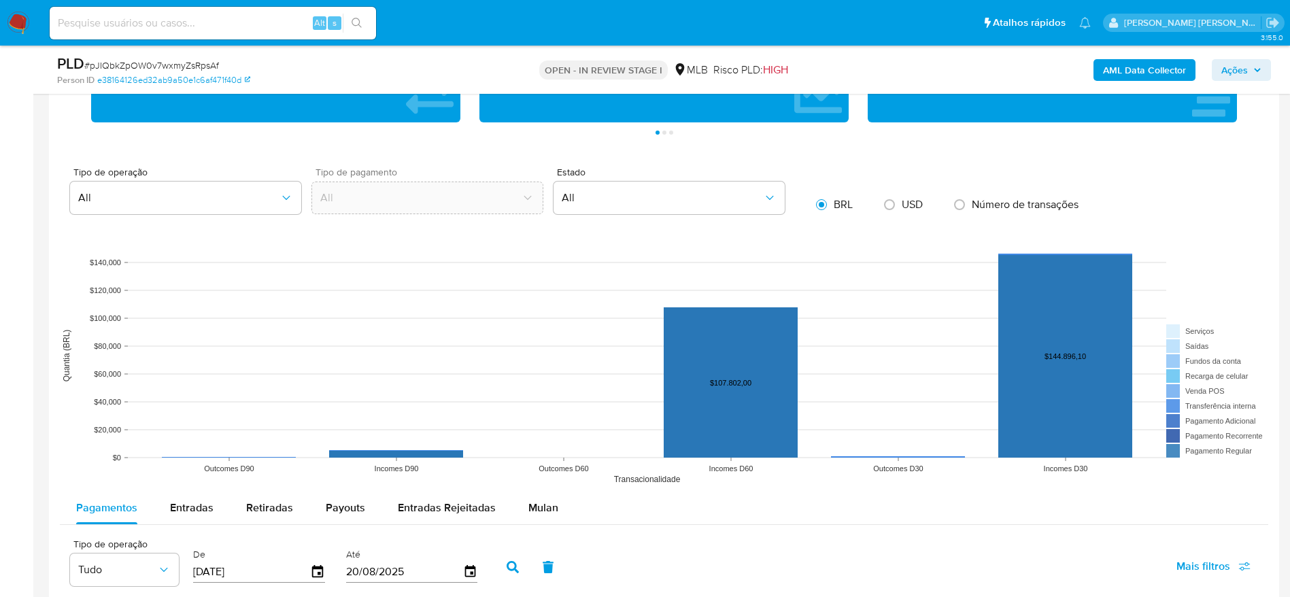
scroll to position [1326, 0]
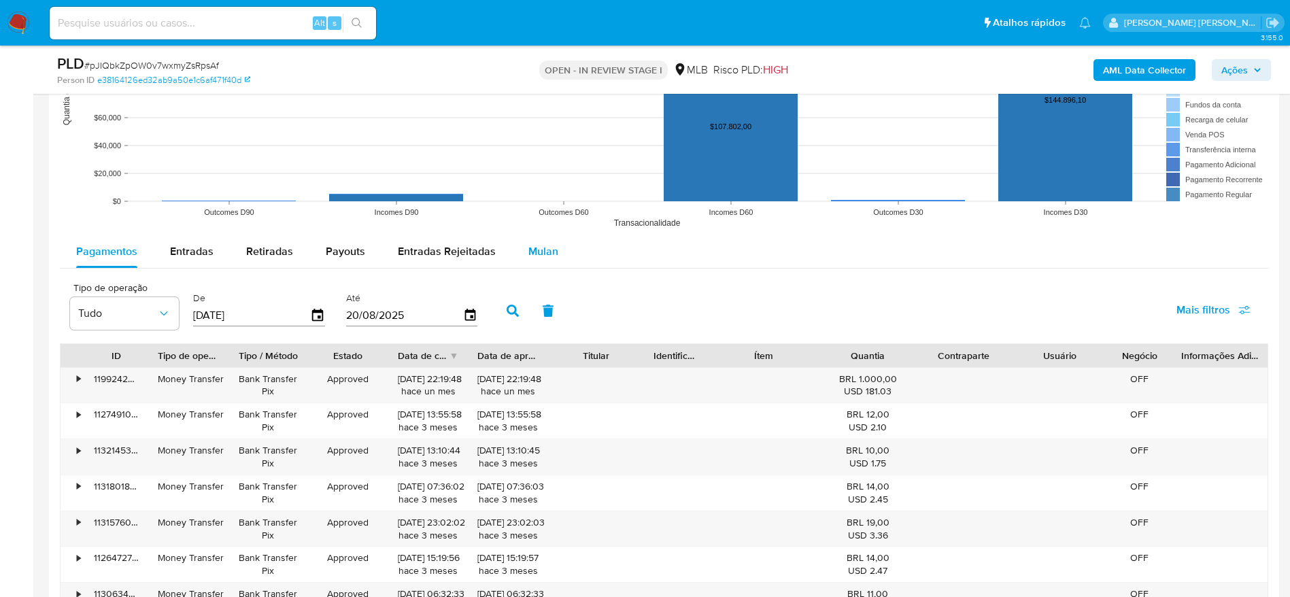
click at [528, 254] on span "Mulan" at bounding box center [543, 251] width 30 height 16
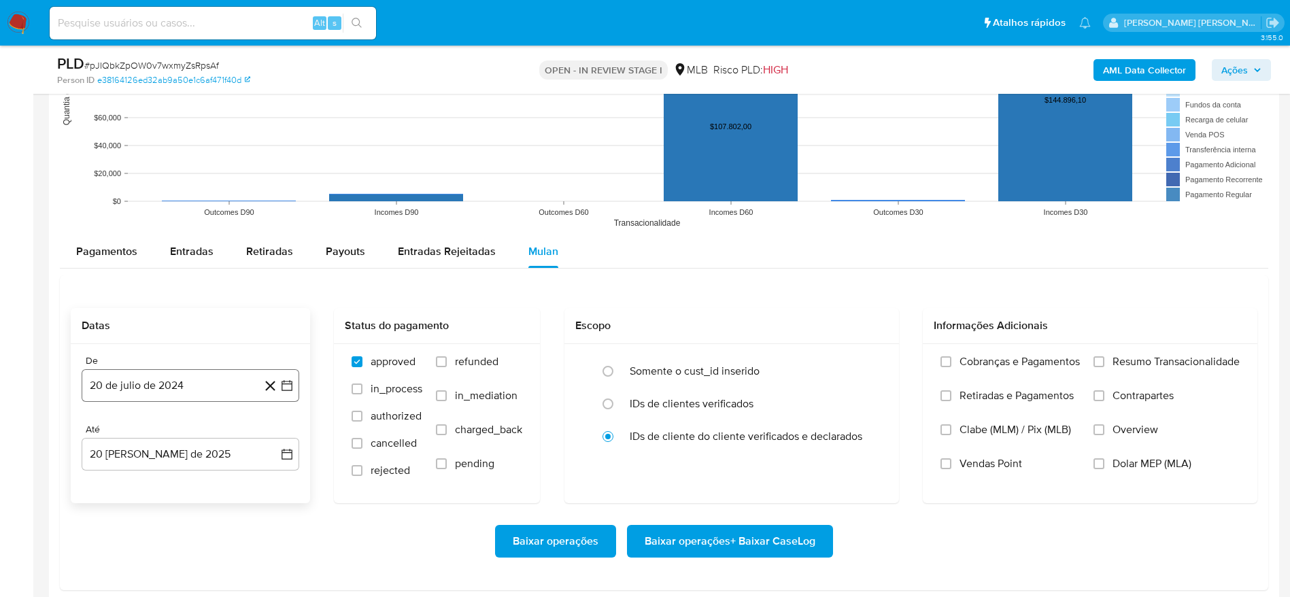
click at [175, 386] on button "20 de julio de 2024" at bounding box center [191, 385] width 218 height 33
click at [208, 180] on span "julio 2024" at bounding box center [183, 179] width 51 height 14
click at [273, 162] on icon "Año siguiente" at bounding box center [272, 163] width 16 height 16
click at [134, 288] on span "[DATE]" at bounding box center [131, 289] width 30 height 11
click at [140, 224] on button "1" at bounding box center [136, 229] width 22 height 22
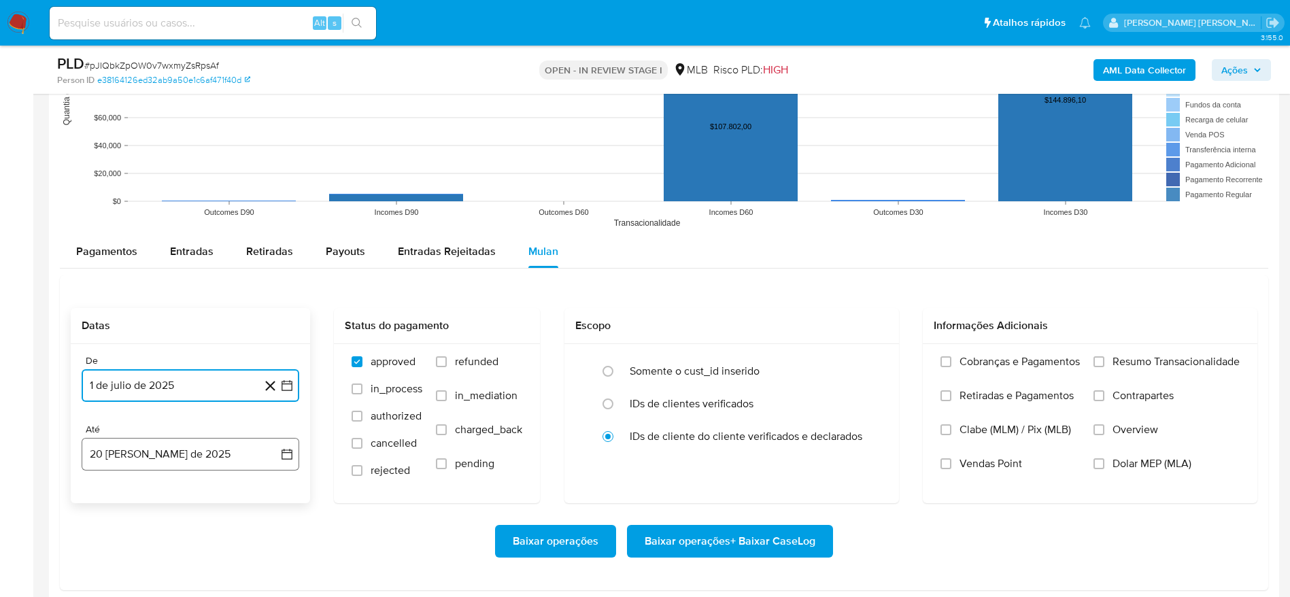
click at [179, 447] on button "20 [PERSON_NAME] de 2025" at bounding box center [191, 454] width 218 height 33
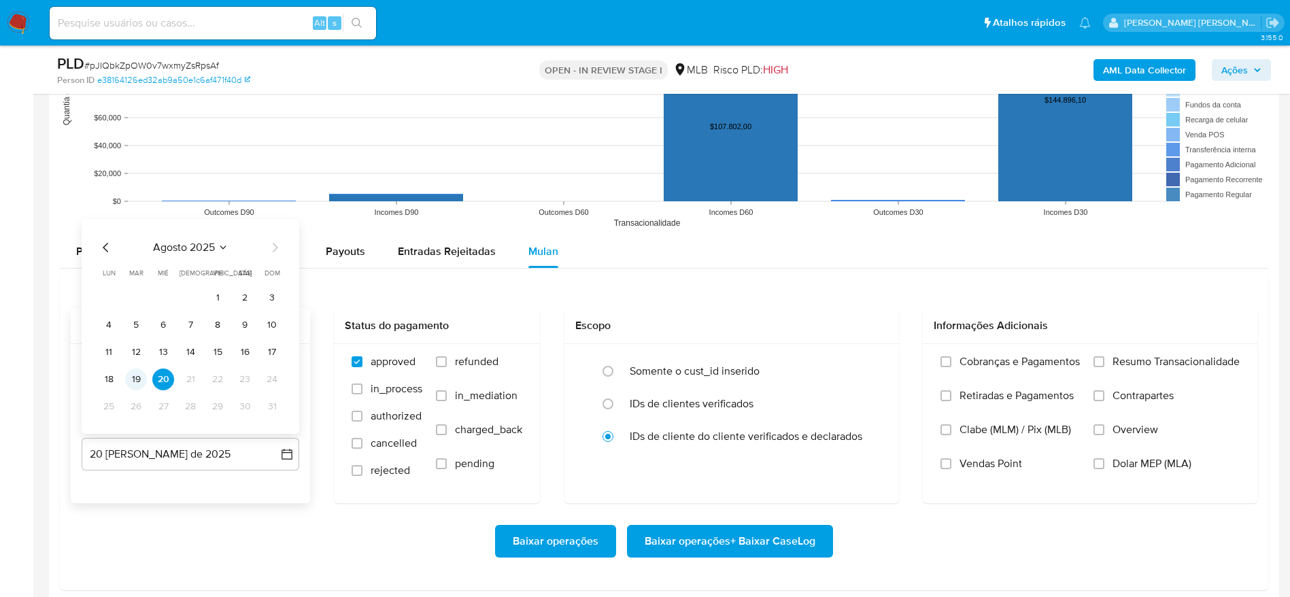
click at [131, 375] on button "19" at bounding box center [136, 379] width 22 height 22
click at [1117, 359] on span "Resumo Transacionalidade" at bounding box center [1175, 362] width 127 height 14
click at [1104, 359] on input "Resumo Transacionalidade" at bounding box center [1098, 361] width 11 height 11
click at [736, 543] on span "Baixar operações + Baixar CaseLog" at bounding box center [730, 541] width 171 height 30
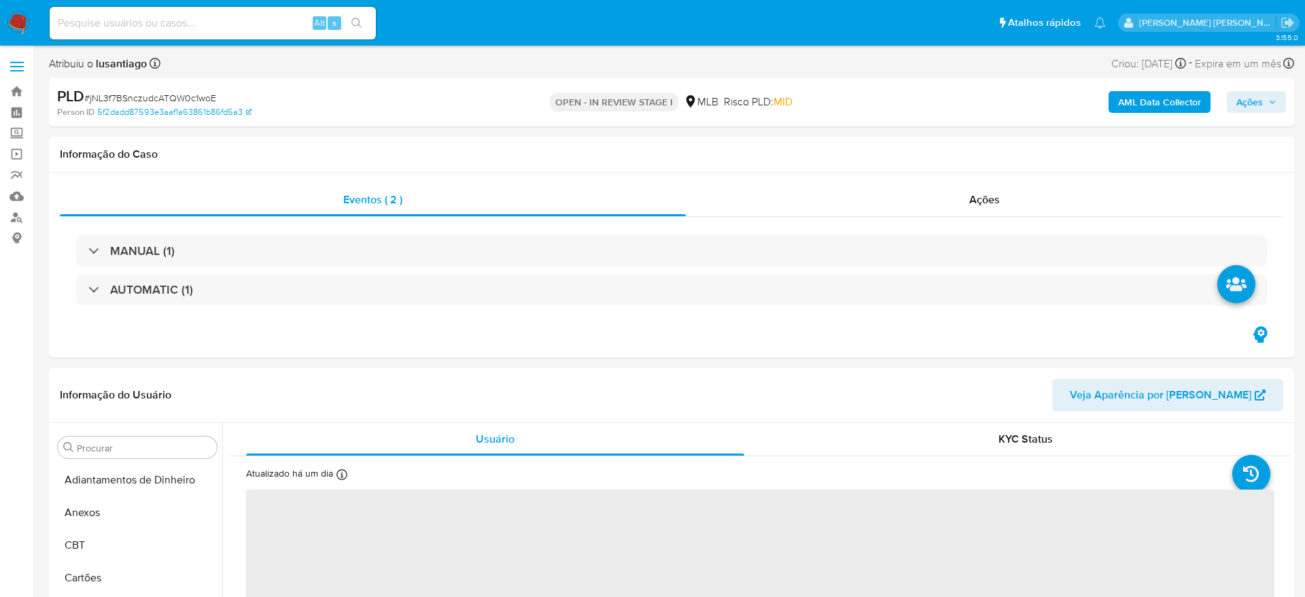
select select "10"
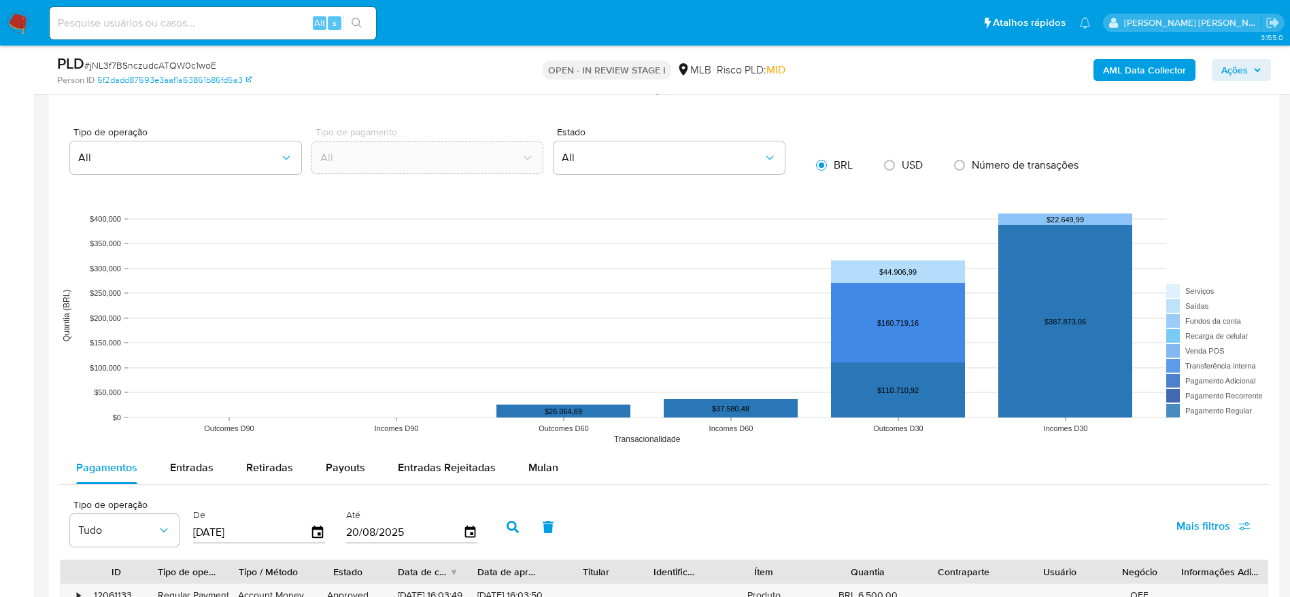
scroll to position [1428, 0]
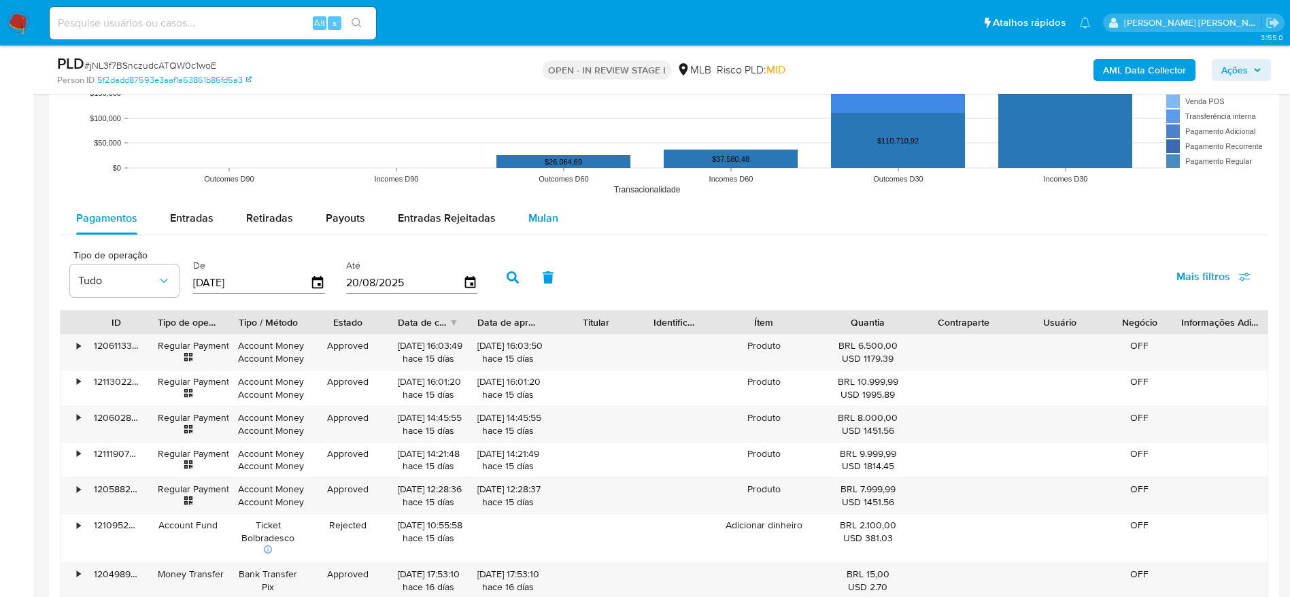
click at [547, 215] on span "Mulan" at bounding box center [543, 218] width 30 height 16
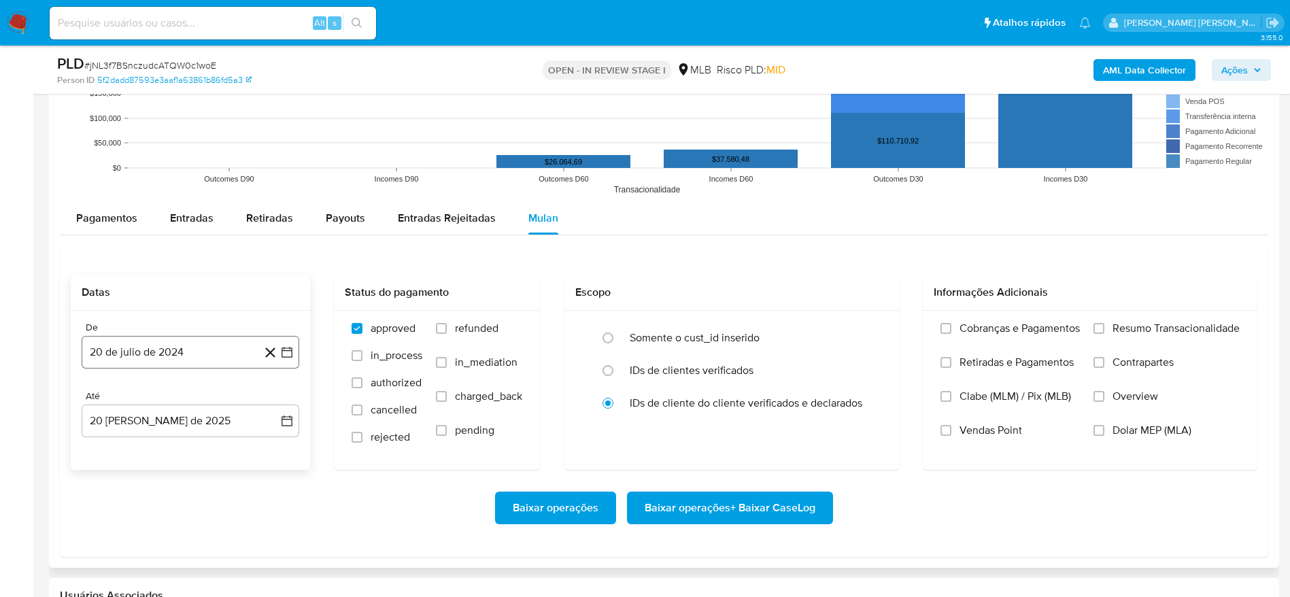
click at [183, 341] on button "20 de julio de 2024" at bounding box center [191, 352] width 218 height 33
click at [186, 398] on span "julio 2024" at bounding box center [183, 401] width 51 height 14
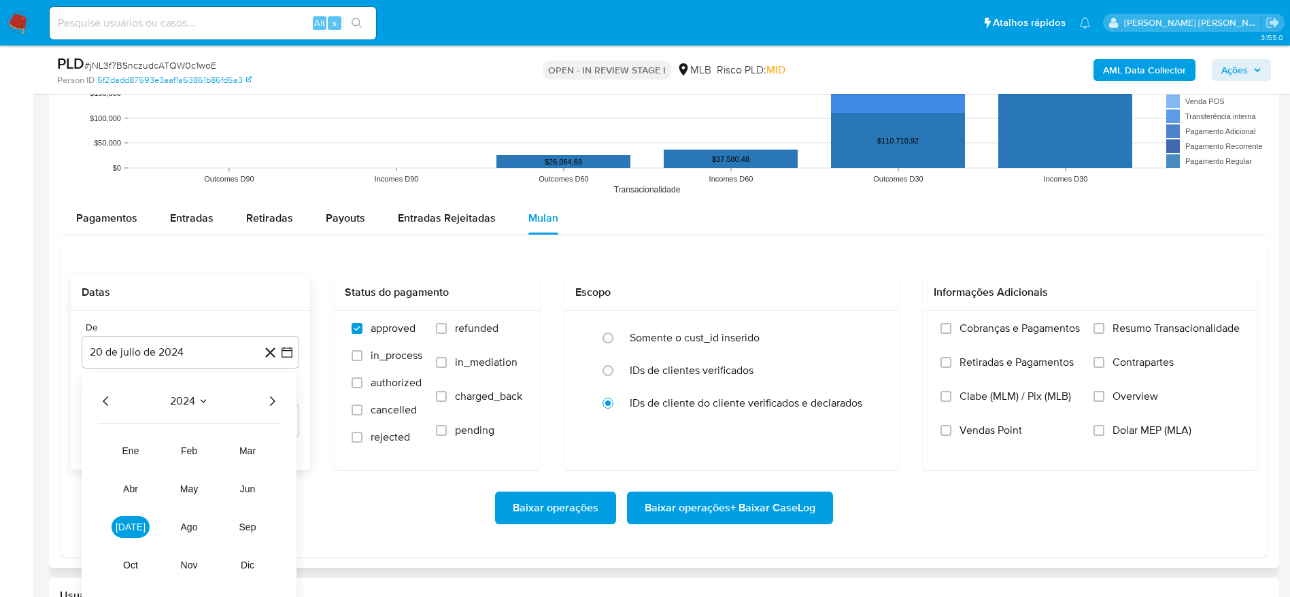
click at [274, 406] on icon "Año siguiente" at bounding box center [272, 401] width 16 height 16
click at [131, 521] on span "[DATE]" at bounding box center [131, 526] width 30 height 11
click at [138, 449] on button "1" at bounding box center [136, 452] width 22 height 22
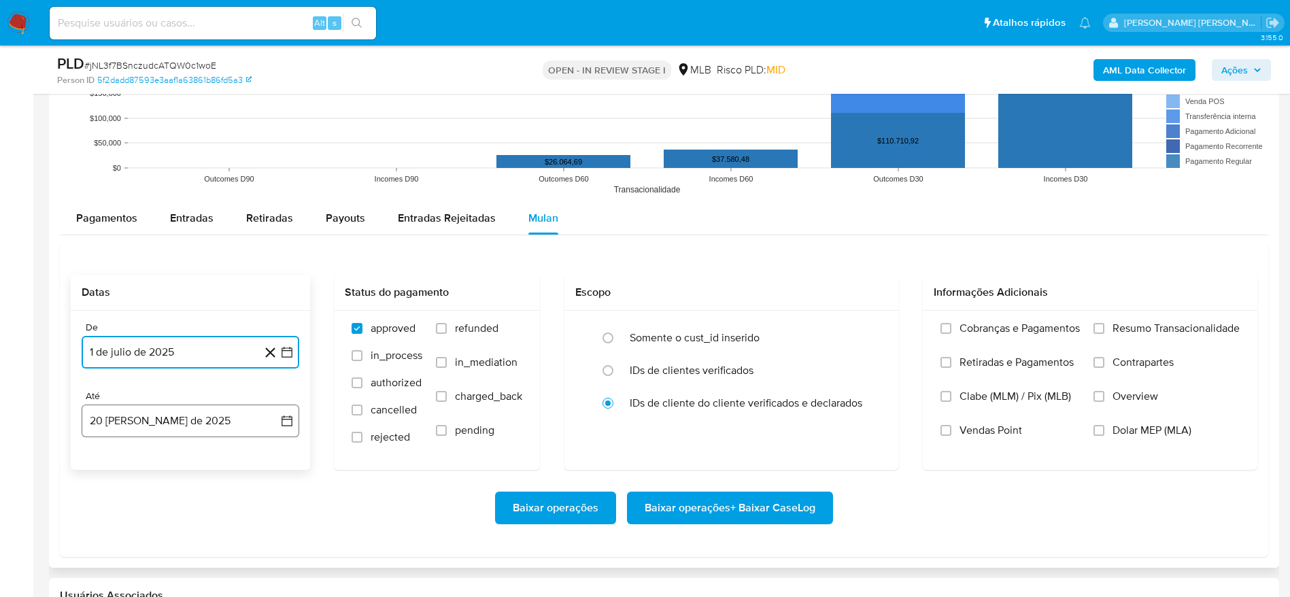
click at [128, 414] on button "20 [PERSON_NAME] de 2025" at bounding box center [191, 421] width 218 height 33
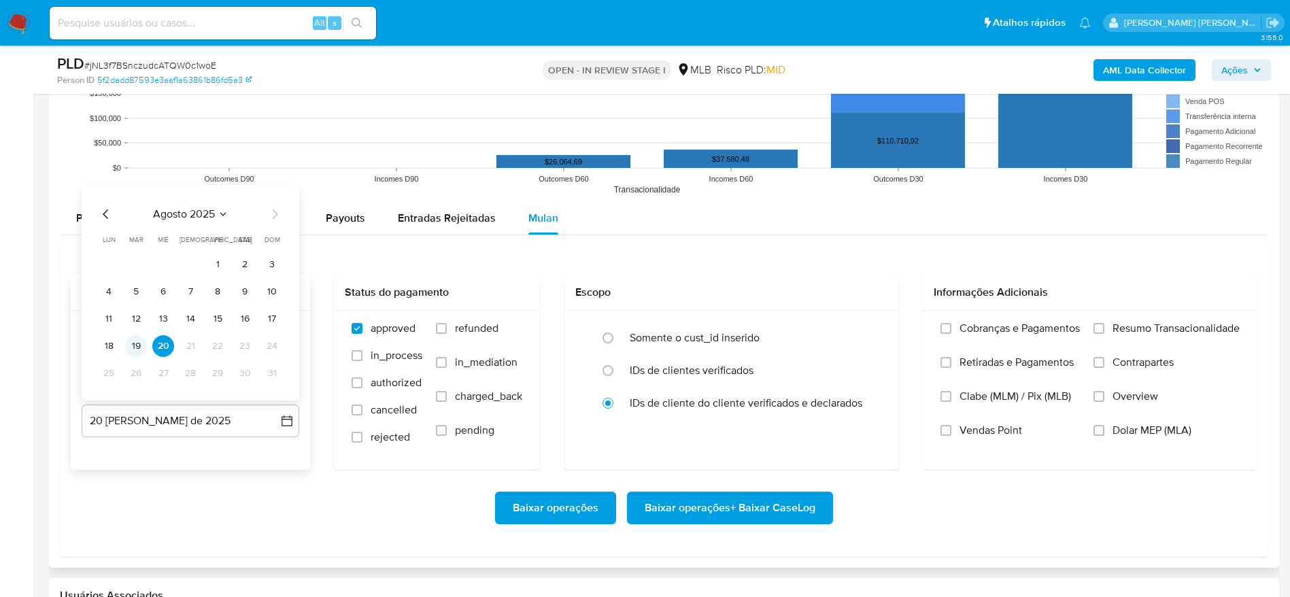
click at [139, 353] on button "19" at bounding box center [136, 346] width 22 height 22
click at [1132, 324] on span "Resumo Transacionalidade" at bounding box center [1175, 329] width 127 height 14
click at [1104, 324] on input "Resumo Transacionalidade" at bounding box center [1098, 328] width 11 height 11
click at [771, 506] on span "Baixar operações + Baixar CaseLog" at bounding box center [730, 508] width 171 height 30
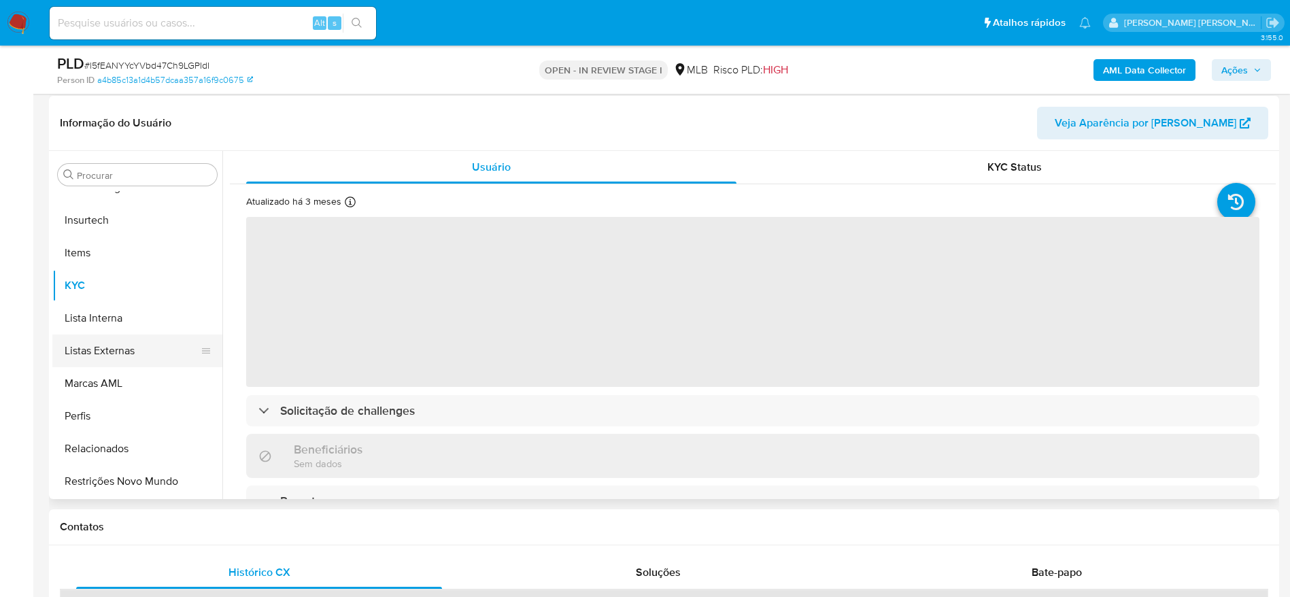
scroll to position [204, 0]
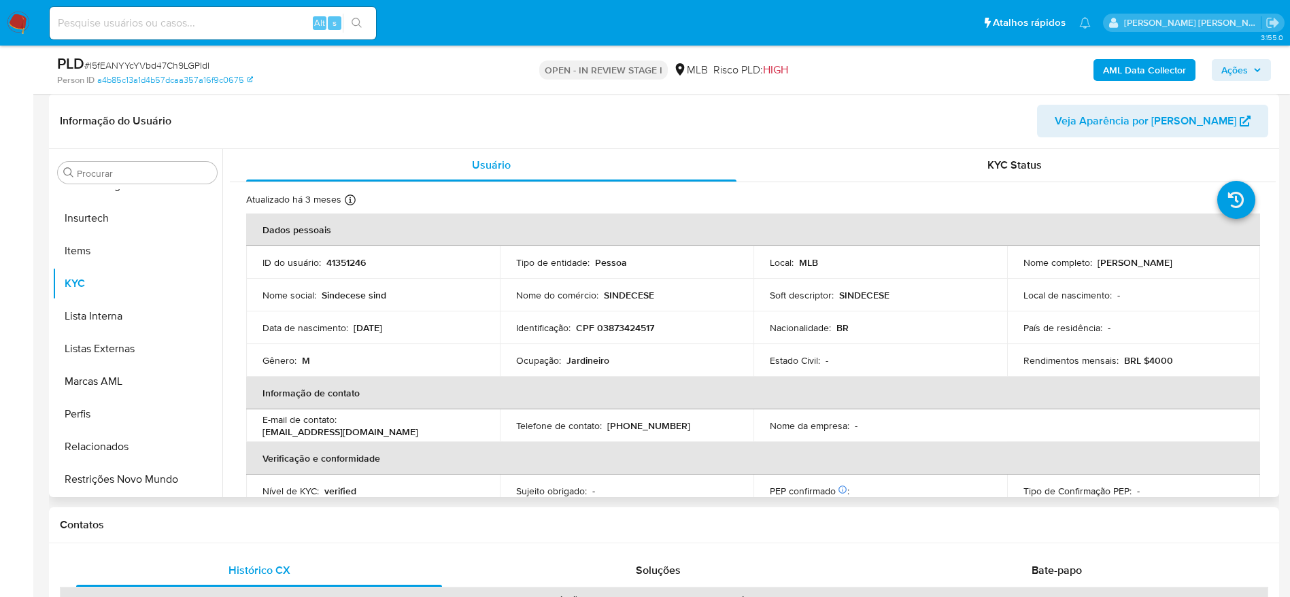
select select "10"
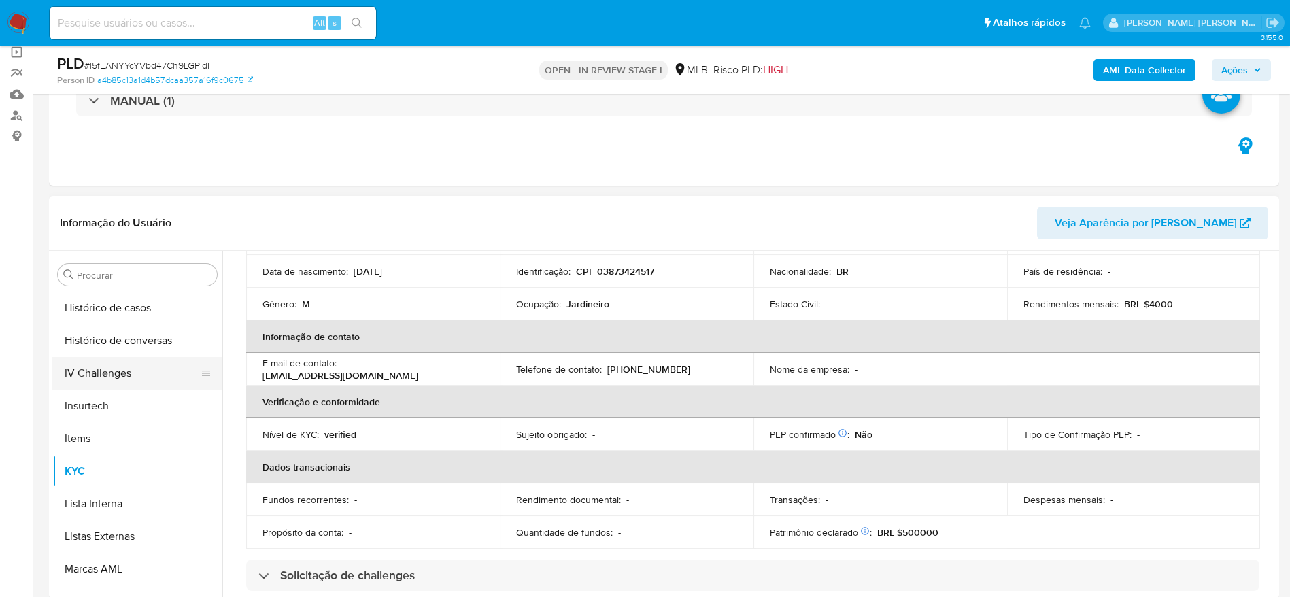
scroll to position [403, 0]
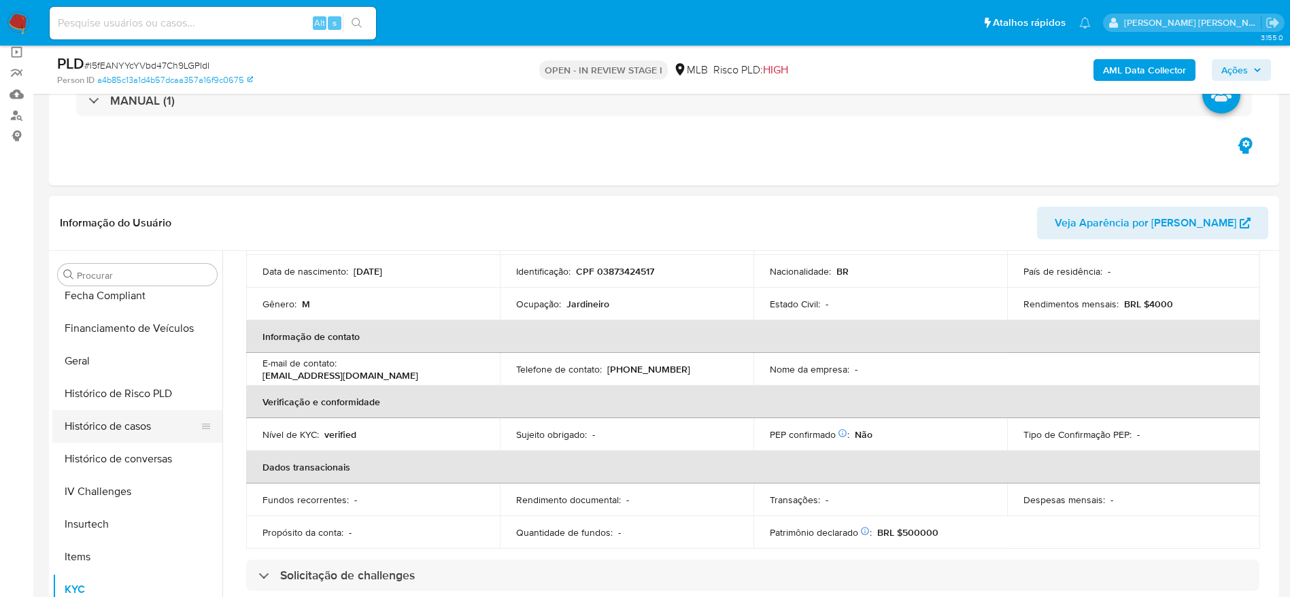
click at [99, 417] on button "Histórico de casos" at bounding box center [131, 426] width 159 height 33
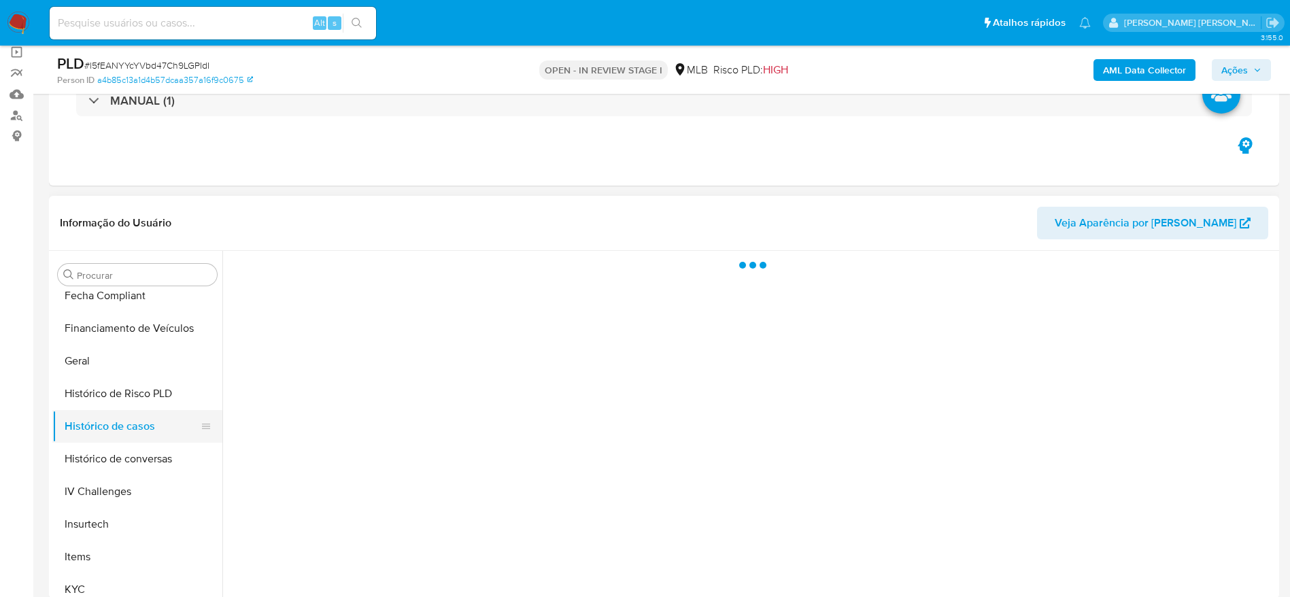
scroll to position [0, 0]
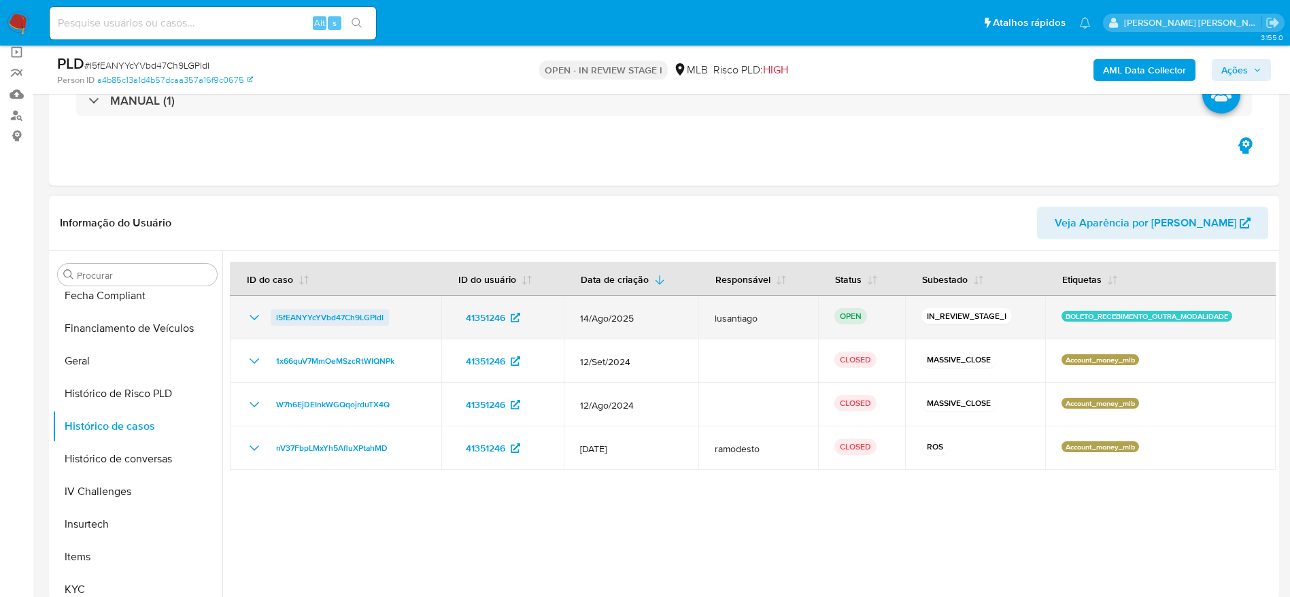
click at [300, 318] on span "l5fEANYYcYVbd47Ch9LGPIdI" at bounding box center [329, 317] width 107 height 16
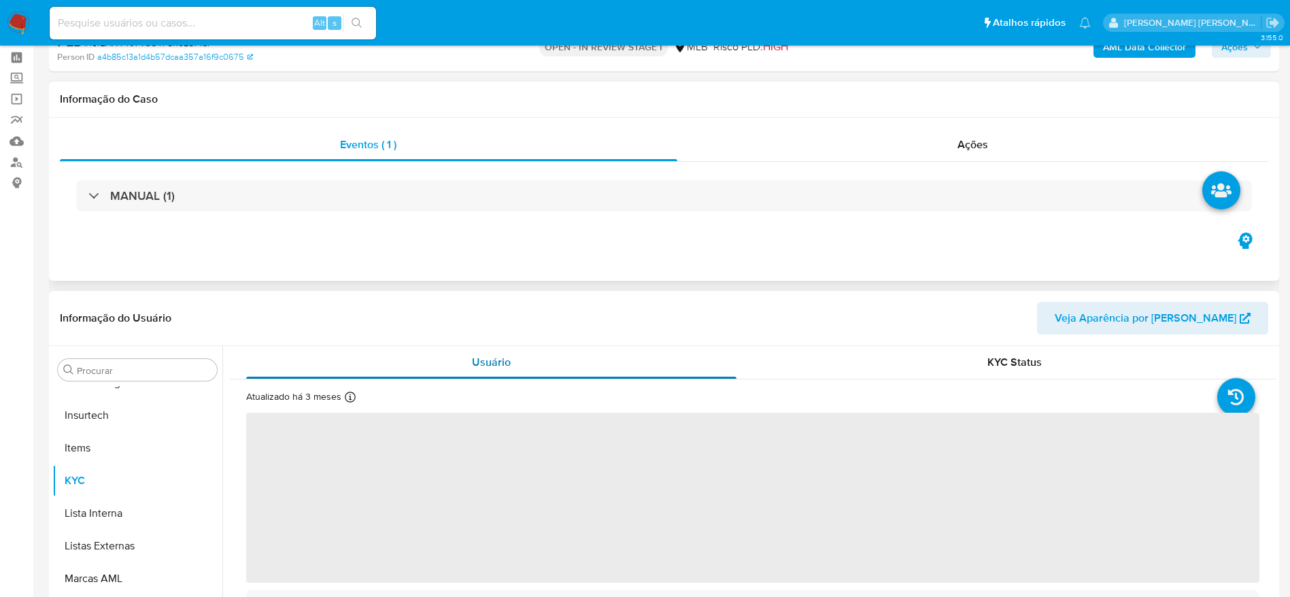
scroll to position [102, 0]
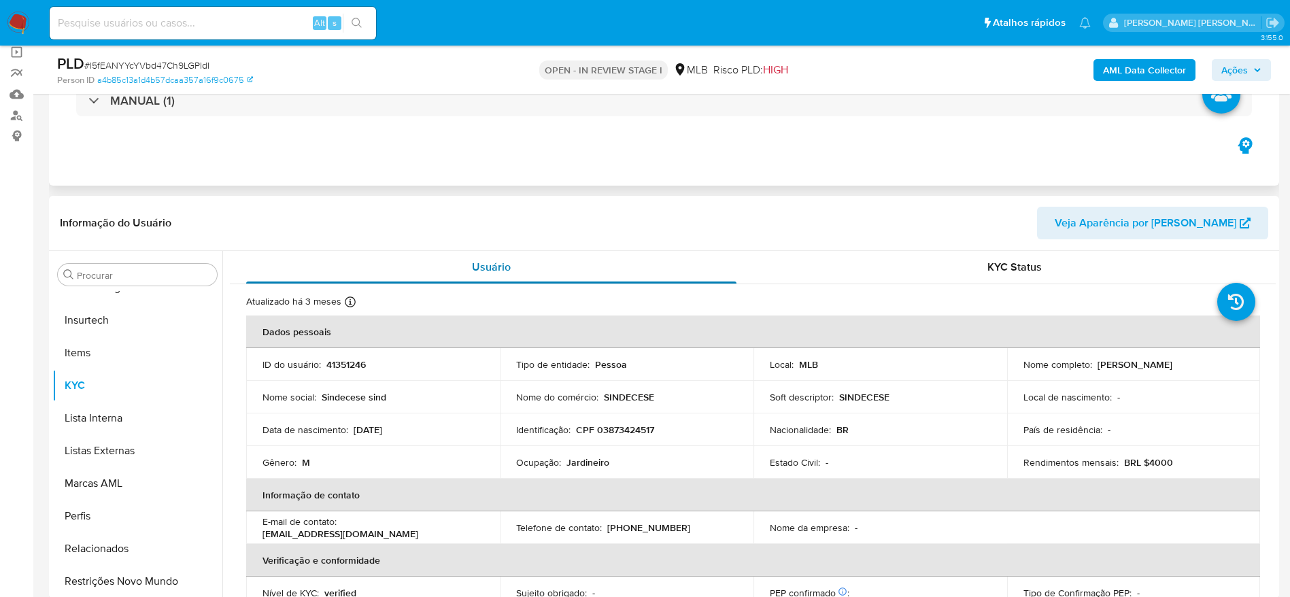
select select "10"
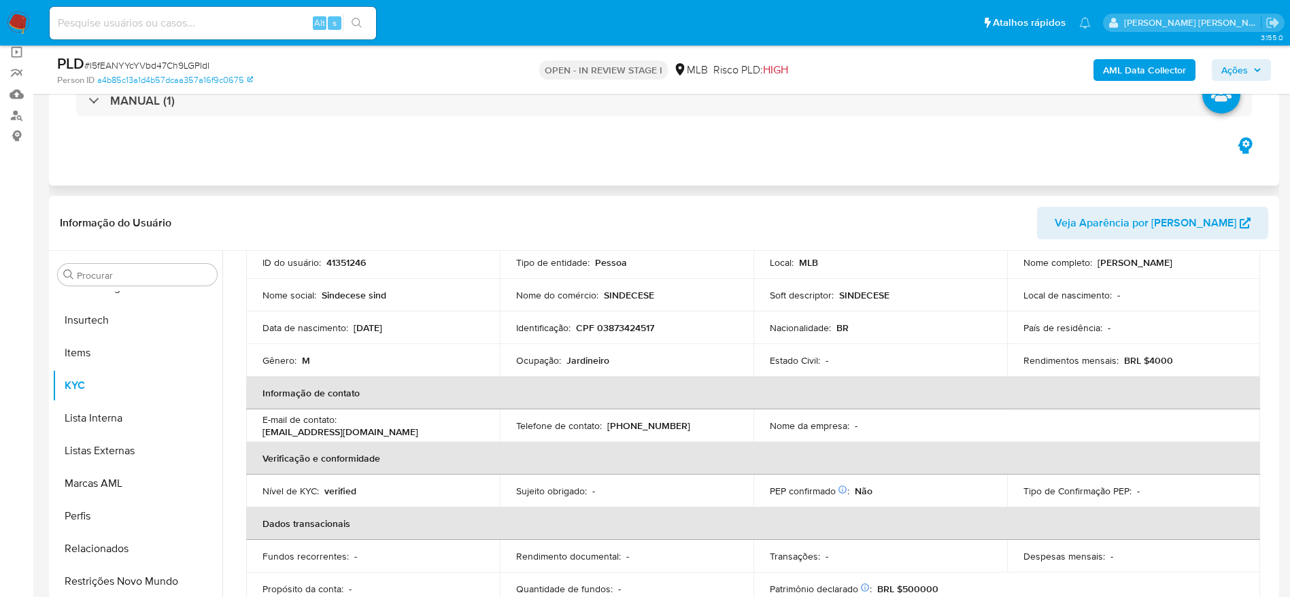
click at [623, 327] on p "CPF 03873424517" at bounding box center [615, 328] width 78 height 12
copy p "03873424517"
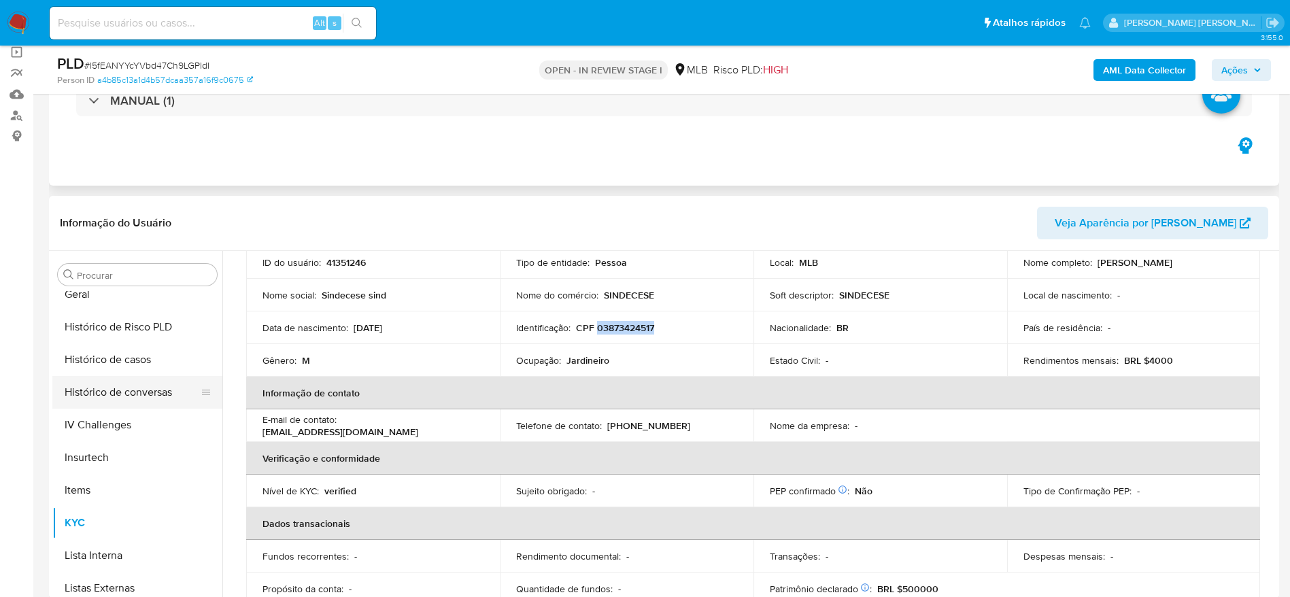
scroll to position [403, 0]
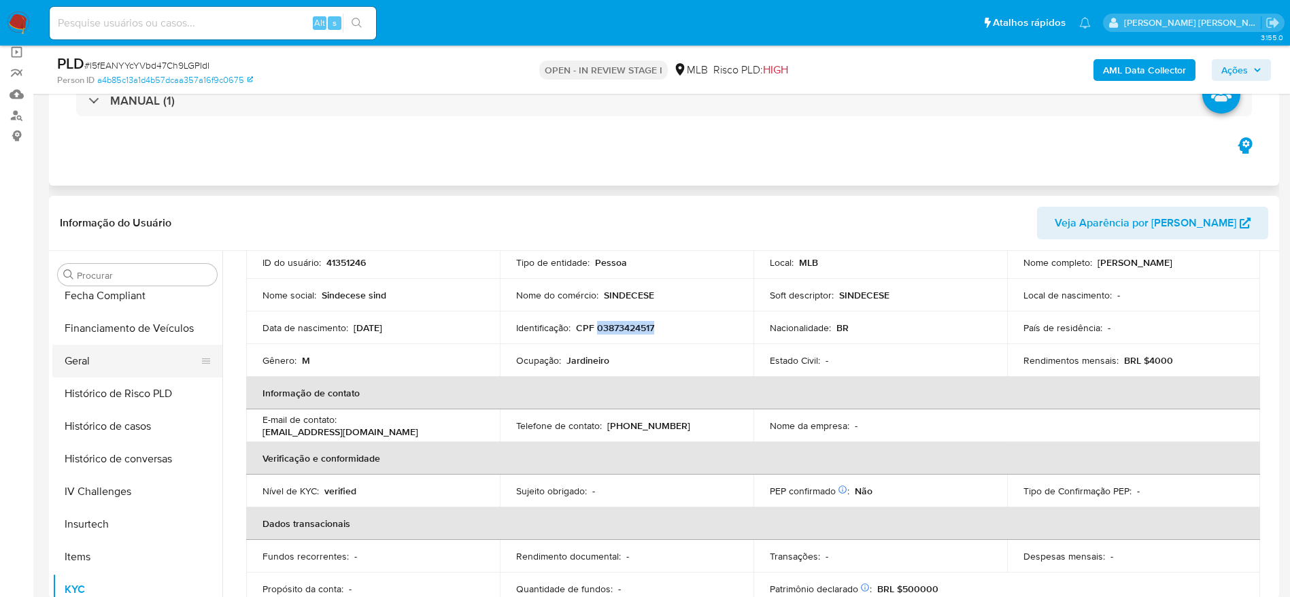
click at [103, 358] on button "Geral" at bounding box center [131, 361] width 159 height 33
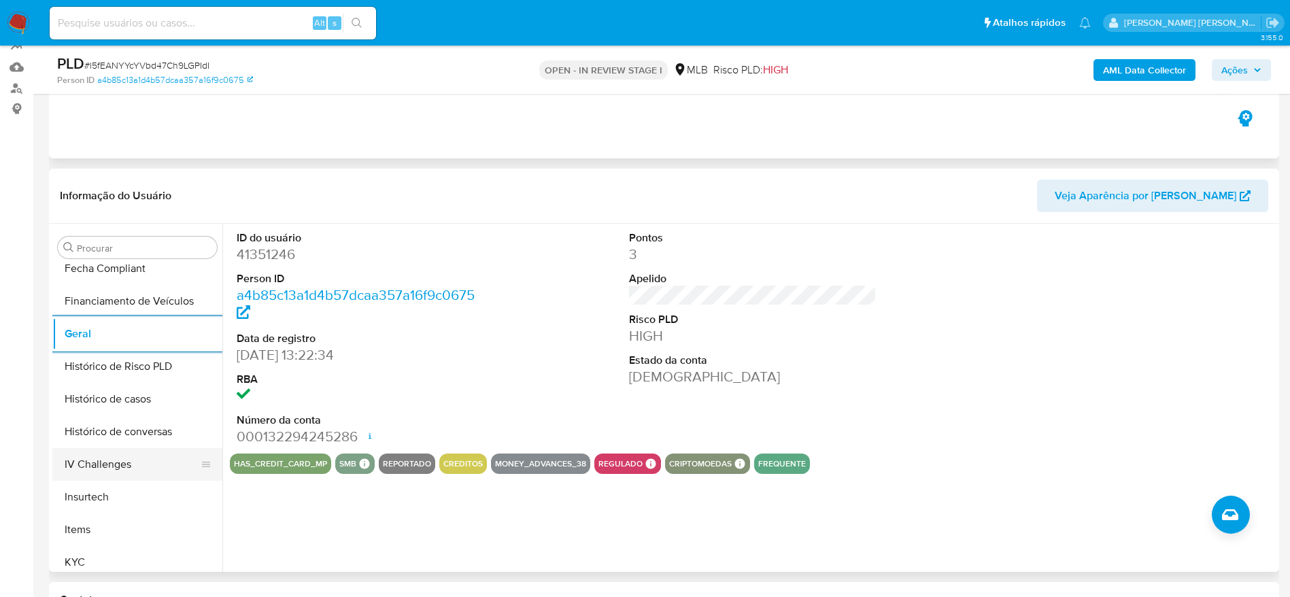
scroll to position [505, 0]
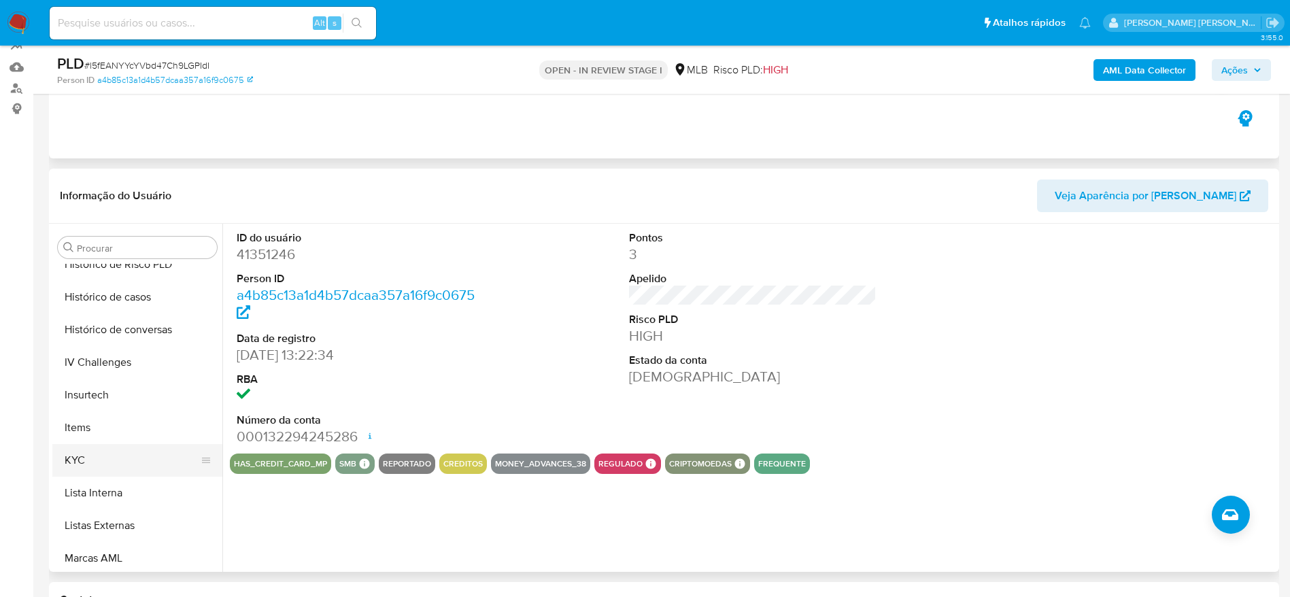
click at [120, 458] on button "KYC" at bounding box center [131, 460] width 159 height 33
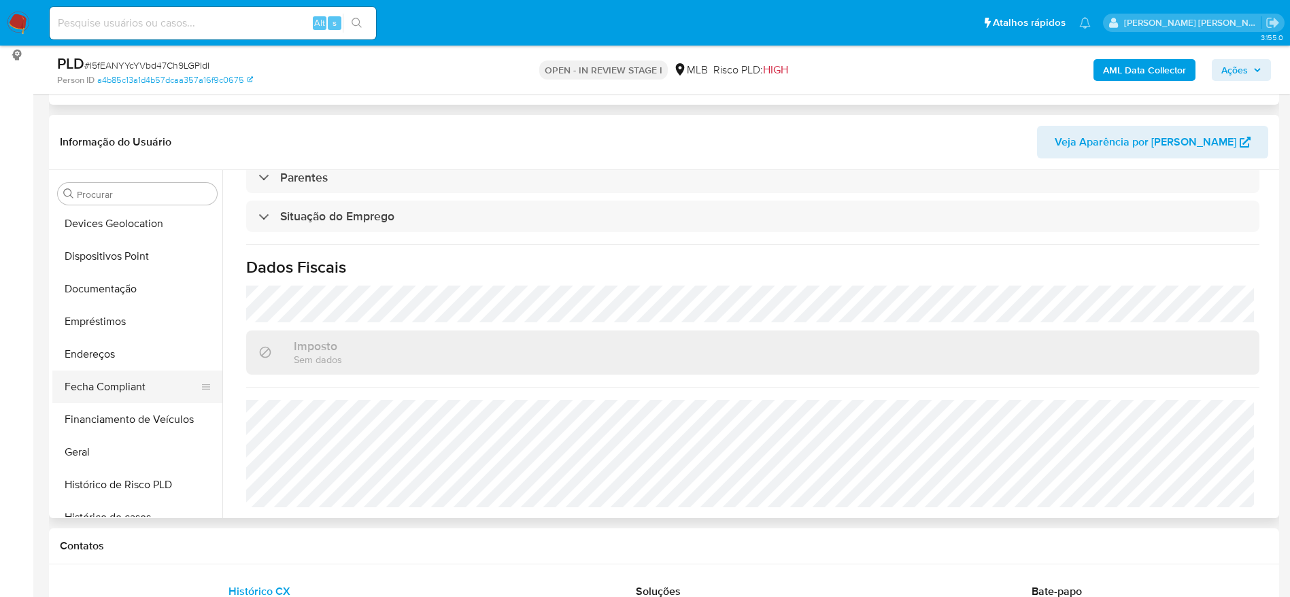
scroll to position [199, 0]
click at [118, 390] on button "Endereços" at bounding box center [131, 386] width 159 height 33
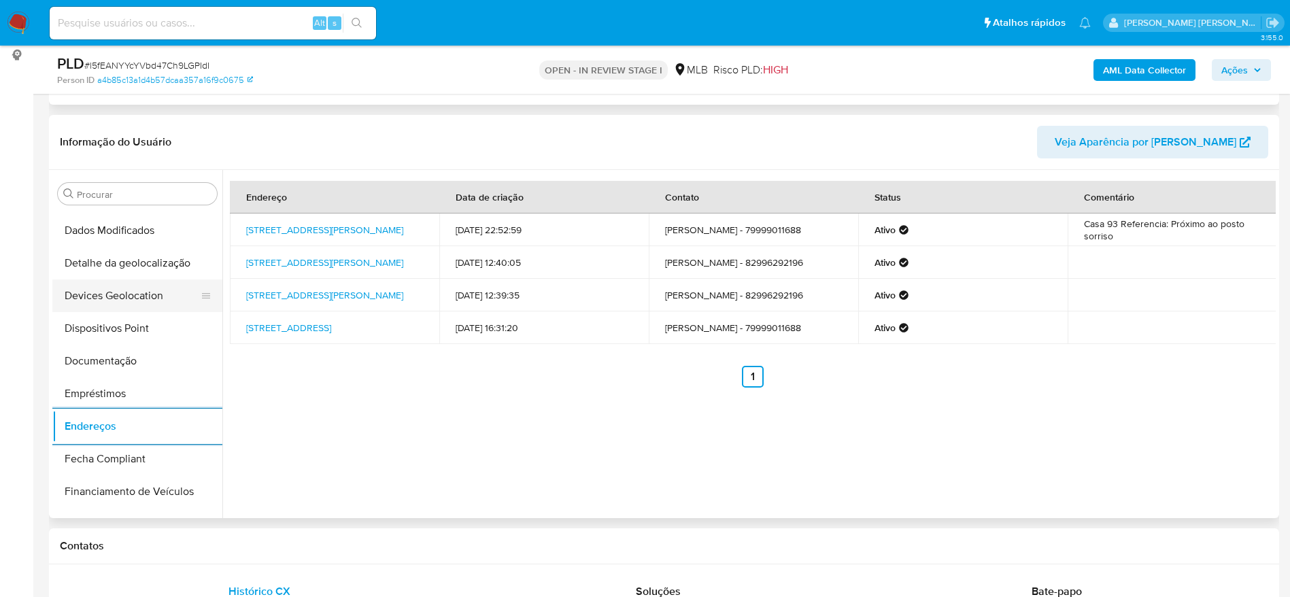
scroll to position [97, 0]
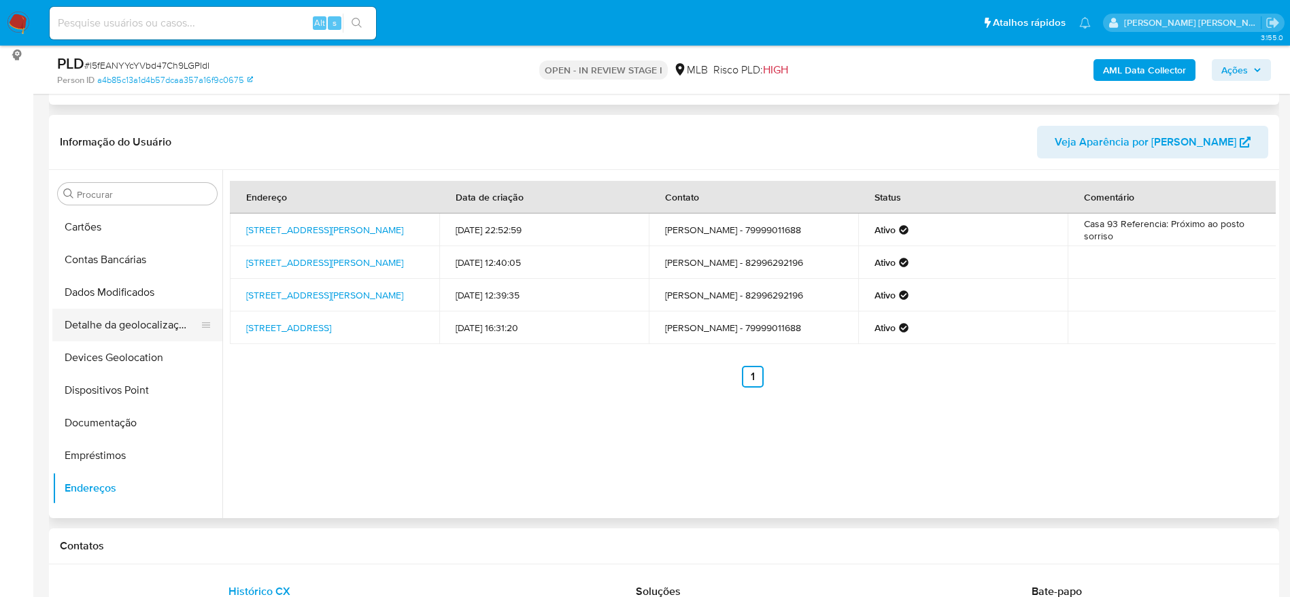
click at [120, 334] on button "Detalhe da geolocalização" at bounding box center [131, 325] width 159 height 33
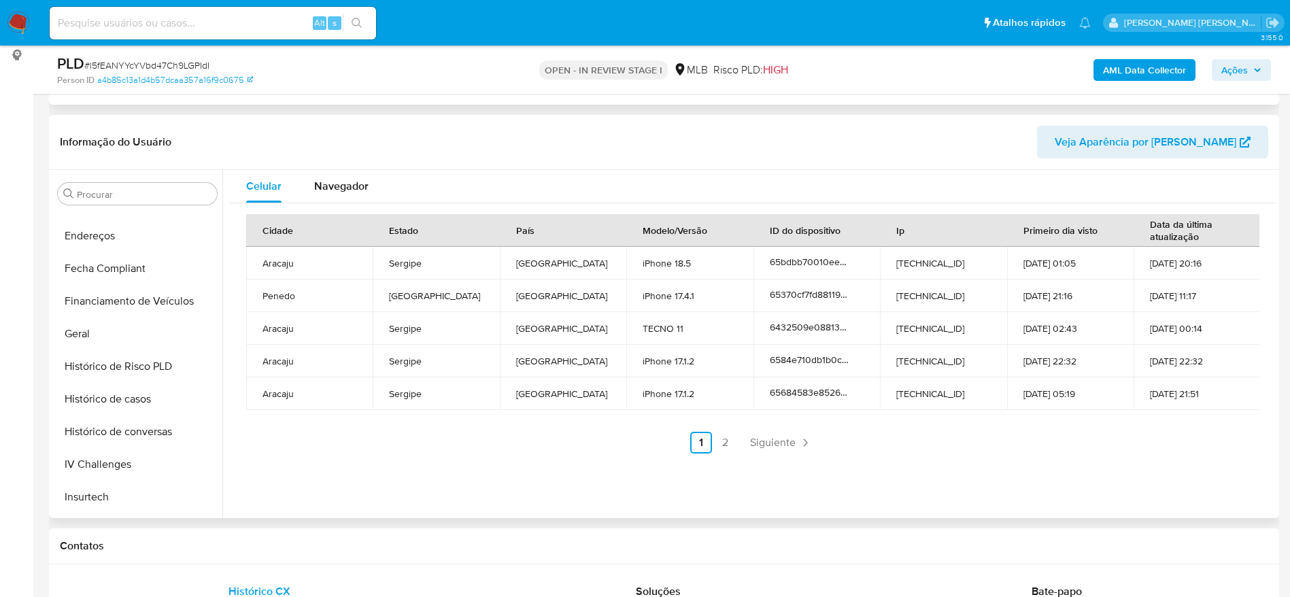
scroll to position [607, 0]
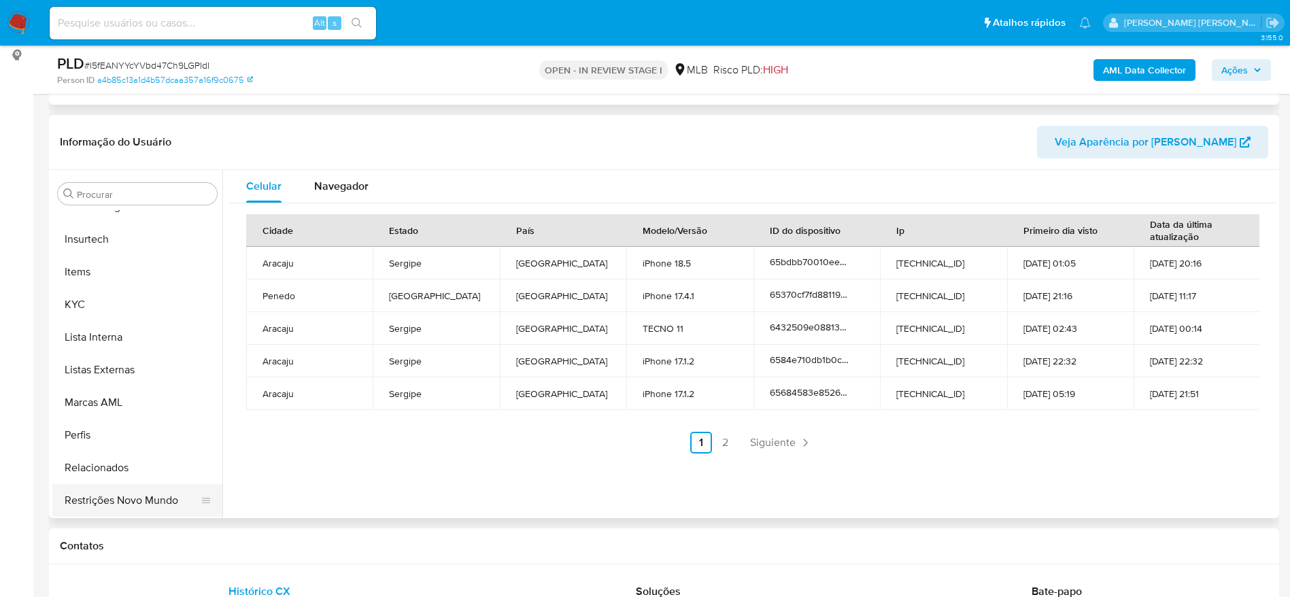
drag, startPoint x: 85, startPoint y: 494, endPoint x: 96, endPoint y: 497, distance: 11.2
click at [85, 495] on button "Restrições Novo Mundo" at bounding box center [131, 500] width 159 height 33
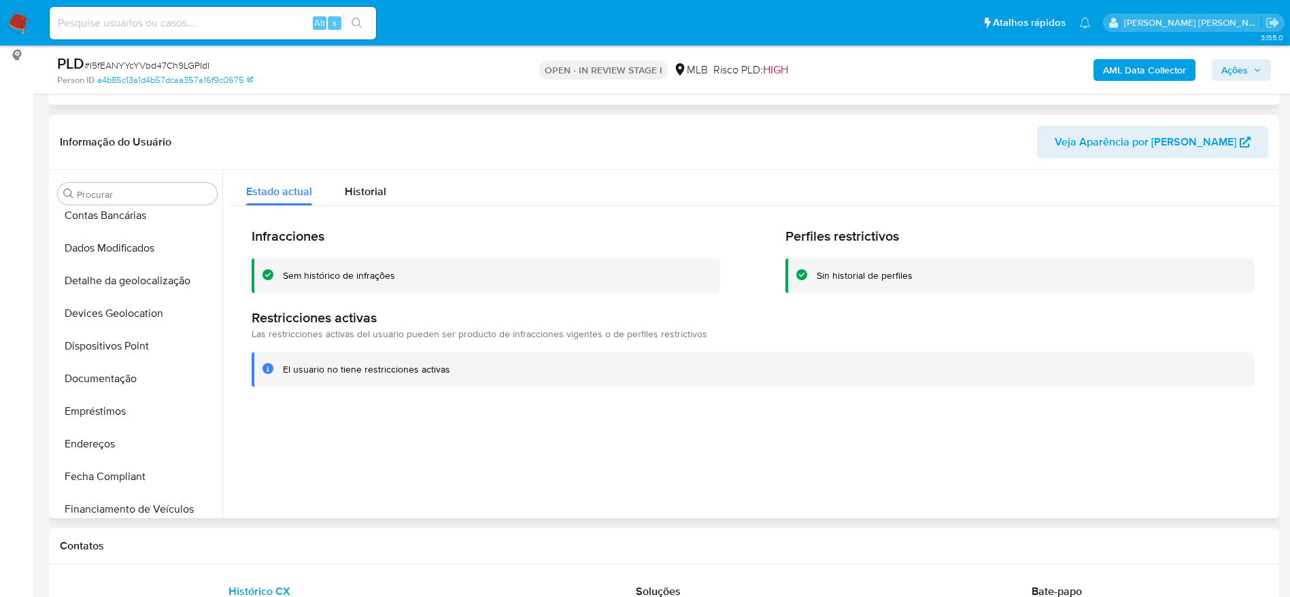
scroll to position [0, 0]
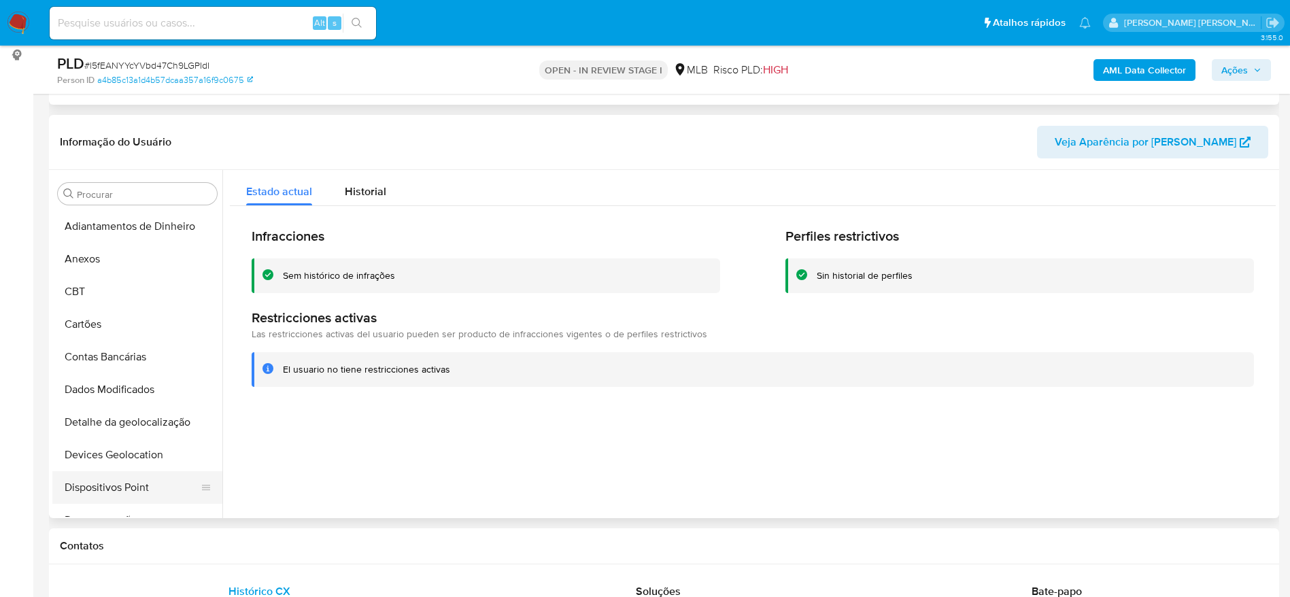
click at [107, 476] on button "Dispositivos Point" at bounding box center [131, 487] width 159 height 33
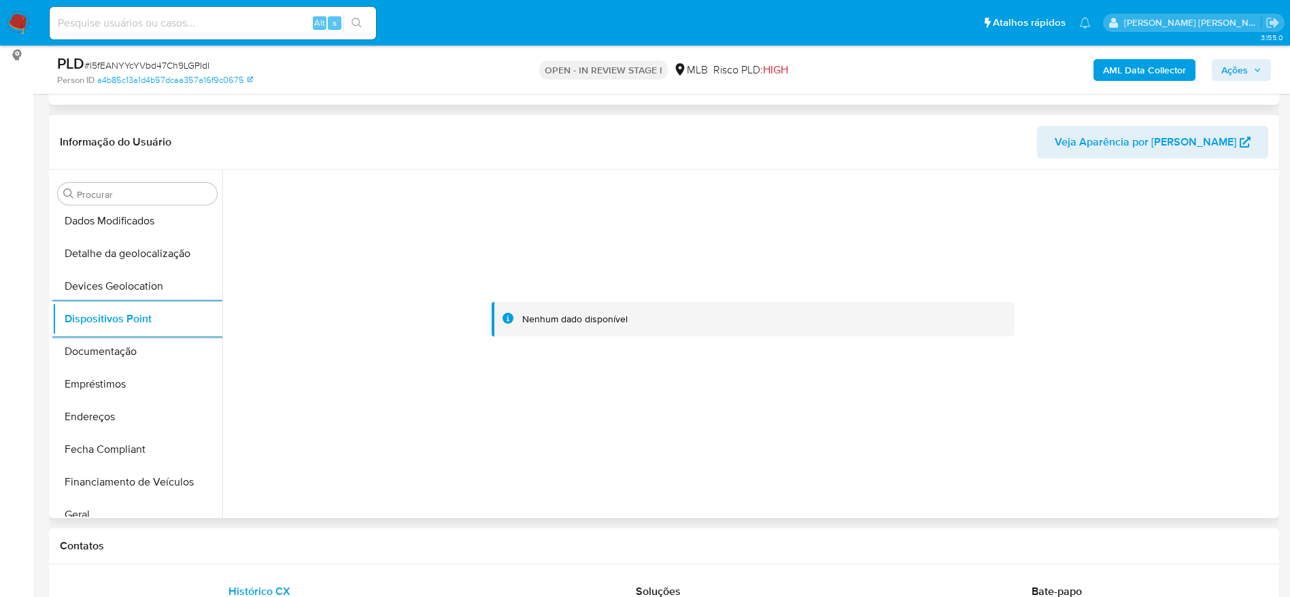
scroll to position [408, 0]
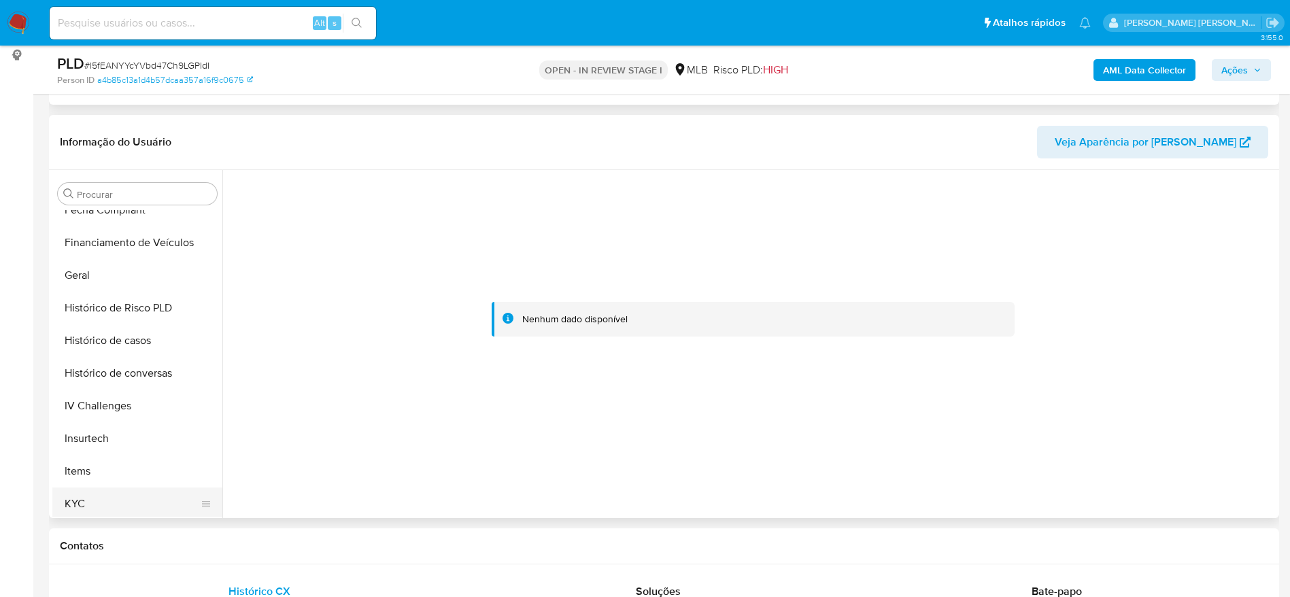
click at [101, 499] on button "KYC" at bounding box center [131, 503] width 159 height 33
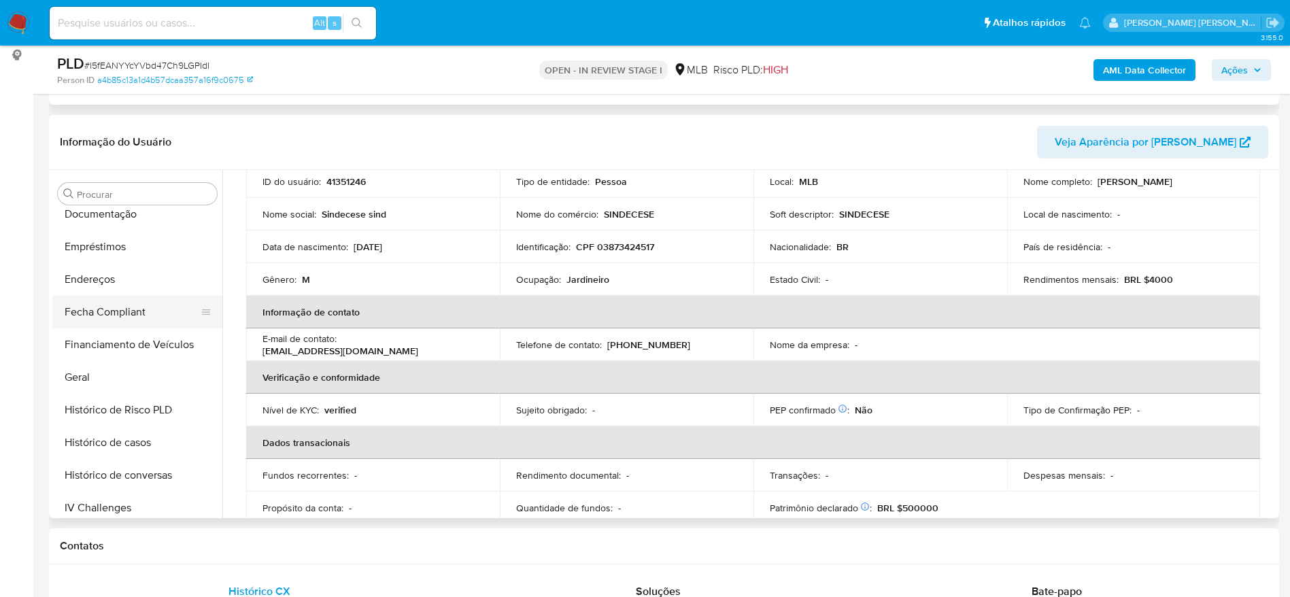
scroll to position [204, 0]
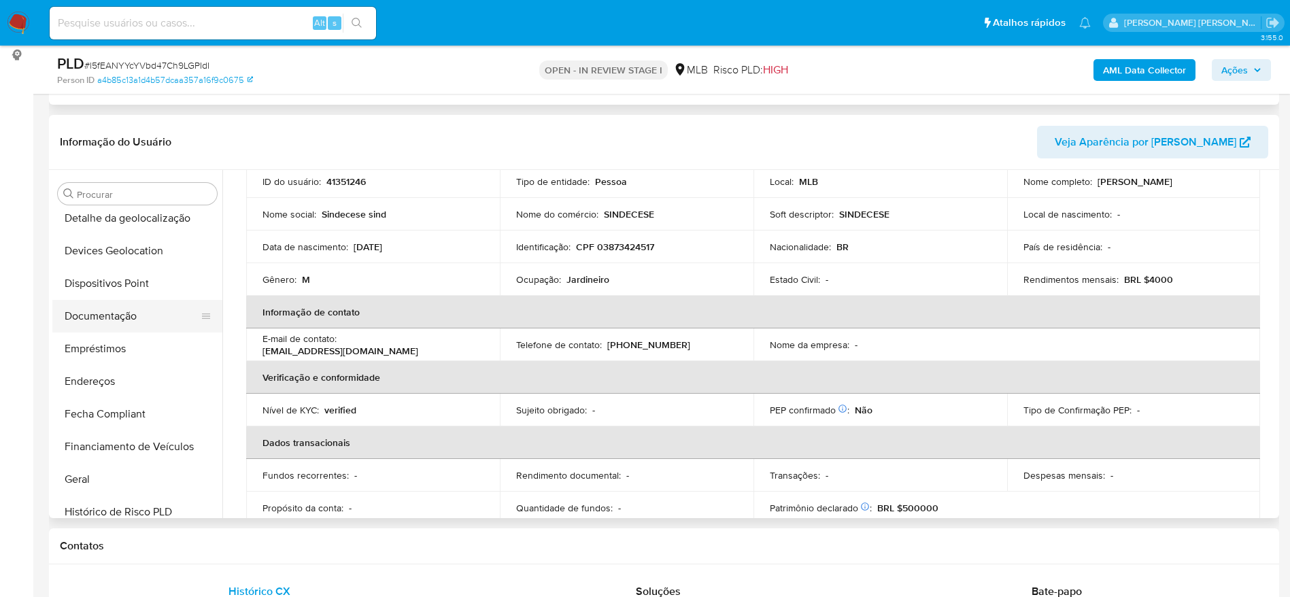
click at [133, 320] on button "Documentação" at bounding box center [131, 316] width 159 height 33
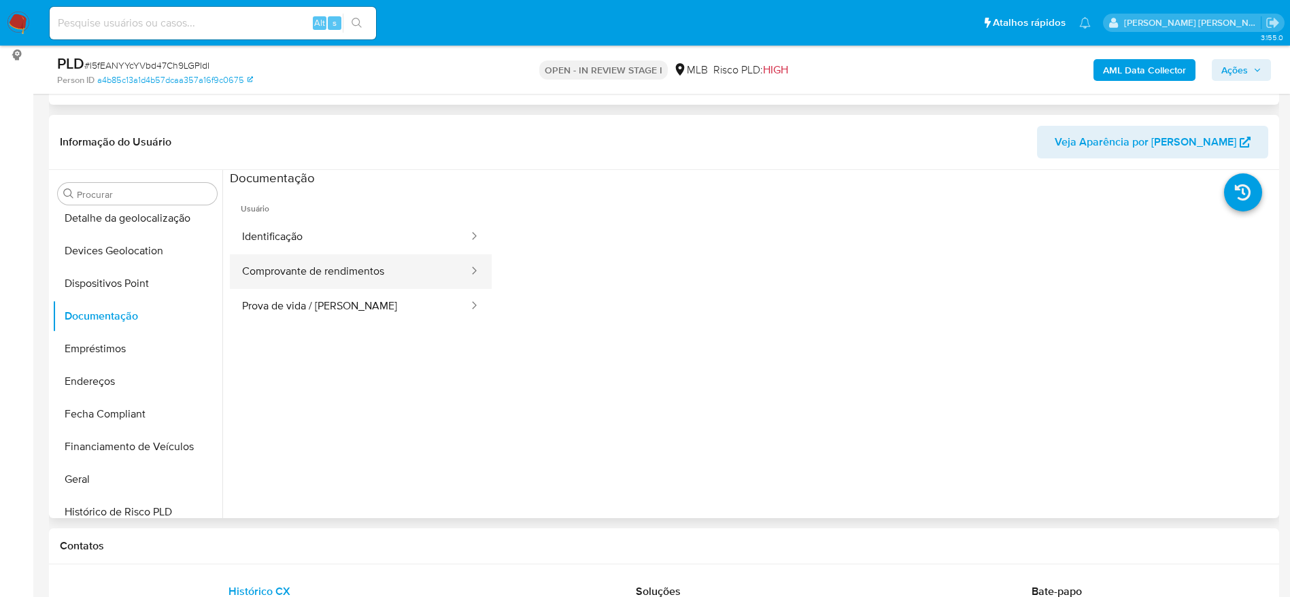
click at [383, 271] on button "Comprovante de rendimentos" at bounding box center [350, 271] width 240 height 35
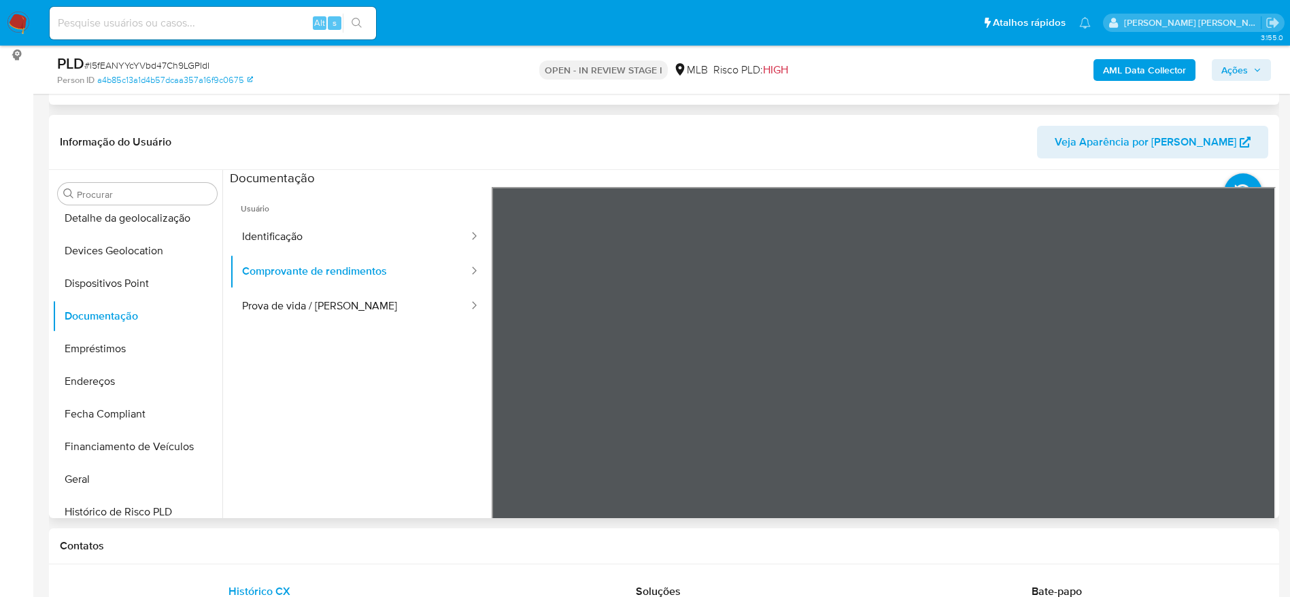
click at [836, 171] on section at bounding box center [753, 396] width 1046 height 452
click at [337, 293] on button "Prova de vida / Selfie" at bounding box center [350, 306] width 240 height 35
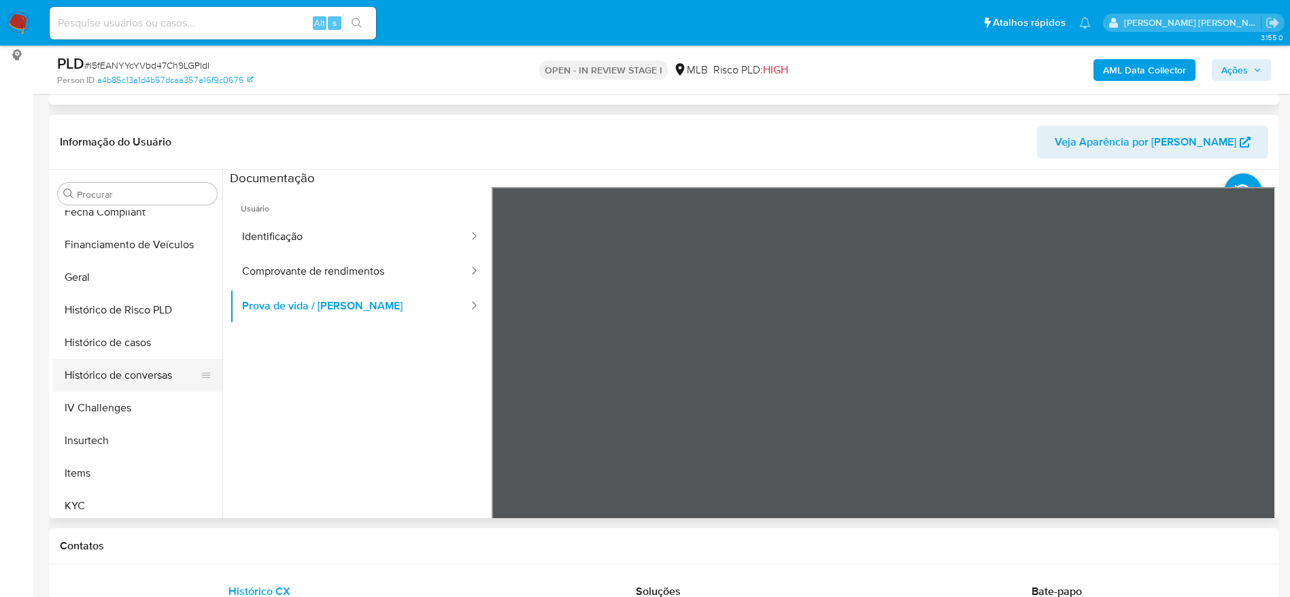
scroll to position [408, 0]
click at [84, 500] on button "KYC" at bounding box center [131, 503] width 159 height 33
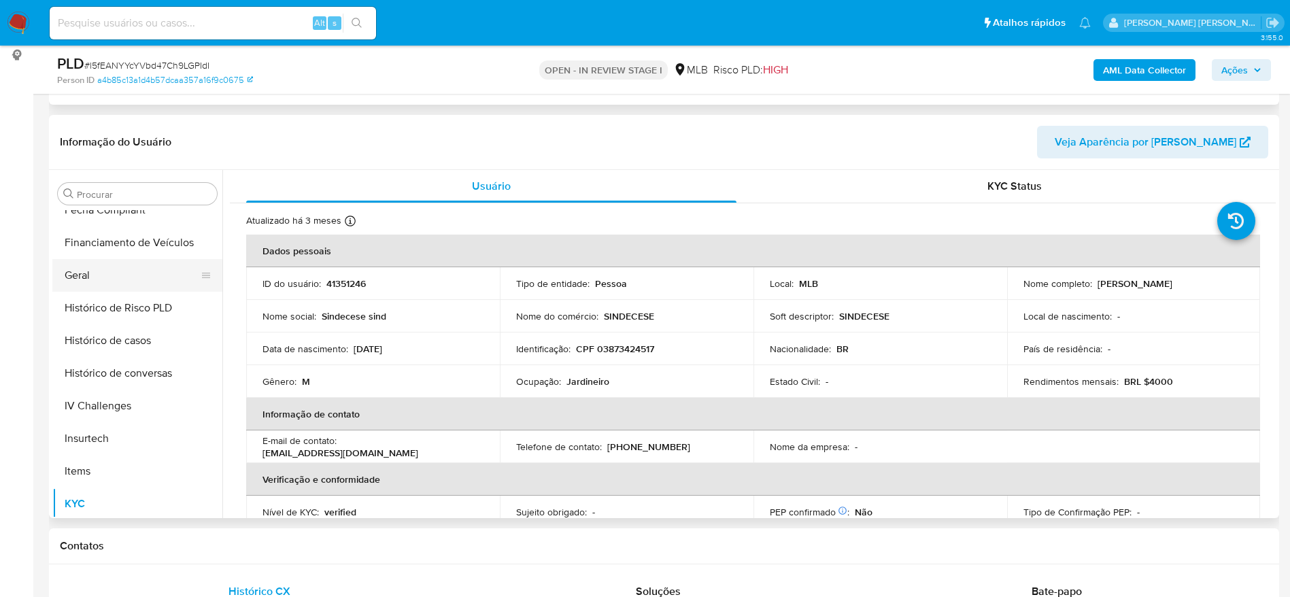
click at [130, 263] on button "Geral" at bounding box center [131, 275] width 159 height 33
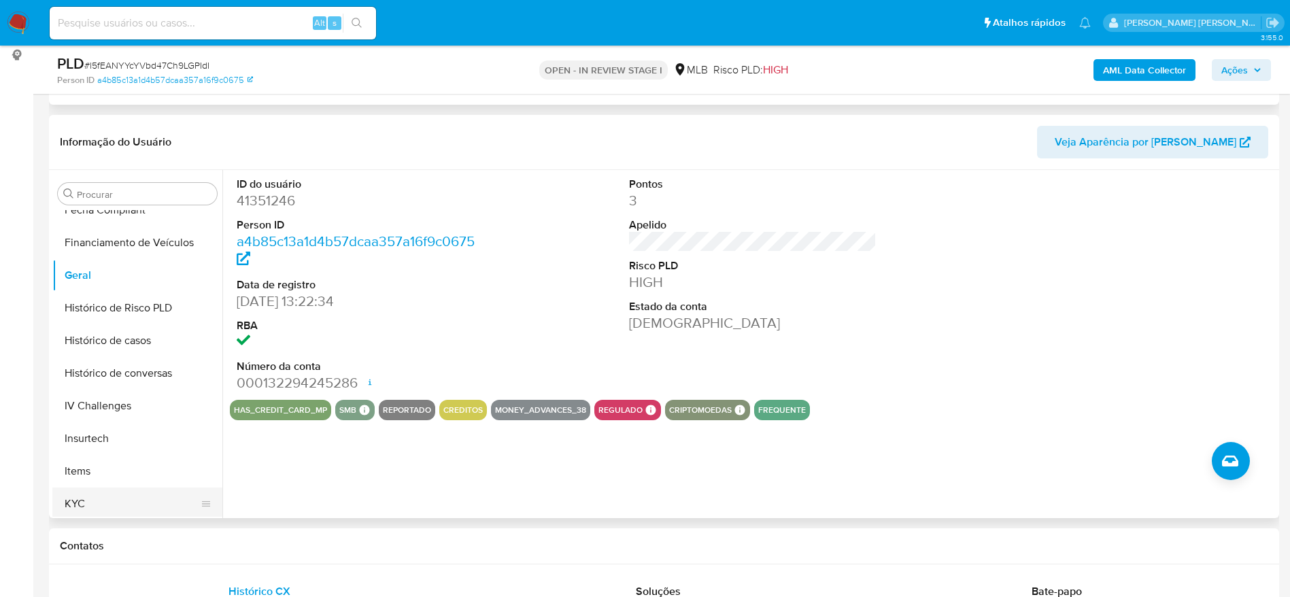
click at [90, 506] on button "KYC" at bounding box center [131, 503] width 159 height 33
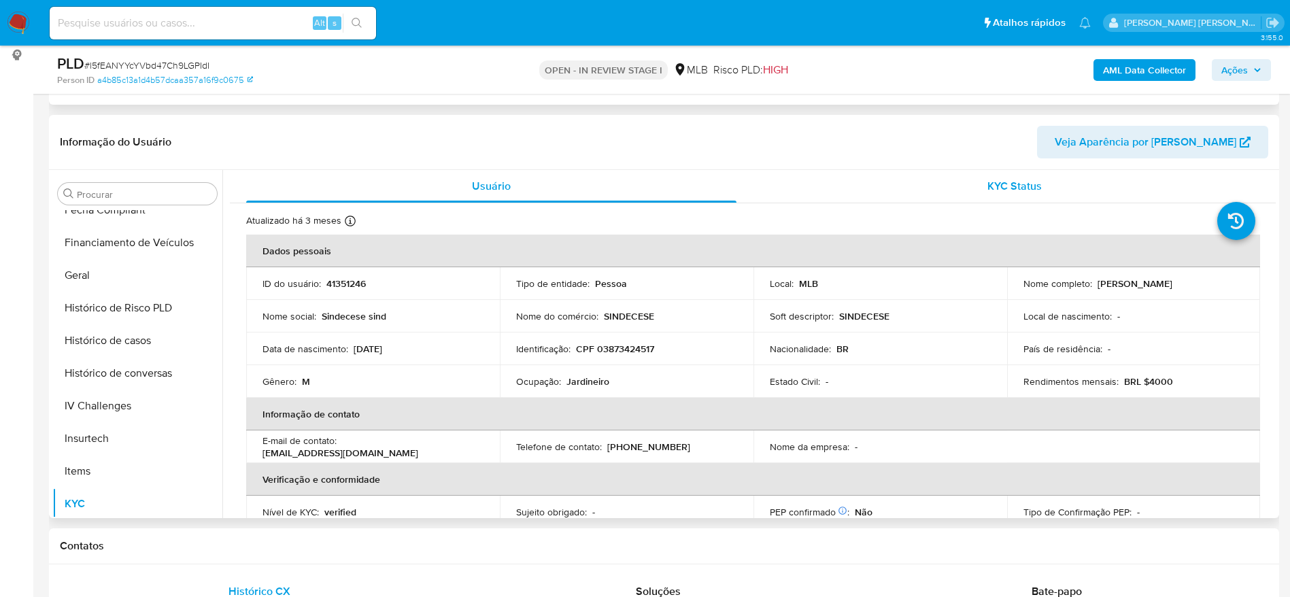
click at [1026, 194] on div "KYC Status" at bounding box center [1014, 186] width 490 height 33
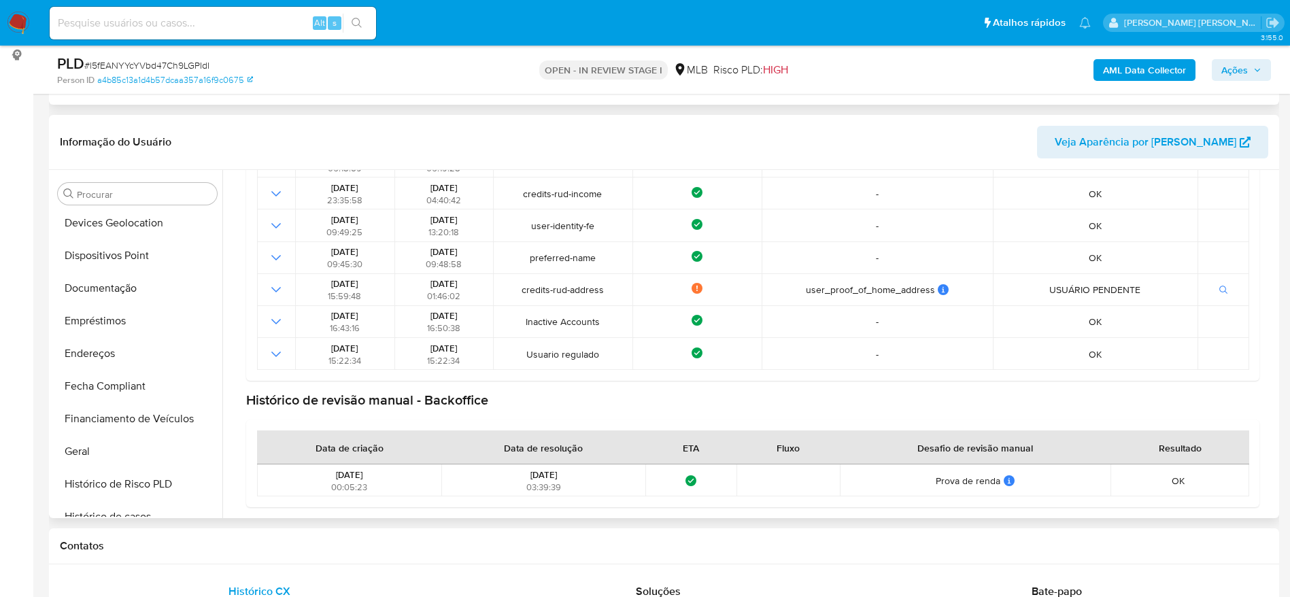
scroll to position [204, 0]
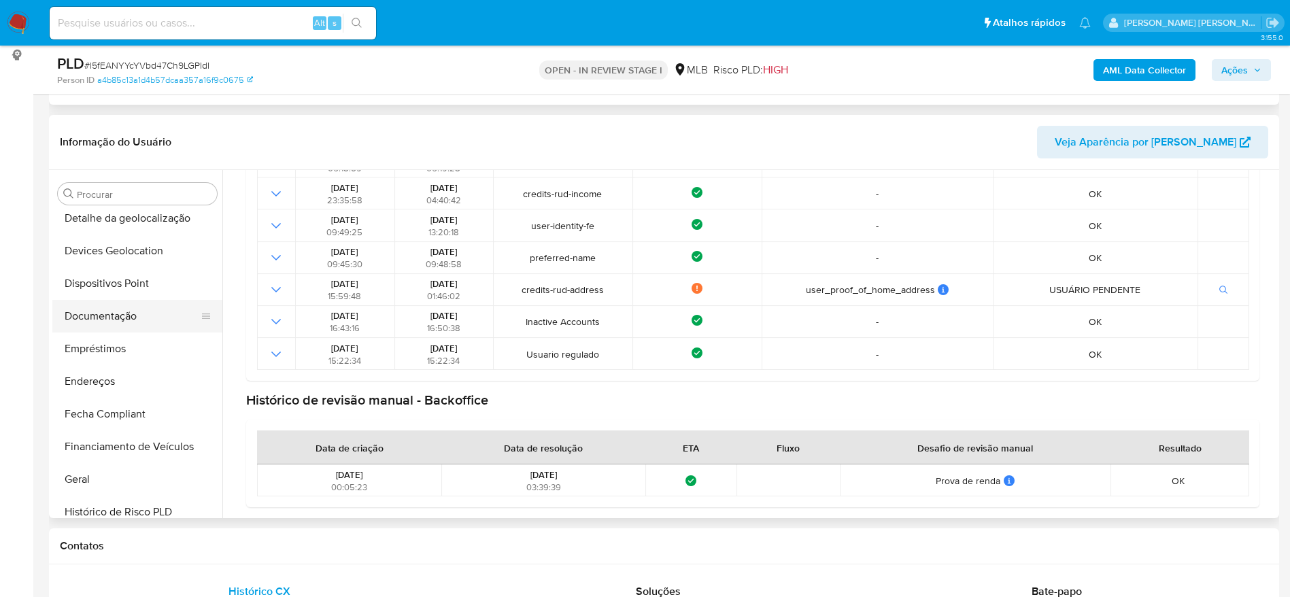
click at [120, 311] on button "Documentação" at bounding box center [131, 316] width 159 height 33
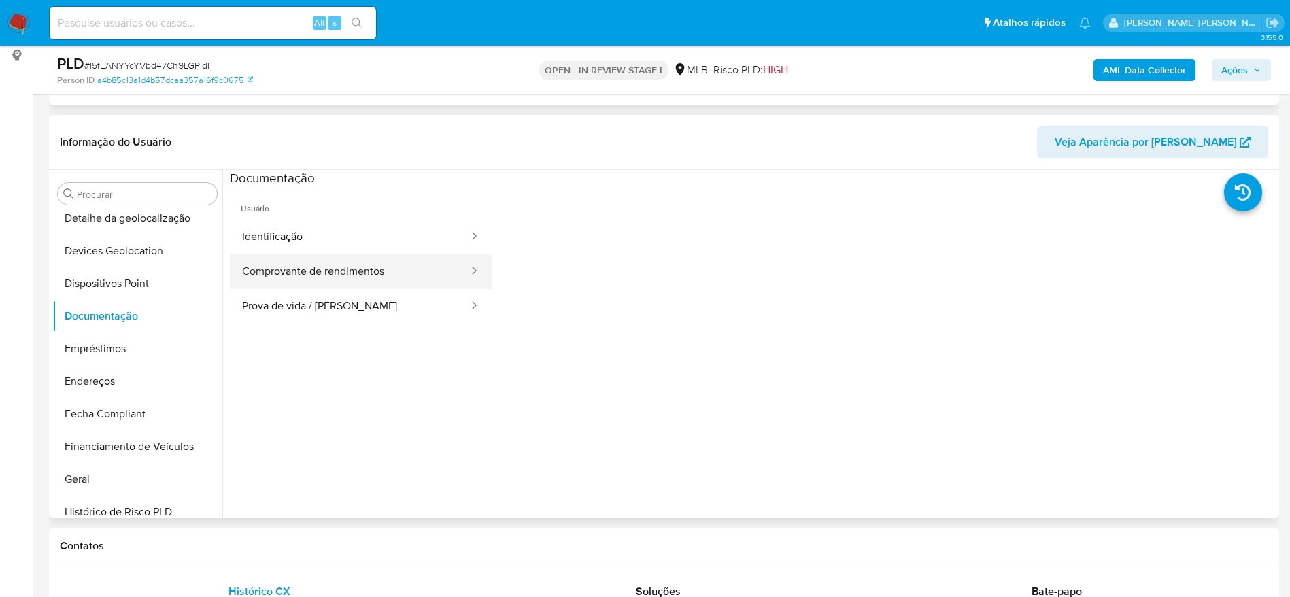
click at [377, 278] on button "Comprovante de rendimentos" at bounding box center [350, 271] width 240 height 35
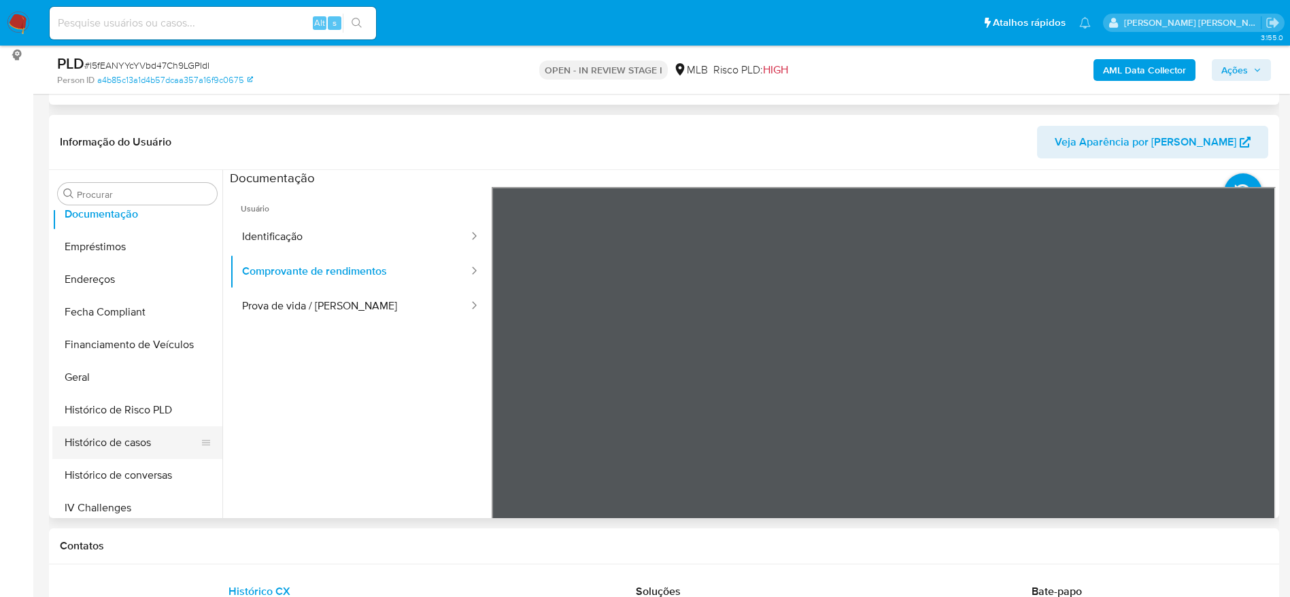
click at [135, 437] on button "Histórico de casos" at bounding box center [131, 442] width 159 height 33
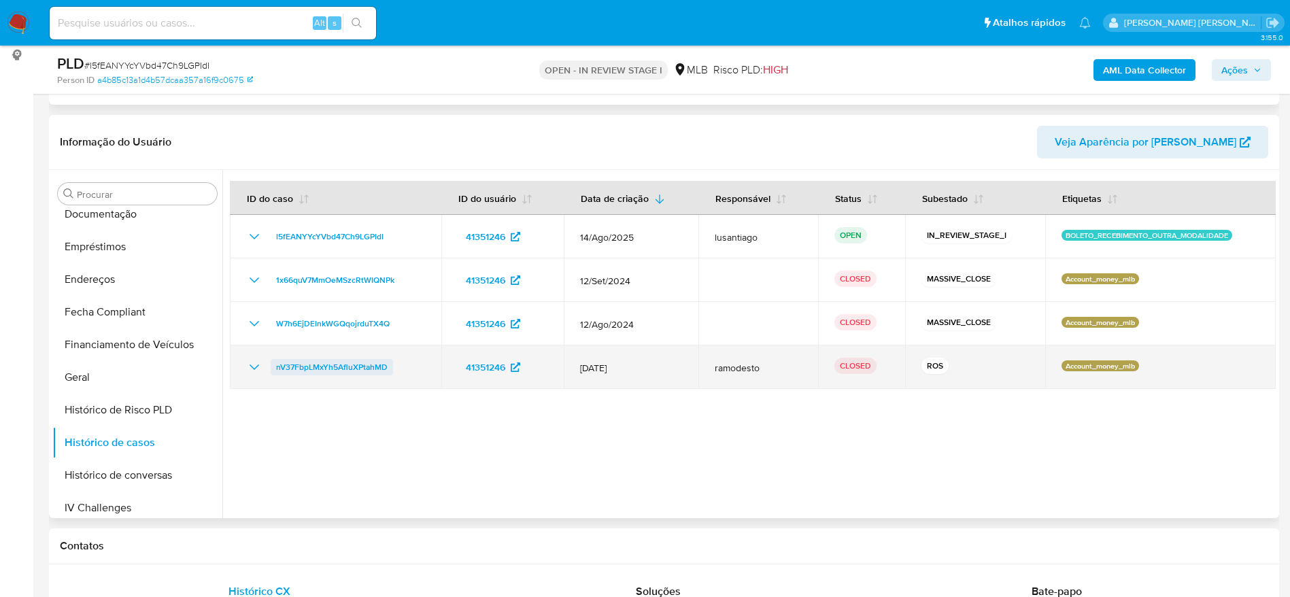
click at [332, 366] on span "nV37FbpLMxYh5AfluXPtahMD" at bounding box center [332, 367] width 112 height 16
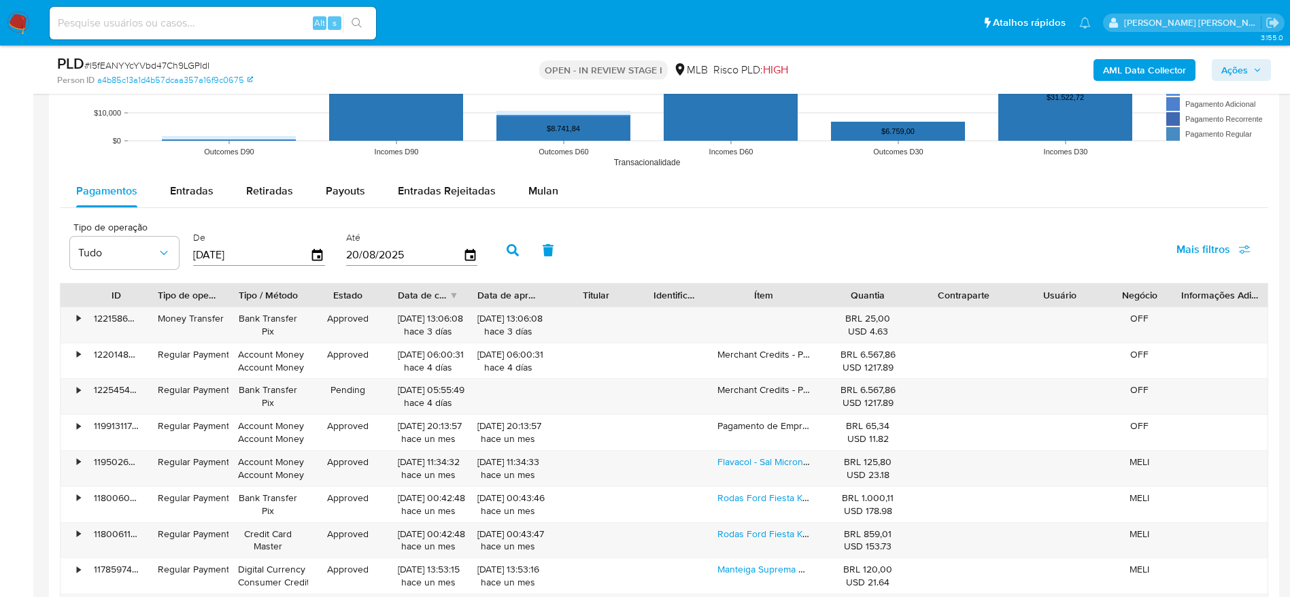
scroll to position [1203, 0]
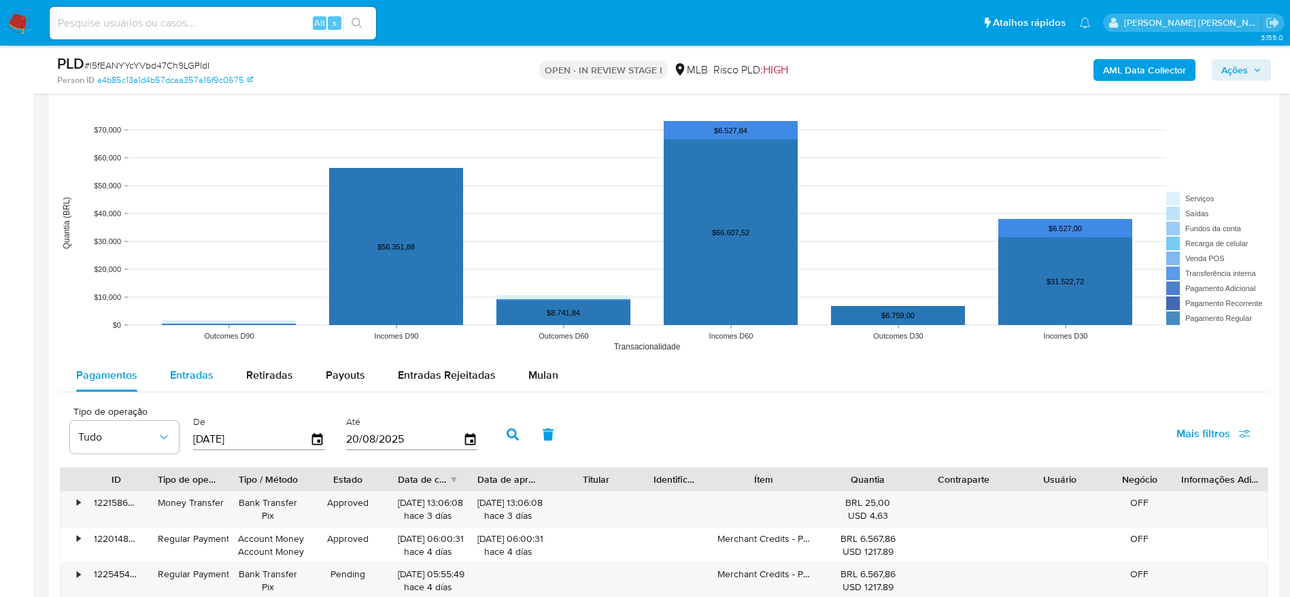
click at [196, 373] on span "Entradas" at bounding box center [192, 375] width 44 height 16
select select "10"
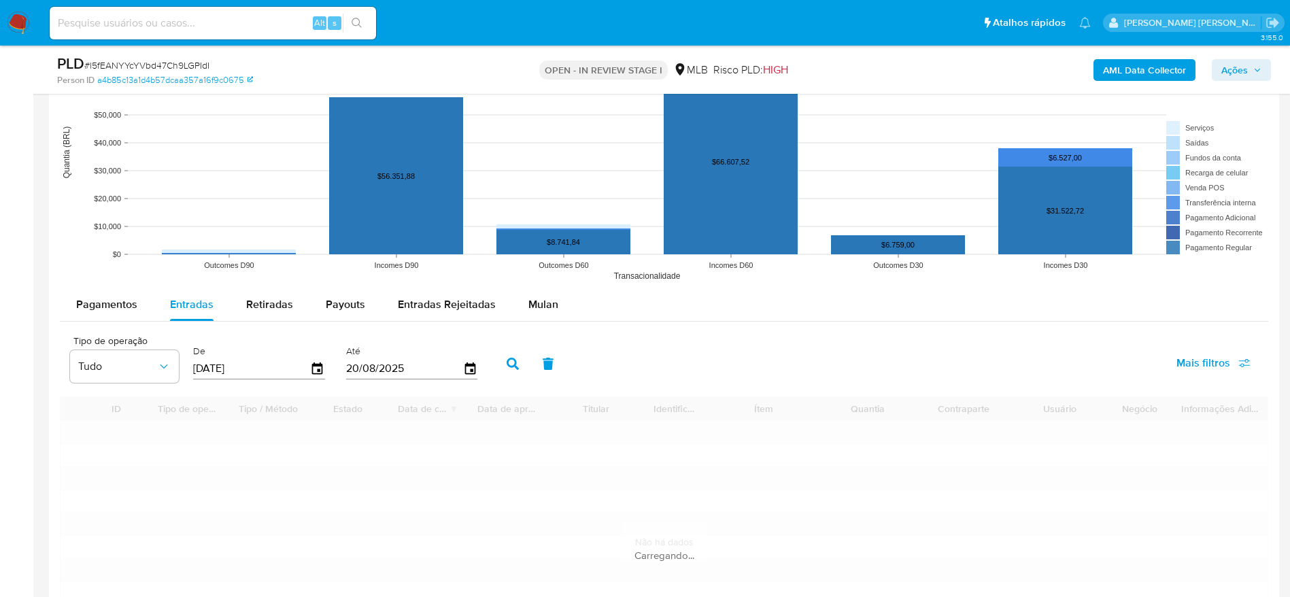
scroll to position [1305, 0]
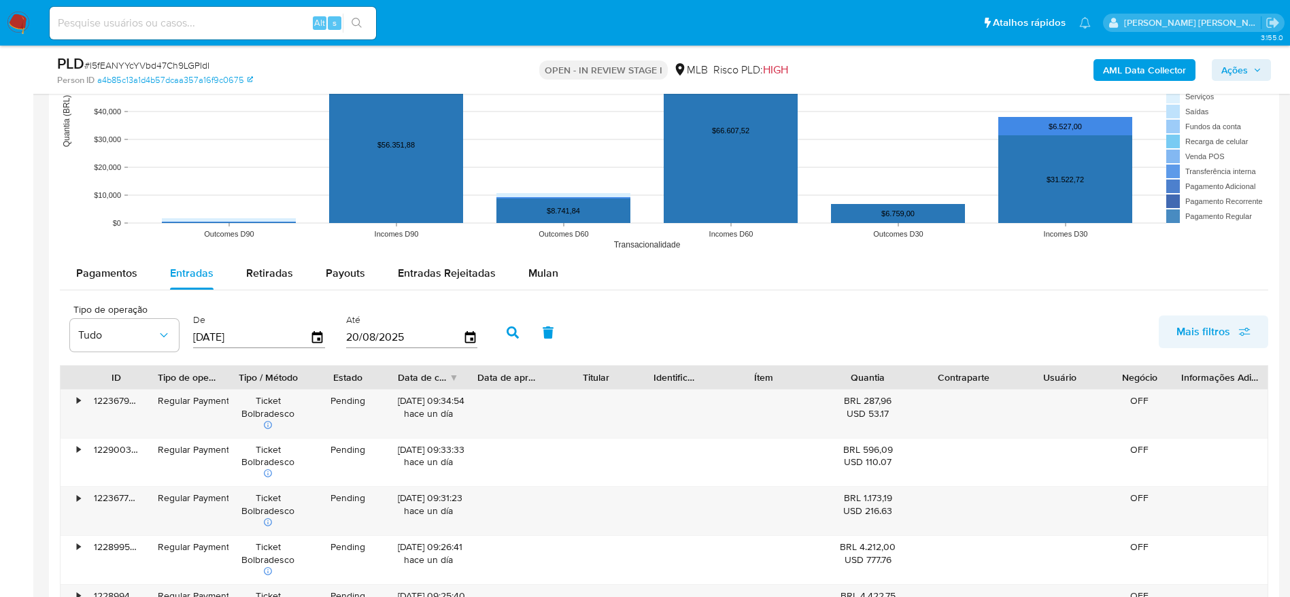
click at [1242, 329] on icon "button" at bounding box center [1244, 329] width 11 height 3
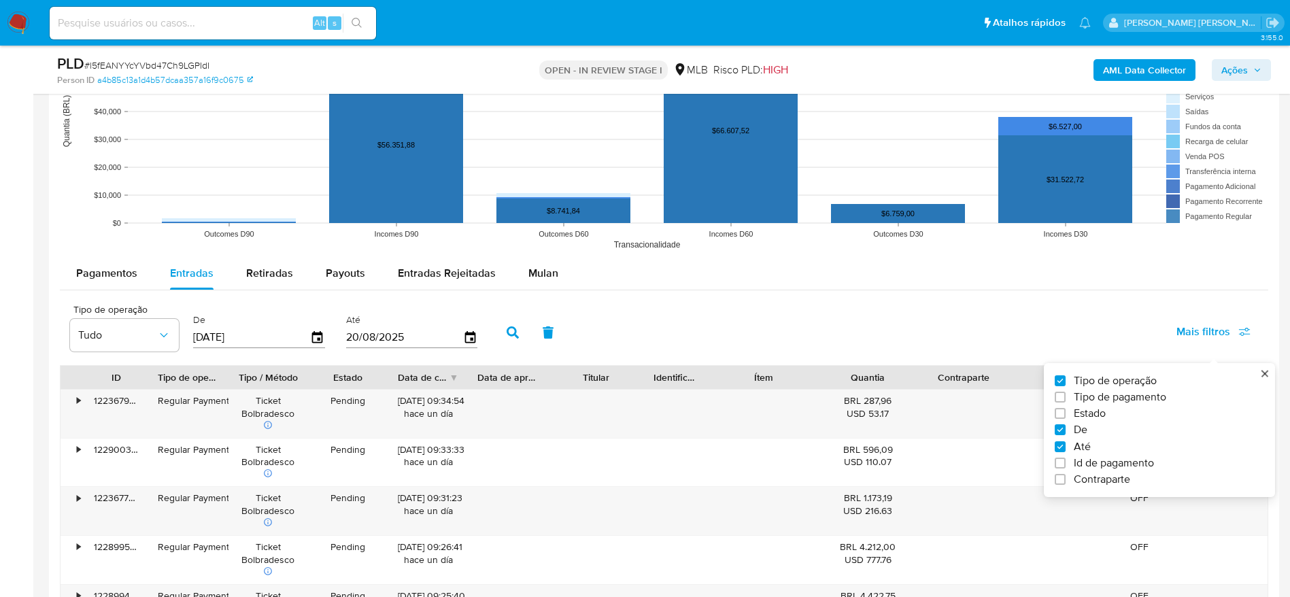
click at [1118, 461] on span "Id de pagamento" at bounding box center [1114, 463] width 80 height 14
click at [1065, 461] on input "Id de pagamento" at bounding box center [1059, 463] width 11 height 11
checkbox input "true"
click at [548, 332] on input "number" at bounding box center [561, 336] width 133 height 18
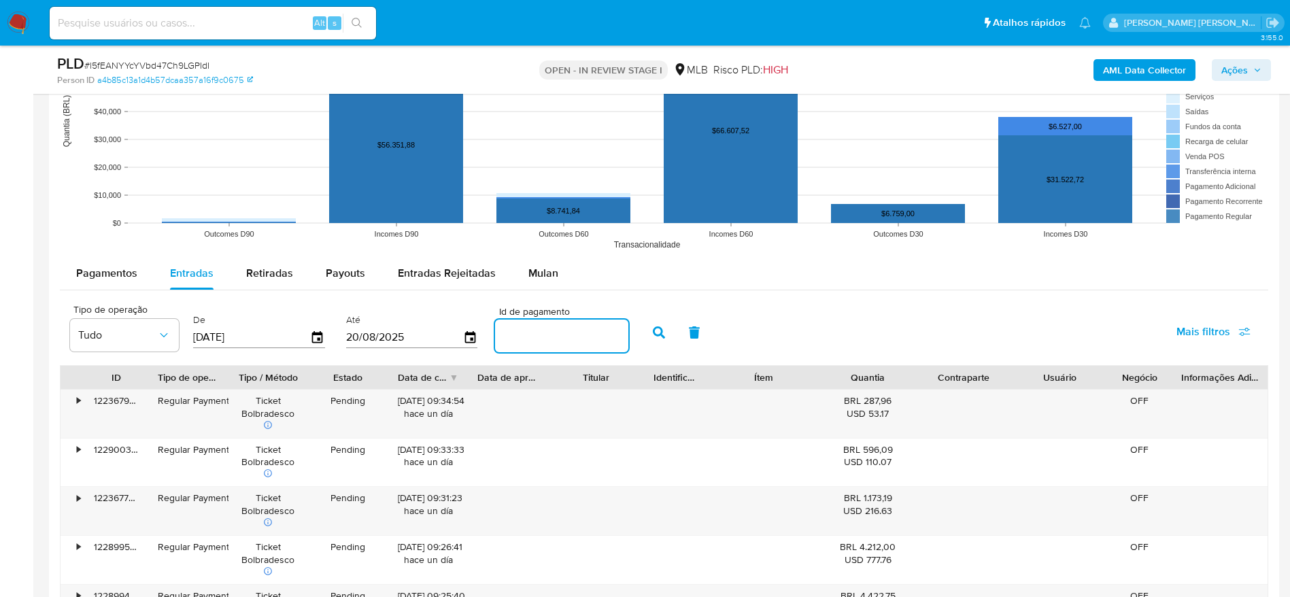
click at [562, 338] on input "number" at bounding box center [561, 336] width 133 height 18
paste input "122107751368"
type input "122107751368"
click at [653, 335] on icon "button" at bounding box center [659, 332] width 12 height 12
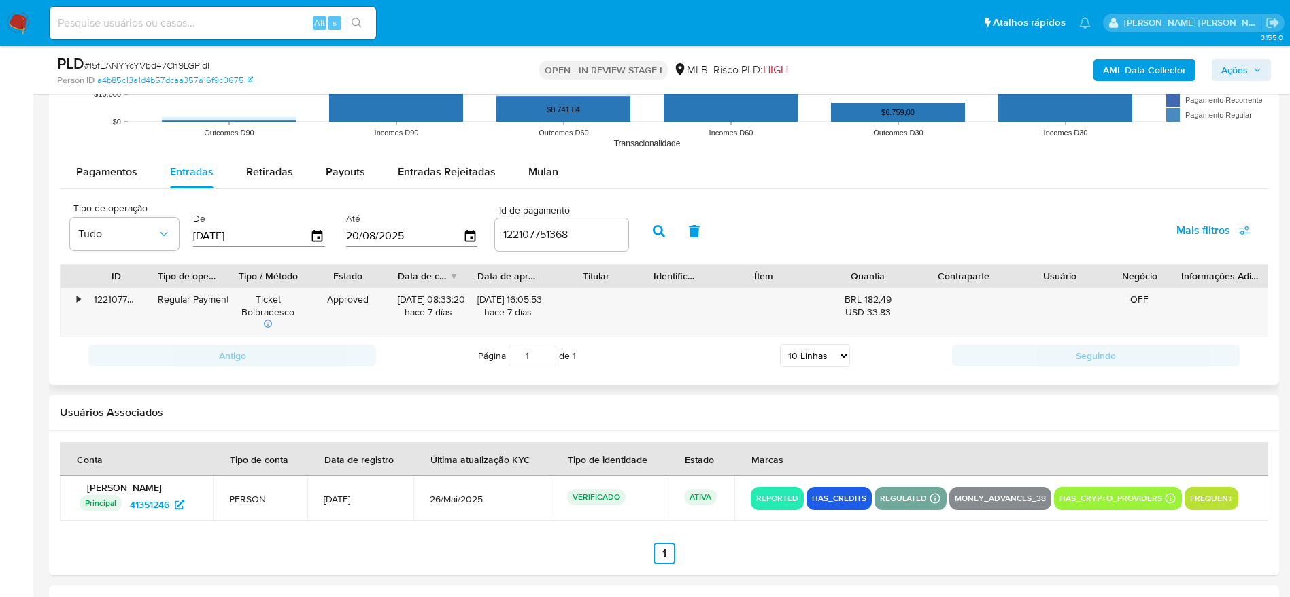
scroll to position [1407, 0]
click at [75, 298] on div "•" at bounding box center [73, 312] width 24 height 48
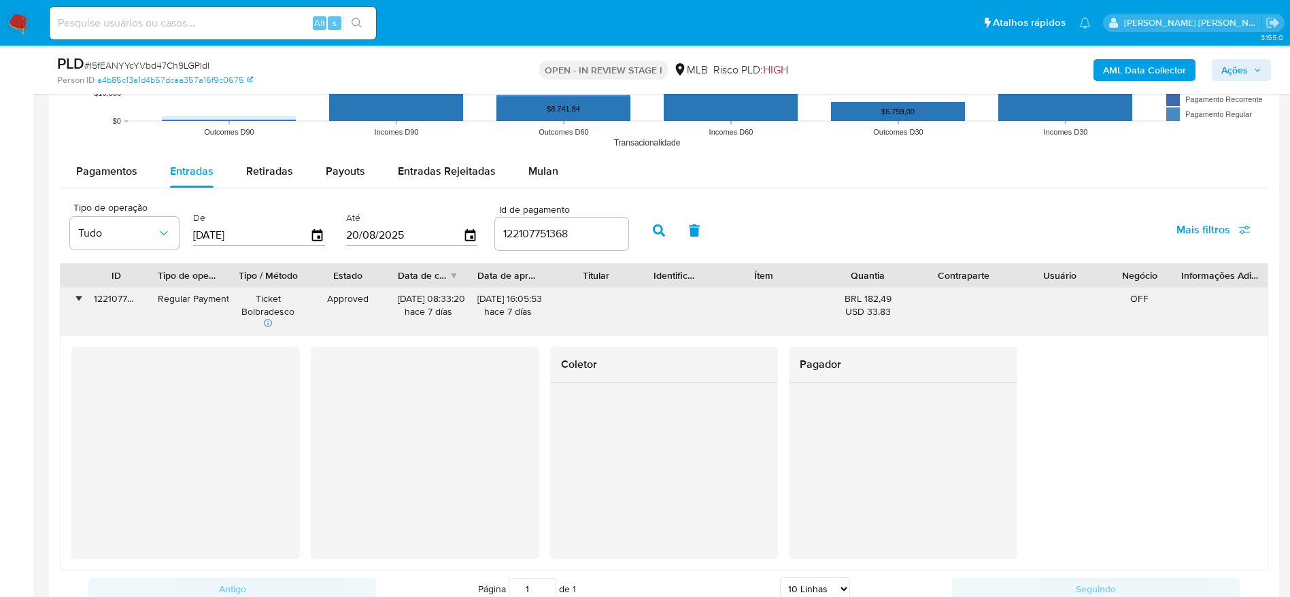
click at [73, 296] on div "•" at bounding box center [73, 312] width 24 height 48
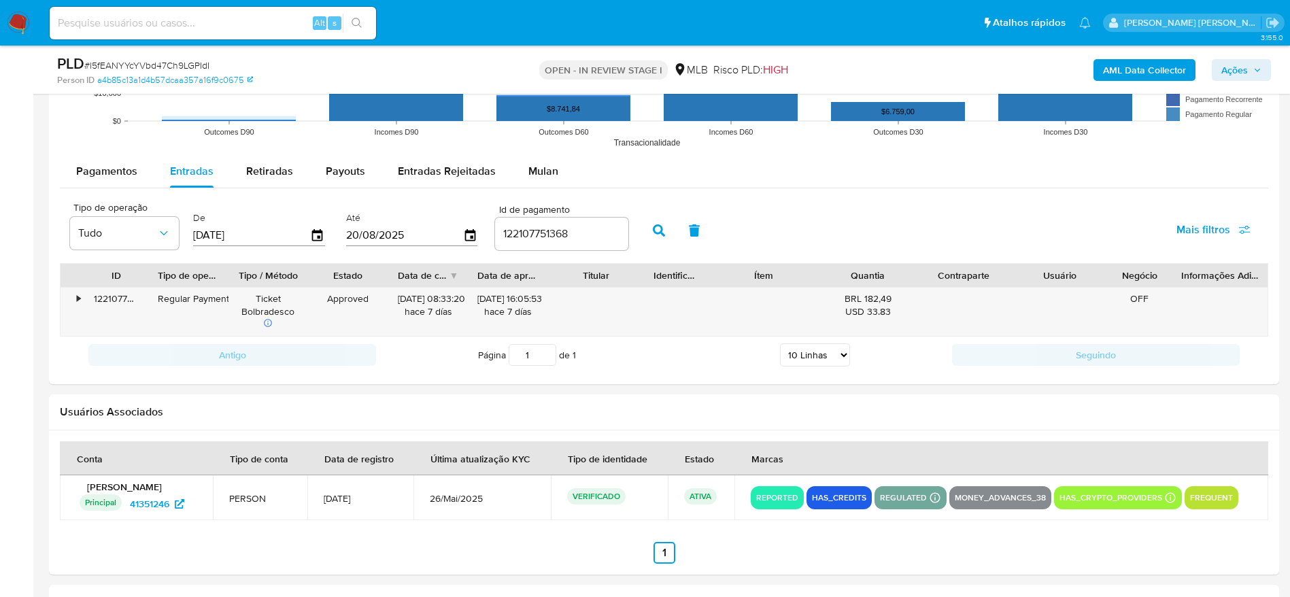
click at [588, 234] on input "122107751368" at bounding box center [561, 234] width 133 height 18
click at [651, 231] on button "button" at bounding box center [658, 230] width 35 height 33
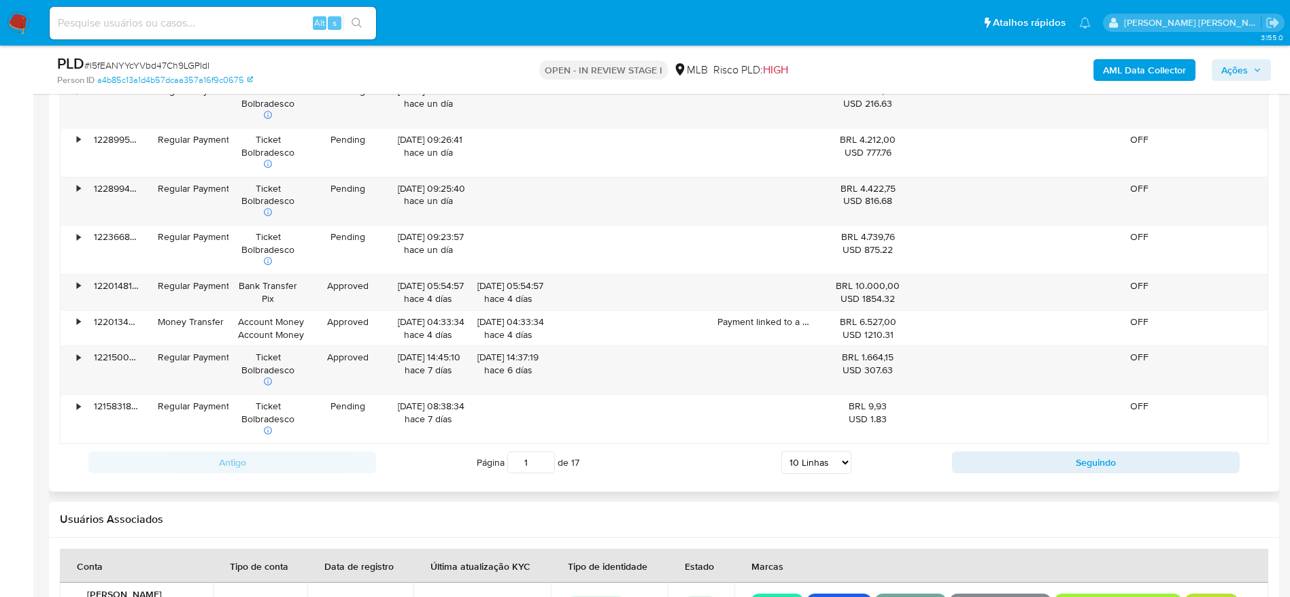
scroll to position [1713, 0]
click at [1038, 459] on button "Seguindo" at bounding box center [1096, 462] width 288 height 22
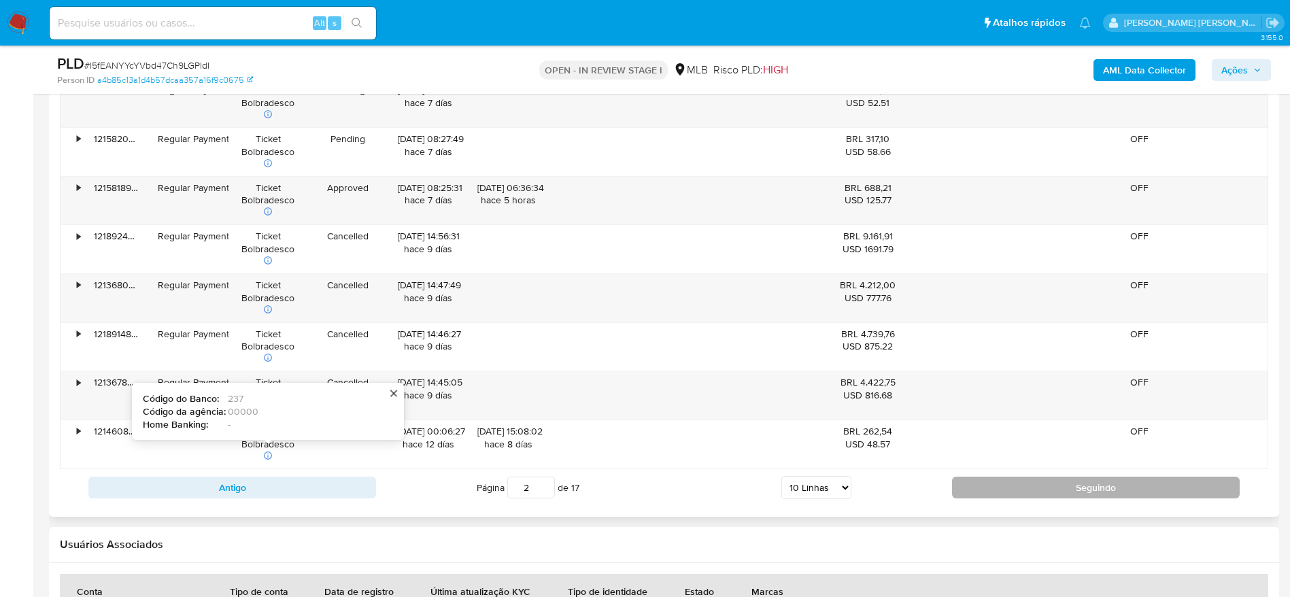
click at [1028, 487] on button "Seguindo" at bounding box center [1096, 488] width 288 height 22
type input "3"
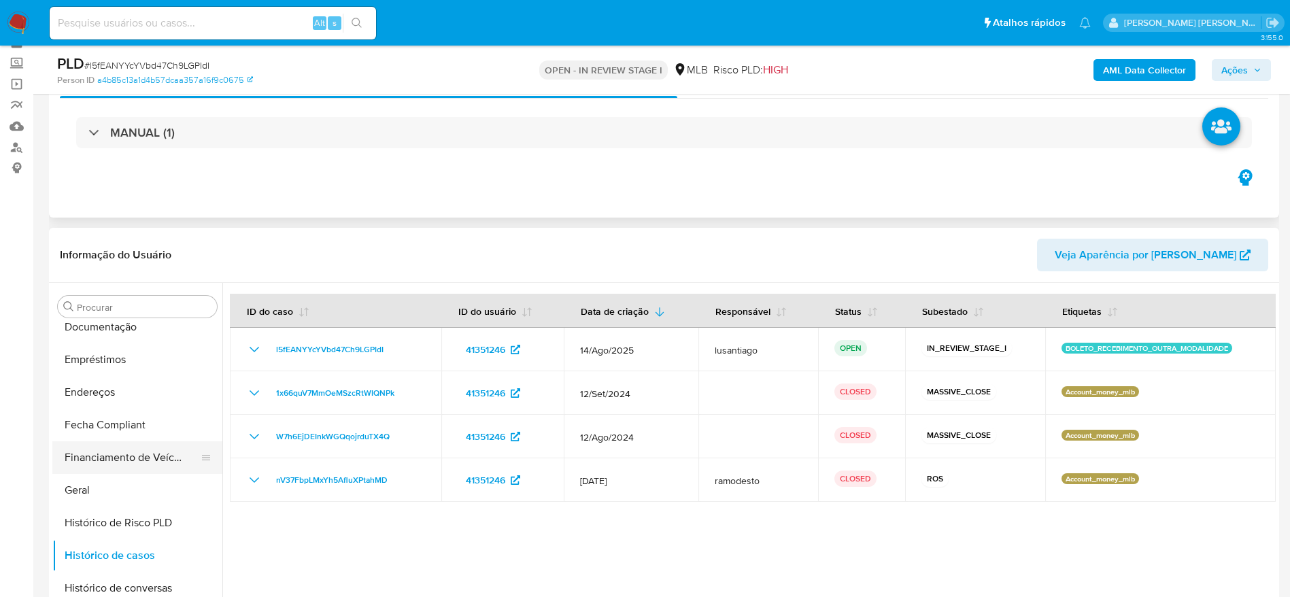
scroll to position [102, 0]
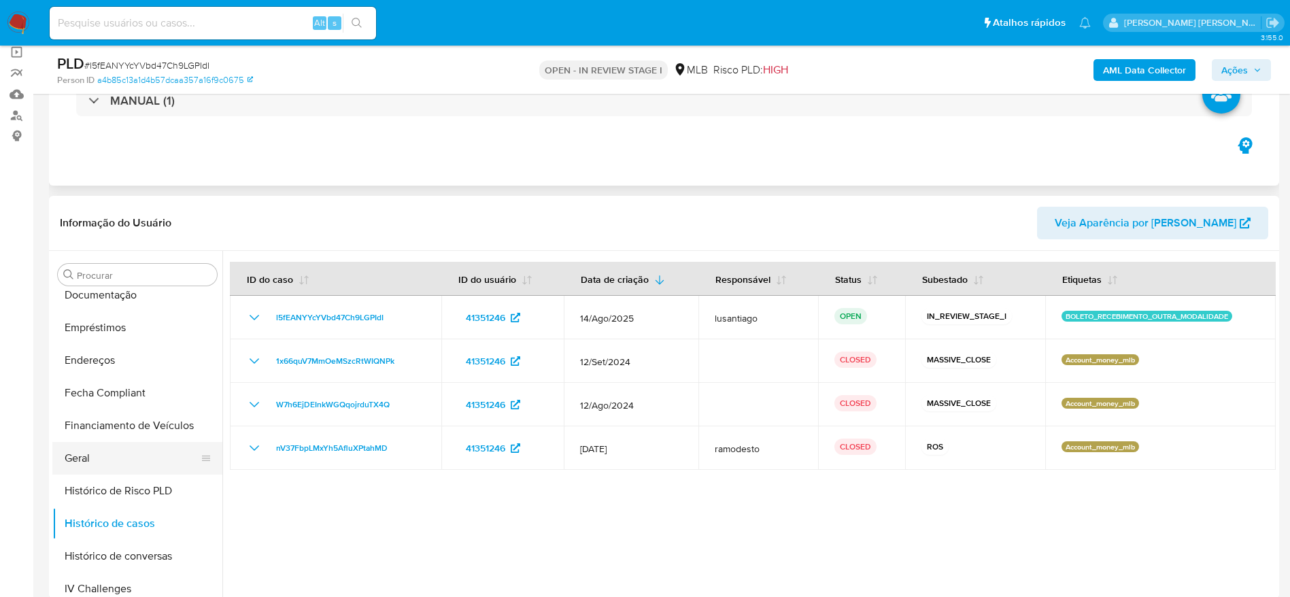
click at [111, 462] on button "Geral" at bounding box center [131, 458] width 159 height 33
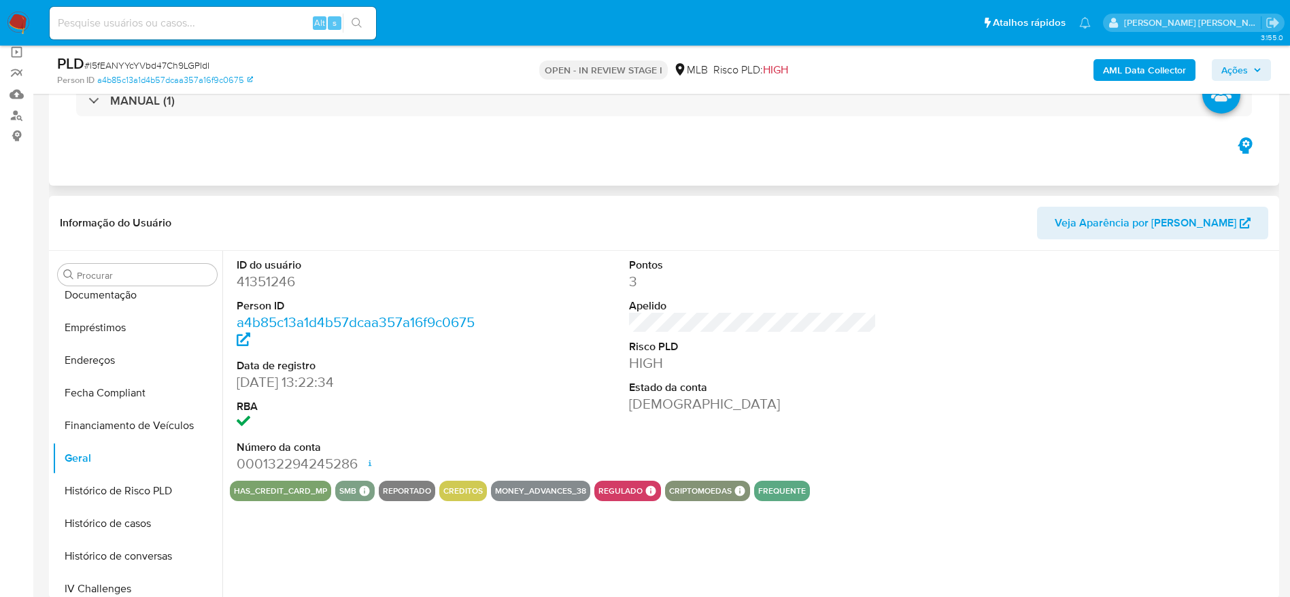
click at [273, 281] on dd "41351246" at bounding box center [361, 281] width 248 height 19
copy dd "41351246"
click at [1249, 71] on span "Ações" at bounding box center [1241, 70] width 40 height 19
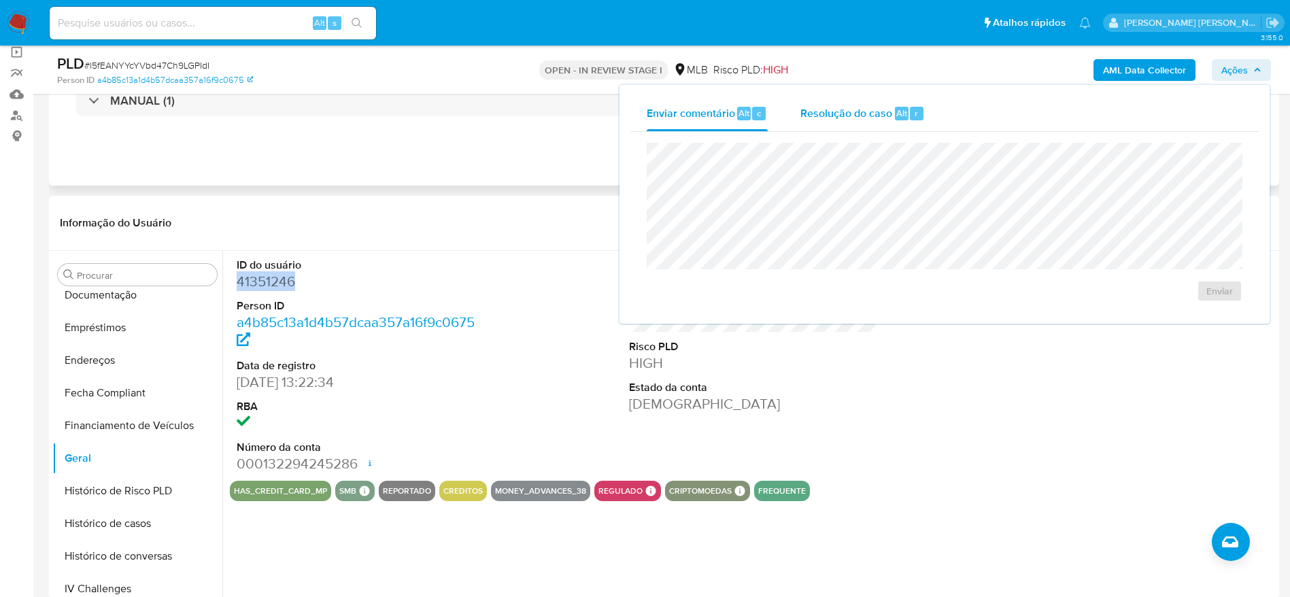
drag, startPoint x: 855, startPoint y: 114, endPoint x: 853, endPoint y: 123, distance: 9.2
click at [856, 116] on span "Resolução do caso" at bounding box center [846, 113] width 92 height 16
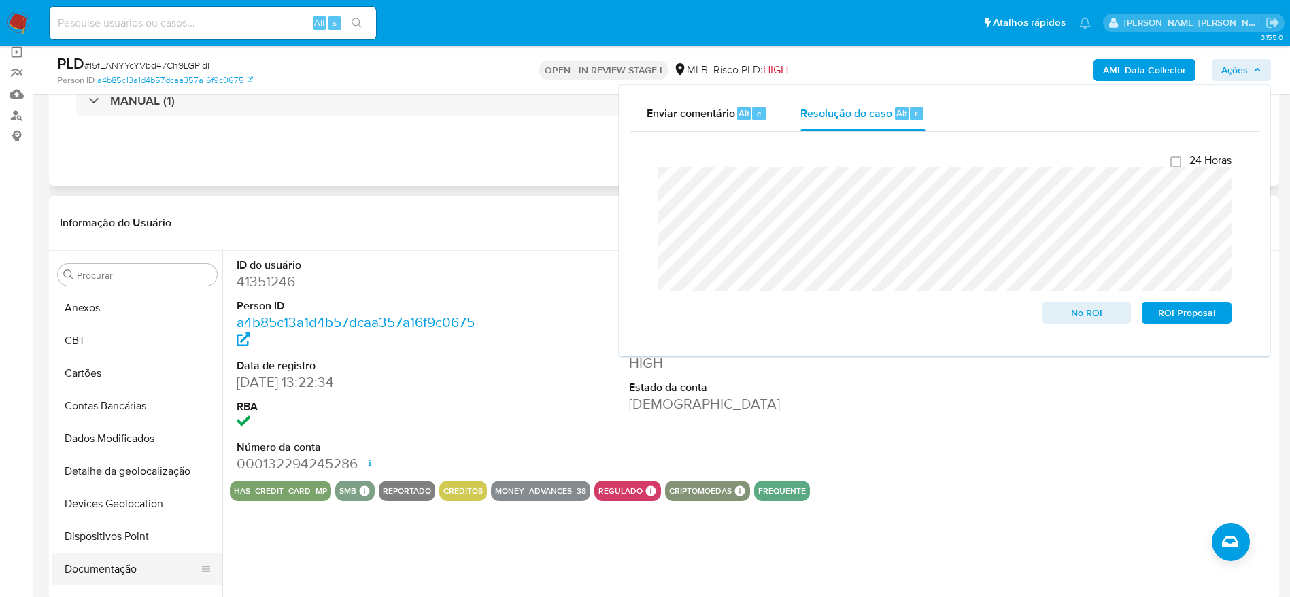
scroll to position [0, 0]
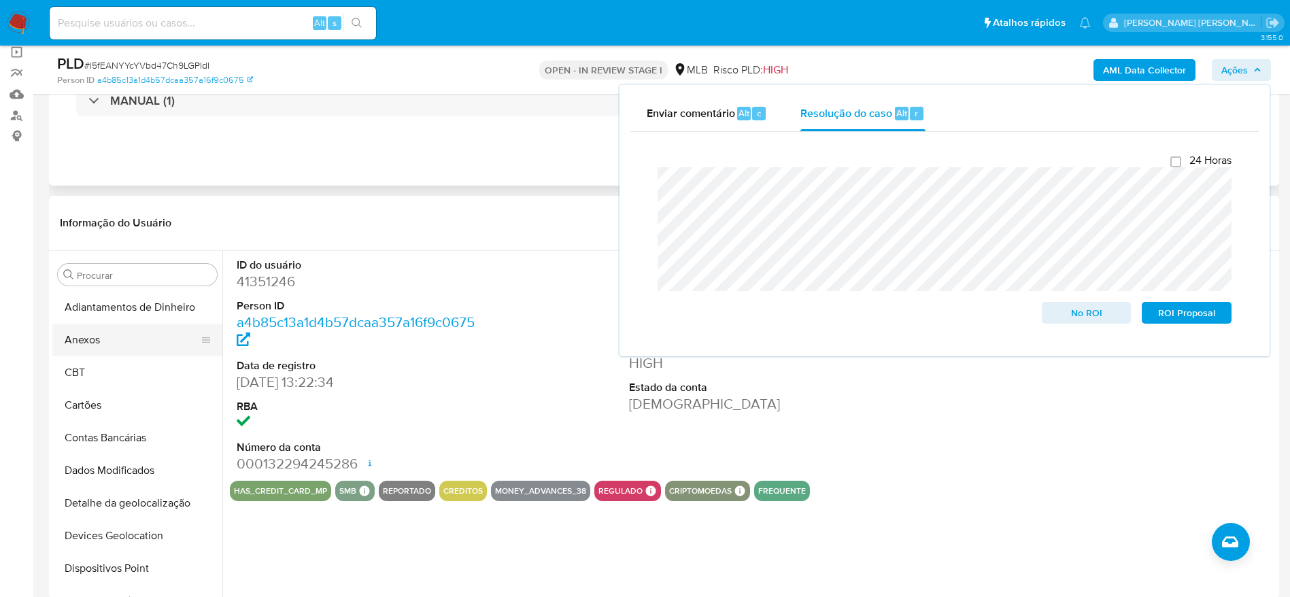
click at [106, 334] on button "Anexos" at bounding box center [131, 340] width 159 height 33
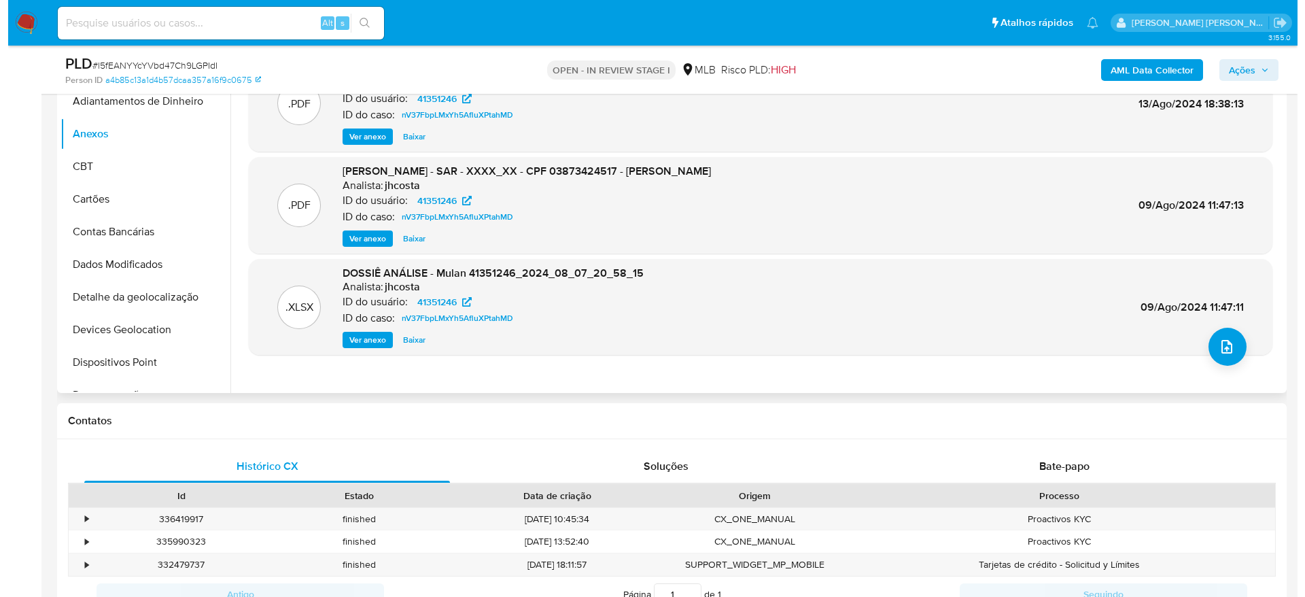
scroll to position [204, 0]
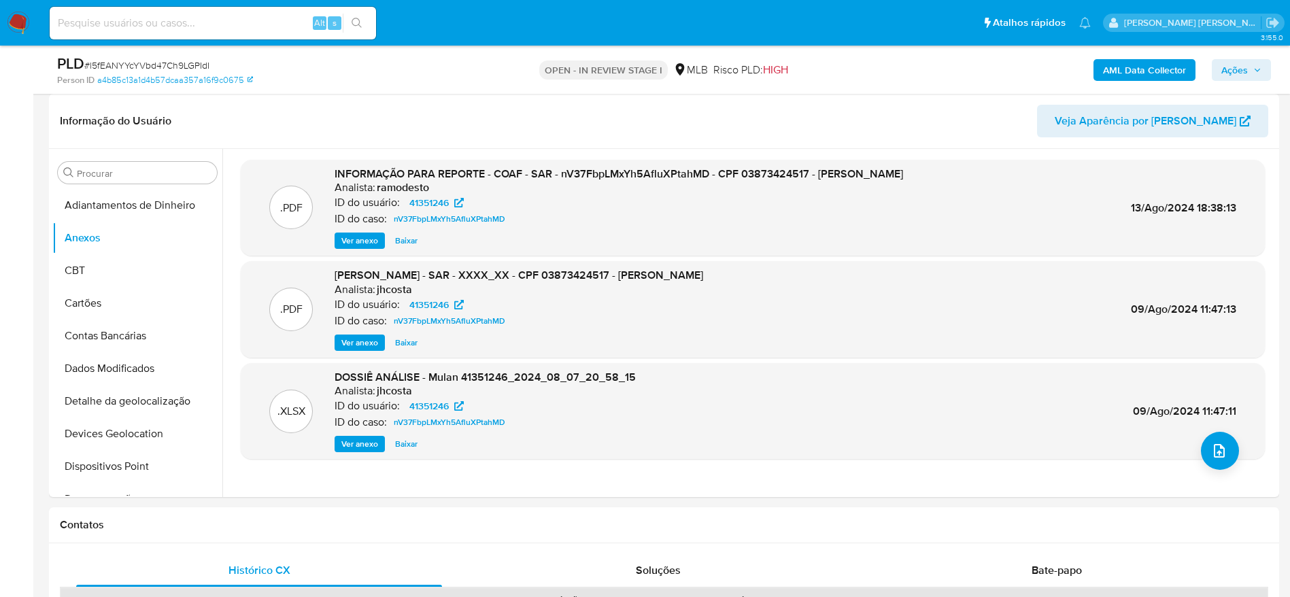
click at [1119, 62] on b "AML Data Collector" at bounding box center [1144, 70] width 83 height 22
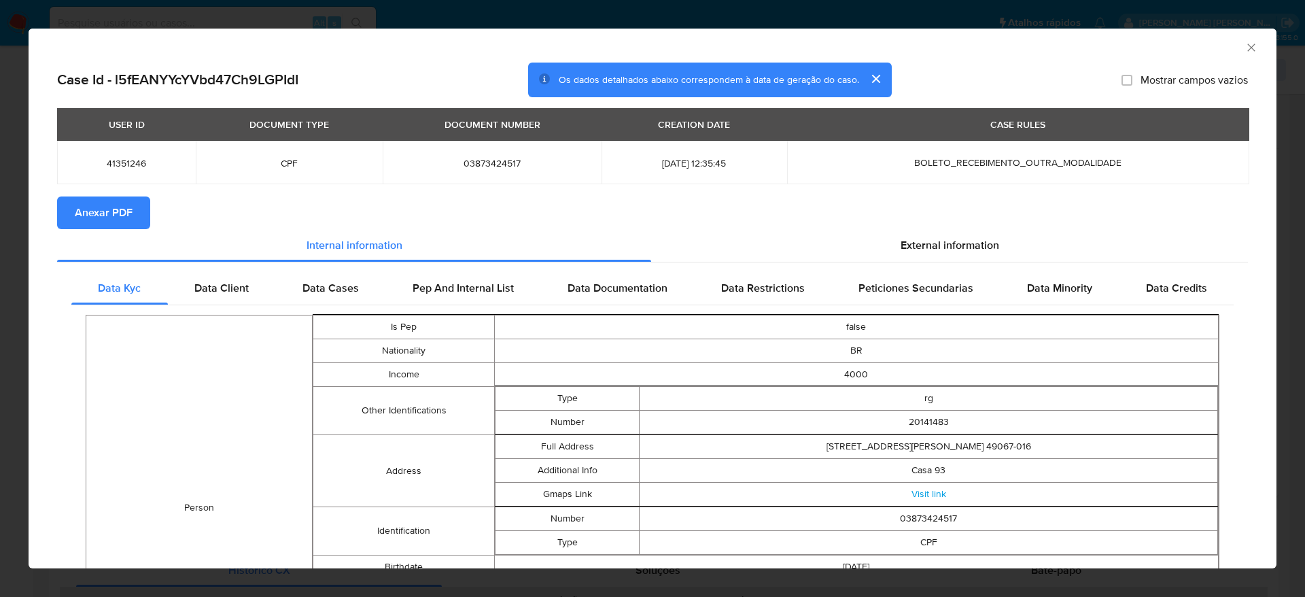
click at [111, 215] on span "Anexar PDF" at bounding box center [104, 213] width 58 height 30
click at [1245, 48] on icon "Fechar a janela" at bounding box center [1252, 48] width 14 height 14
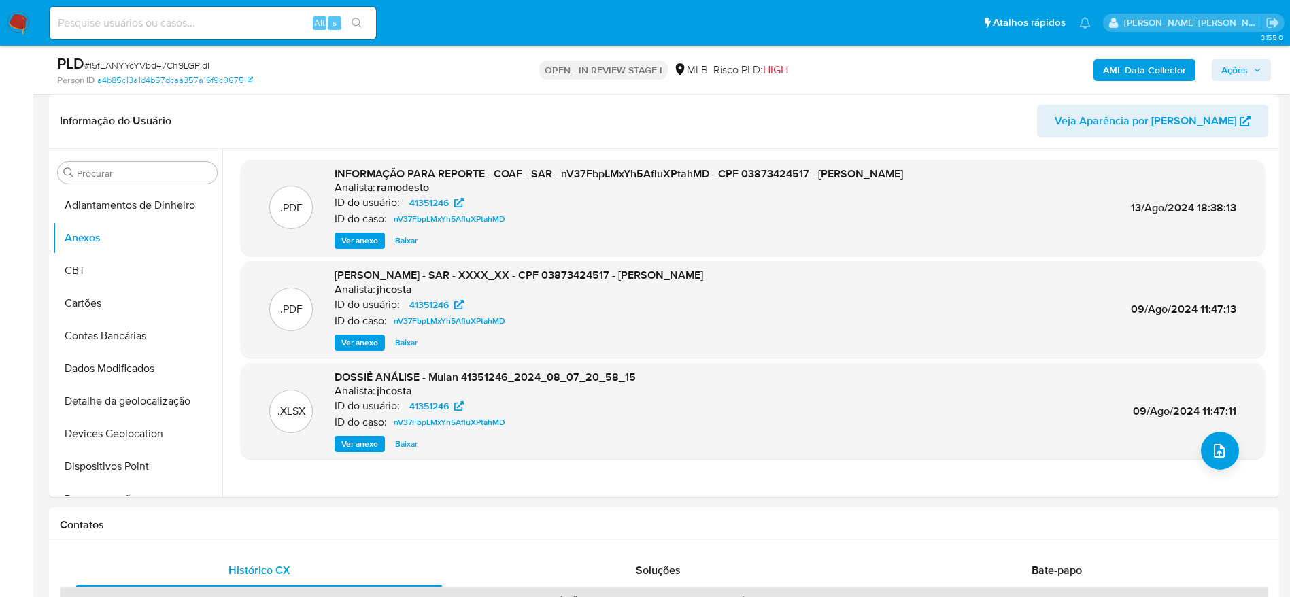
click at [1232, 63] on span "Ações" at bounding box center [1234, 70] width 27 height 22
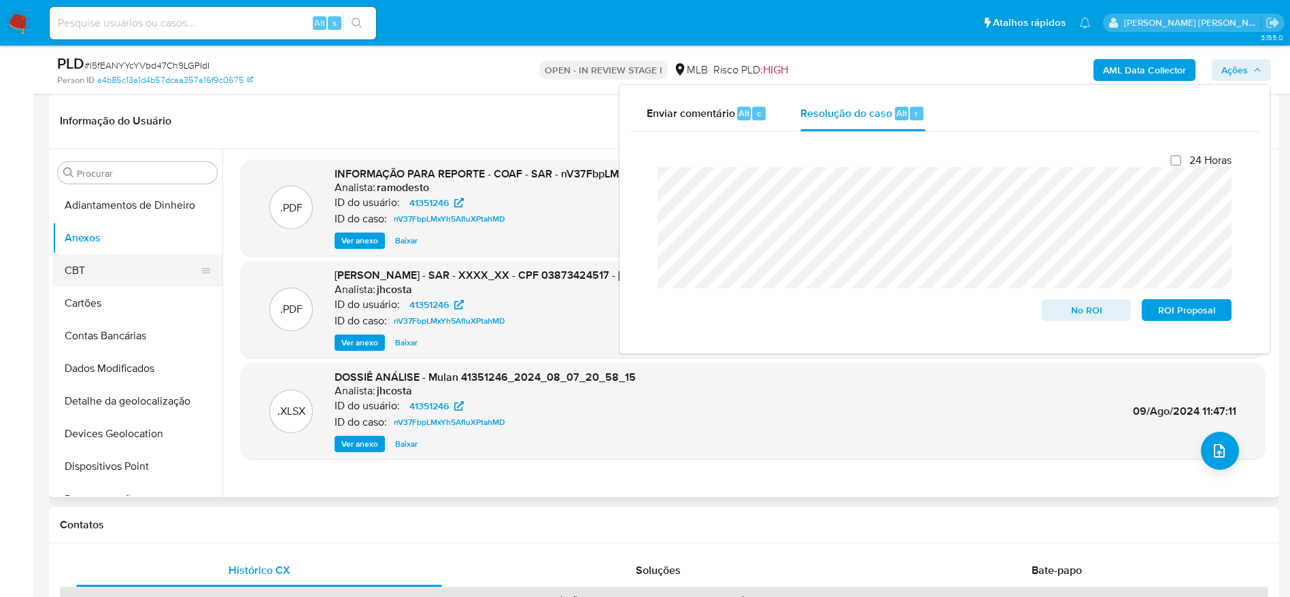
click at [106, 257] on button "CBT" at bounding box center [131, 270] width 159 height 33
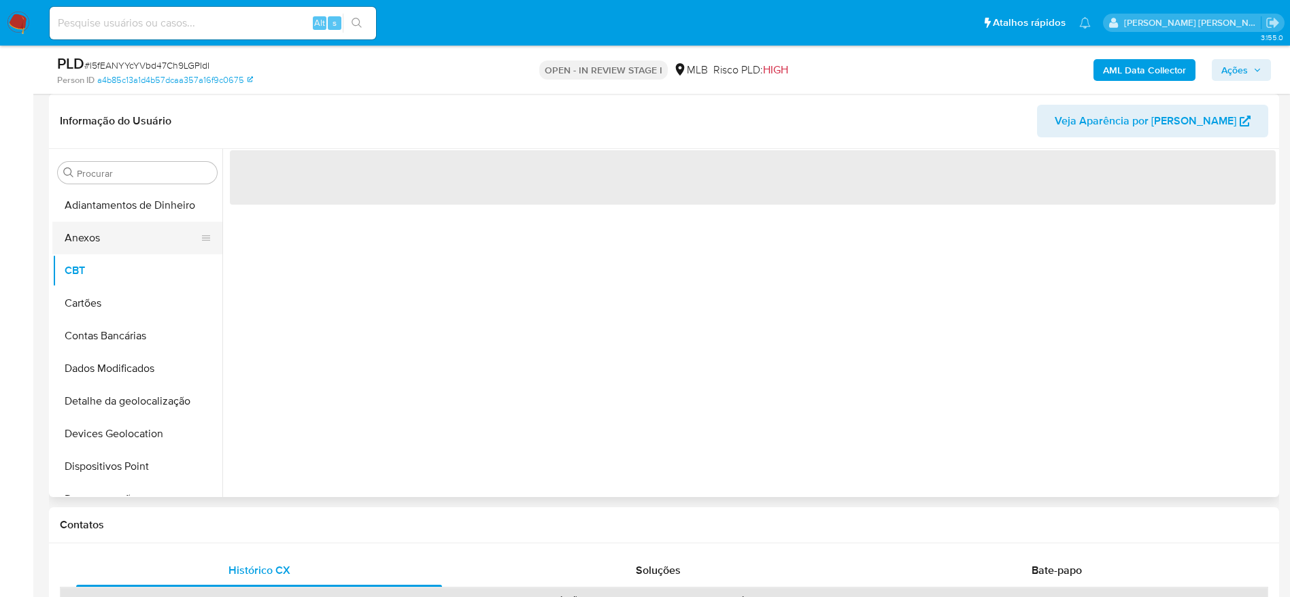
click at [109, 235] on button "Anexos" at bounding box center [131, 238] width 159 height 33
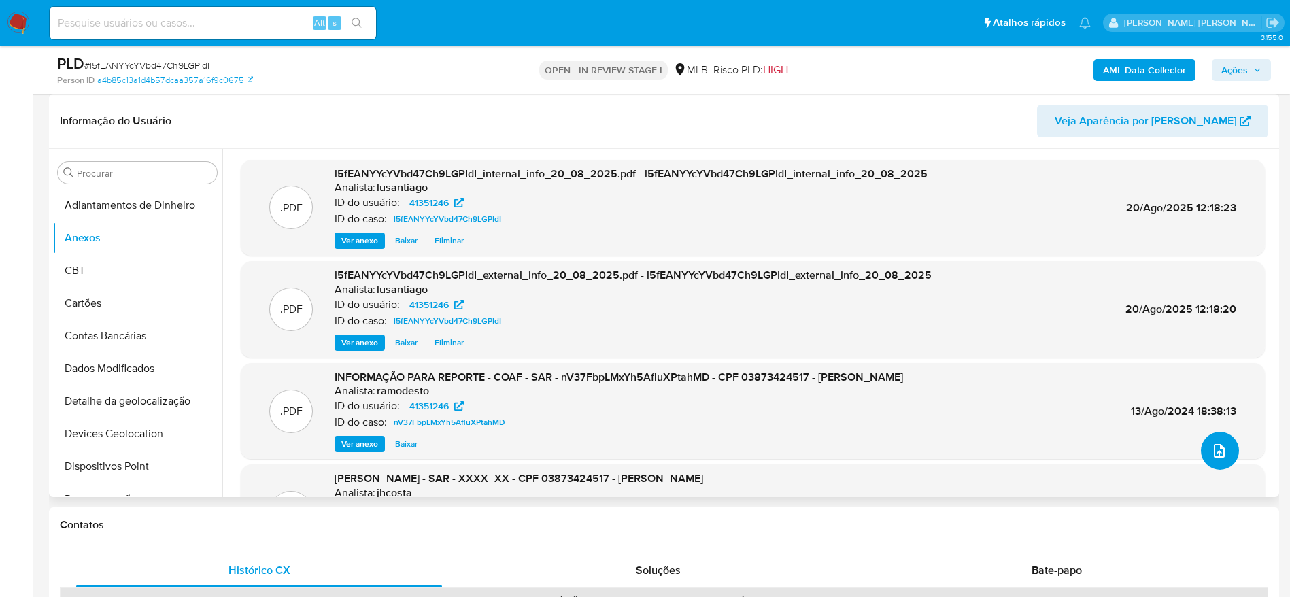
click at [1219, 449] on icon "upload-file" at bounding box center [1219, 451] width 16 height 16
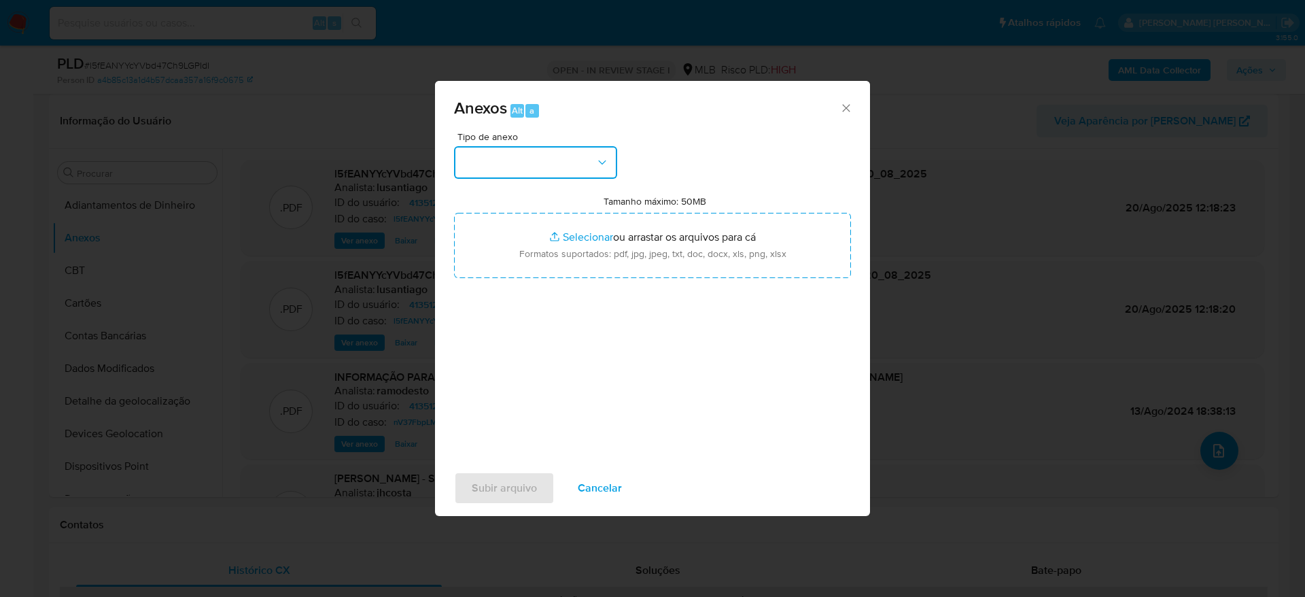
click at [598, 167] on icon "button" at bounding box center [603, 163] width 14 height 14
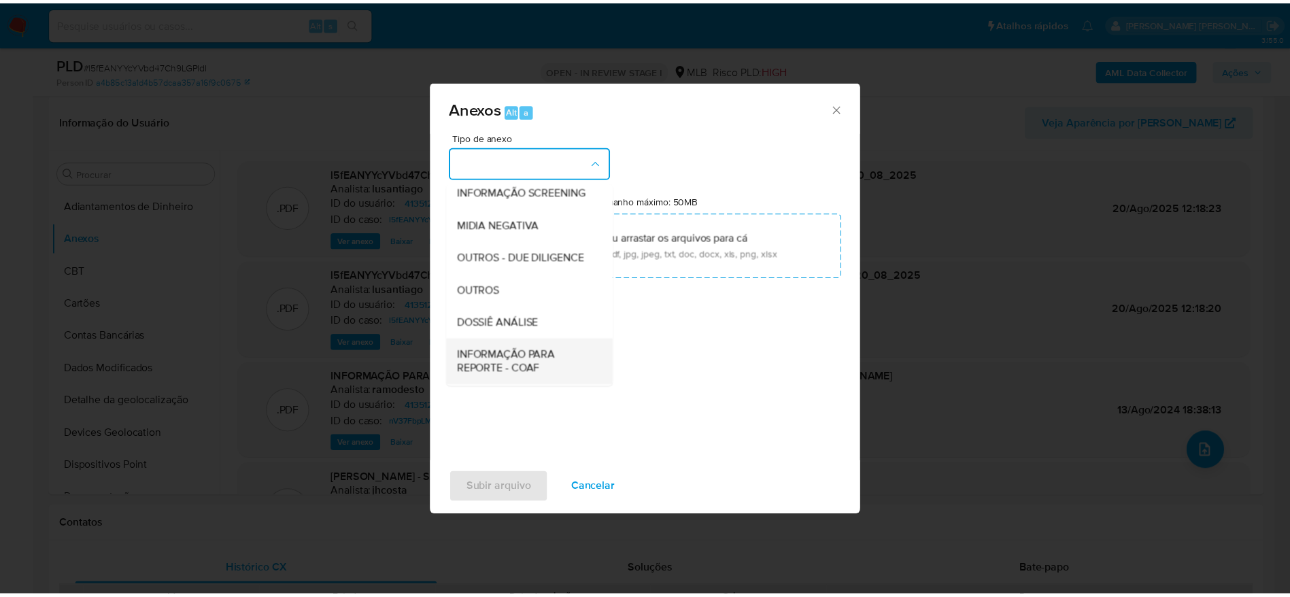
scroll to position [209, 0]
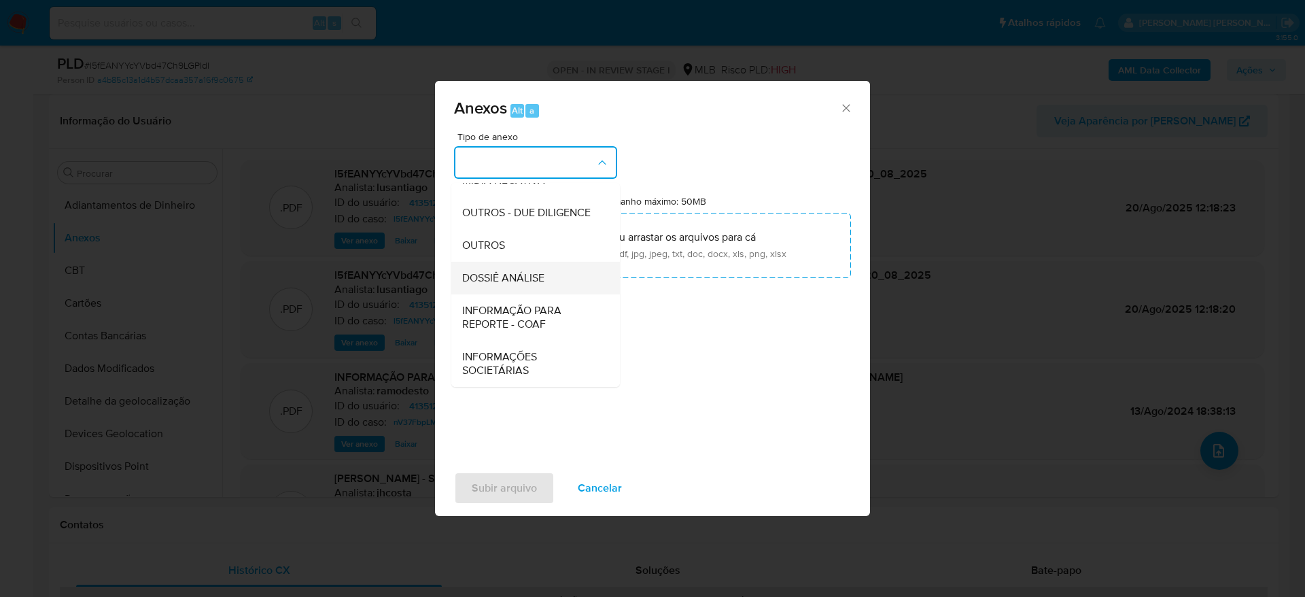
click at [531, 279] on span "DOSSIÊ ANÁLISE" at bounding box center [503, 278] width 82 height 14
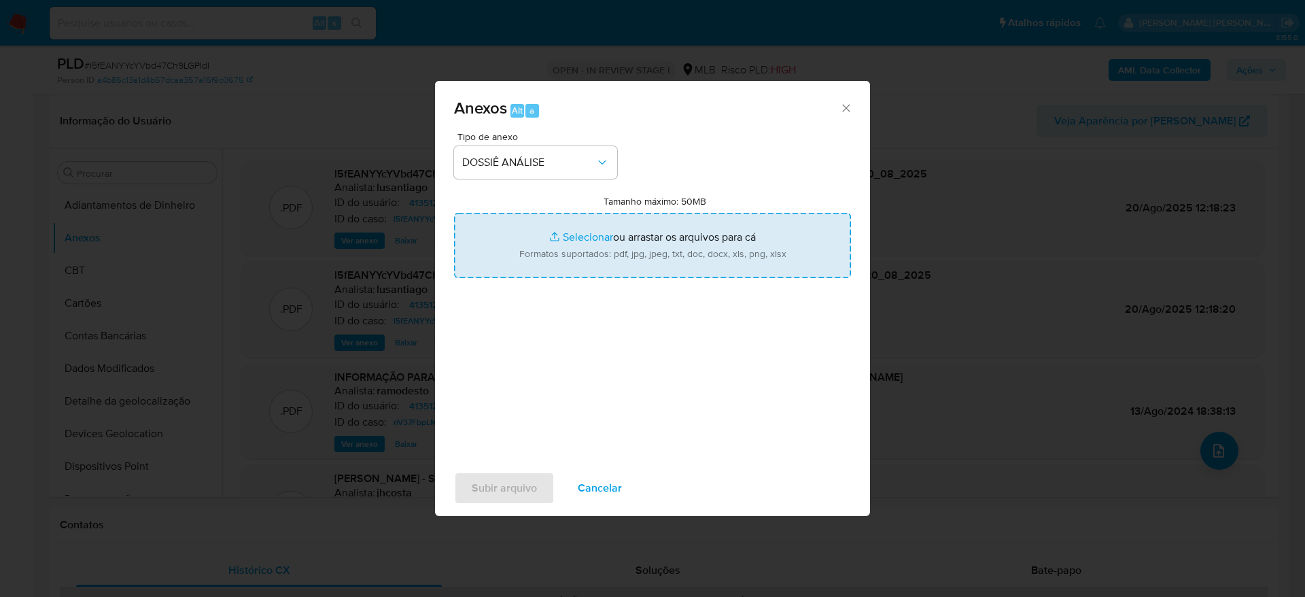
type input "C:\fakepath\2° SAR - XXXXXX - CPF 03873424517 - JAN DIEGO DOS SANTOS MOTA.pdf"
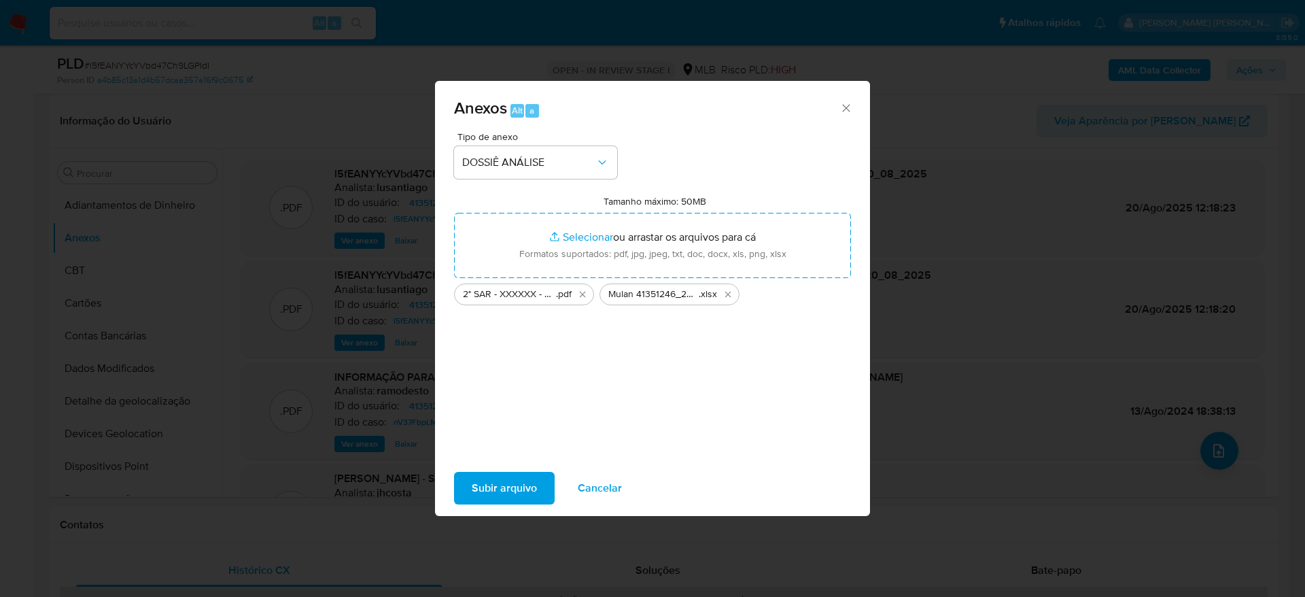
click at [509, 487] on span "Subir arquivo" at bounding box center [504, 488] width 65 height 30
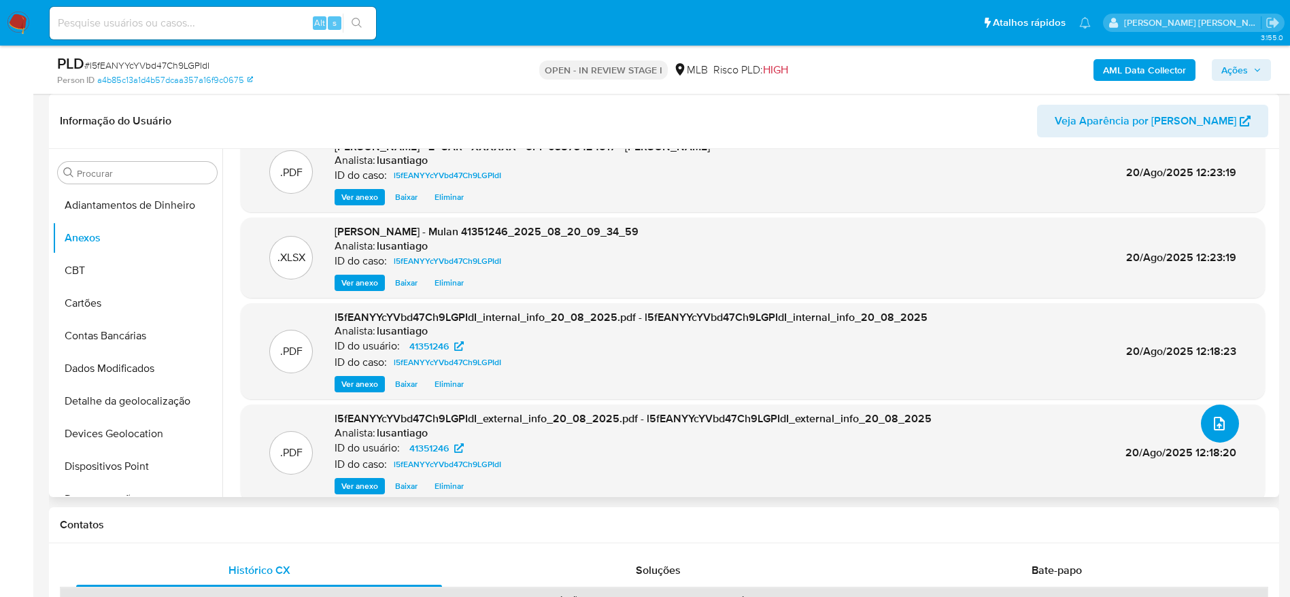
scroll to position [0, 0]
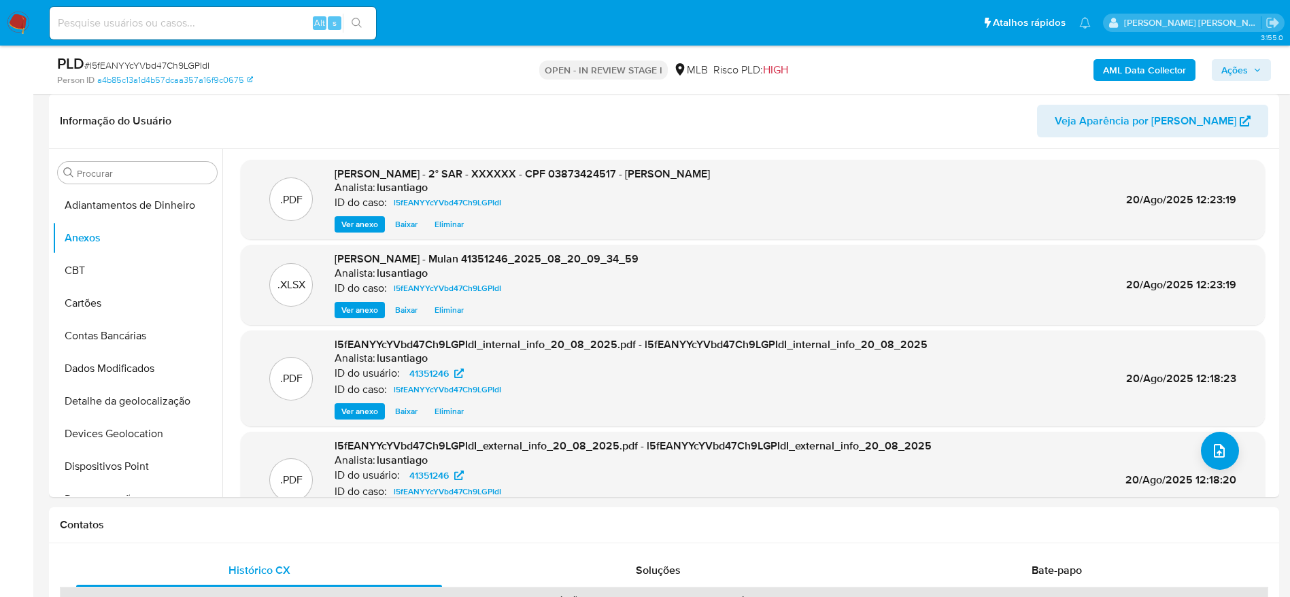
click at [1247, 76] on span "Ações" at bounding box center [1234, 70] width 27 height 22
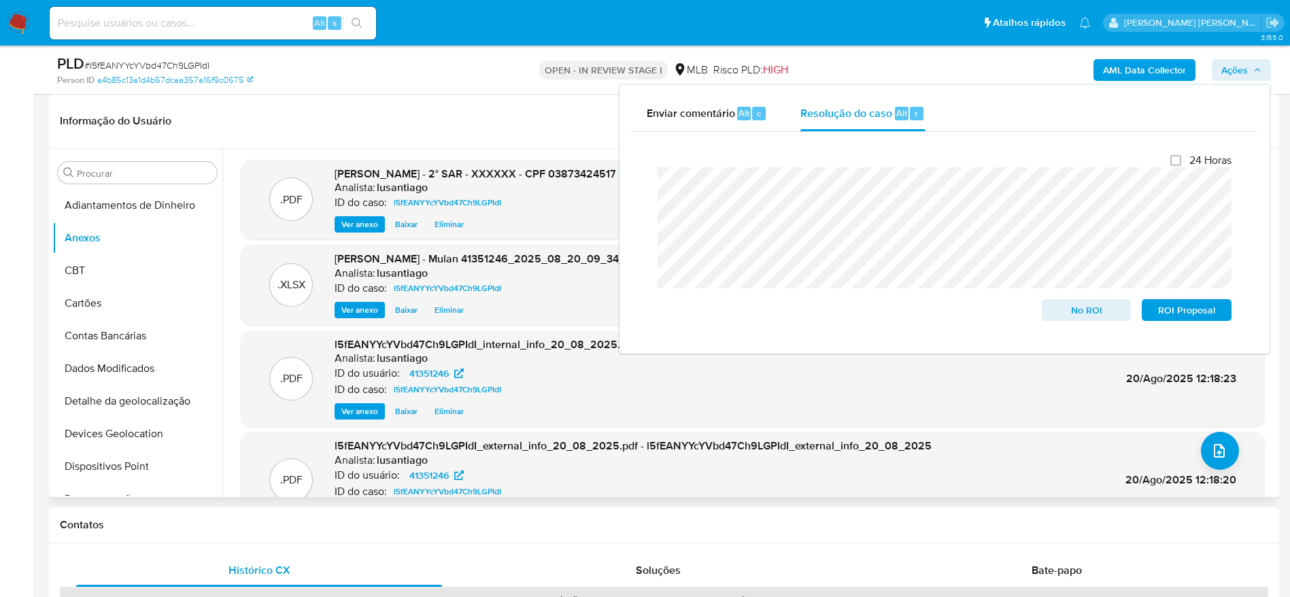
scroll to position [102, 0]
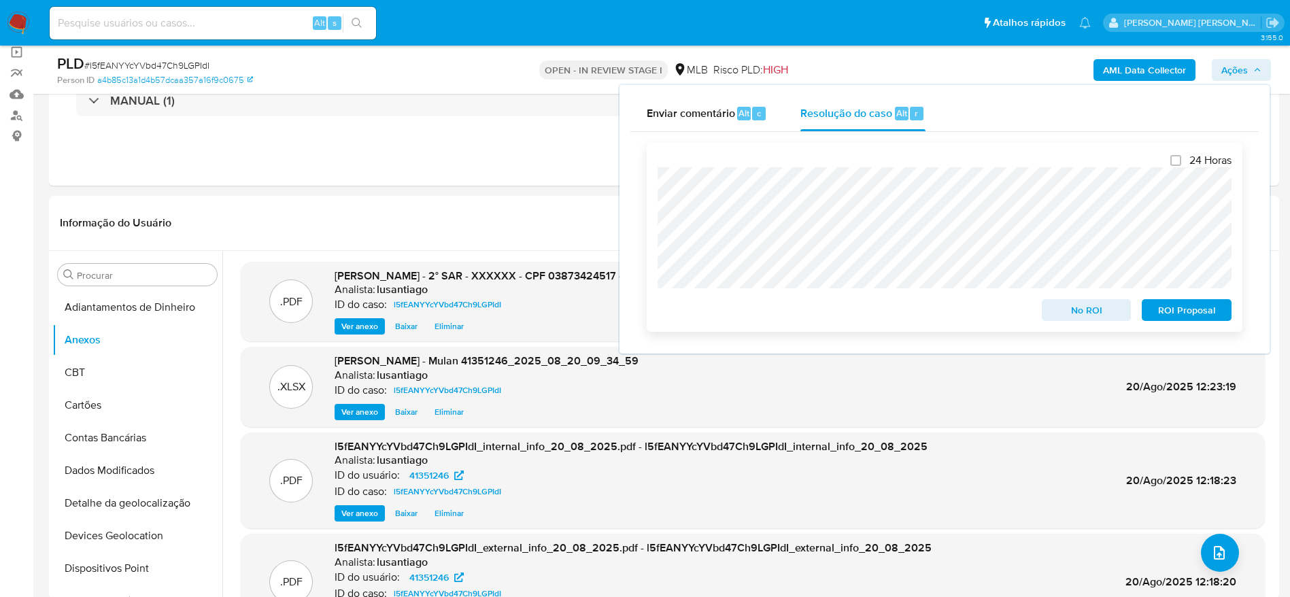
click at [1178, 310] on span "ROI Proposal" at bounding box center [1186, 310] width 71 height 19
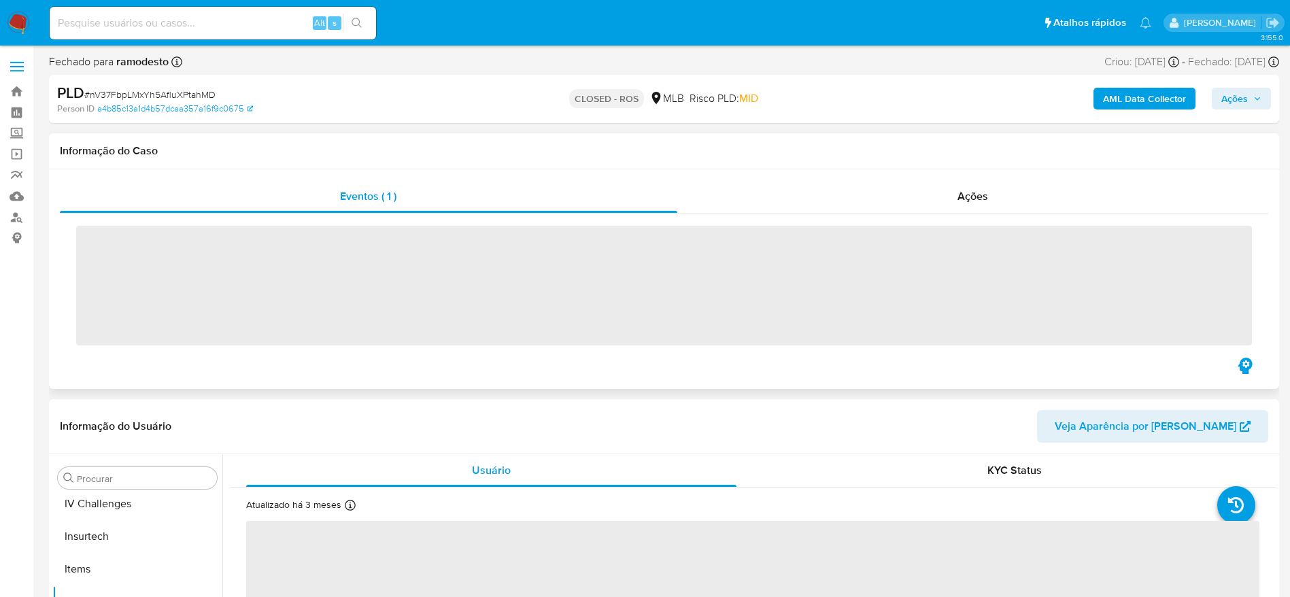
scroll to position [607, 0]
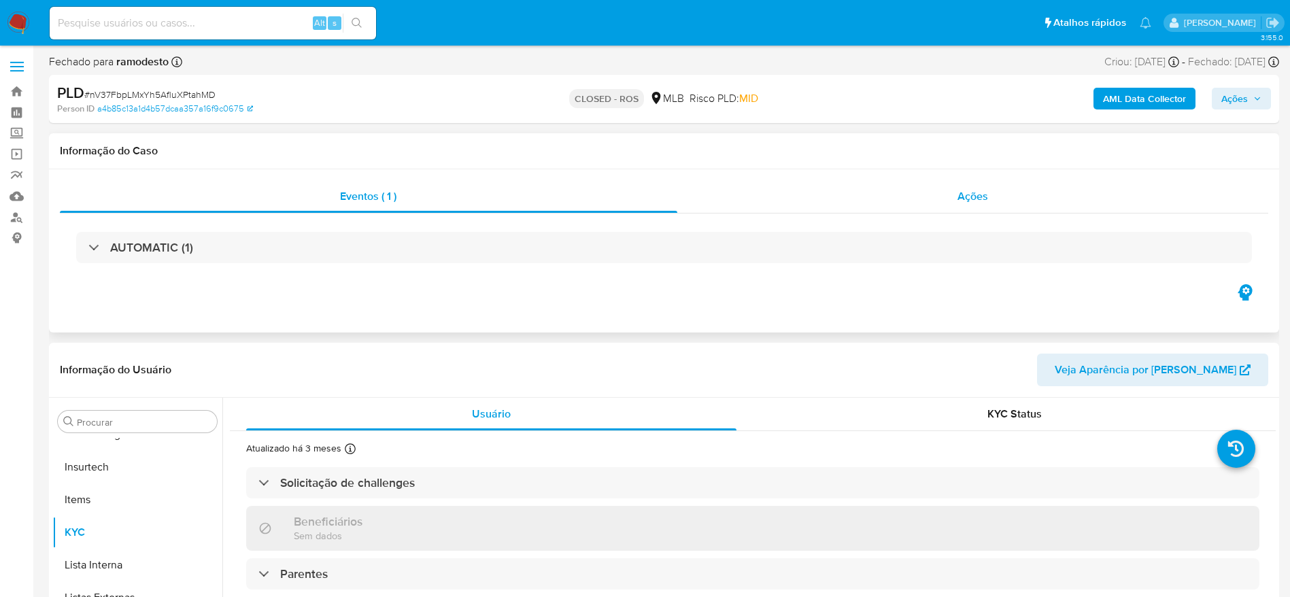
click at [876, 200] on div "Ações" at bounding box center [972, 196] width 591 height 33
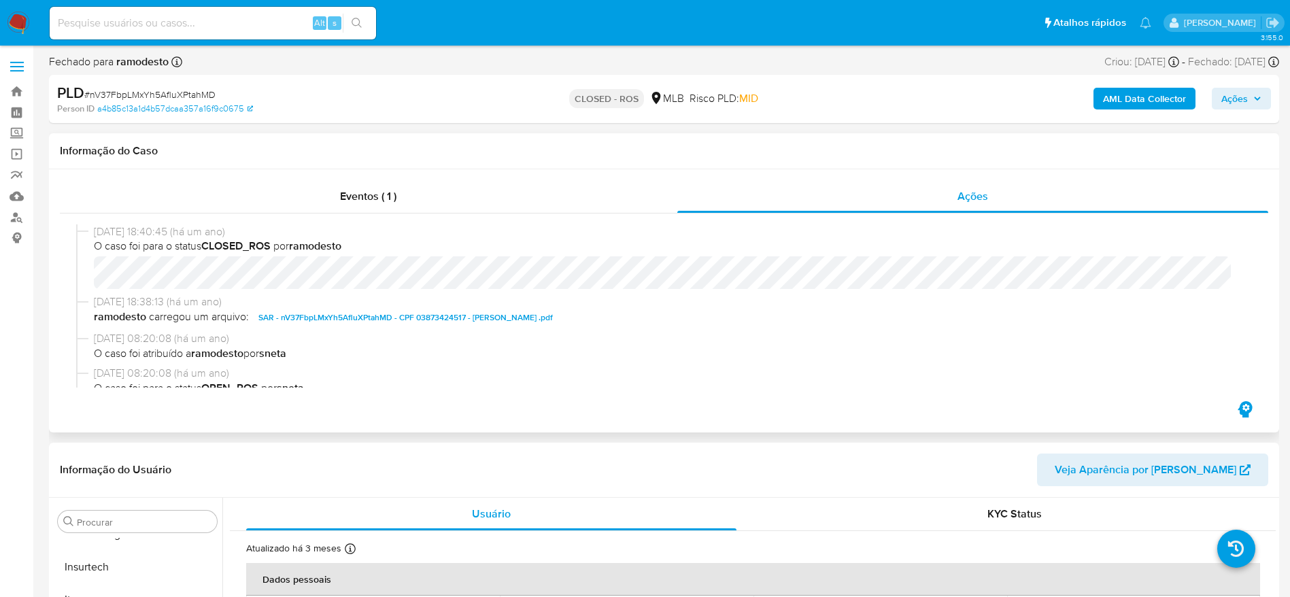
select select "10"
drag, startPoint x: 95, startPoint y: 229, endPoint x: 145, endPoint y: 228, distance: 50.3
click at [145, 228] on span "13/08/2024 18:40:45 (há um ano)" at bounding box center [670, 231] width 1152 height 15
copy span "13/08/2024"
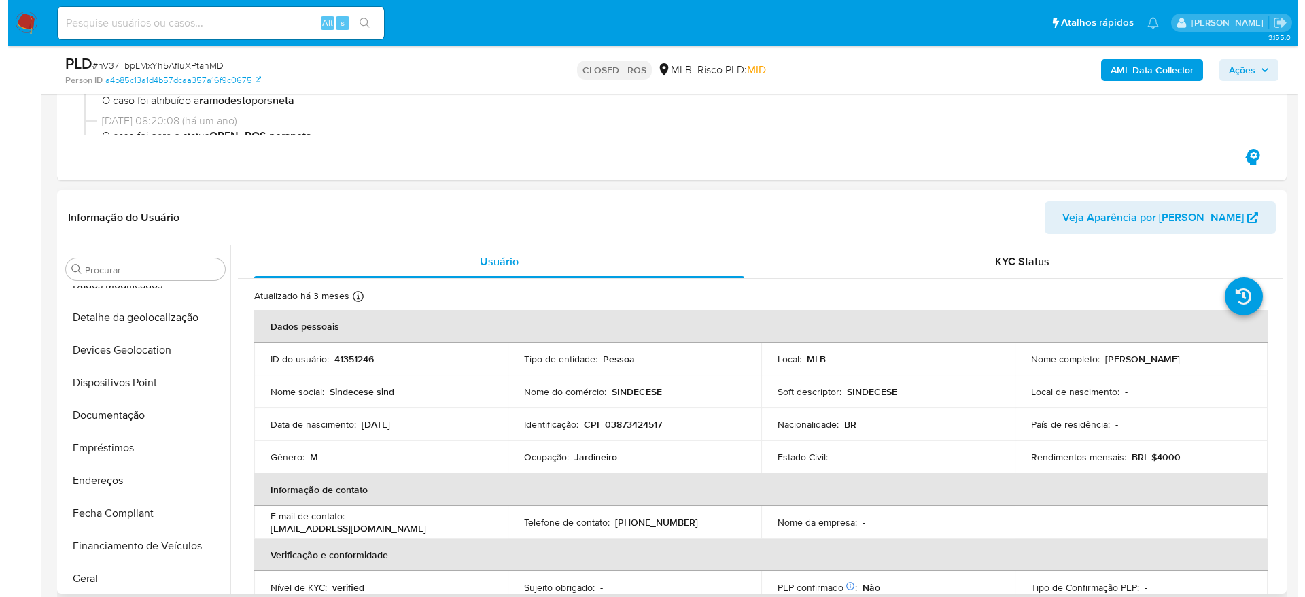
scroll to position [0, 0]
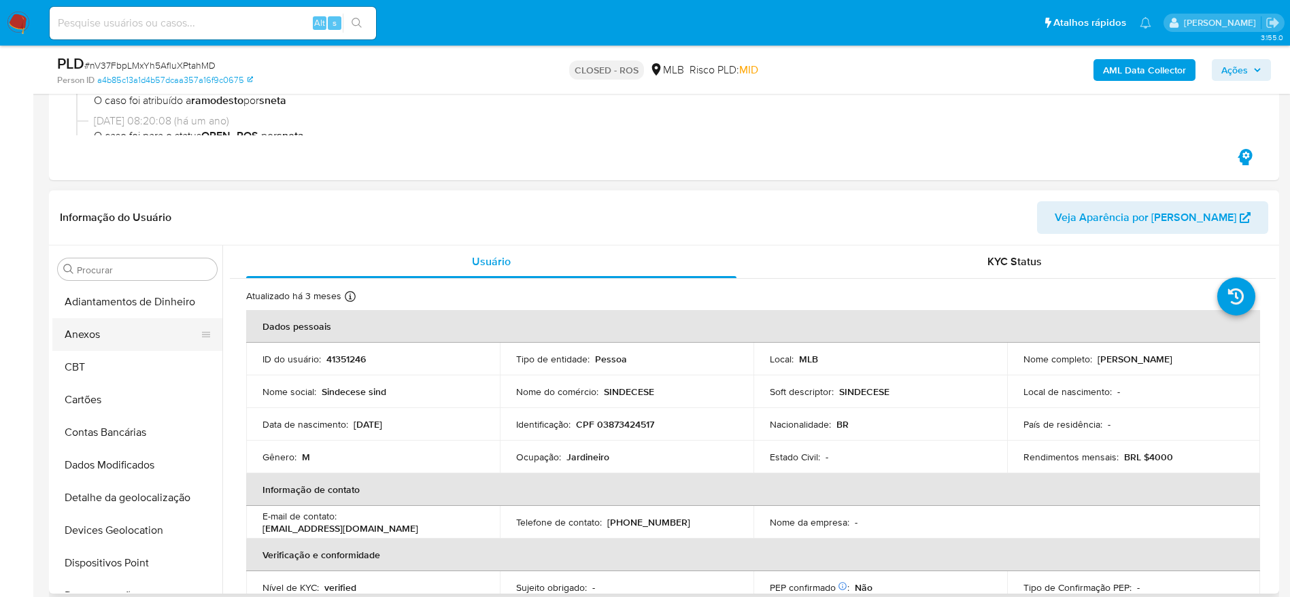
click at [114, 343] on button "Anexos" at bounding box center [131, 334] width 159 height 33
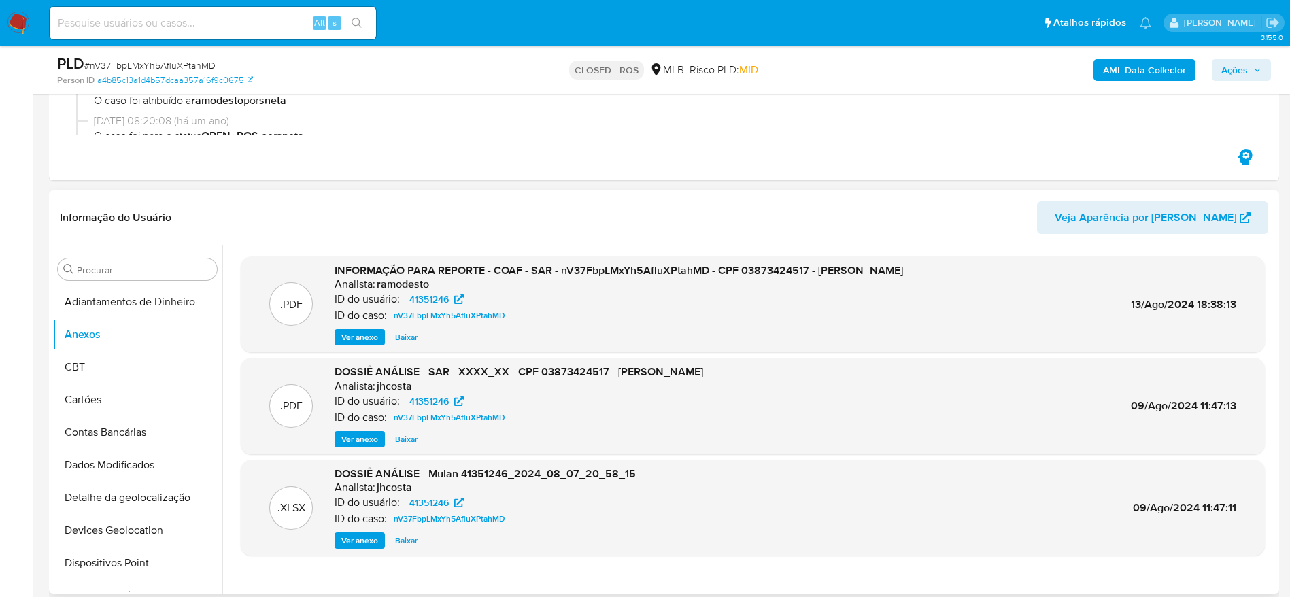
click at [364, 335] on span "Ver anexo" at bounding box center [359, 337] width 37 height 14
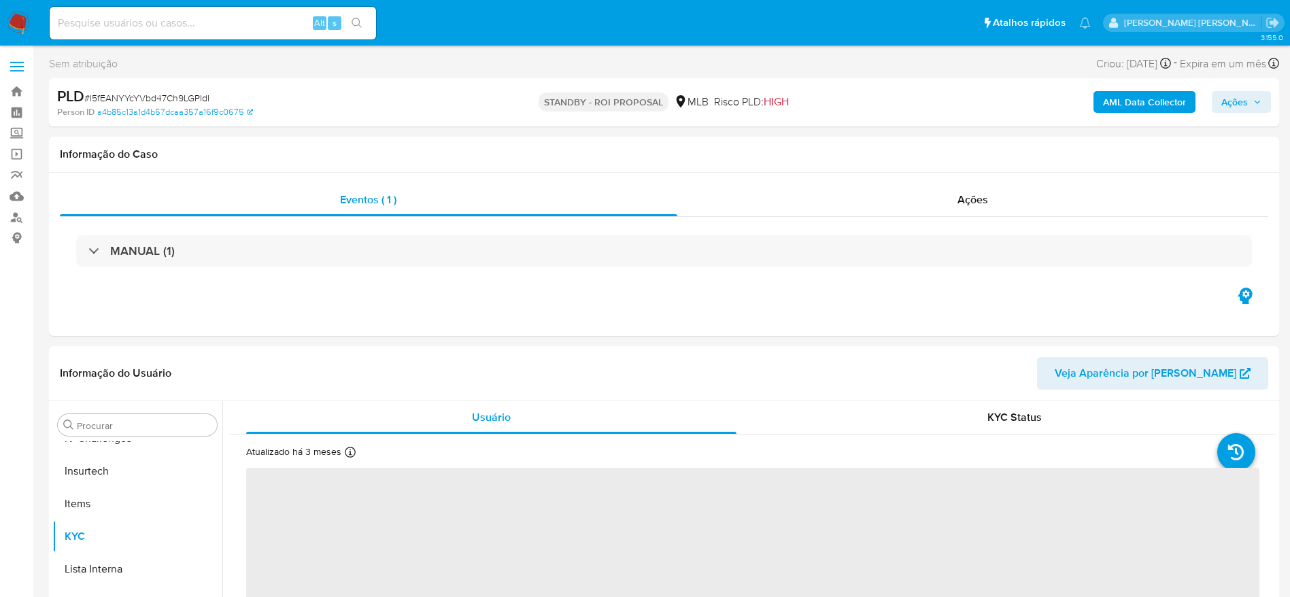
scroll to position [607, 0]
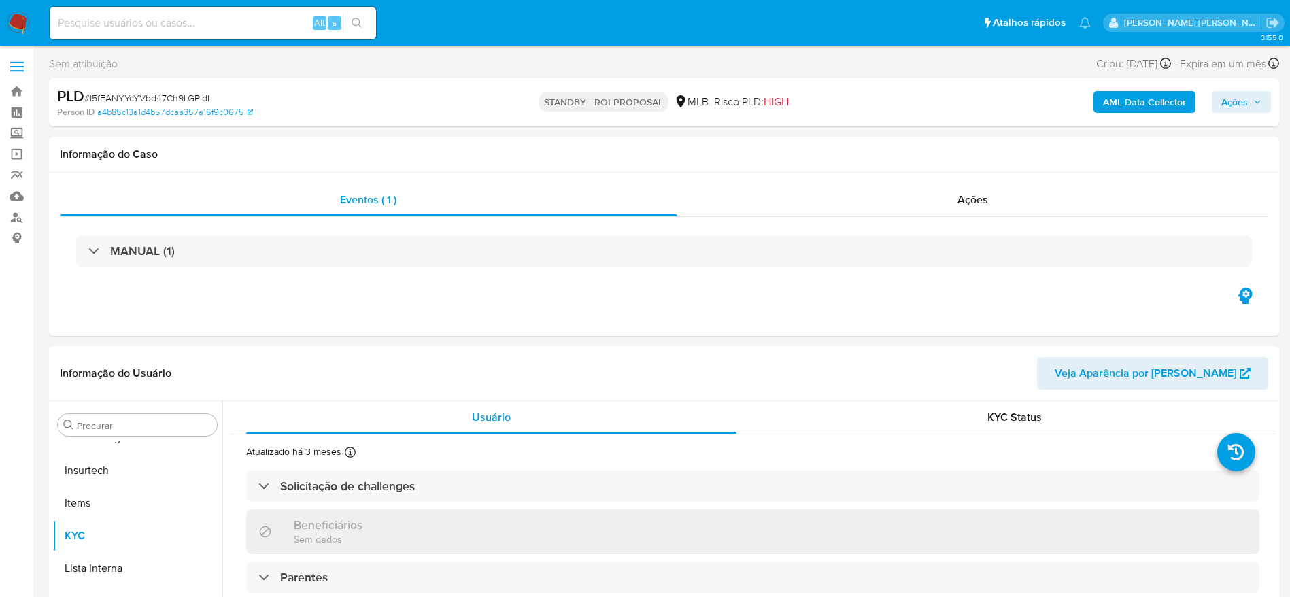
select select "10"
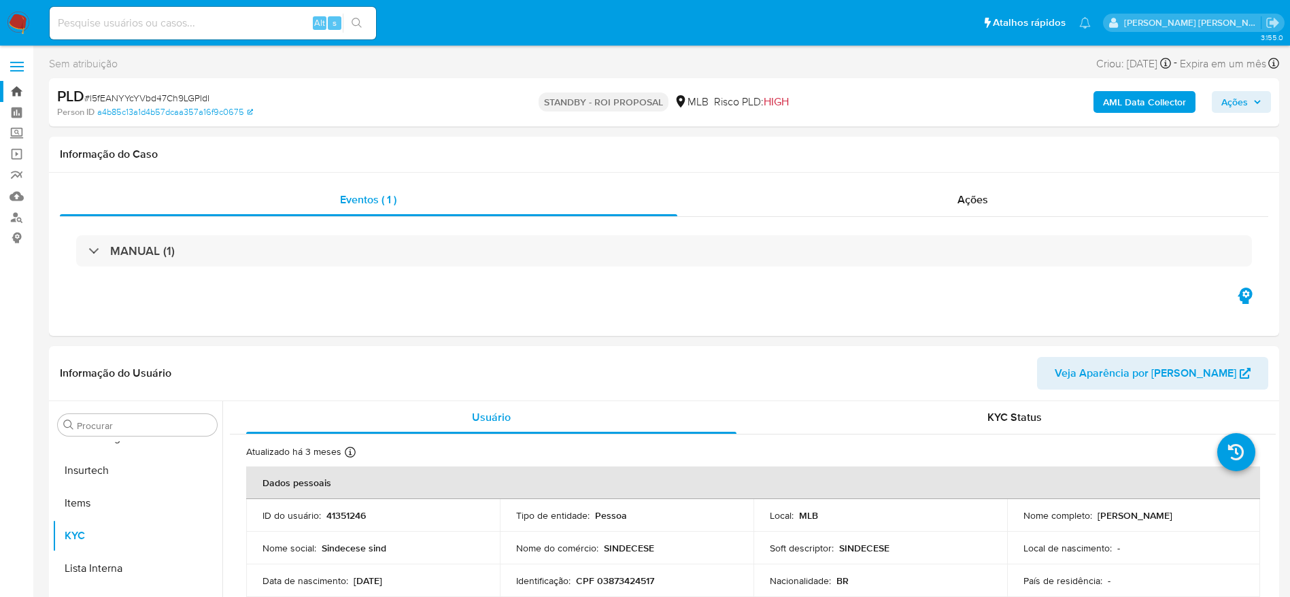
click at [12, 91] on link "Bandeja" at bounding box center [81, 91] width 162 height 21
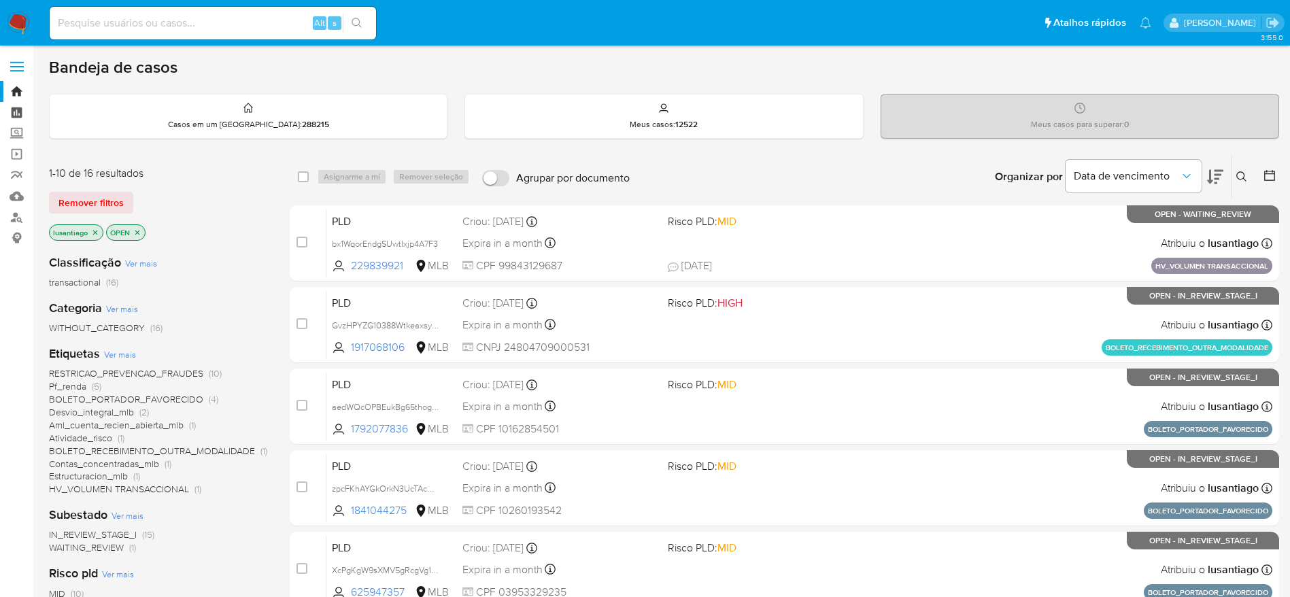
click at [16, 110] on link "Painel" at bounding box center [81, 112] width 162 height 21
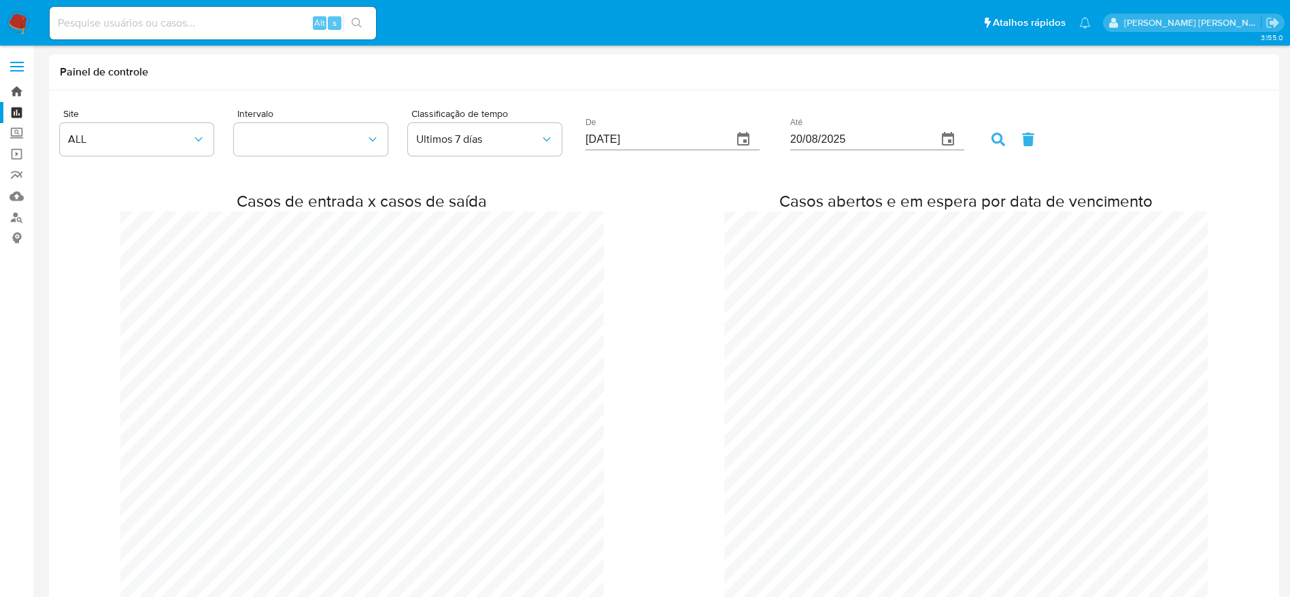
click at [12, 89] on link "Bandeja" at bounding box center [81, 91] width 162 height 21
